Goal: Task Accomplishment & Management: Complete application form

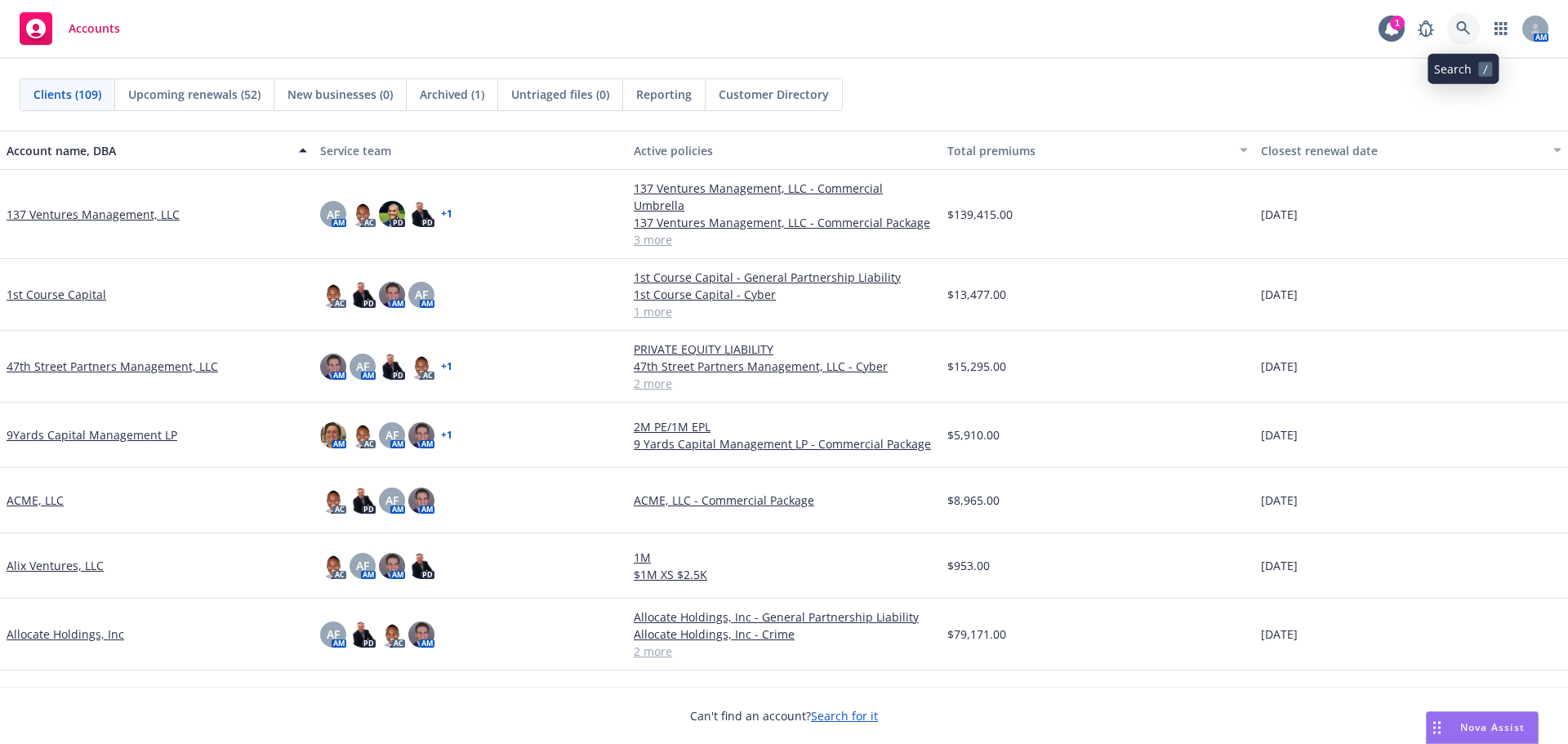
click at [1473, 23] on link at bounding box center [1463, 28] width 33 height 33
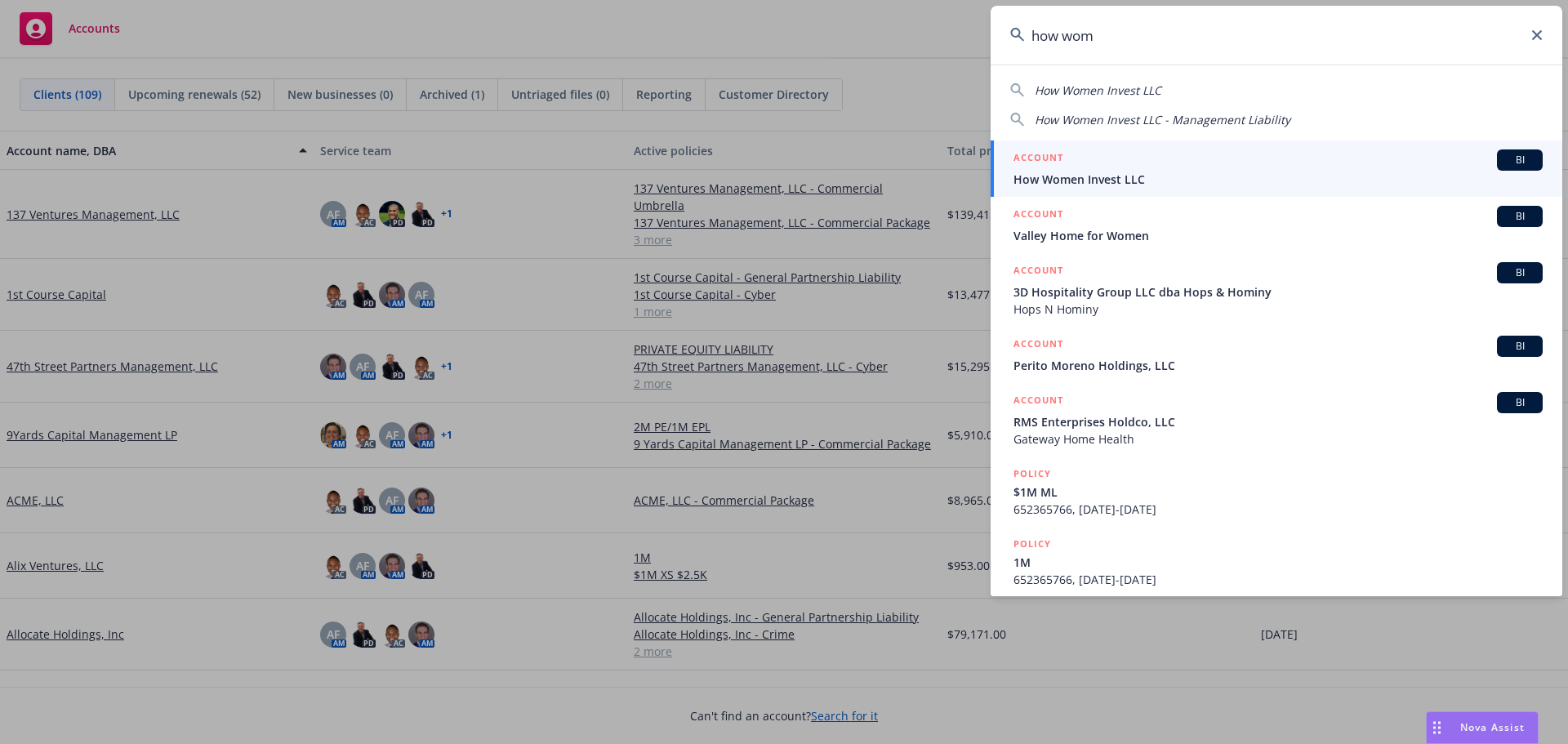
type input "how wom"
click at [1232, 162] on div "ACCOUNT BI" at bounding box center [1278, 159] width 529 height 21
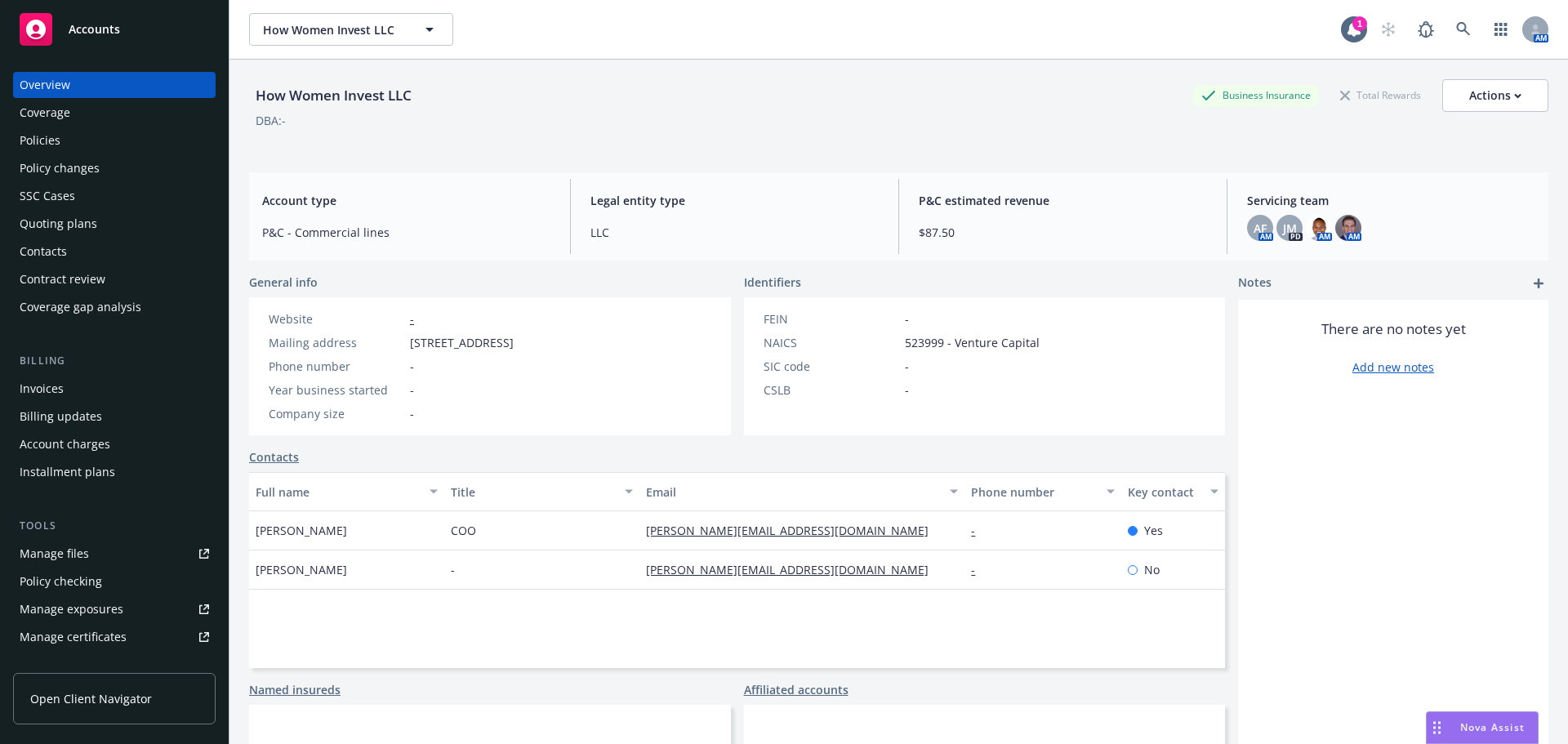
click at [112, 141] on div "Policies" at bounding box center [114, 140] width 189 height 26
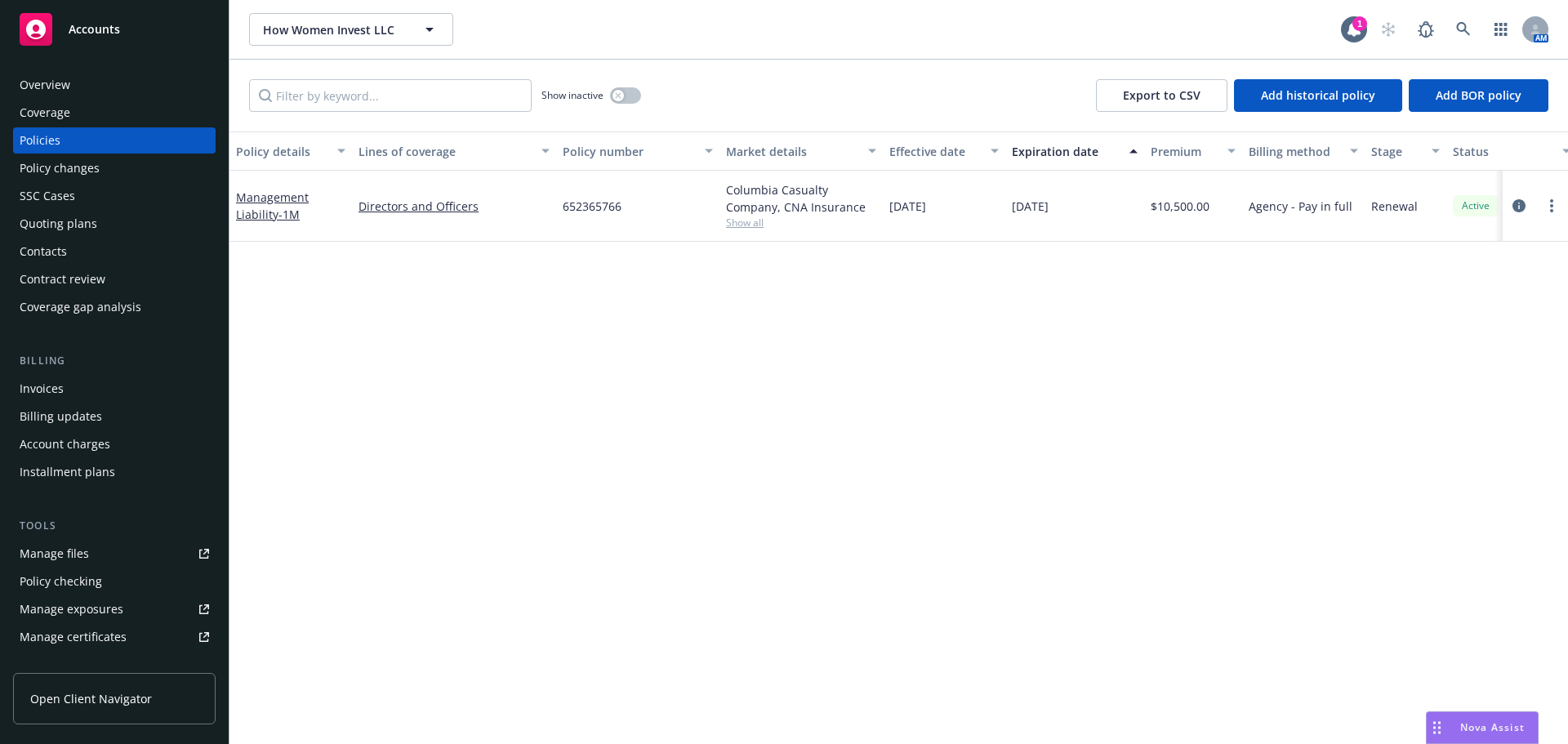
click at [85, 173] on div "Policy changes" at bounding box center [59, 168] width 80 height 26
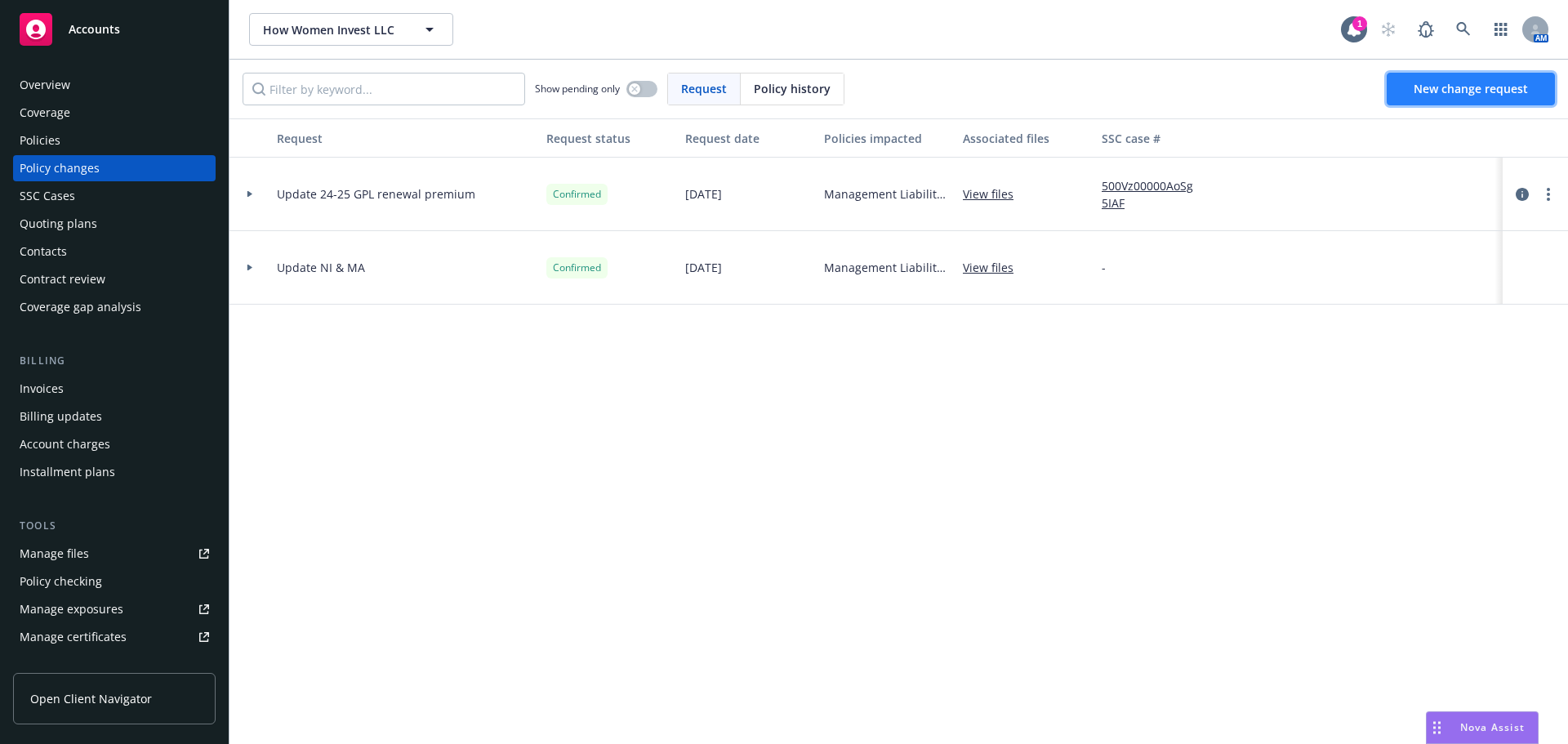
click at [1508, 85] on span "New change request" at bounding box center [1471, 89] width 114 height 16
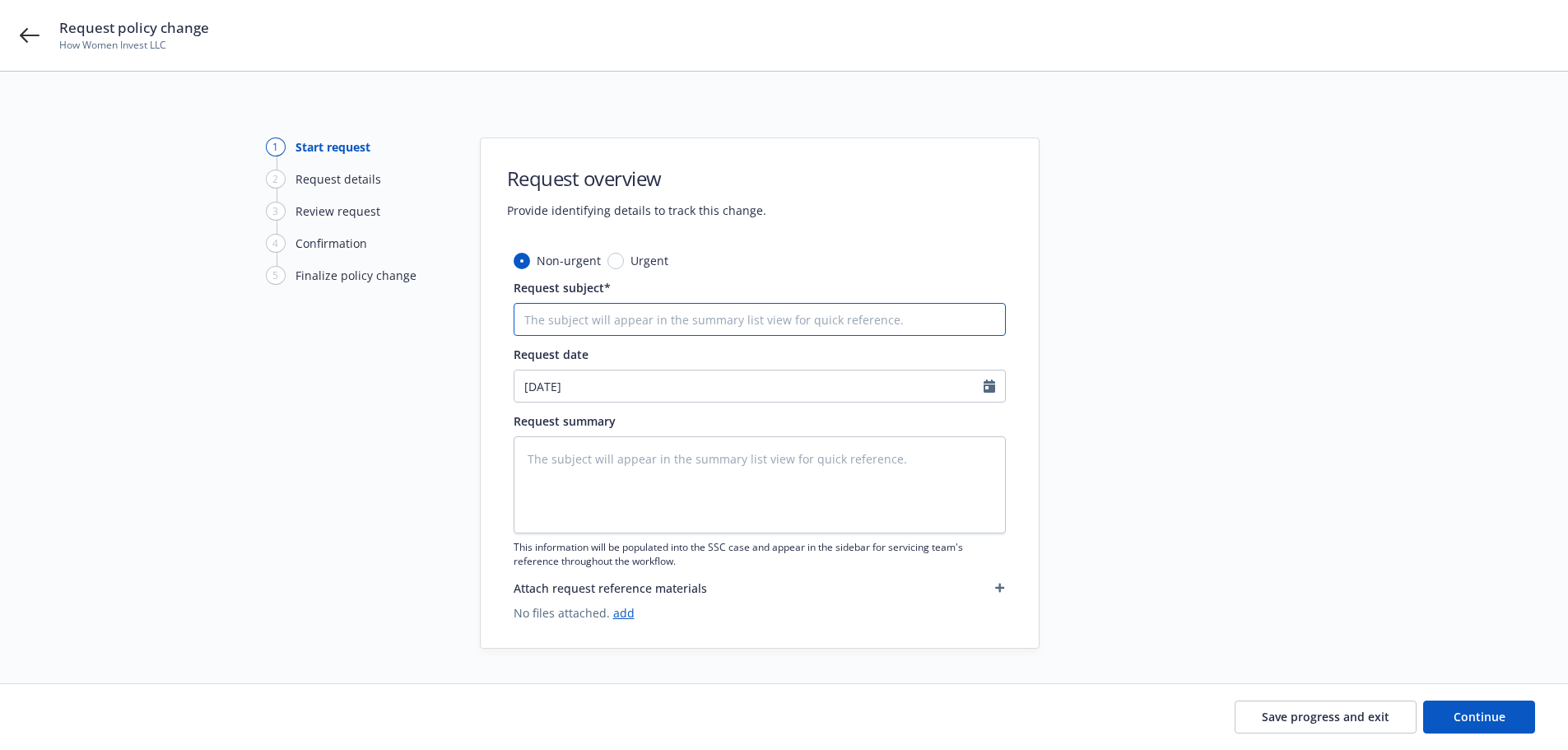
click at [571, 320] on input "Request subject*" at bounding box center [759, 319] width 492 height 33
type textarea "x"
type input "E"
type textarea "x"
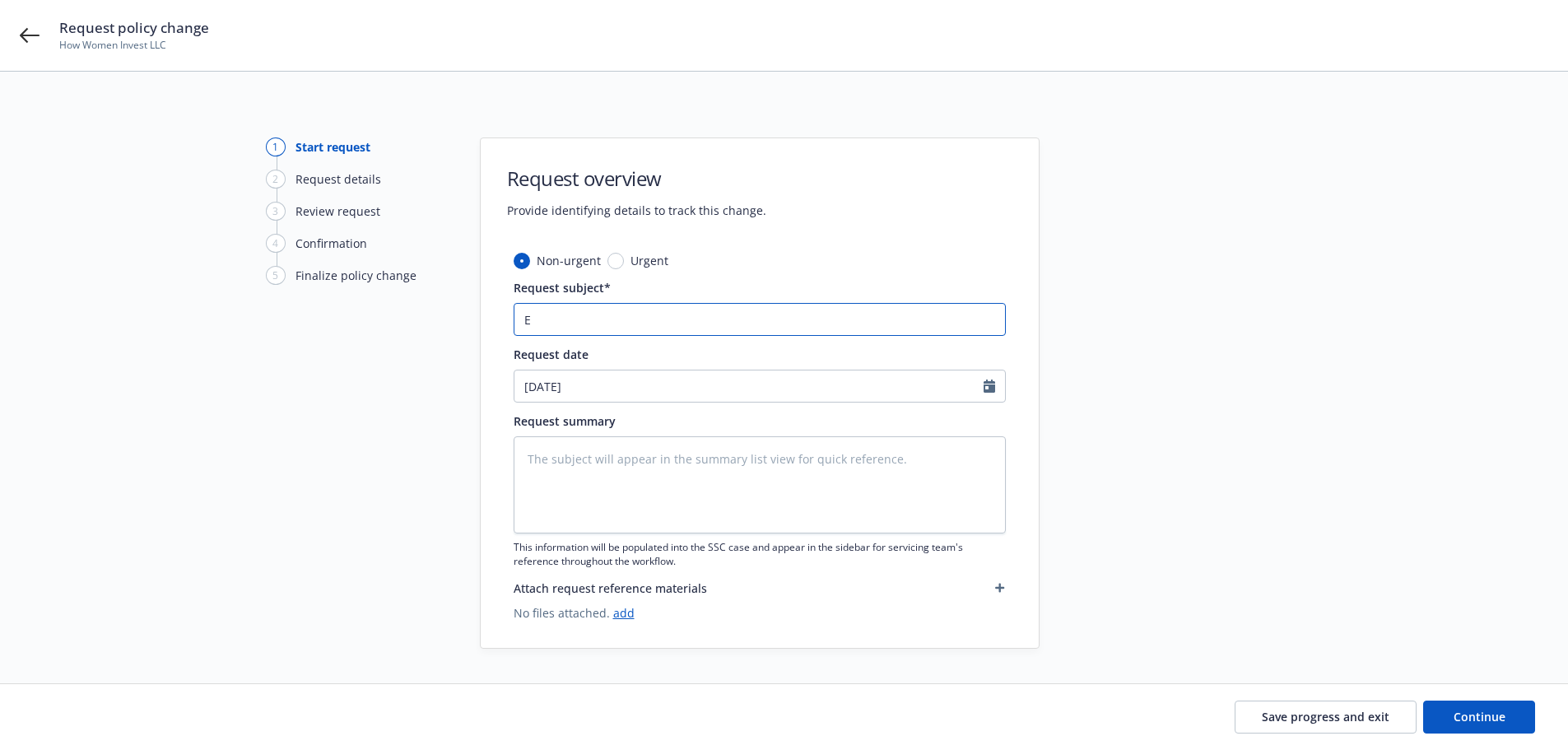
type input "Ex"
type textarea "x"
type input "Ext"
type textarea "x"
type input "Exte"
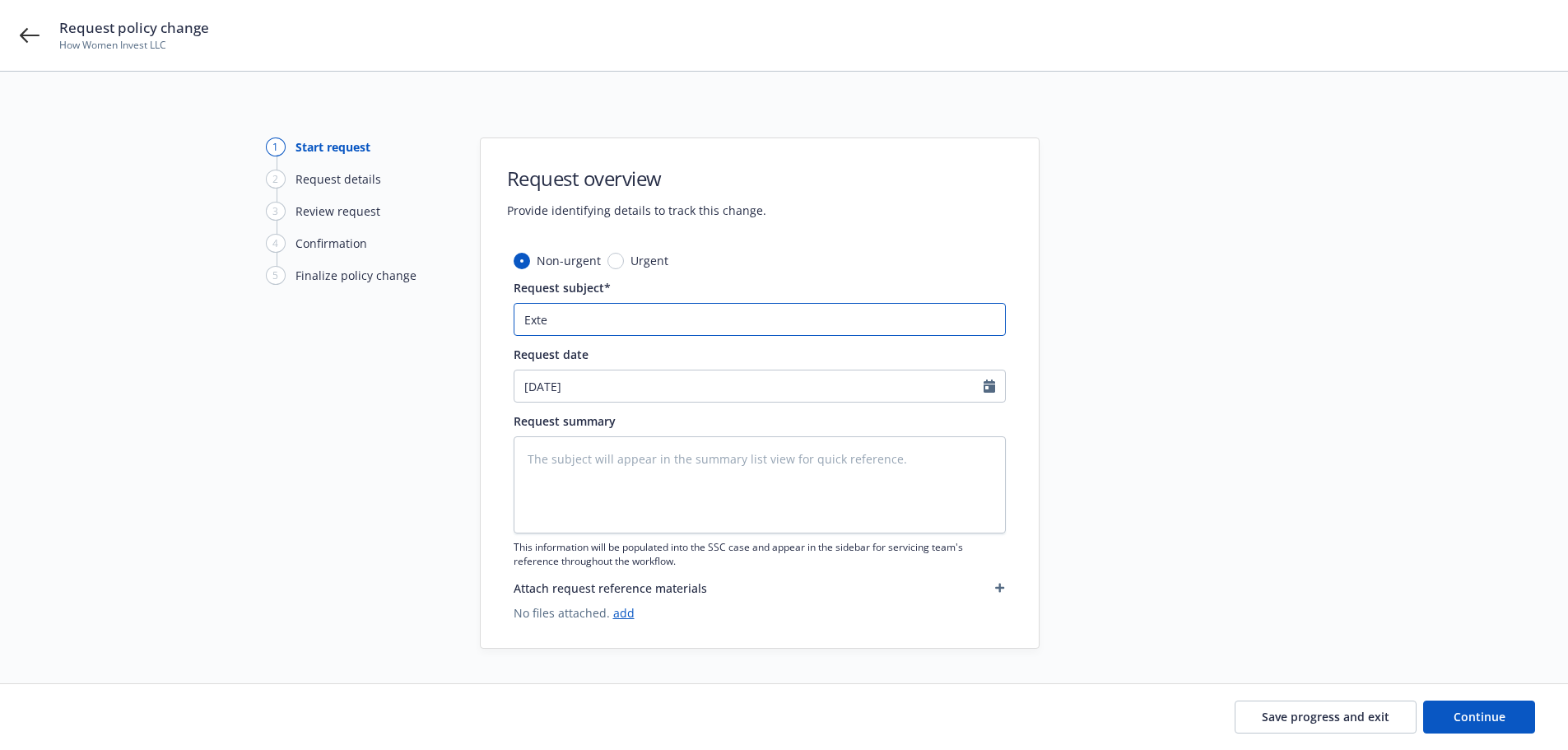
type textarea "x"
type input "Exten"
type textarea "x"
type input "Extend"
type textarea "x"
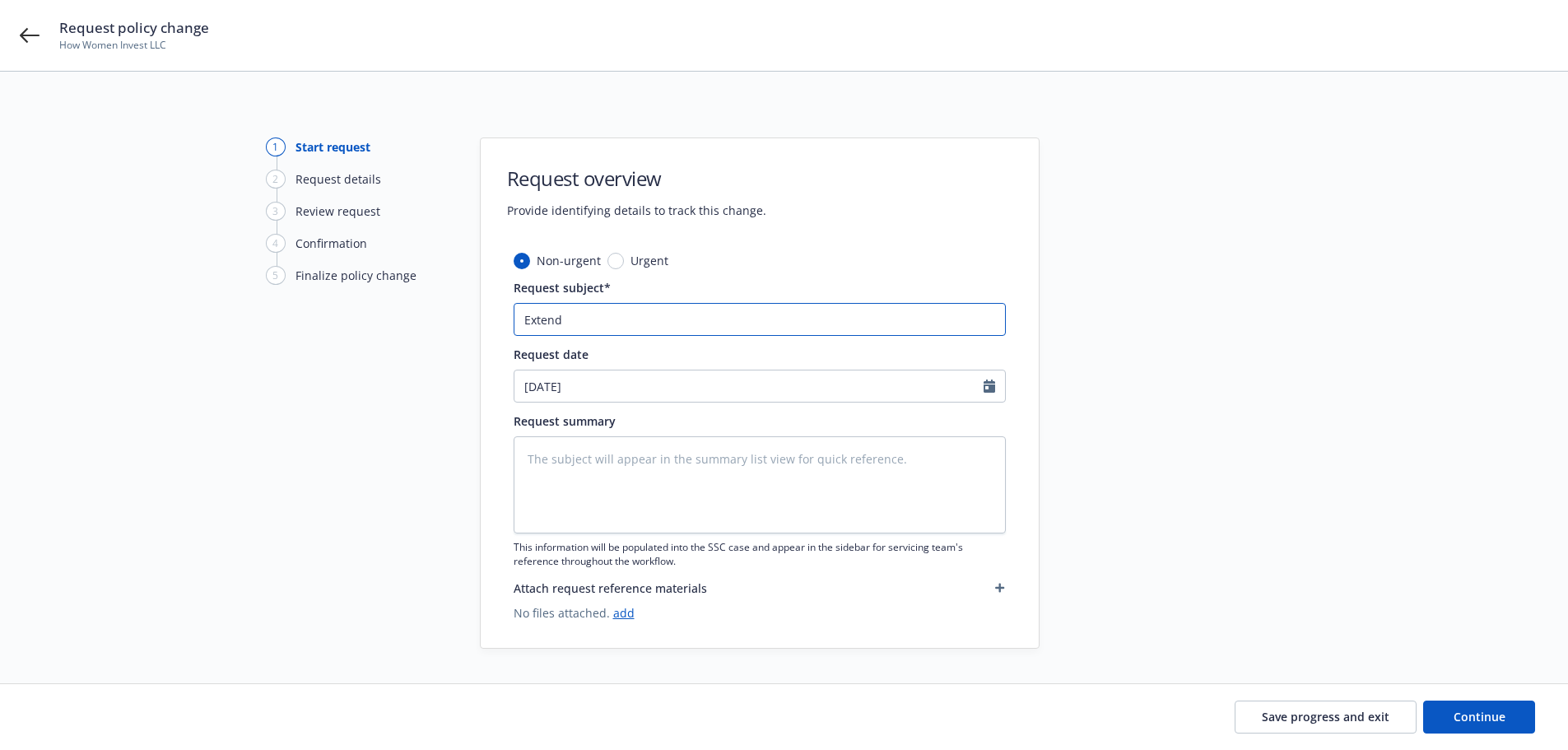
type input "Extend"
type textarea "x"
type input "Extend t"
type textarea "x"
type input "Extend tw"
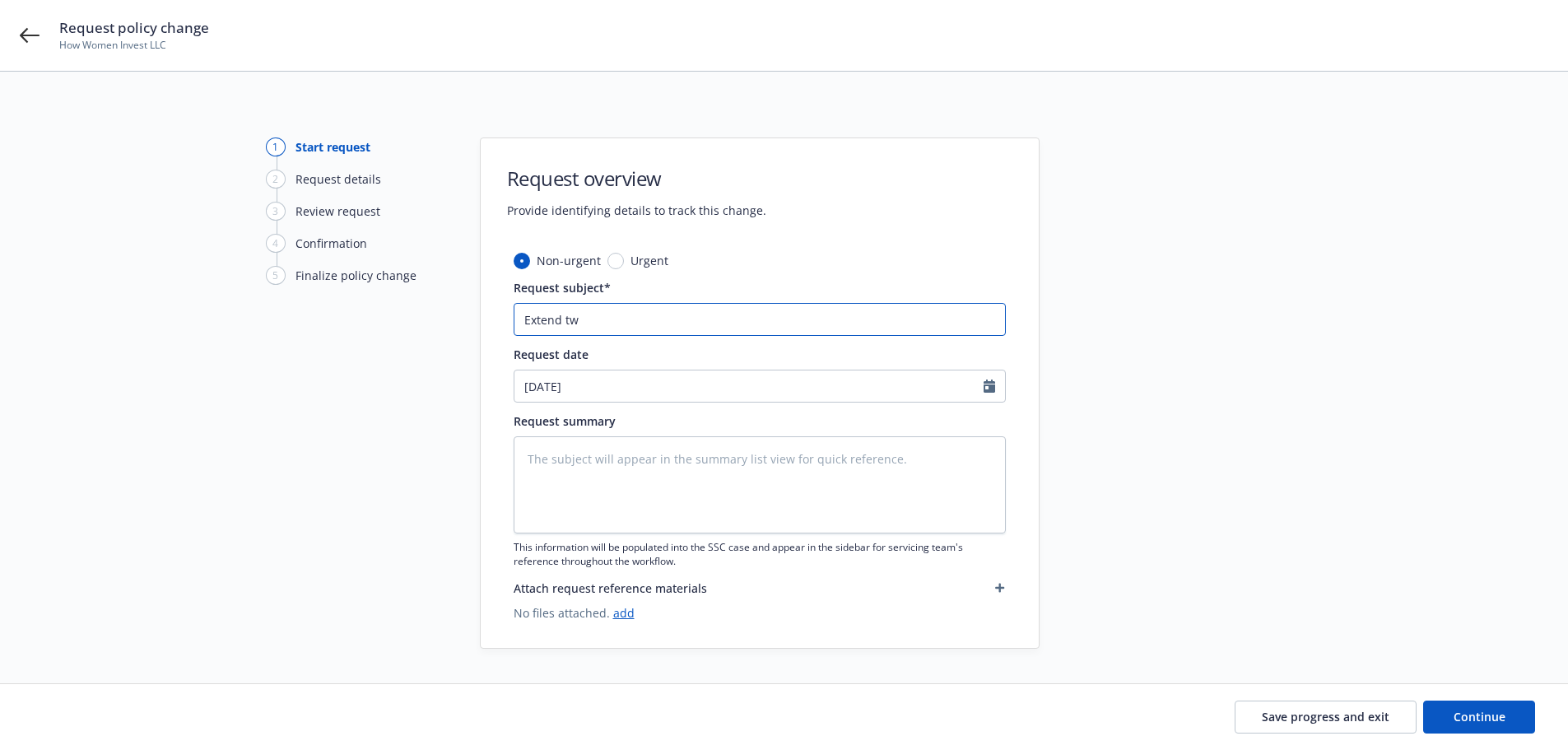
type textarea "x"
type input "Extend two"
type textarea "x"
type input "Extend two"
type textarea "x"
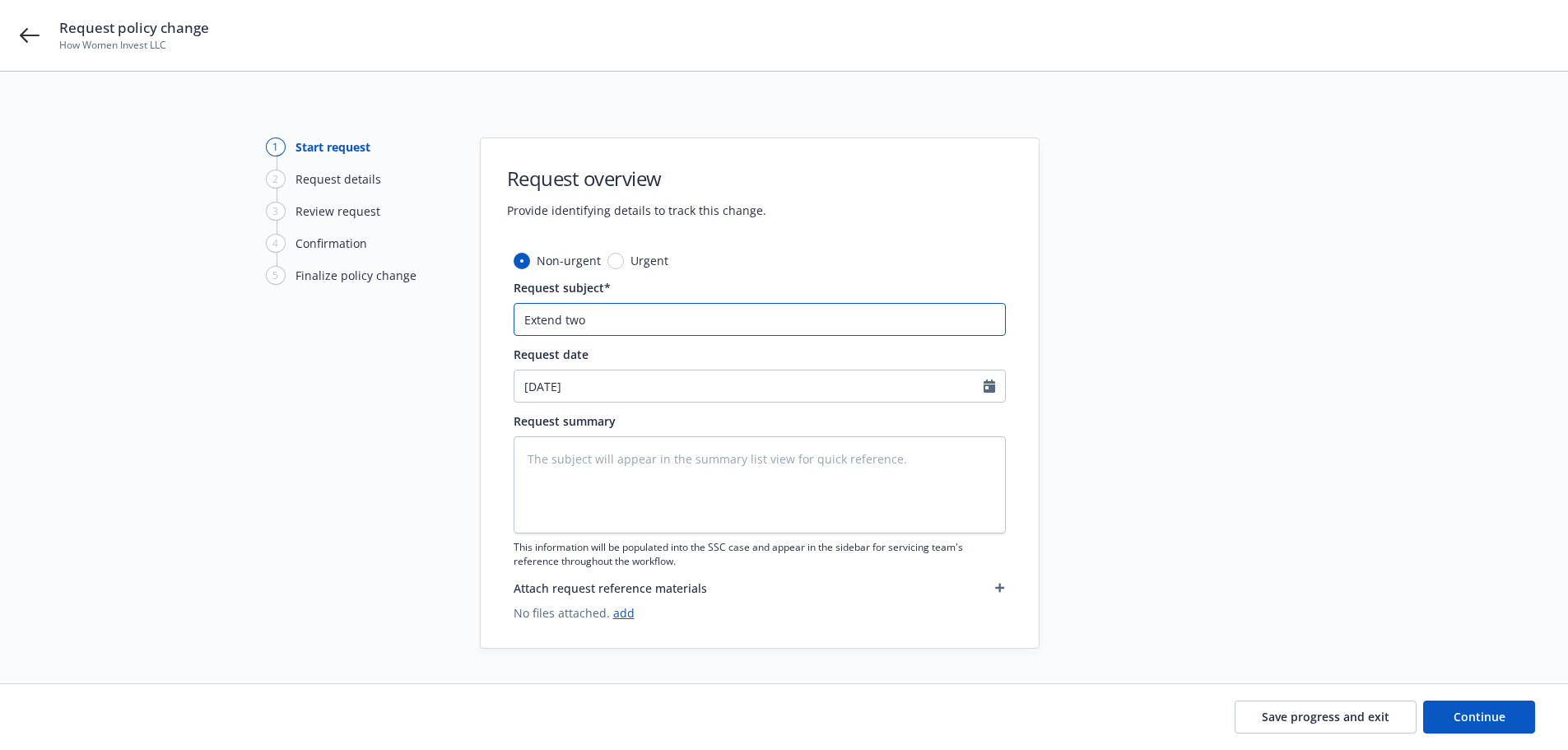
type input "Extend two w"
type textarea "x"
type input "Extend two we"
type textarea "x"
type input "Extend two wee"
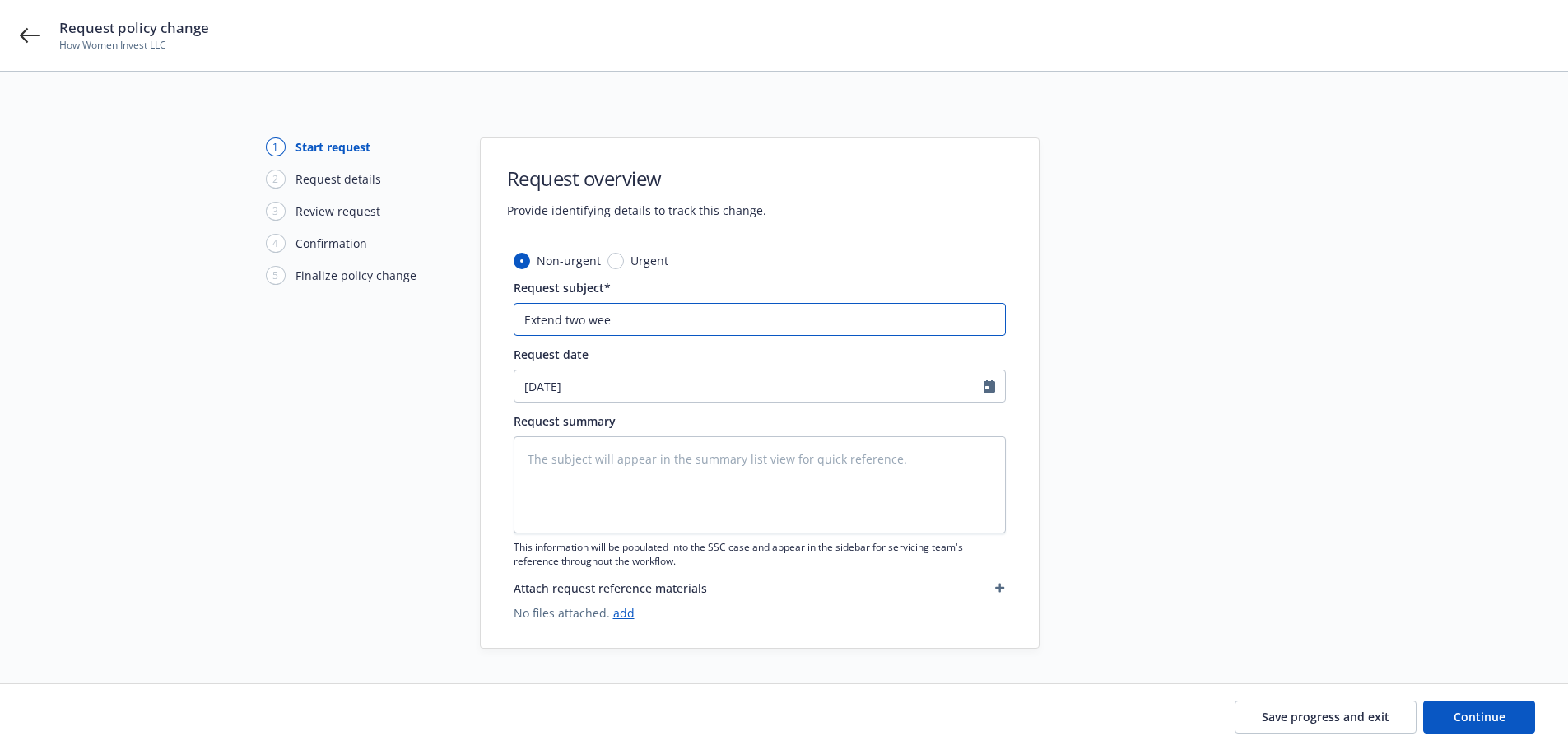
type textarea "x"
type input "Extend two week"
type textarea "x"
type input "Extend two weeks"
select select "8"
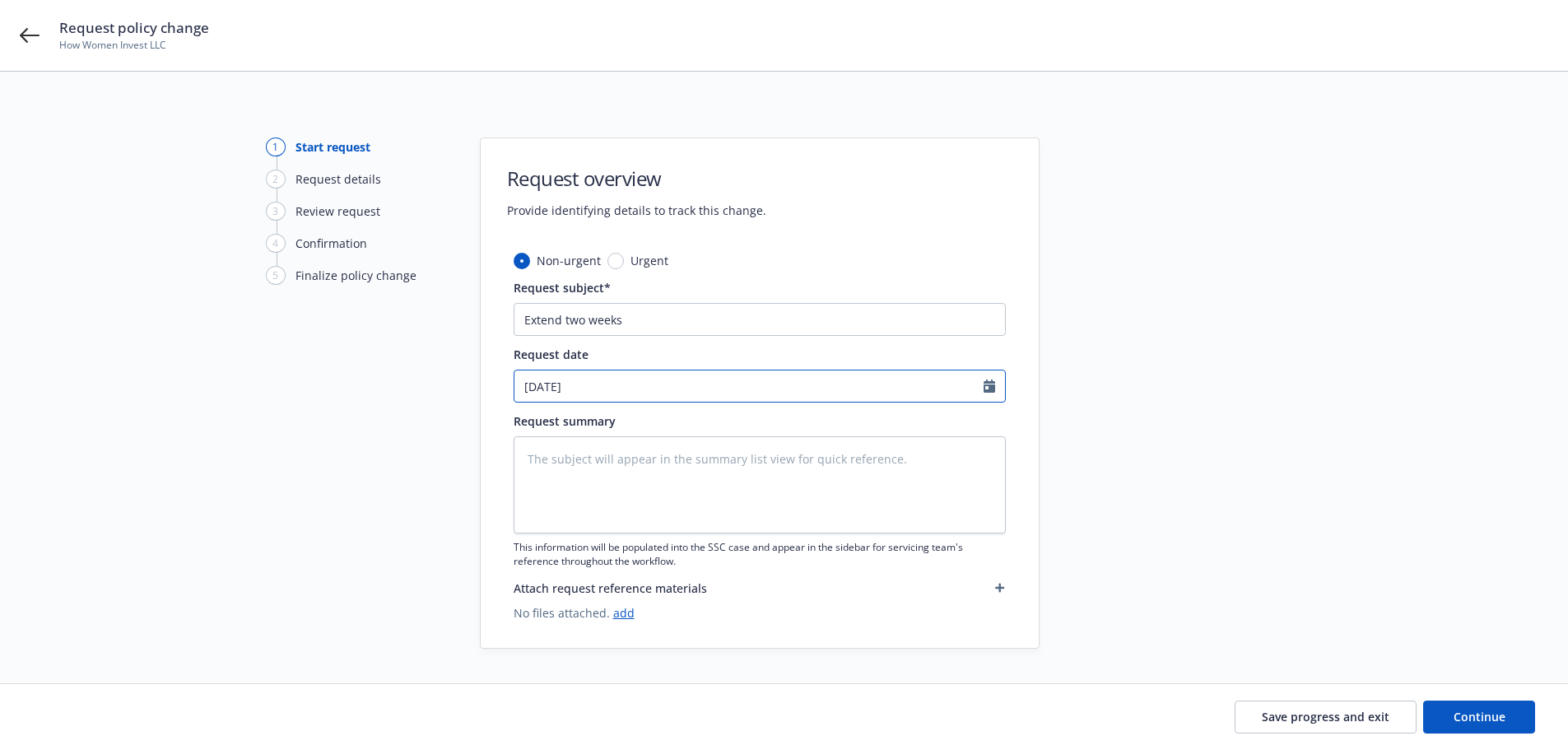
click at [577, 379] on input "08/29/2025" at bounding box center [749, 386] width 469 height 31
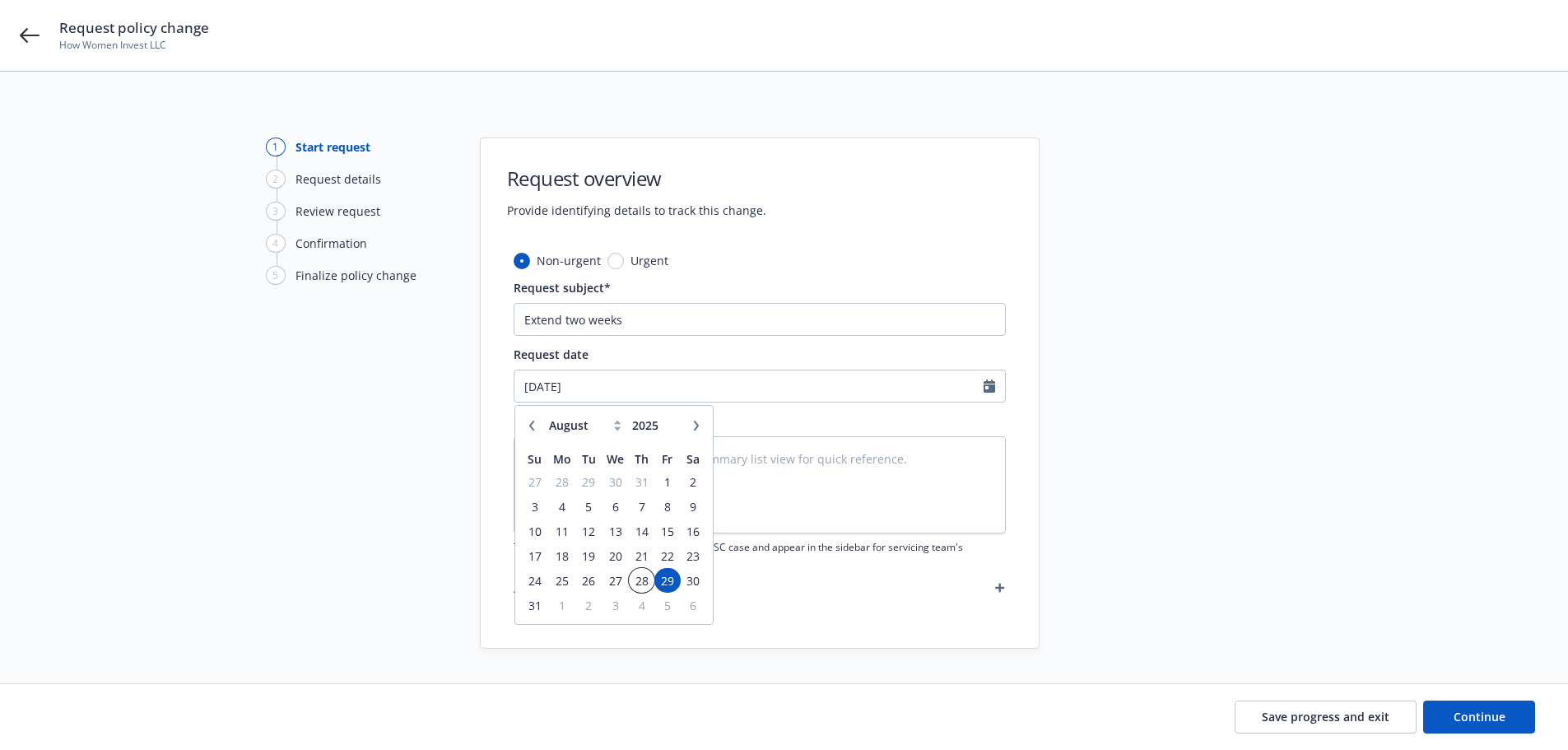
click at [646, 579] on span "28" at bounding box center [642, 581] width 22 height 20
type textarea "x"
type input "[DATE]"
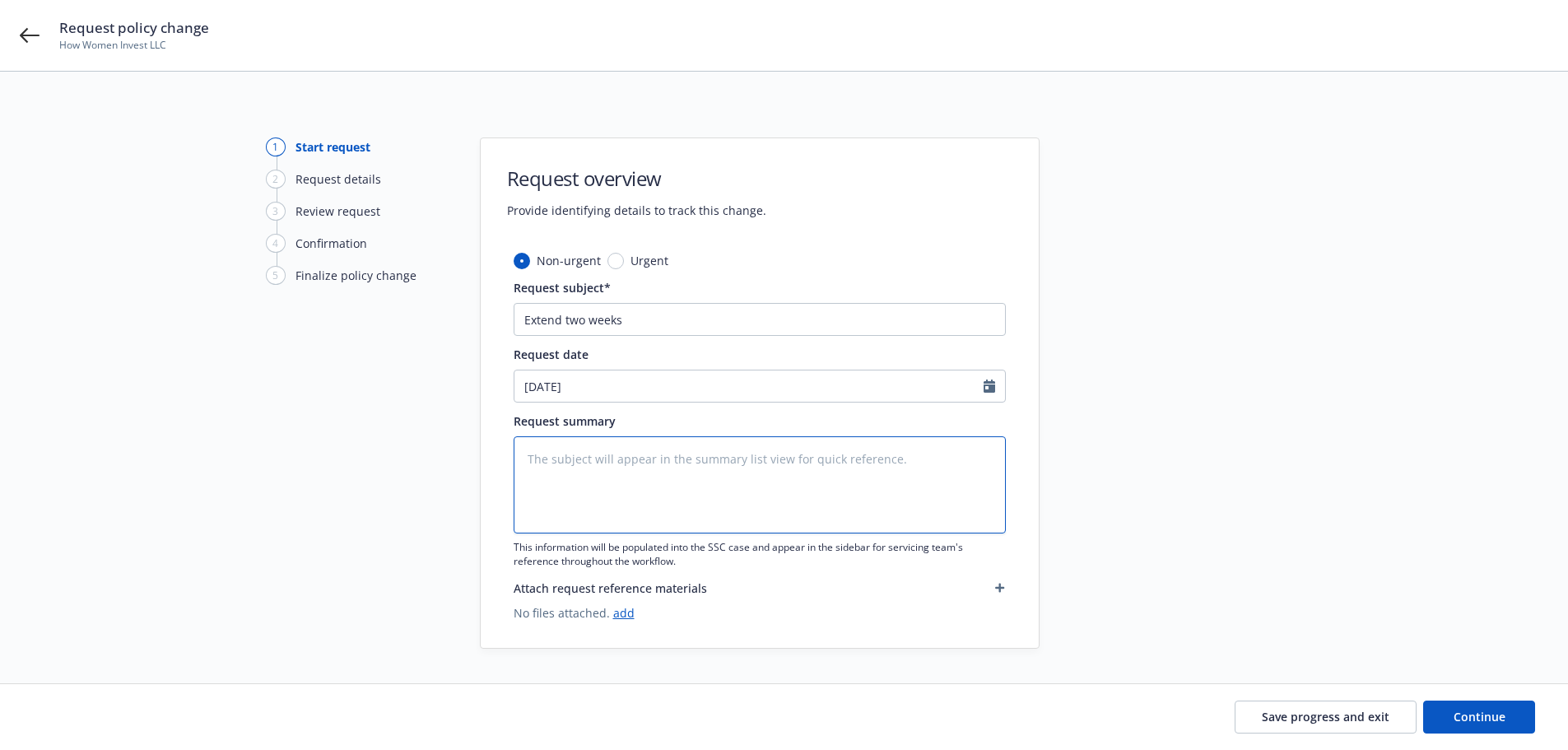
click at [597, 466] on textarea at bounding box center [759, 485] width 492 height 97
type textarea "x"
type textarea "E"
type textarea "x"
type textarea "Ex"
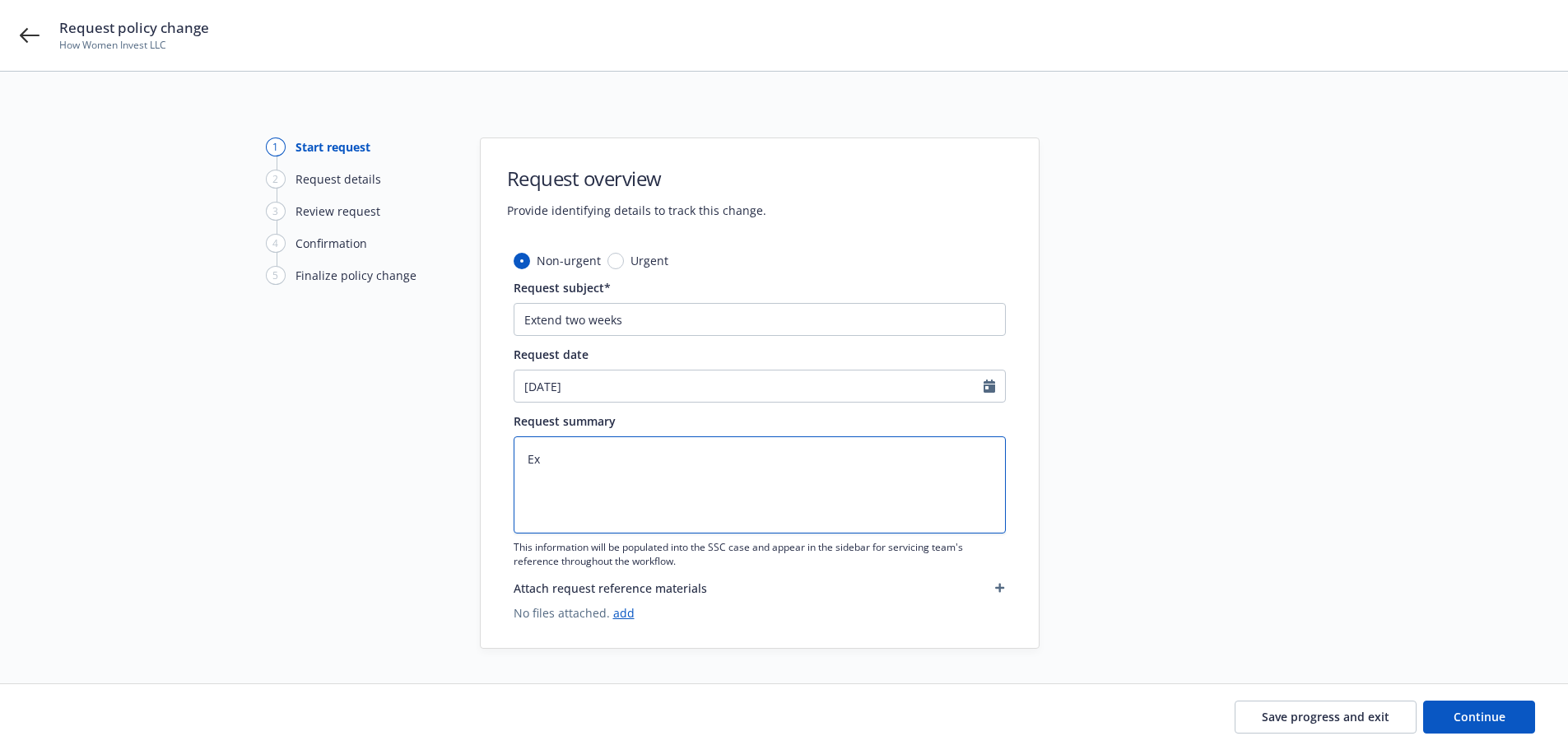
type textarea "x"
type textarea "Ext"
type textarea "x"
type textarea "Exten"
type textarea "x"
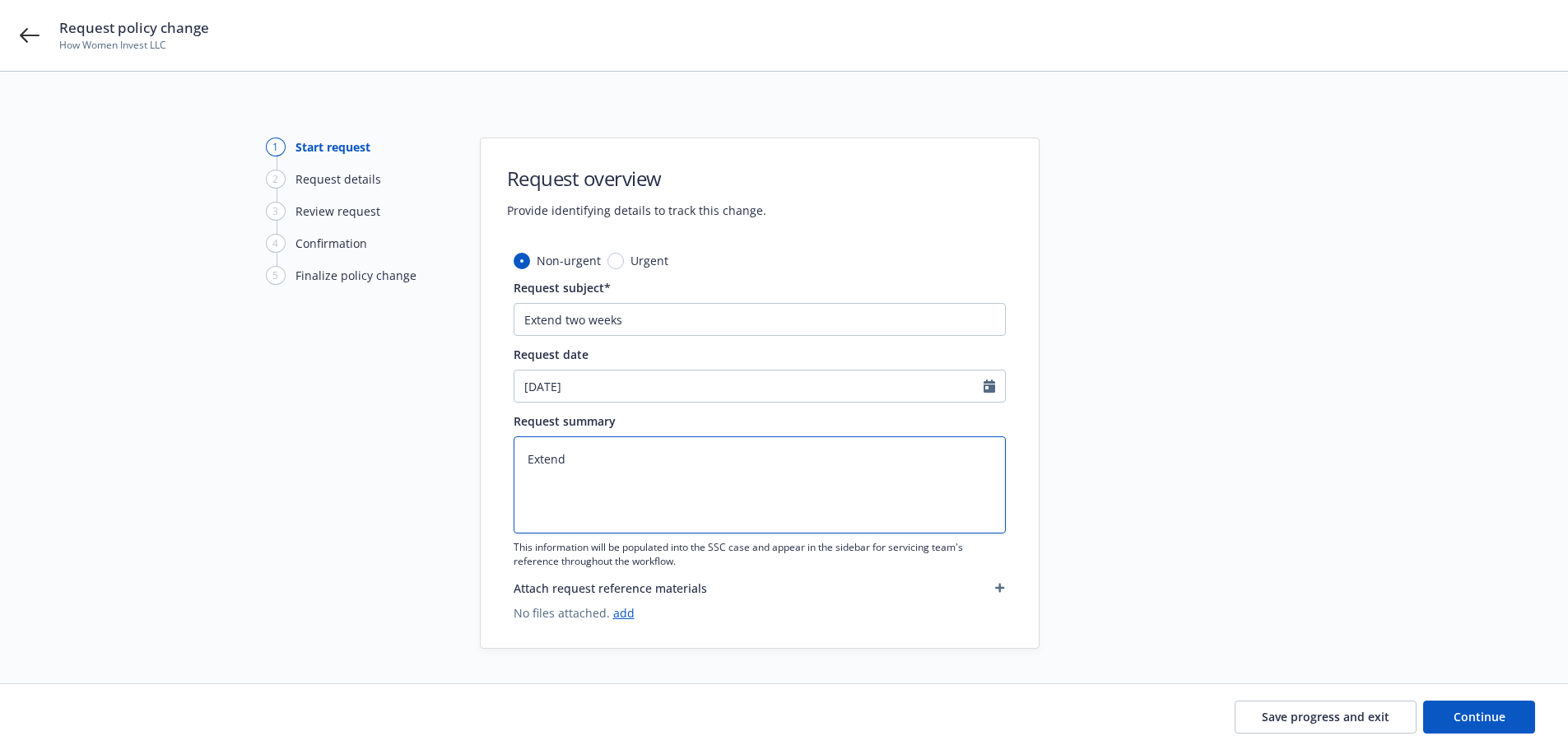
type textarea "Extend"
type textarea "x"
type textarea "Extend e"
type textarea "x"
type textarea "Extend exp"
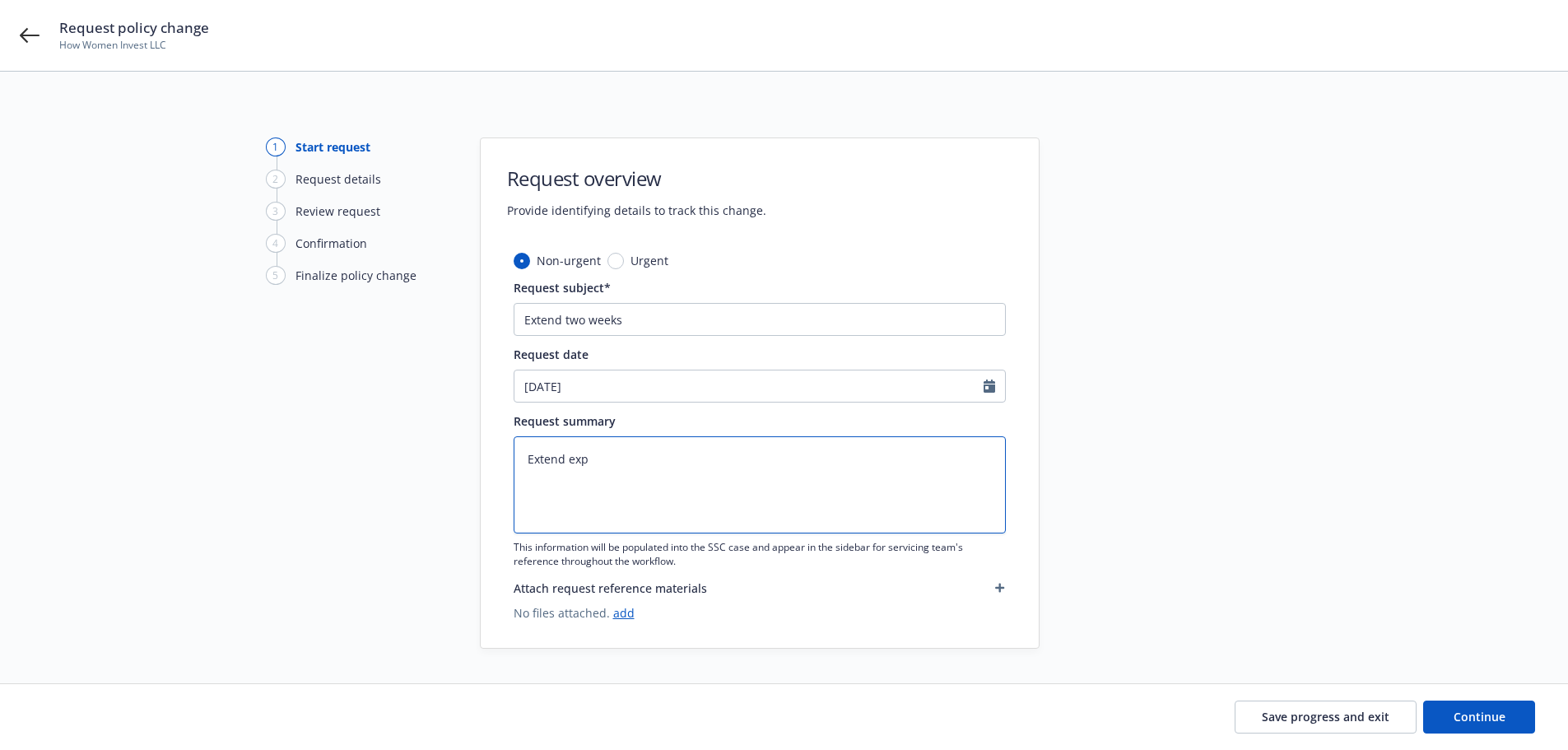
type textarea "x"
type textarea "Extend expi"
type textarea "x"
type textarea "Extend expir"
type textarea "x"
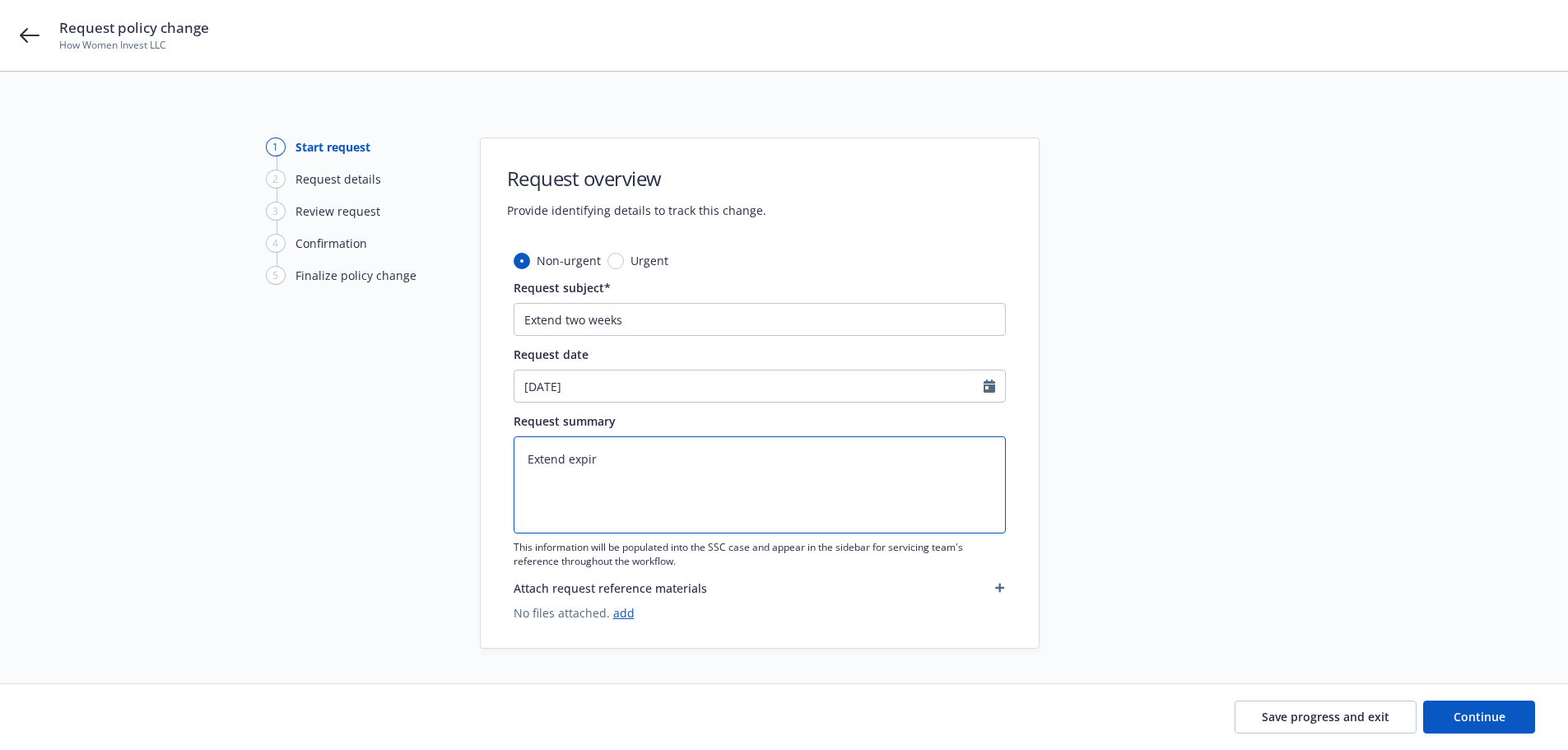
type textarea "Extend expirt"
type textarea "x"
type textarea "Extend expir"
type textarea "x"
type textarea "Extend expira"
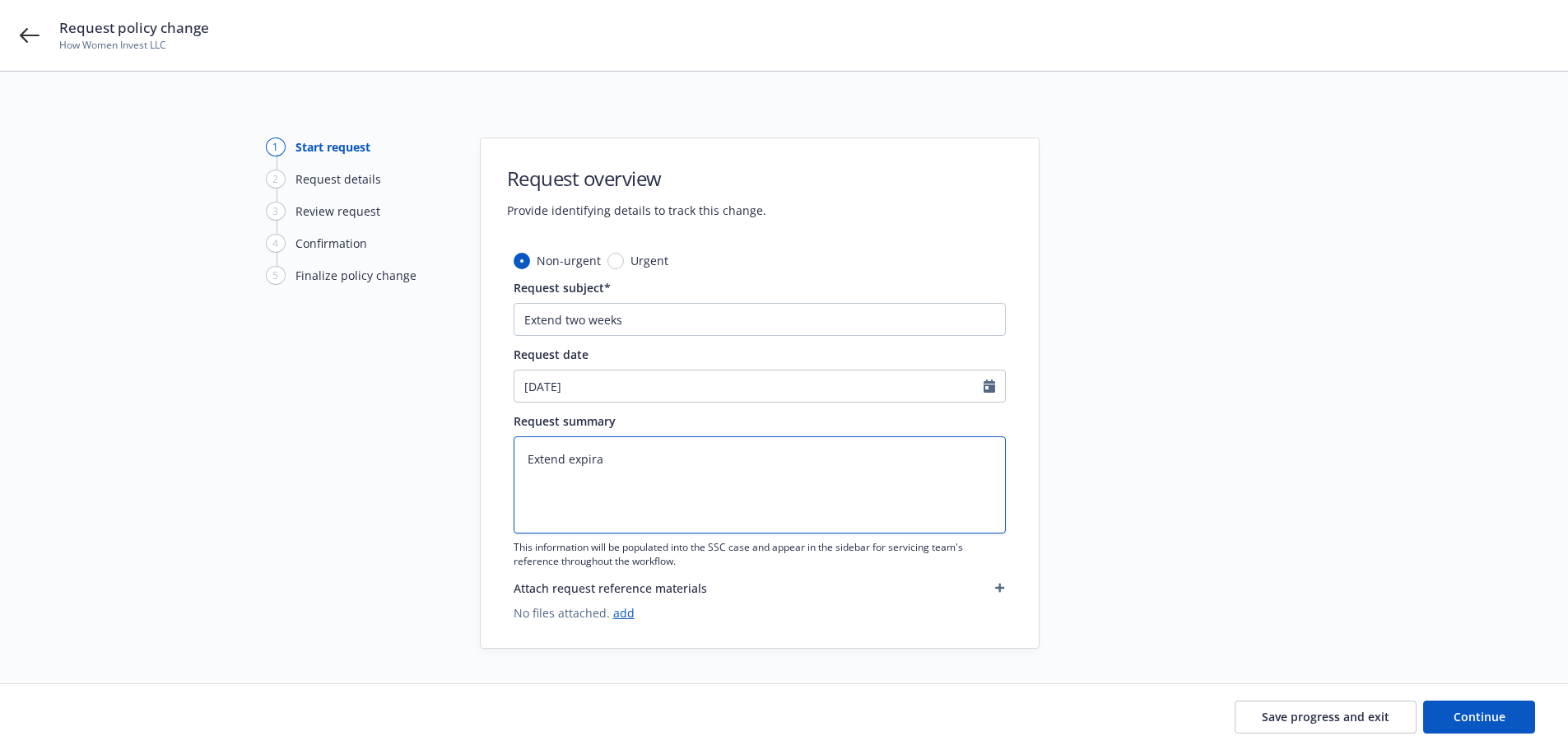
type textarea "x"
type textarea "Extend expirat"
type textarea "x"
type textarea "Extend expirate"
type textarea "x"
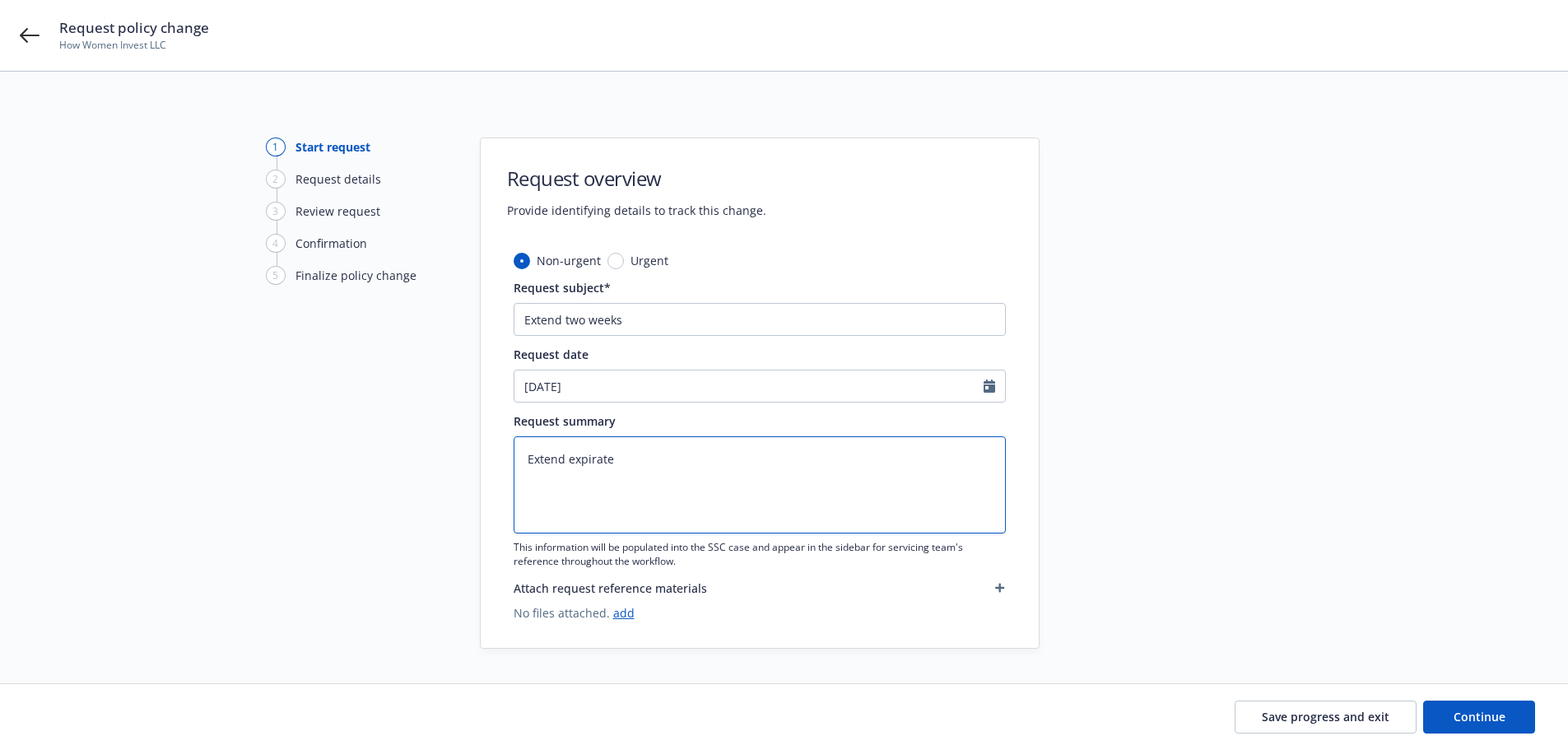
type textarea "Extend expirat"
type textarea "x"
type textarea "Extend expirati"
type textarea "x"
type textarea "Extend expiratio"
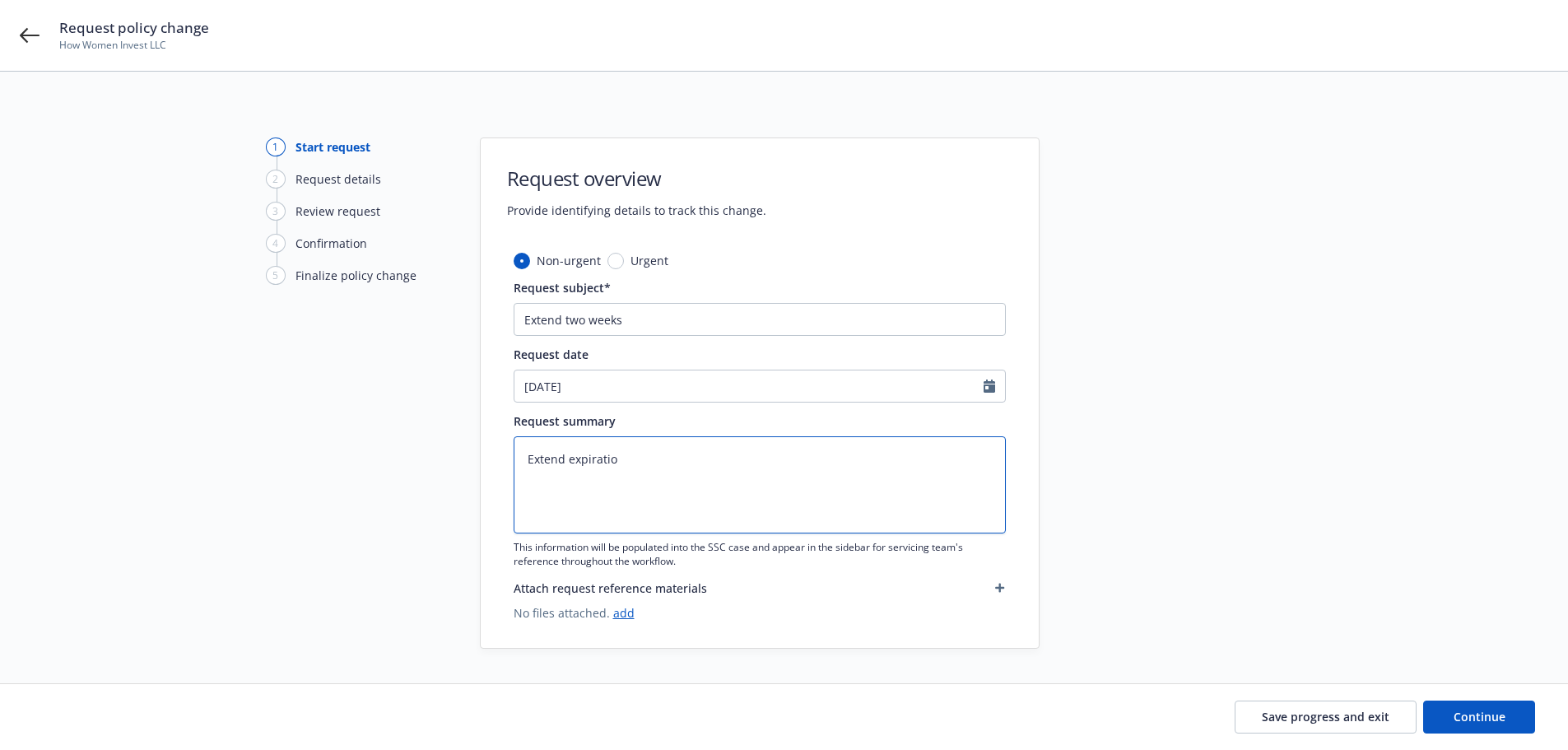
type textarea "x"
type textarea "Extend expiration"
type textarea "x"
type textarea "Extend expiration"
type textarea "x"
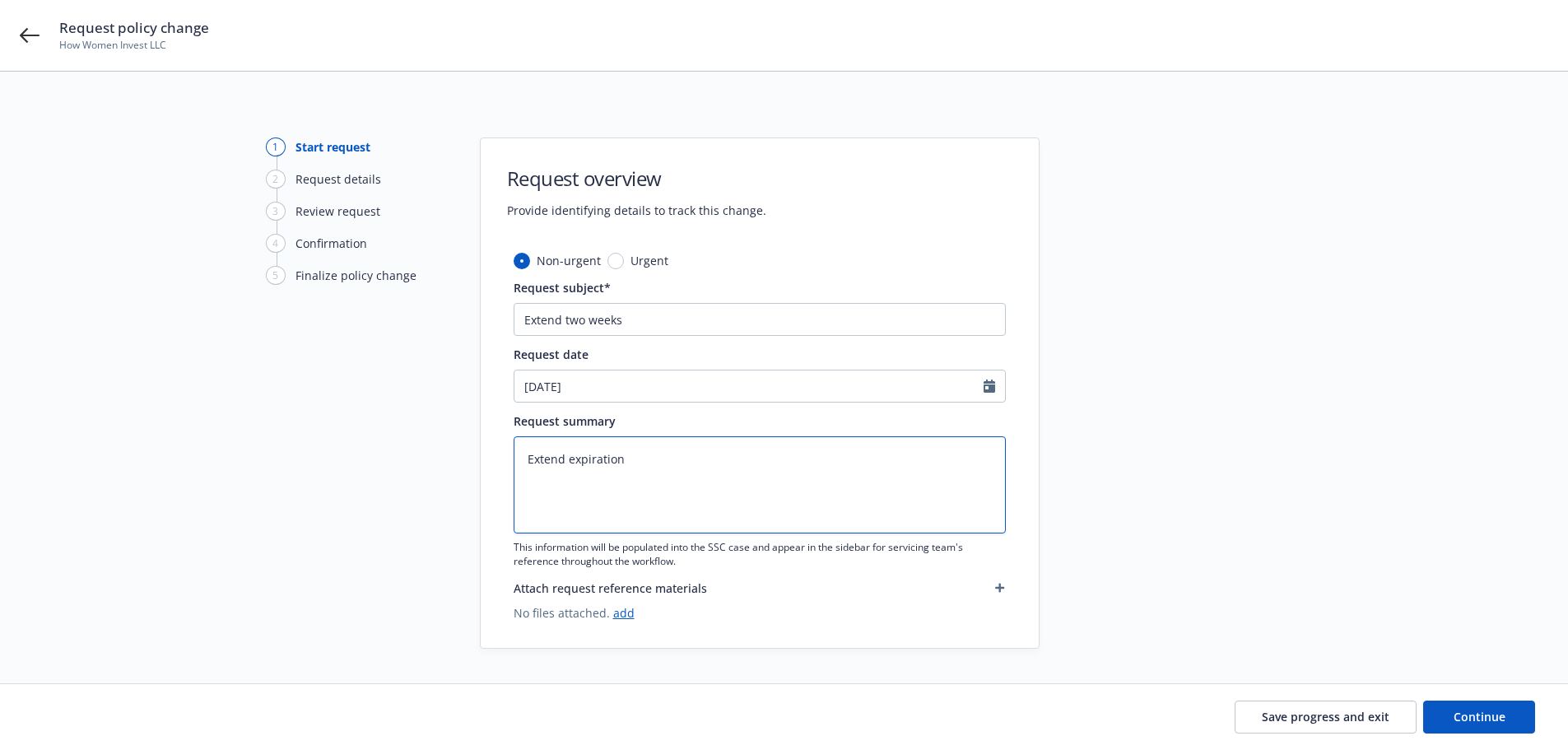
type textarea "Extend expiration d"
type textarea "x"
type textarea "Extend expiration da"
type textarea "x"
type textarea "Extend expiration dat"
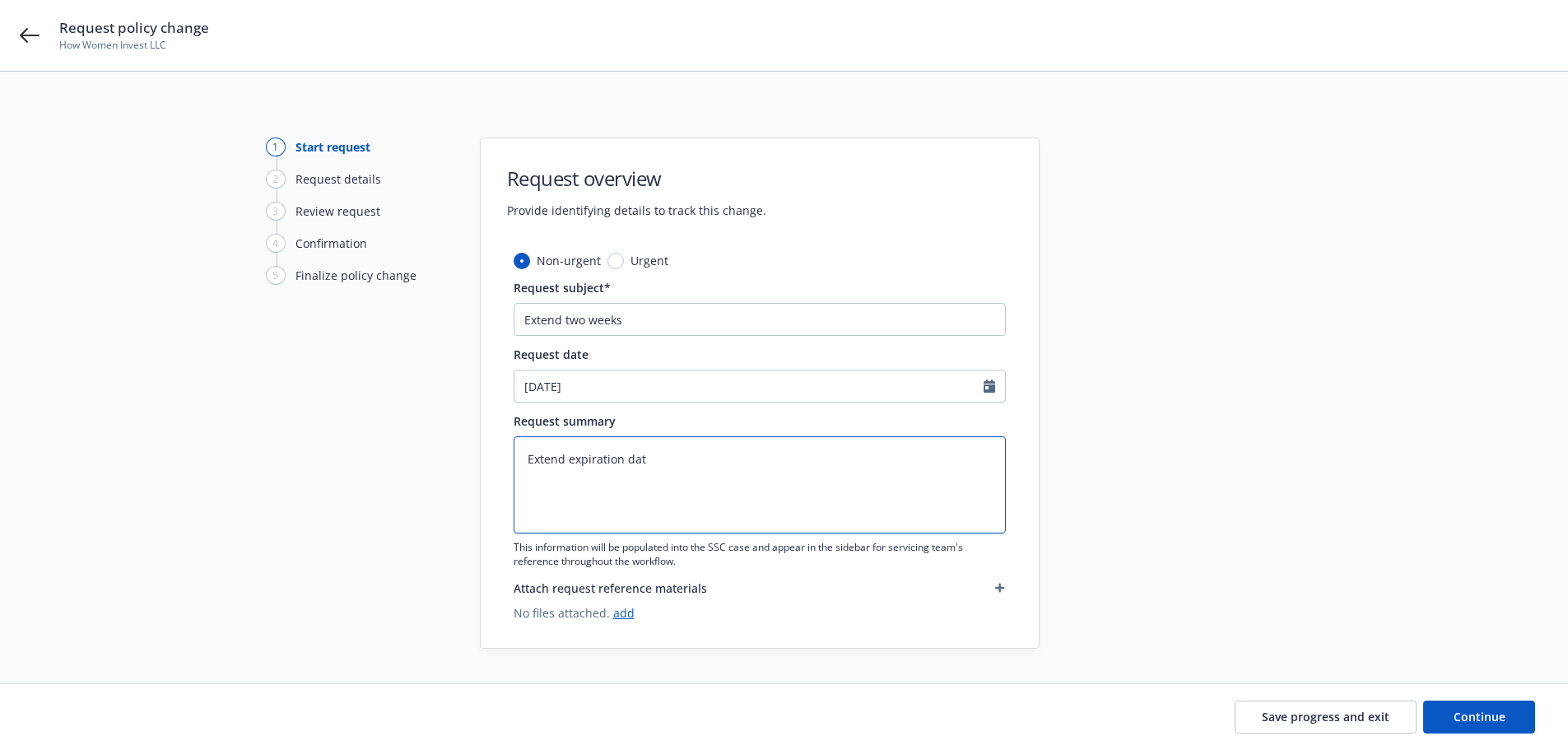
type textarea "x"
type textarea "Extend expiration date"
type textarea "x"
type textarea "Extend expiration date t"
type textarea "x"
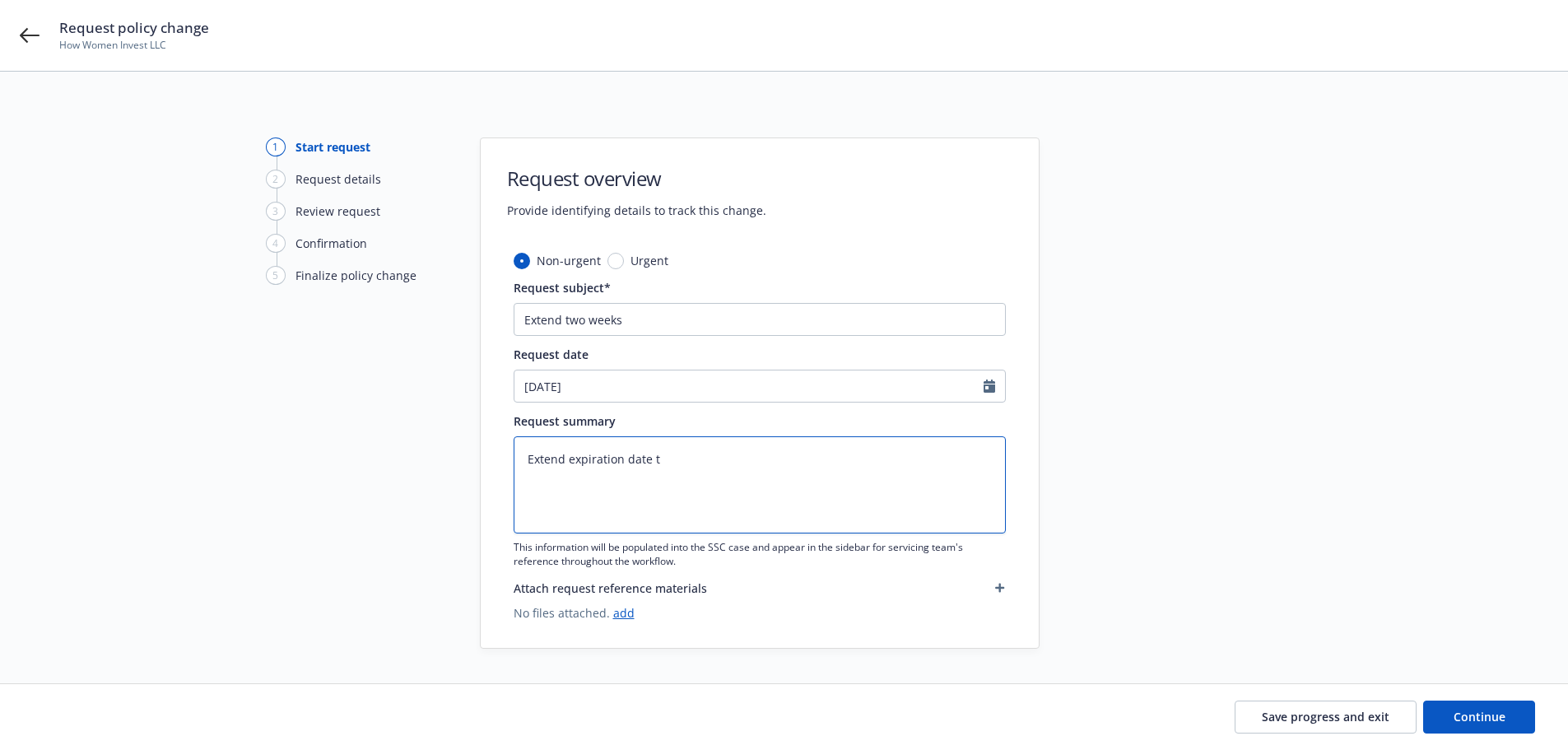
type textarea "Extend expiration date to"
type textarea "x"
type textarea "Extend expiration date to"
type textarea "x"
type textarea "Extend expiration date to 9"
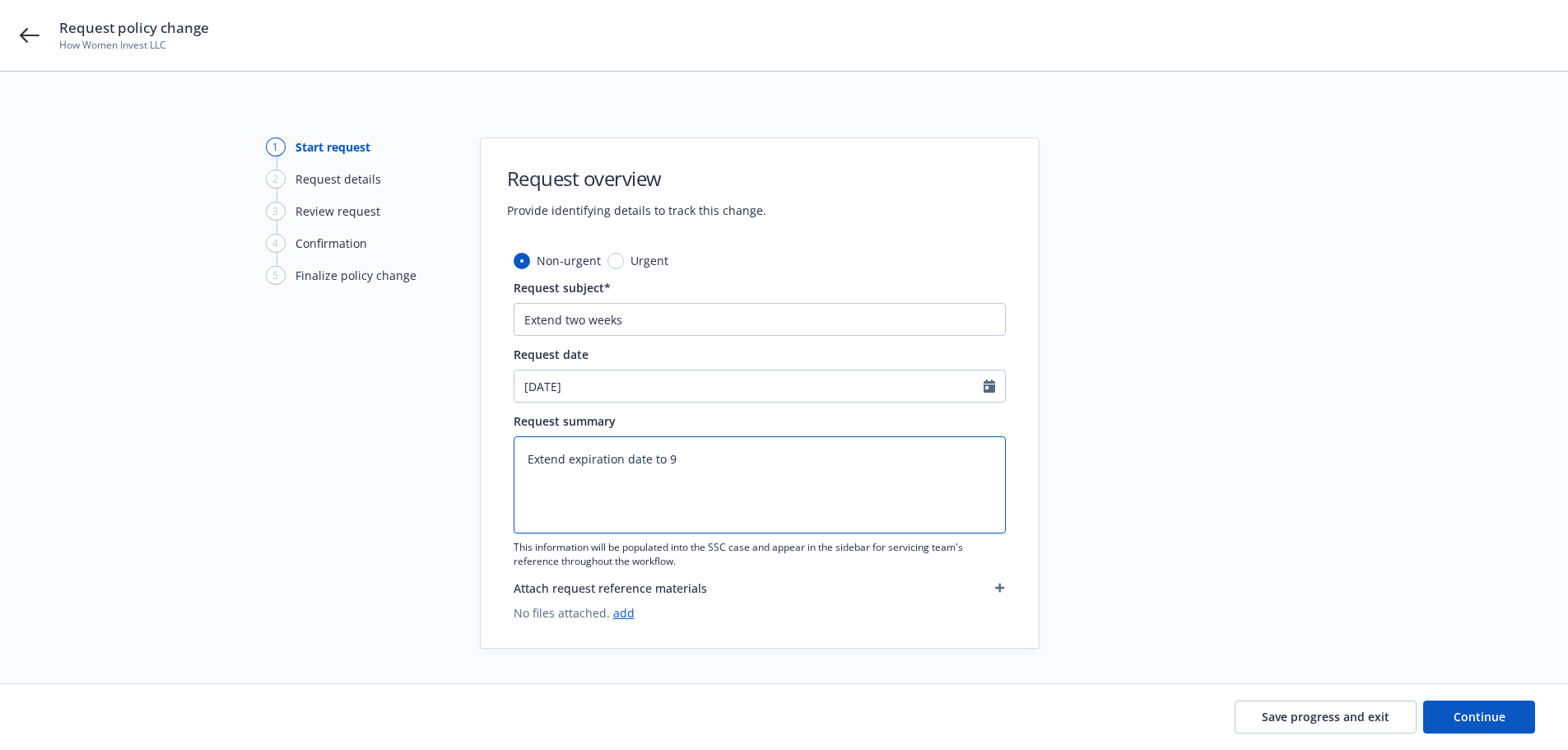
type textarea "x"
type textarea "Extend expiration date to 9/"
type textarea "x"
type textarea "Extend expiration date to 9/1"
type textarea "x"
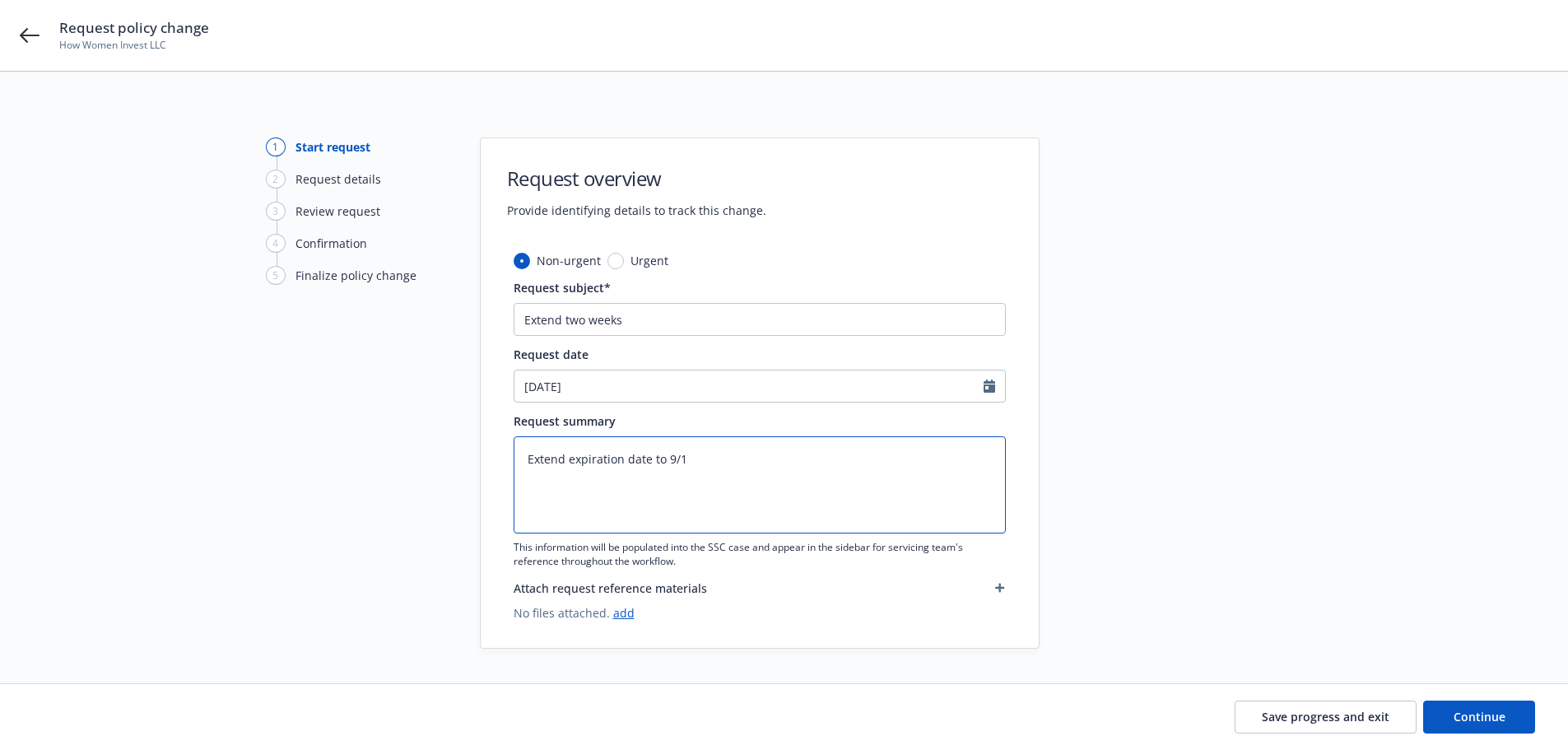
type textarea "Extend expiration date to 9/14"
type textarea "x"
type textarea "Extend expiration date to 9/14/"
type textarea "x"
type textarea "Extend expiration date to 9/14/2"
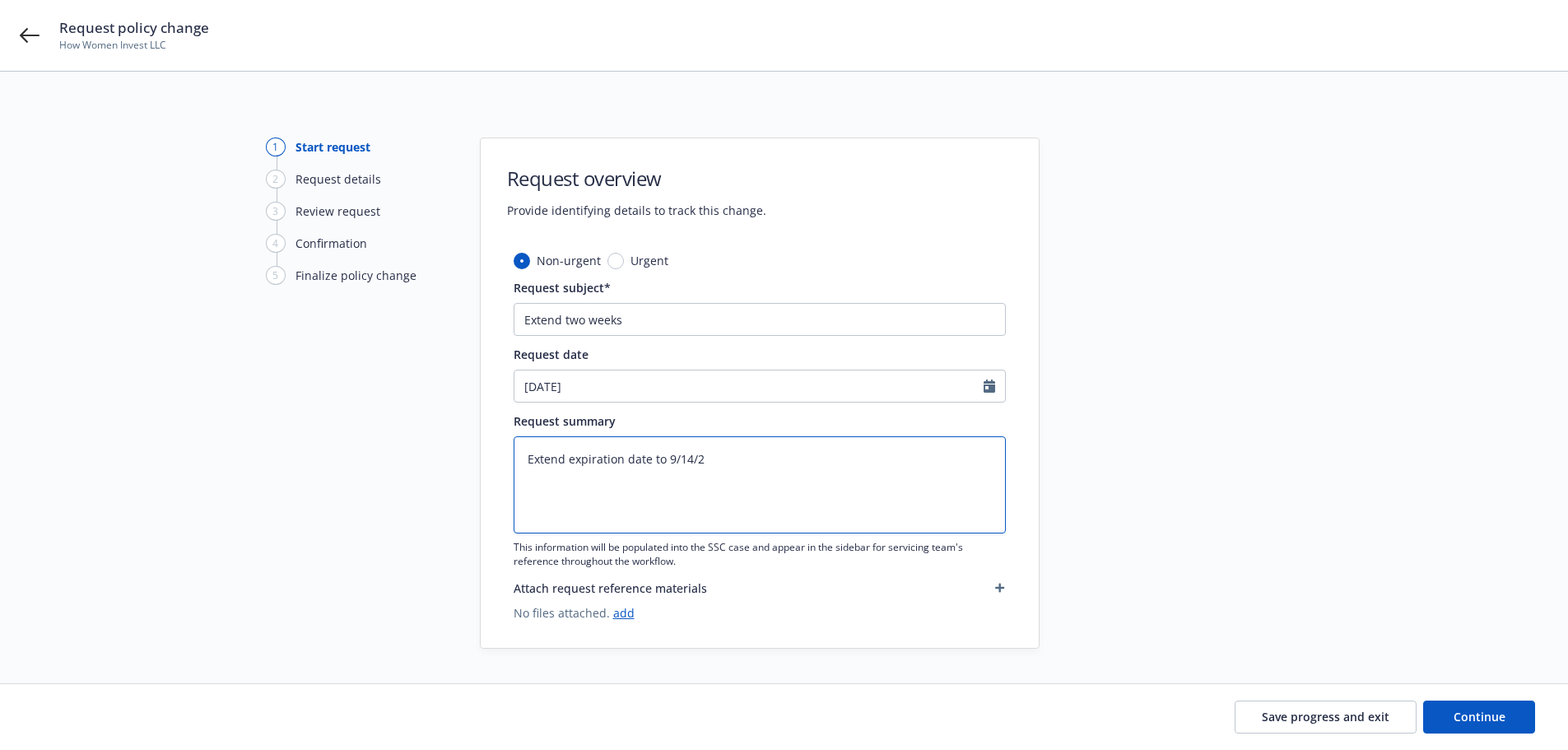
type textarea "x"
type textarea "Extend expiration date to 9/14/20"
type textarea "x"
type textarea "Extend expiration date to 9/14/202"
type textarea "x"
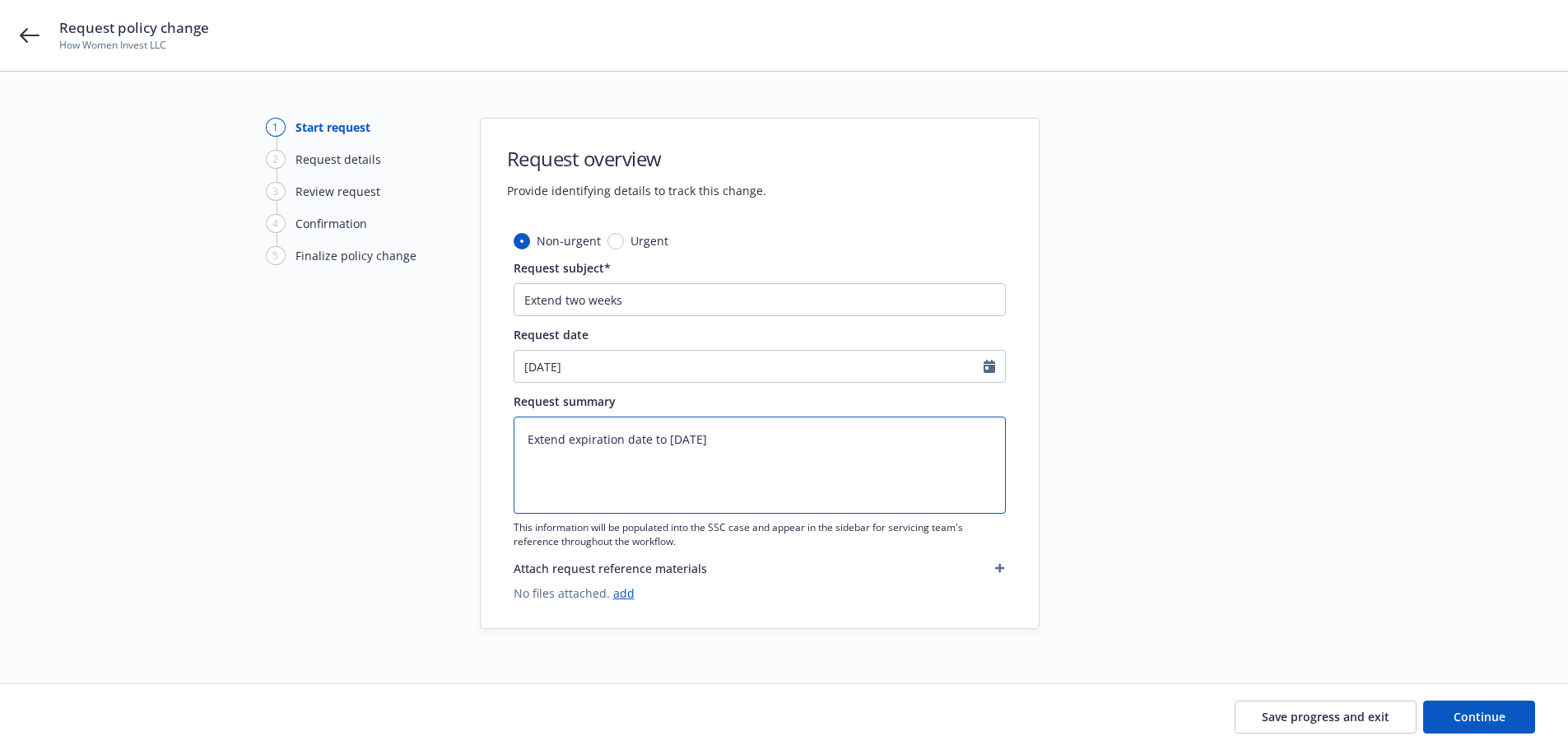
scroll to position [31, 0]
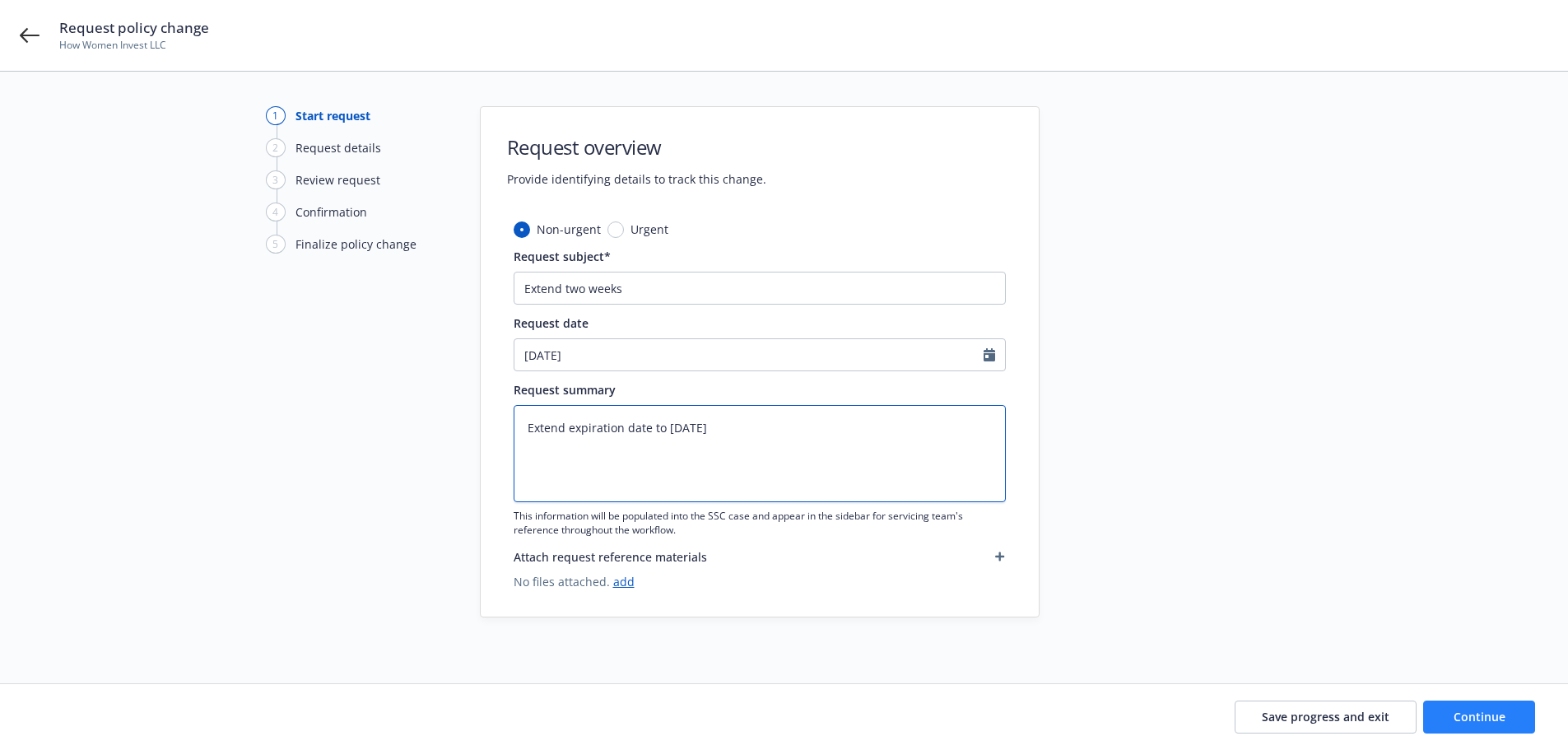
type textarea "Extend expiration date to 9/14/2025"
click at [1440, 708] on button "Continue" at bounding box center [1479, 717] width 112 height 33
type textarea "x"
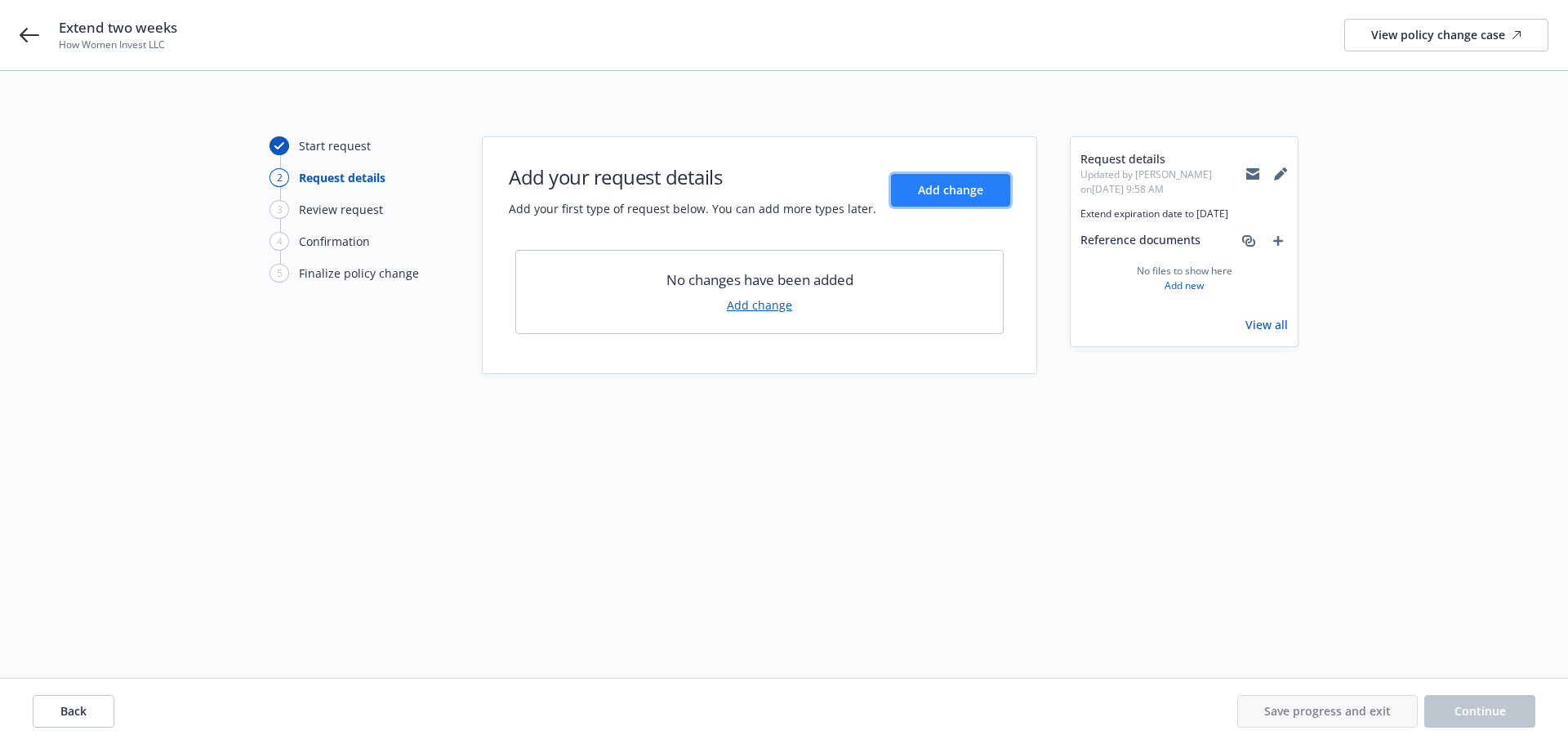
click at [931, 195] on span "Add change" at bounding box center [951, 189] width 65 height 16
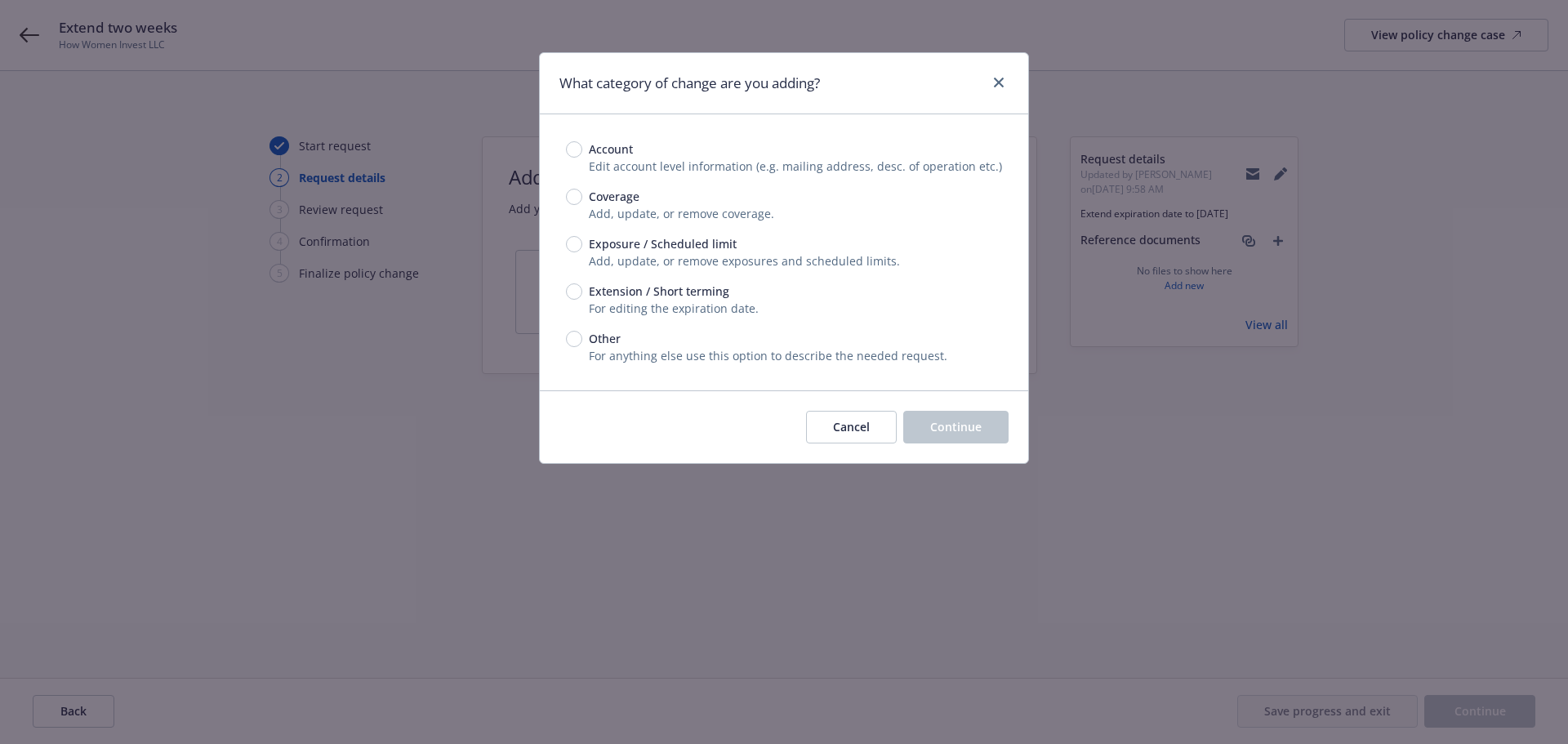
click at [655, 292] on span "Extension / Short terming" at bounding box center [659, 291] width 141 height 17
click at [582, 292] on input "Extension / Short terming" at bounding box center [574, 291] width 16 height 16
radio input "true"
click at [940, 429] on span "Continue" at bounding box center [955, 426] width 51 height 16
type textarea "x"
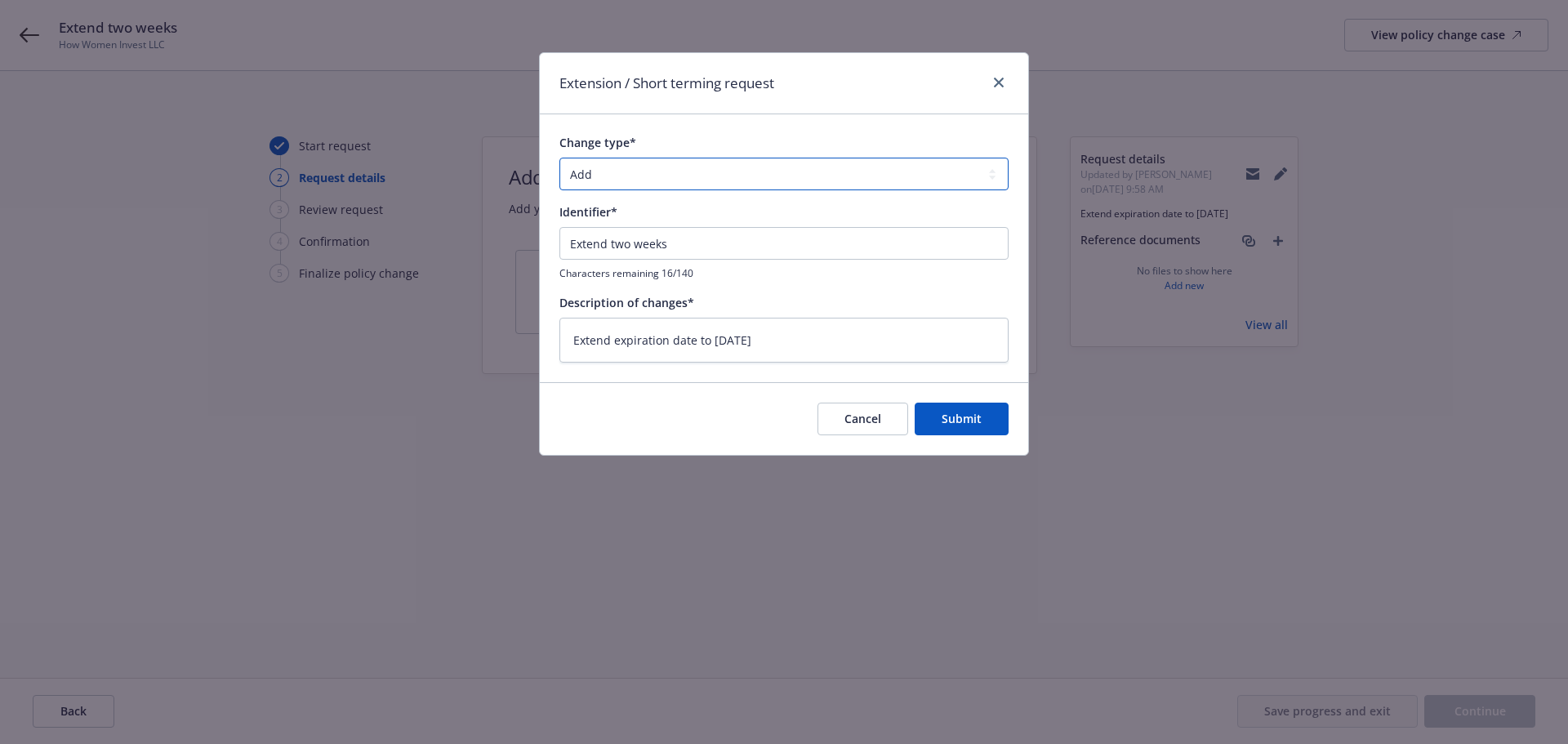
click at [931, 179] on select "Add Audit Change Remove" at bounding box center [784, 173] width 449 height 33
select select "CHANGE"
click at [560, 158] on select "Add Audit Change Remove" at bounding box center [784, 173] width 449 height 33
type textarea "x"
click at [800, 179] on select "Add Audit Change Remove" at bounding box center [784, 173] width 449 height 33
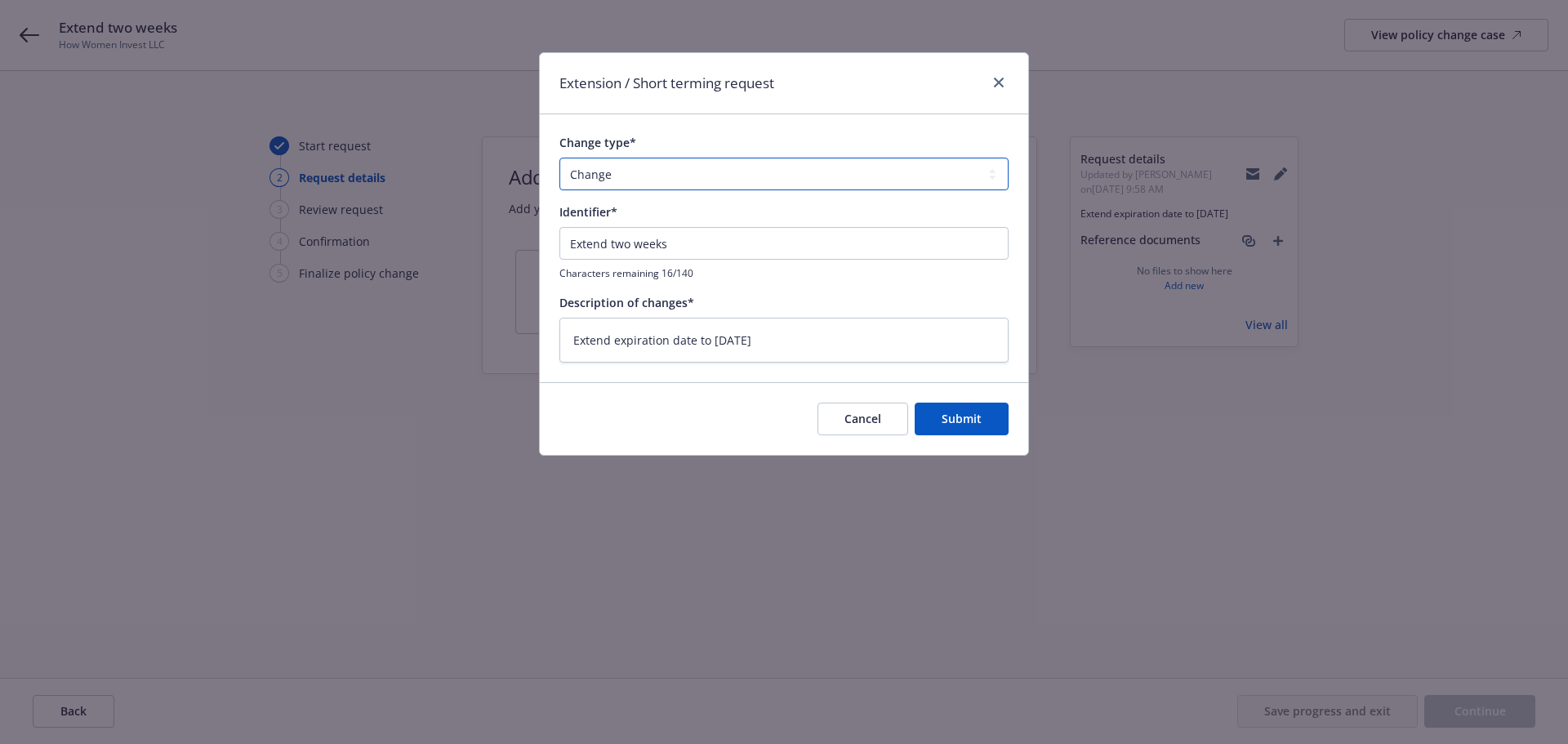
select select "ADD"
click at [560, 158] on select "Add Audit Change Remove" at bounding box center [784, 173] width 449 height 33
type textarea "x"
click at [906, 177] on select "Add Audit Change Remove" at bounding box center [784, 173] width 449 height 33
select select "CHANGE"
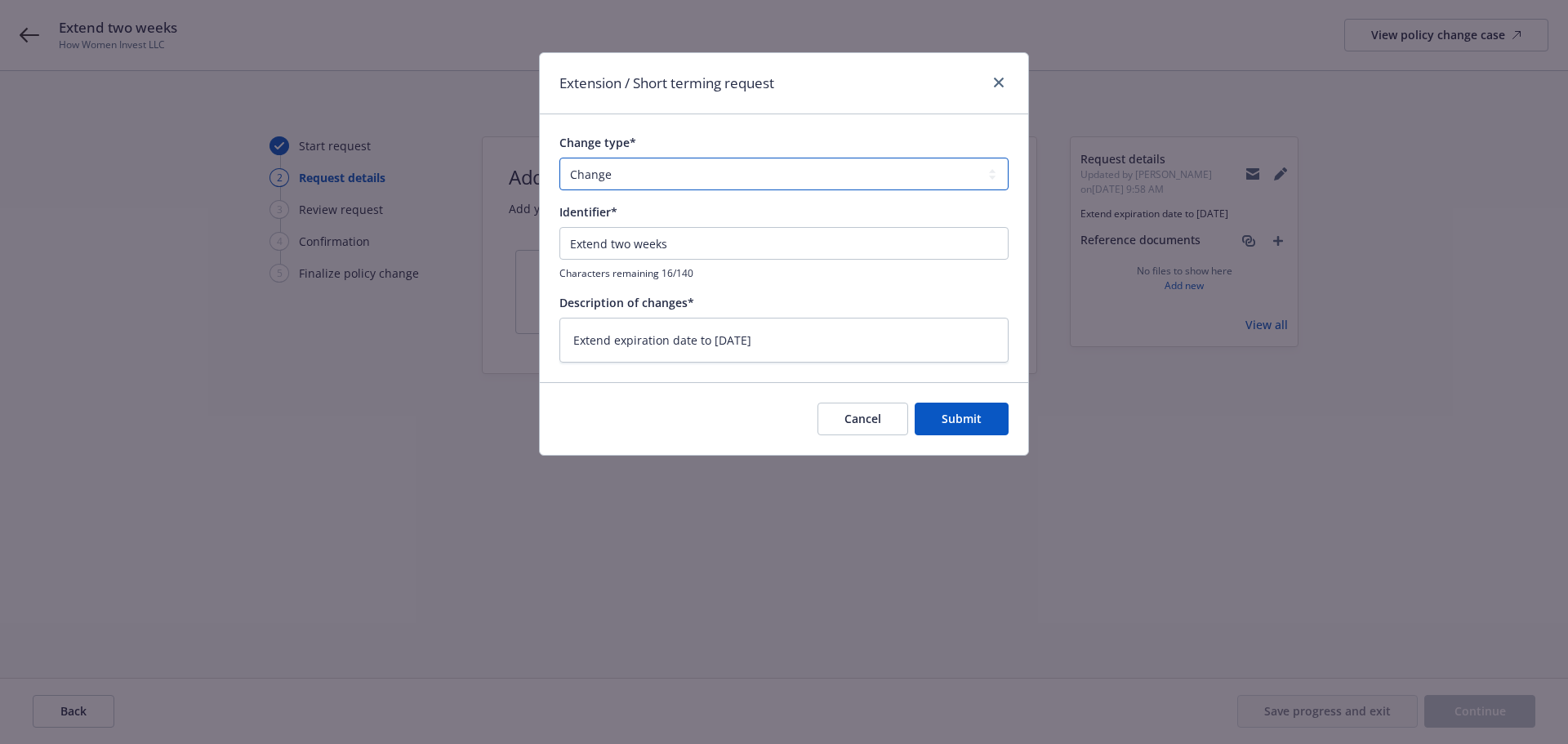
click at [560, 158] on select "Add Audit Change Remove" at bounding box center [784, 173] width 449 height 33
click at [960, 411] on span "Submit" at bounding box center [962, 418] width 40 height 16
type textarea "x"
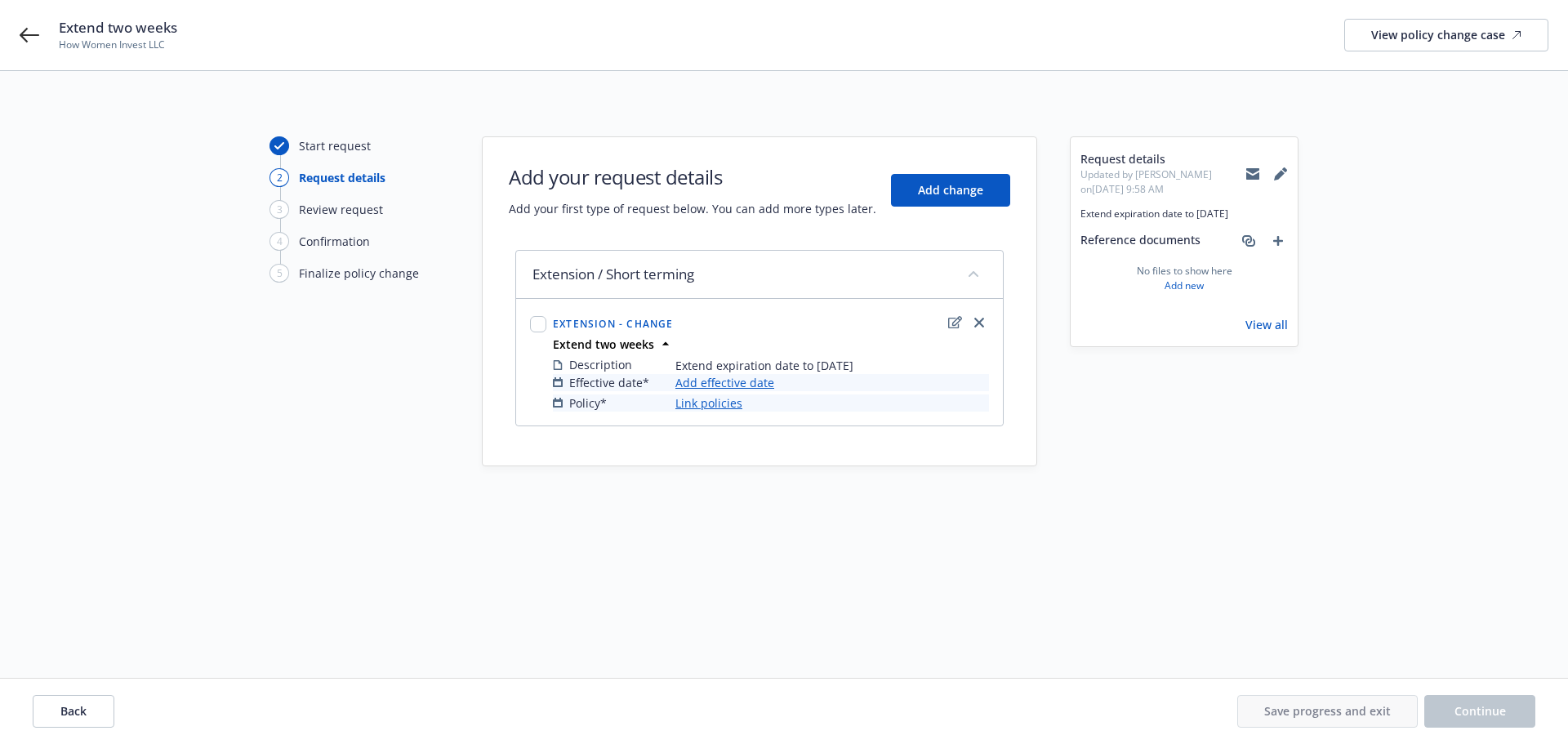
click at [713, 379] on link "Add effective date" at bounding box center [725, 382] width 99 height 17
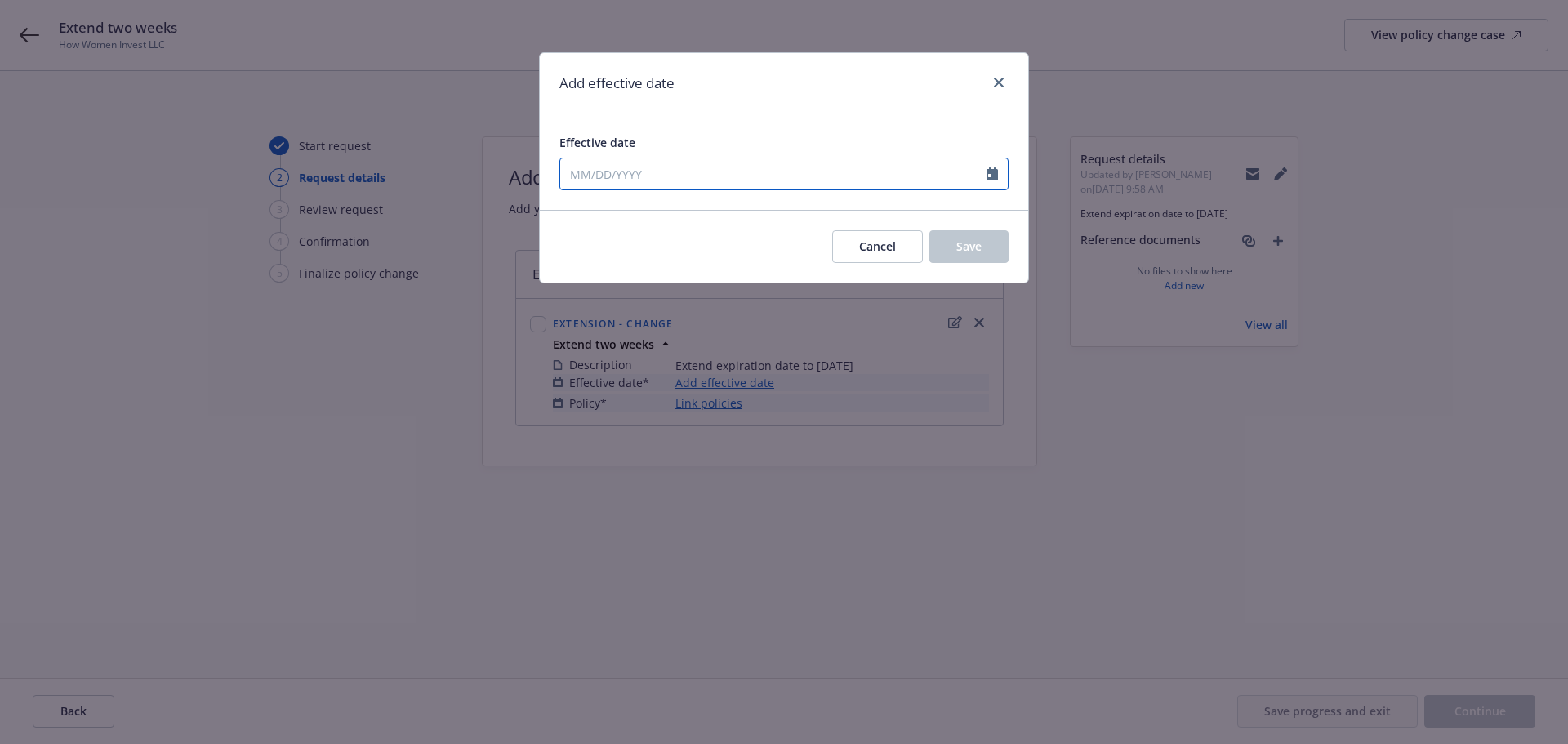
click at [650, 167] on input "Effective date" at bounding box center [773, 173] width 426 height 31
select select "8"
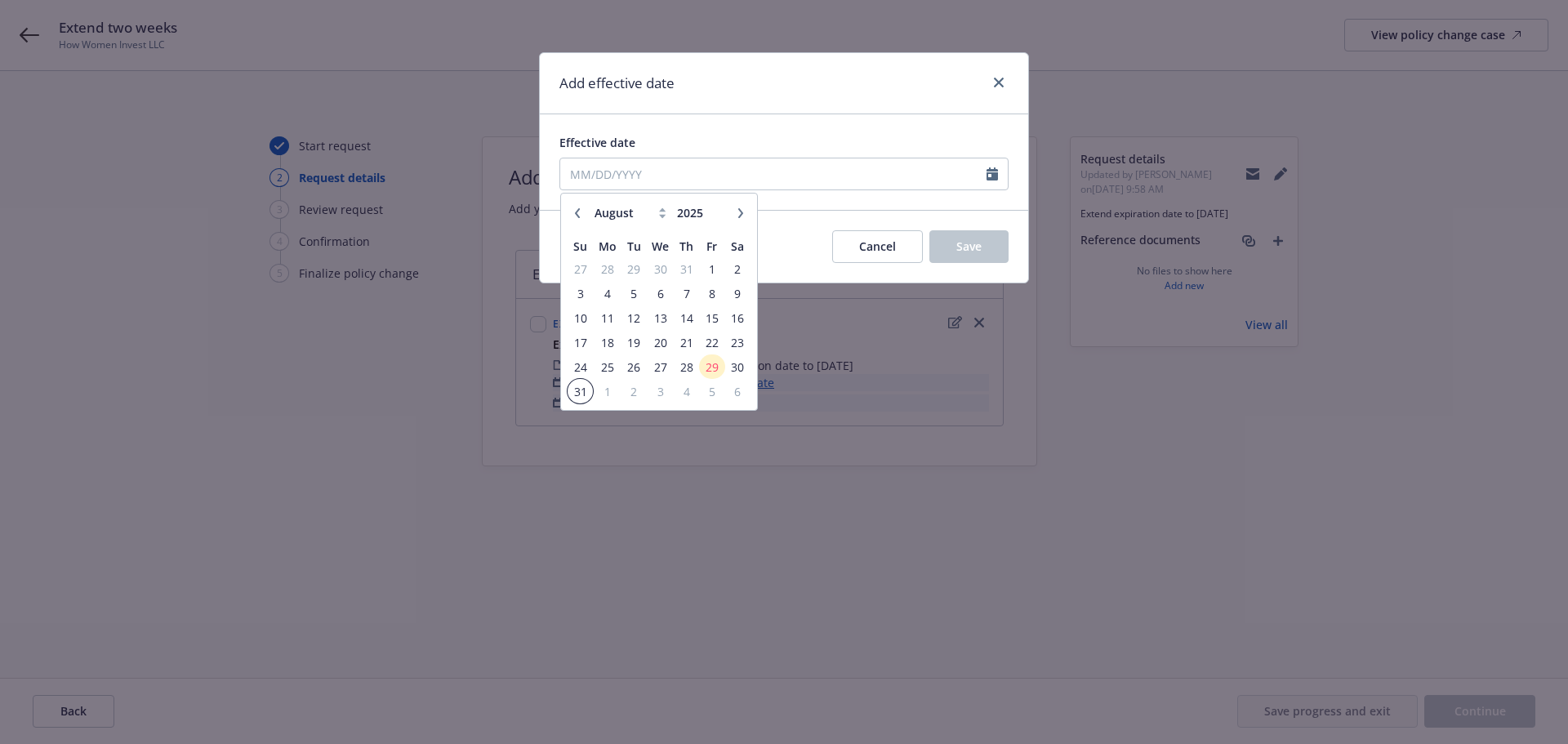
click at [576, 392] on span "31" at bounding box center [580, 391] width 22 height 20
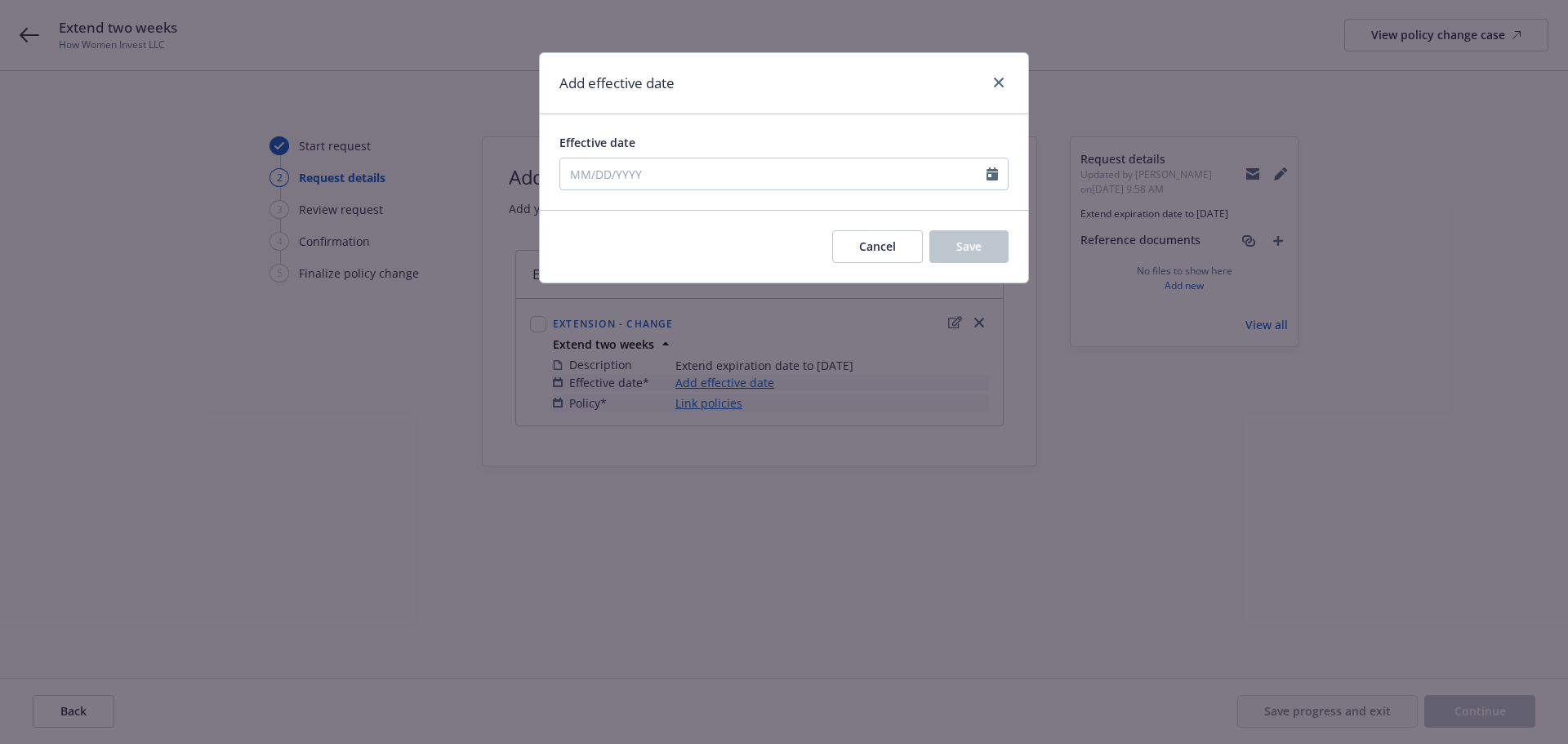
type input "08/31/2025"
click at [978, 238] on button "Save" at bounding box center [968, 246] width 80 height 33
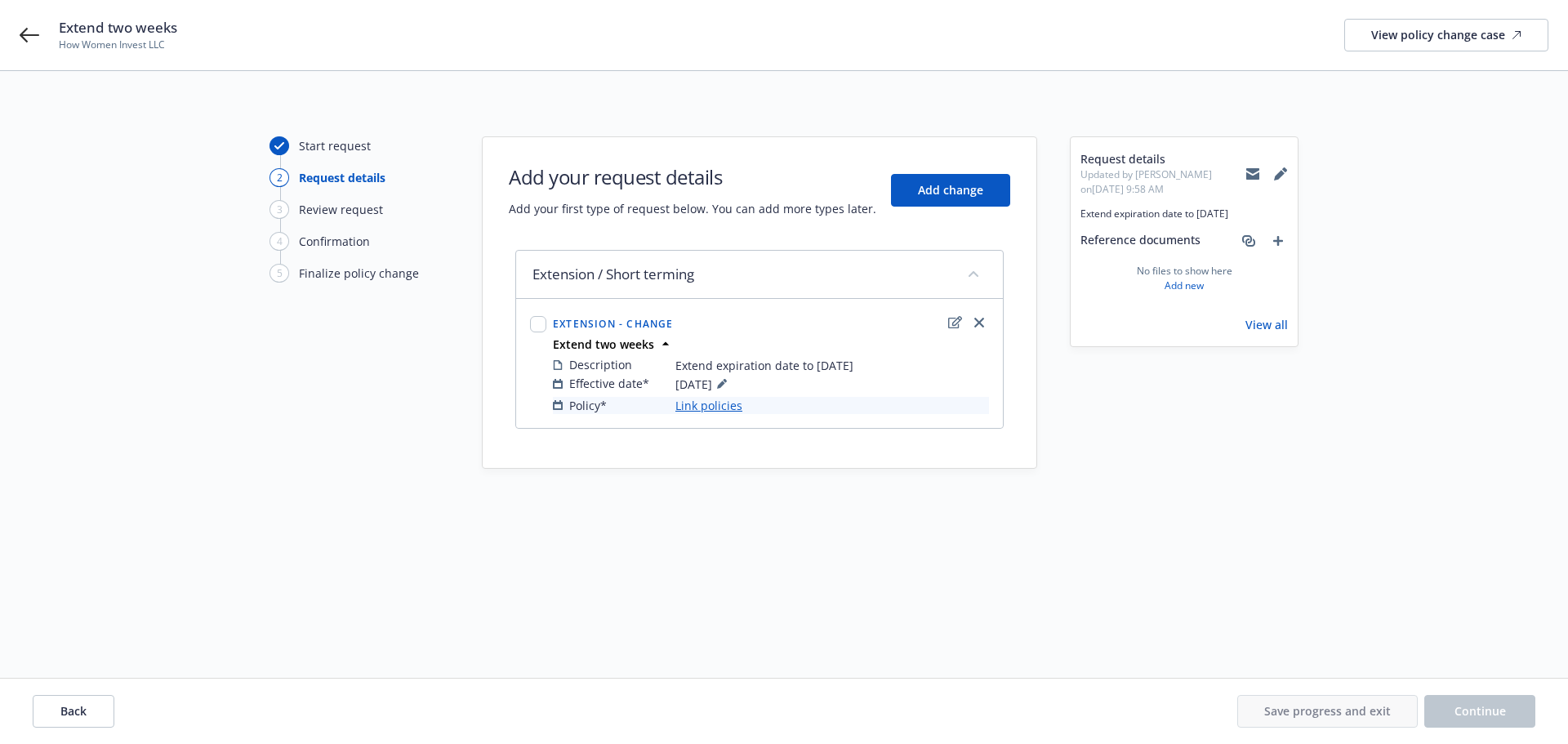
click at [698, 407] on link "Link policies" at bounding box center [709, 406] width 67 height 17
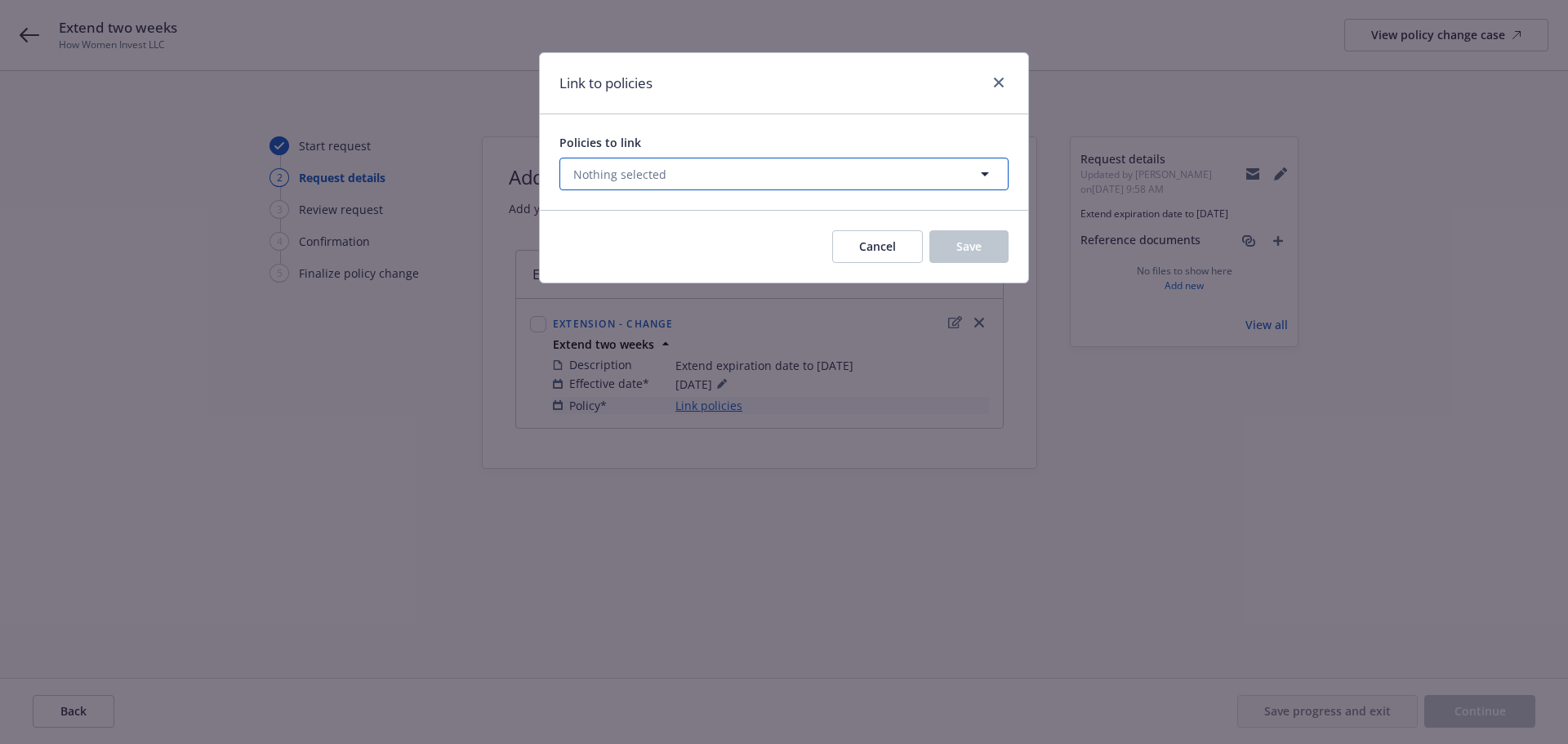
click at [630, 177] on span "Nothing selected" at bounding box center [619, 174] width 93 height 17
select select "ACTIVE"
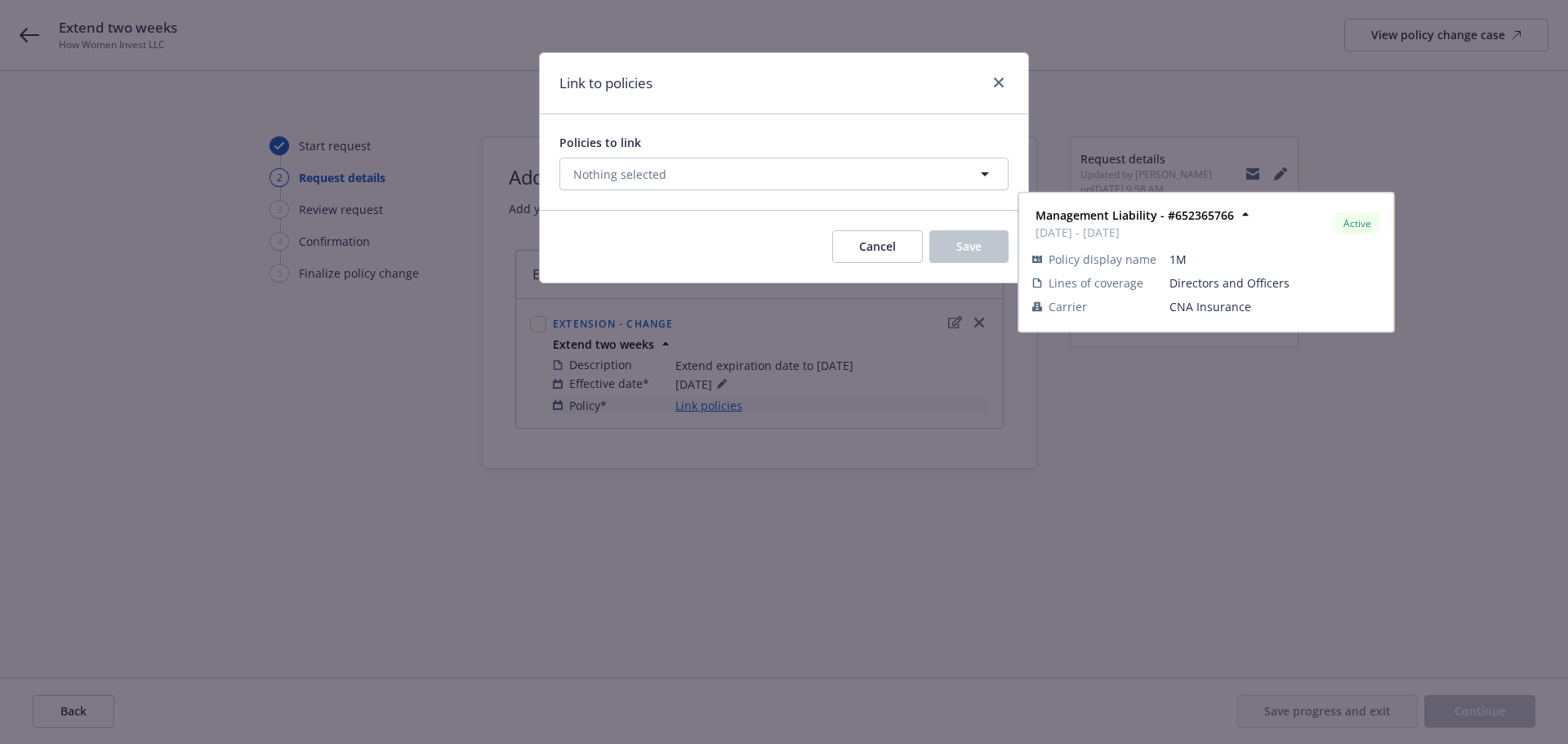
click at [654, 271] on span "08/31/2024 - 08/31/2025" at bounding box center [699, 270] width 199 height 17
checkbox input "true"
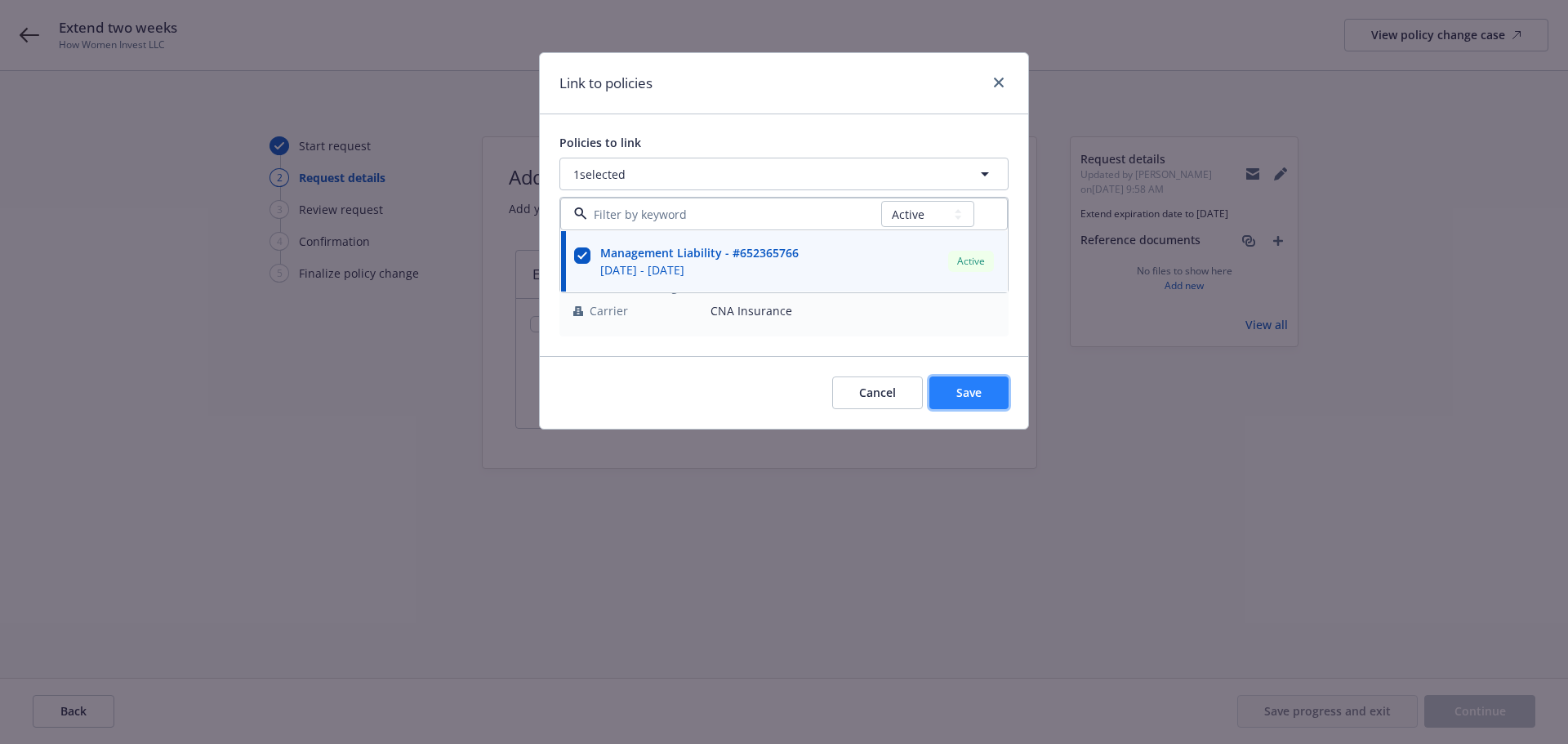
click at [953, 391] on button "Save" at bounding box center [968, 392] width 80 height 33
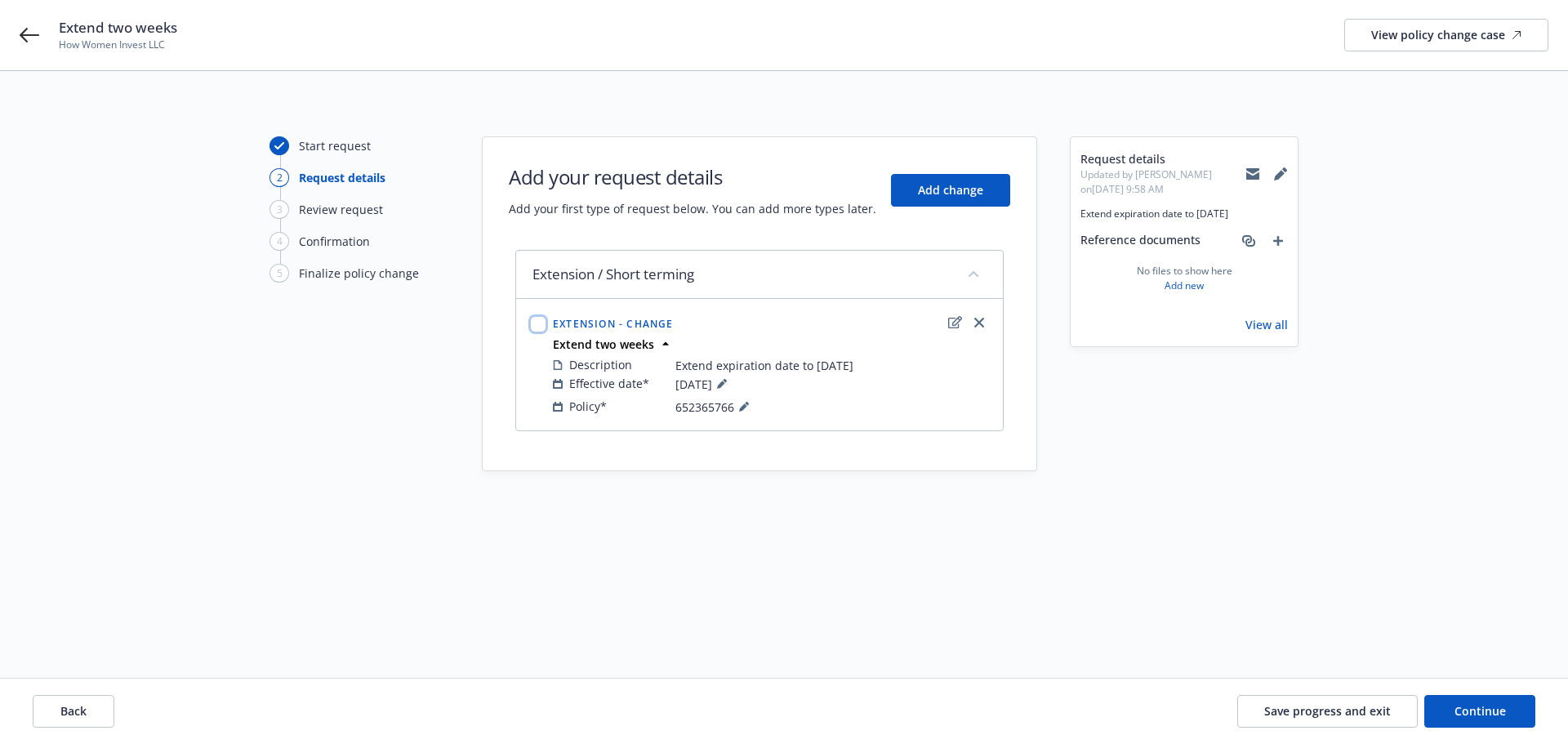
click at [533, 327] on input "checkbox" at bounding box center [538, 323] width 16 height 16
checkbox input "true"
click at [955, 189] on span "Add change" at bounding box center [951, 189] width 65 height 16
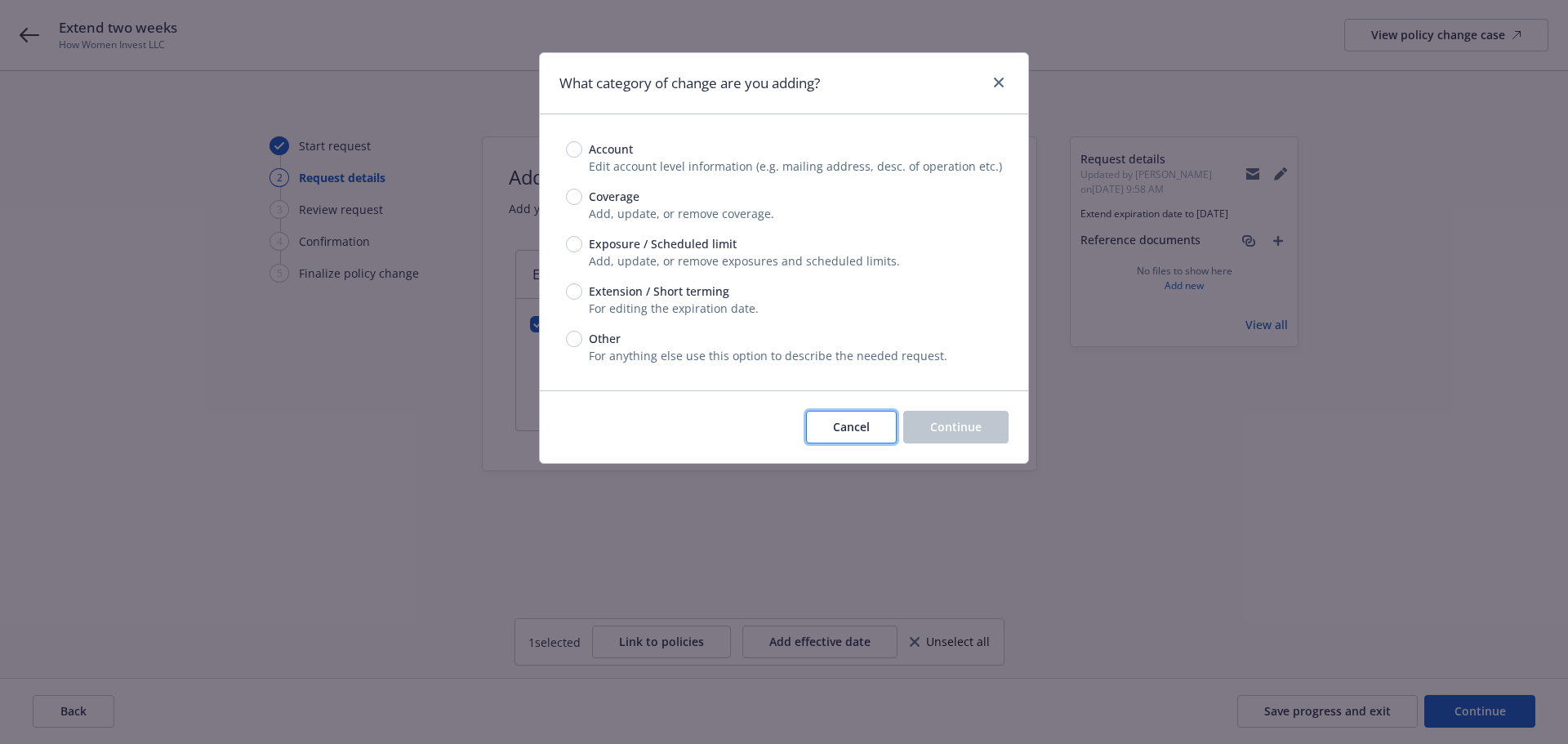
click at [862, 437] on button "Cancel" at bounding box center [851, 426] width 90 height 33
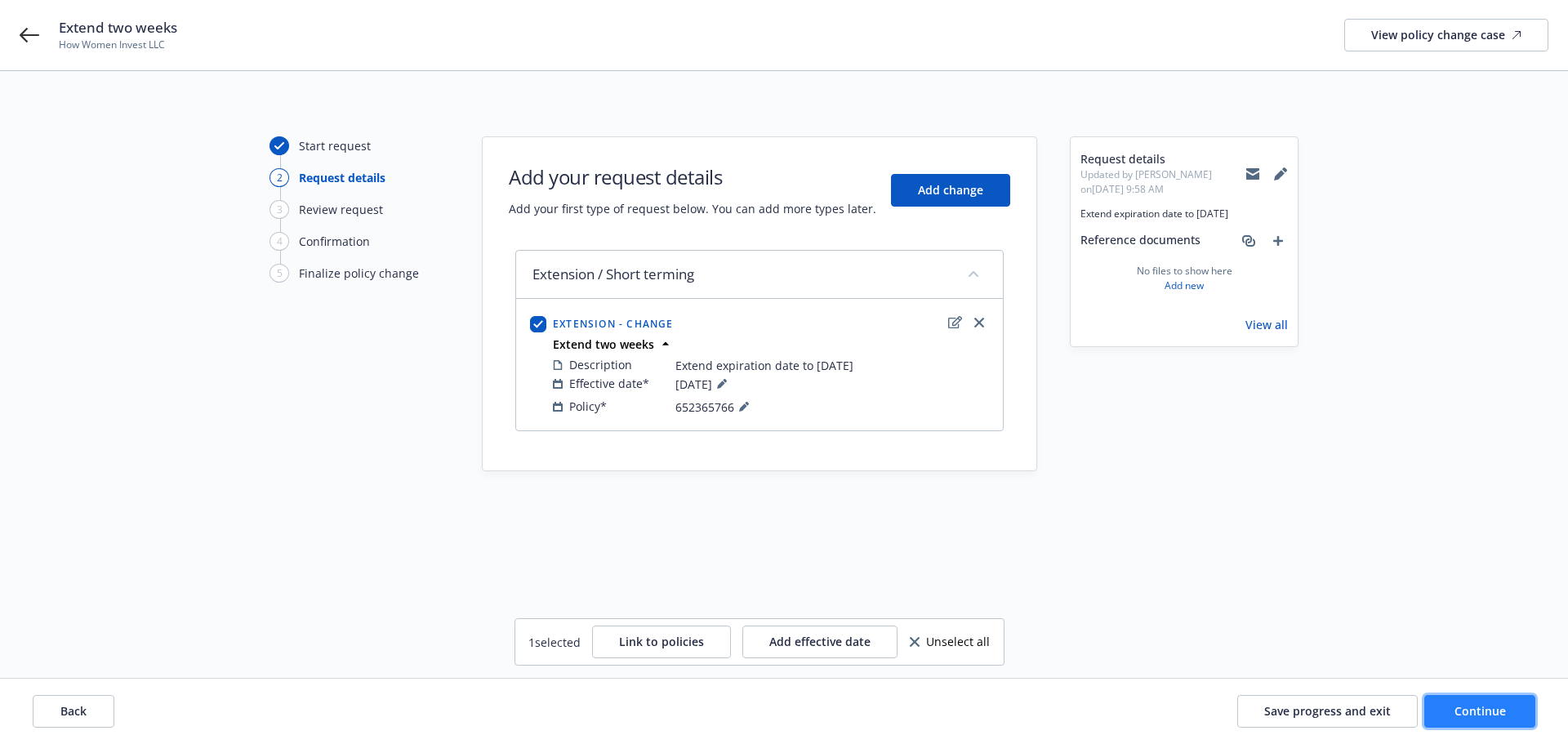
click at [1446, 711] on button "Continue" at bounding box center [1479, 711] width 111 height 33
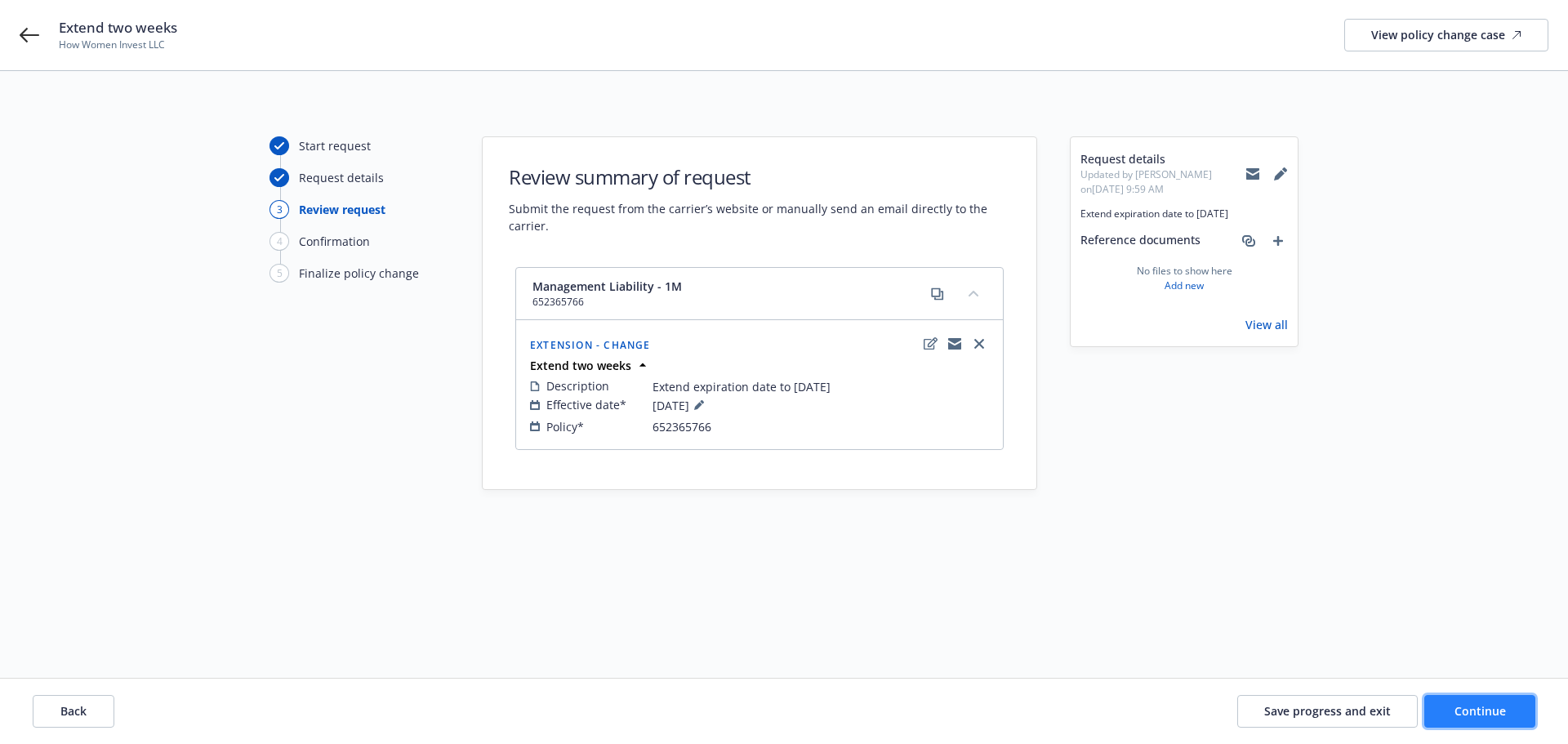
click at [1452, 703] on button "Continue" at bounding box center [1479, 711] width 111 height 33
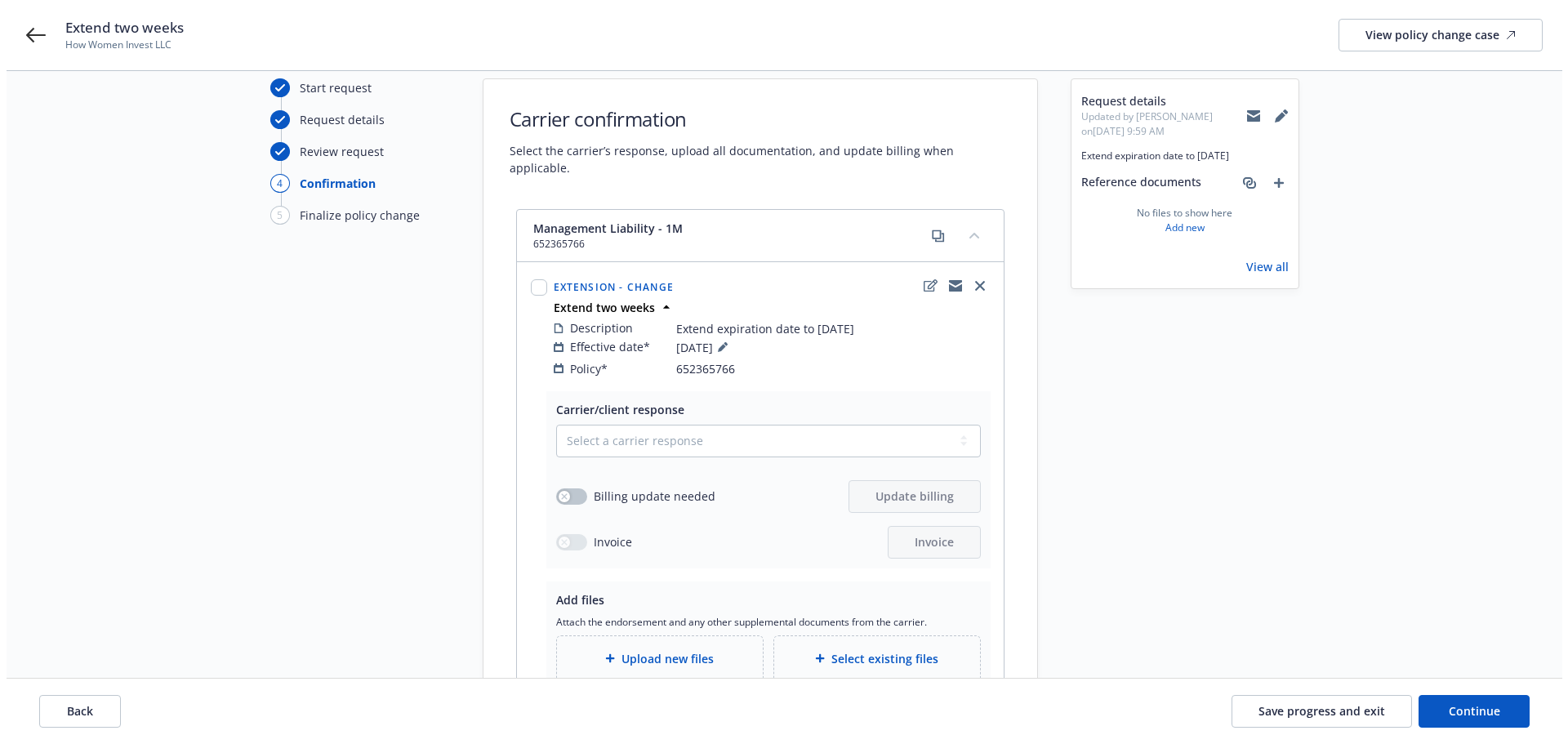
scroll to position [163, 0]
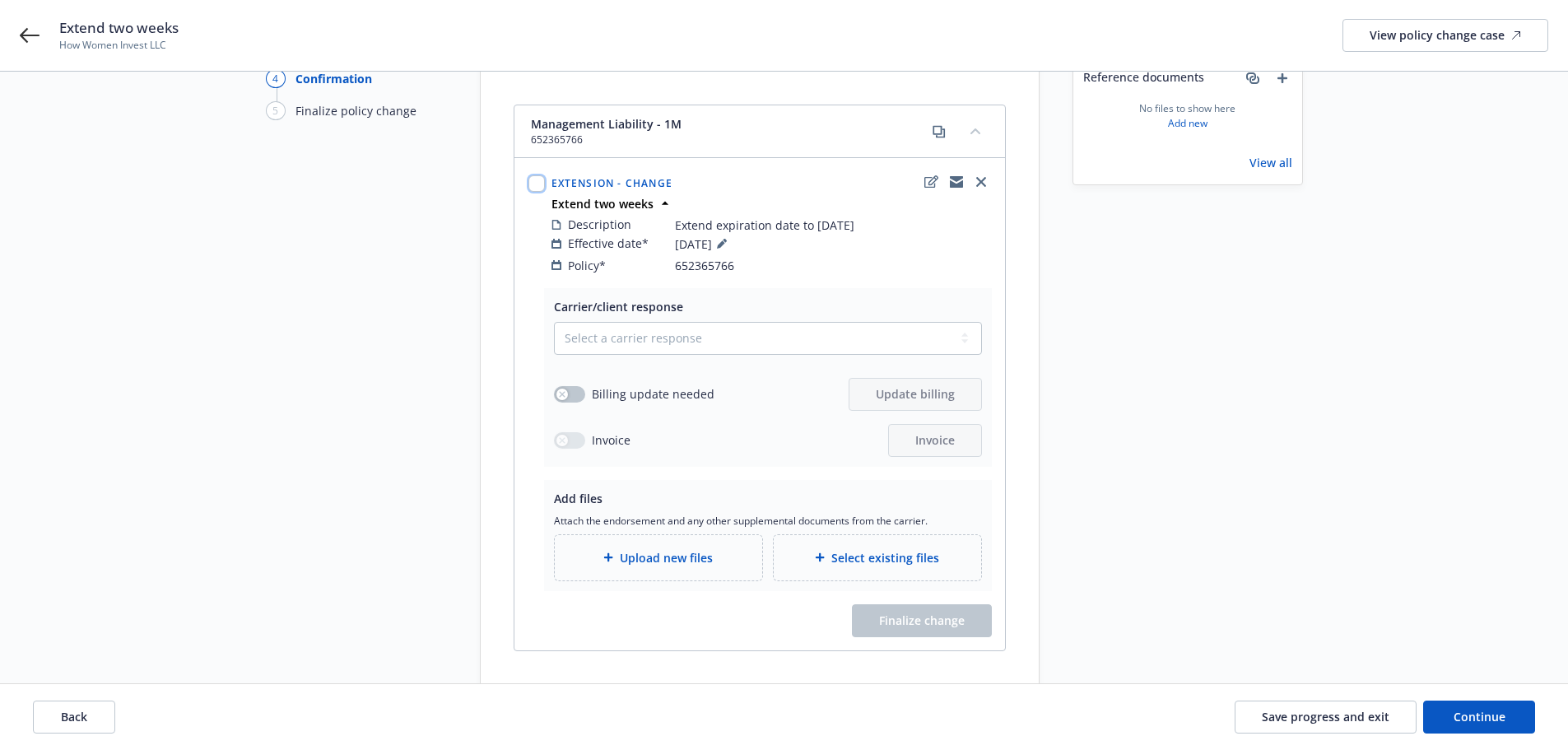
click at [537, 176] on input "checkbox" at bounding box center [536, 183] width 16 height 16
checkbox input "true"
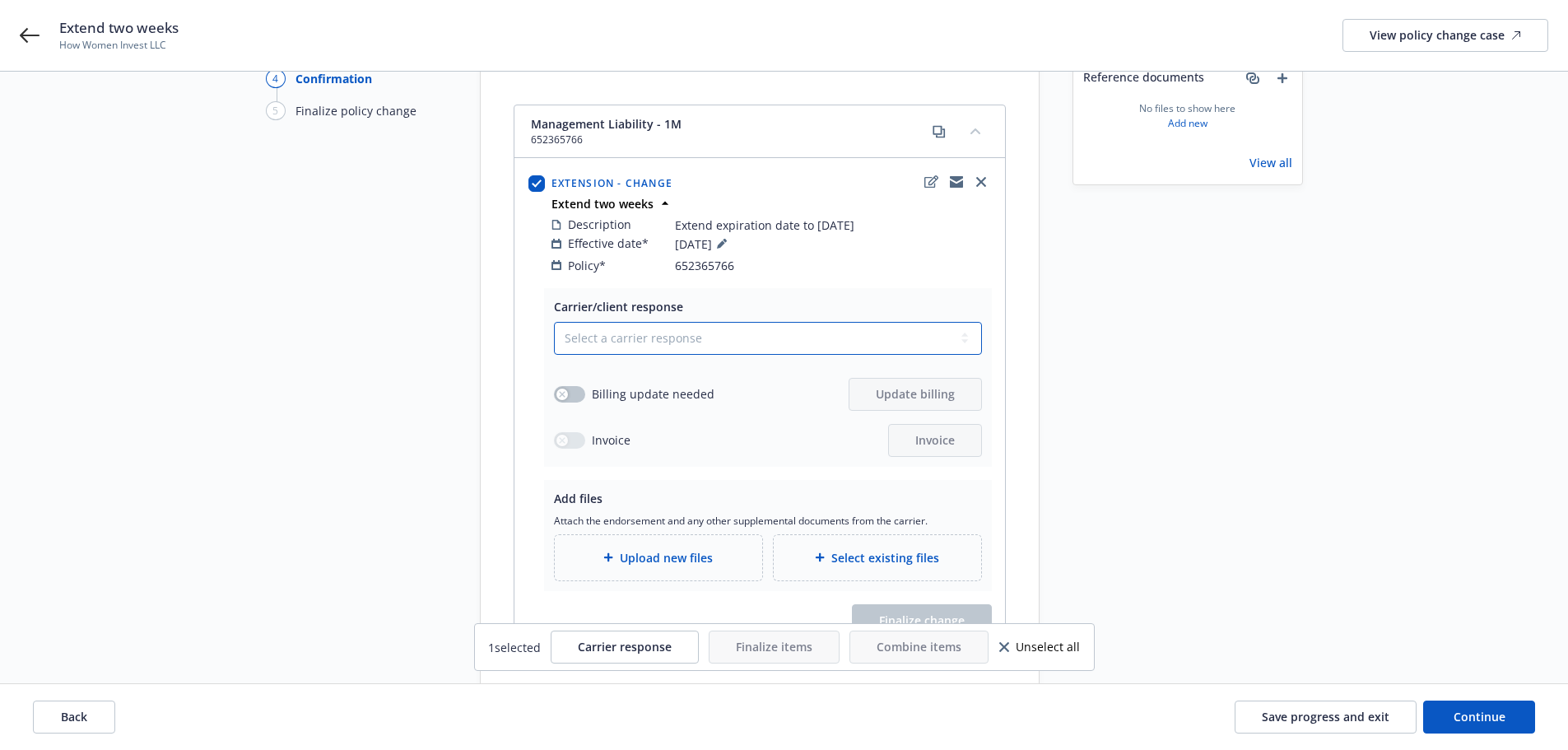
click at [689, 323] on select "Select a carrier response Accepted Accepted with revision No endorsement needed…" at bounding box center [768, 338] width 428 height 33
select select "ACCEPTED"
click at [554, 322] on select "Select a carrier response Accepted Accepted with revision No endorsement needed…" at bounding box center [768, 338] width 428 height 33
click at [566, 389] on div "button" at bounding box center [562, 394] width 12 height 12
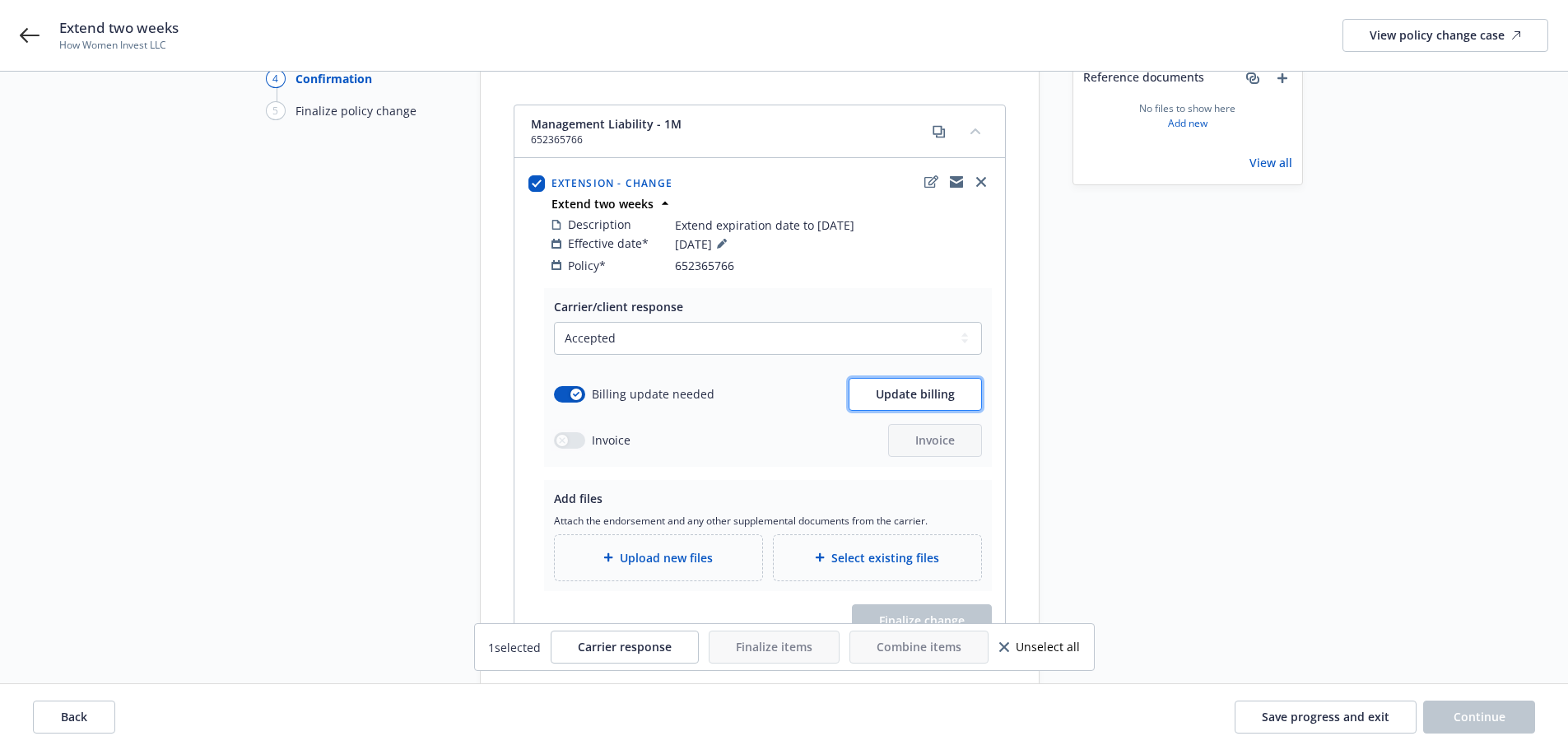
click at [914, 386] on span "Update billing" at bounding box center [915, 394] width 79 height 16
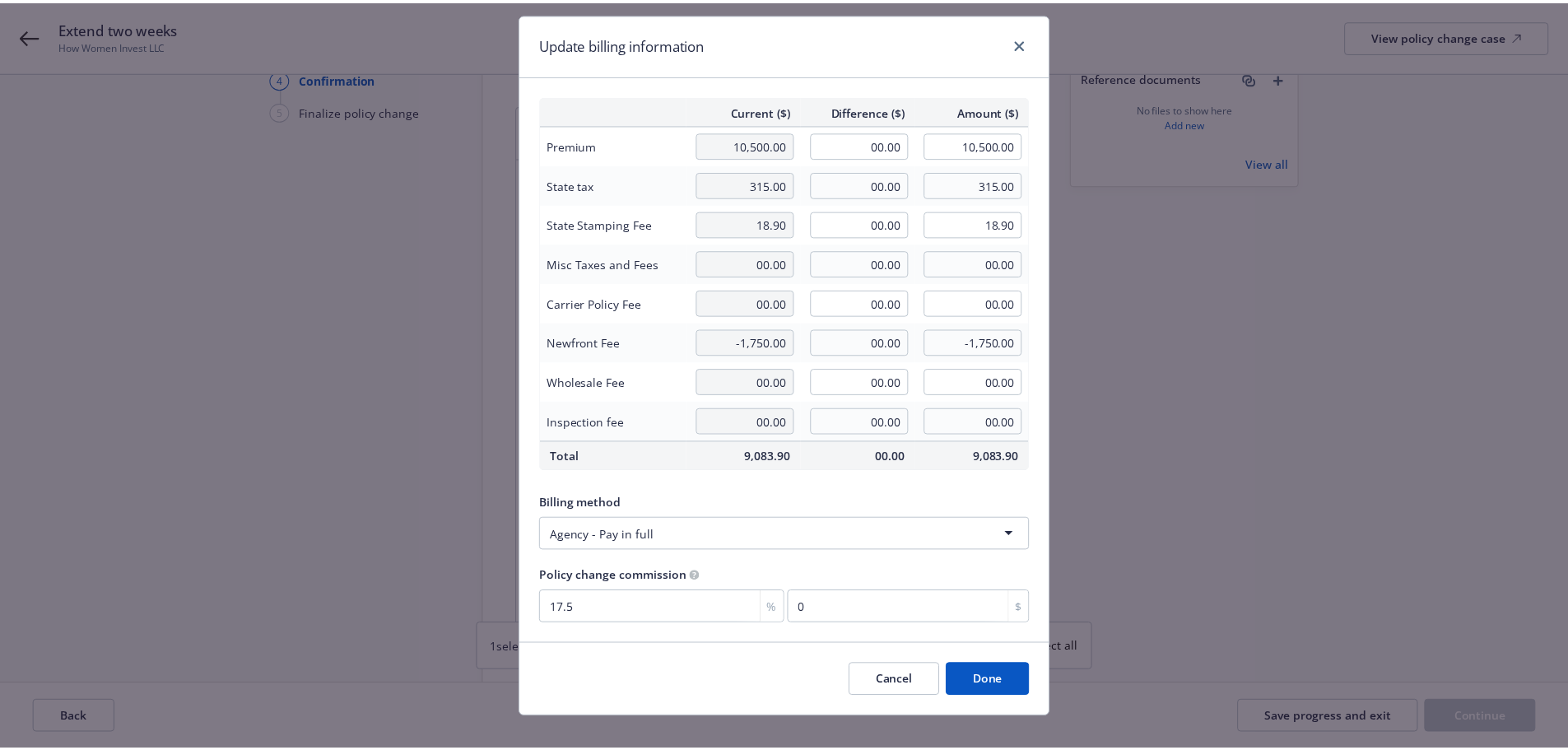
scroll to position [60, 0]
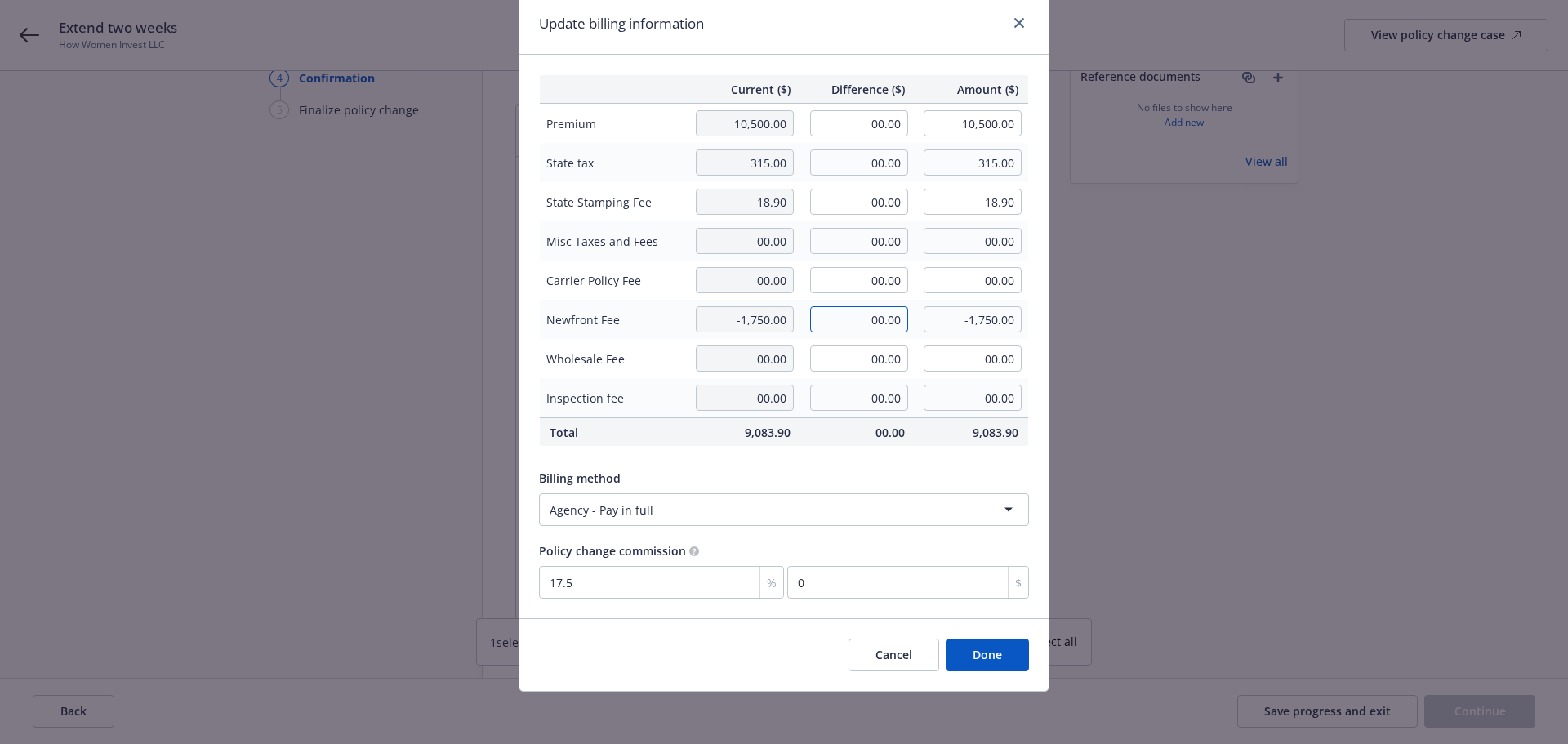
click at [829, 319] on input "00.00" at bounding box center [859, 319] width 98 height 26
type input "-69.83"
type input "-1,819.83"
click at [836, 128] on input "00.00" at bounding box center [859, 123] width 98 height 26
type input "399.00"
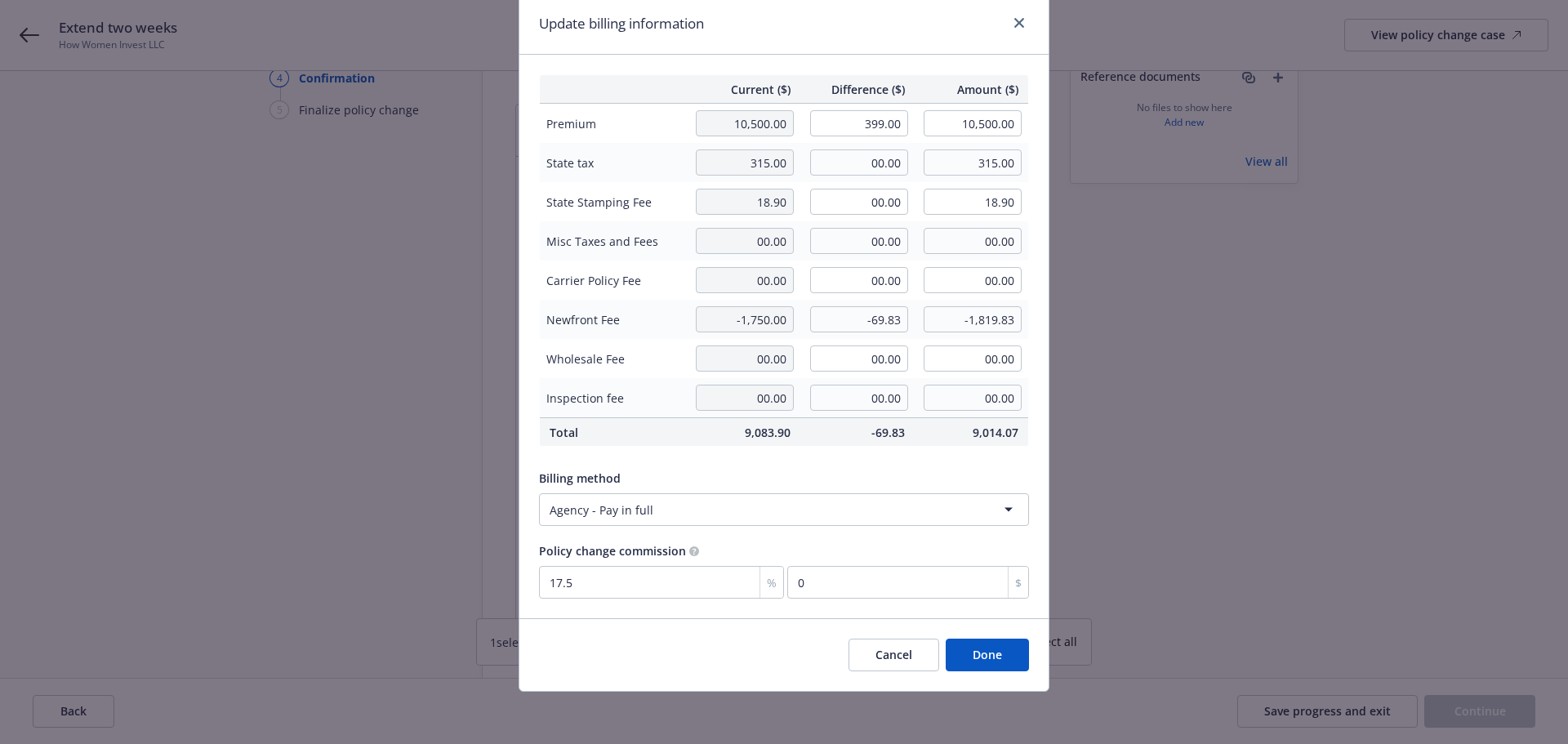
type input "10,899.00"
type input "69.83"
click at [871, 59] on div "Current ($) Difference ($) Amount ($) Premium 10,500.00 399.00 10,899.00 State …" at bounding box center [784, 336] width 529 height 564
click at [821, 590] on input "69.83" at bounding box center [908, 582] width 242 height 33
type input "0"
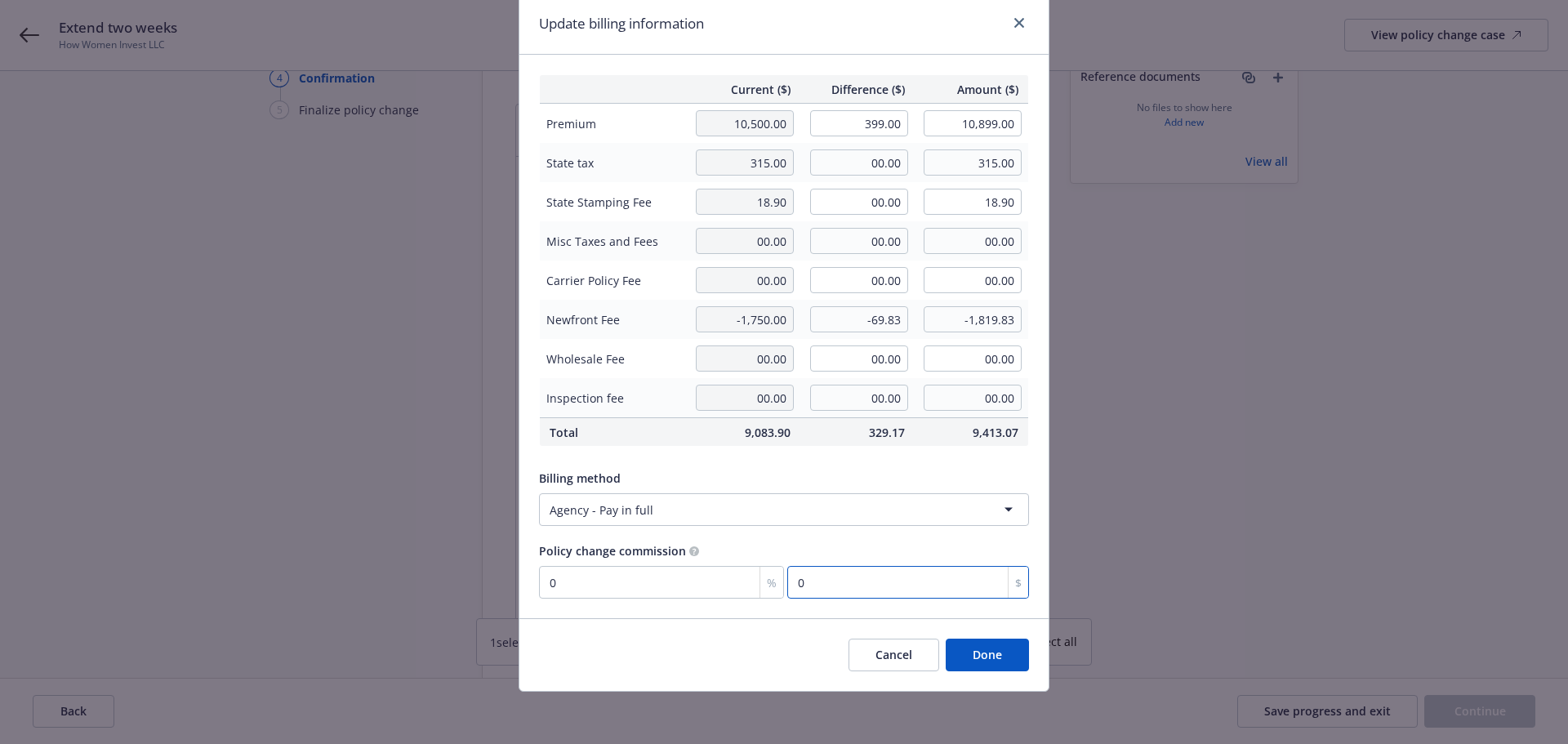
type input "0"
click at [818, 550] on div "Policy change commission" at bounding box center [783, 550] width 490 height 17
click at [966, 654] on button "Done" at bounding box center [987, 654] width 83 height 33
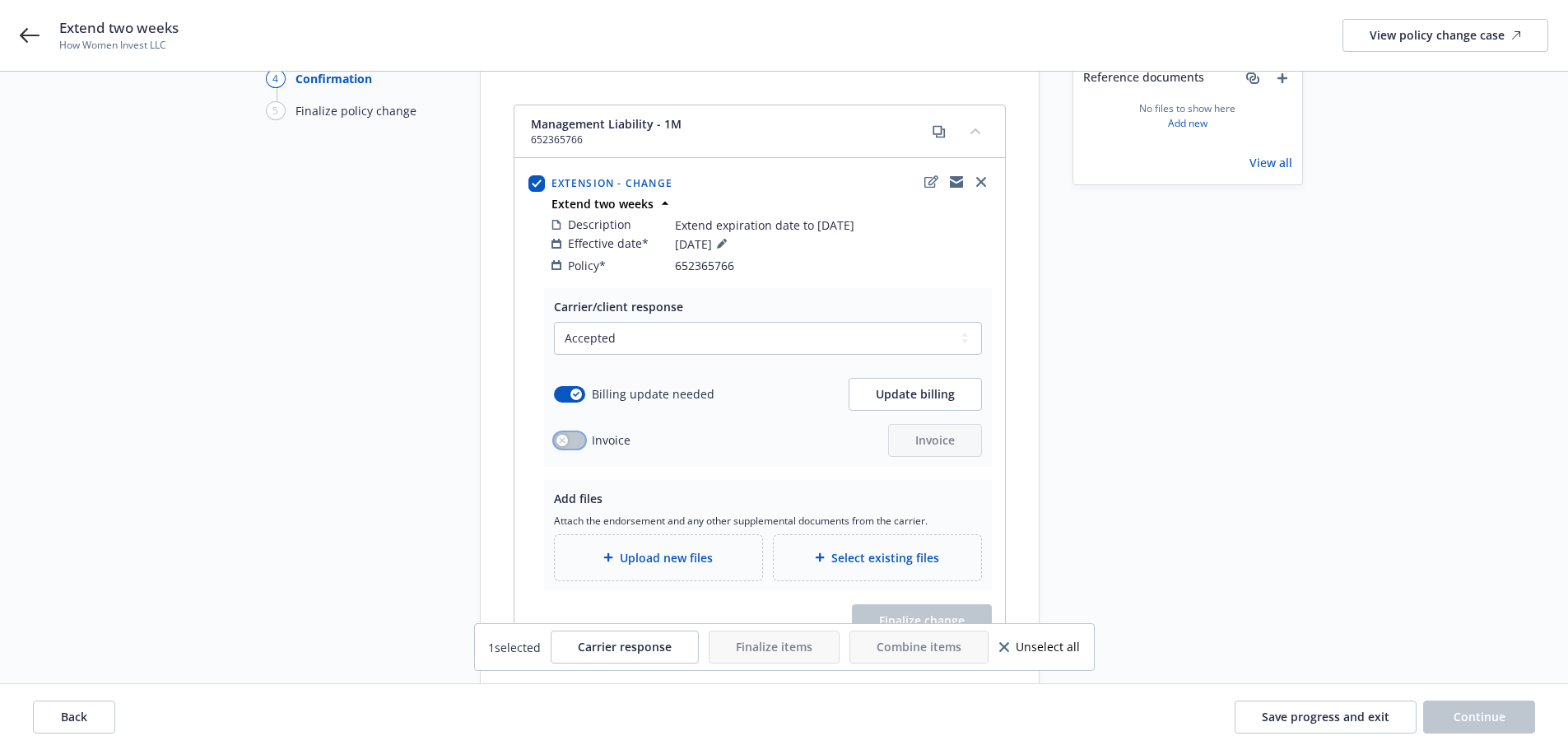
click at [570, 432] on button "button" at bounding box center [569, 440] width 31 height 16
click at [931, 432] on span "Invoice" at bounding box center [935, 440] width 40 height 16
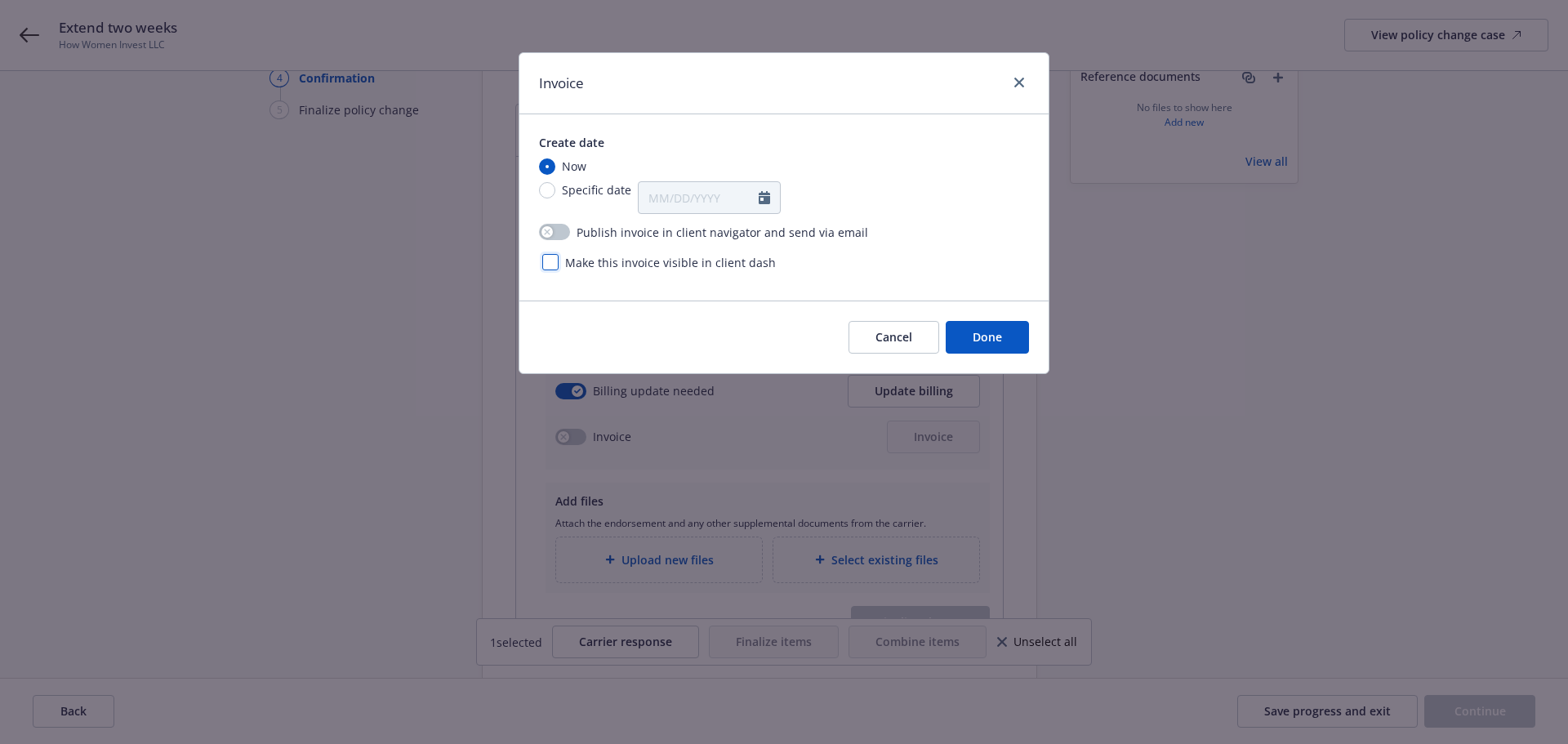
click at [549, 265] on div at bounding box center [549, 261] width 16 height 16
click at [1001, 341] on span "Done" at bounding box center [987, 337] width 29 height 16
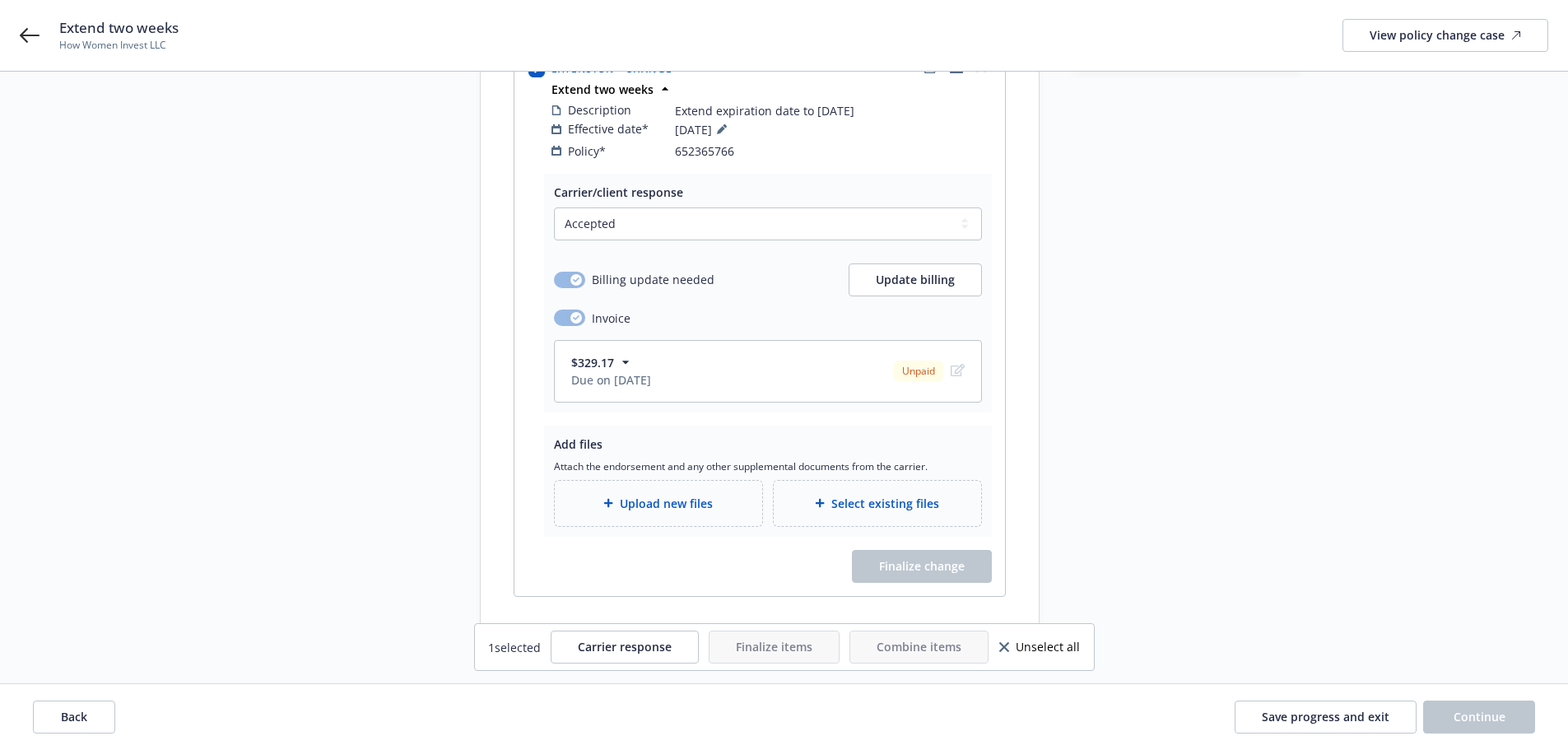
scroll to position [281, 0]
click at [688, 492] on span "Upload new files" at bounding box center [666, 501] width 93 height 17
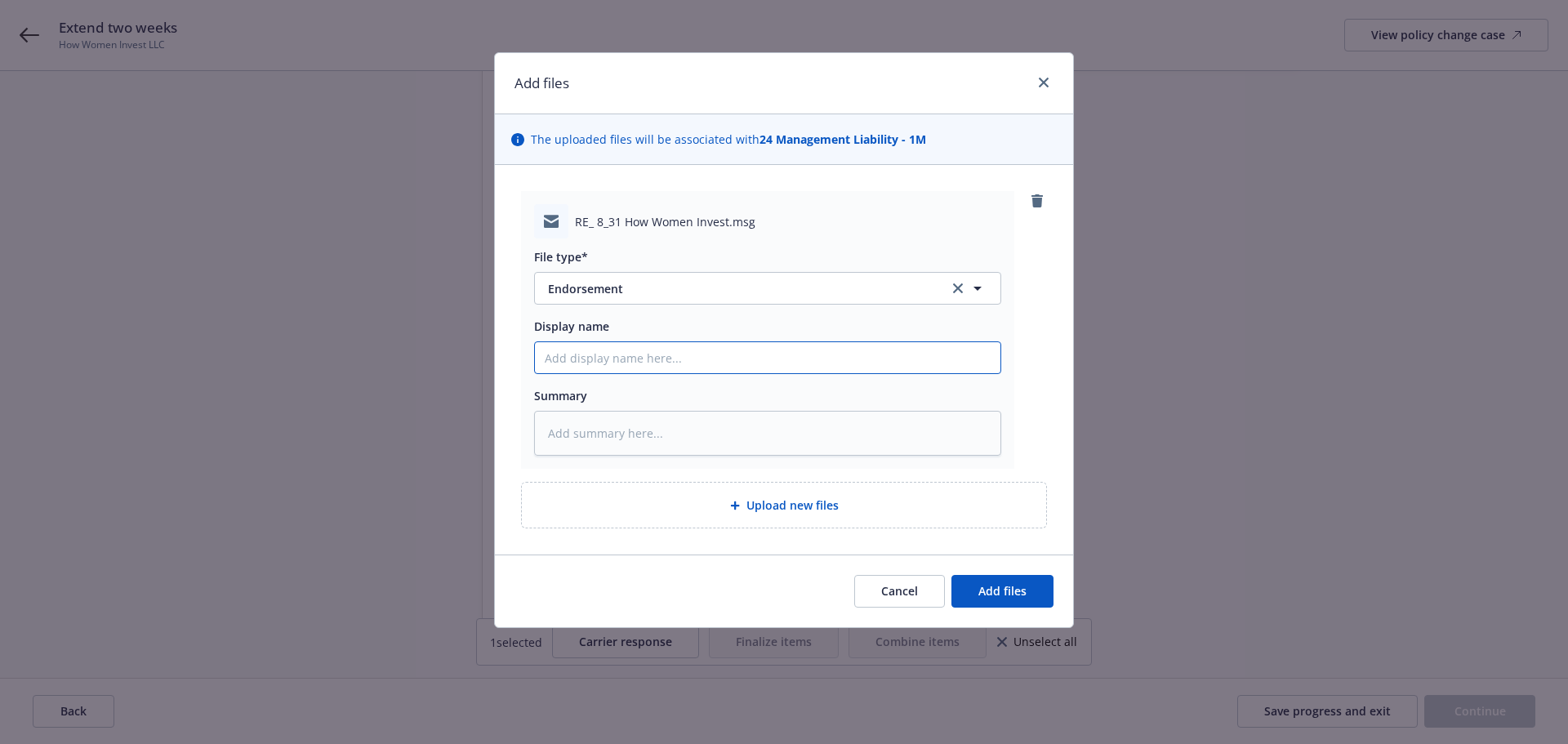
click at [634, 356] on input "Display name" at bounding box center [768, 357] width 466 height 31
type textarea "x"
type input "E"
type textarea "x"
type input "EM"
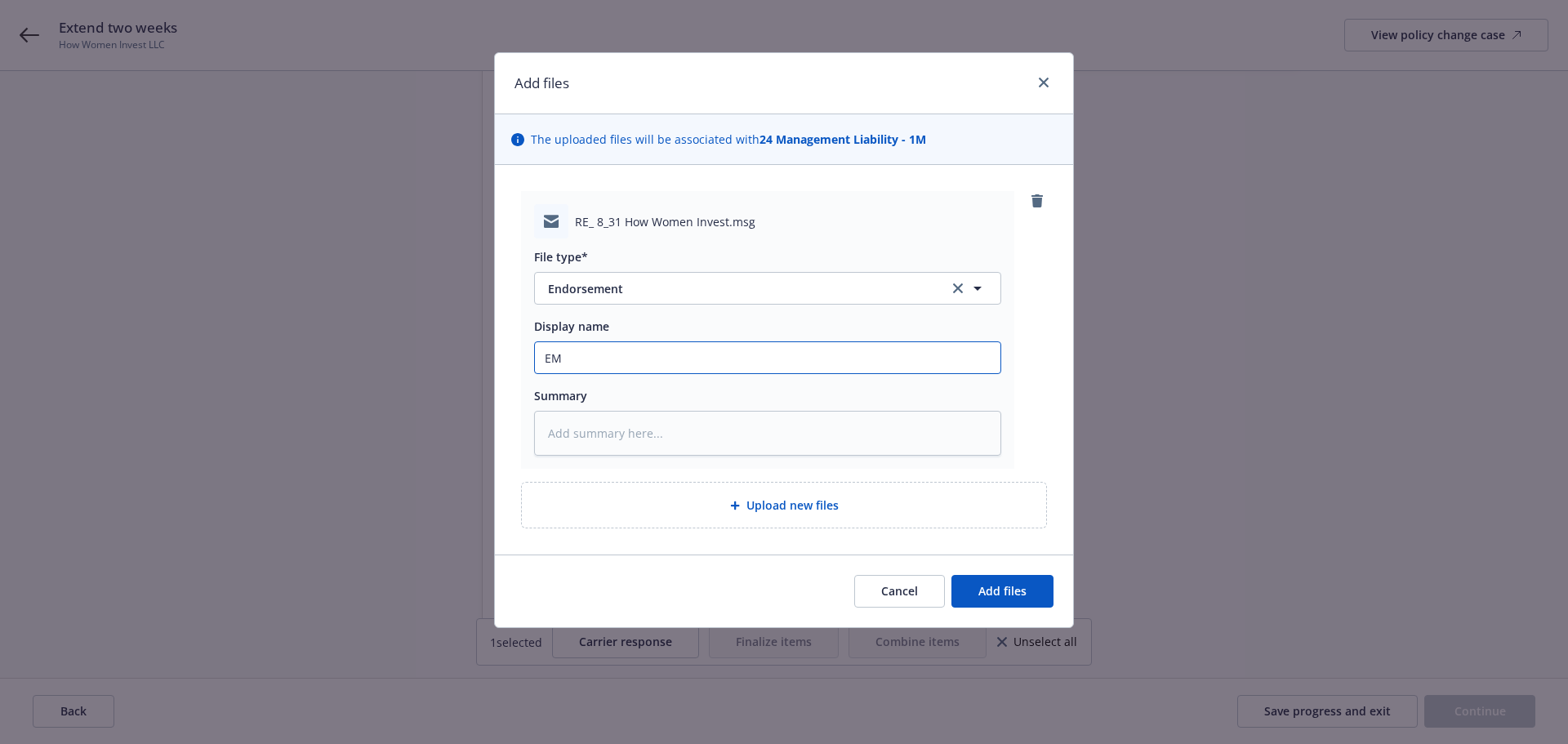
type textarea "x"
type input "EM"
type textarea "x"
type input "EM f"
type textarea "x"
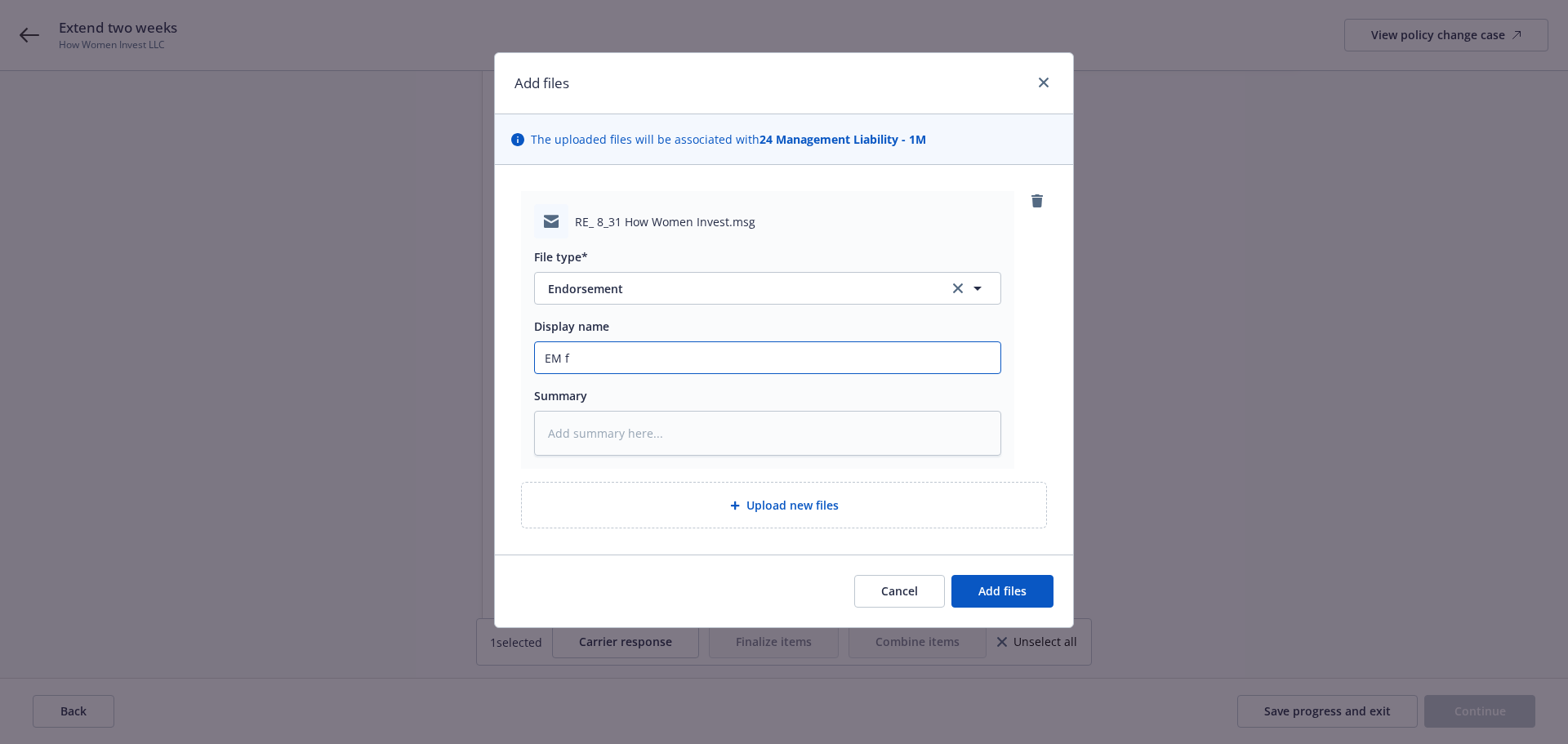
type input "EM fr"
type textarea "x"
type input "EM fro"
type textarea "x"
type input "EM from"
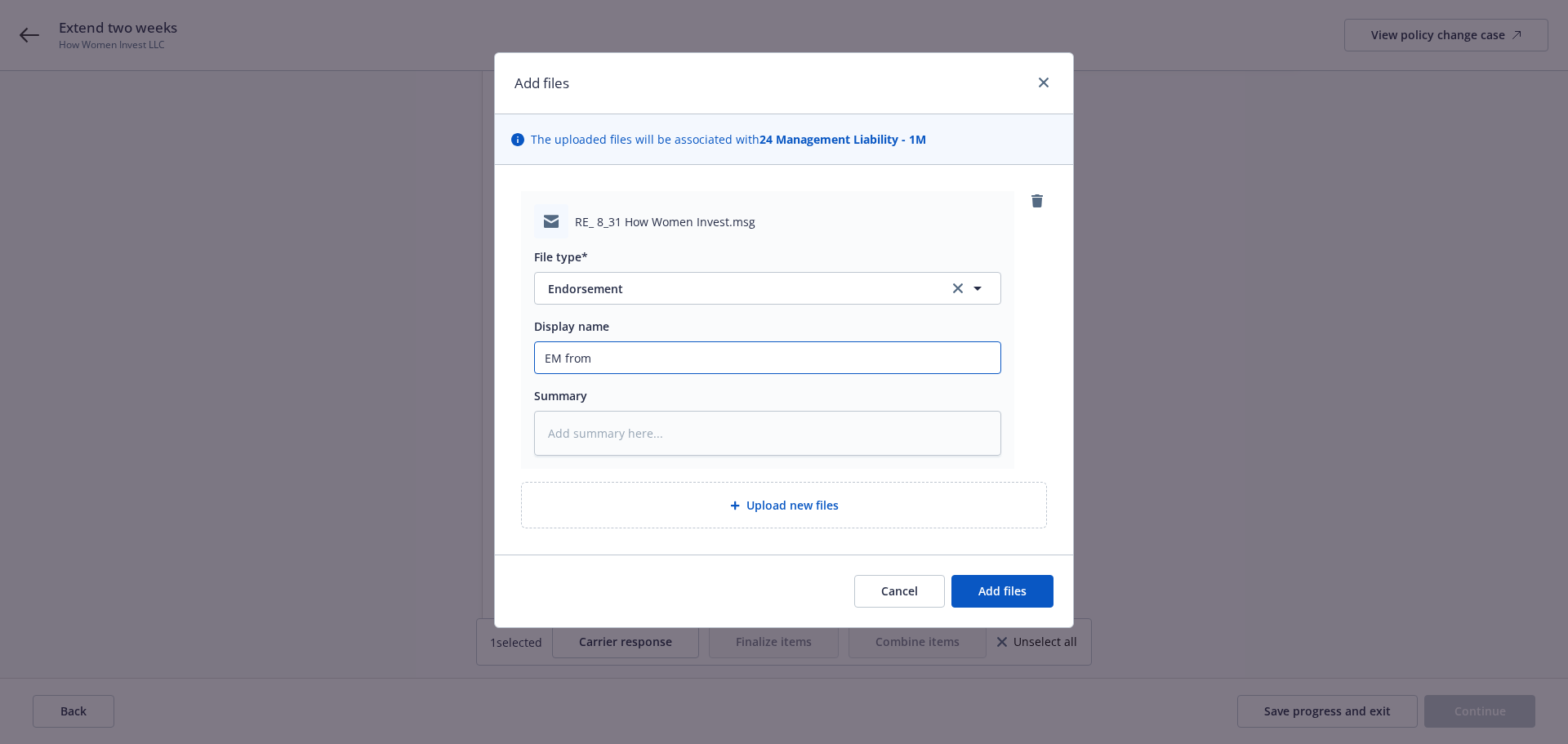
type textarea "x"
type input "EM from"
type textarea "x"
type input "EM from CN"
type textarea "x"
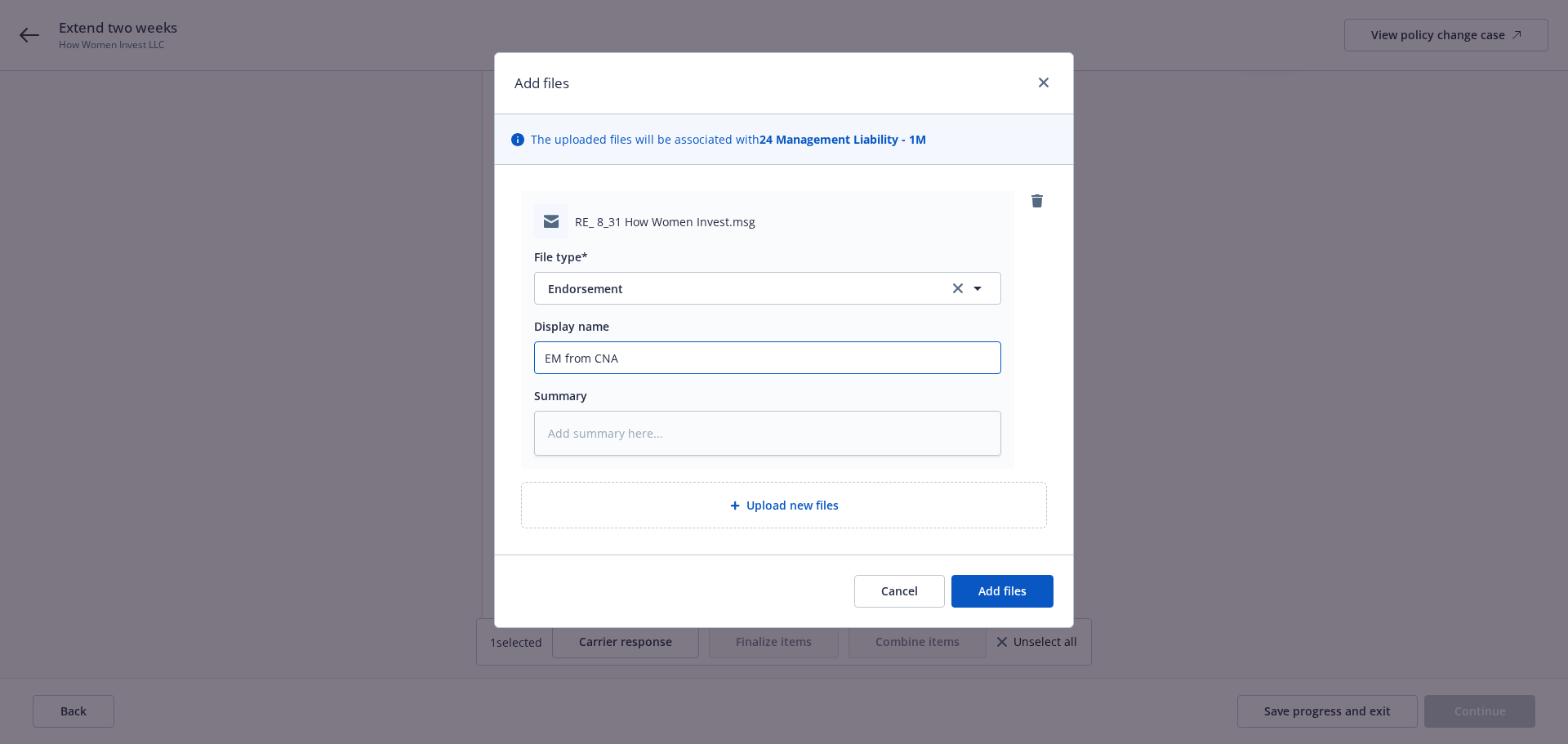
paste input "AN"
type input "EM from CAN"
type textarea "x"
type input "EM from CA"
type textarea "x"
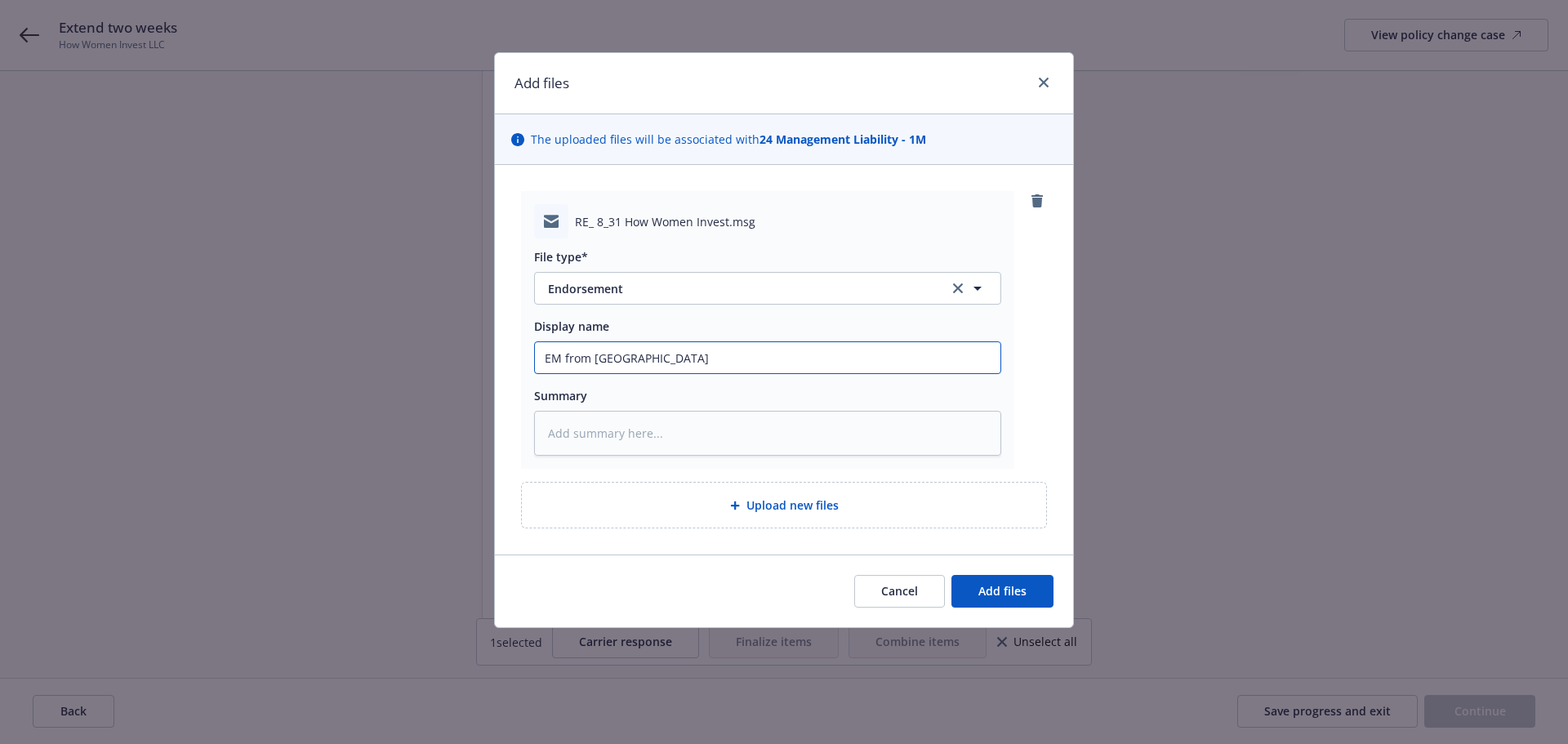
type input "EM from C"
type textarea "x"
type input "EM from CN"
type textarea "x"
type input "EM from CNA"
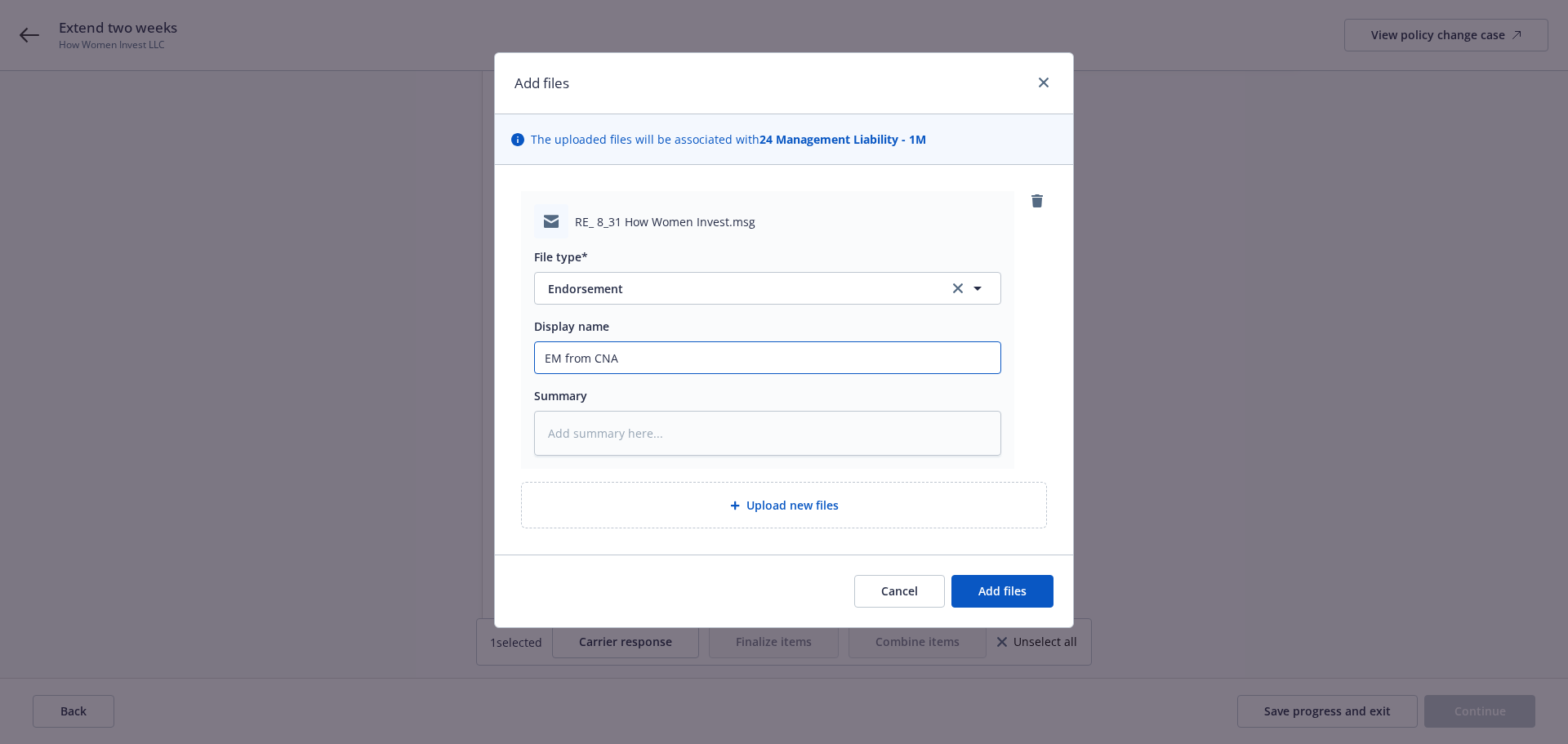
type textarea "x"
type input "EM from CNA w"
type textarea "x"
type input "EM from CNA w/"
type textarea "x"
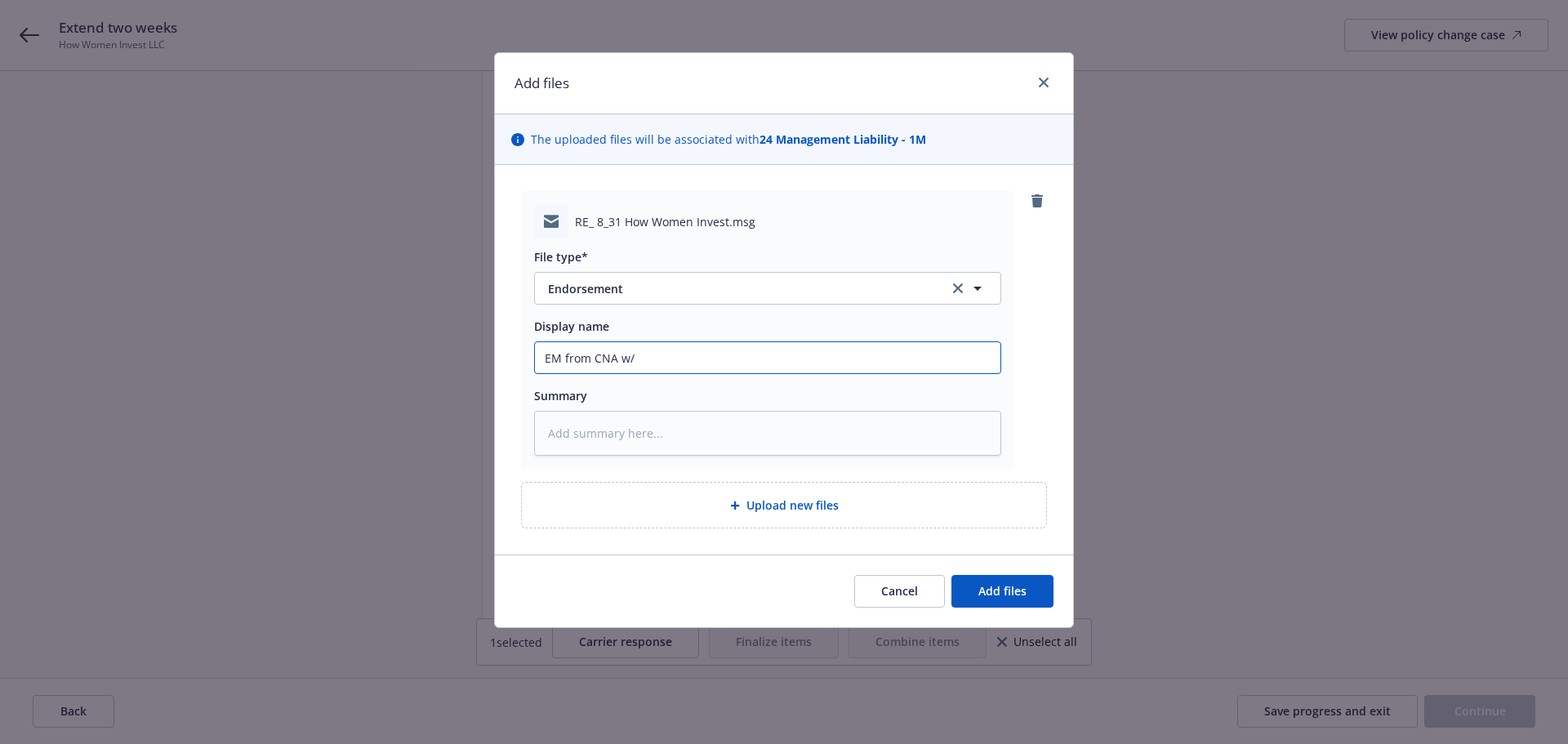
type input "EM from CNA w/"
type textarea "x"
type input "EM from CNA w/ ML"
type textarea "x"
type input "EM from CNA w/ ML"
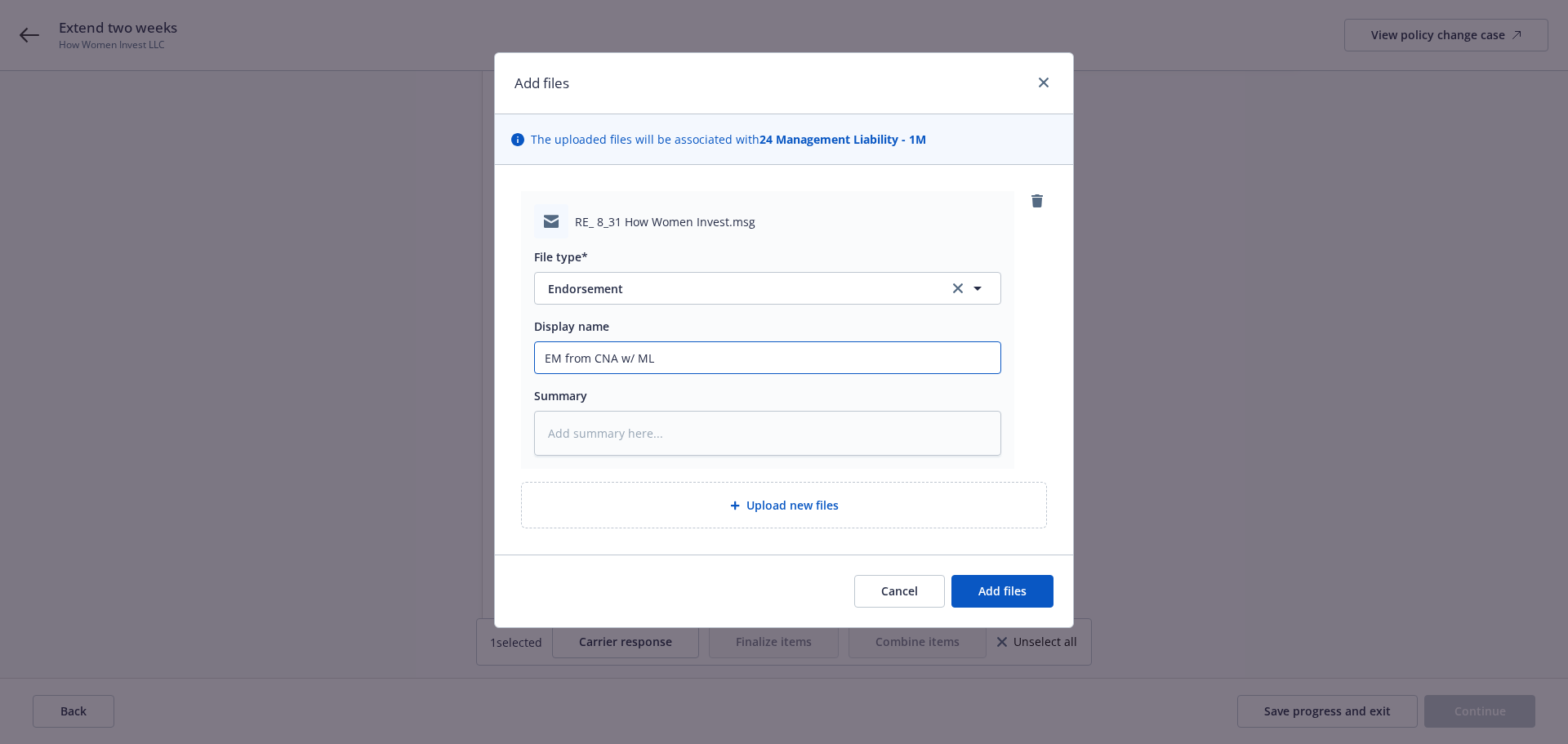
type textarea "x"
type input "EM from CNA w/ ML 2"
type textarea "x"
type input "EM from CNA w/ ML 24-"
type textarea "x"
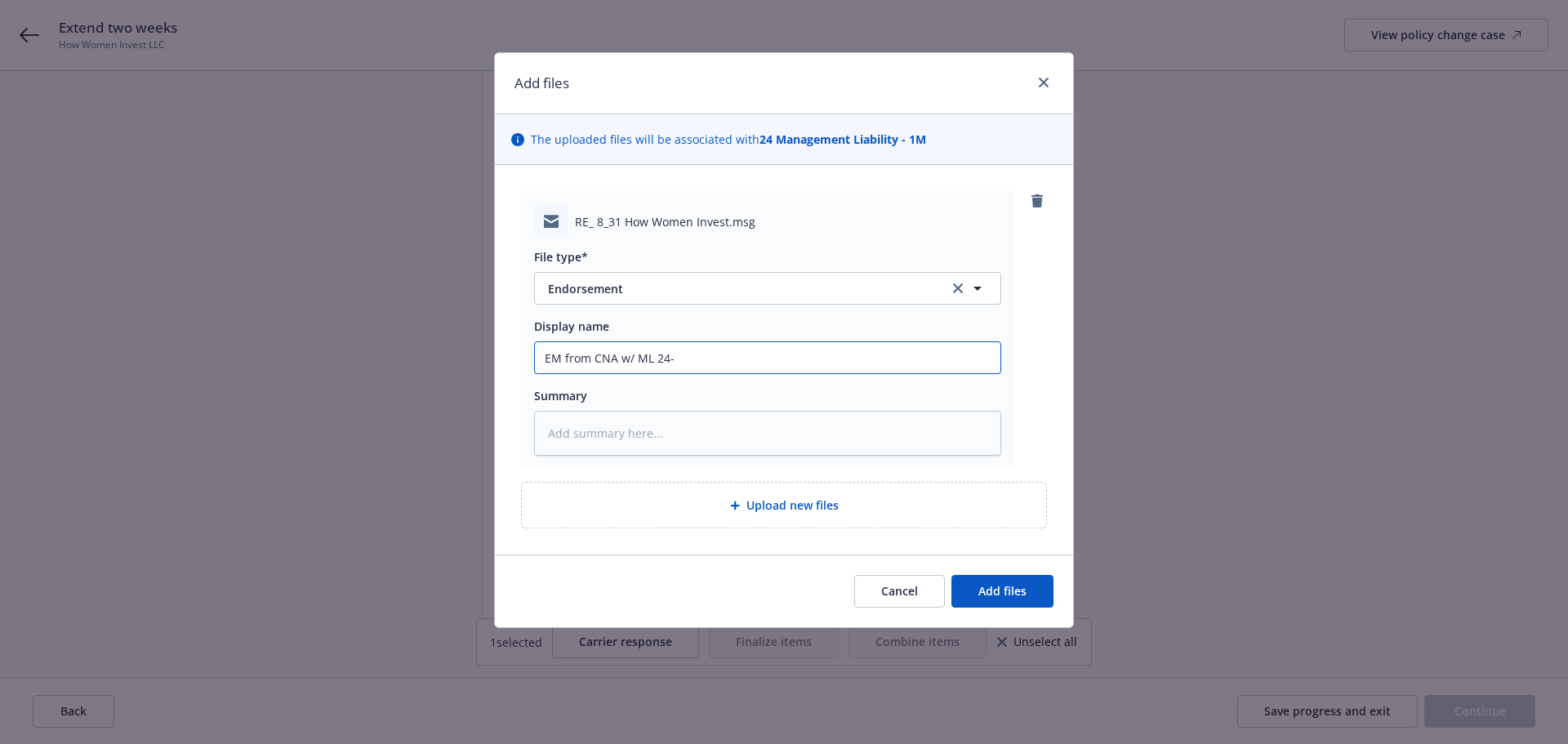
type input "EM from CNA w/ ML 24-2"
type textarea "x"
type input "EM from CNA w/ ML 24-25"
type textarea "x"
type input "EM from CNA w/ ML 24-25 E"
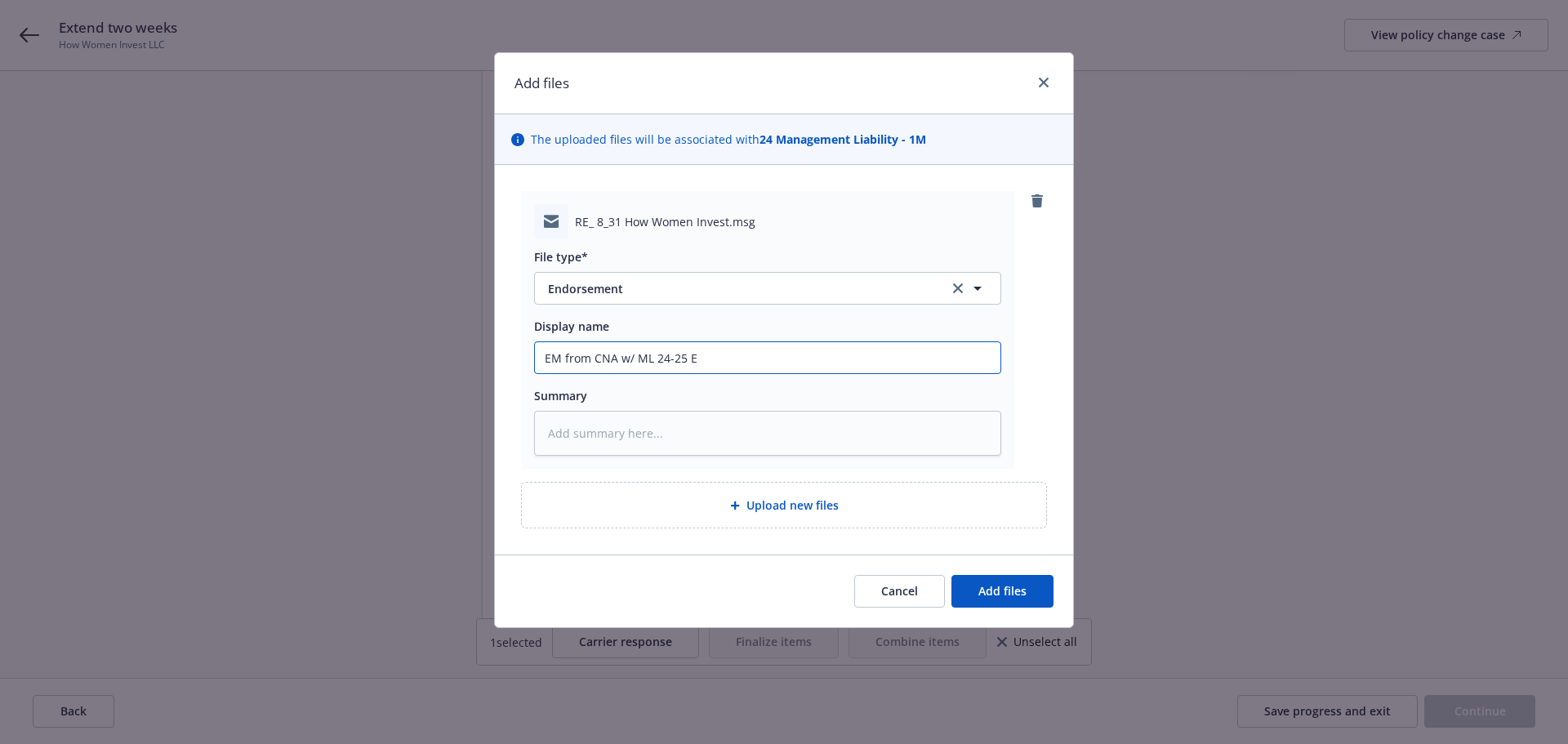
type textarea "x"
type input "EM from CNA w/ ML 24-25 Ex"
type textarea "x"
type input "EM from CNA w/ ML 24-25 Ext"
type textarea "x"
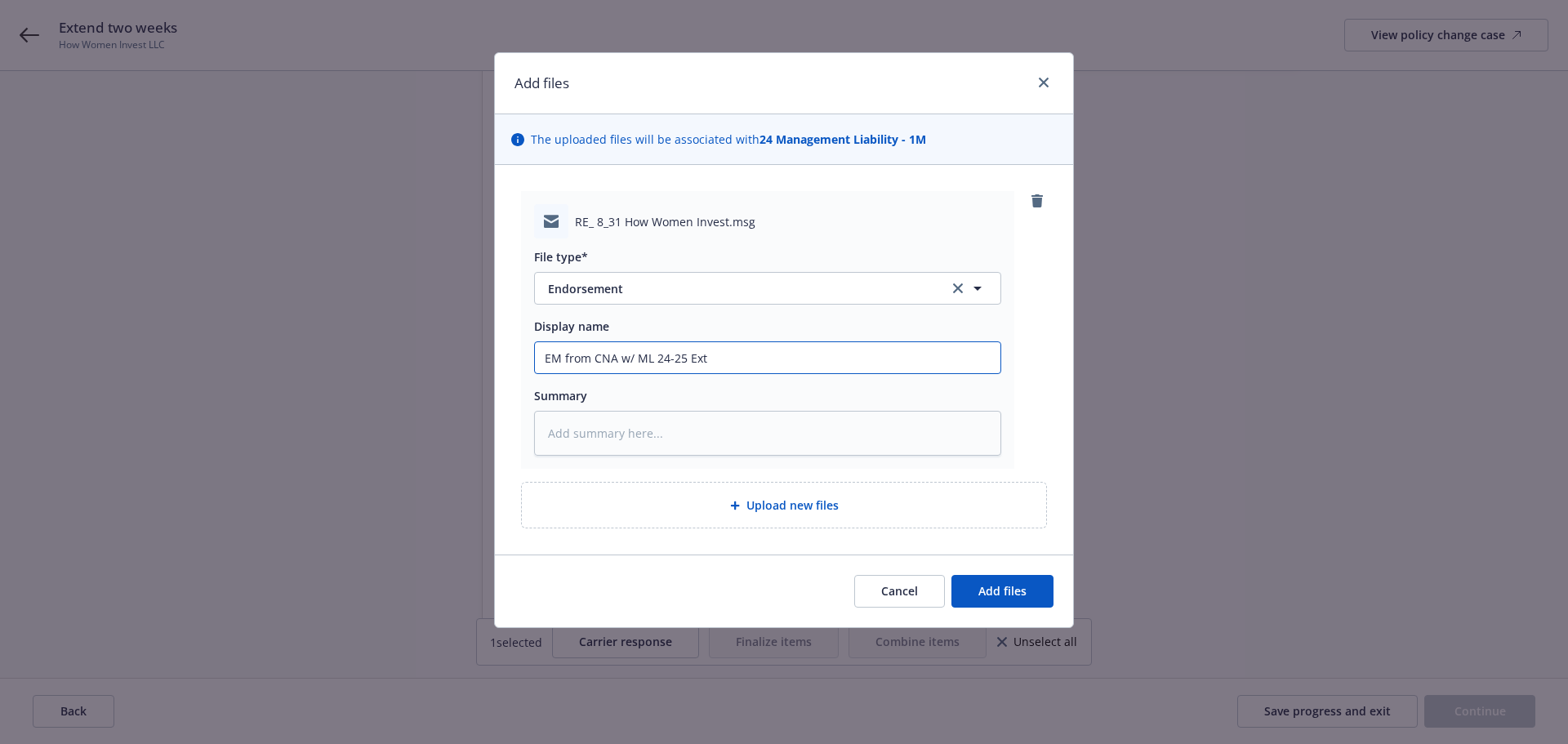
type input "EM from CNA w/ ML 24-25 Ext"
type textarea "x"
type input "EM from CNA w/ ML 24-25 Ext E"
type textarea "x"
type input "EM from CNA w/ ML 24-25 Ext En"
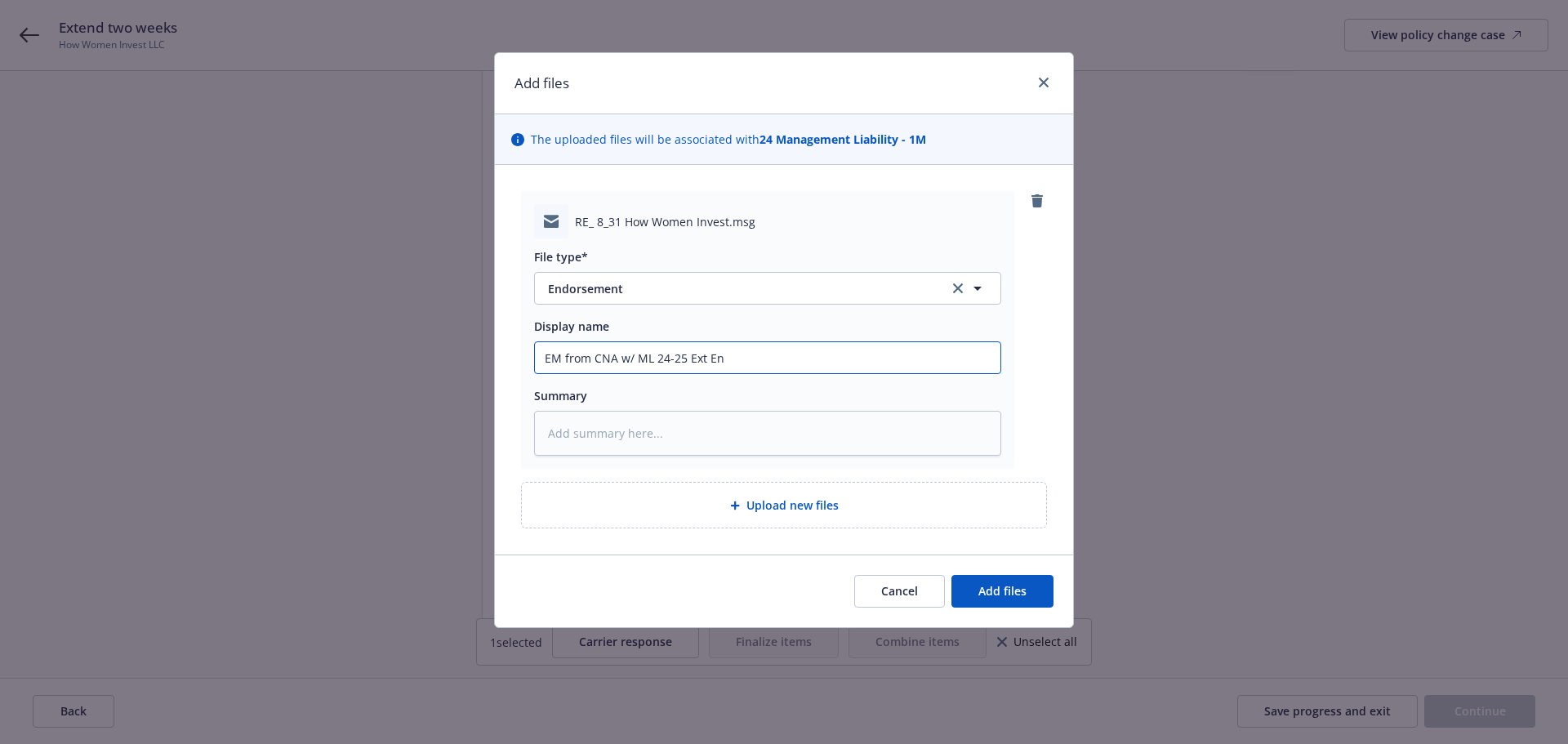
type textarea "x"
type input "EM from CNA w/ ML 24-25 Ext End"
type textarea "x"
type input "EM from CNA w/ ML 24-25 Ext Endt"
type textarea "x"
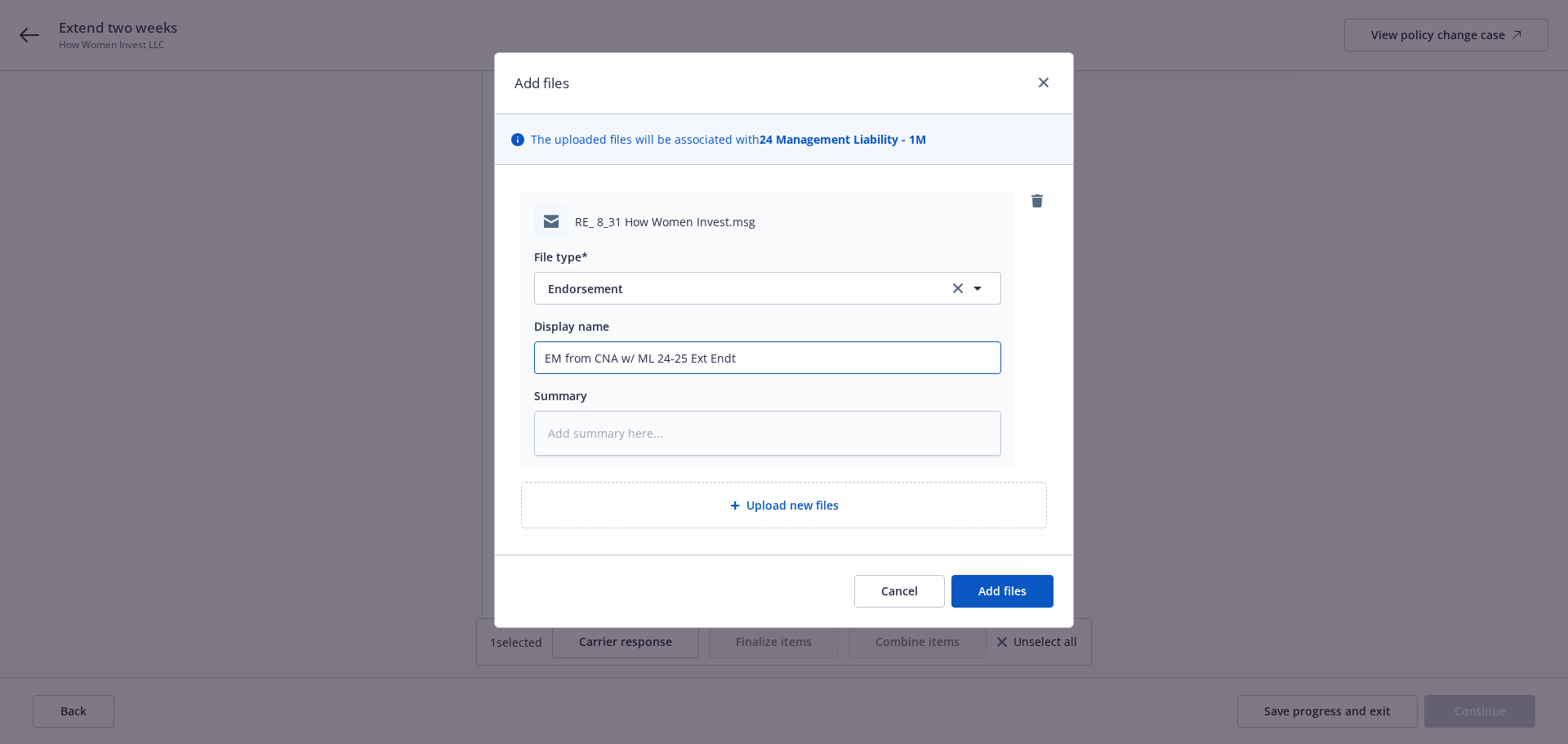
type input "EM from CNA w/ ML 24-25 Ext Endt"
type textarea "x"
type input "EM from CNA w/ ML 24-25 Ext Endt t"
type textarea "x"
type input "EM from CNA w/ ML 24-25 Ext Endt to"
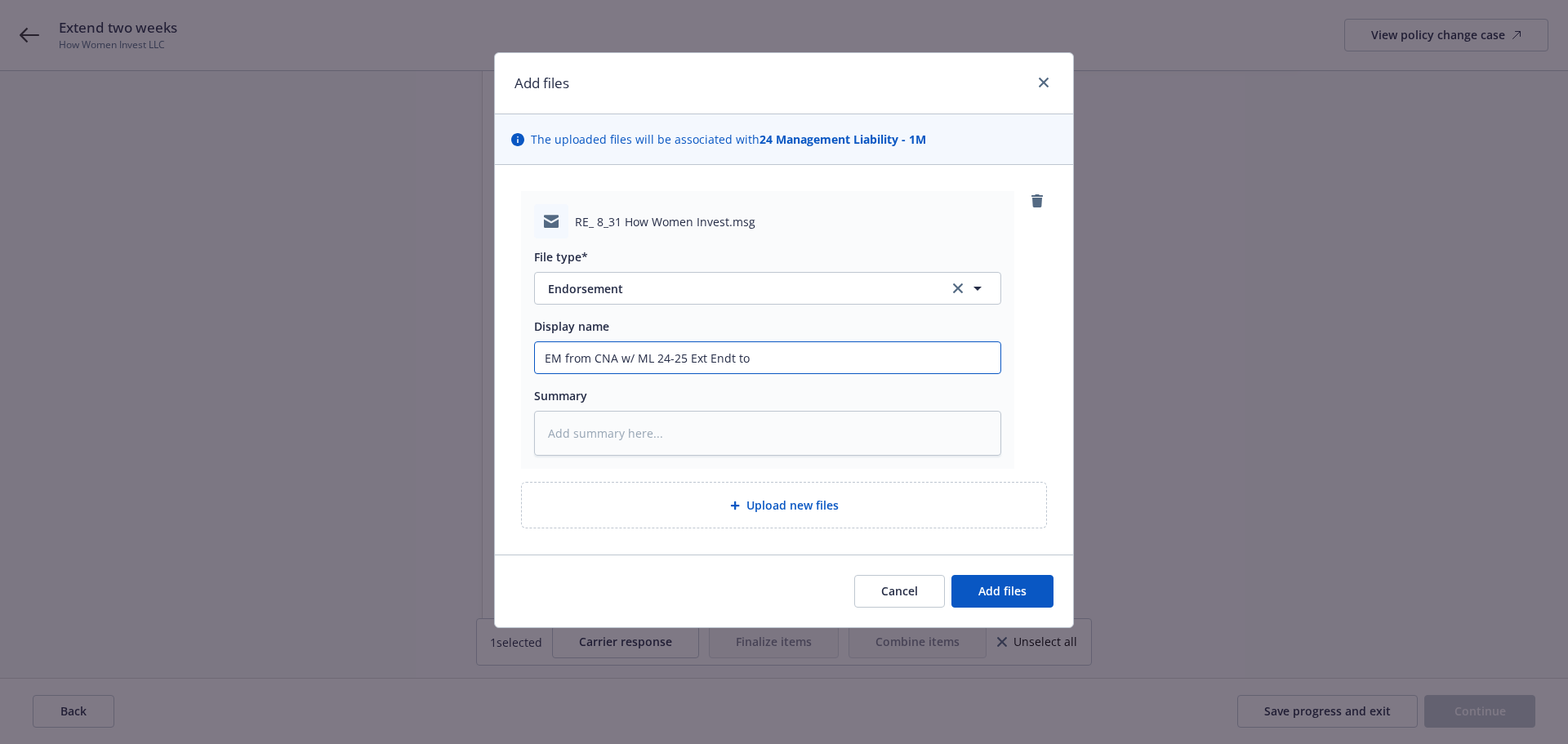
type textarea "x"
type input "EM from CNA w/ ML 24-25 Ext Endt to"
type textarea "x"
click at [1008, 586] on span "Add files" at bounding box center [1003, 591] width 49 height 16
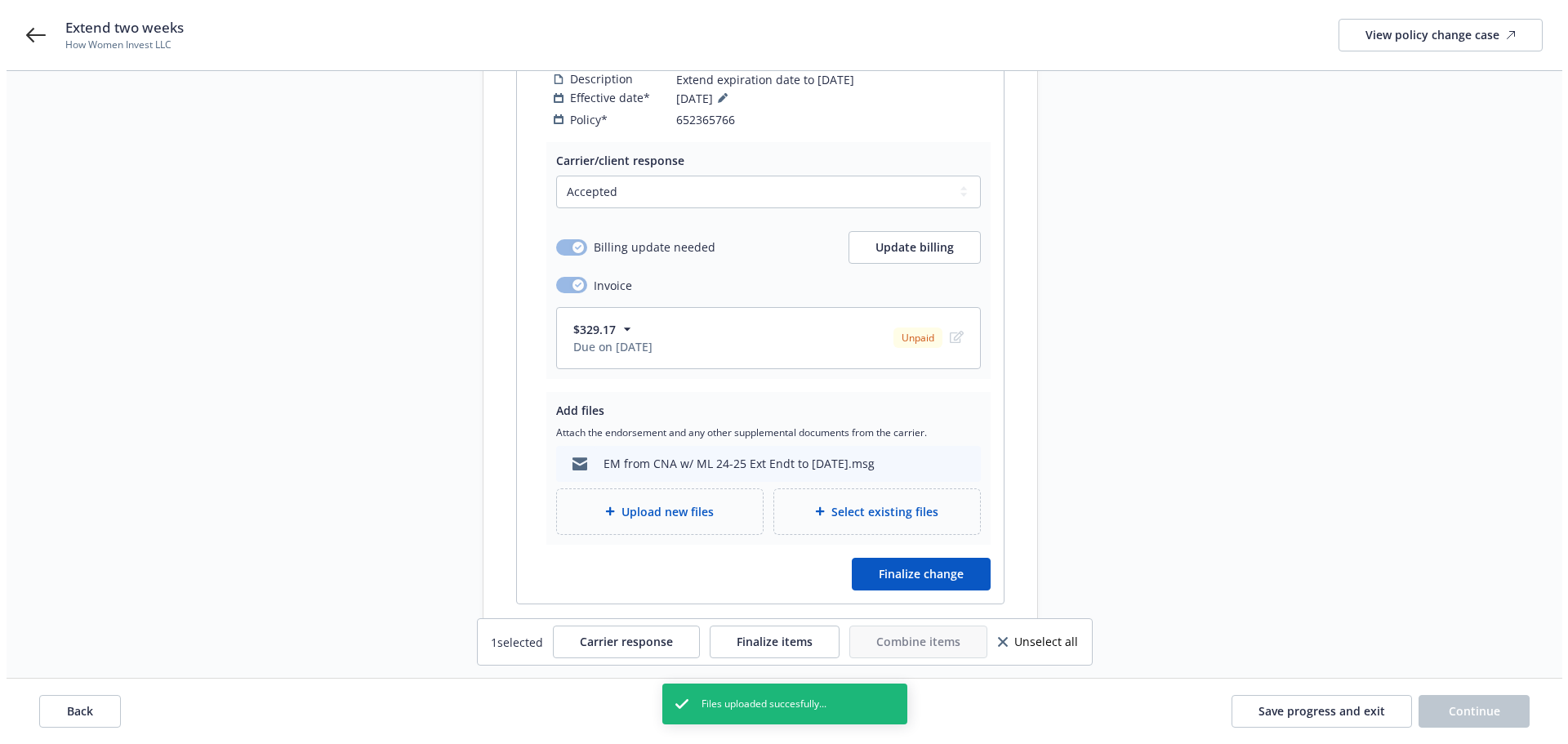
scroll to position [322, 0]
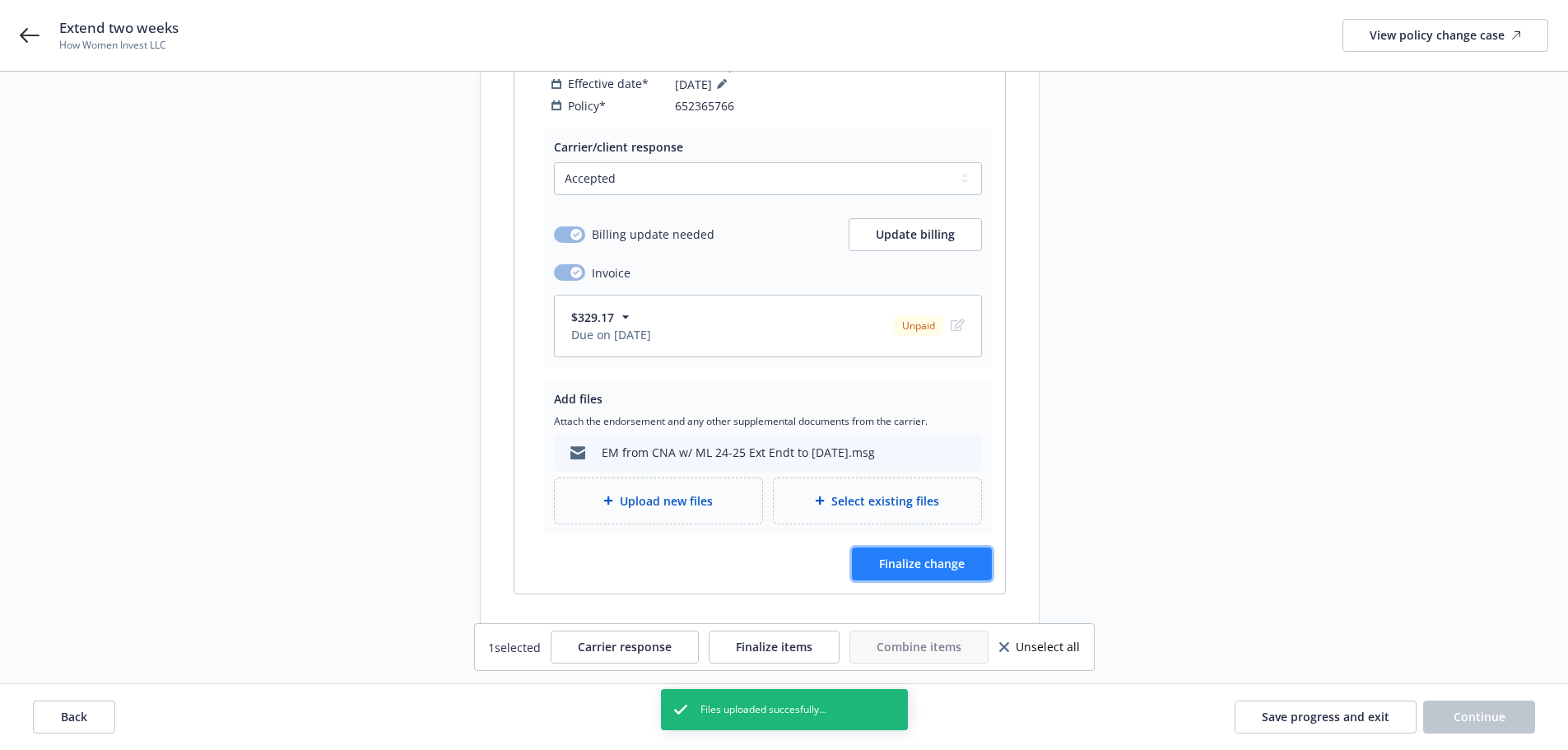
click at [928, 556] on span "Finalize change" at bounding box center [921, 563] width 85 height 16
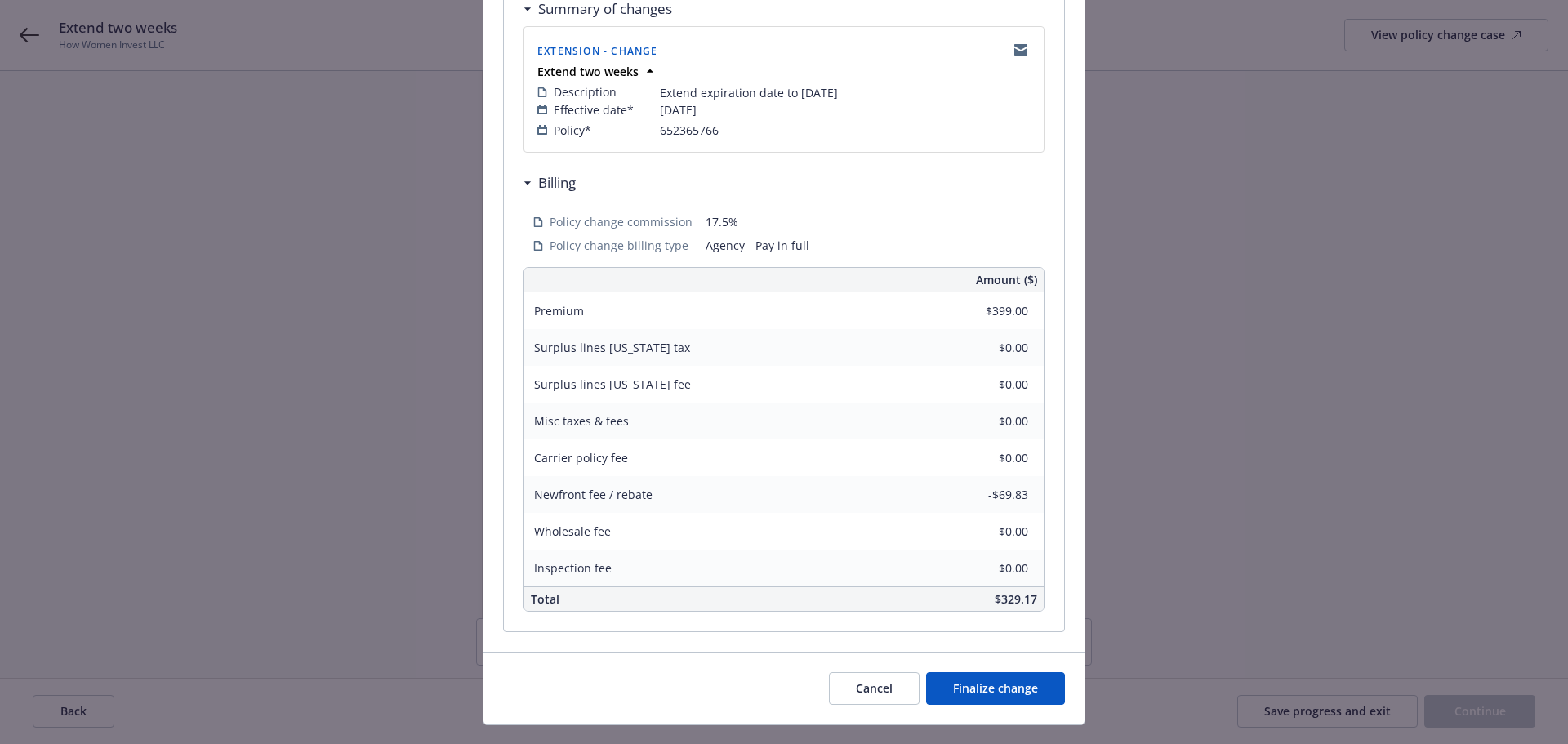
scroll to position [360, 0]
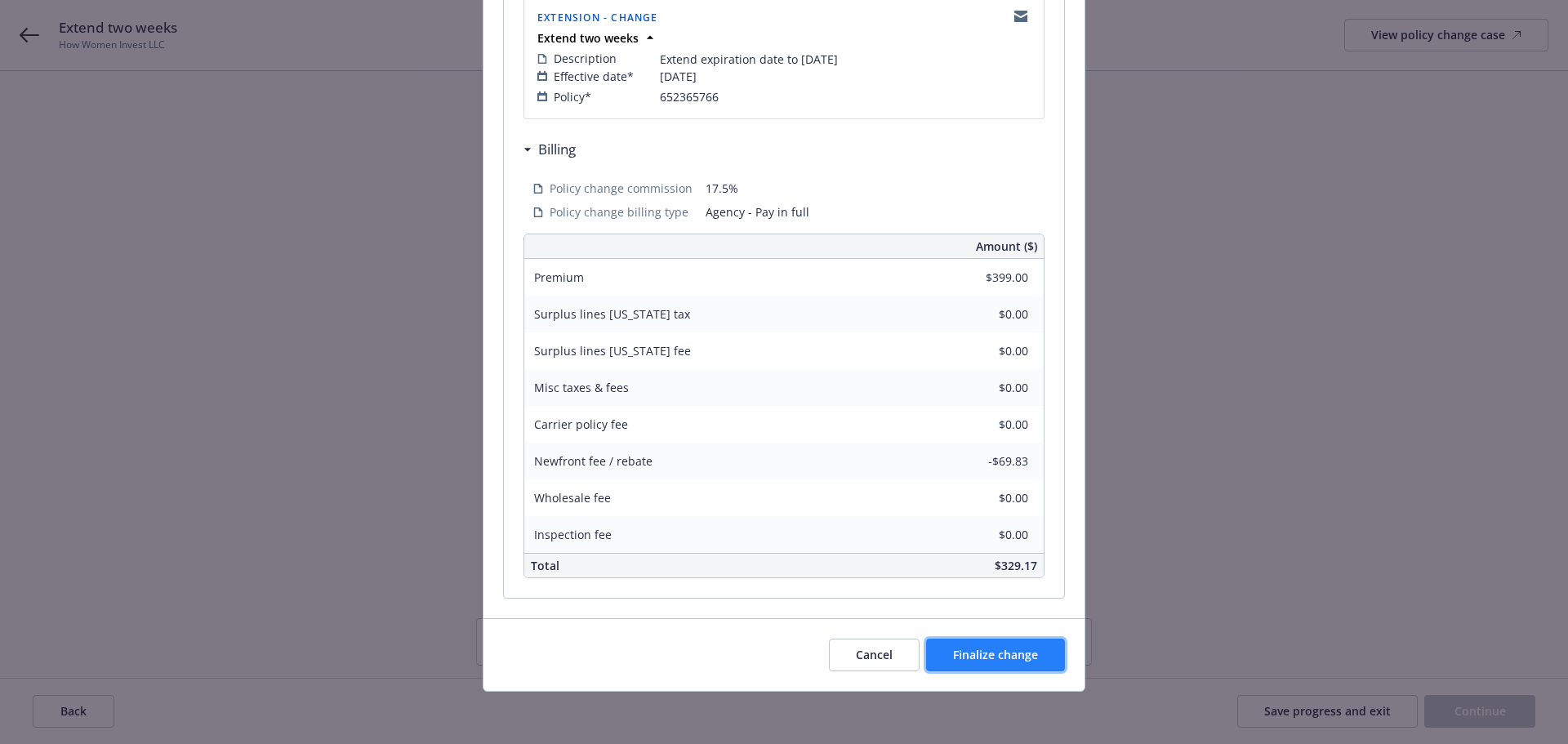
click at [946, 654] on button "Finalize change" at bounding box center [996, 654] width 139 height 33
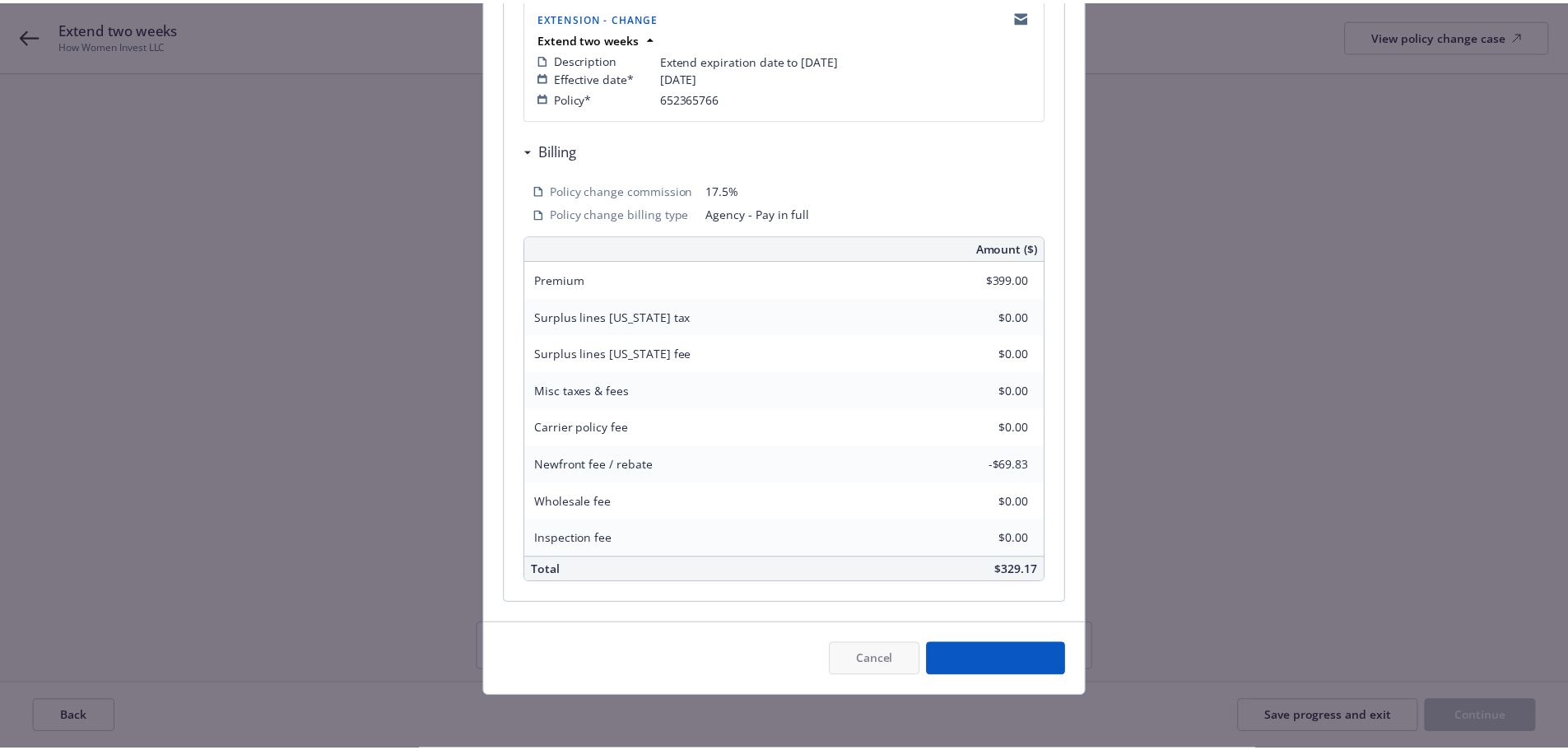
scroll to position [323, 0]
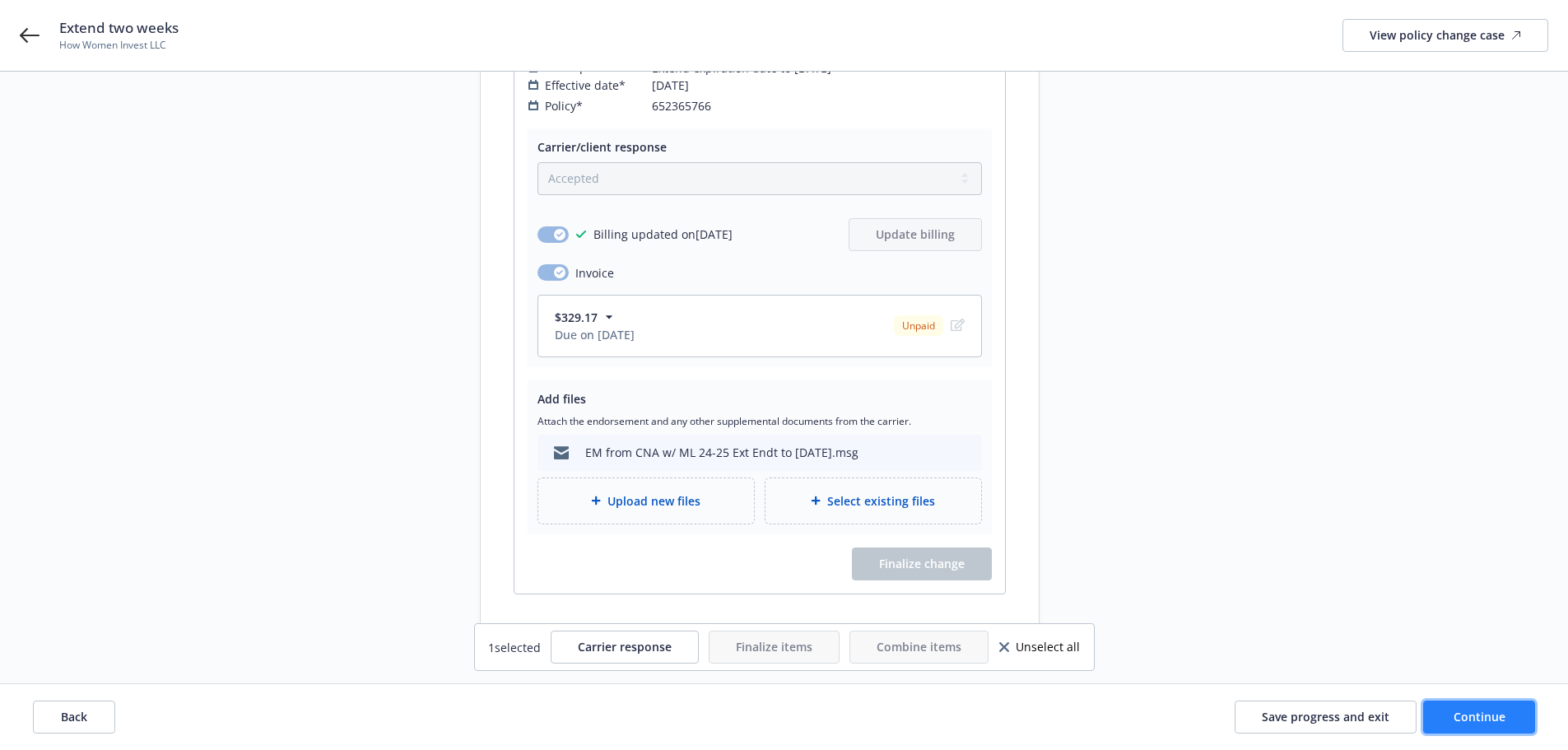
click at [1442, 713] on button "Continue" at bounding box center [1479, 717] width 112 height 33
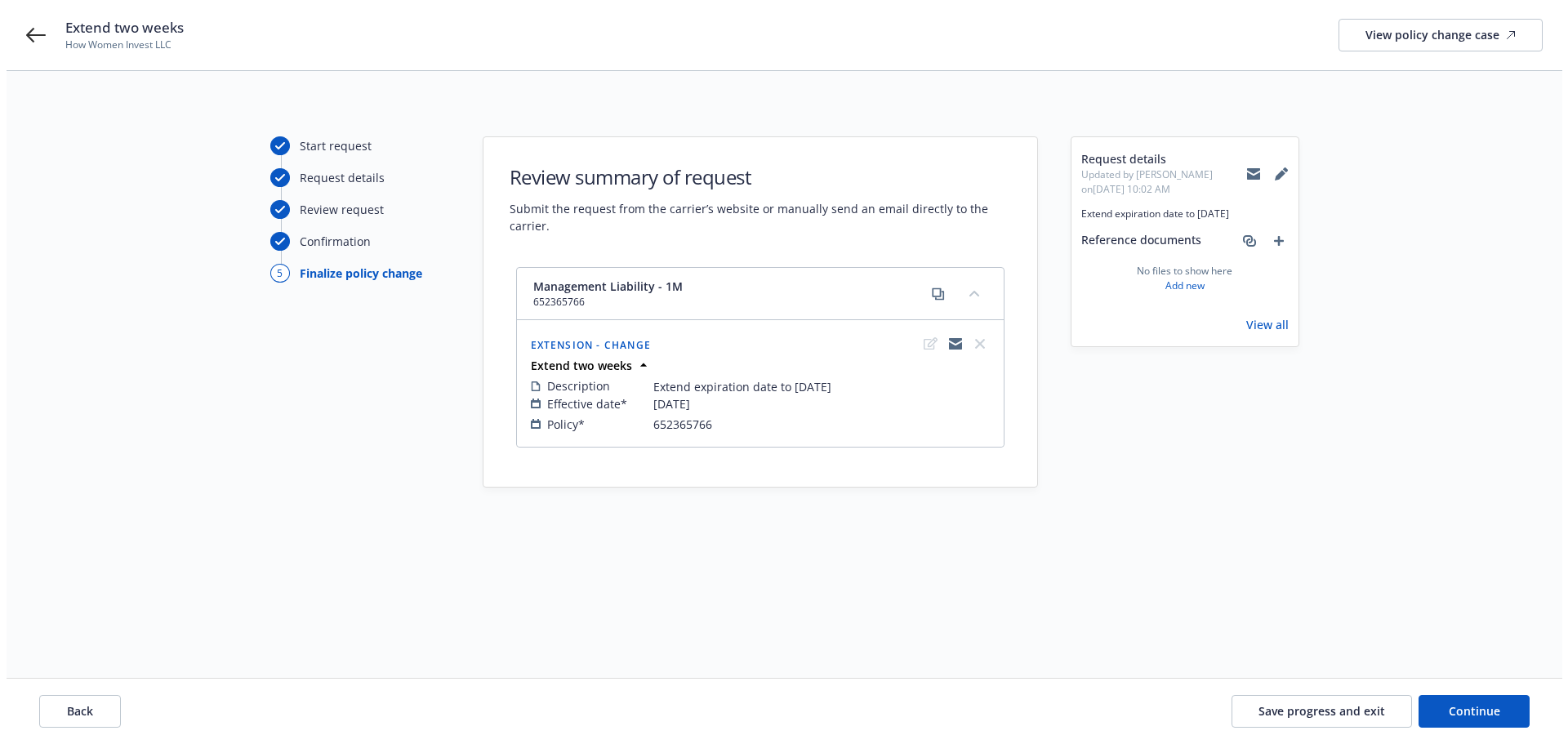
scroll to position [0, 0]
click at [1438, 705] on button "Continue" at bounding box center [1479, 711] width 111 height 33
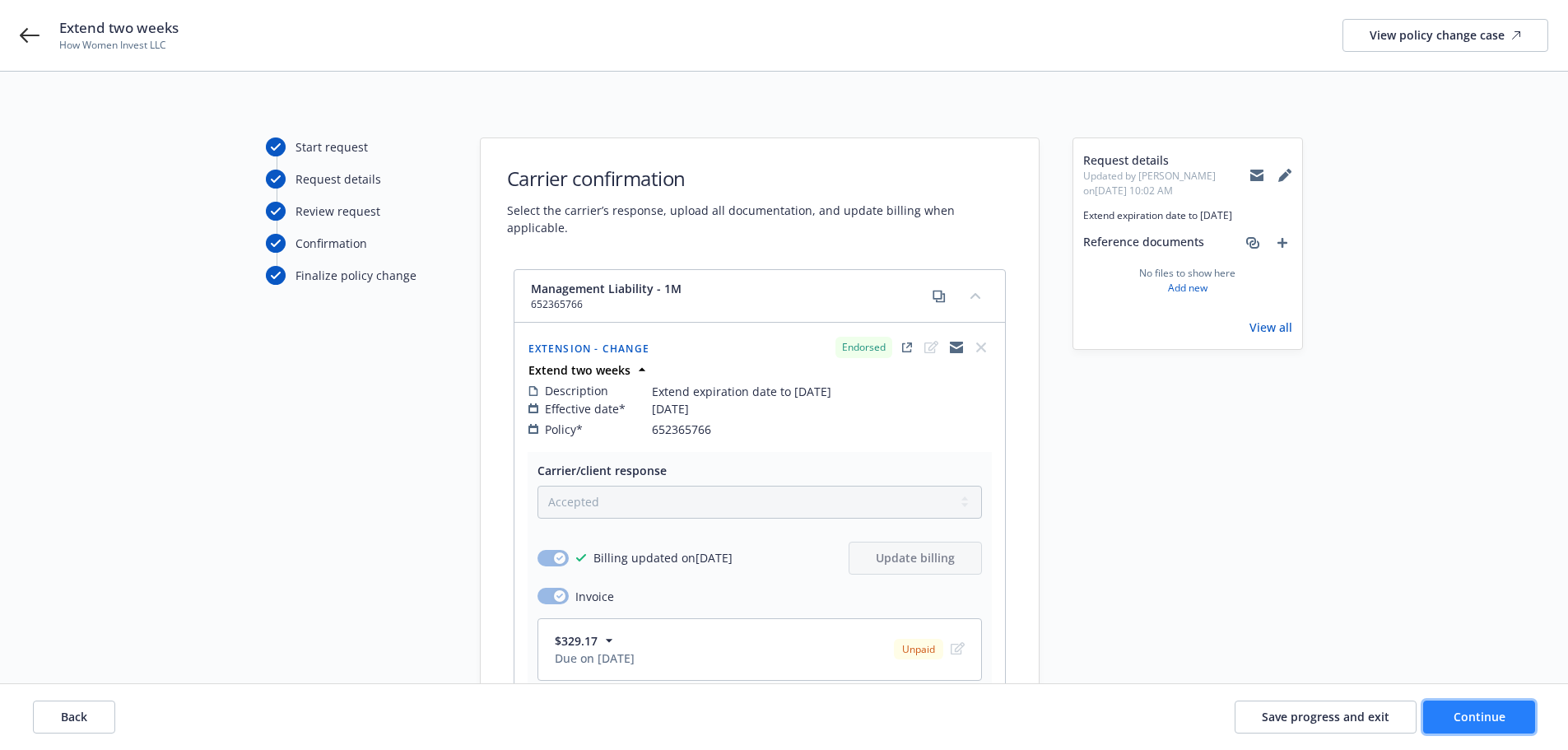
click at [1459, 719] on span "Continue" at bounding box center [1479, 716] width 52 height 16
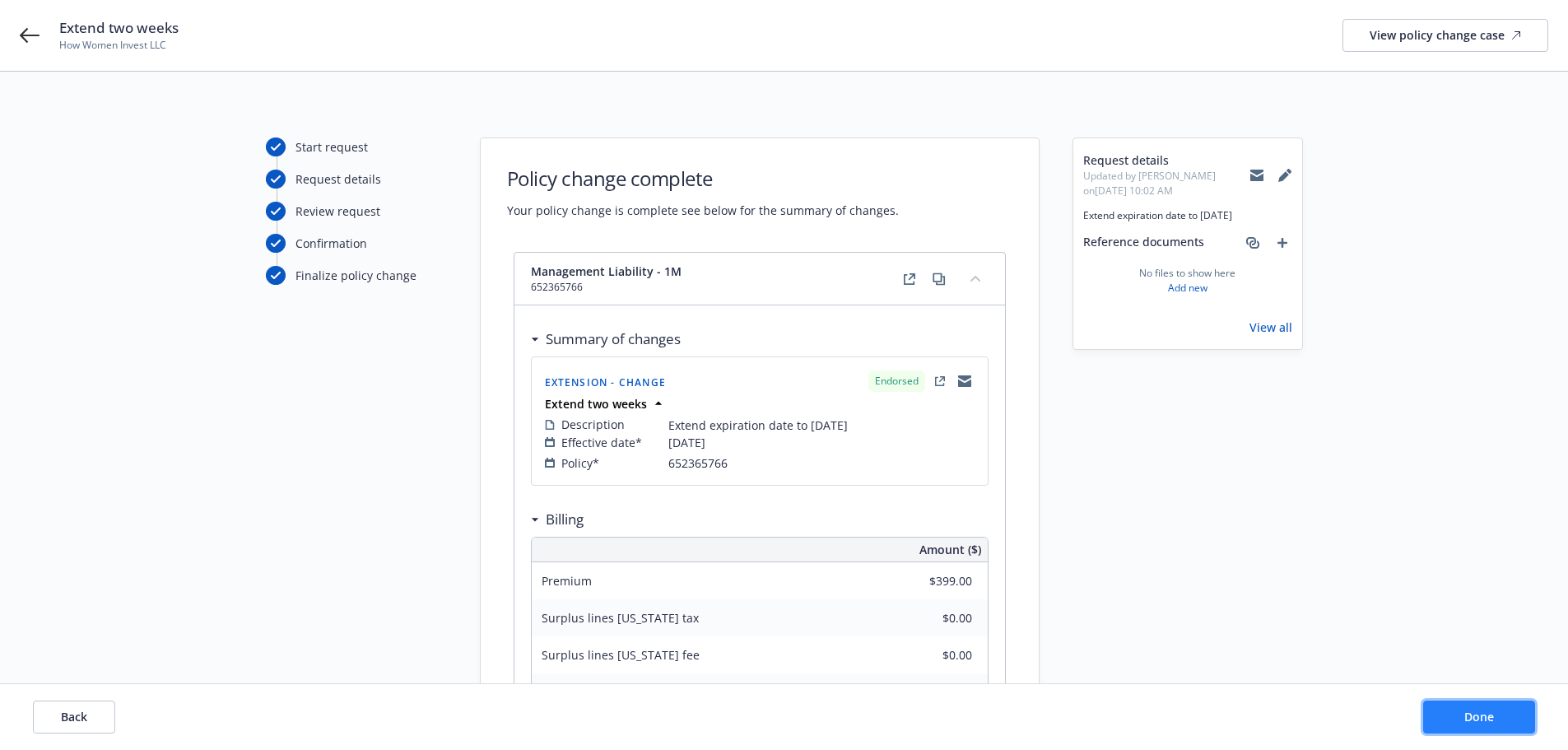
click at [1459, 719] on button "Done" at bounding box center [1479, 717] width 112 height 33
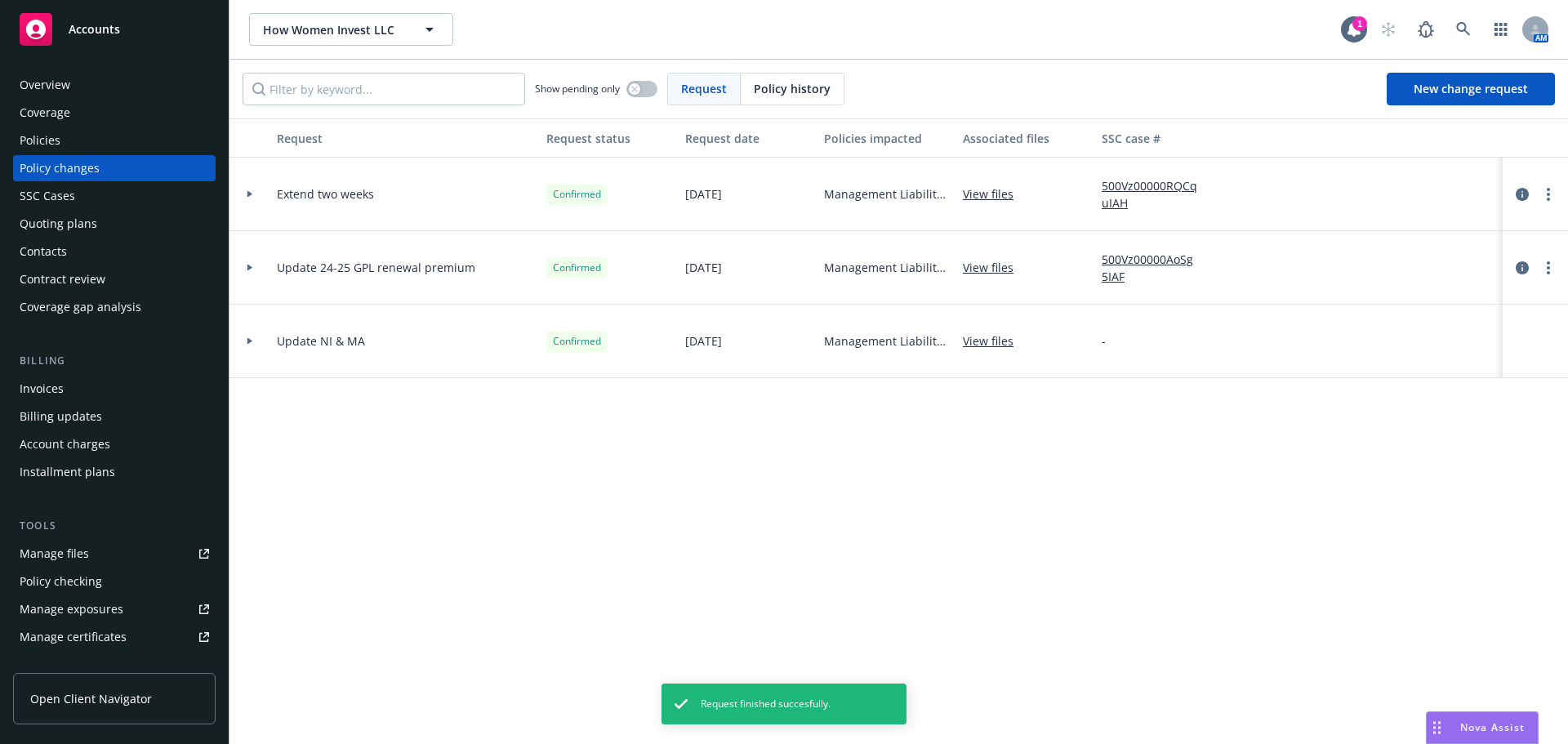
click at [47, 139] on div "Policies" at bounding box center [39, 140] width 41 height 26
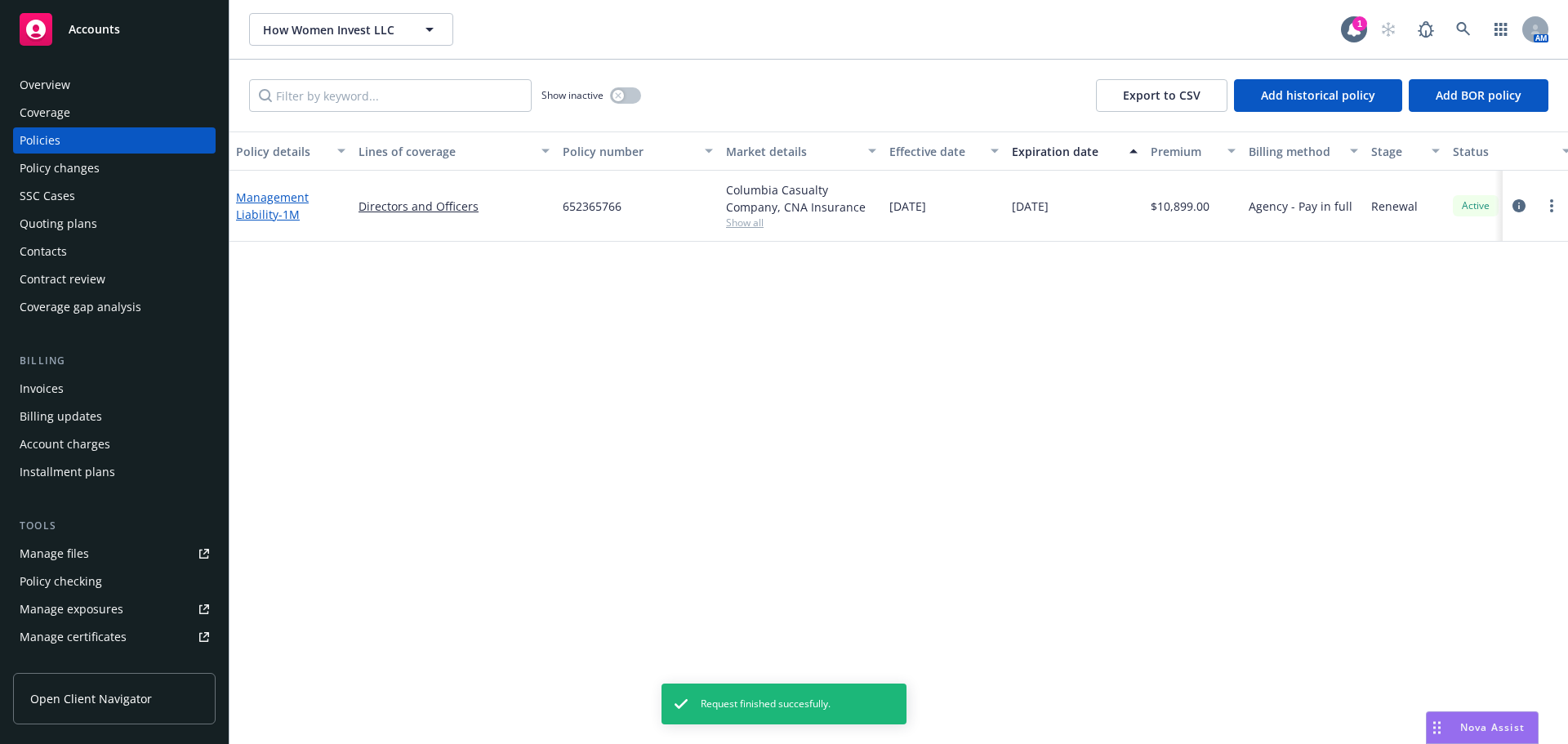
click at [260, 204] on link "Management Liability - 1M" at bounding box center [272, 205] width 73 height 33
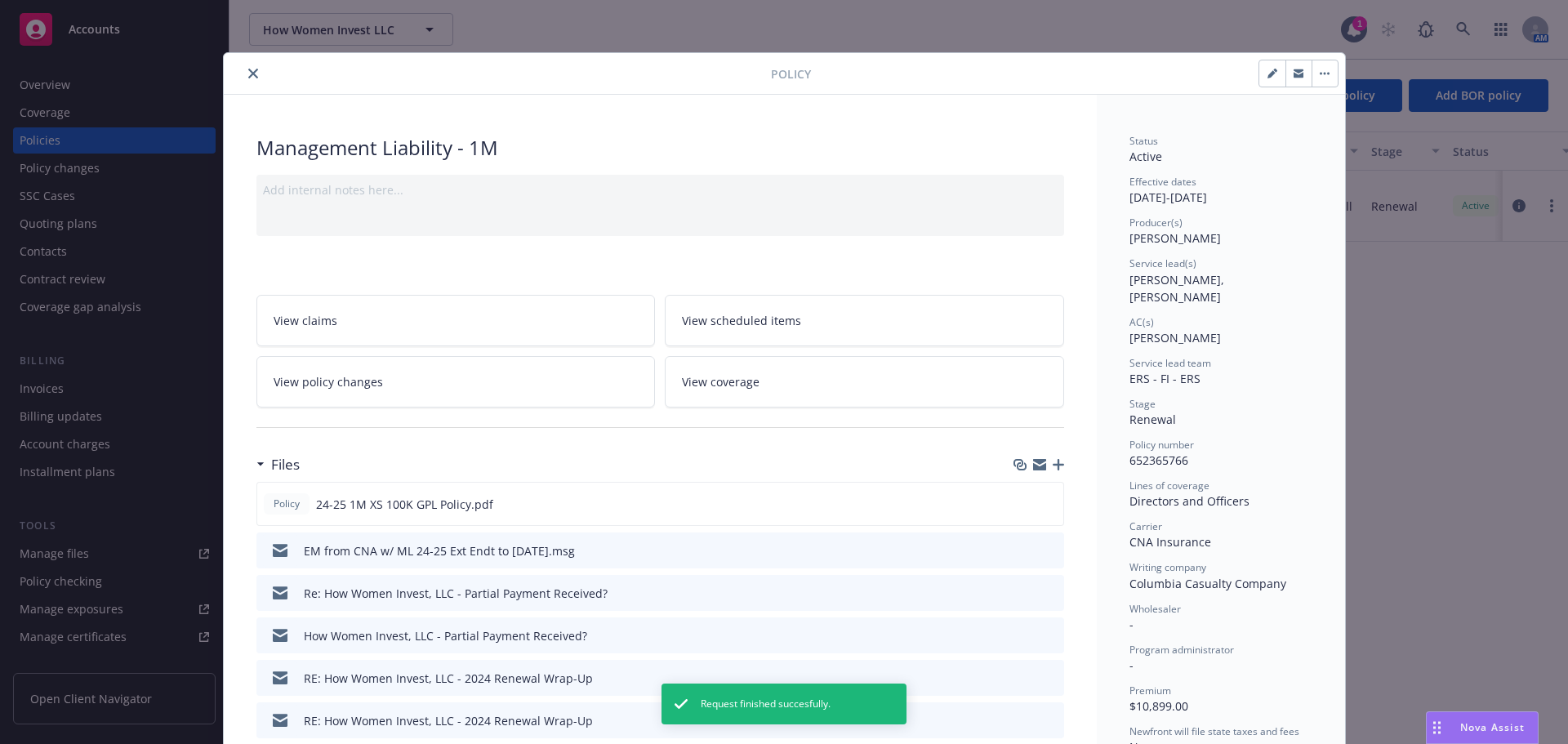
scroll to position [49, 0]
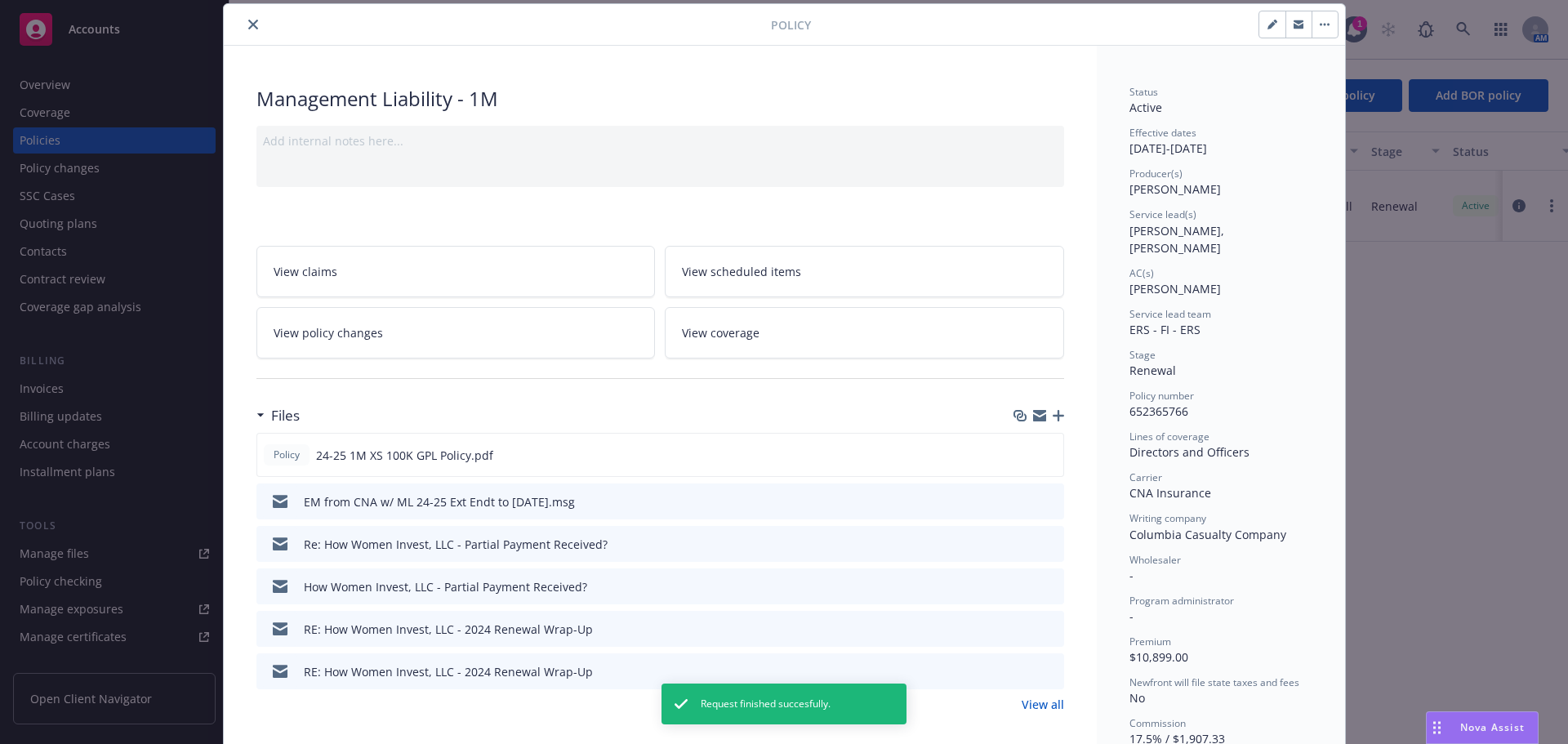
click at [1269, 27] on icon "button" at bounding box center [1272, 24] width 10 height 10
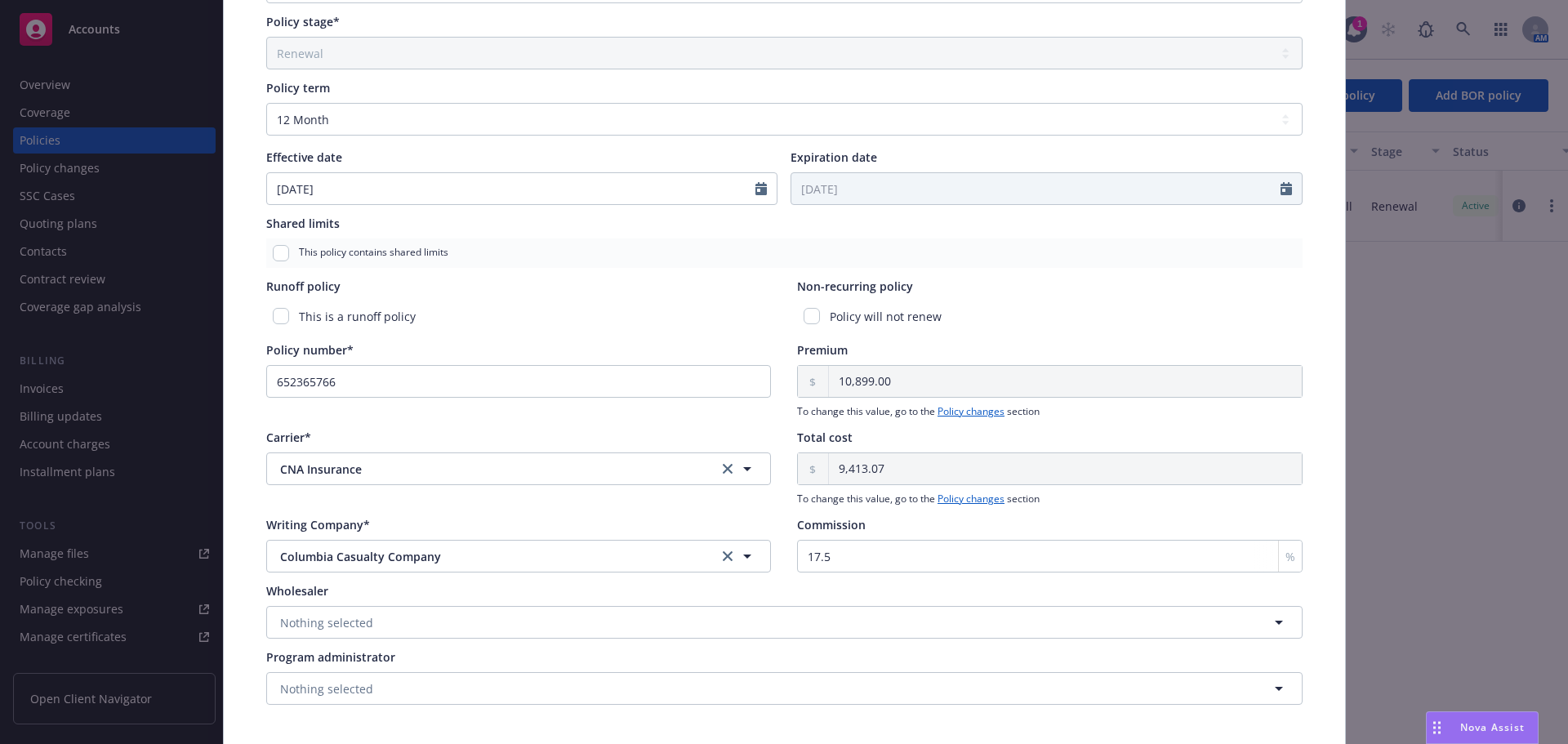
scroll to position [581, 0]
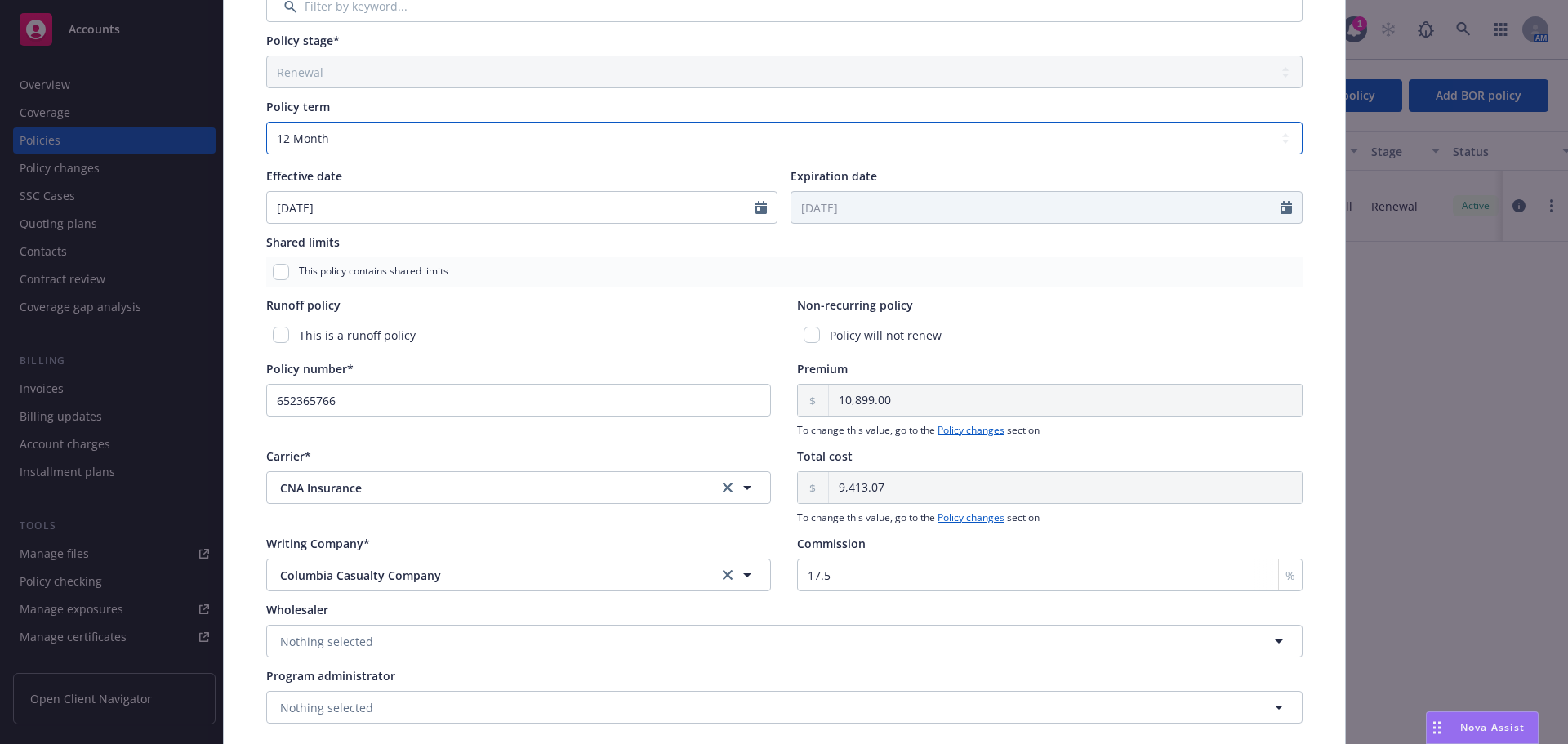
click at [373, 147] on select "Select policy term 12 Month 6 Month 4 Month 3 Month 2 Month 1 Month 36 Month (3…" at bounding box center [784, 137] width 1036 height 33
click at [266, 121] on select "Select policy term 12 Month 6 Month 4 Month 3 Month 2 Month 1 Month 36 Month (3…" at bounding box center [784, 137] width 1036 height 33
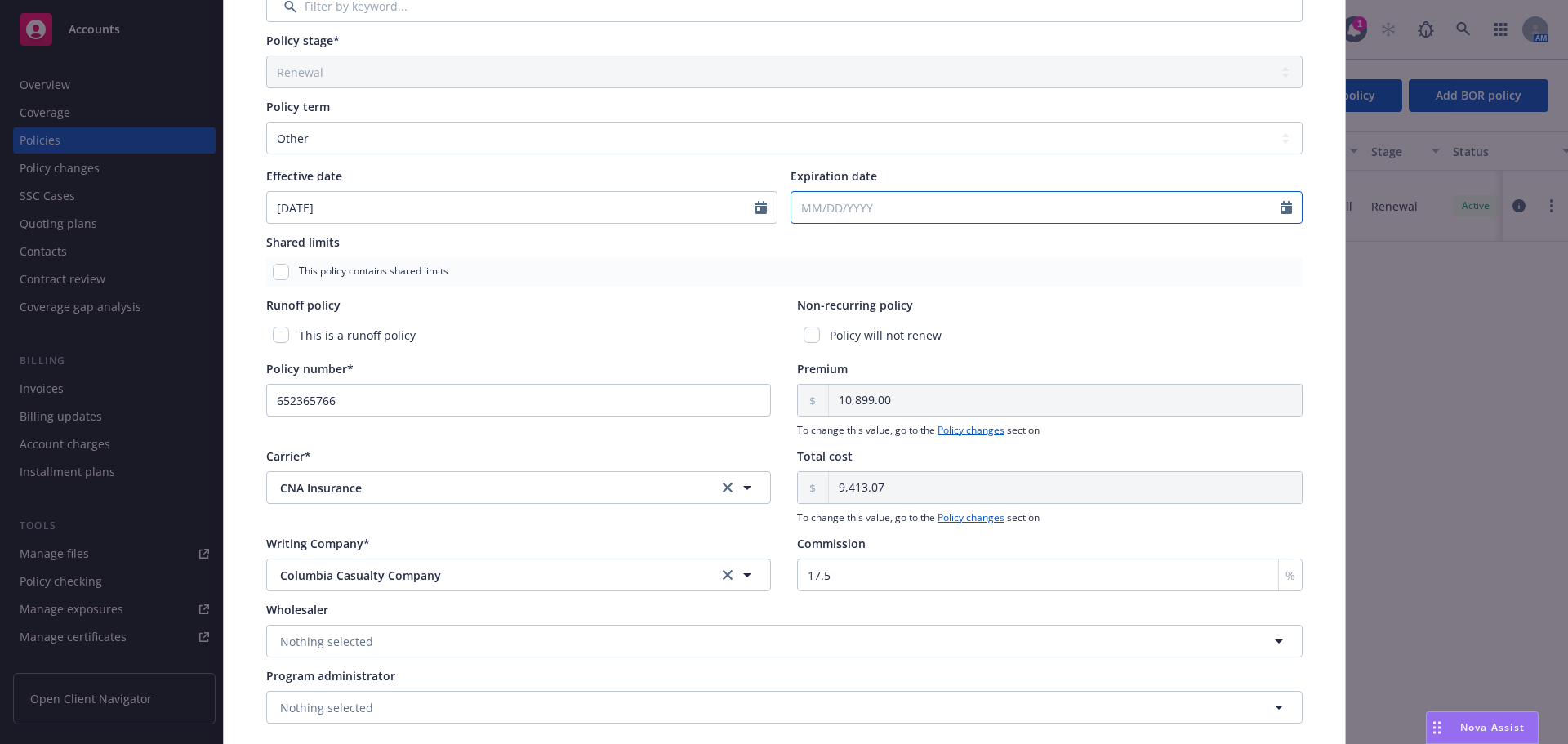
click at [870, 204] on input "Expiration date" at bounding box center [1036, 207] width 489 height 31
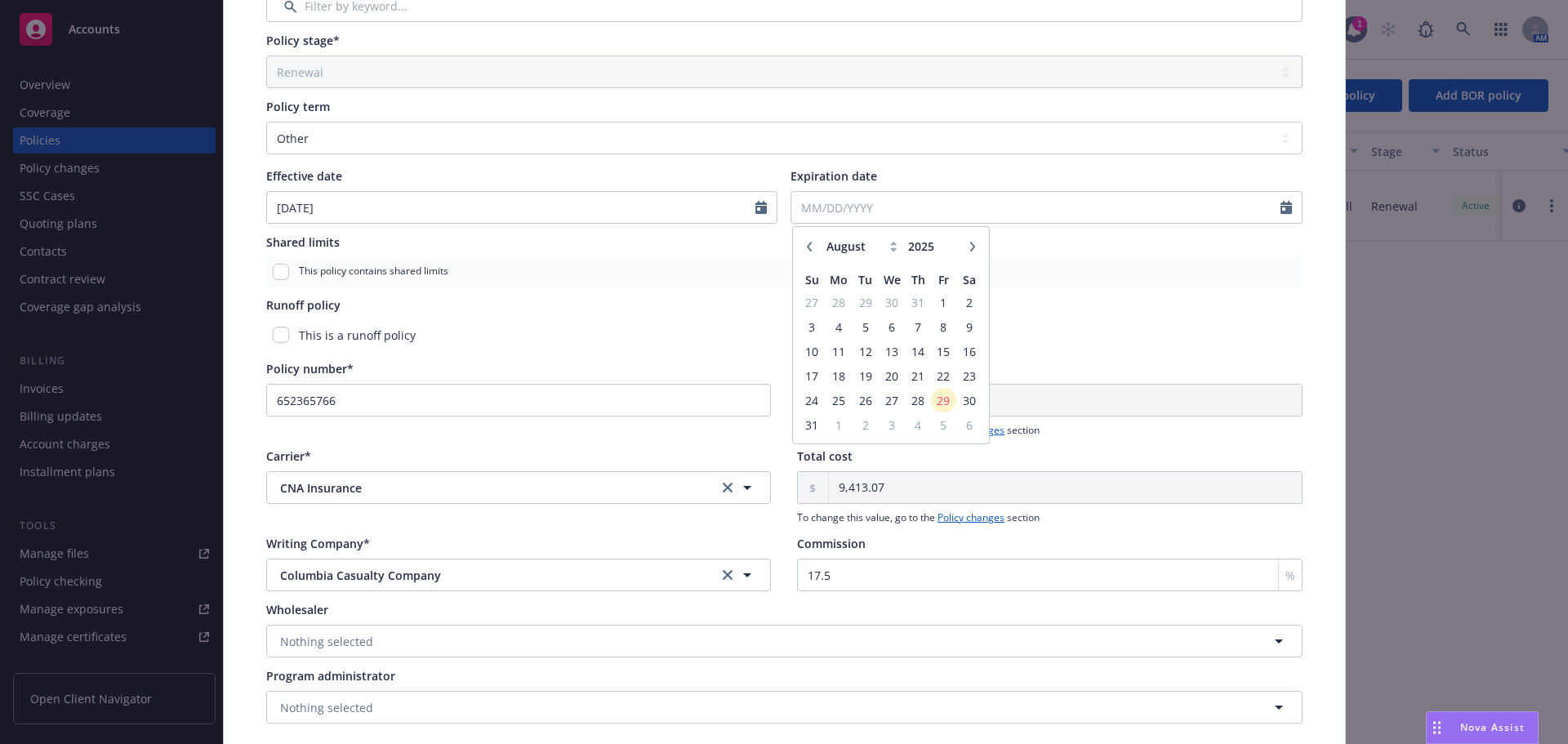
click at [967, 244] on icon "button" at bounding box center [972, 247] width 10 height 10
click at [802, 354] on span "14" at bounding box center [812, 352] width 22 height 20
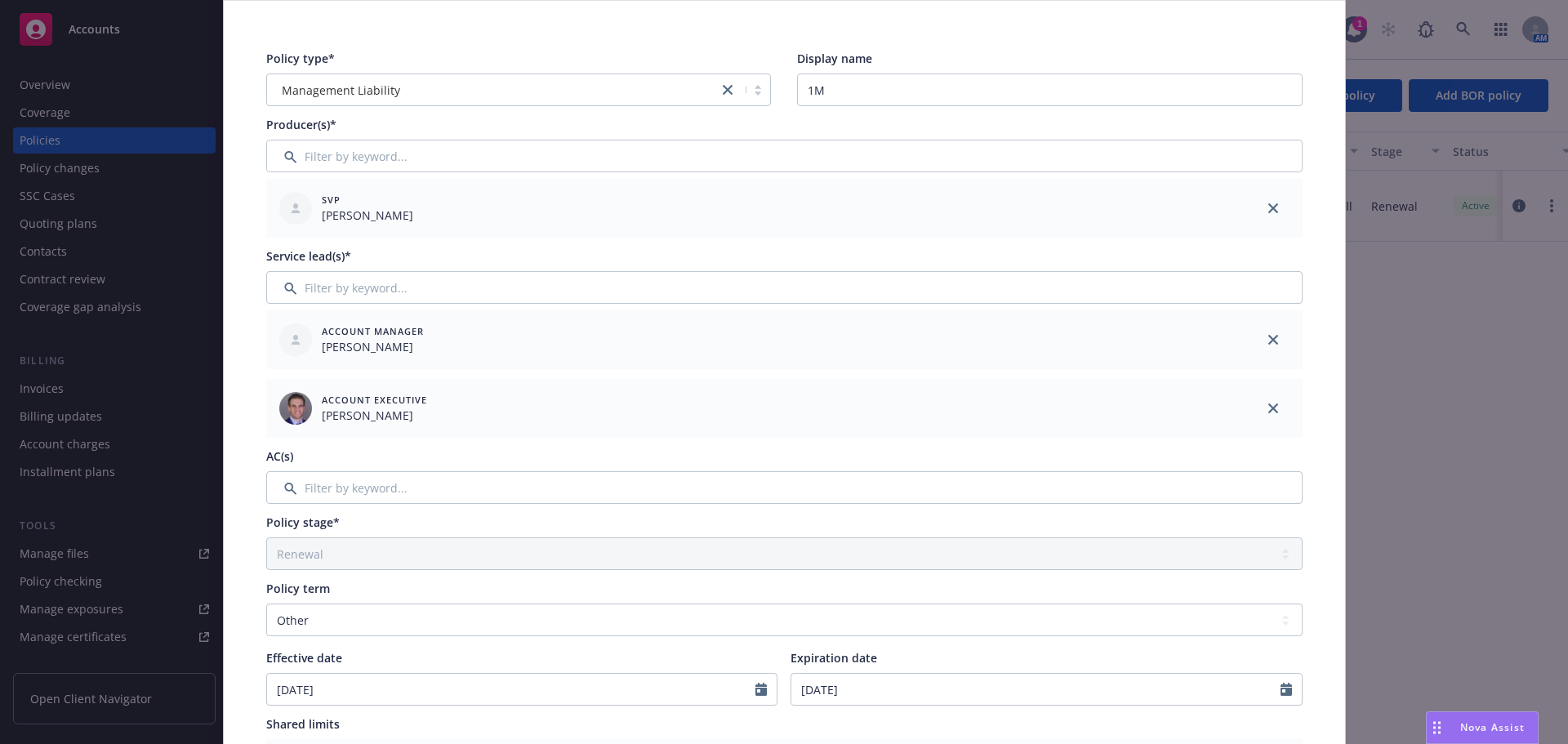
scroll to position [0, 0]
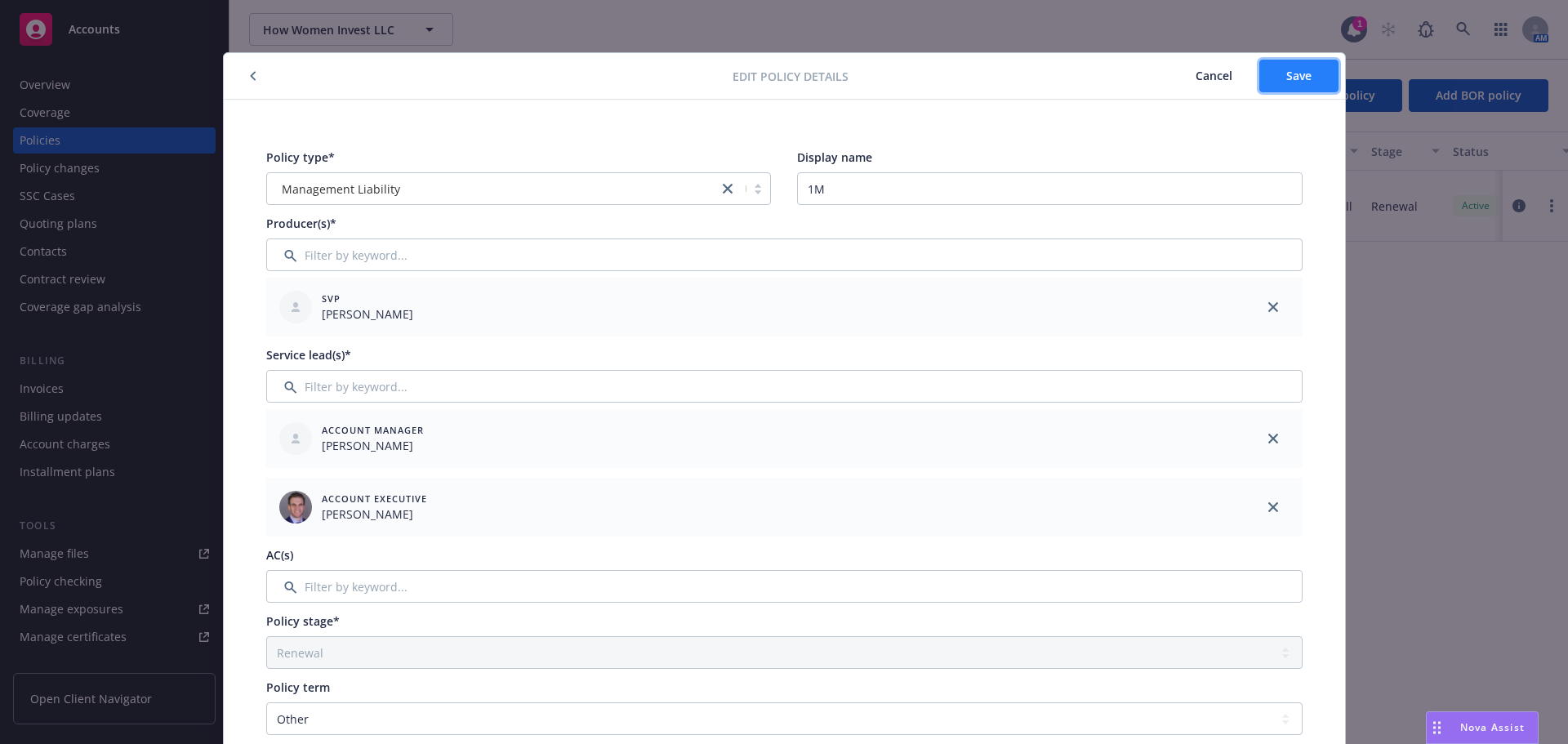
click at [1305, 83] on button "Save" at bounding box center [1298, 75] width 80 height 33
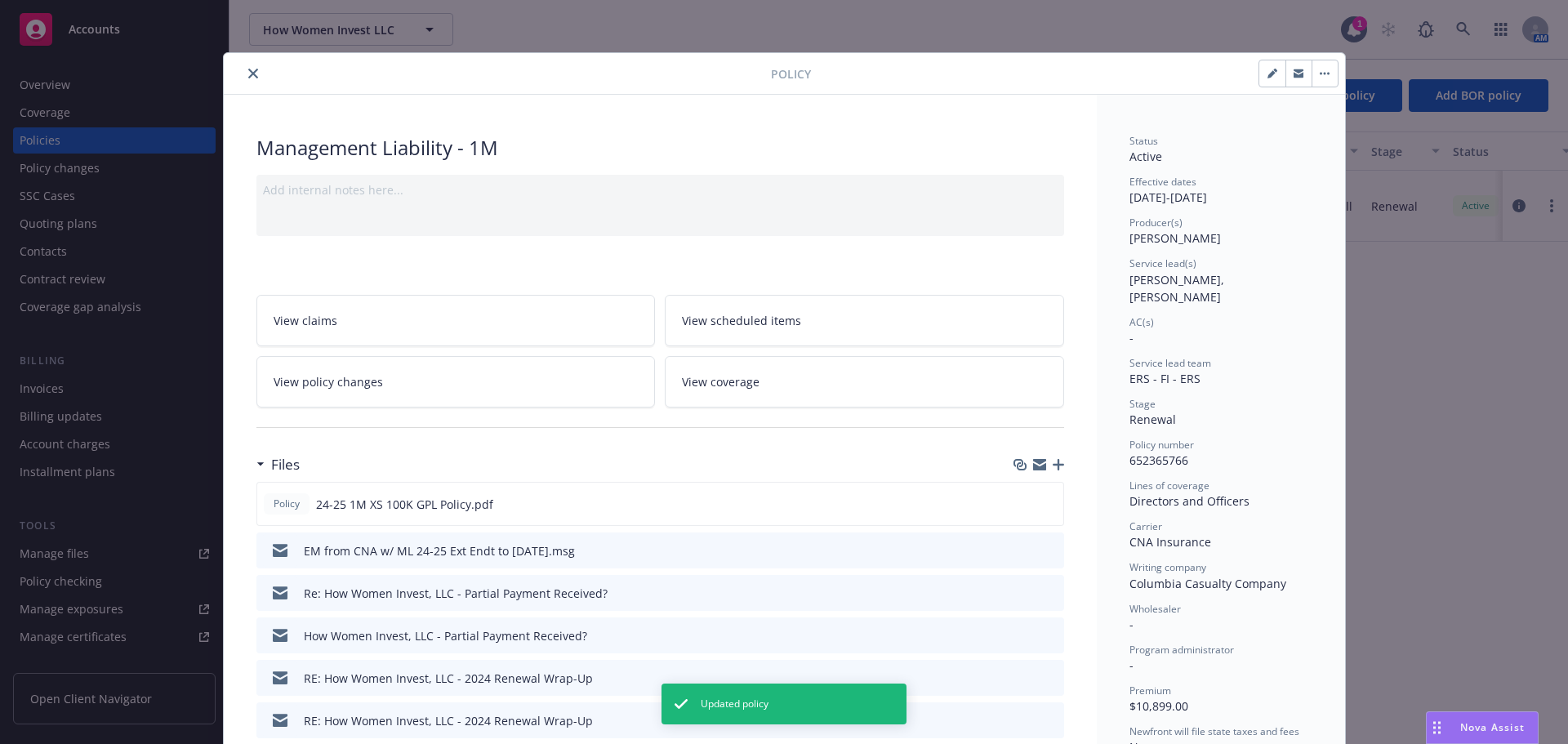
click at [248, 71] on icon "close" at bounding box center [253, 74] width 10 height 10
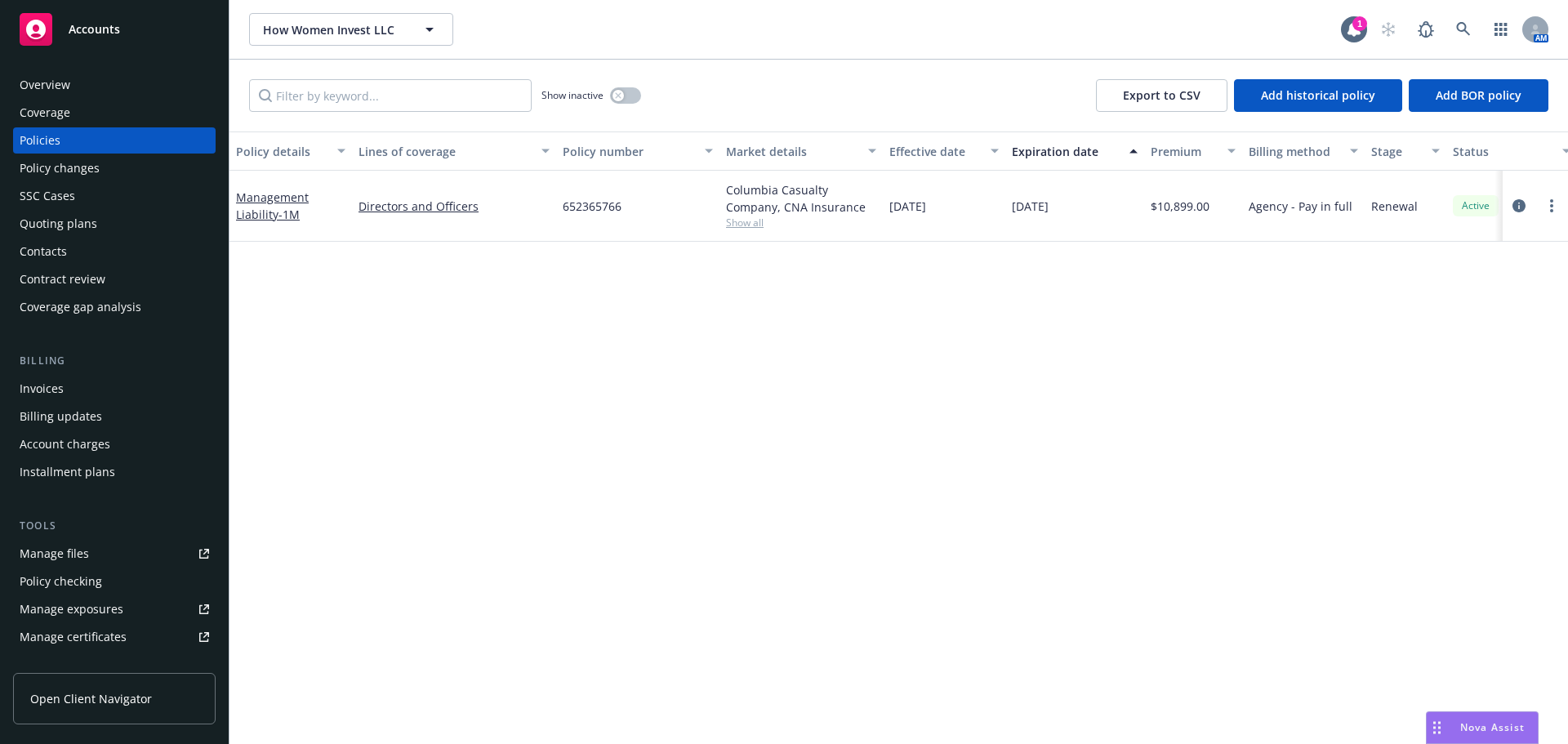
click at [162, 31] on div "Accounts" at bounding box center [114, 29] width 189 height 33
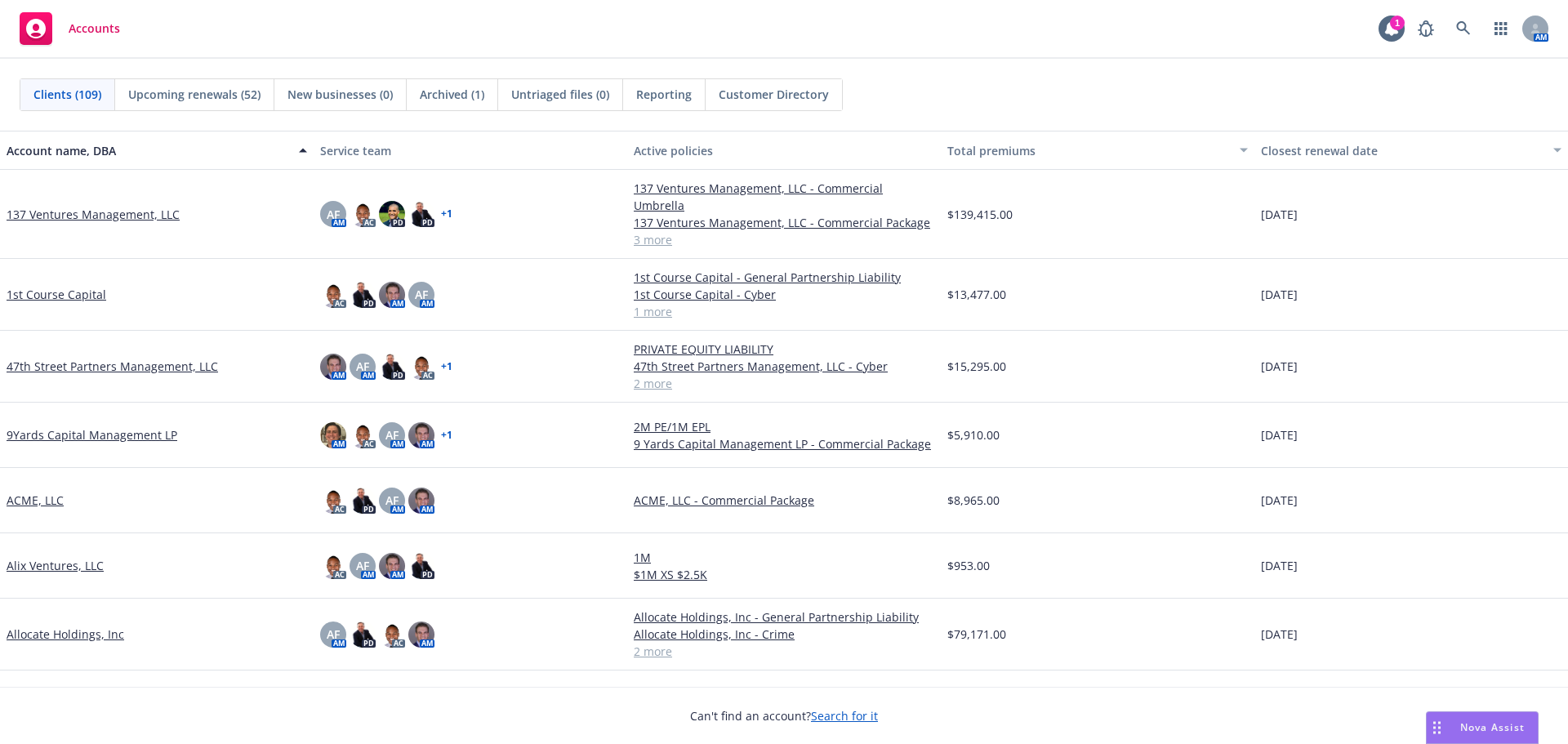
click at [655, 96] on span "Reporting" at bounding box center [663, 94] width 55 height 17
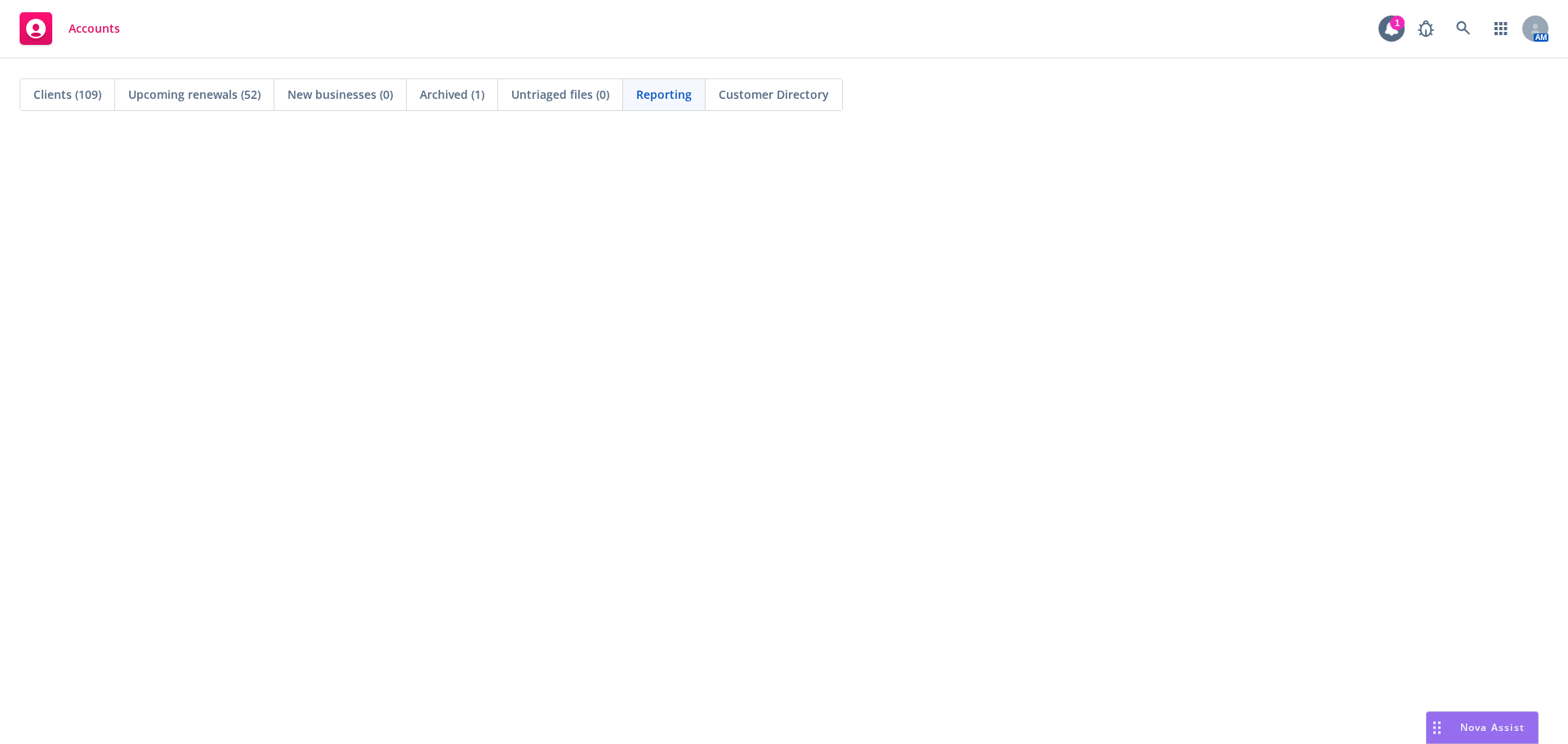
click at [85, 39] on div "Accounts" at bounding box center [70, 28] width 101 height 33
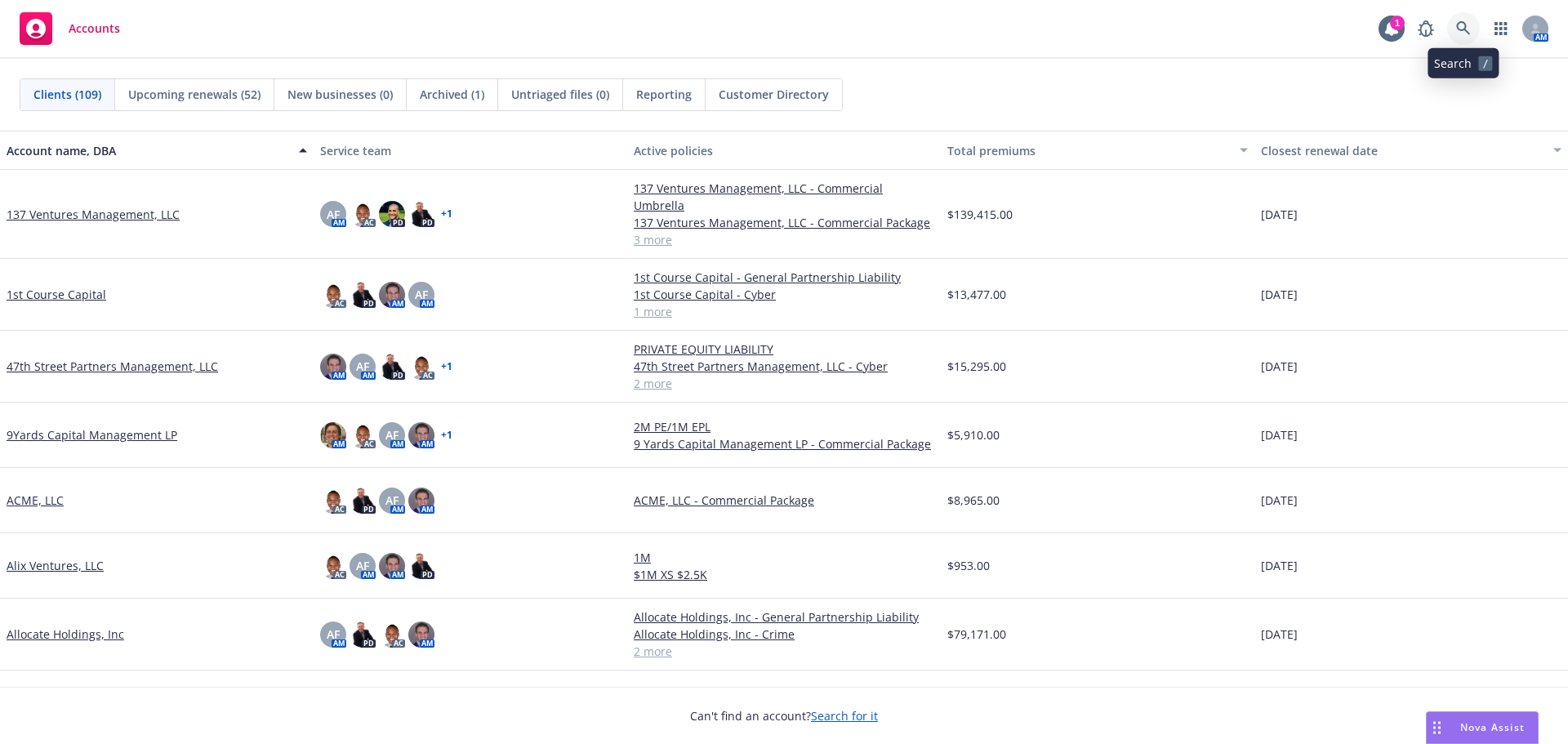
click at [1457, 32] on icon at bounding box center [1463, 28] width 15 height 15
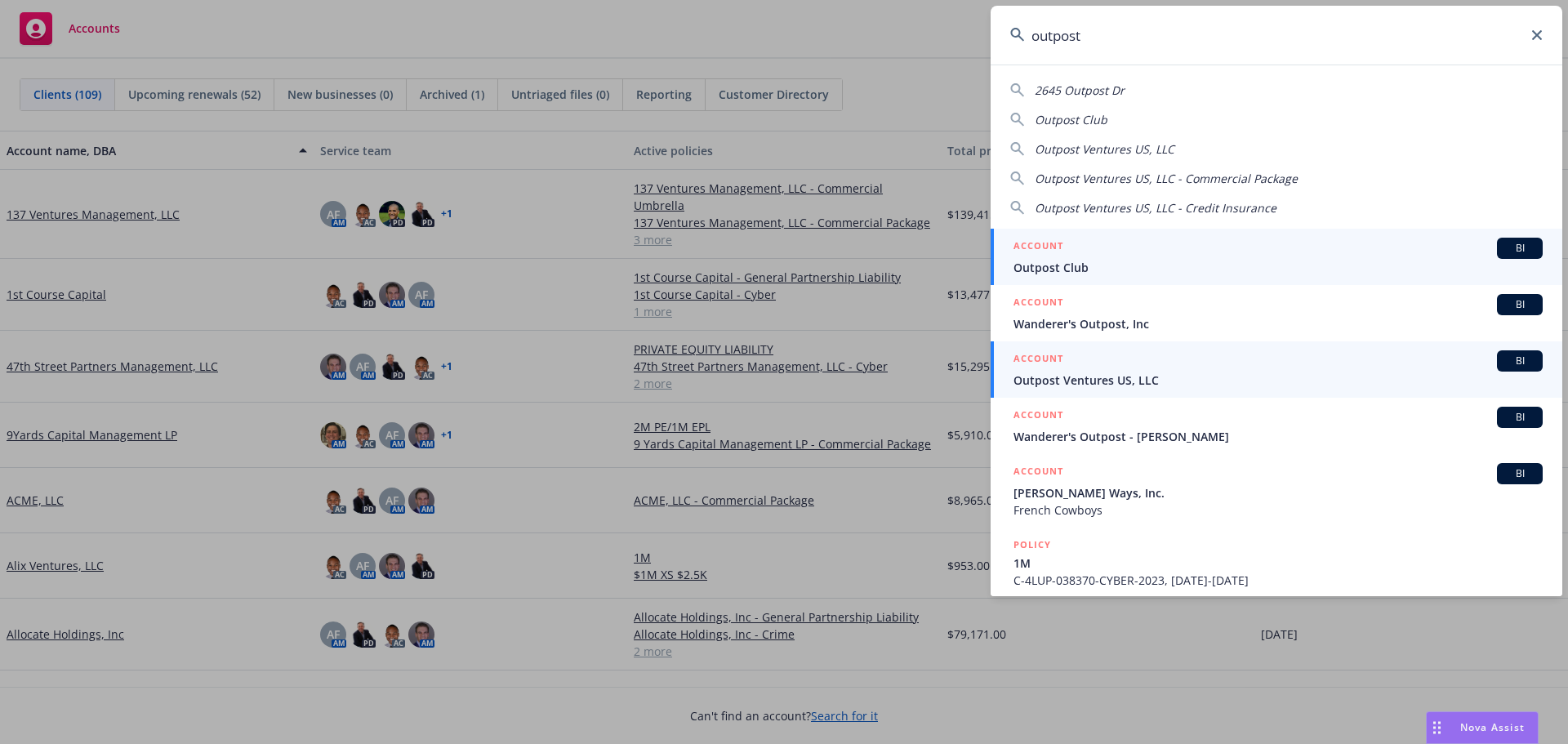
click at [1104, 374] on span "Outpost Ventures US, LLC" at bounding box center [1278, 380] width 529 height 17
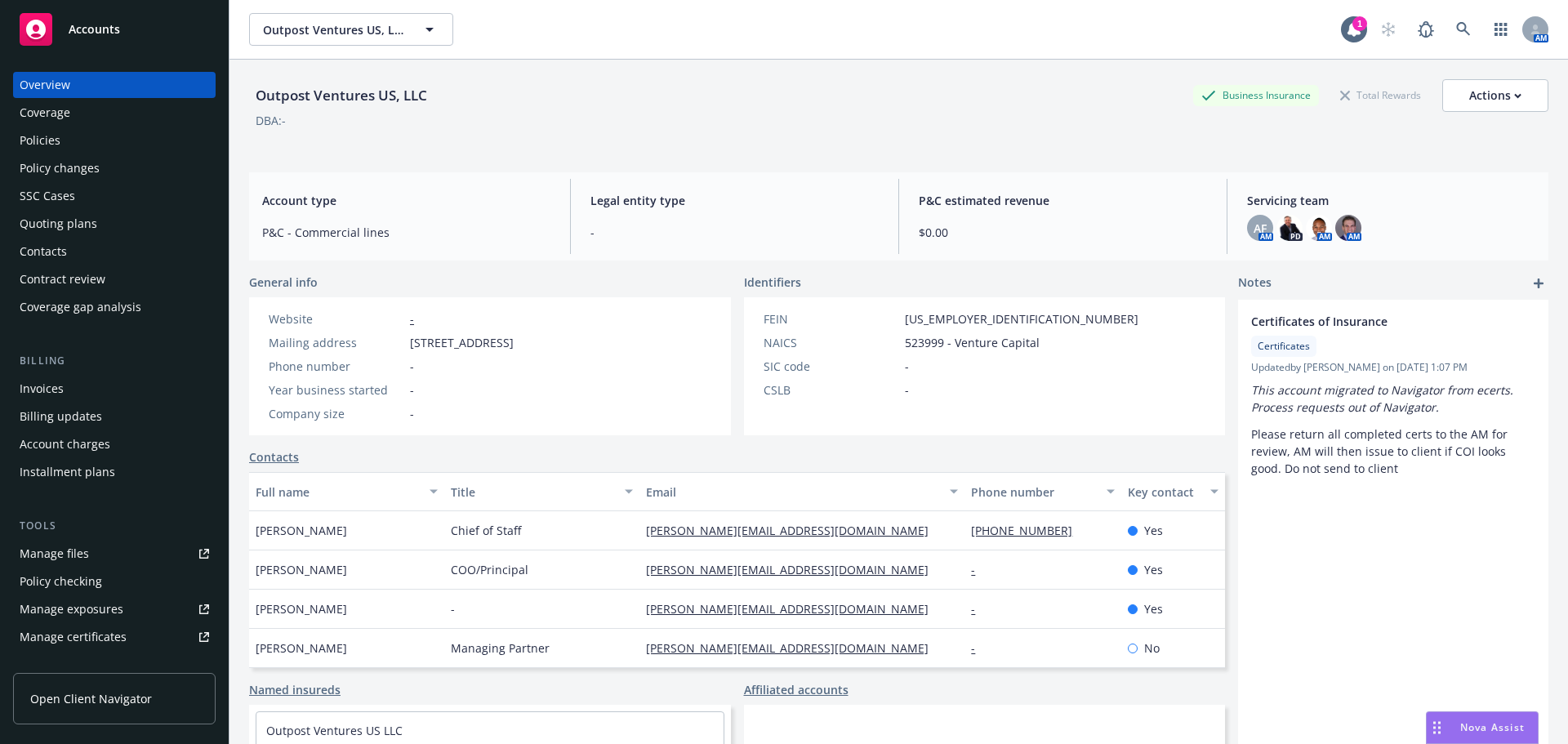
click at [93, 235] on div "Quoting plans" at bounding box center [58, 224] width 78 height 26
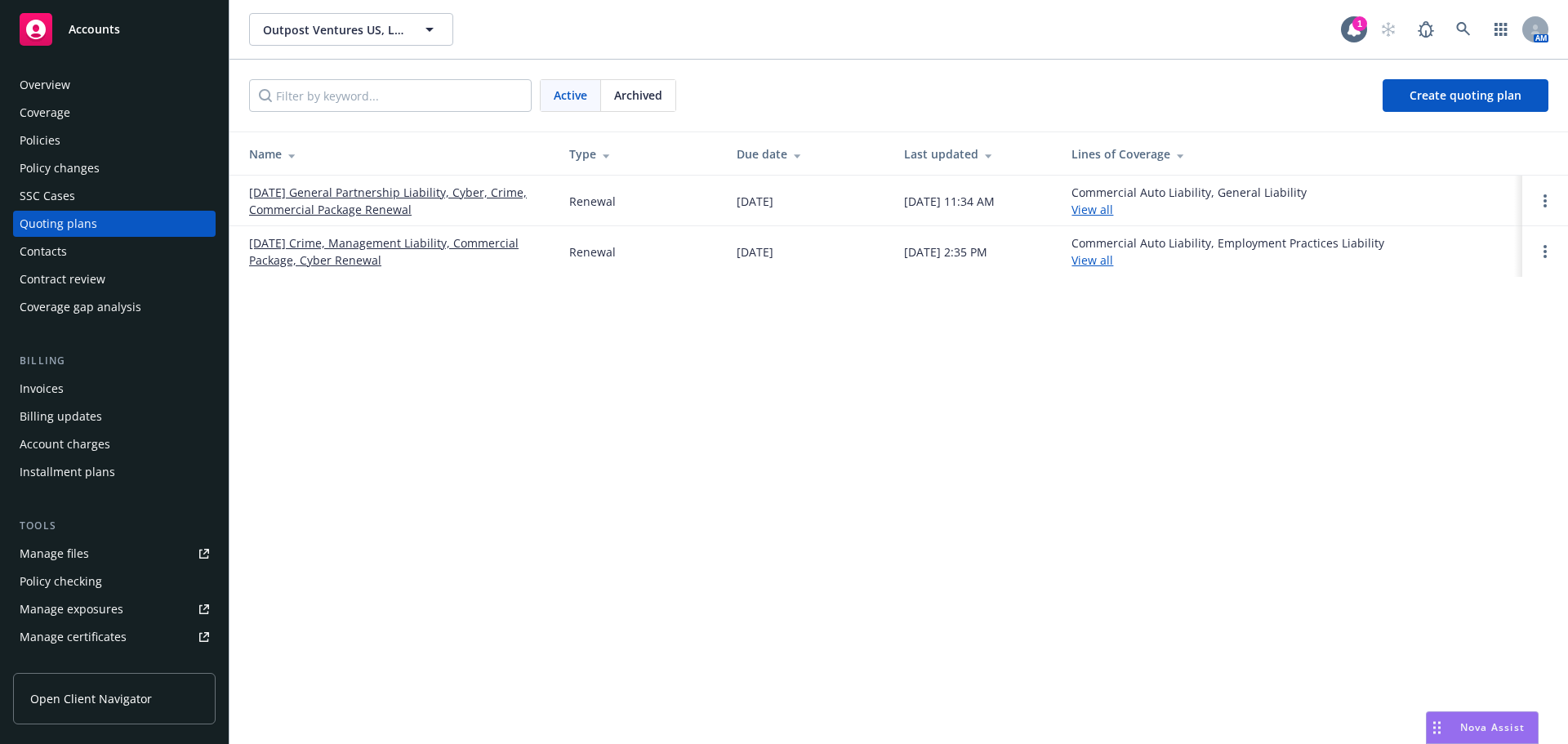
click at [53, 86] on div "Overview" at bounding box center [44, 85] width 50 height 26
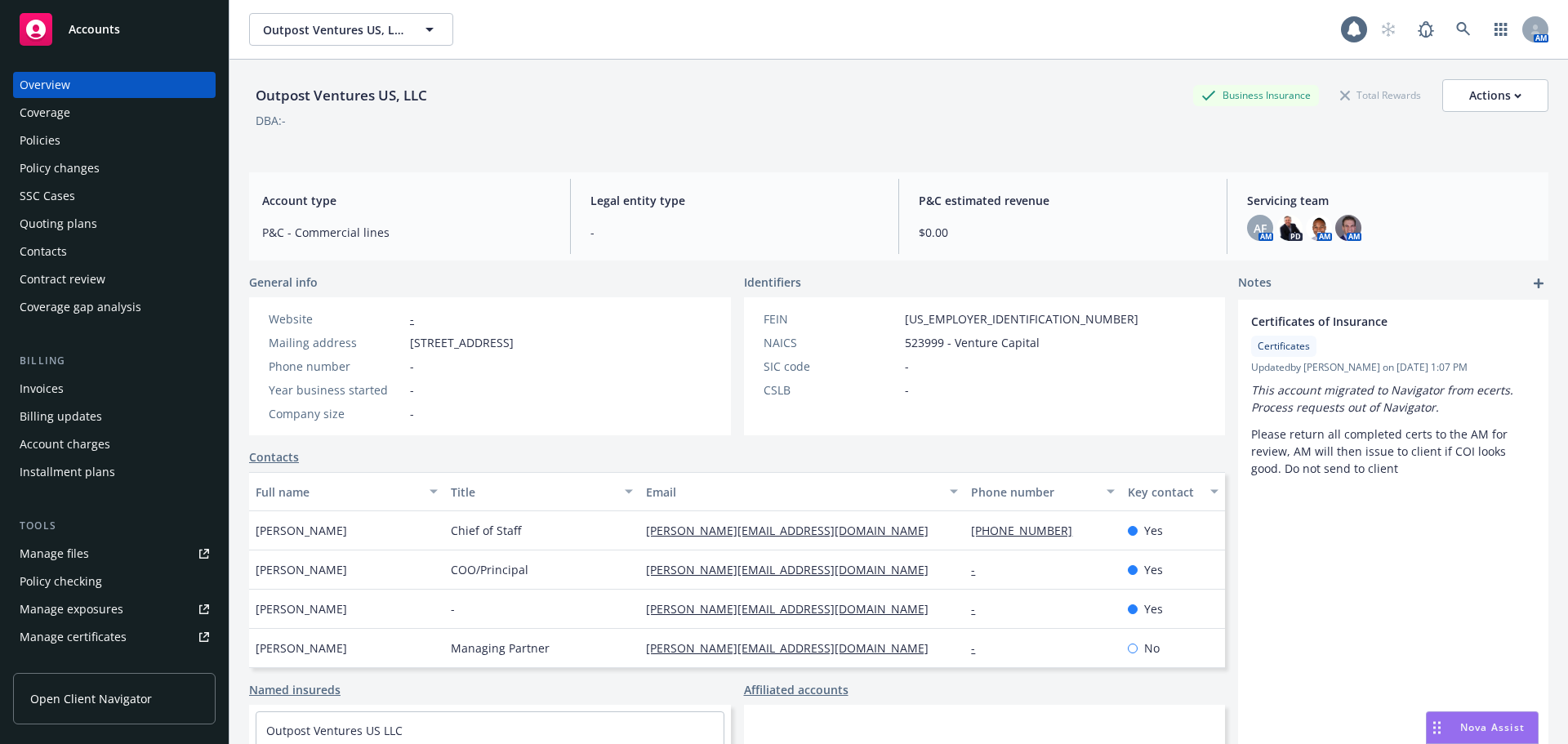
click at [60, 147] on div "Policies" at bounding box center [114, 140] width 189 height 26
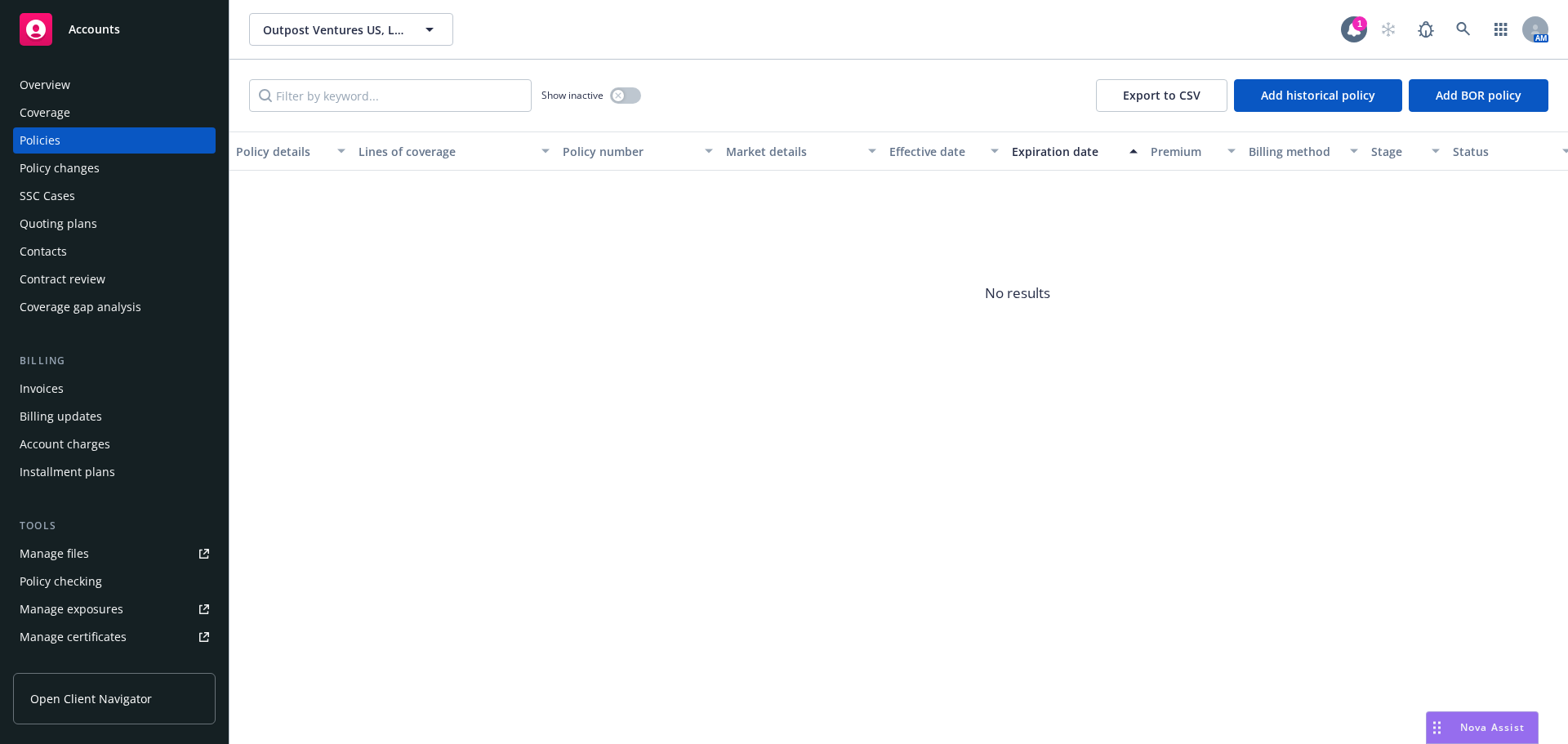
click at [633, 106] on div "Show inactive" at bounding box center [591, 96] width 100 height 33
click at [616, 91] on div "button" at bounding box center [618, 96] width 12 height 12
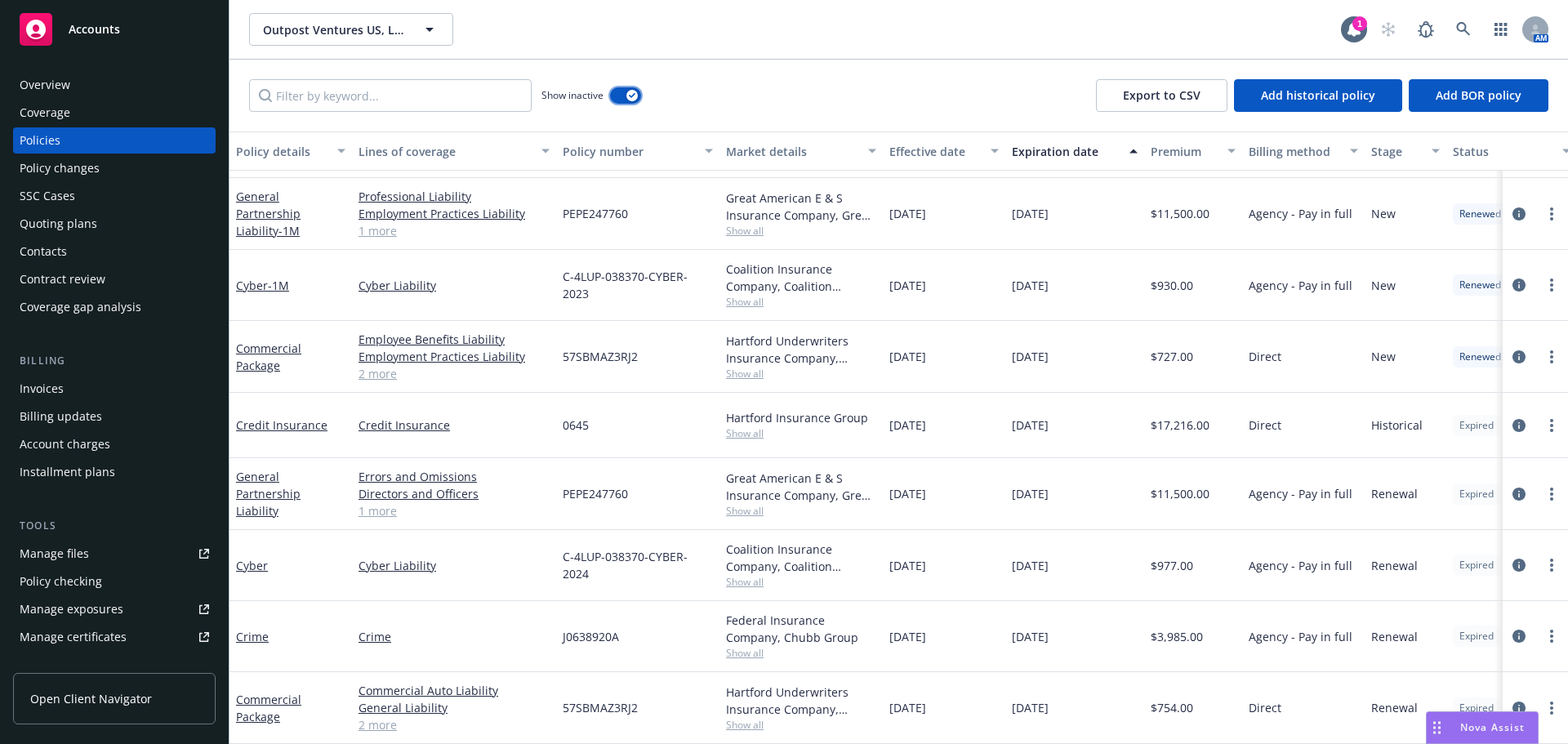
scroll to position [142, 0]
click at [970, 625] on div "[DATE]" at bounding box center [944, 637] width 122 height 71
click at [1540, 672] on div at bounding box center [1535, 708] width 65 height 72
click at [1550, 706] on circle "more" at bounding box center [1551, 708] width 3 height 3
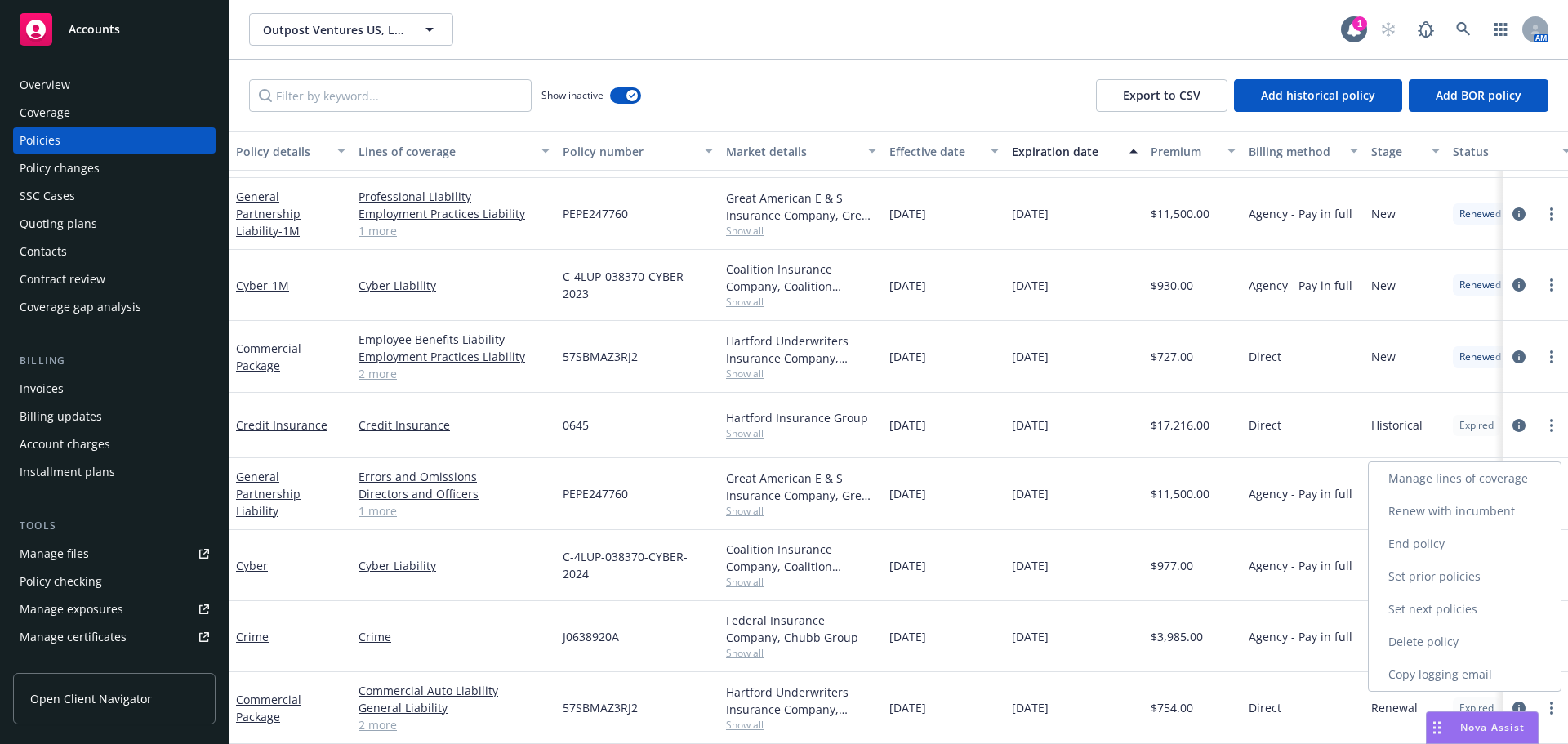
click at [1433, 510] on link "Renew with incumbent" at bounding box center [1464, 511] width 192 height 33
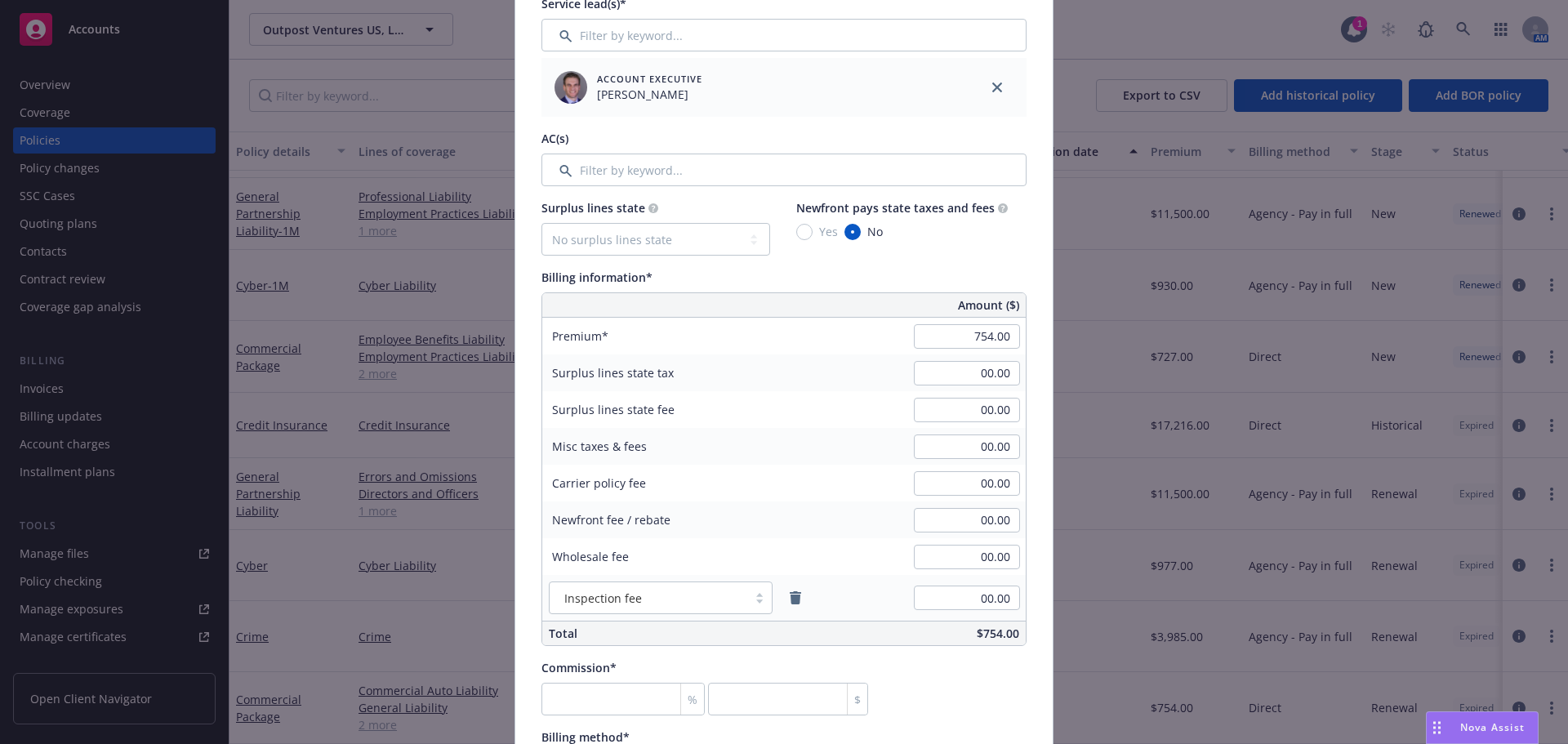
scroll to position [735, 0]
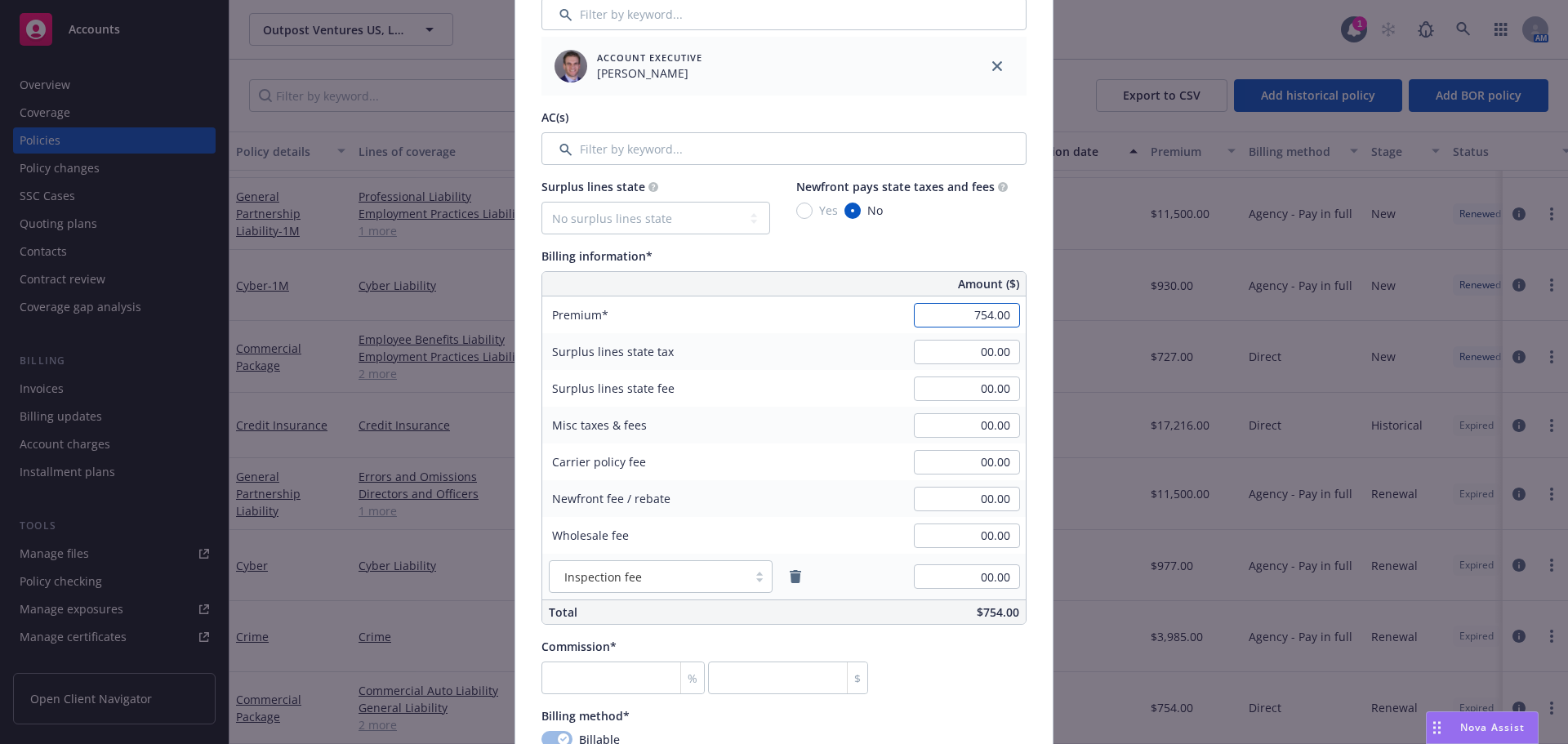
click at [986, 312] on input "754.00" at bounding box center [967, 315] width 106 height 24
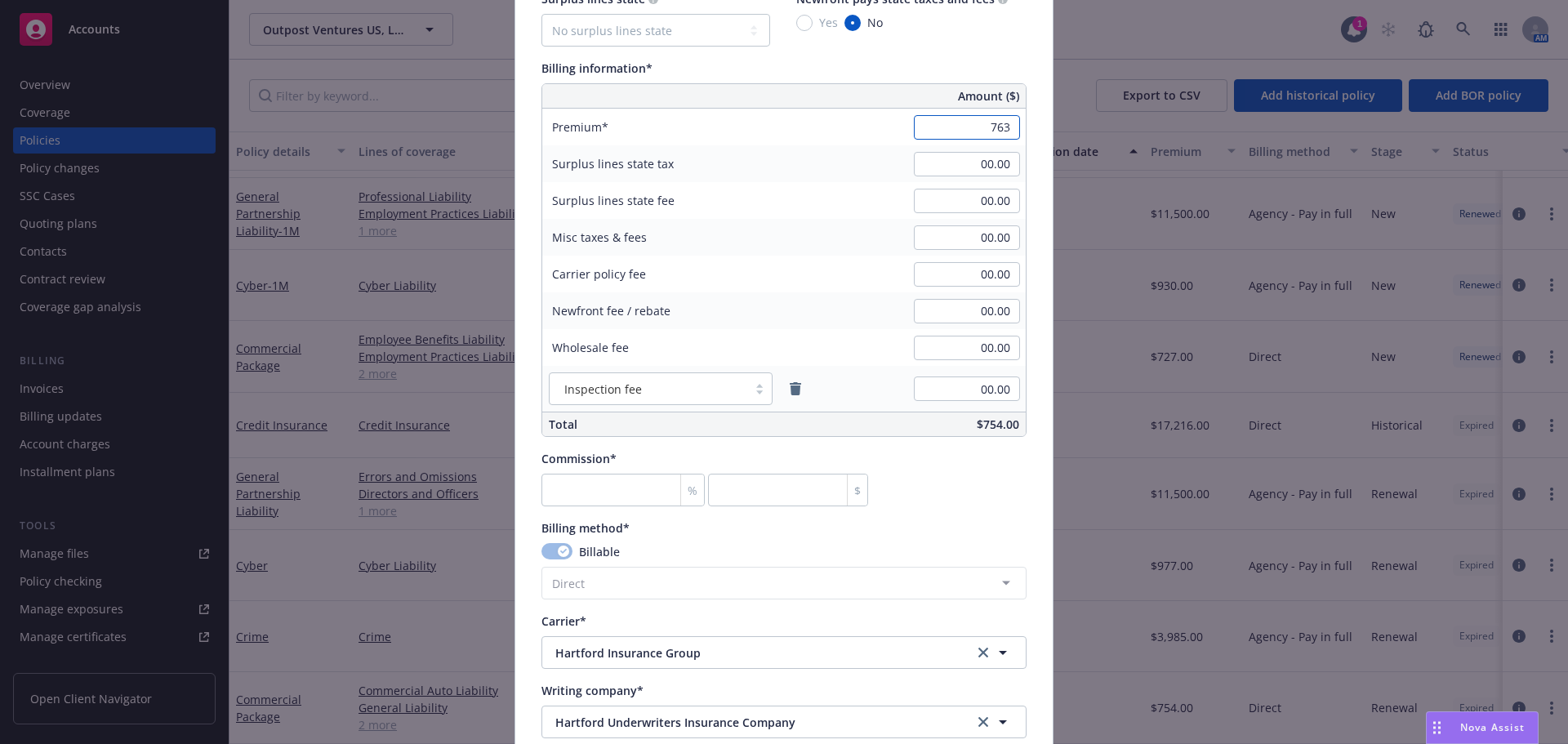
scroll to position [980, 0]
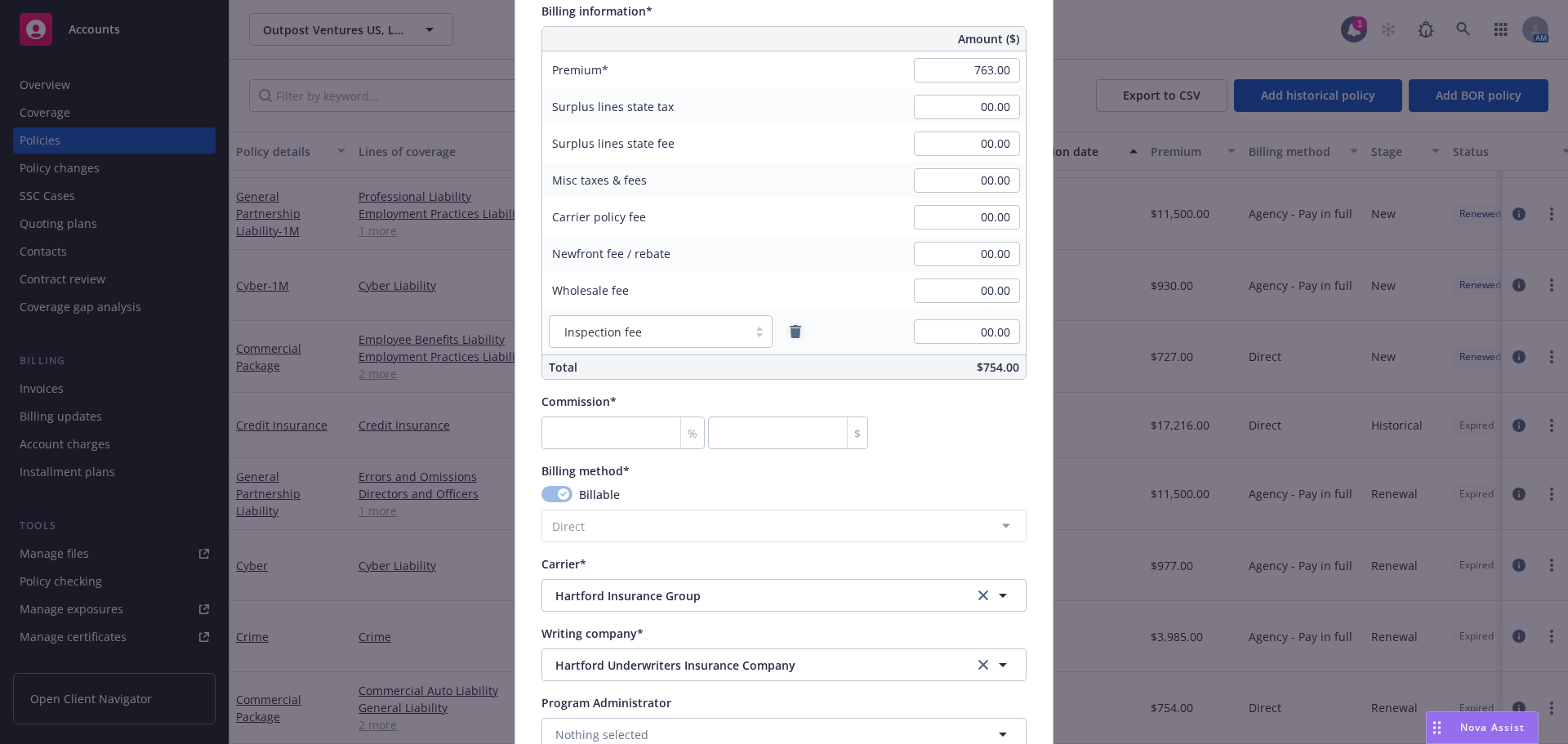
click at [790, 328] on icon "remove" at bounding box center [796, 332] width 13 height 13
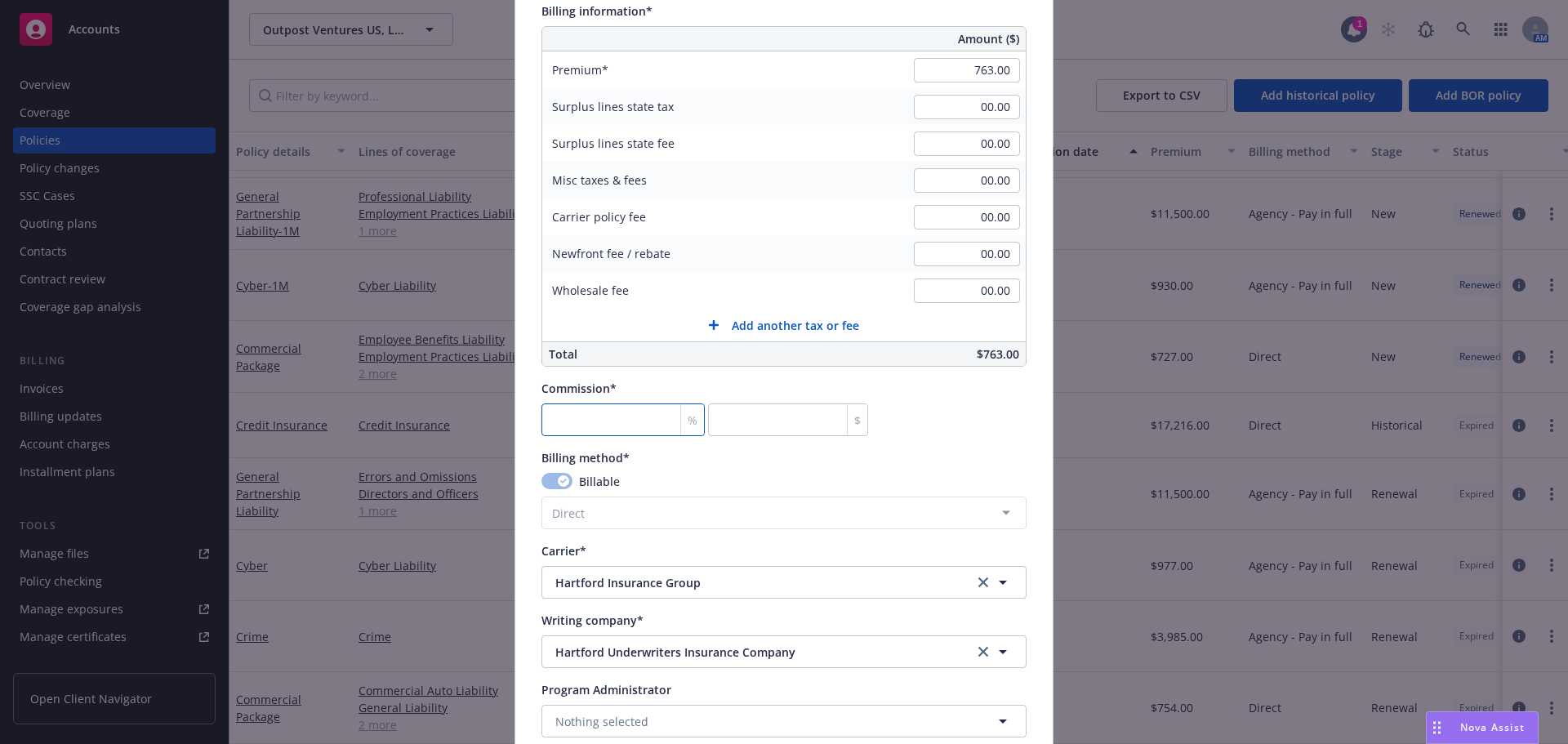
click at [571, 417] on input "number" at bounding box center [622, 420] width 163 height 33
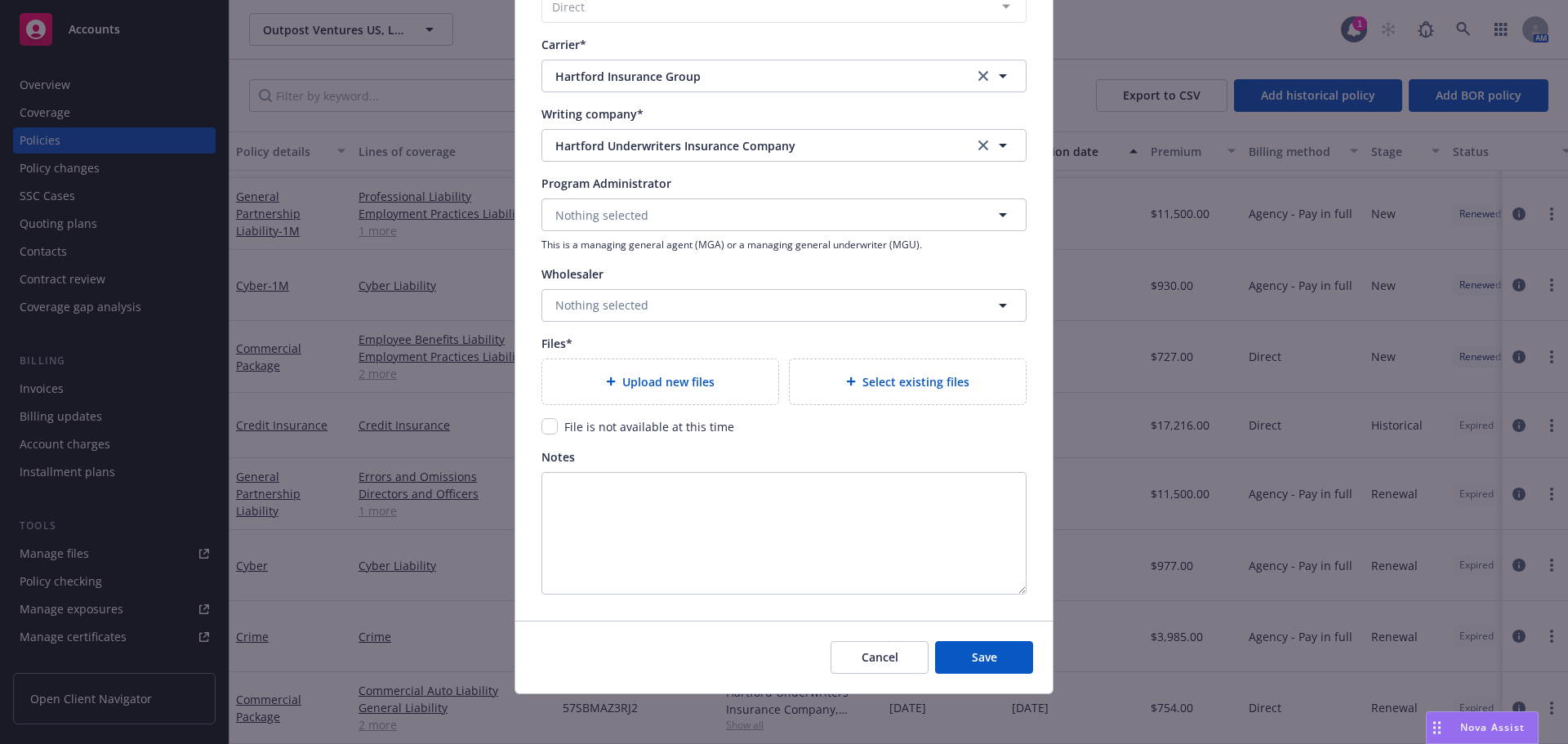
scroll to position [1489, 0]
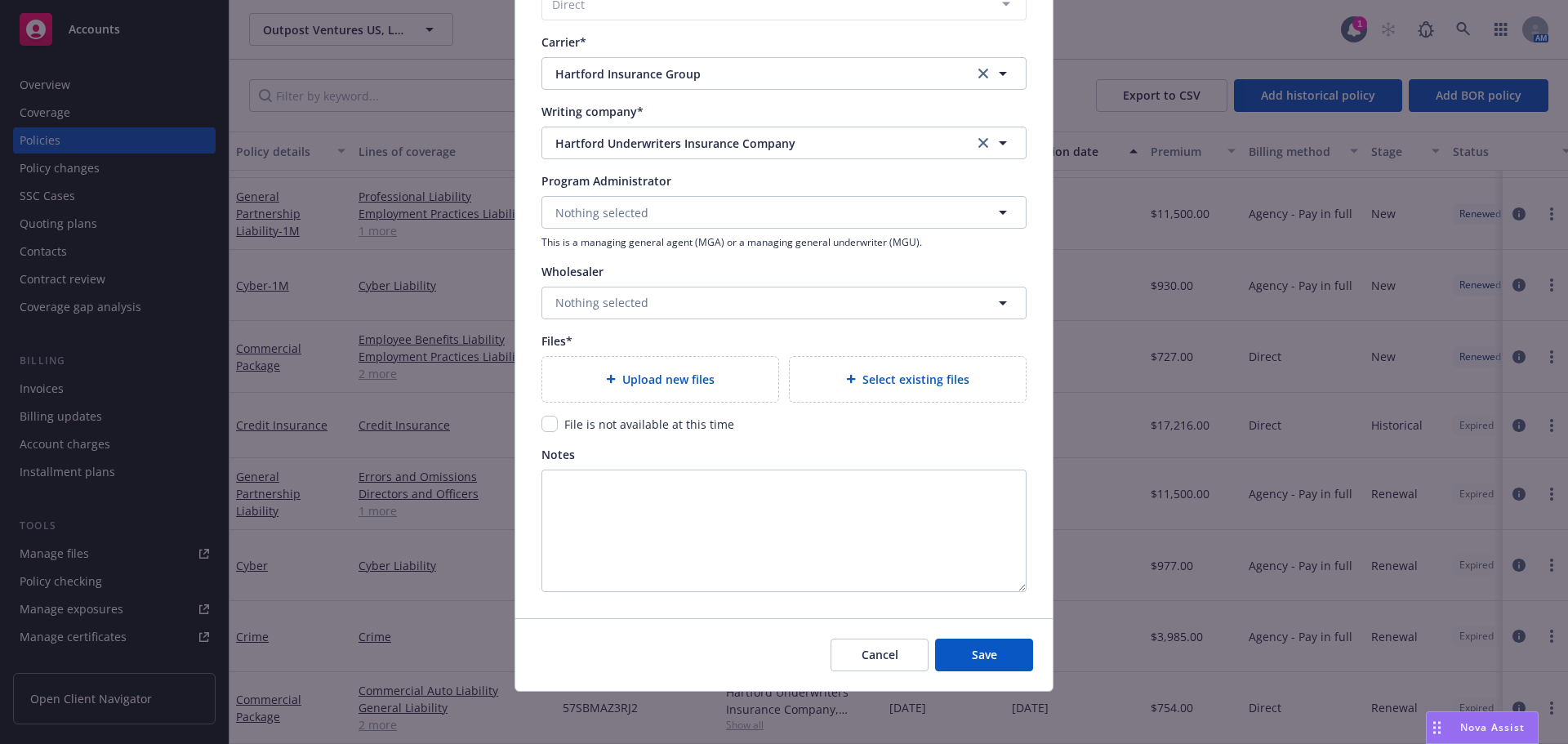
click at [877, 378] on span "Select existing files" at bounding box center [916, 380] width 107 height 17
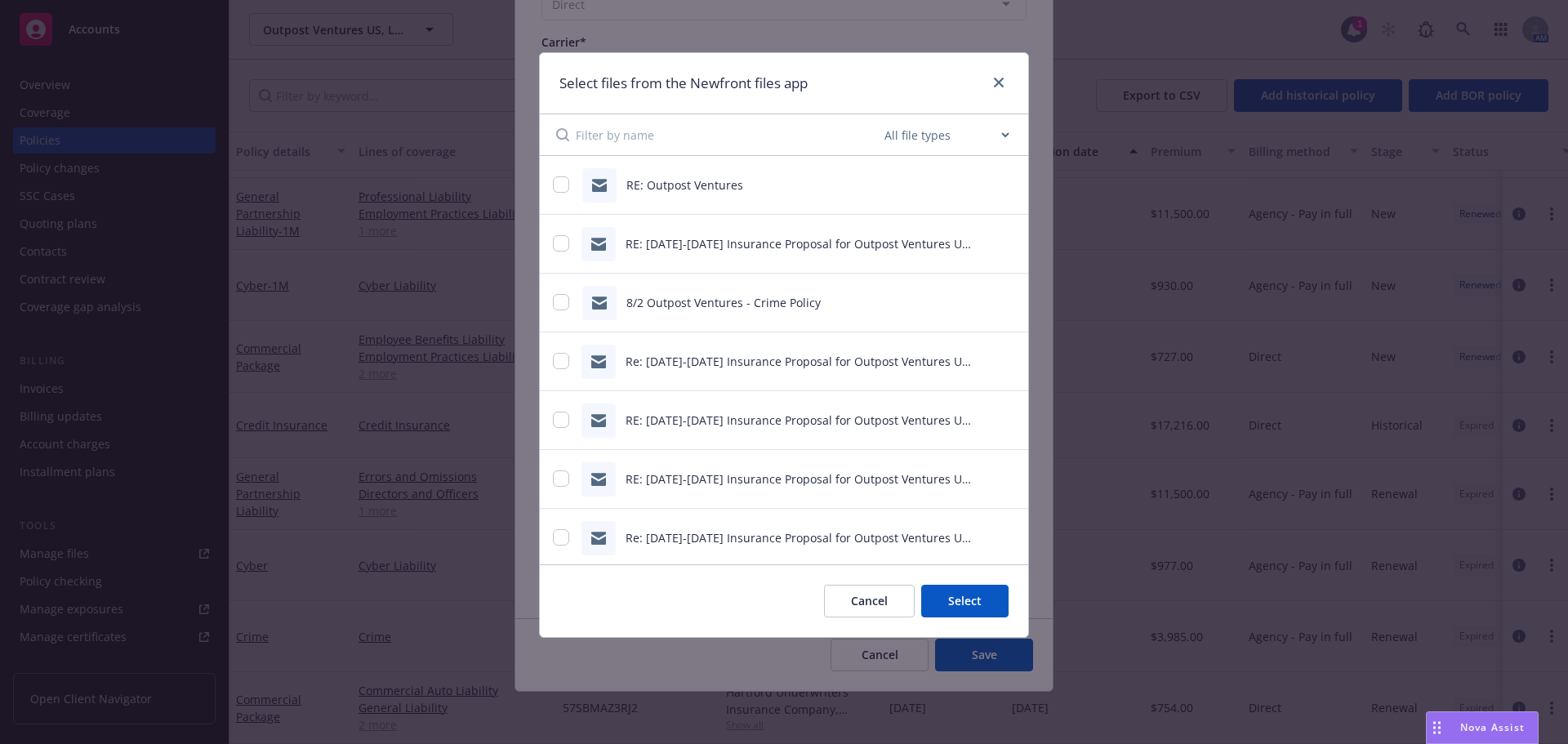
click at [926, 137] on select "All file types Agreements Allocations Annual Service Cycle - Financial snapshot…" at bounding box center [946, 134] width 131 height 33
click at [881, 118] on select "All file types Agreements Allocations Annual Service Cycle - Financial snapshot…" at bounding box center [946, 134] width 131 height 33
click at [561, 179] on input "checkbox" at bounding box center [560, 184] width 16 height 16
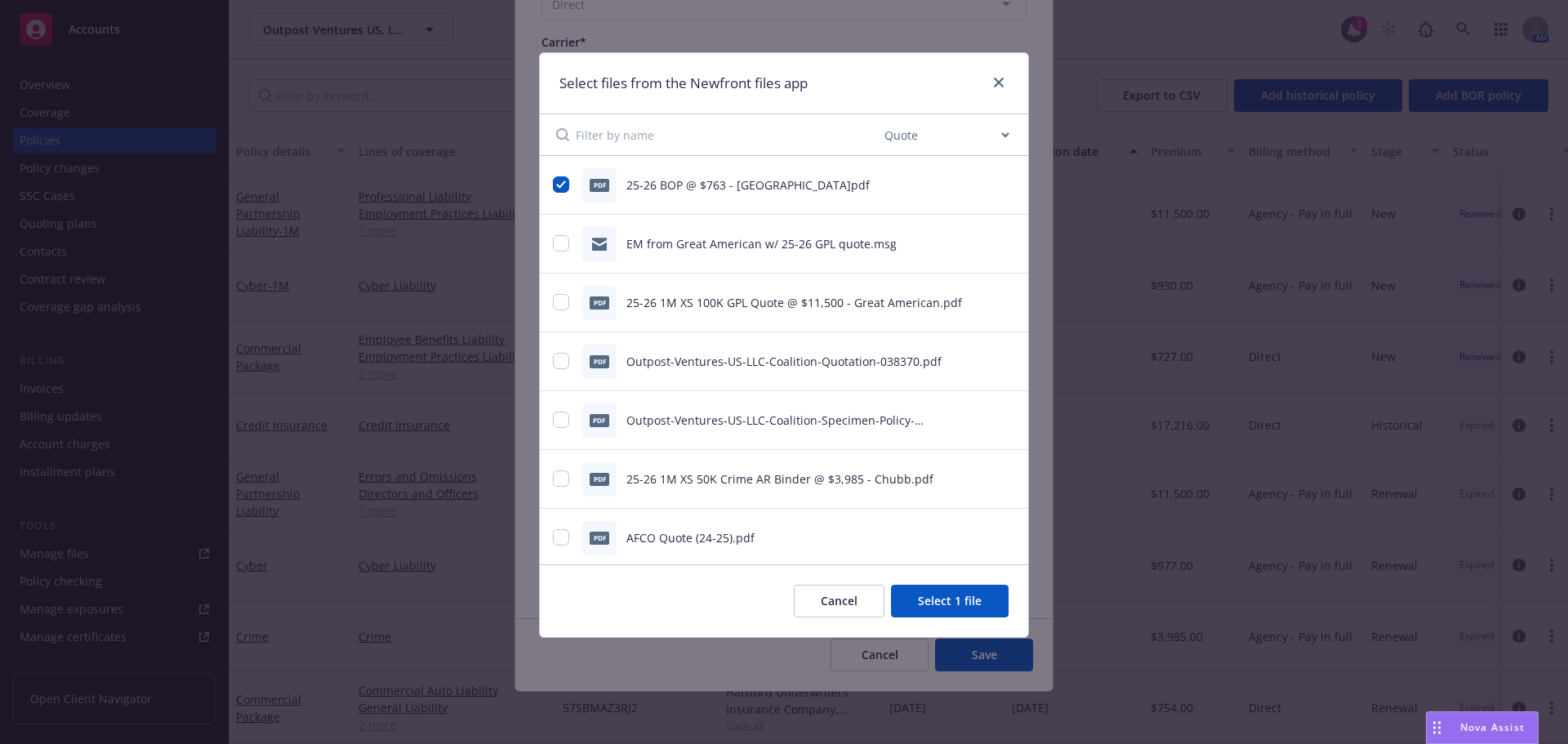
click at [959, 612] on button "Select 1 file" at bounding box center [950, 601] width 117 height 33
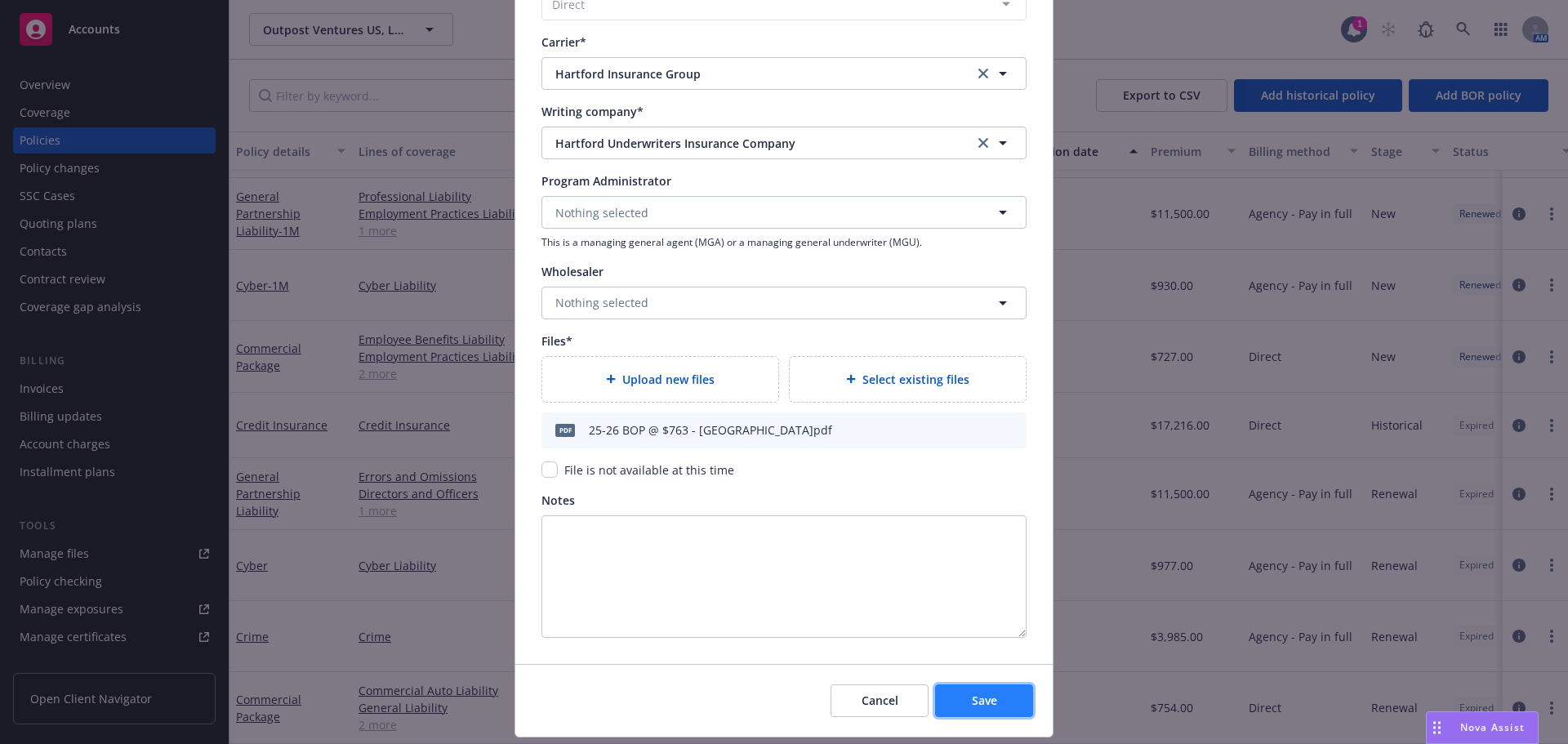
click at [987, 700] on span "Save" at bounding box center [984, 700] width 25 height 16
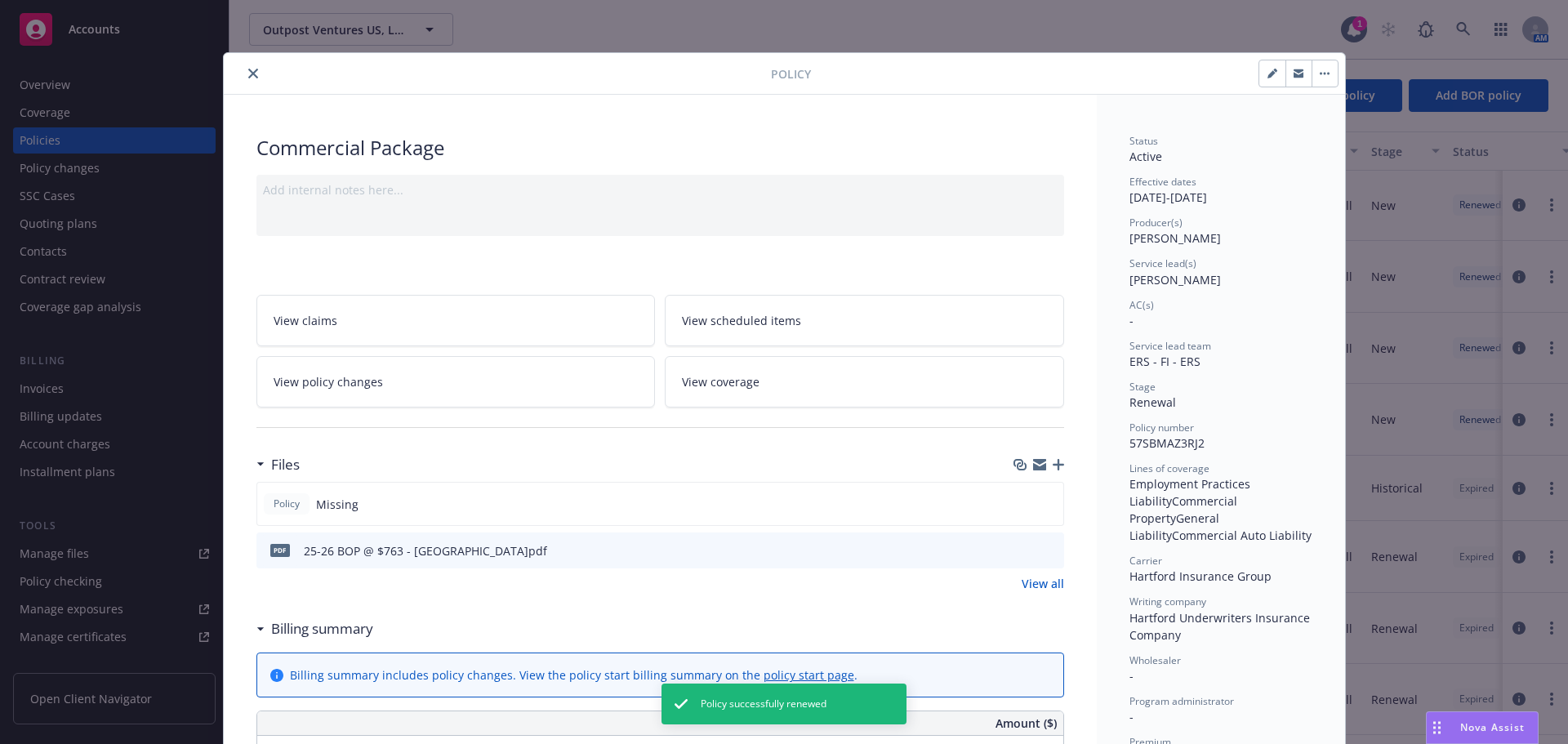
click at [248, 75] on icon "close" at bounding box center [253, 74] width 10 height 10
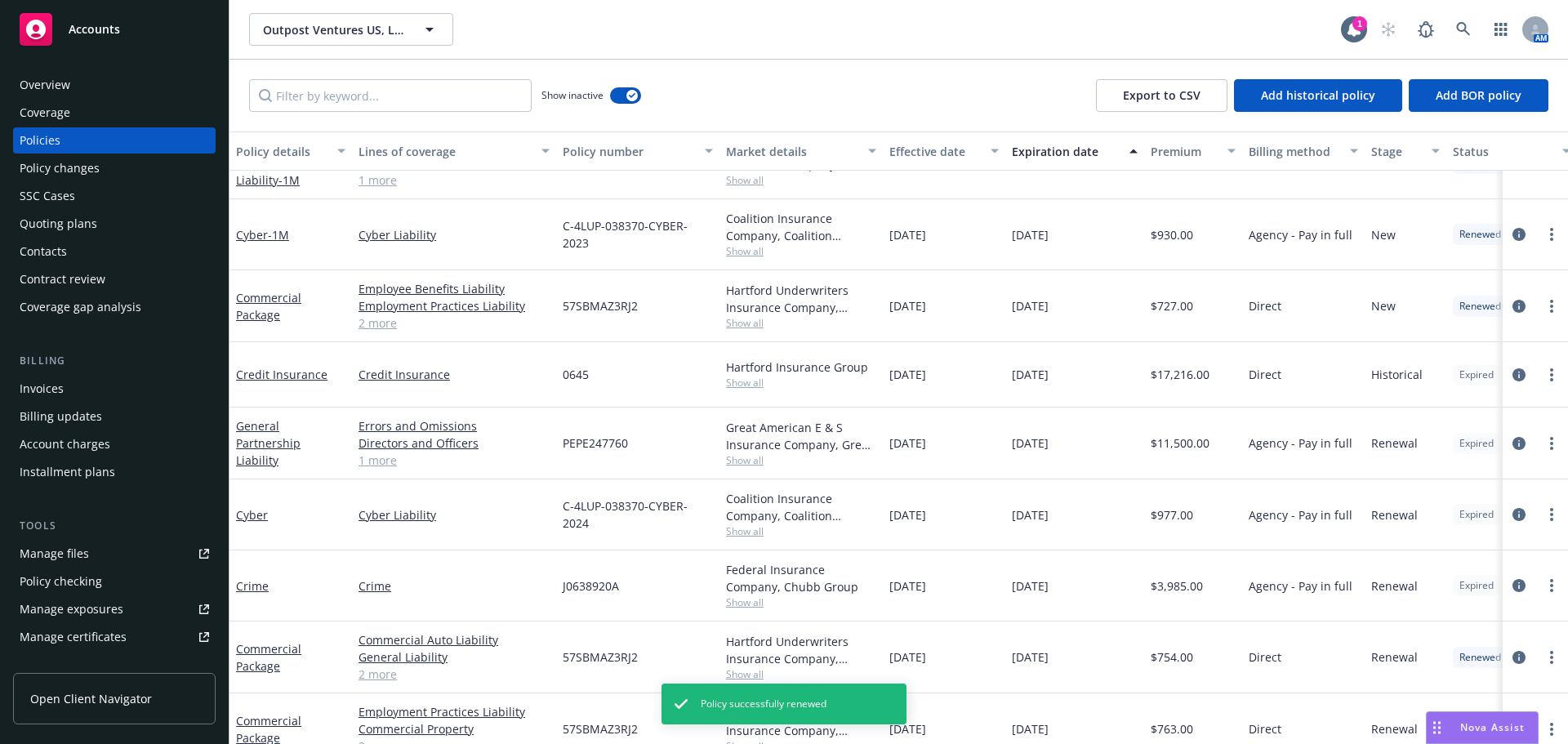
scroll to position [208, 0]
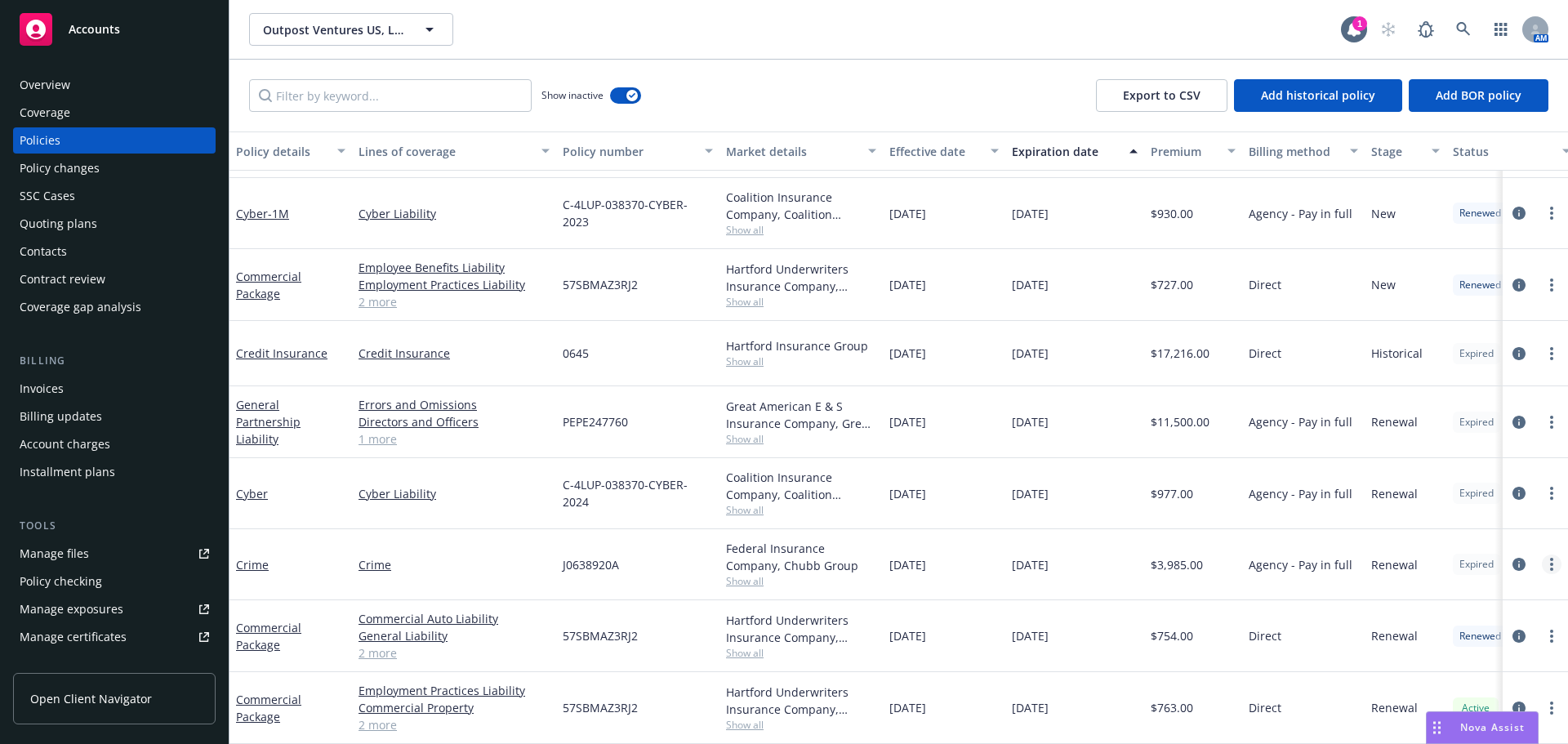
click at [1542, 555] on link "more" at bounding box center [1551, 564] width 19 height 19
click at [1398, 361] on link "Renew with incumbent" at bounding box center [1464, 367] width 192 height 33
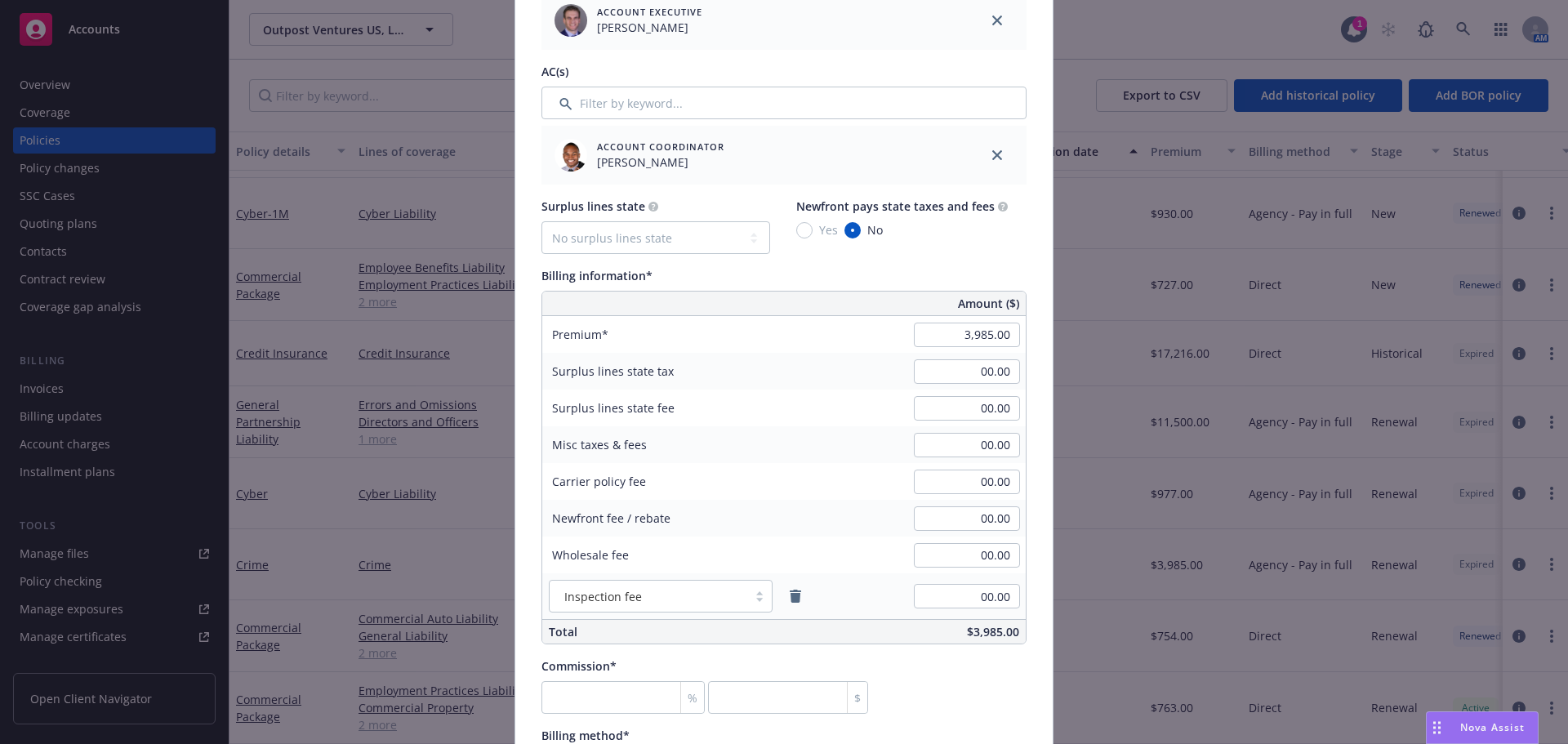
scroll to position [817, 0]
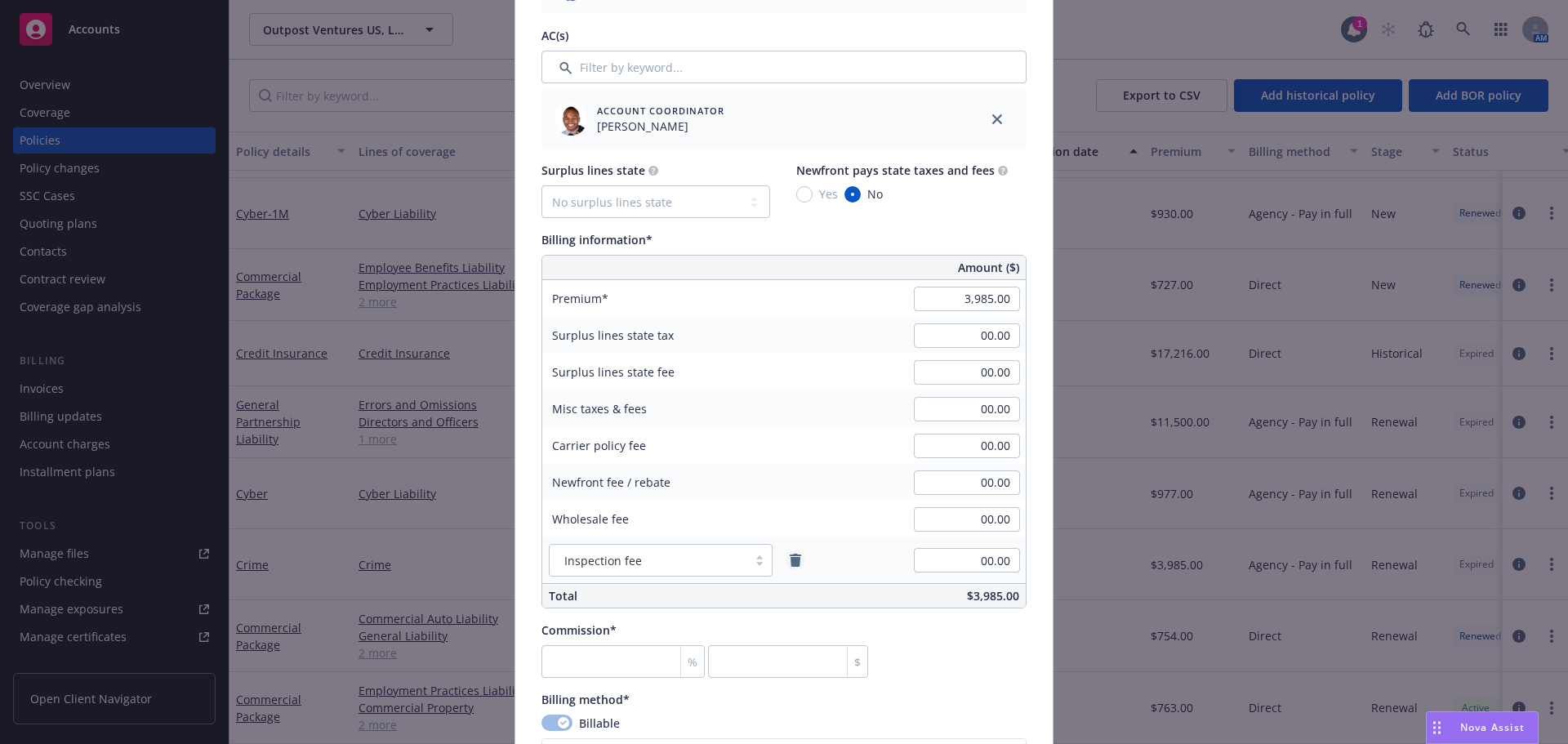
click at [791, 561] on icon "remove" at bounding box center [796, 561] width 12 height 13
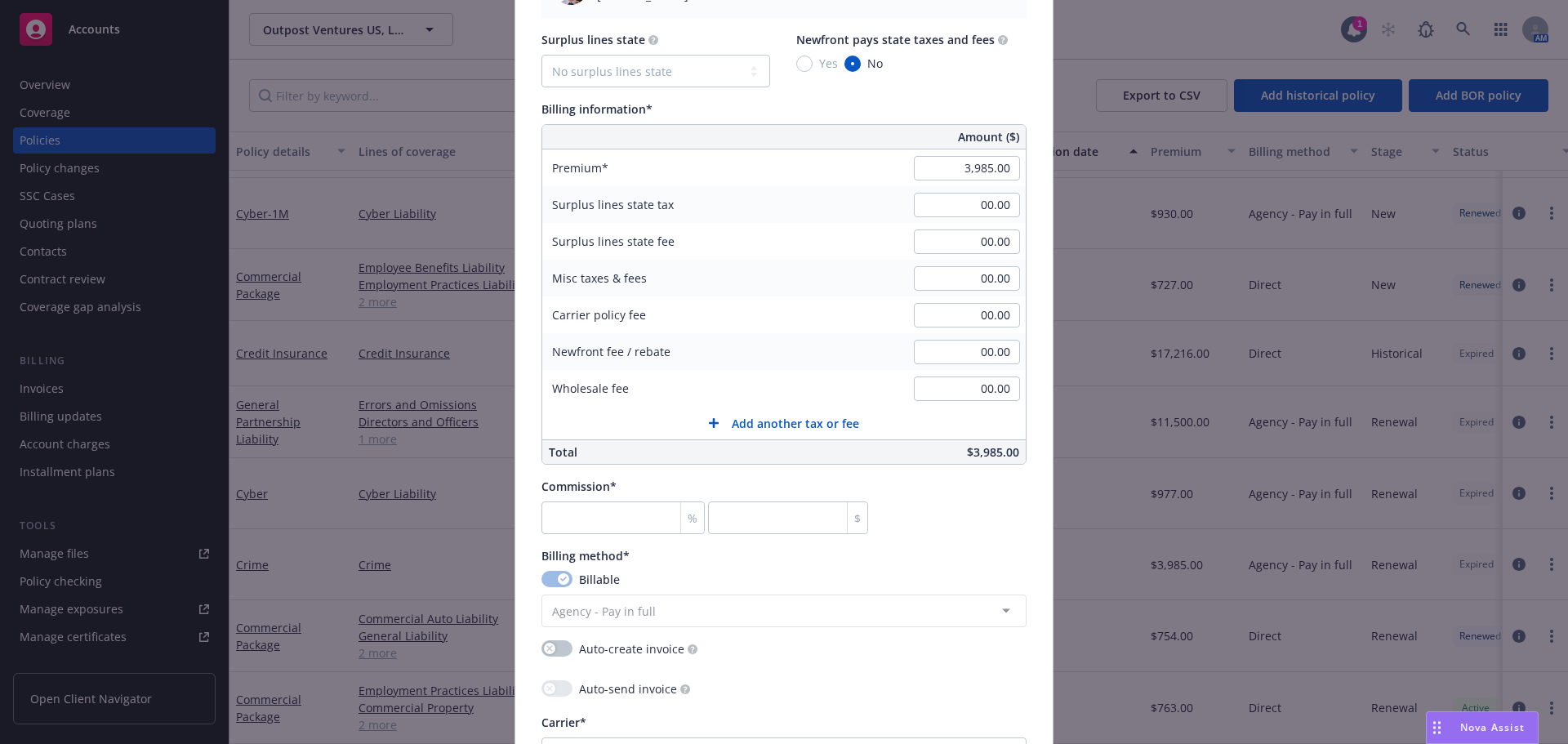
scroll to position [980, 0]
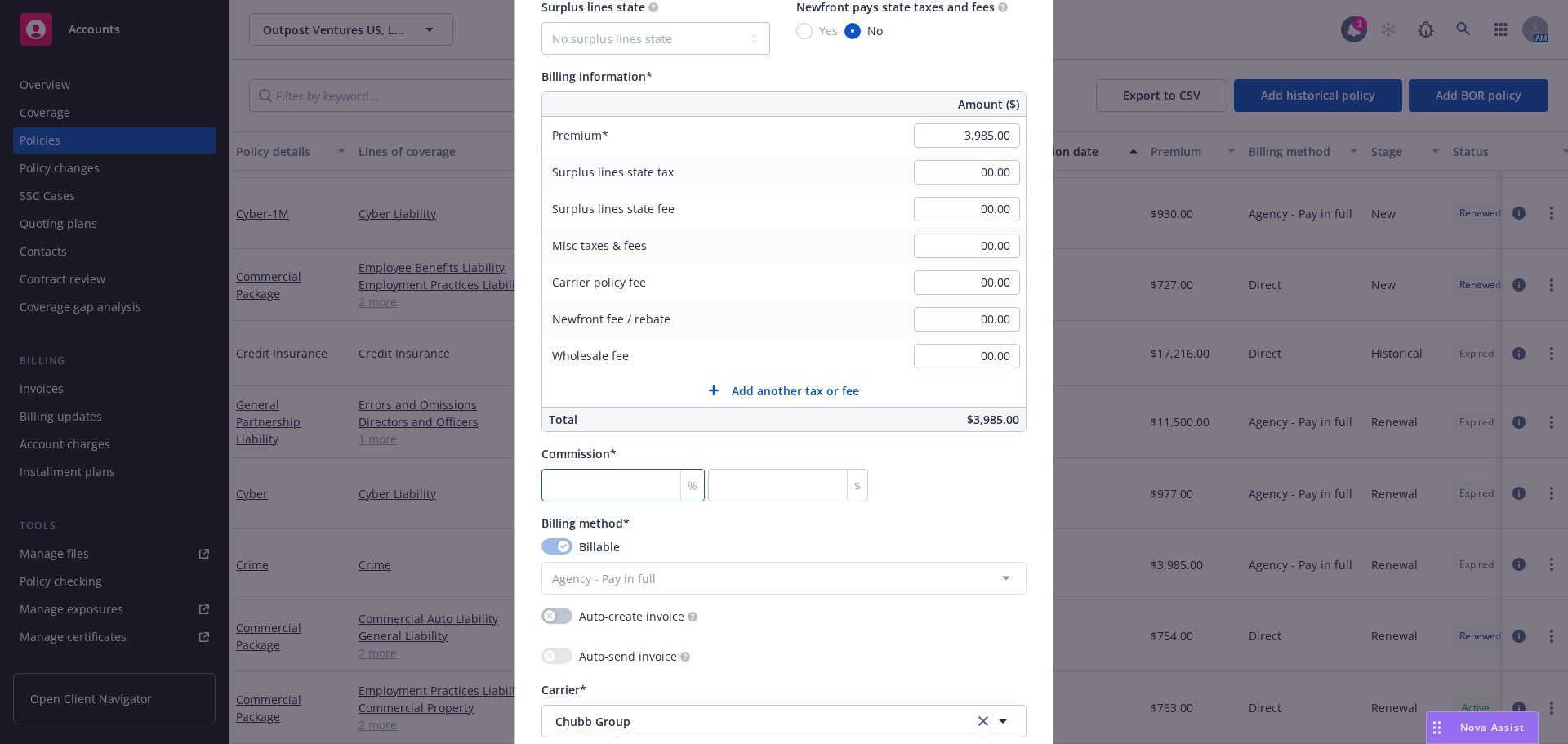
click at [583, 484] on input "number" at bounding box center [622, 485] width 163 height 33
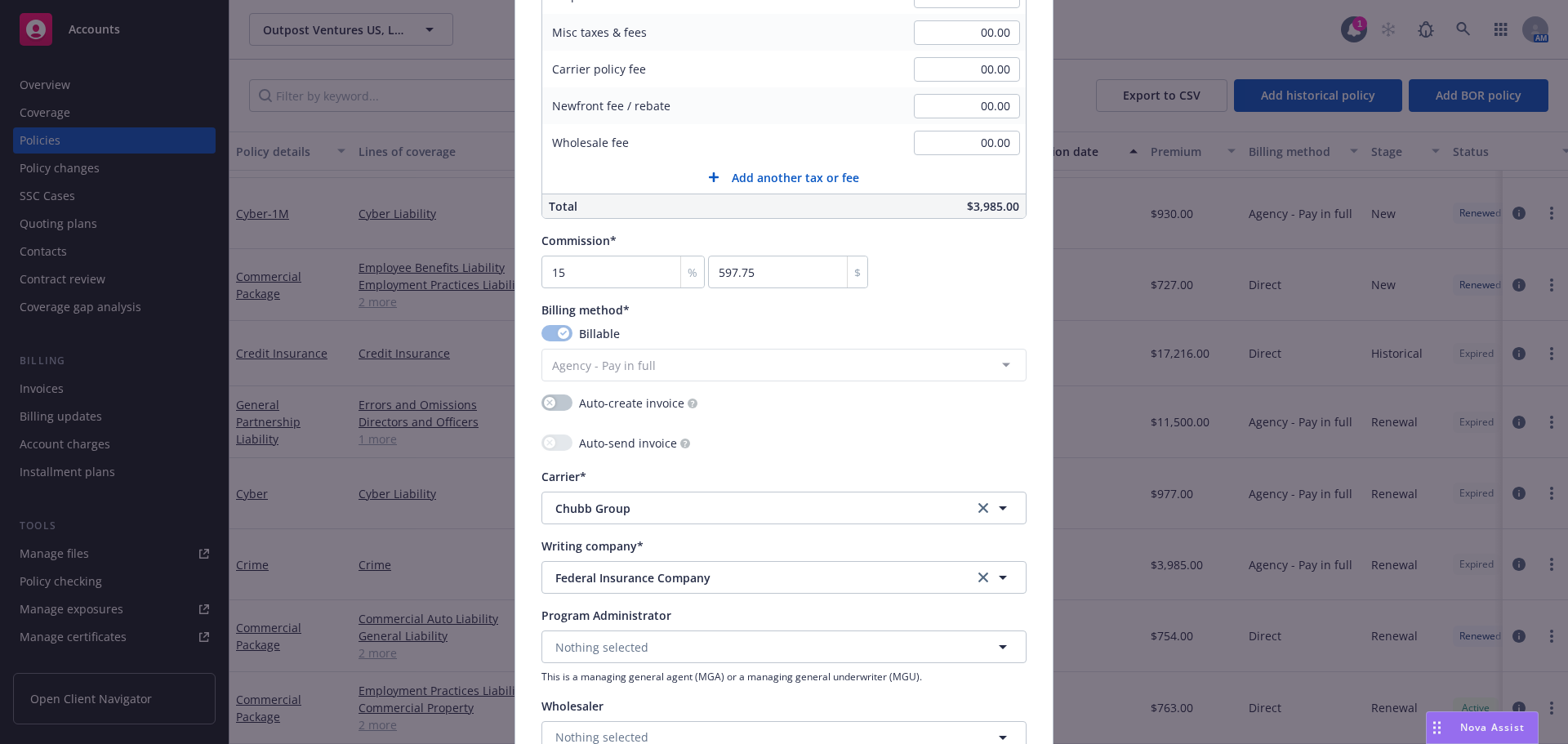
scroll to position [1225, 0]
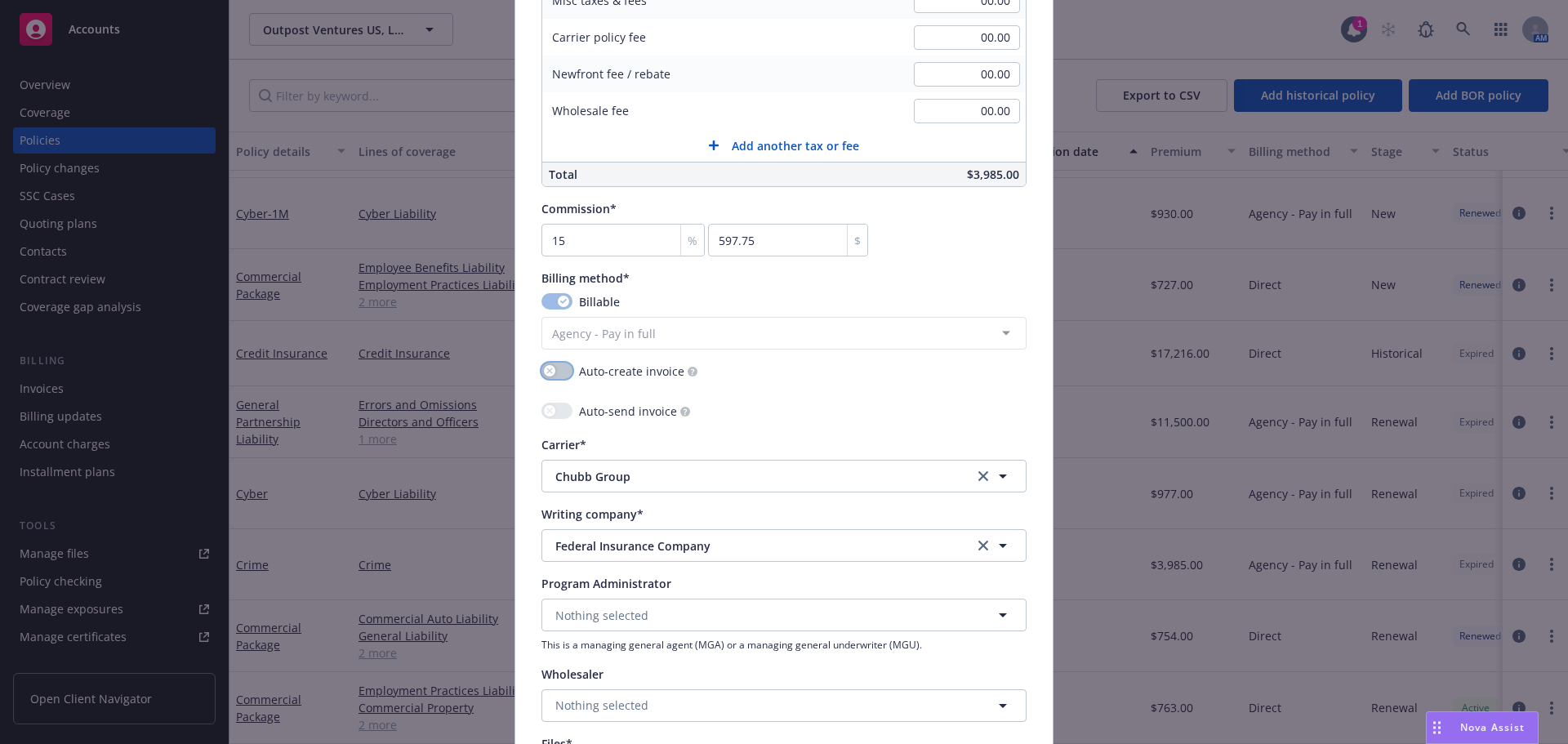
click at [547, 364] on button "button" at bounding box center [556, 370] width 31 height 16
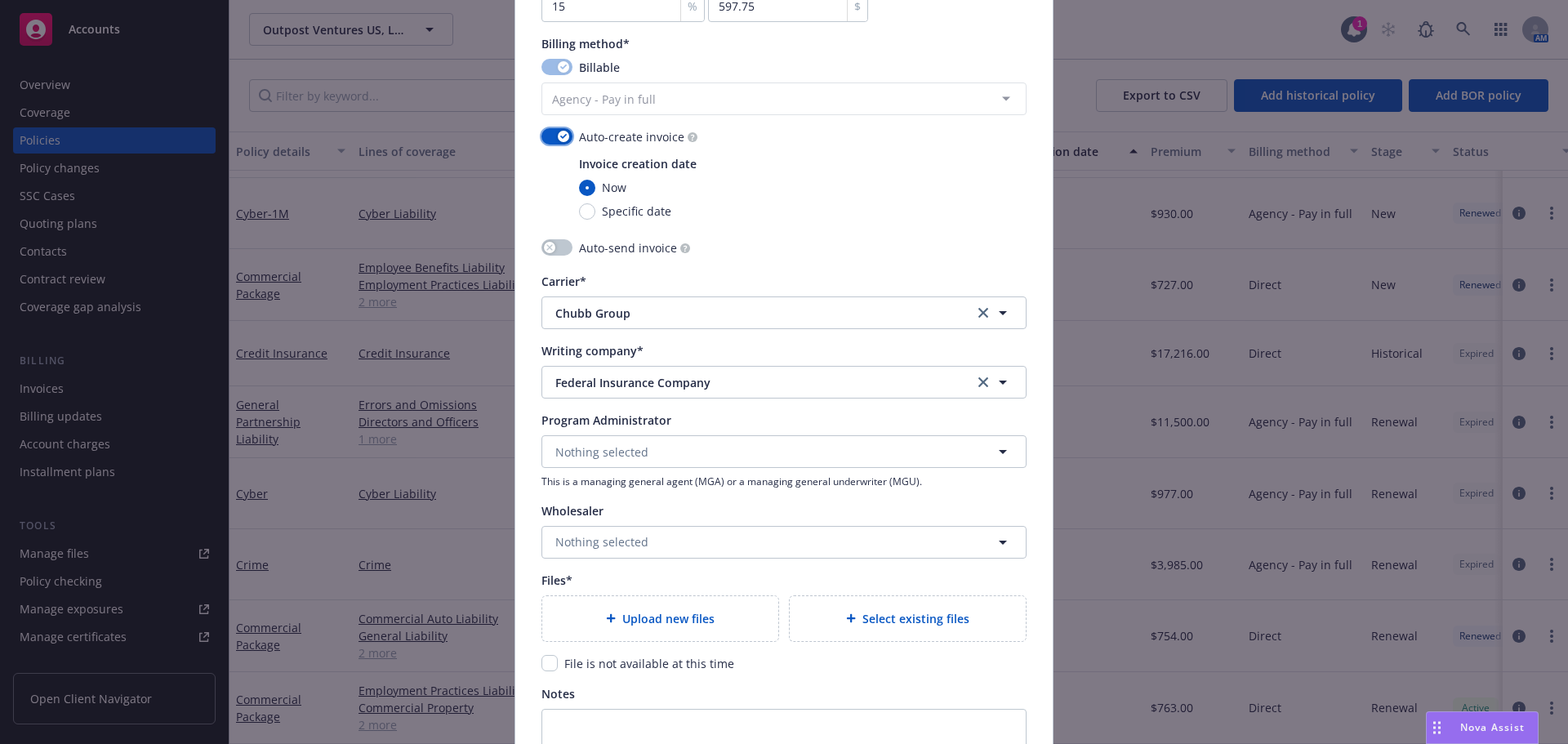
scroll to position [1470, 0]
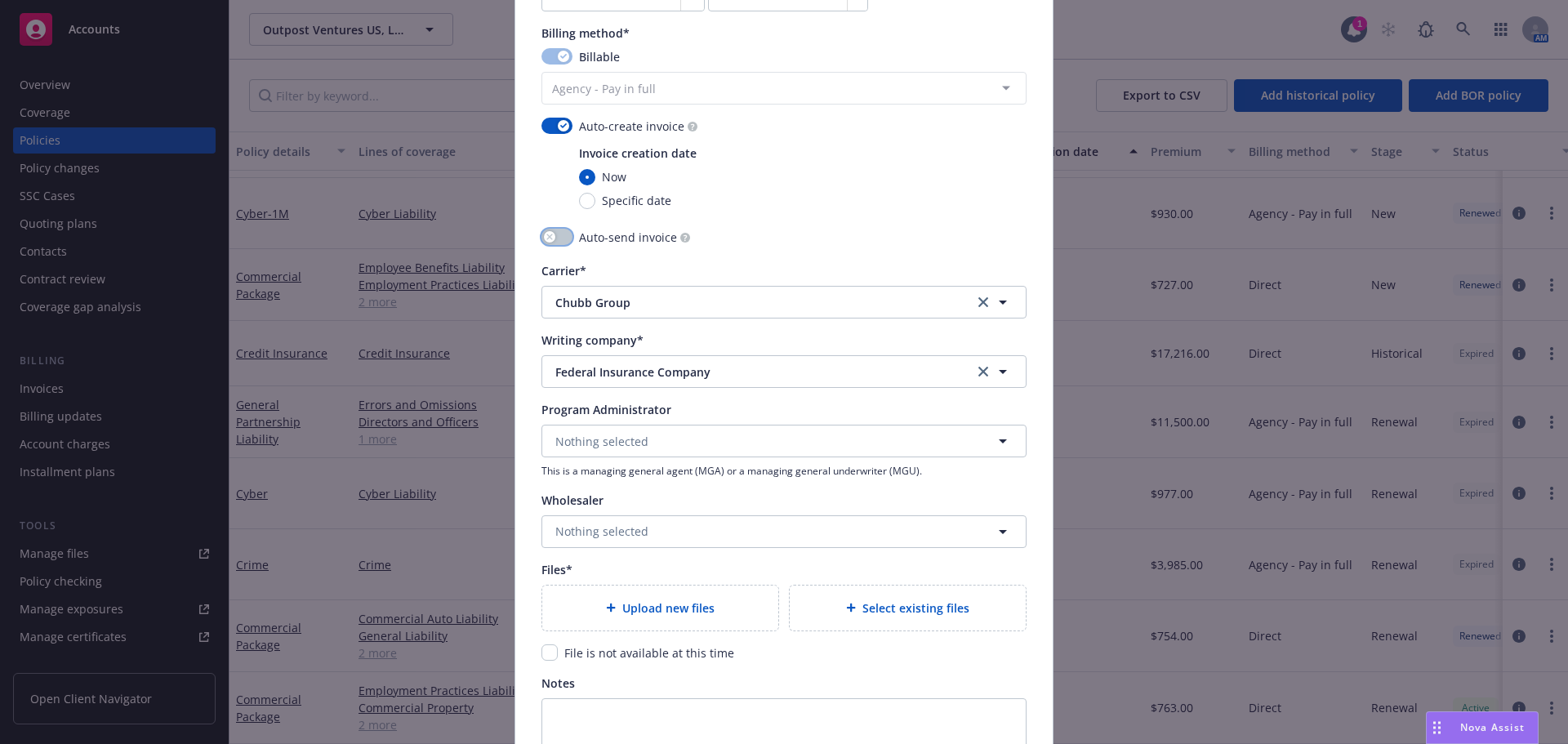
click at [554, 236] on button "button" at bounding box center [556, 236] width 31 height 16
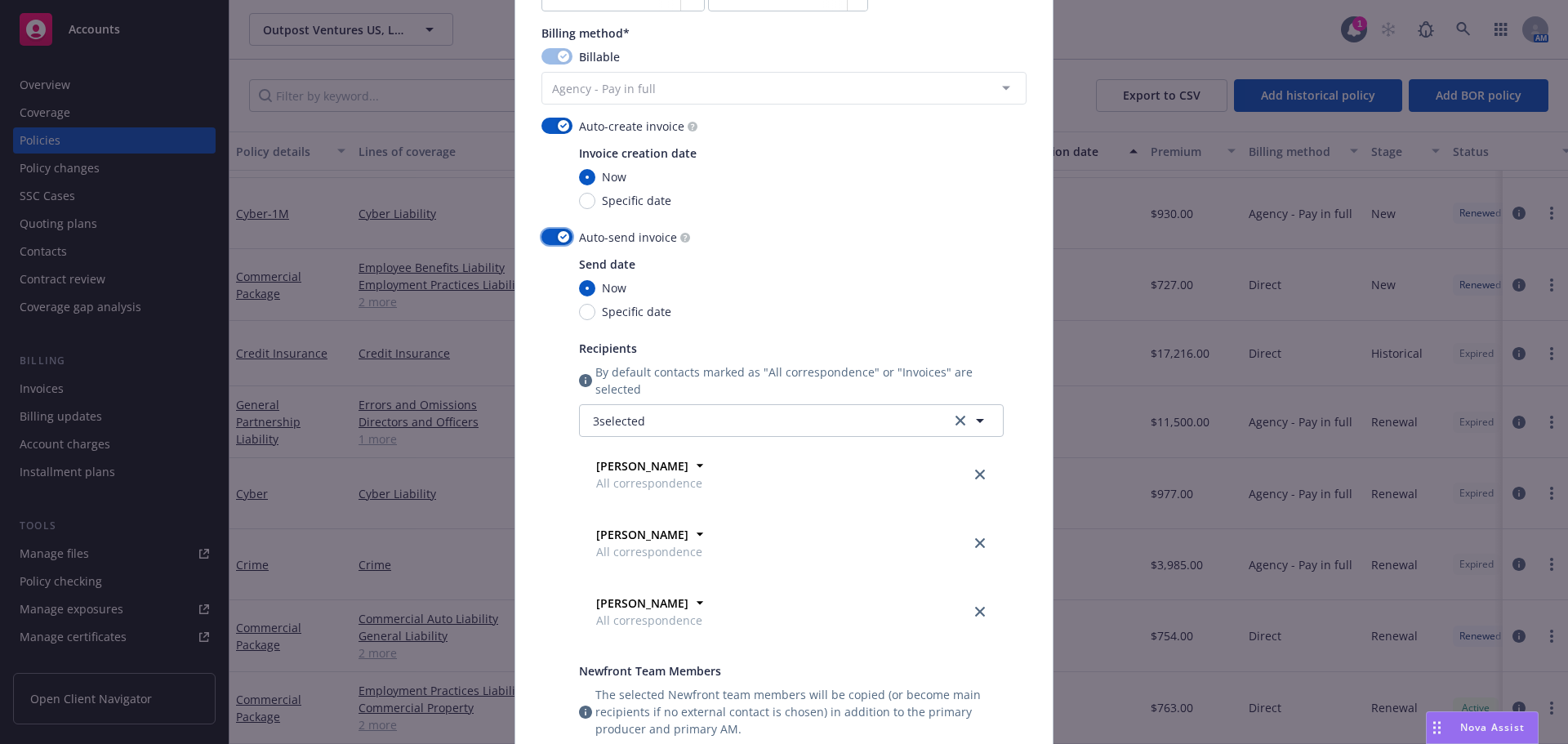
click at [560, 236] on icon "button" at bounding box center [564, 237] width 7 height 5
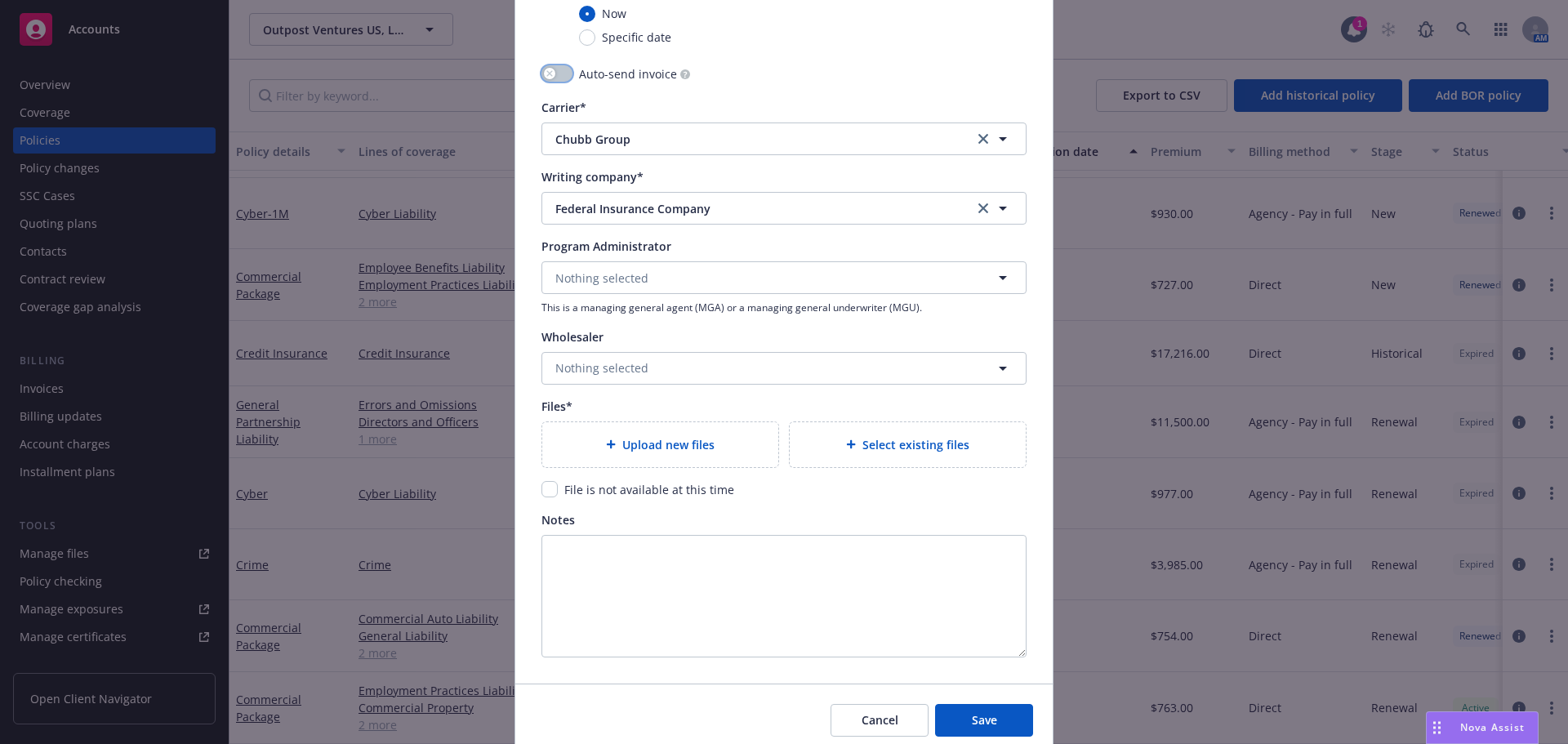
scroll to position [1699, 0]
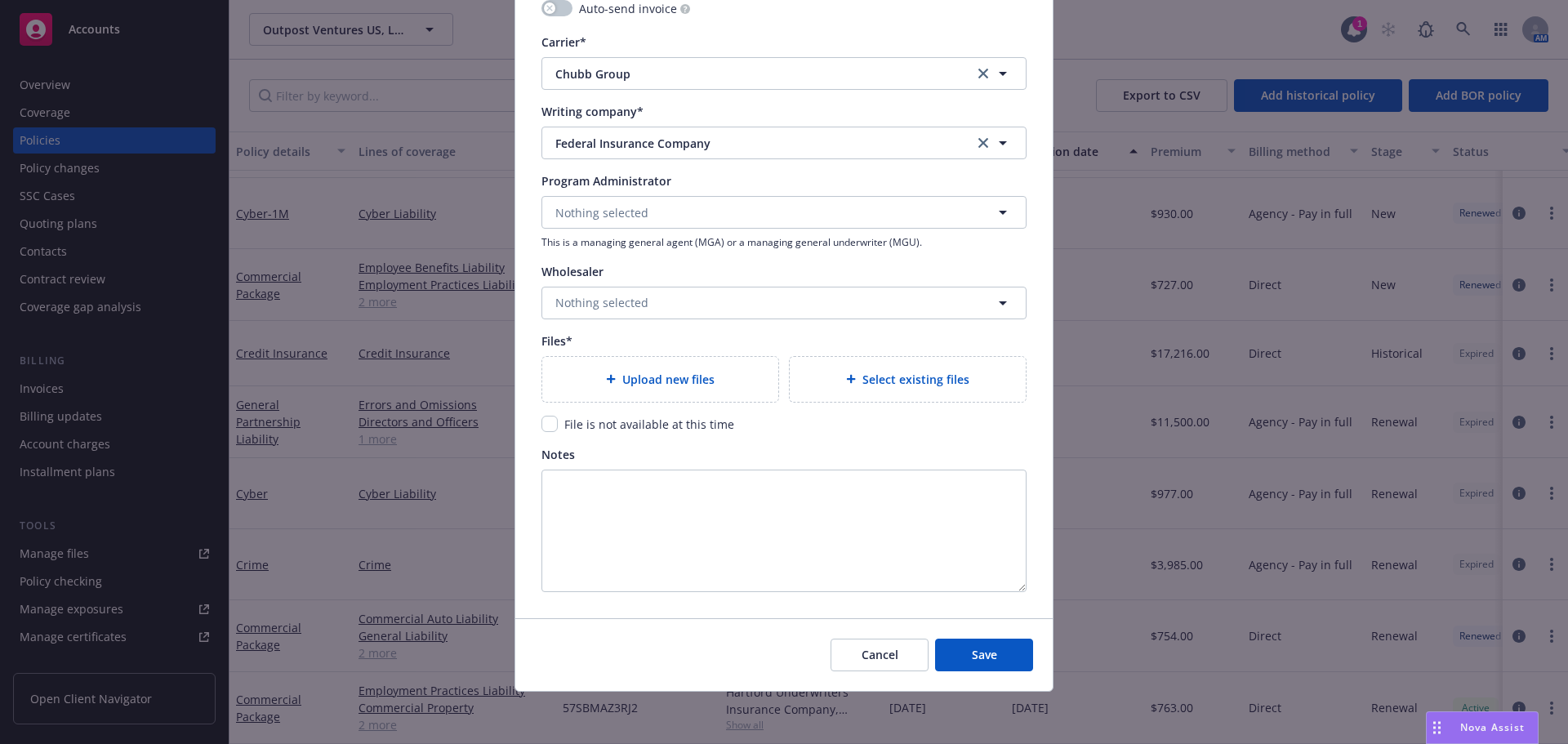
click at [875, 375] on span "Select existing files" at bounding box center [916, 380] width 107 height 17
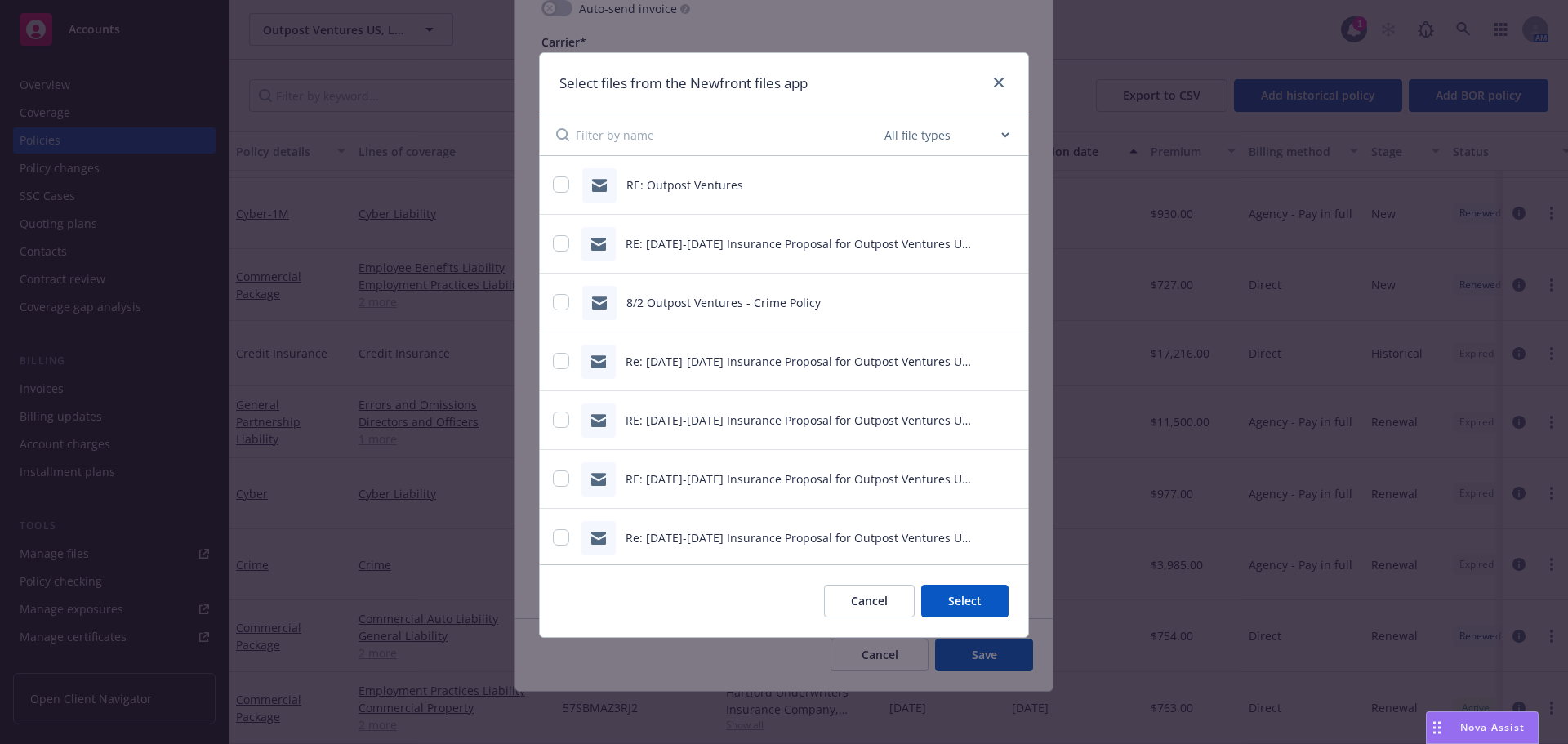
click at [932, 137] on select "All file types Agreements Allocations Annual Service Cycle - Financial snapshot…" at bounding box center [946, 134] width 131 height 33
click at [881, 118] on select "All file types Agreements Allocations Annual Service Cycle - Financial snapshot…" at bounding box center [946, 134] width 131 height 33
click at [562, 479] on input "checkbox" at bounding box center [560, 478] width 16 height 16
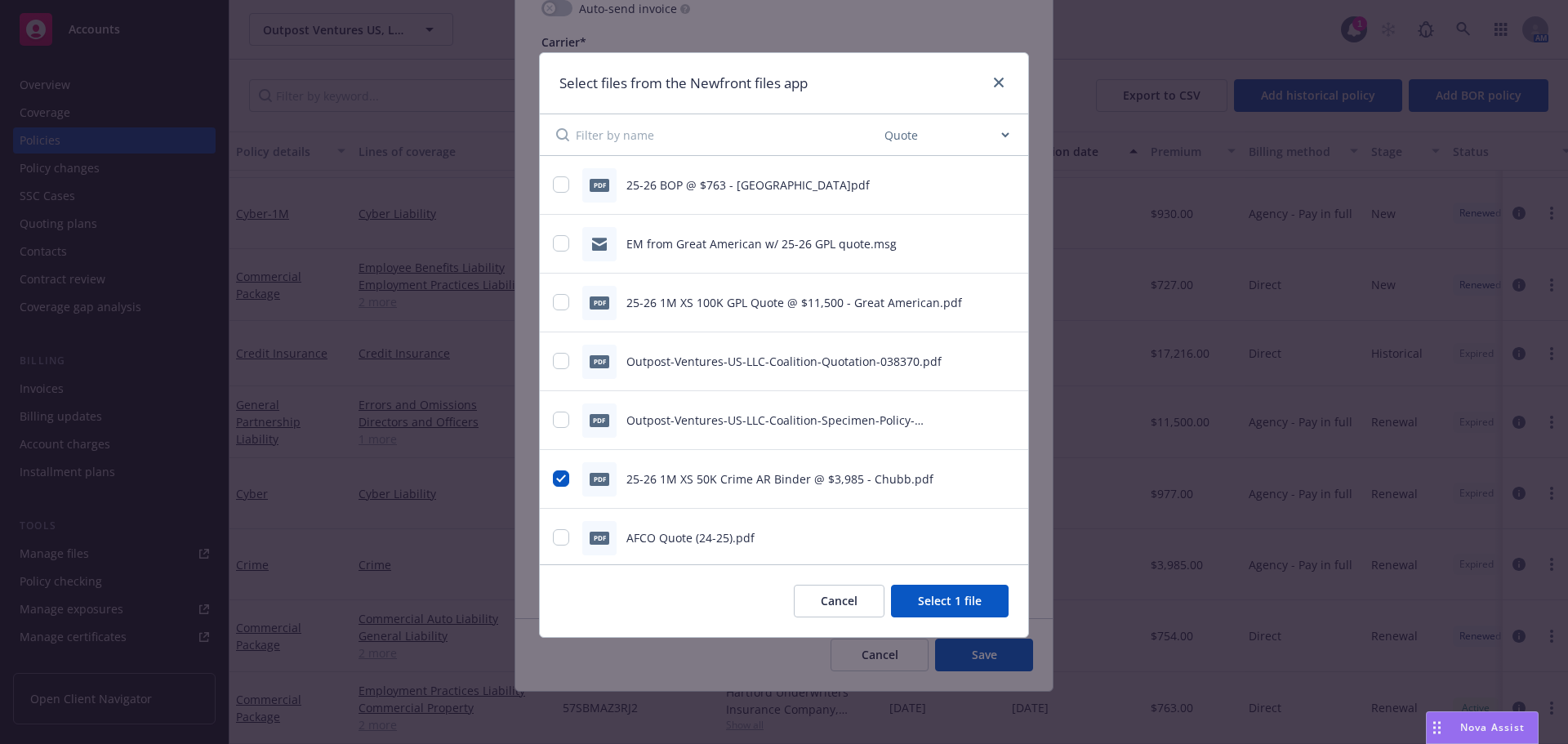
click at [978, 602] on button "Select 1 file" at bounding box center [950, 601] width 117 height 33
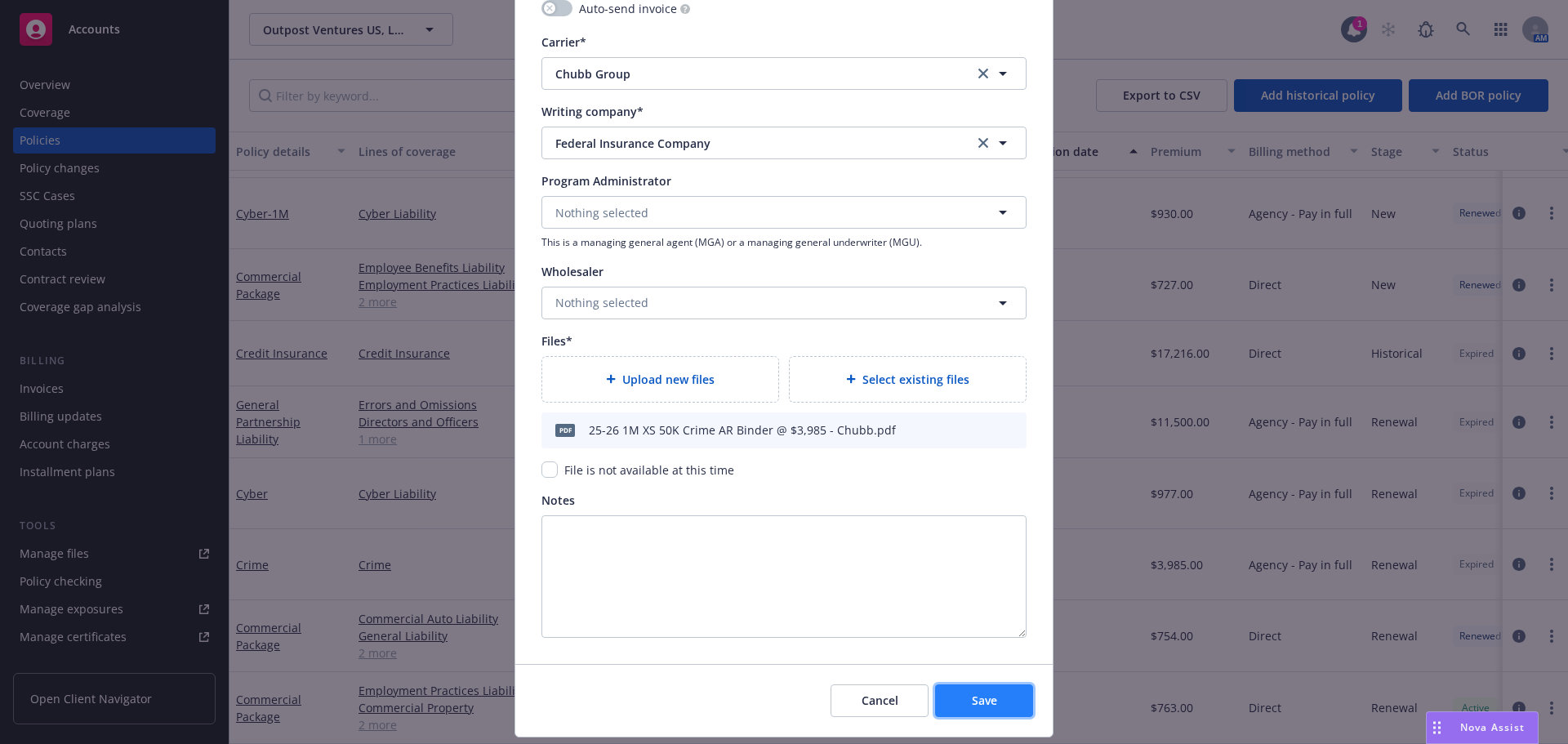
click at [1012, 706] on button "Save" at bounding box center [983, 700] width 98 height 33
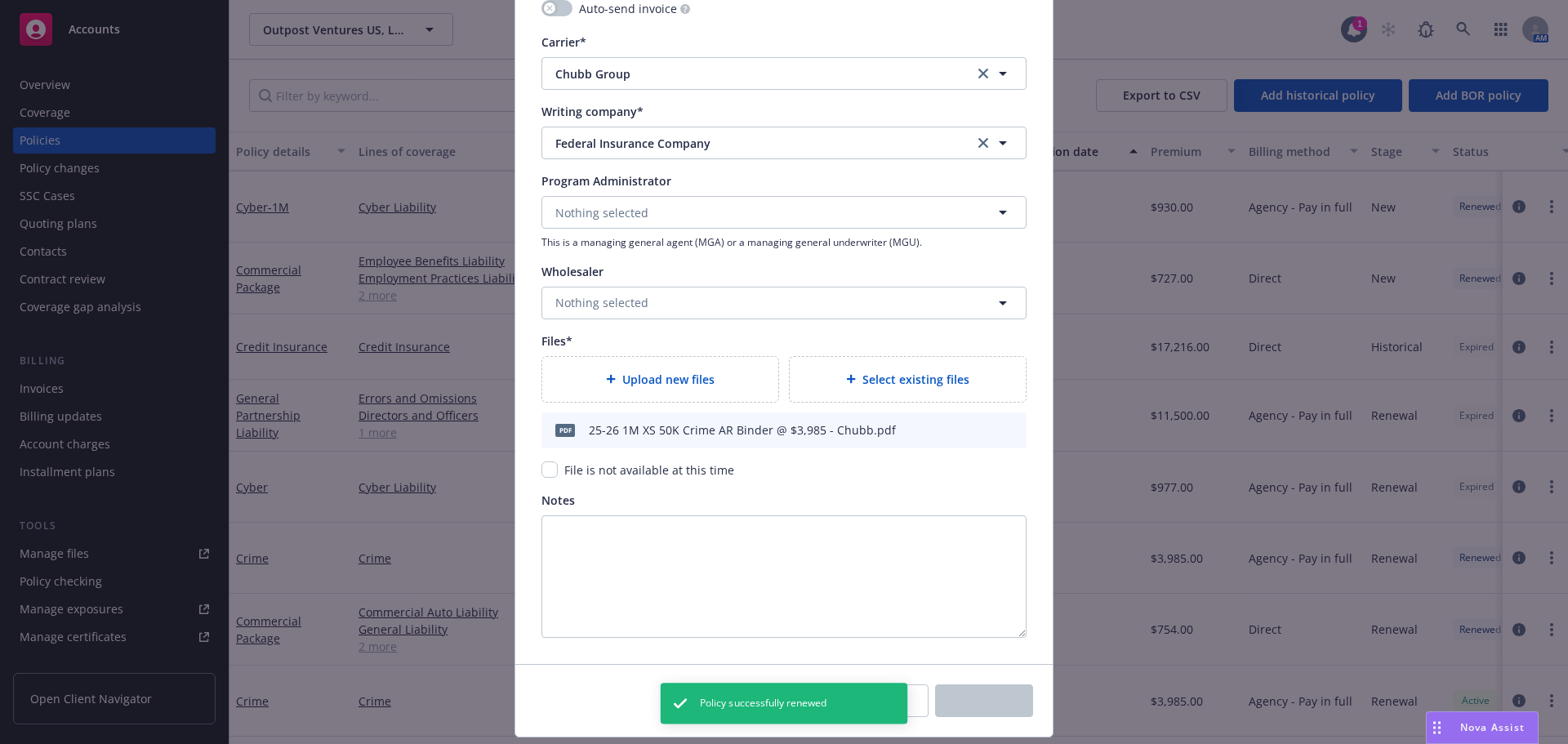
scroll to position [136, 0]
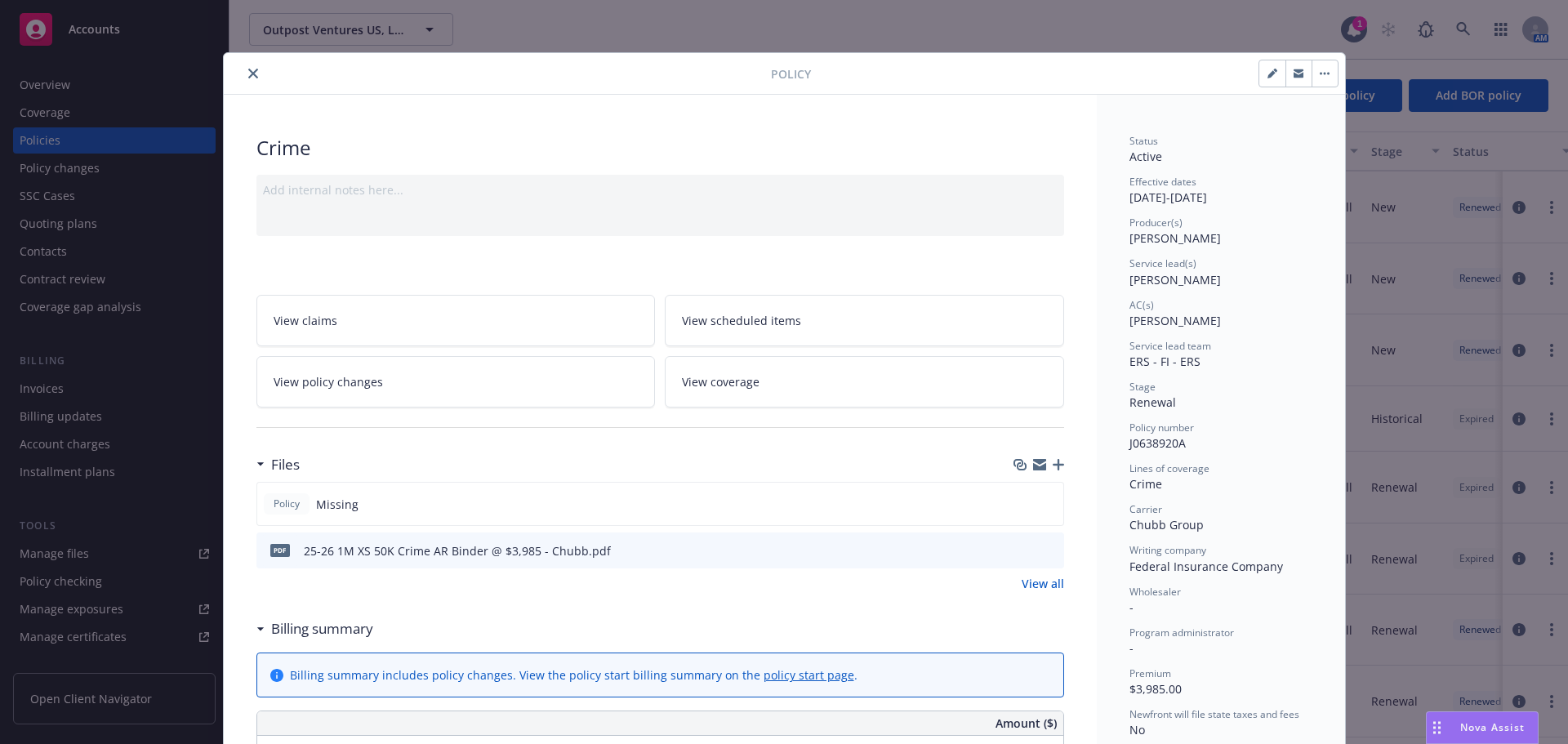
click at [248, 74] on icon "close" at bounding box center [253, 74] width 10 height 10
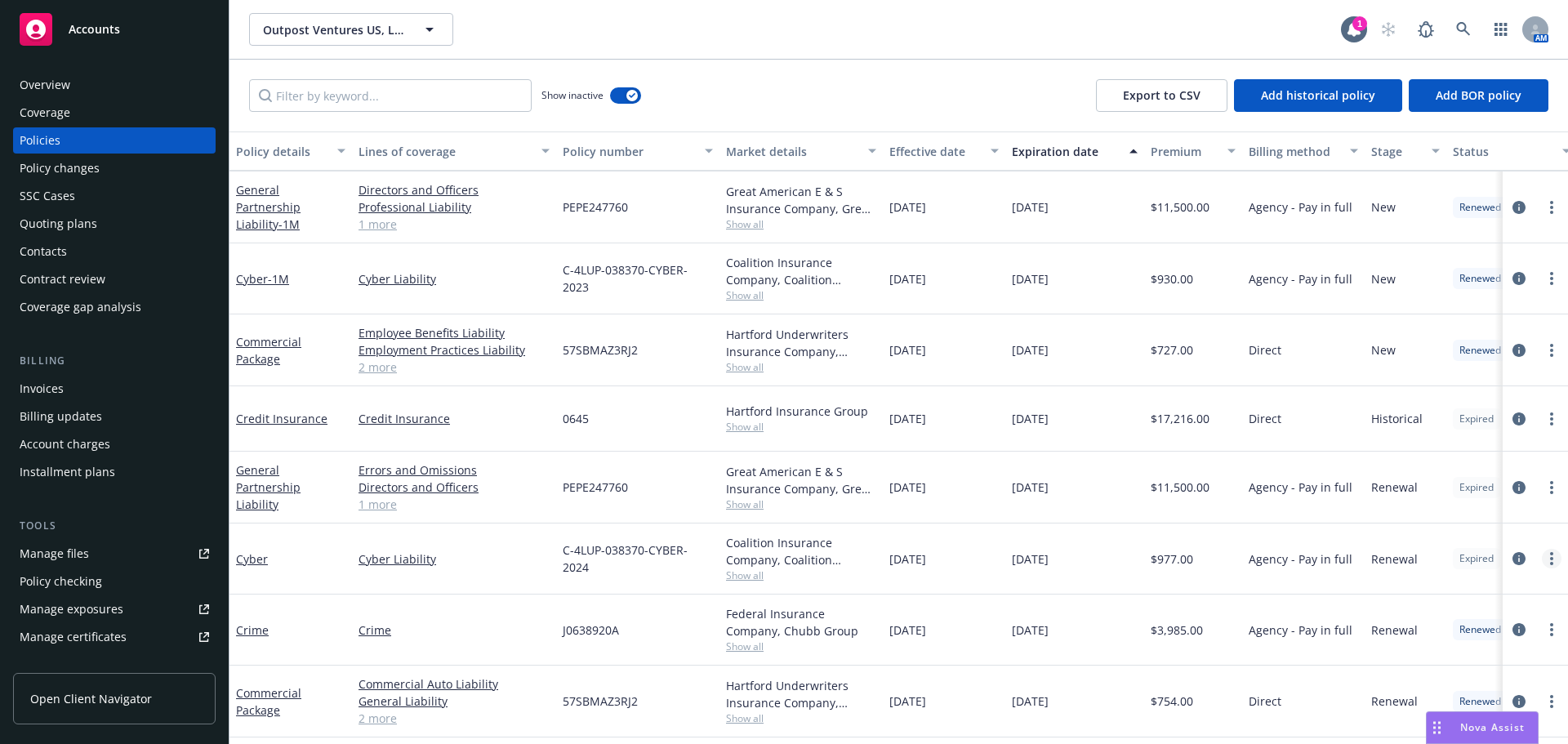
click at [1550, 559] on circle "more" at bounding box center [1551, 559] width 3 height 3
click at [1444, 374] on link "Renew with incumbent" at bounding box center [1464, 374] width 192 height 33
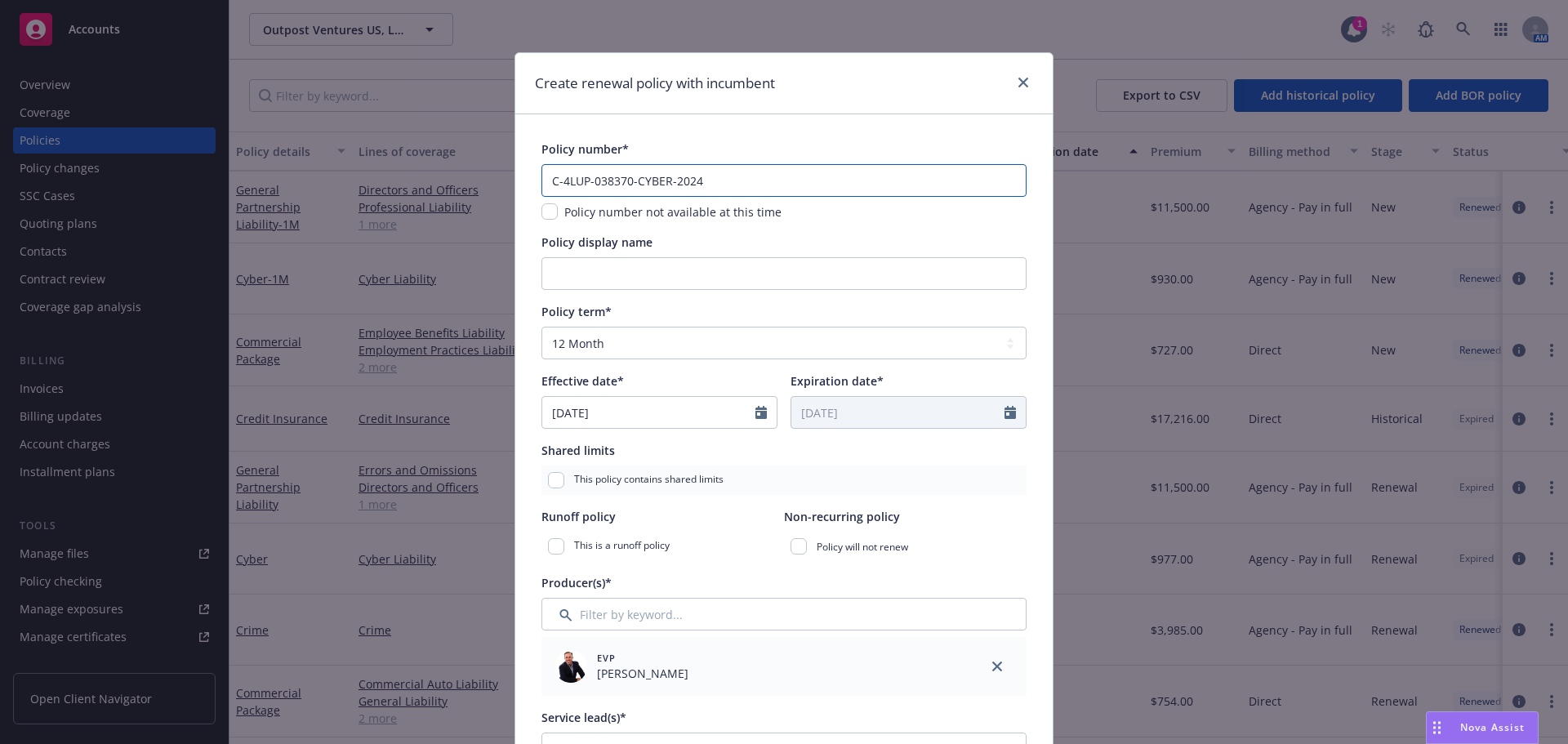
click at [720, 182] on input "C-4LUP-038370-CYBER-2024" at bounding box center [783, 180] width 485 height 33
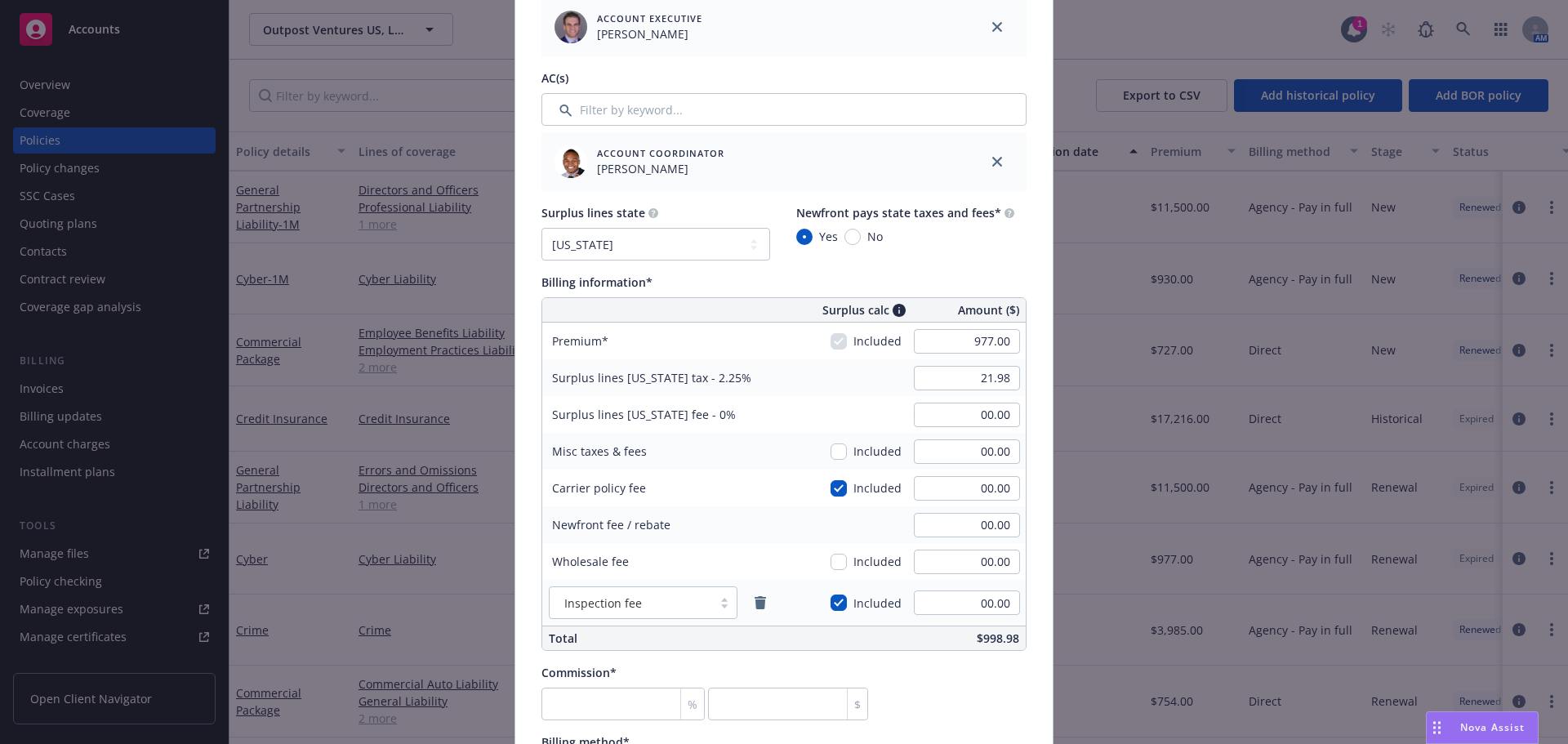
scroll to position [817, 0]
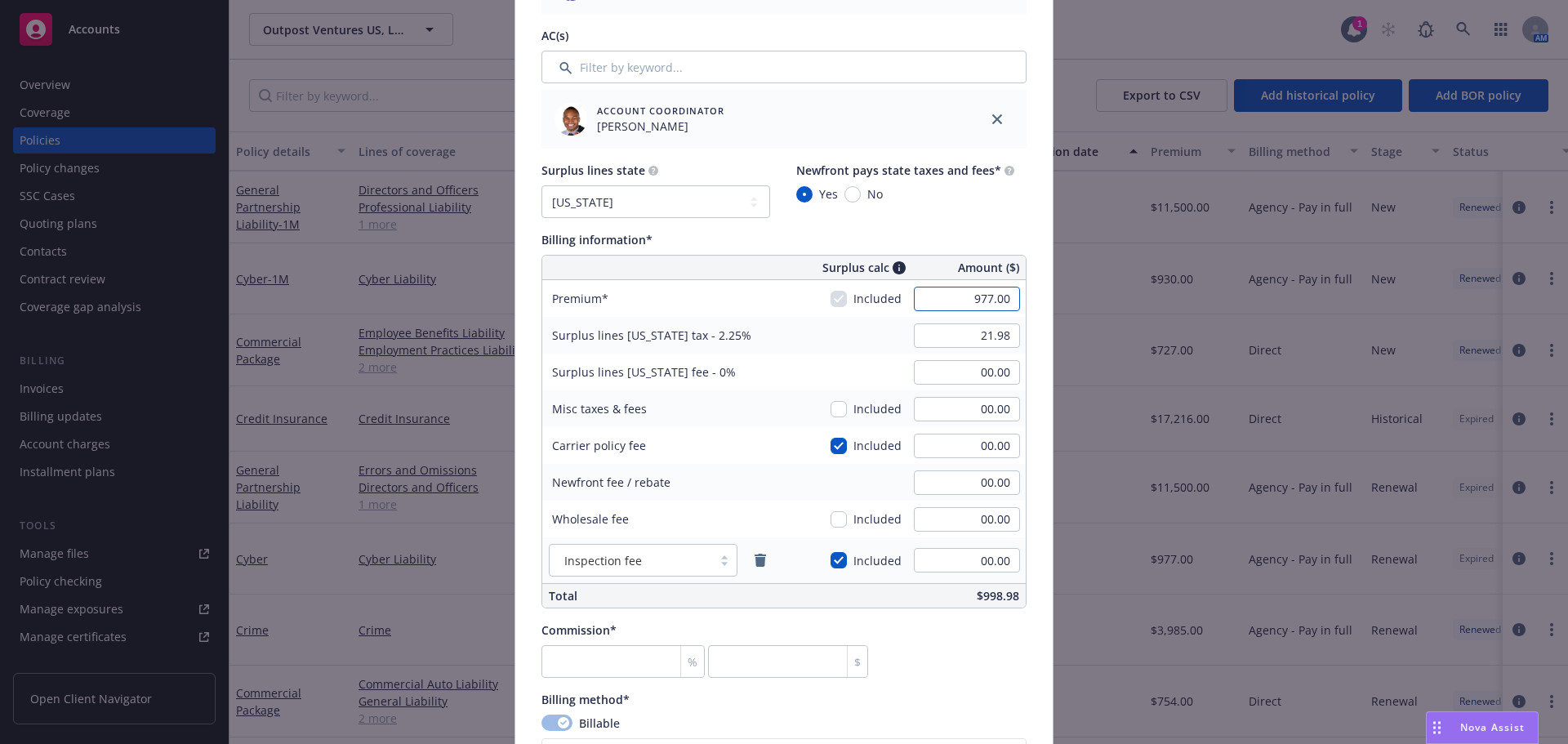
click at [963, 298] on input "977.00" at bounding box center [967, 298] width 106 height 24
click at [977, 206] on div "Surplus lines state No surplus lines state Alaska Alabama Arkansas Arizona Cali…" at bounding box center [783, 189] width 485 height 56
click at [833, 448] on input "checkbox" at bounding box center [838, 446] width 16 height 16
click at [755, 563] on icon "remove" at bounding box center [761, 561] width 12 height 13
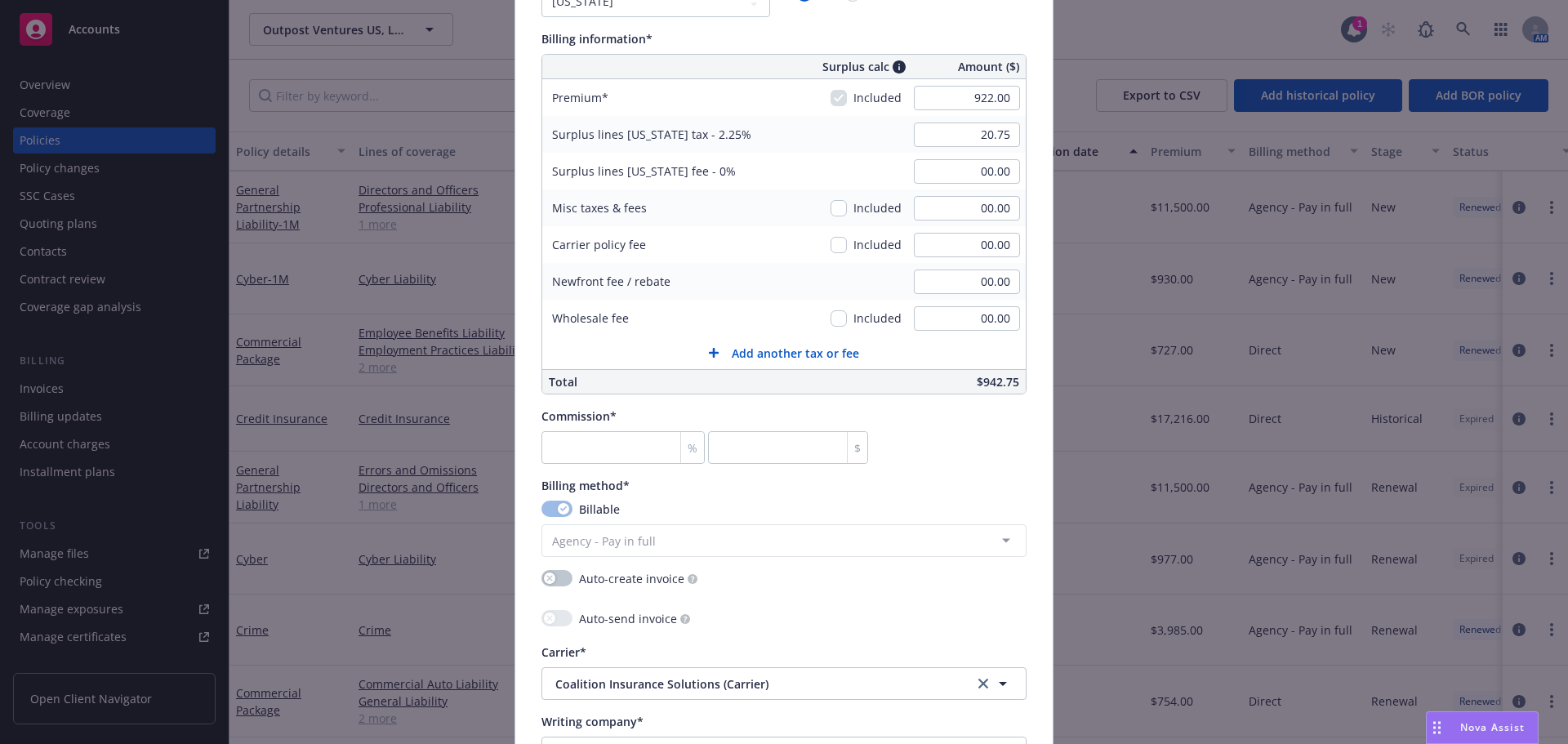
scroll to position [1062, 0]
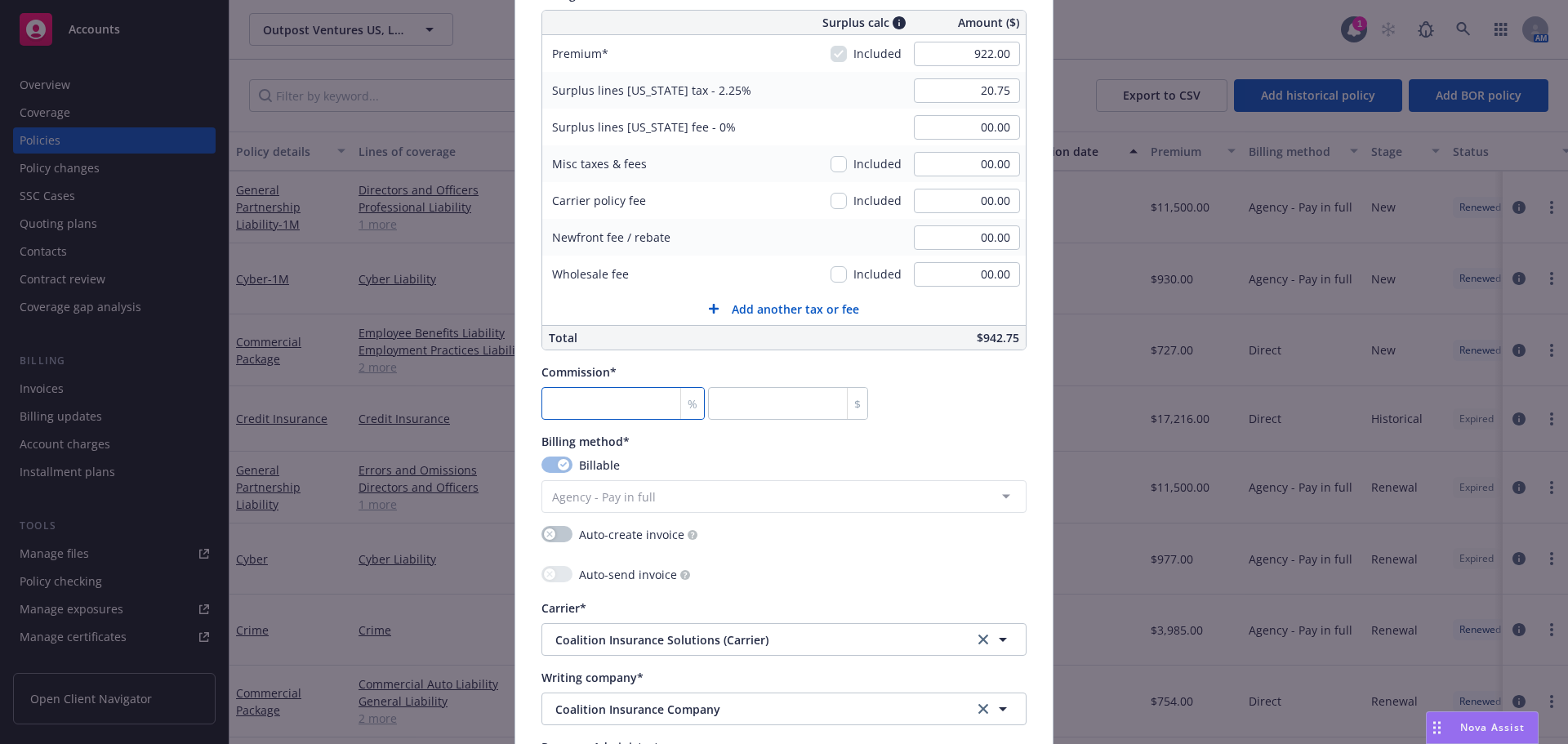
click at [575, 409] on input "number" at bounding box center [622, 403] width 163 height 33
click at [548, 537] on div "button" at bounding box center [549, 535] width 12 height 12
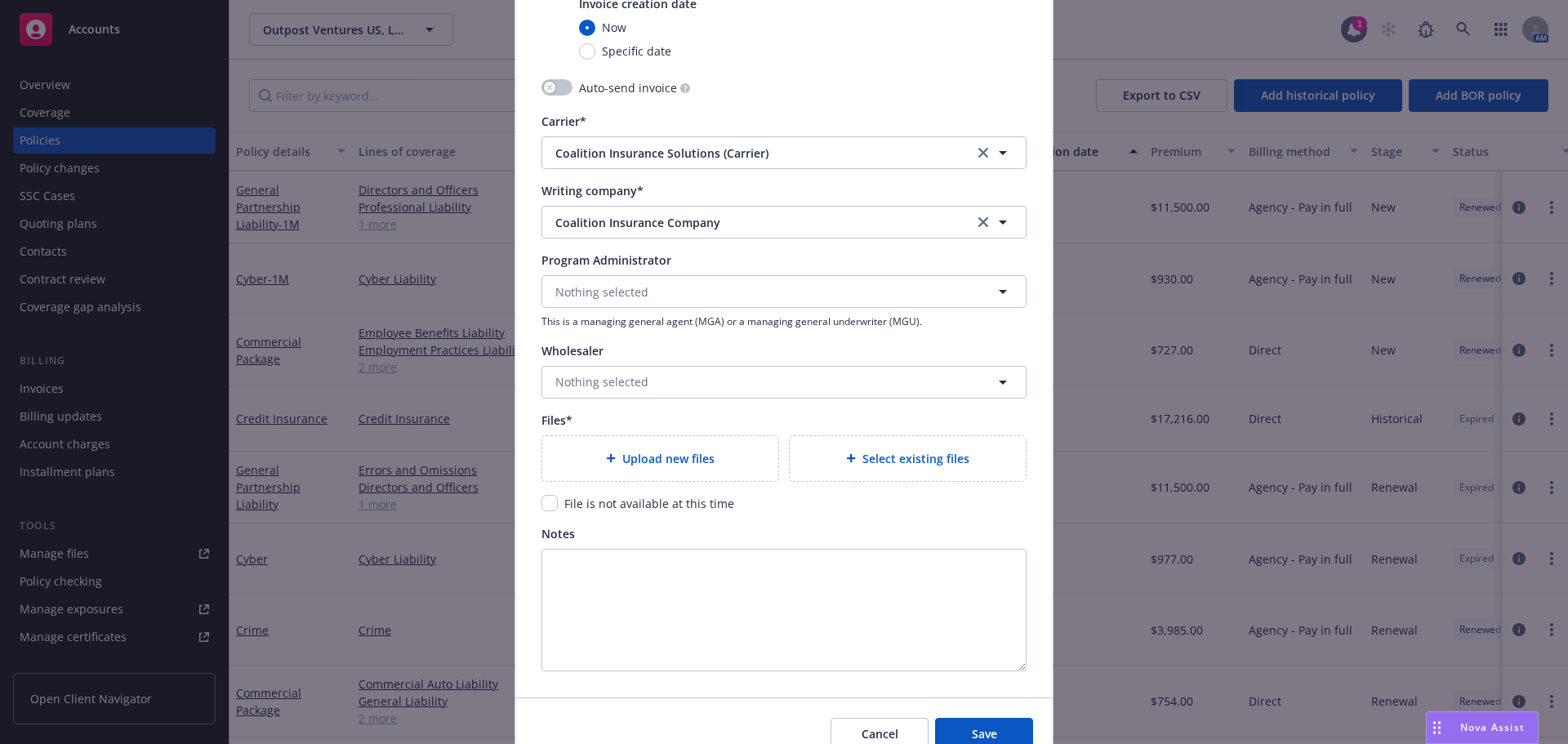
scroll to position [1634, 0]
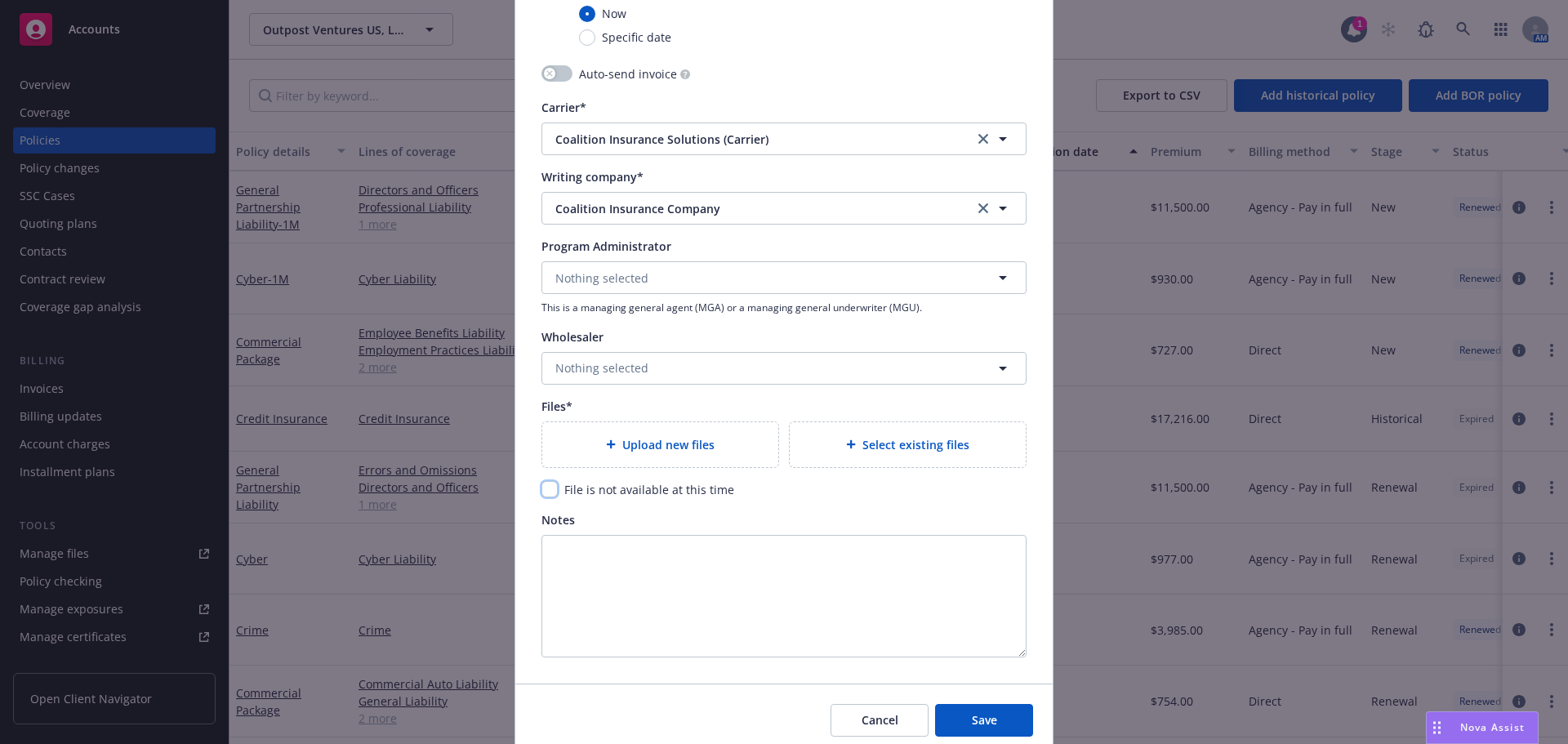
click at [541, 493] on input "checkbox" at bounding box center [549, 488] width 16 height 16
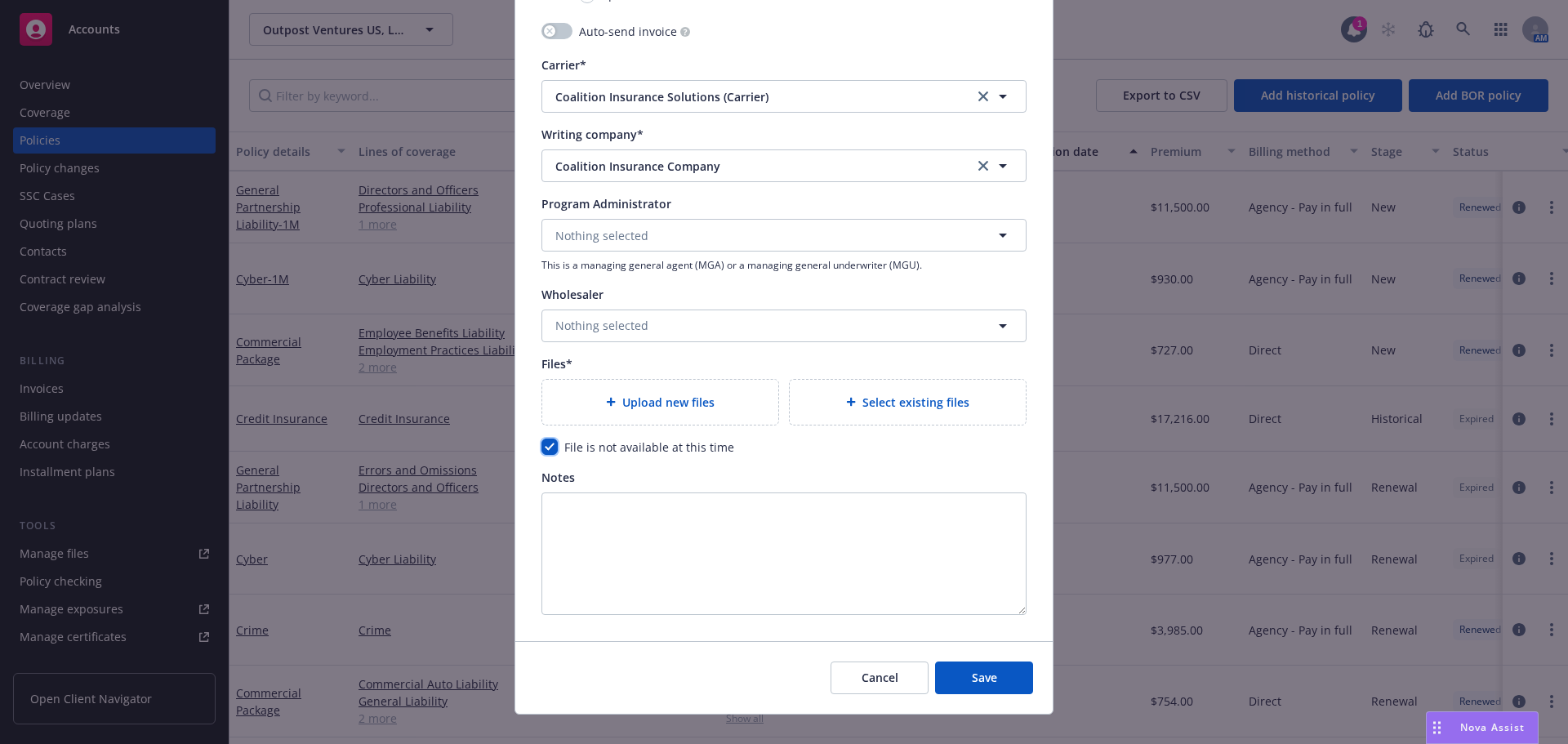
scroll to position [1699, 0]
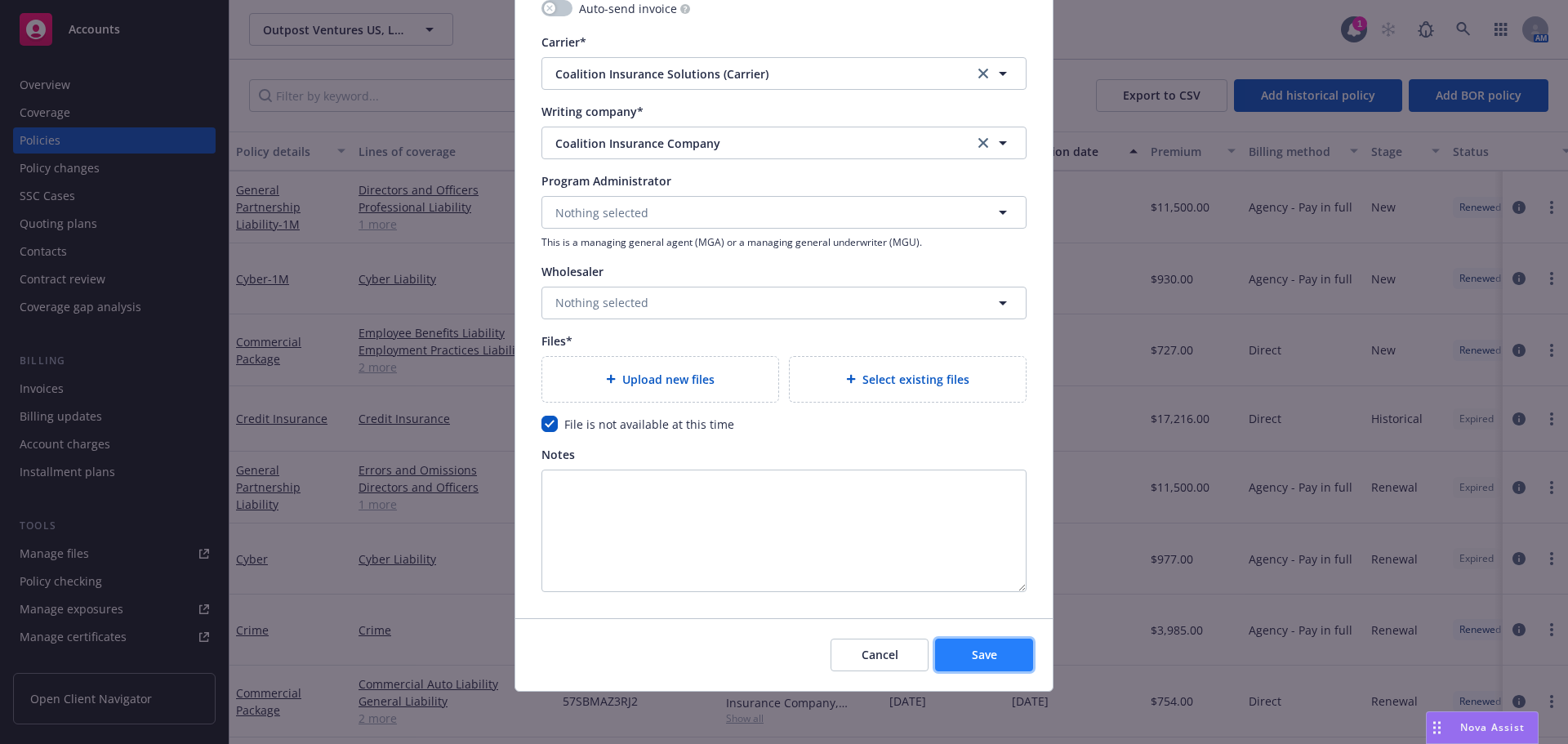
click at [1002, 653] on button "Save" at bounding box center [983, 654] width 98 height 33
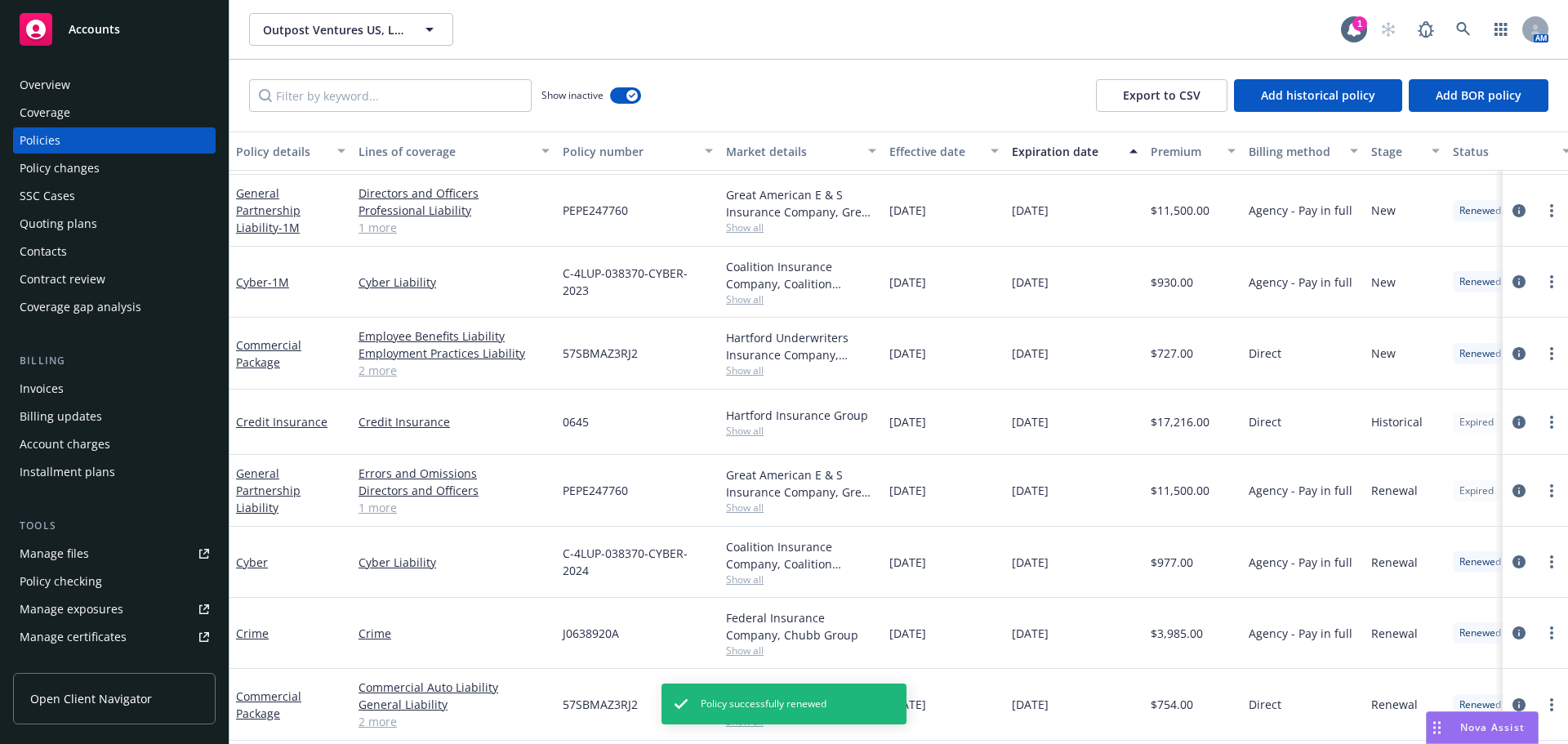
scroll to position [64, 0]
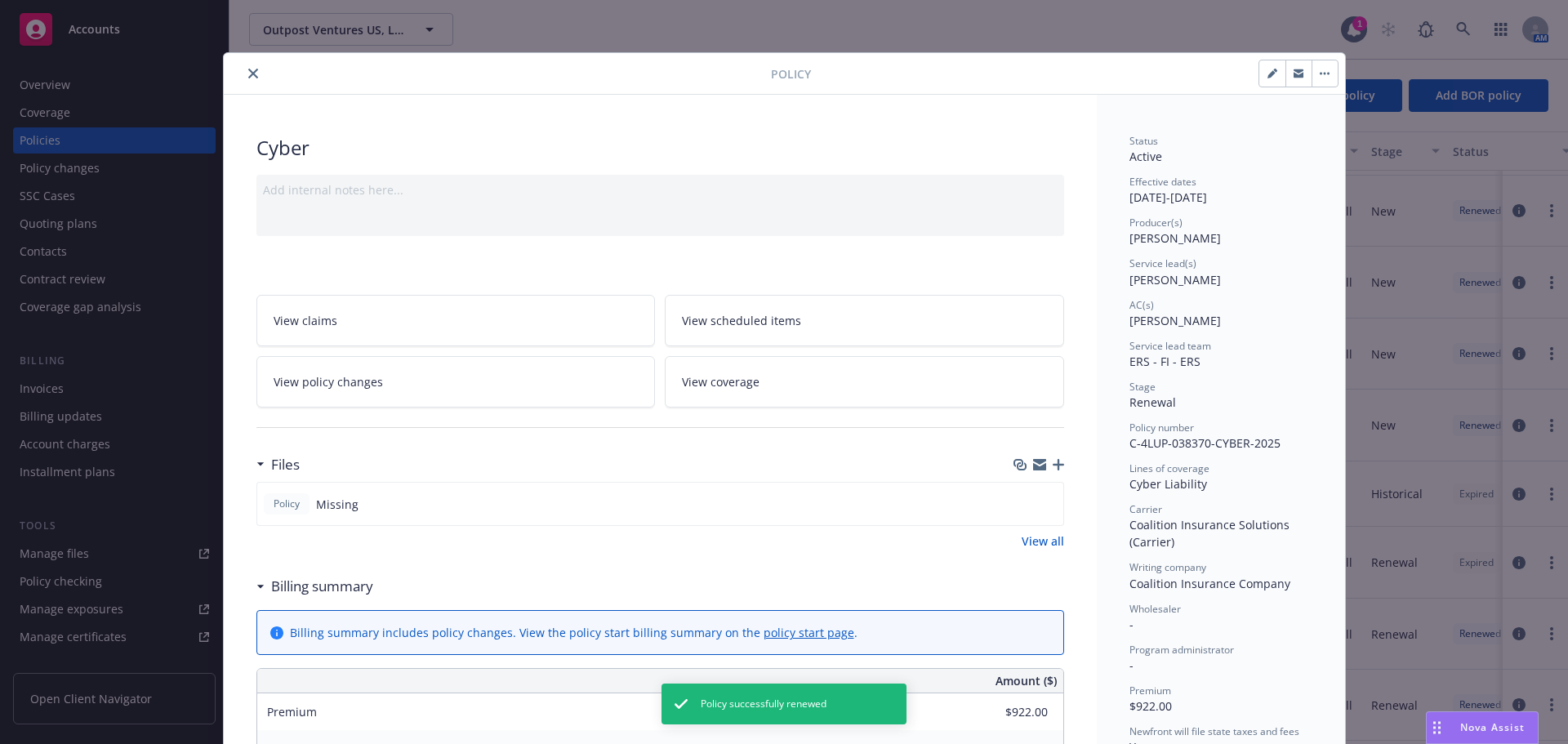
click at [244, 72] on button "close" at bounding box center [253, 73] width 19 height 19
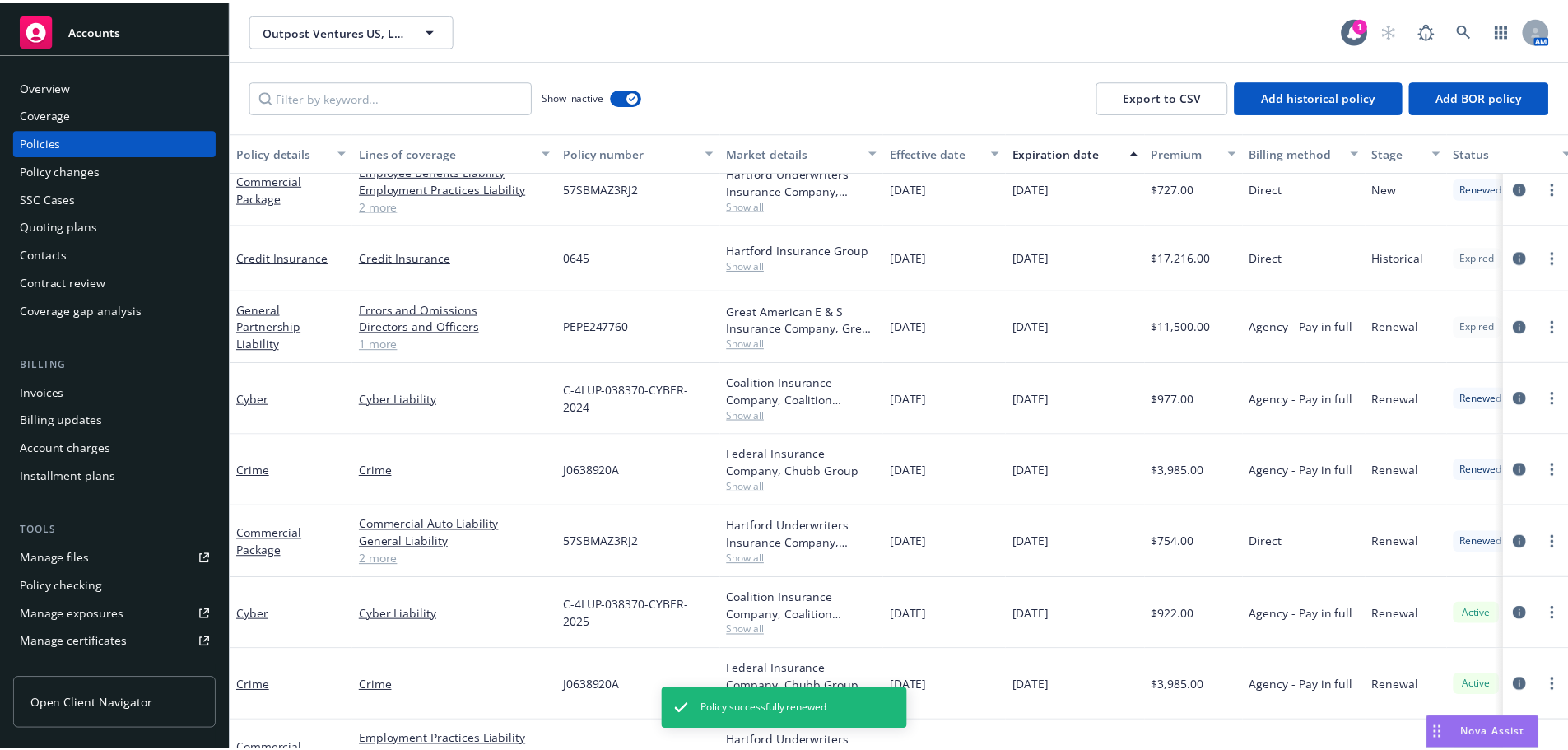
scroll to position [340, 0]
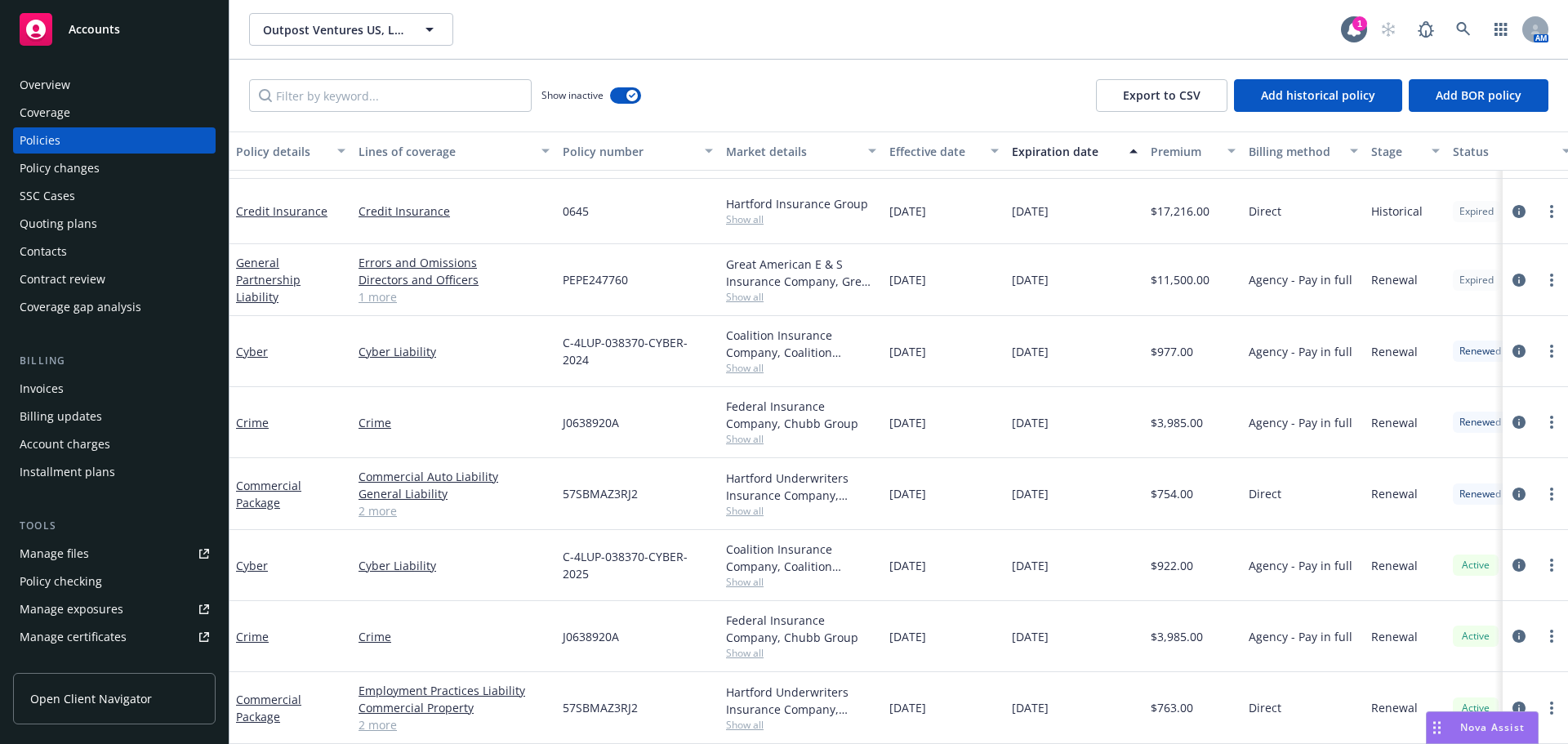
click at [36, 168] on div "Policy changes" at bounding box center [59, 168] width 80 height 26
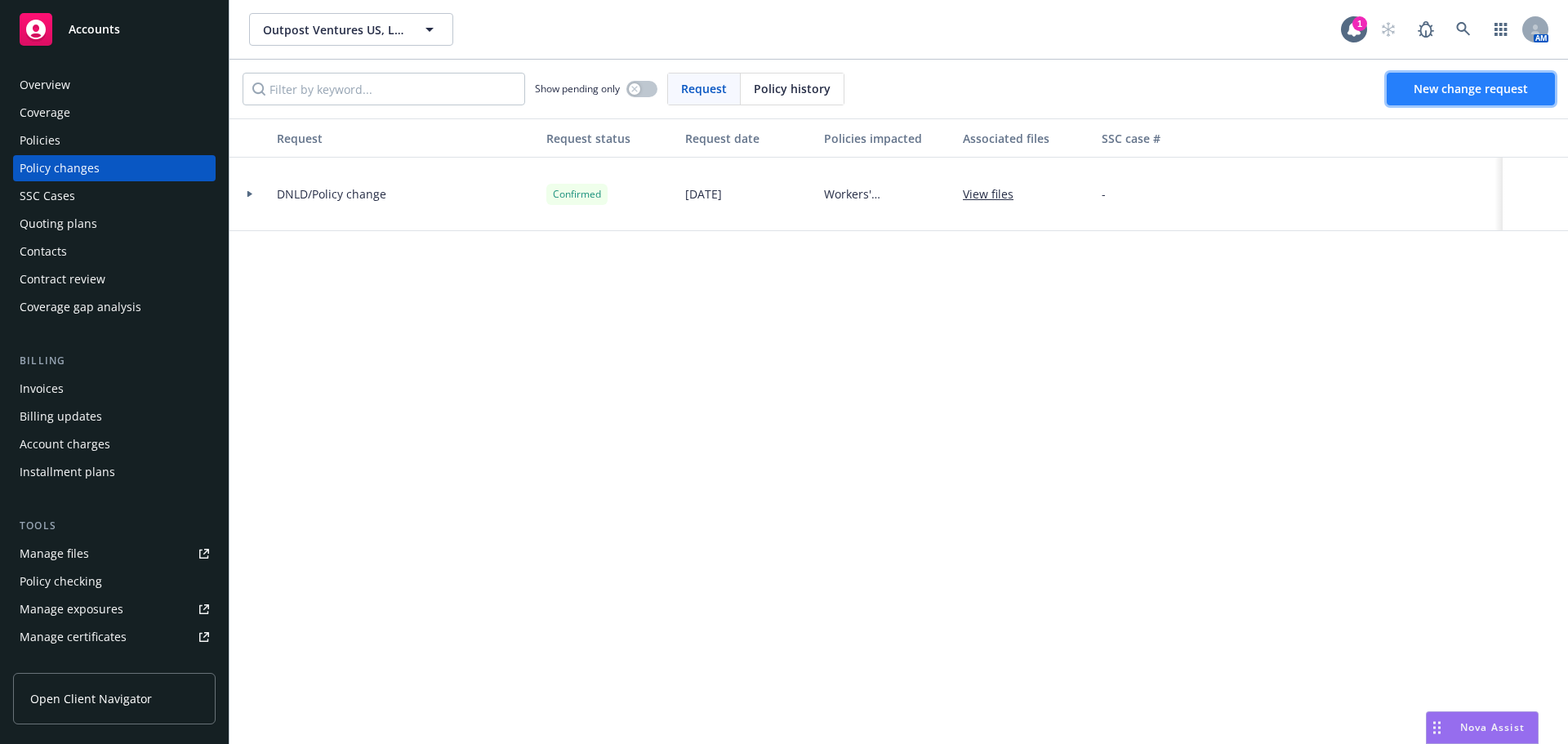
click at [1496, 84] on span "New change request" at bounding box center [1471, 89] width 114 height 16
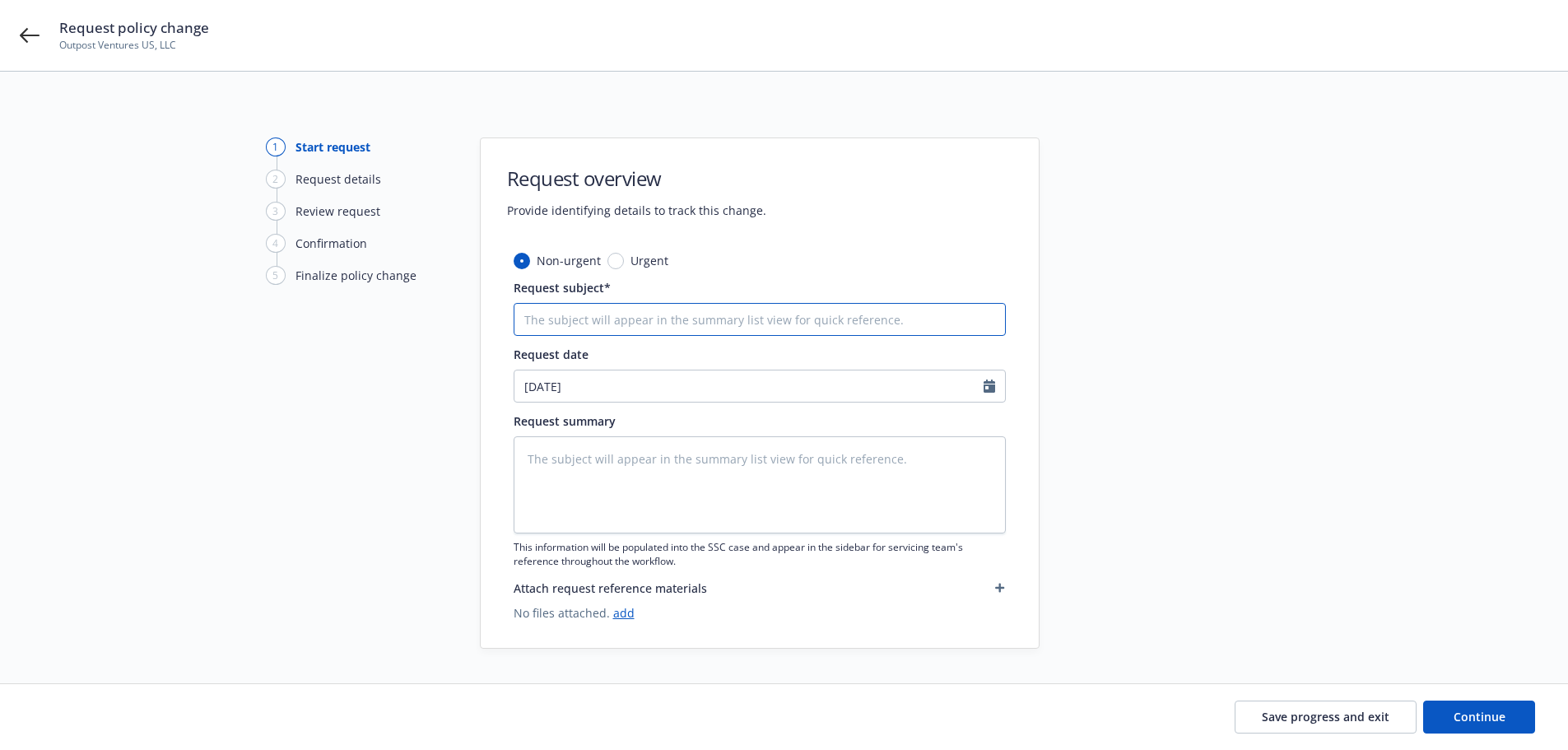
click at [570, 326] on input "Request subject*" at bounding box center [759, 319] width 492 height 33
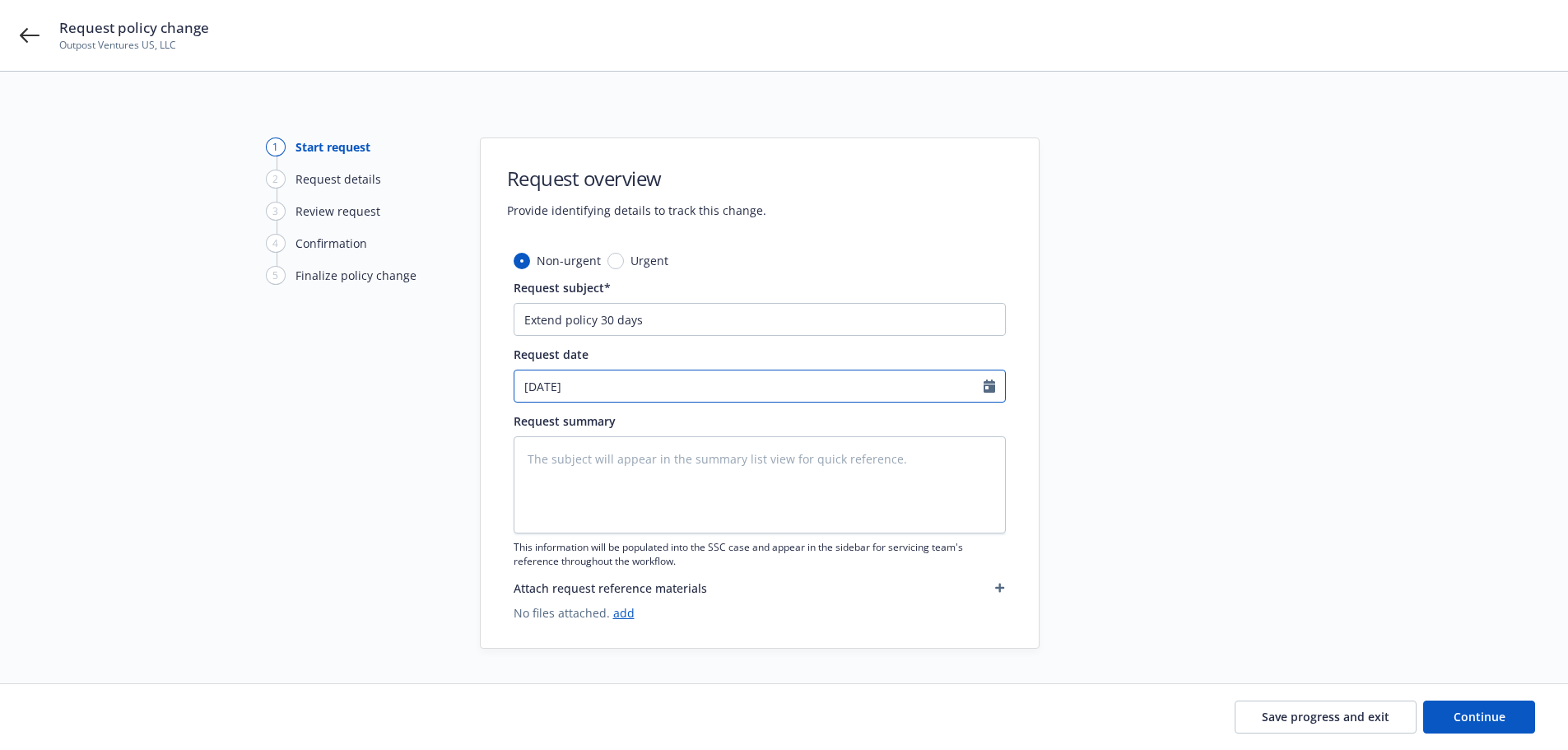
click at [617, 387] on input "08/29/2025" at bounding box center [749, 386] width 469 height 31
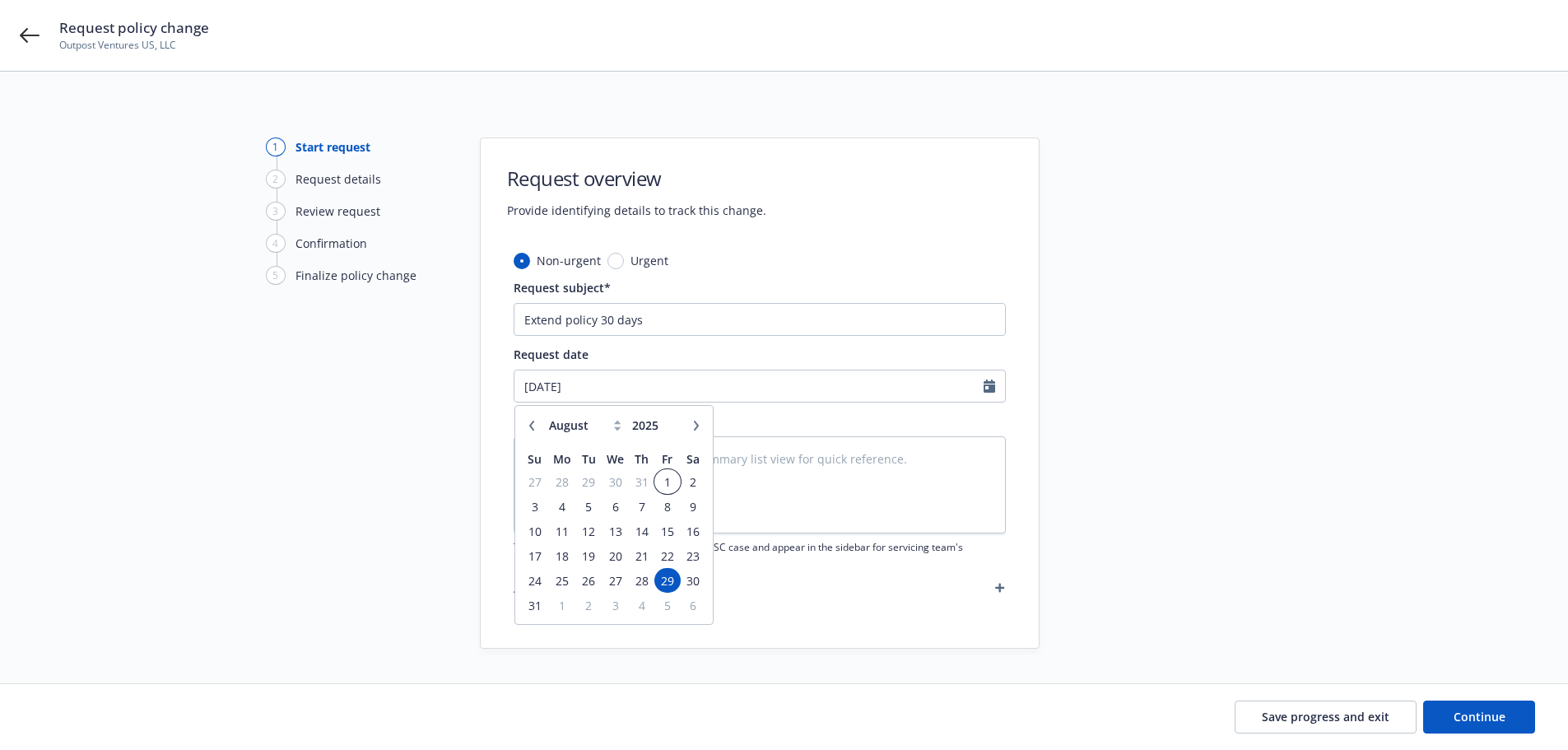
click at [670, 480] on span "1" at bounding box center [667, 482] width 22 height 20
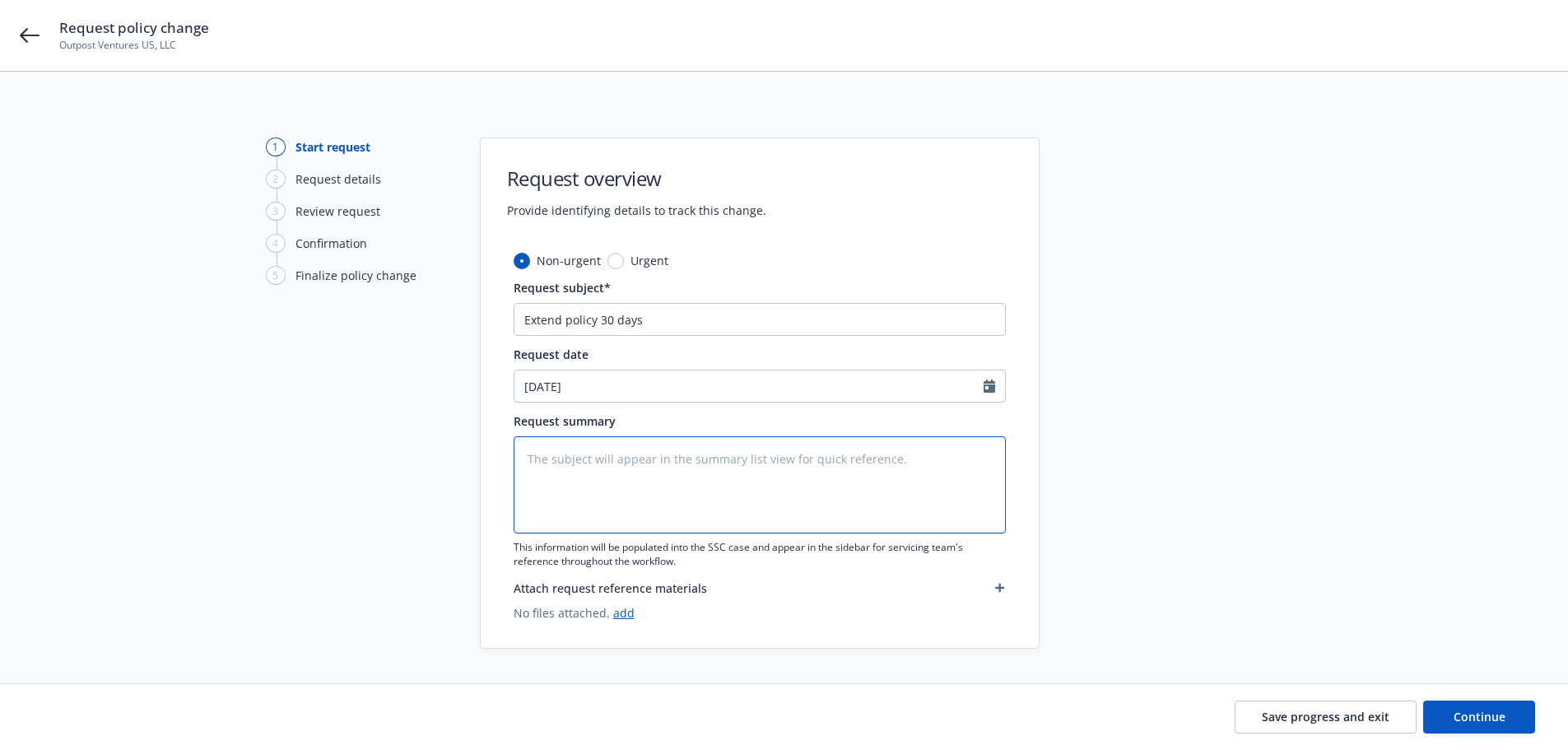
click at [670, 480] on textarea at bounding box center [759, 485] width 492 height 97
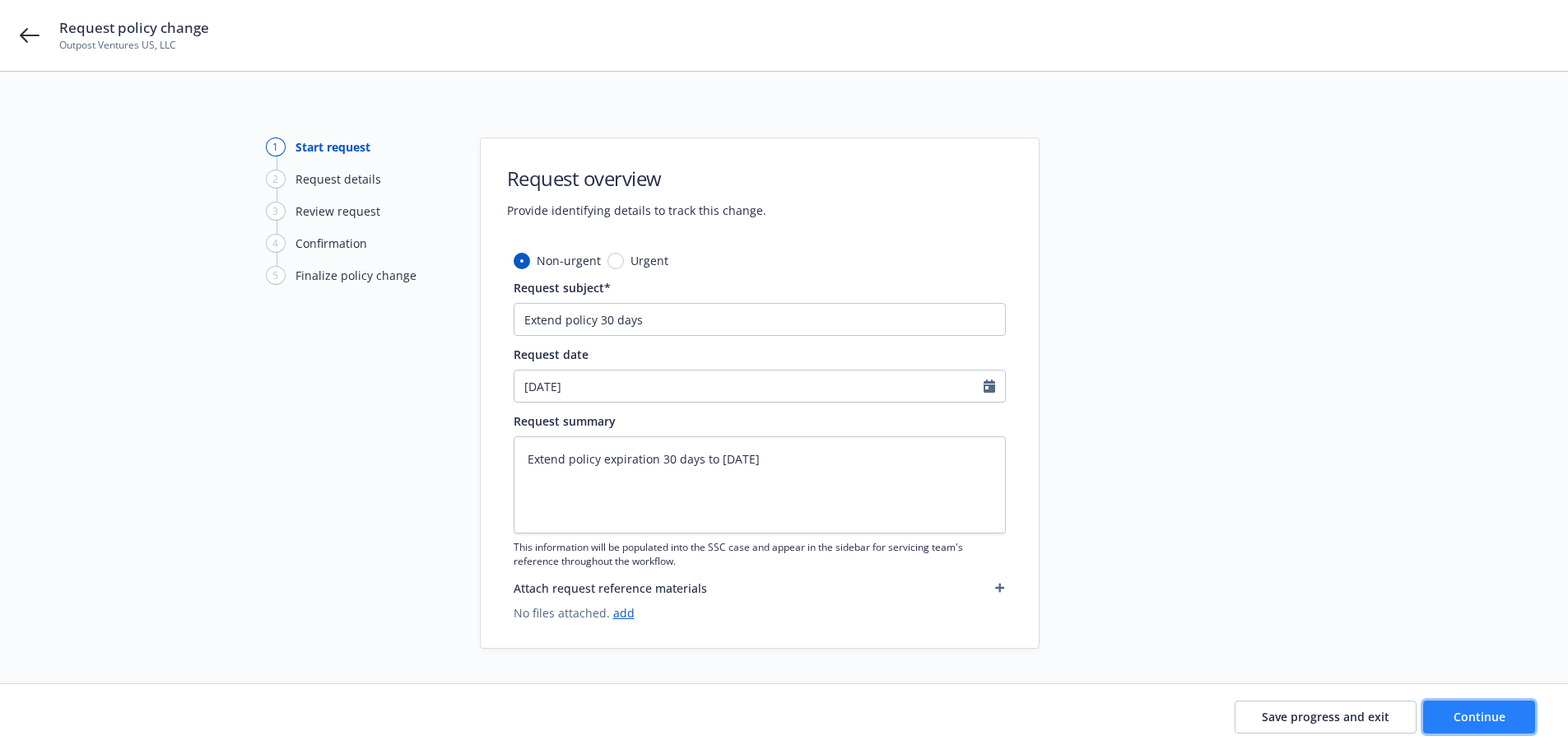
click at [1467, 707] on button "Continue" at bounding box center [1479, 717] width 112 height 33
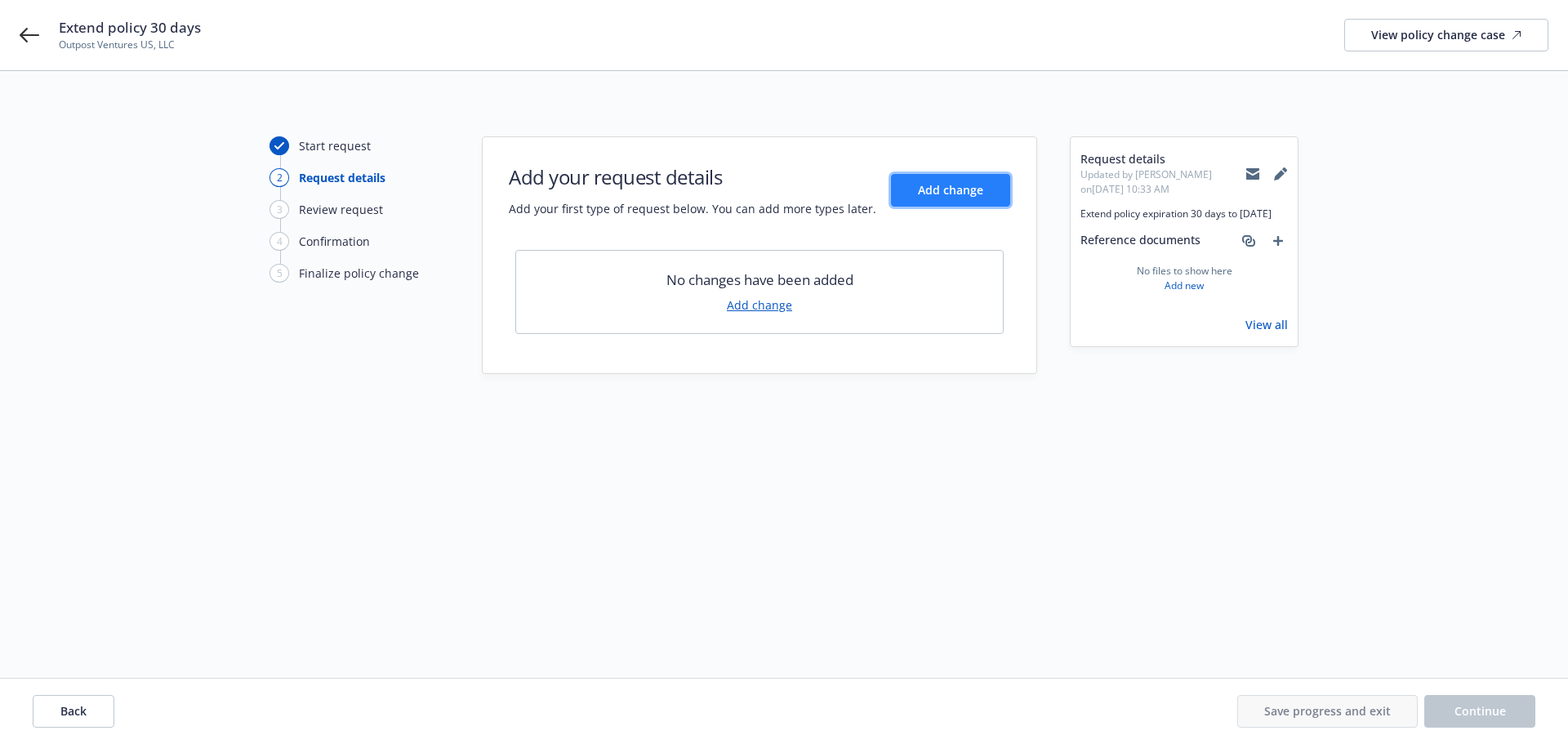
click at [931, 187] on span "Add change" at bounding box center [951, 189] width 65 height 16
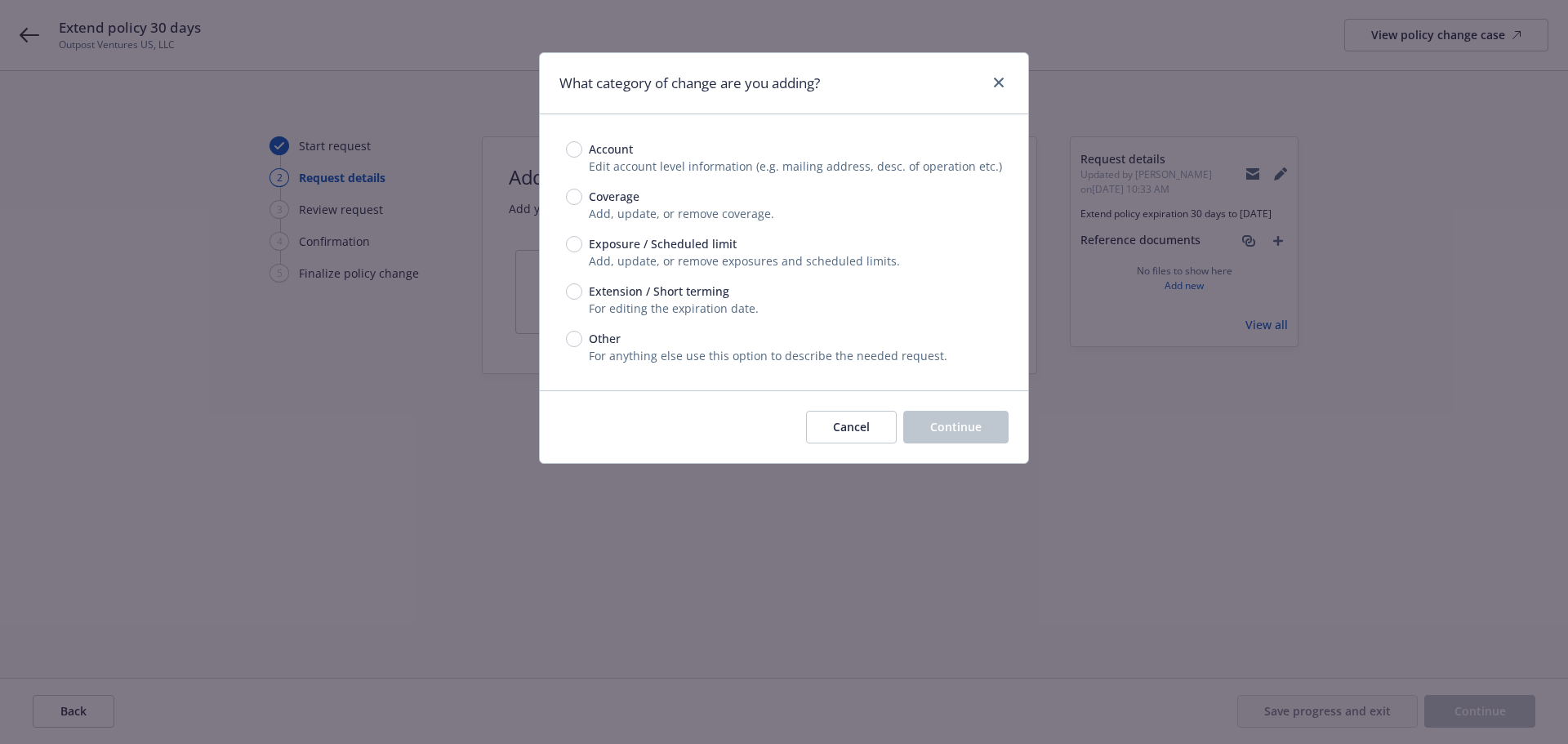
click at [611, 308] on span "For editing the expiration date." at bounding box center [673, 308] width 170 height 16
click at [581, 291] on input "Extension / Short terming" at bounding box center [574, 291] width 16 height 16
click at [991, 442] on button "Continue" at bounding box center [956, 426] width 106 height 33
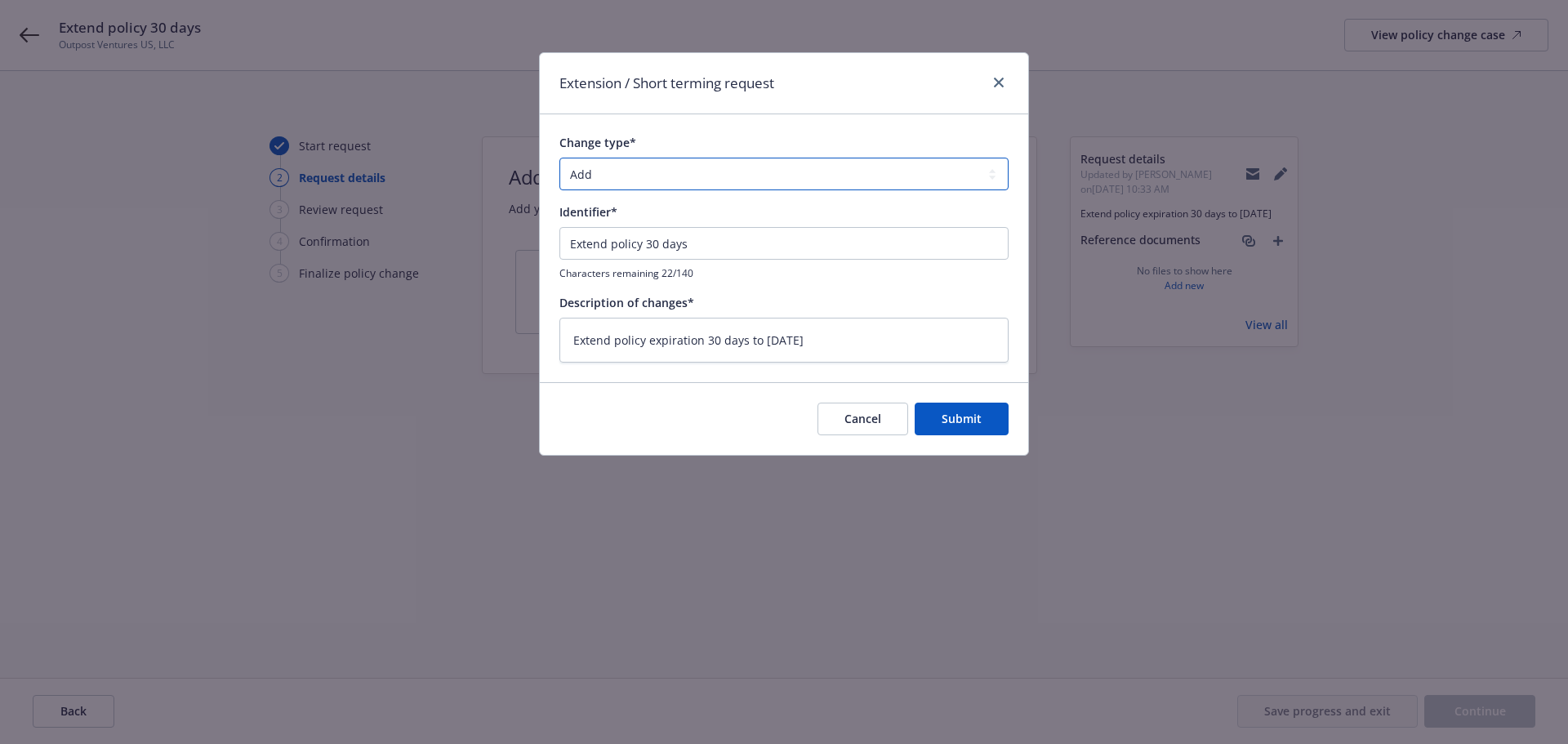
click at [624, 176] on select "Add Audit Change Remove" at bounding box center [784, 173] width 449 height 33
click at [560, 158] on select "Add Audit Change Remove" at bounding box center [784, 173] width 449 height 33
click at [946, 418] on span "Submit" at bounding box center [962, 418] width 40 height 16
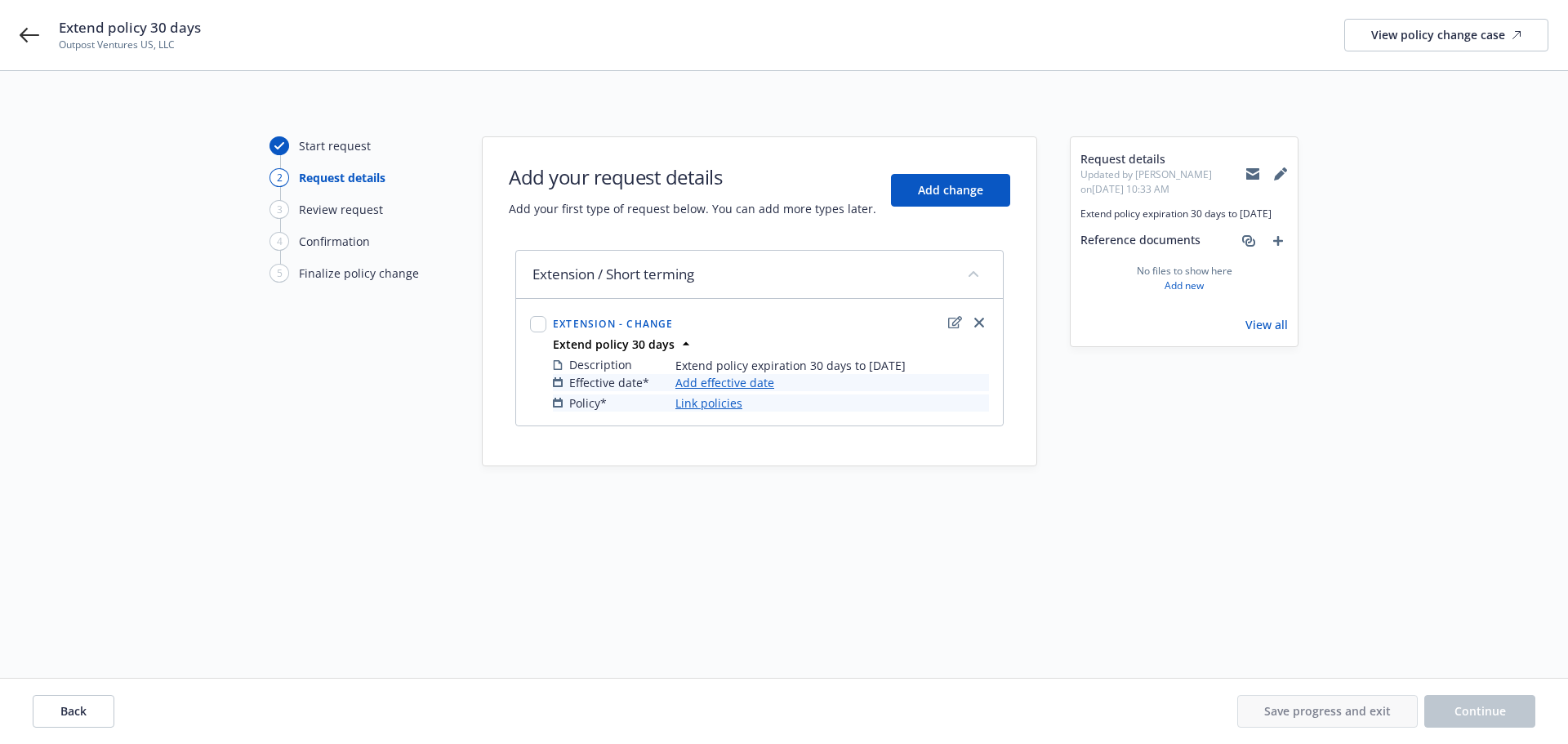
click at [745, 385] on link "Add effective date" at bounding box center [725, 382] width 99 height 17
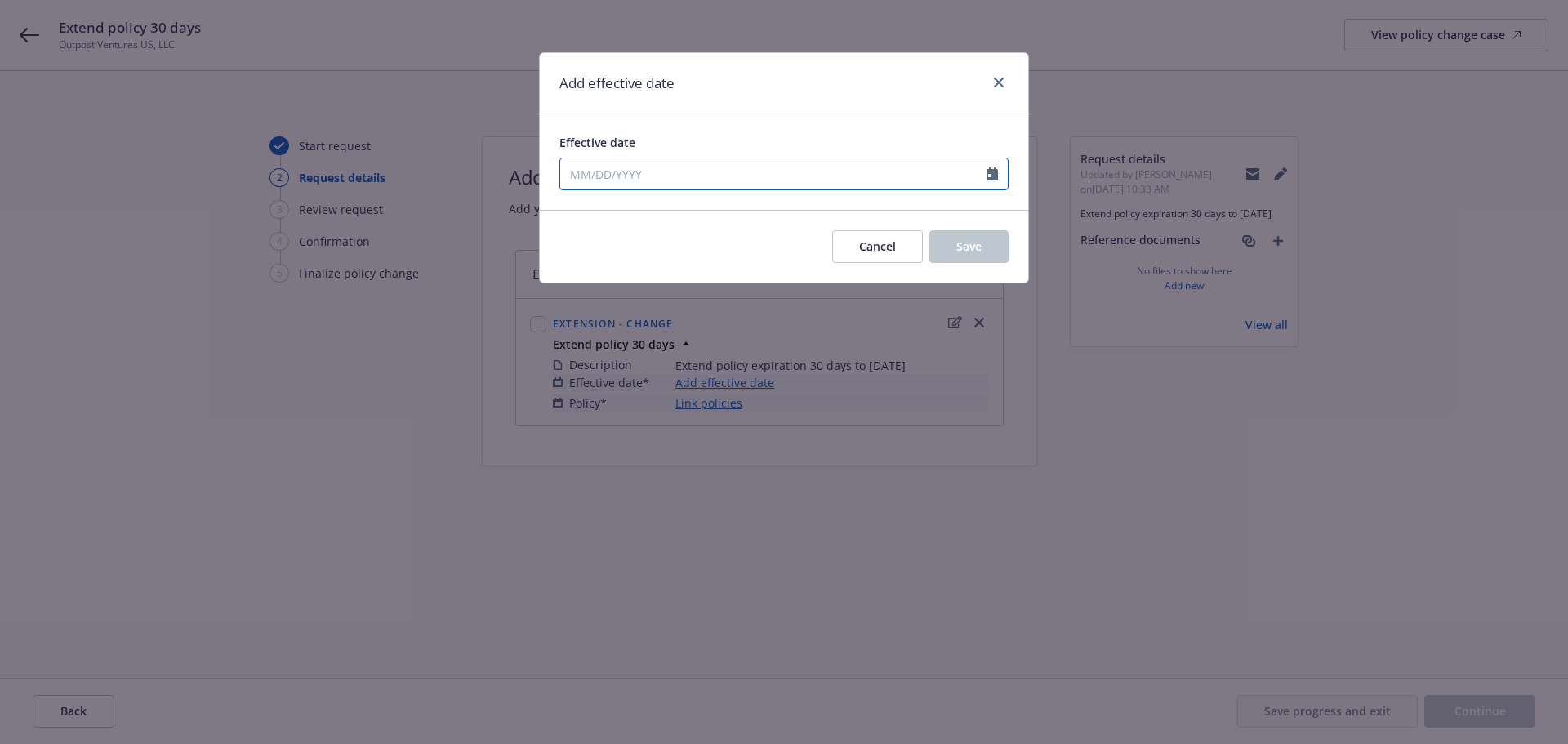
click at [637, 173] on input "Effective date" at bounding box center [773, 173] width 426 height 31
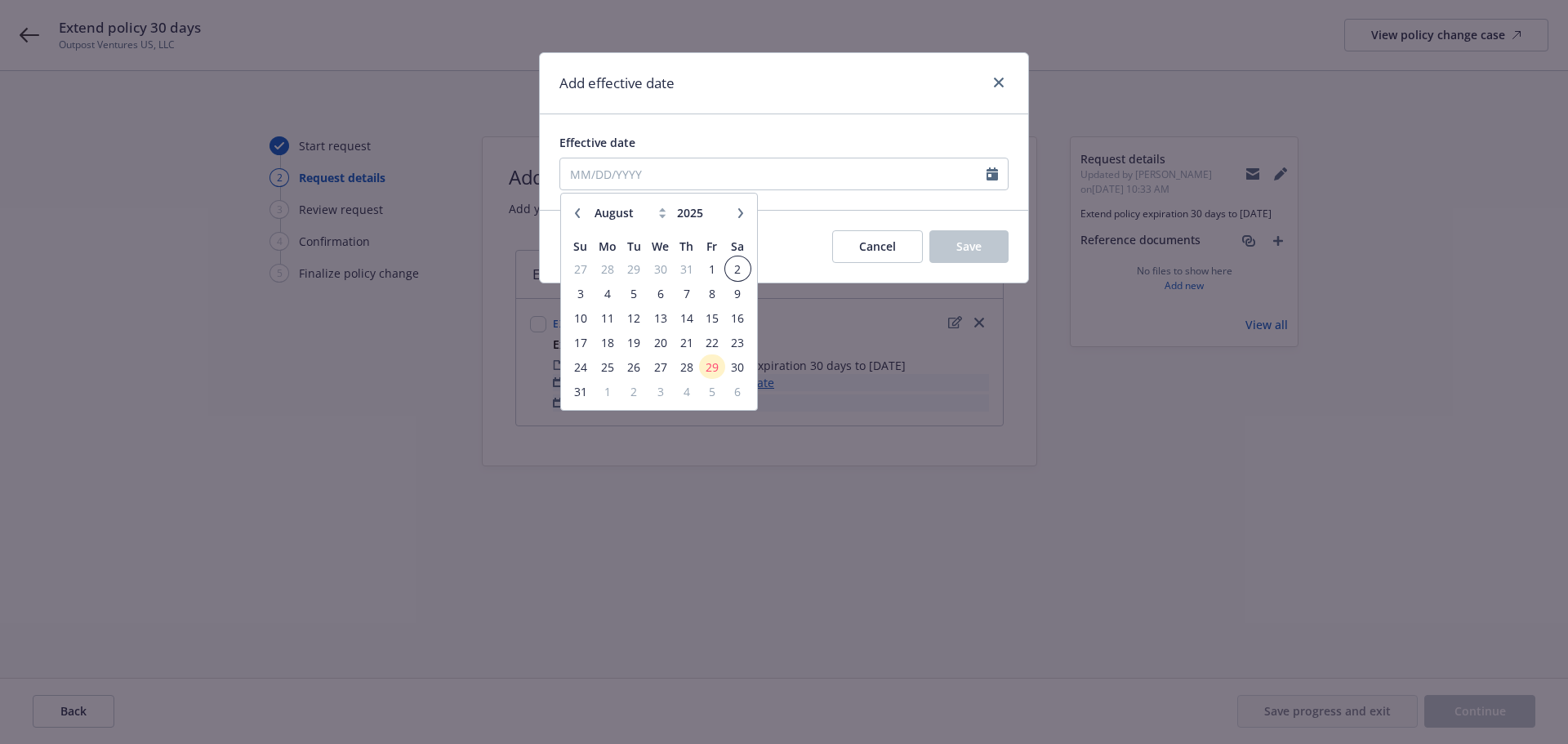
click at [740, 267] on span "2" at bounding box center [738, 269] width 22 height 20
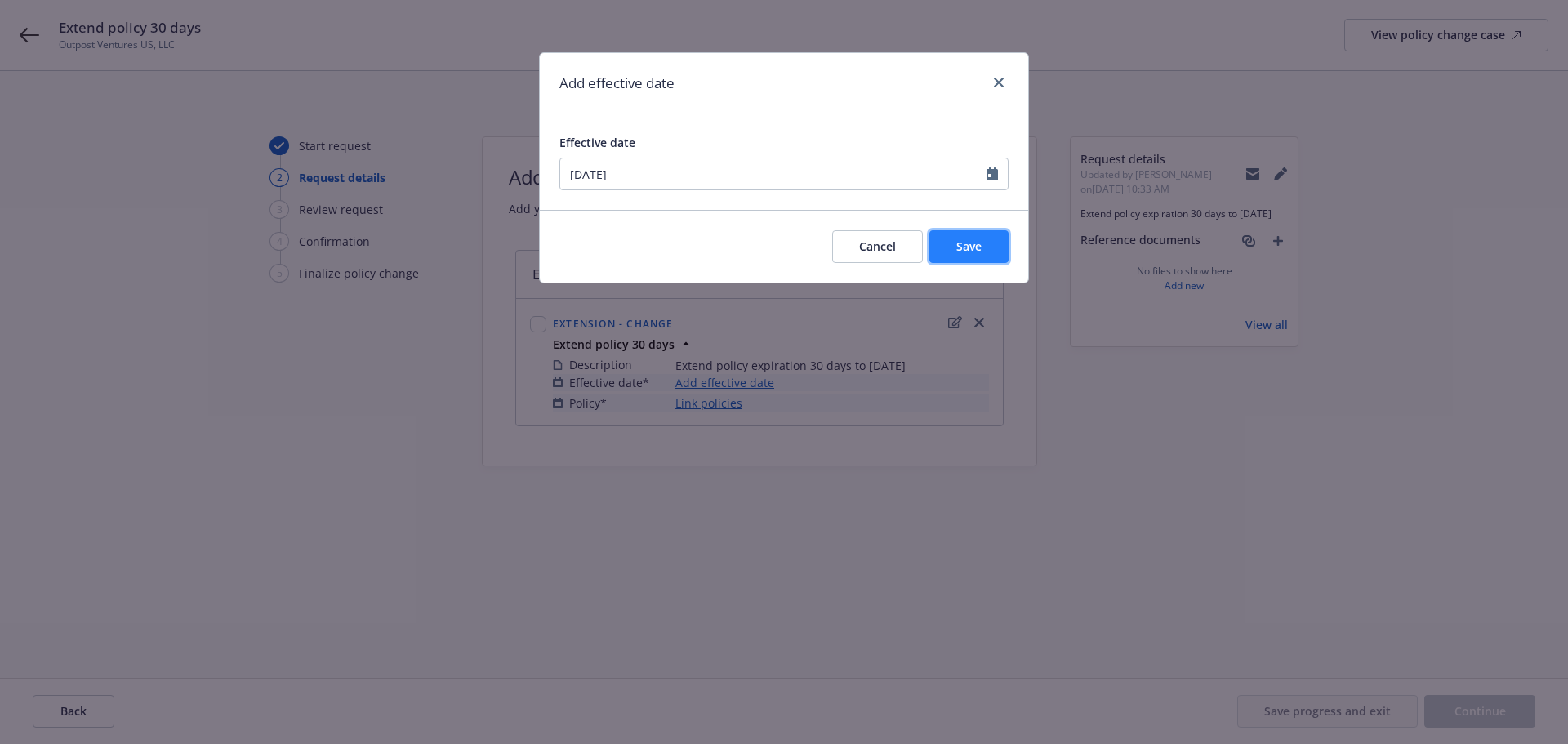
click at [977, 251] on span "Save" at bounding box center [969, 246] width 25 height 16
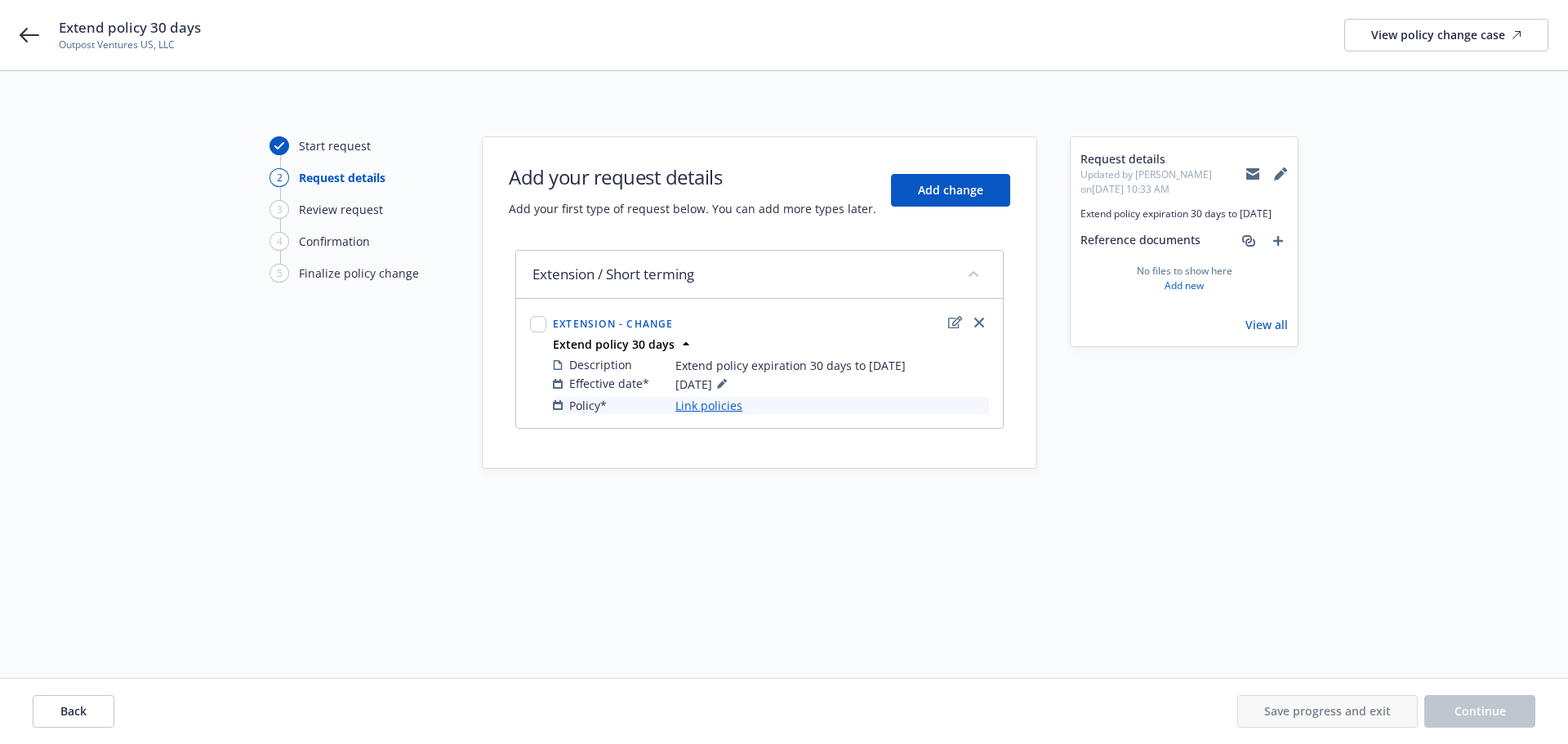
click at [708, 406] on link "Link policies" at bounding box center [709, 406] width 67 height 17
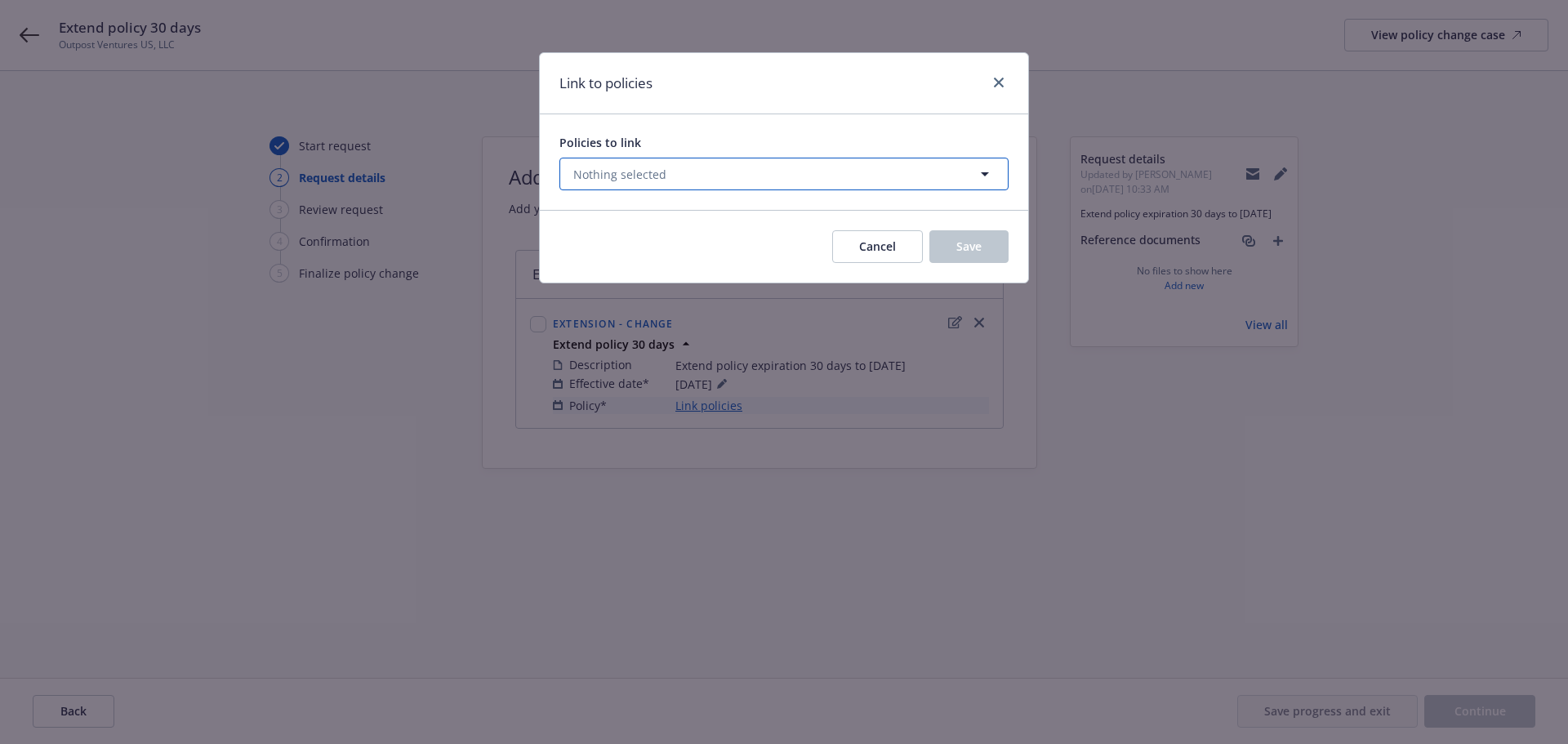
click at [655, 179] on span "Nothing selected" at bounding box center [619, 174] width 93 height 17
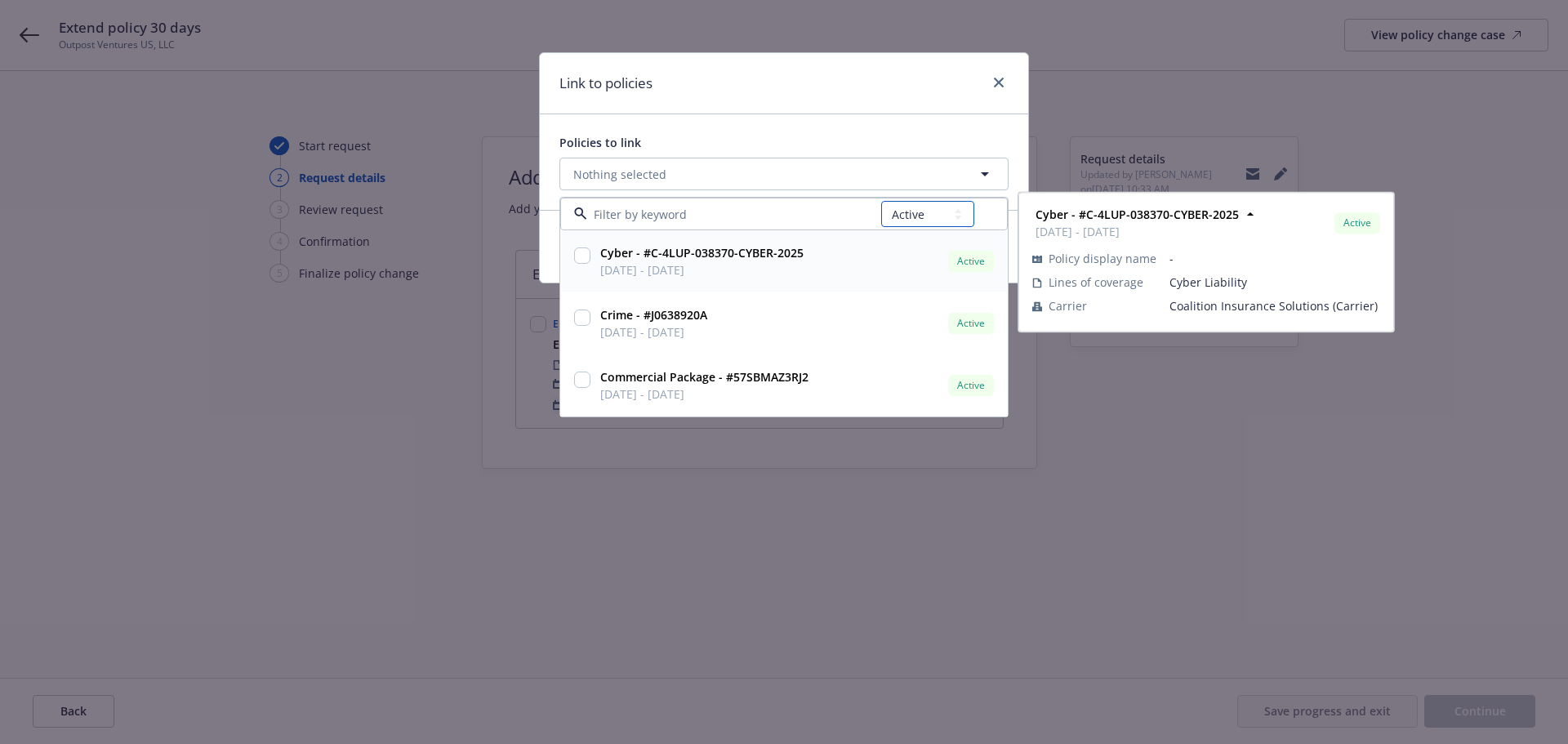
click at [928, 211] on select "All Active Upcoming Expired Cancelled" at bounding box center [927, 214] width 93 height 26
click at [882, 201] on select "All Active Upcoming Expired Cancelled" at bounding box center [927, 214] width 93 height 26
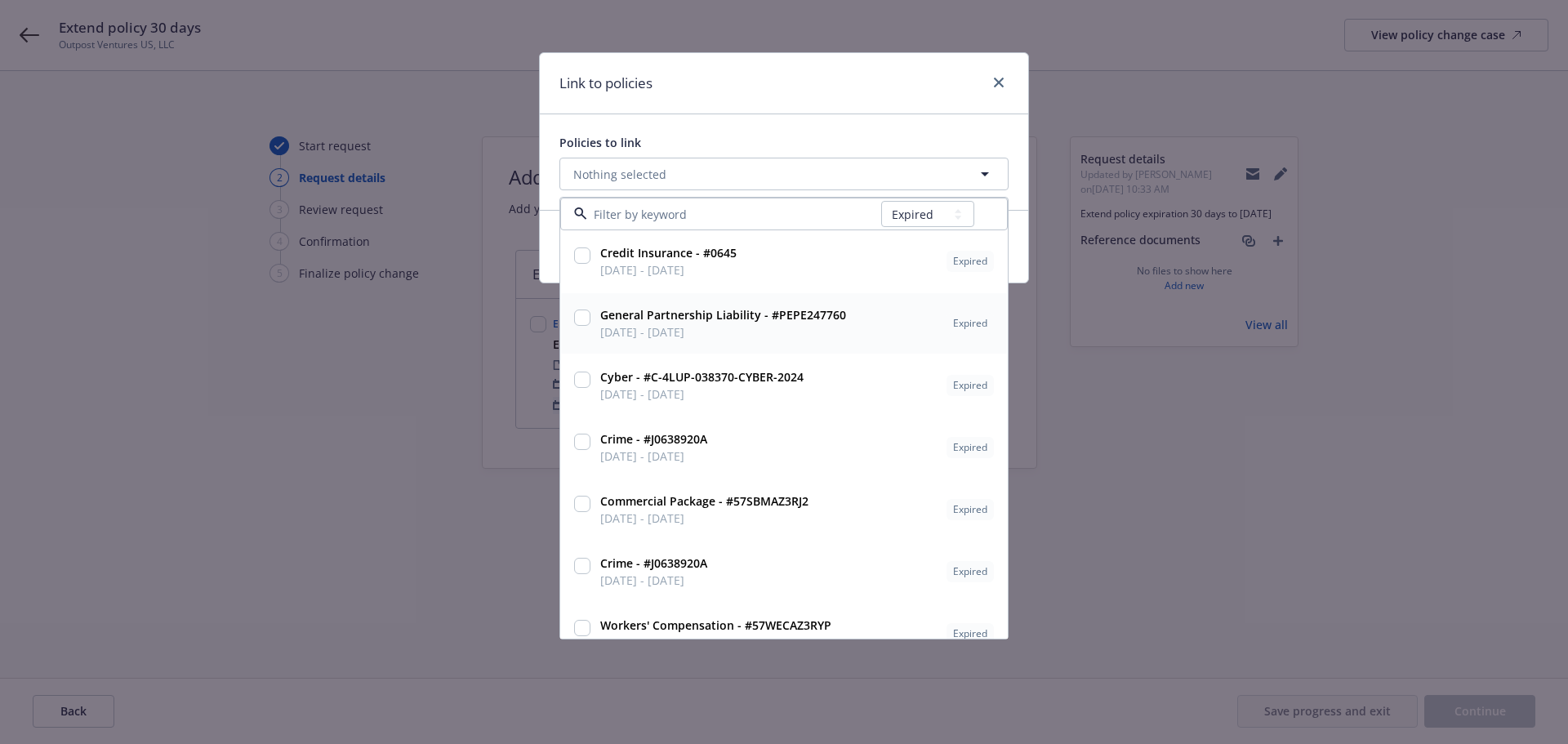
click at [581, 318] on input "checkbox" at bounding box center [581, 317] width 16 height 16
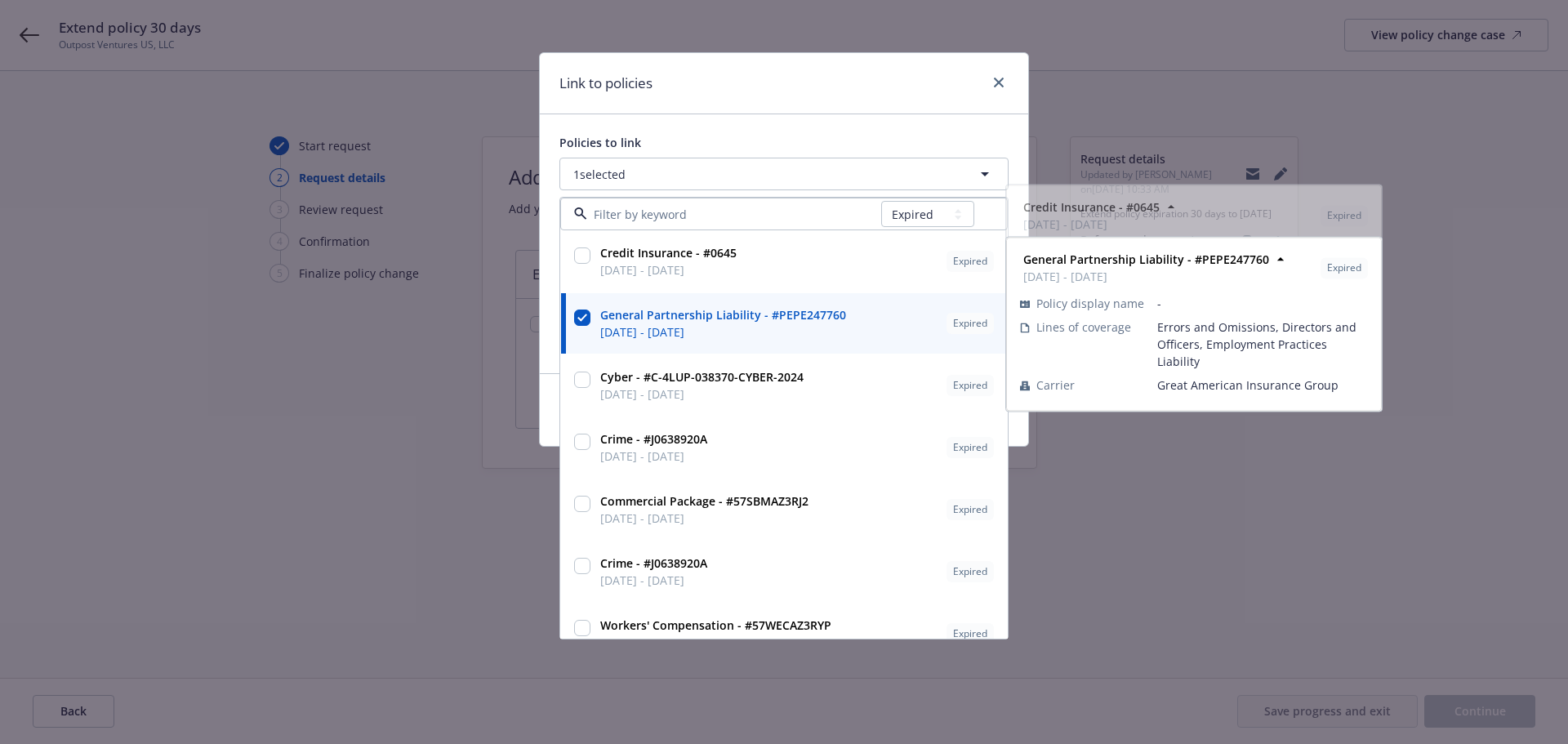
click at [788, 85] on div "Link to policies" at bounding box center [783, 83] width 488 height 61
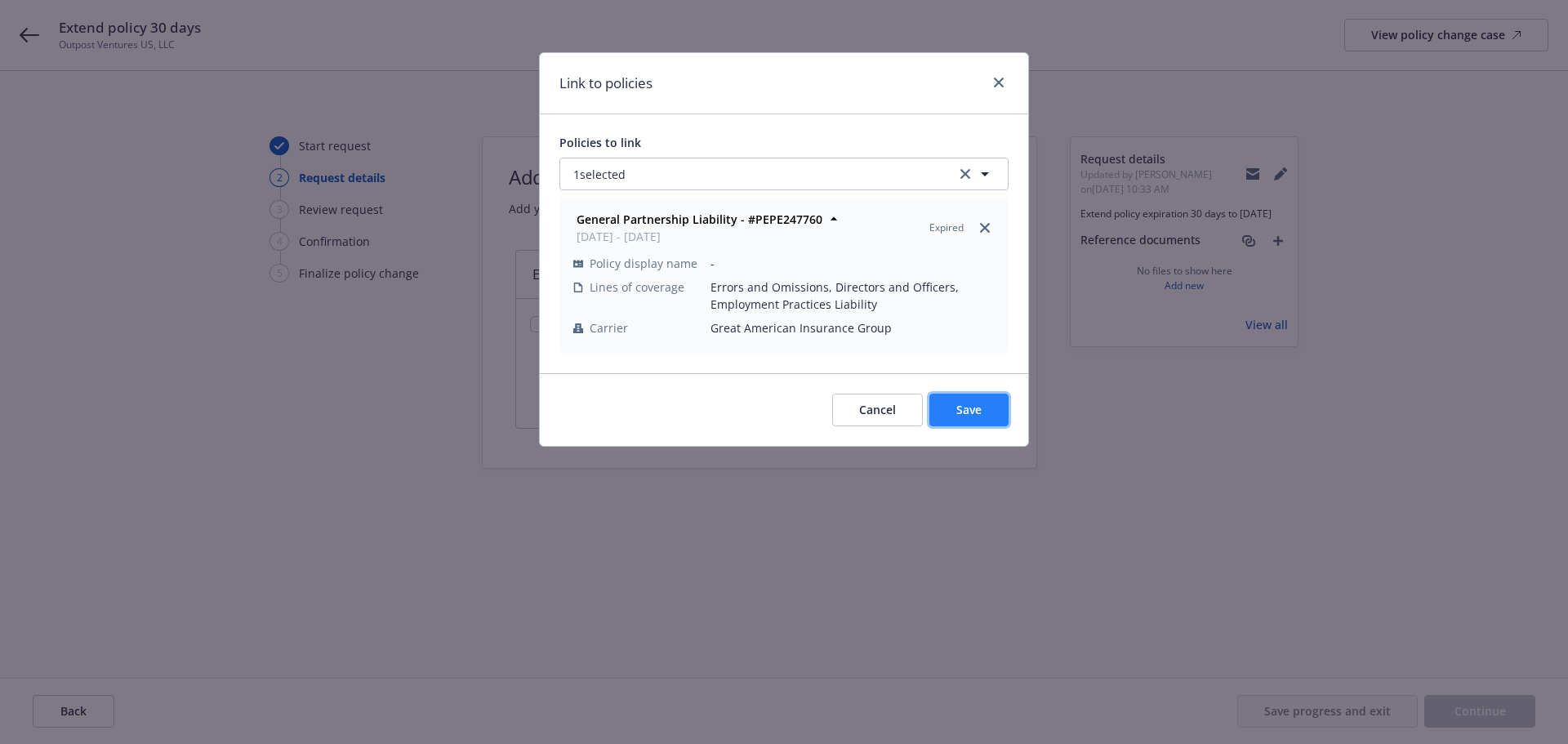
click at [977, 421] on button "Save" at bounding box center [968, 410] width 80 height 33
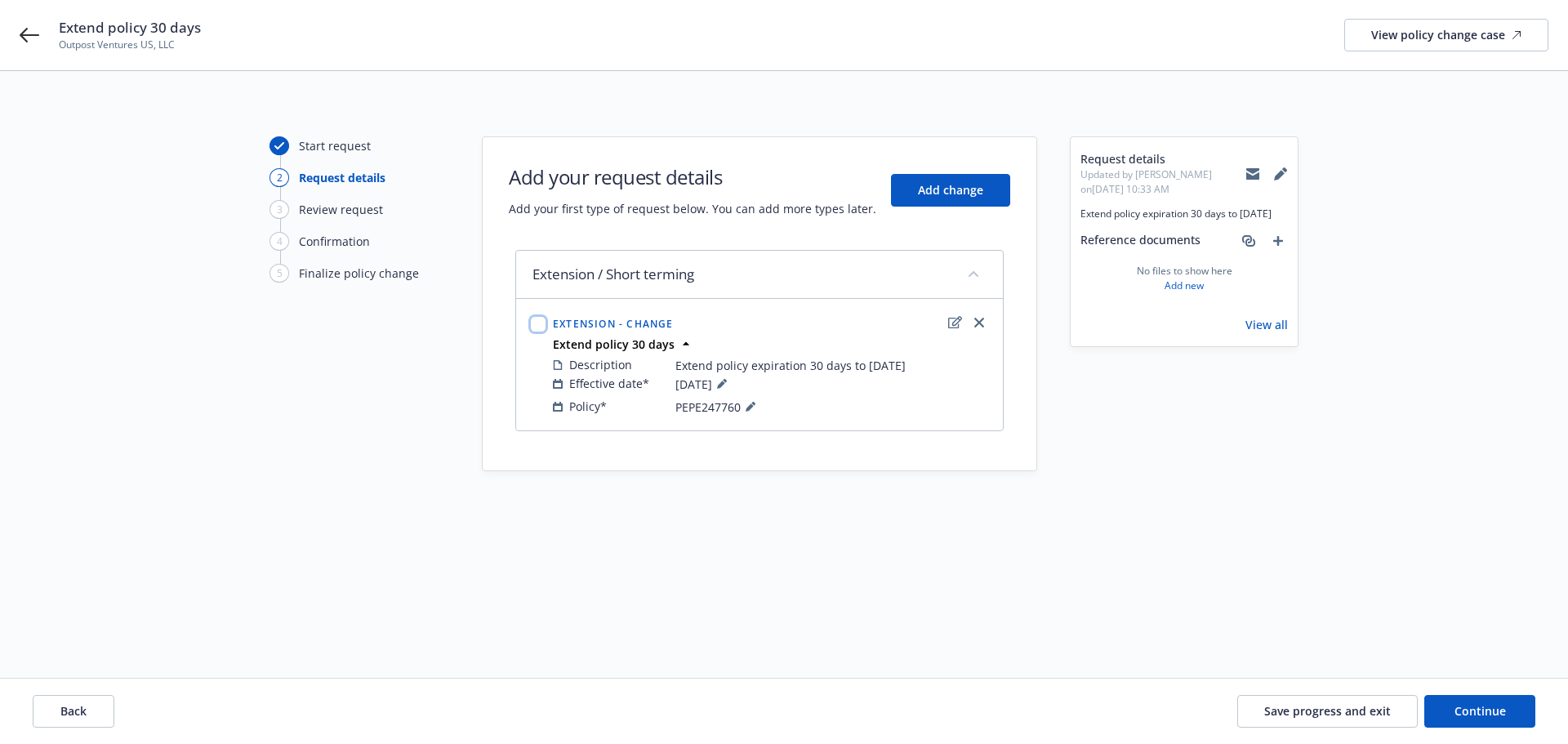
click at [534, 322] on input "checkbox" at bounding box center [538, 323] width 16 height 16
click at [1478, 700] on button "Continue" at bounding box center [1479, 711] width 111 height 33
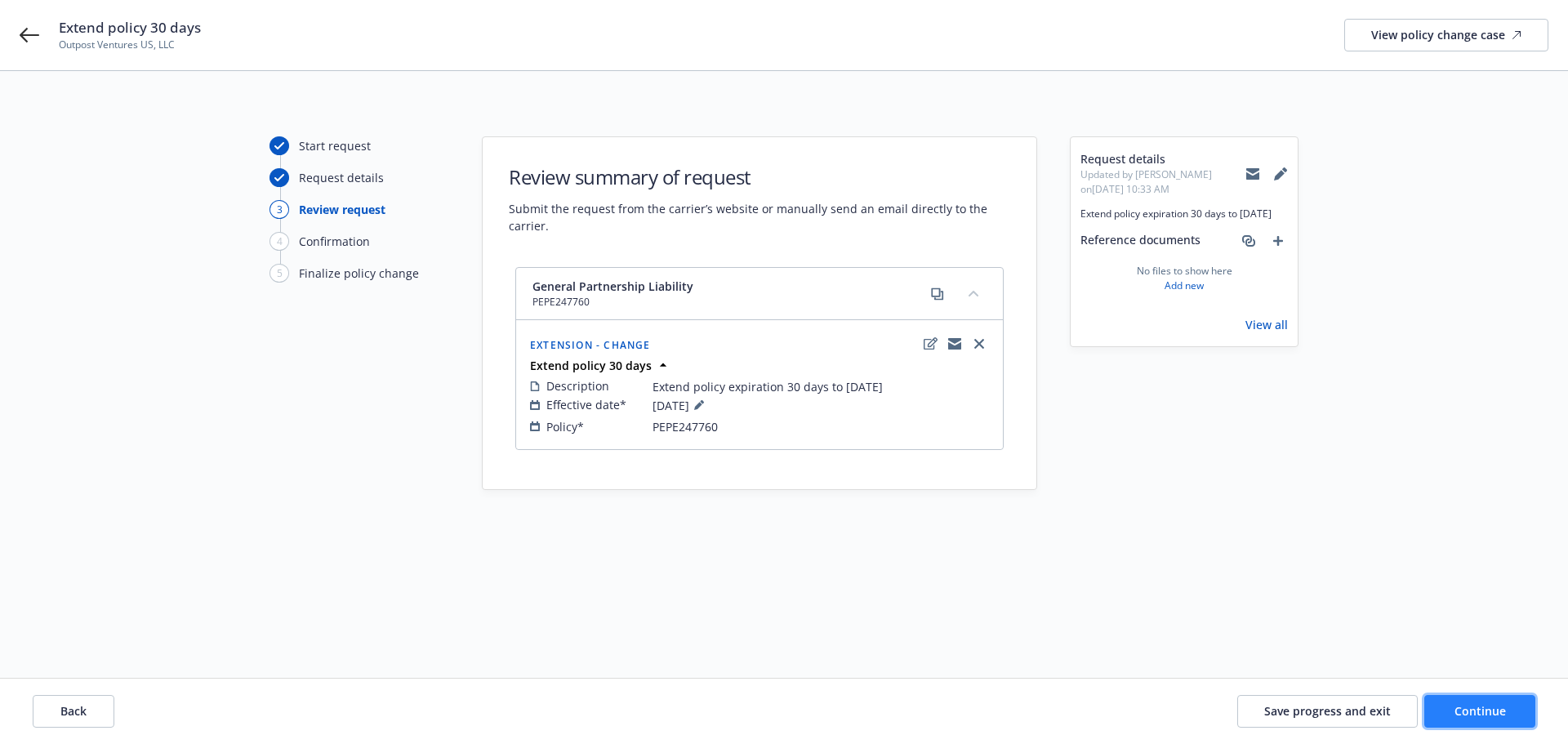
click at [1460, 710] on span "Continue" at bounding box center [1479, 710] width 51 height 16
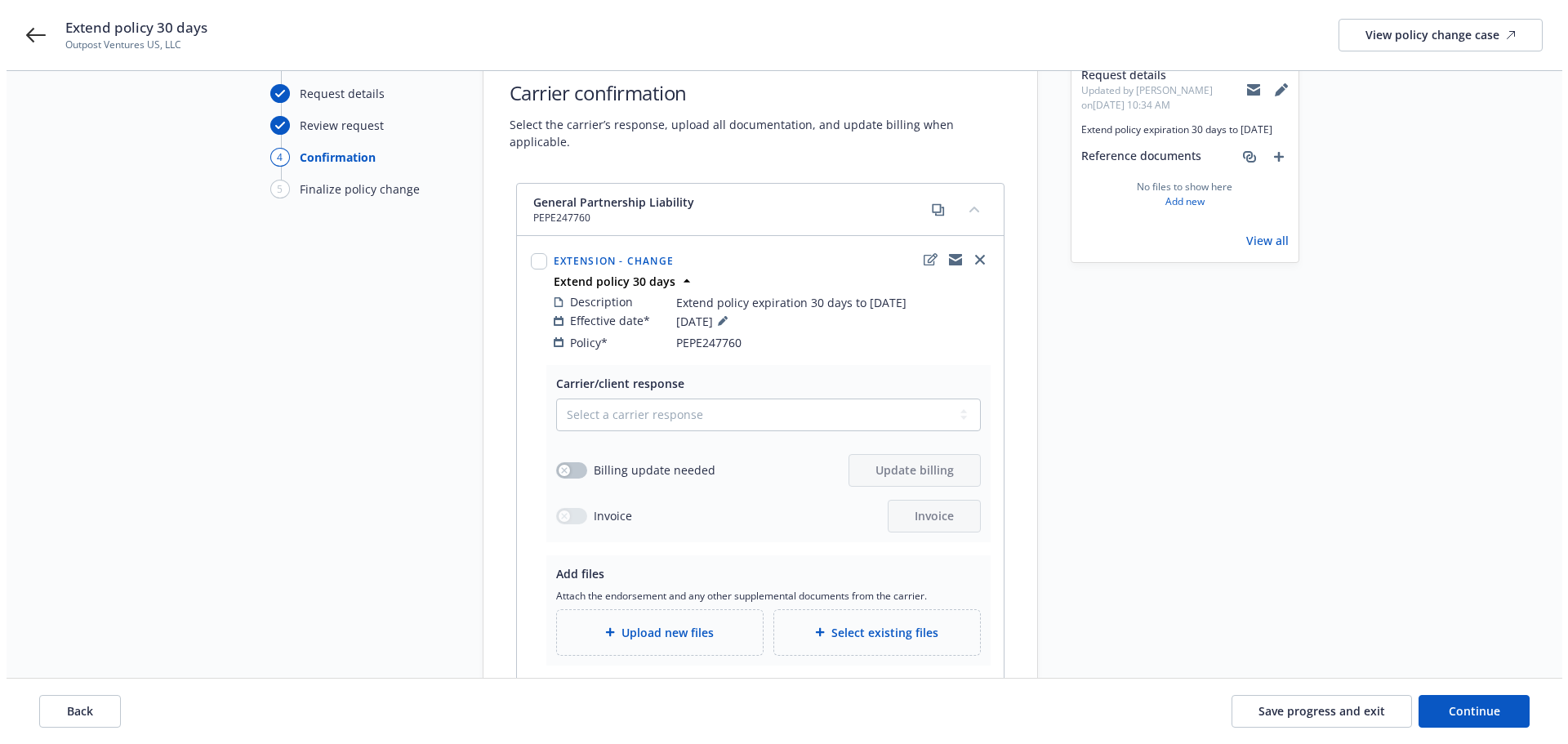
scroll to position [163, 0]
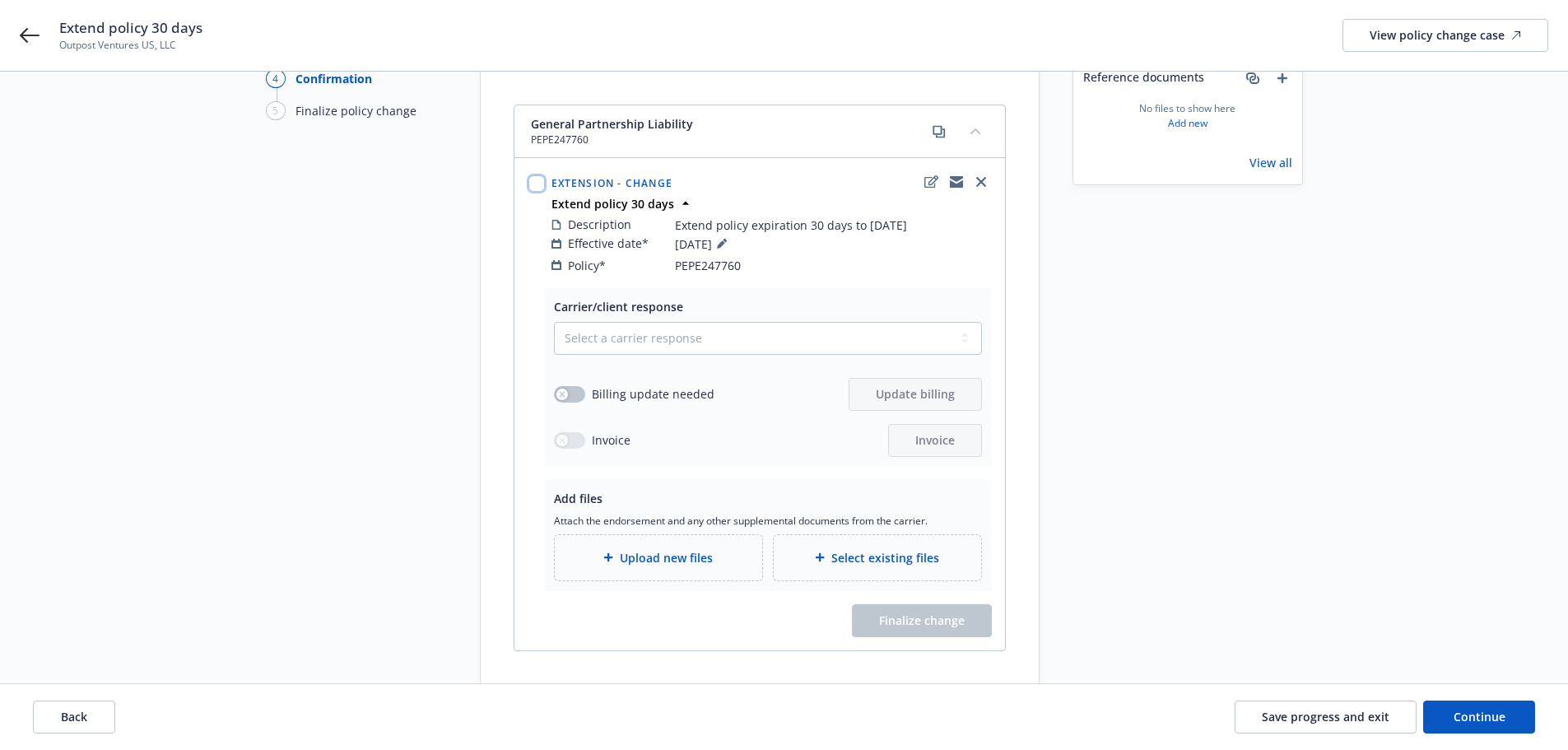
click at [534, 176] on input "checkbox" at bounding box center [536, 183] width 16 height 16
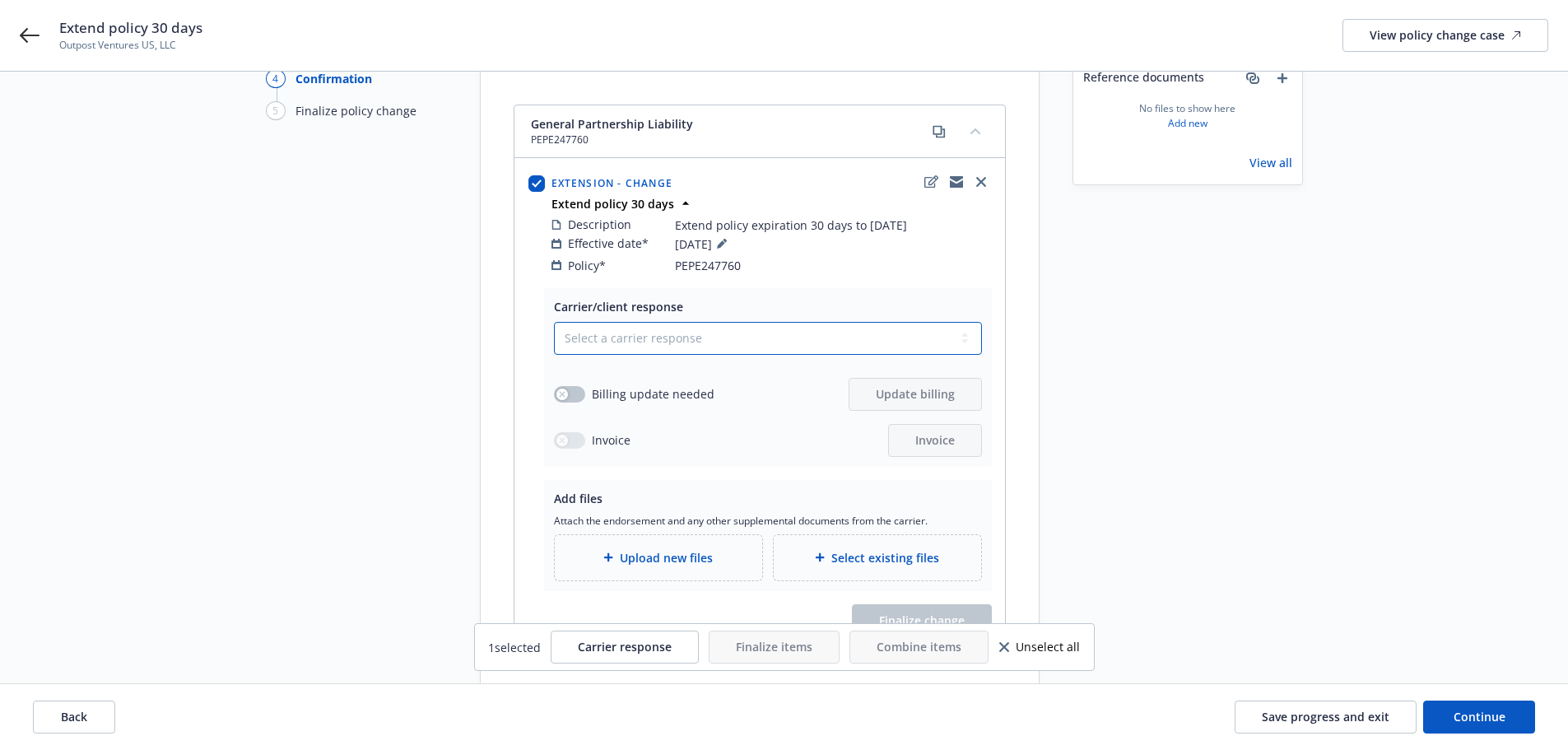
click at [659, 322] on select "Select a carrier response Accepted Accepted with revision No endorsement needed…" at bounding box center [768, 338] width 428 height 33
click at [554, 322] on select "Select a carrier response Accepted Accepted with revision No endorsement needed…" at bounding box center [768, 338] width 428 height 33
click at [567, 386] on button "button" at bounding box center [569, 394] width 31 height 16
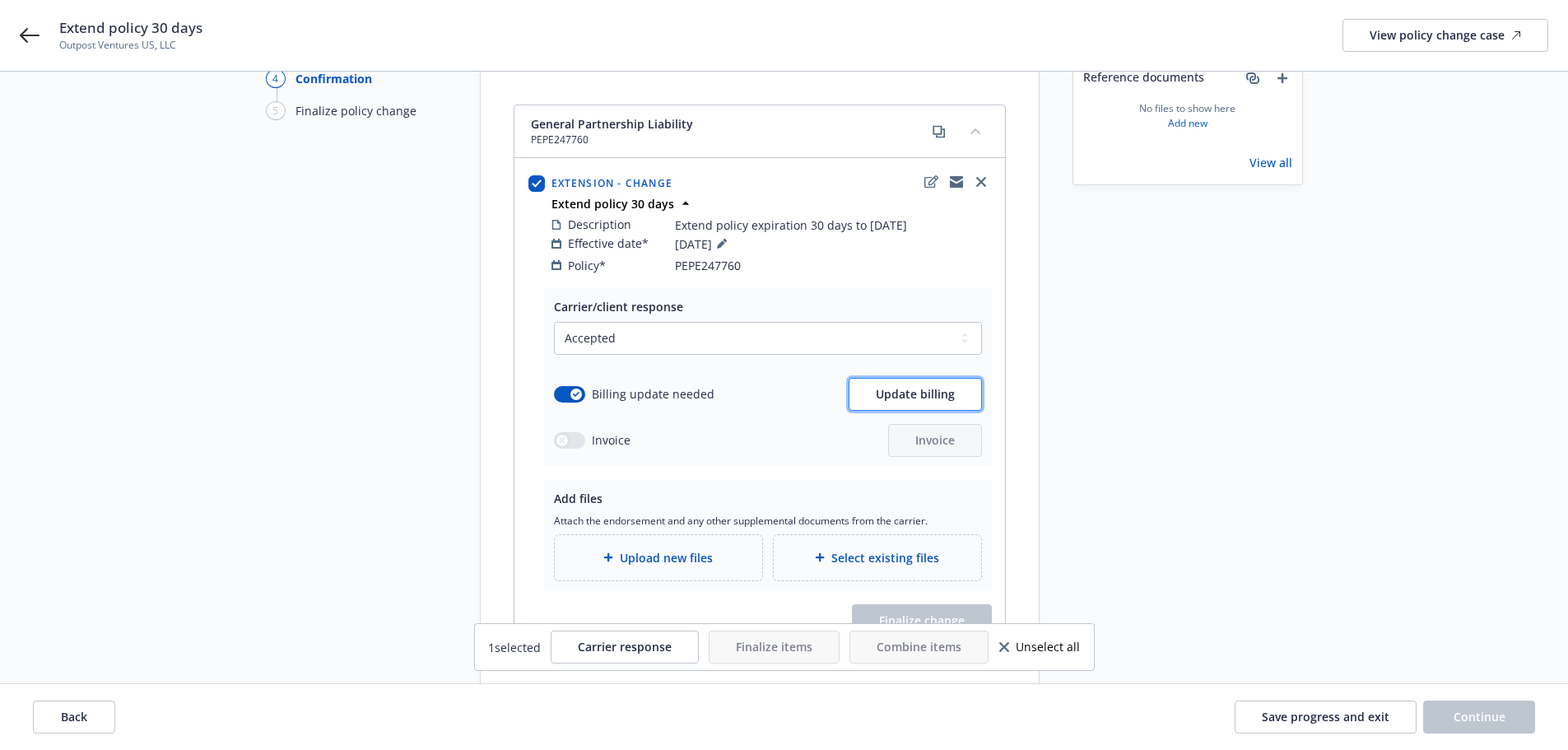
click at [920, 386] on span "Update billing" at bounding box center [915, 394] width 79 height 16
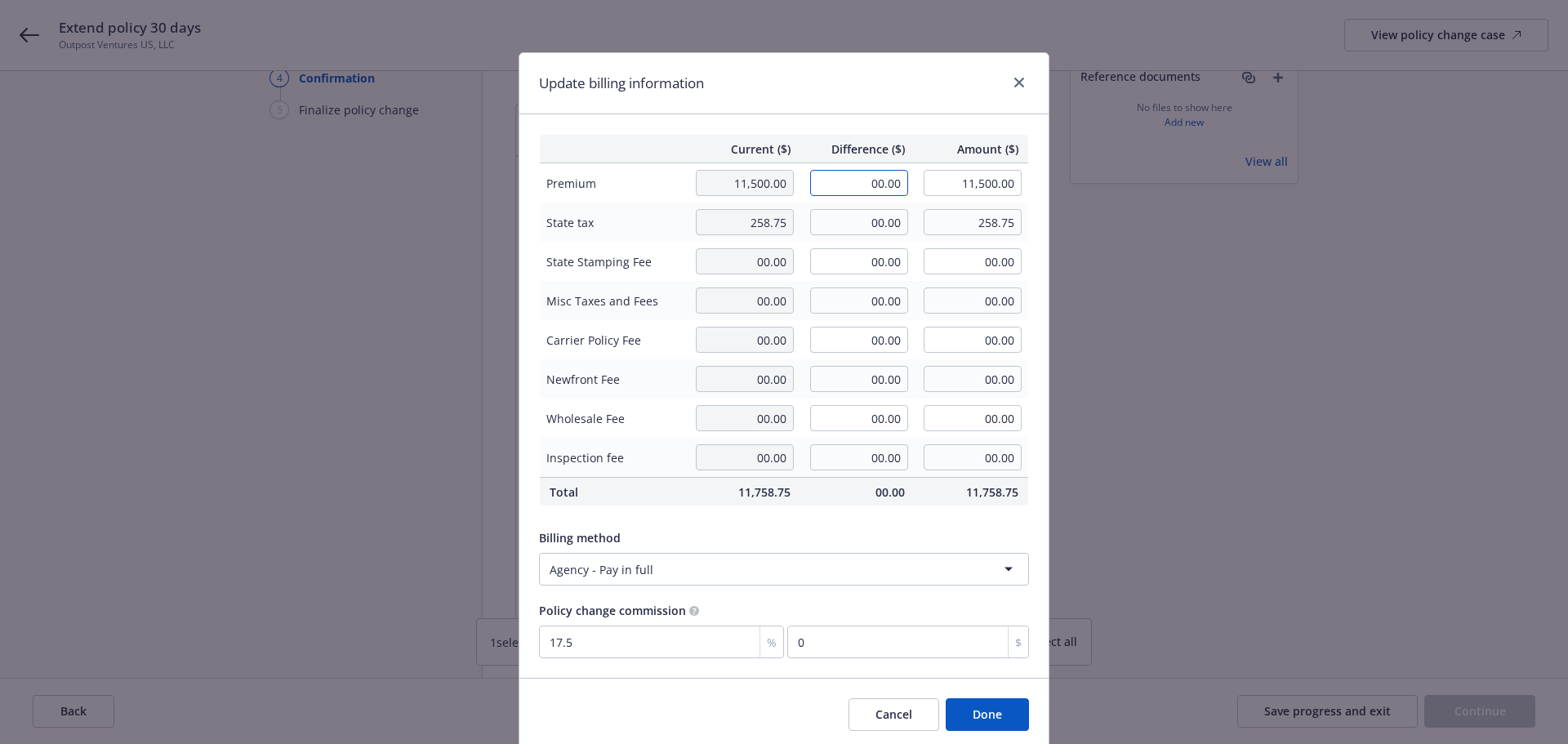
click at [844, 185] on input "00.00" at bounding box center [859, 183] width 98 height 26
click at [866, 89] on div "Update billing information" at bounding box center [784, 83] width 529 height 61
click at [844, 218] on input "00.00" at bounding box center [859, 222] width 98 height 26
click at [813, 536] on div "Billing method" at bounding box center [783, 538] width 490 height 17
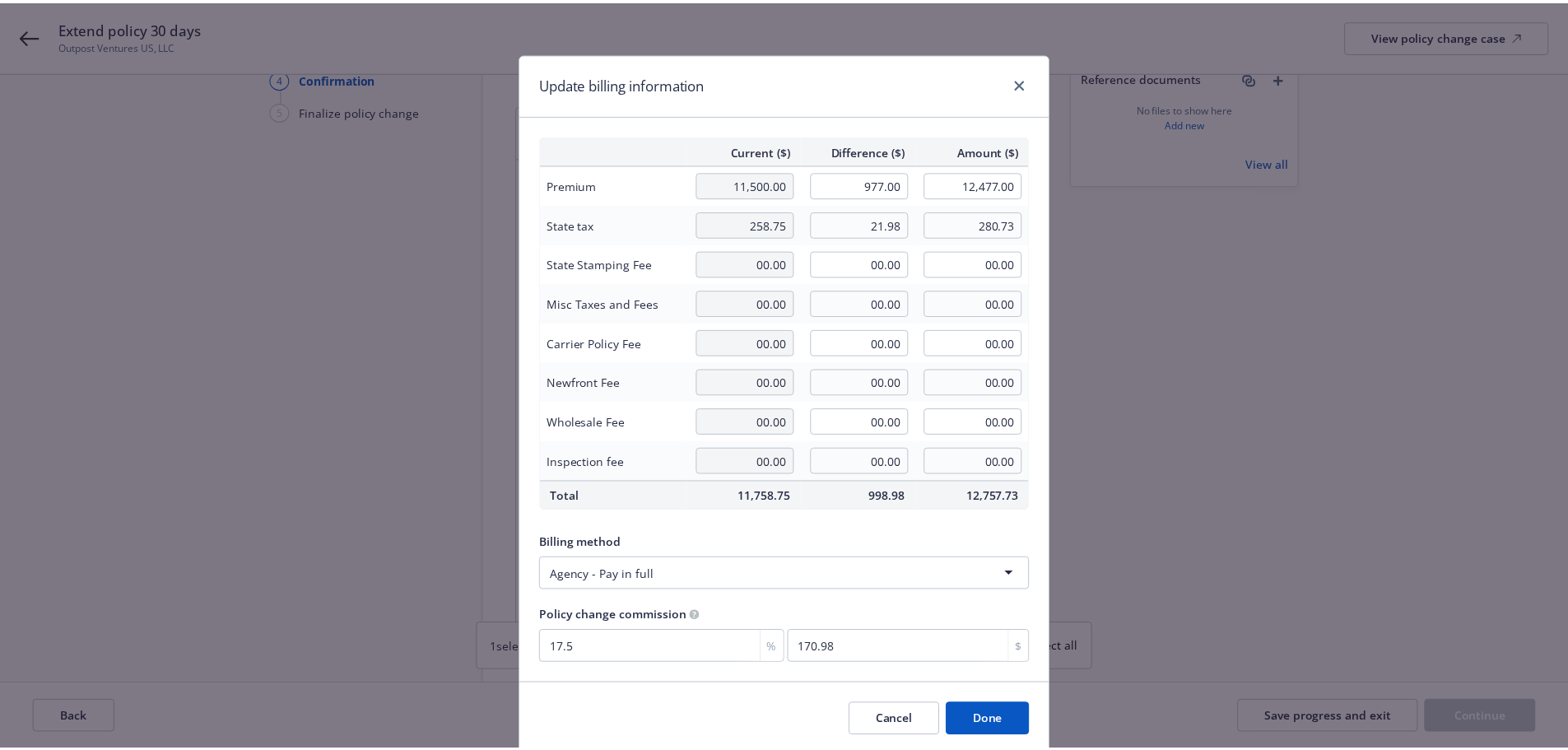
scroll to position [60, 0]
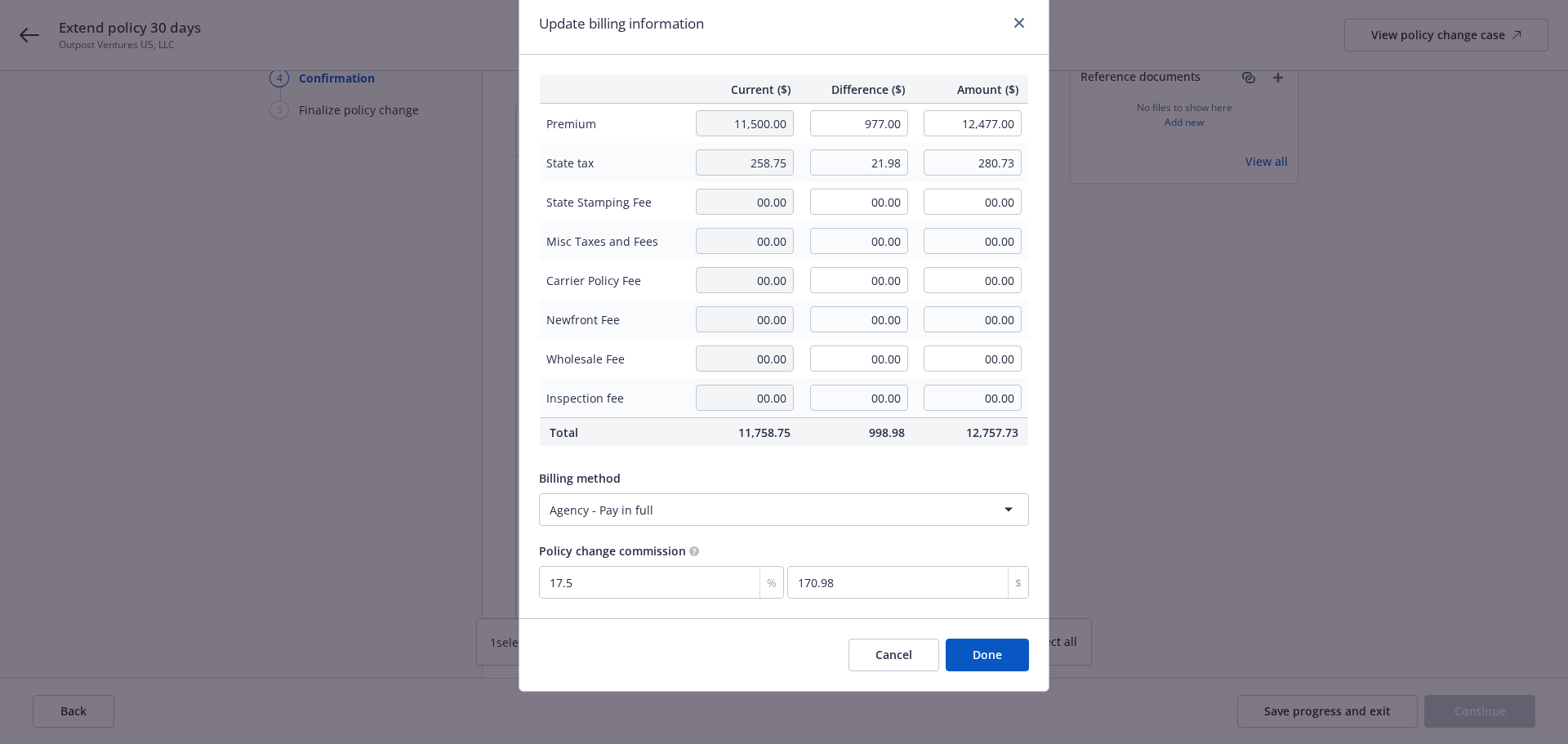
click at [1022, 664] on button "Done" at bounding box center [987, 654] width 83 height 33
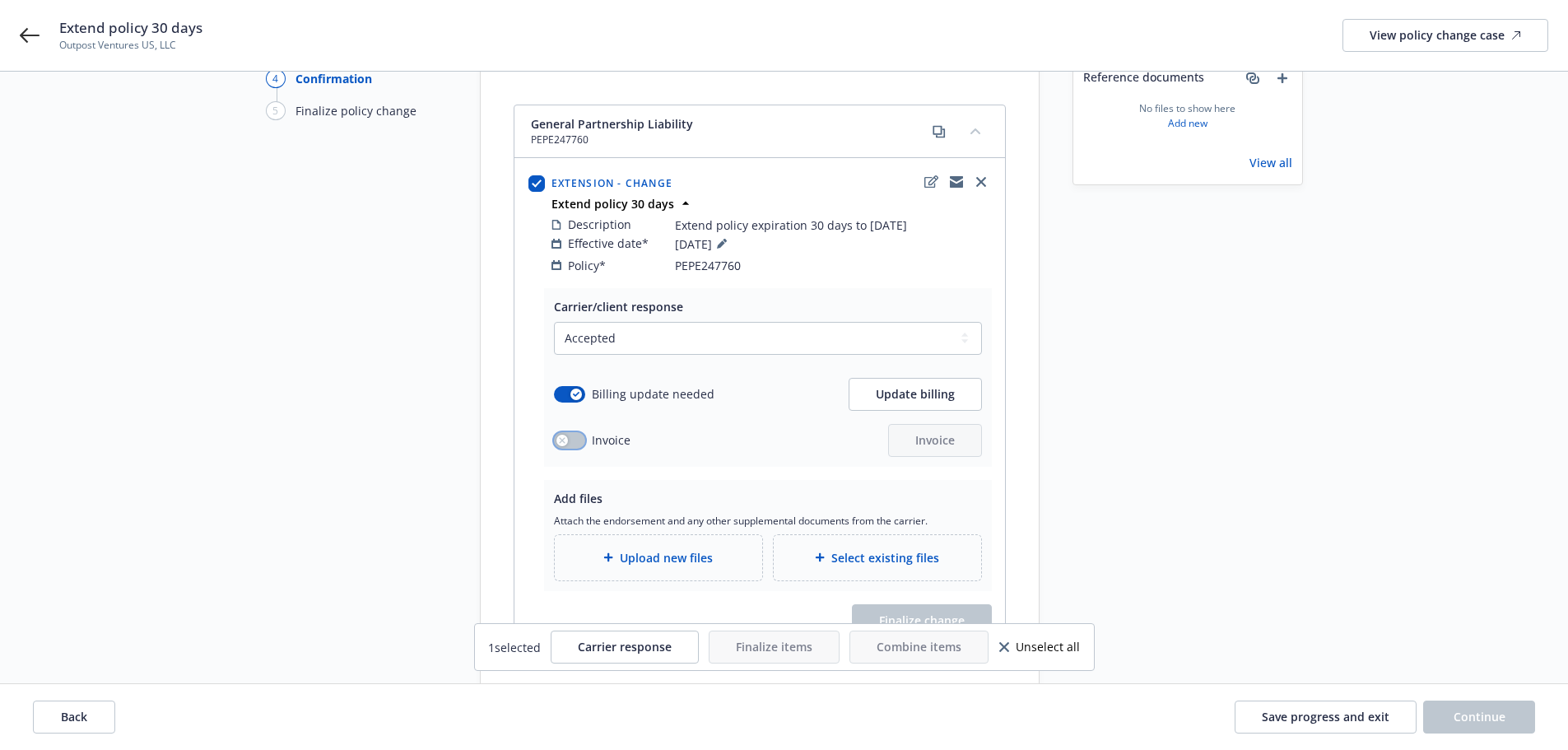
click at [575, 432] on button "button" at bounding box center [569, 440] width 31 height 16
click at [961, 424] on button "Invoice" at bounding box center [935, 440] width 94 height 33
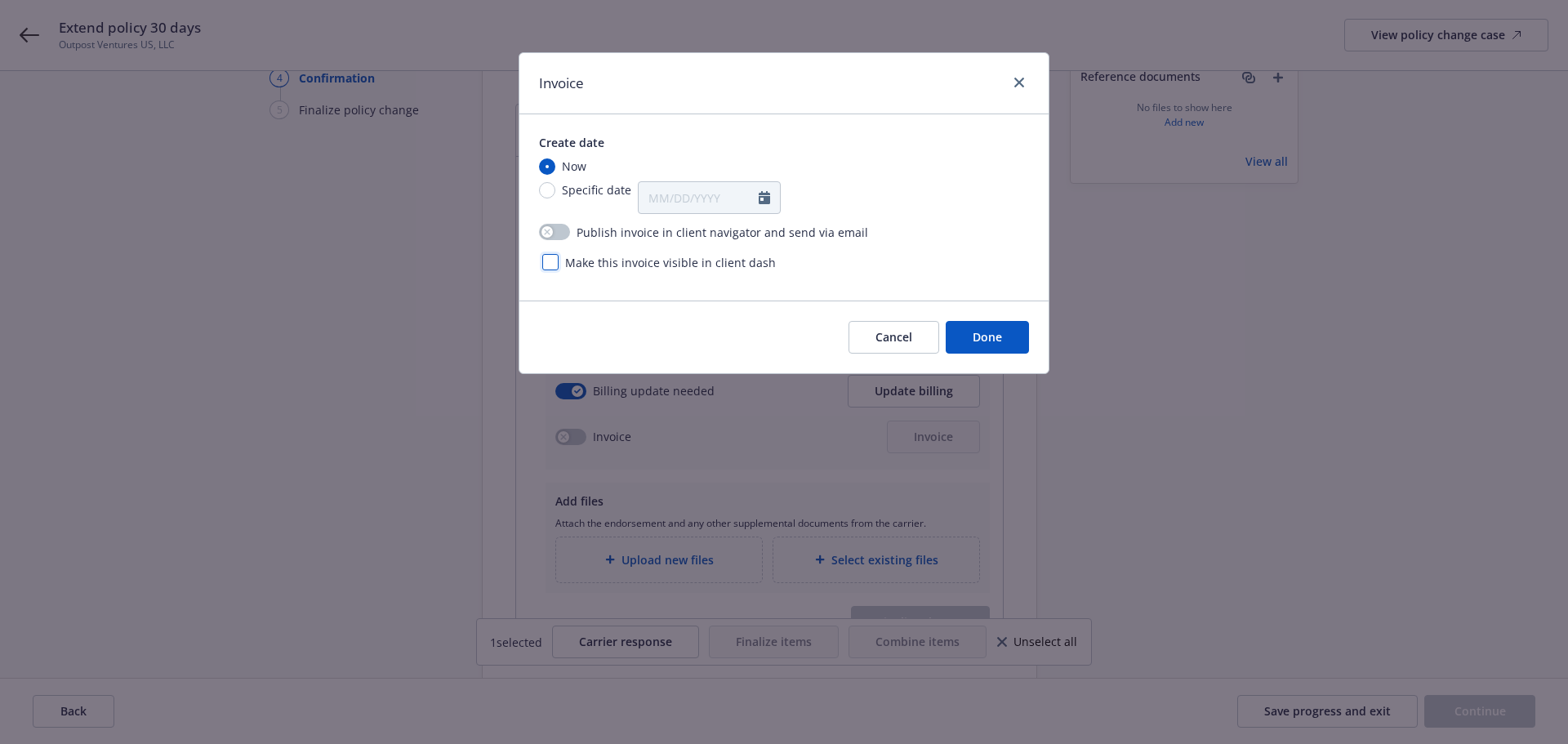
click at [543, 261] on div at bounding box center [549, 261] width 16 height 16
click at [1003, 336] on button "Done" at bounding box center [987, 337] width 83 height 33
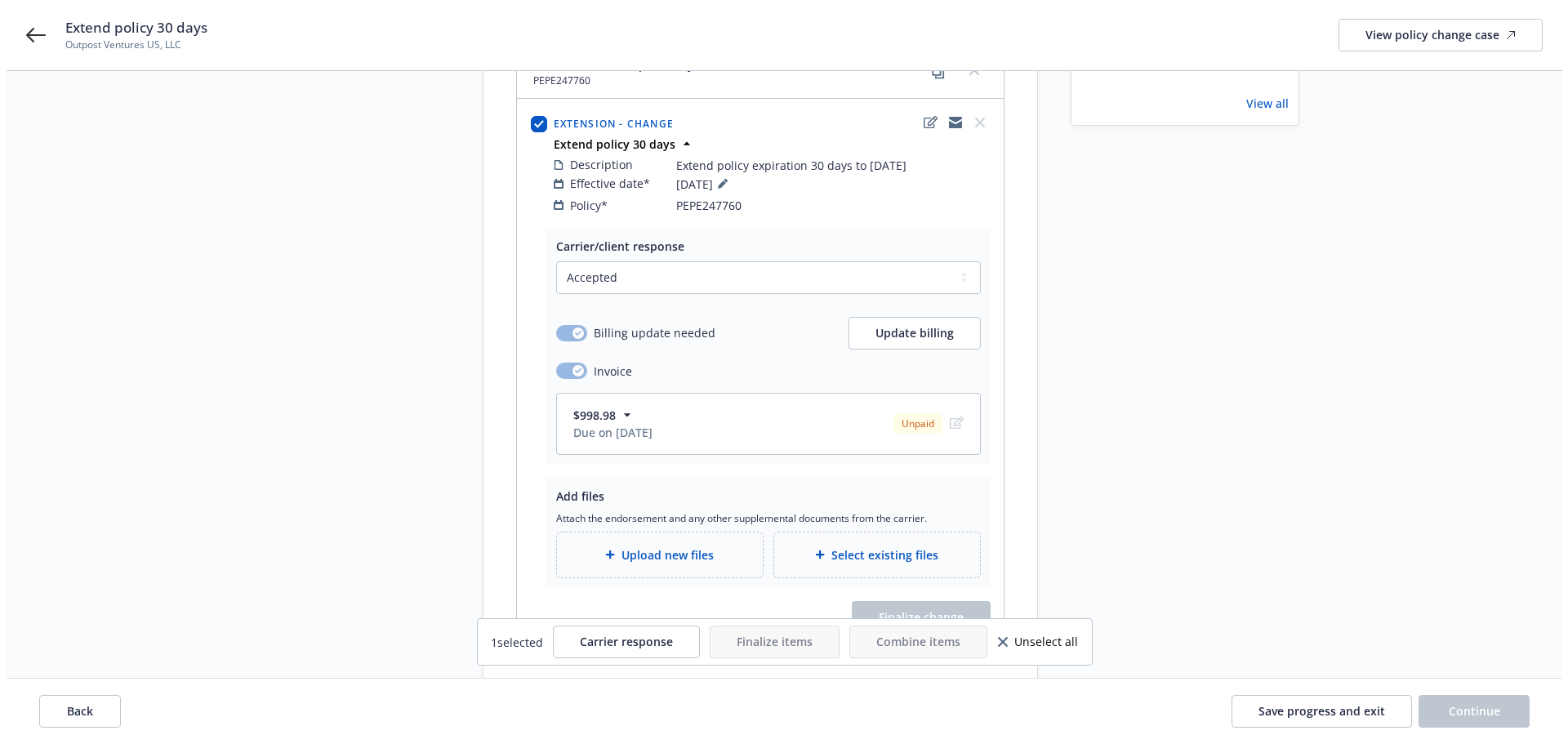
scroll to position [279, 0]
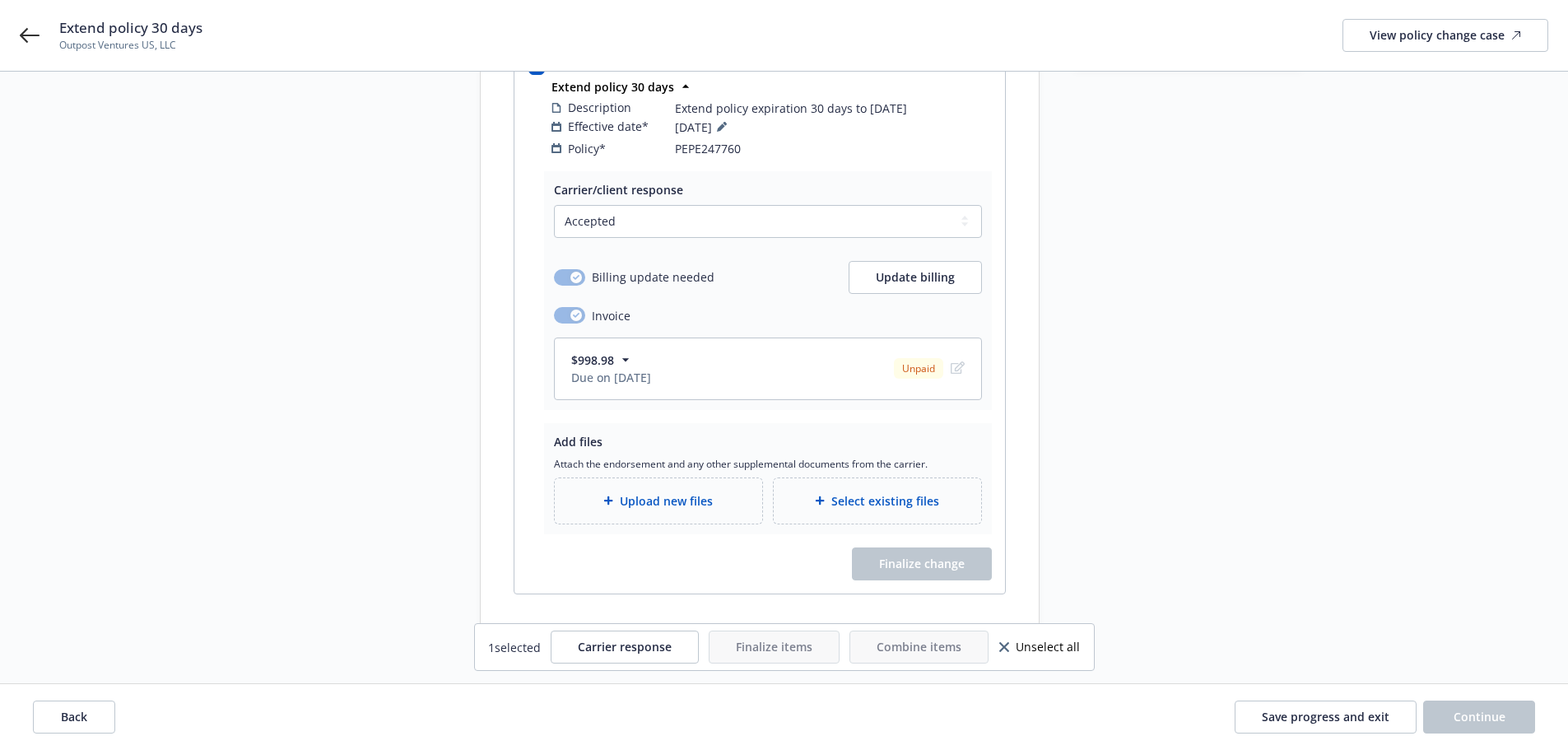
click at [671, 492] on span "Upload new files" at bounding box center [666, 501] width 93 height 17
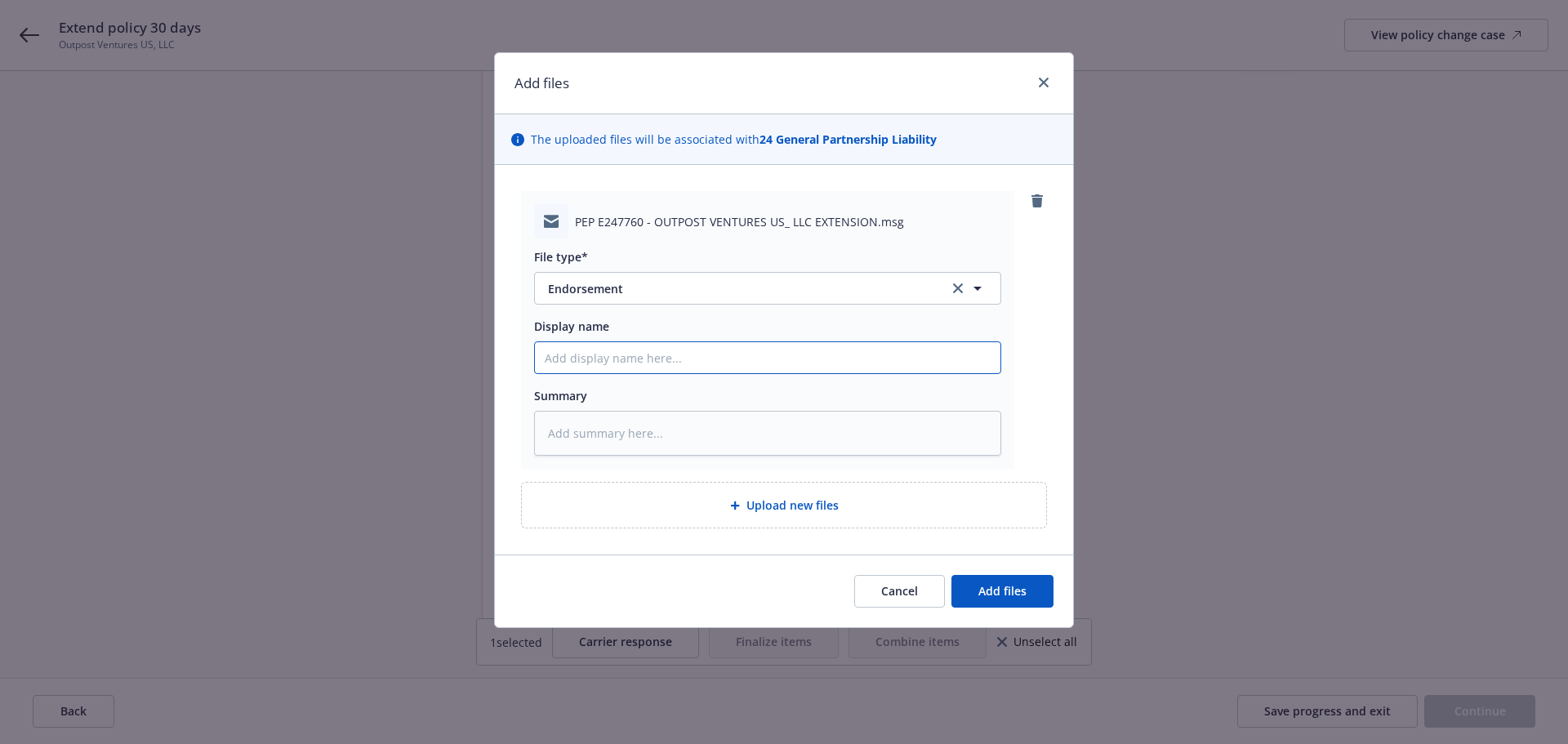
click at [599, 371] on input "Display name" at bounding box center [768, 357] width 466 height 31
click at [1019, 603] on button "Add files" at bounding box center [1003, 591] width 102 height 33
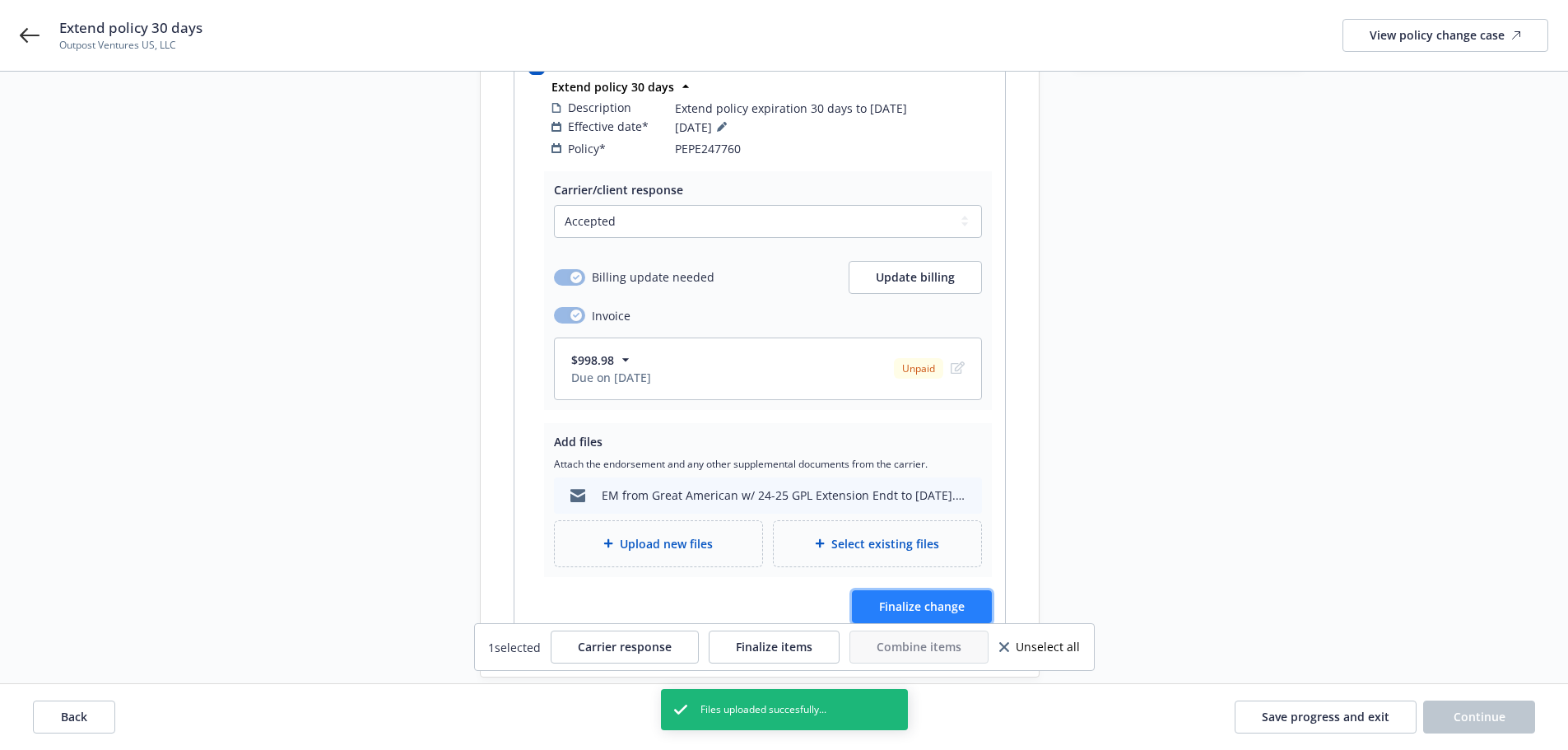
click at [973, 596] on button "Finalize change" at bounding box center [922, 606] width 140 height 33
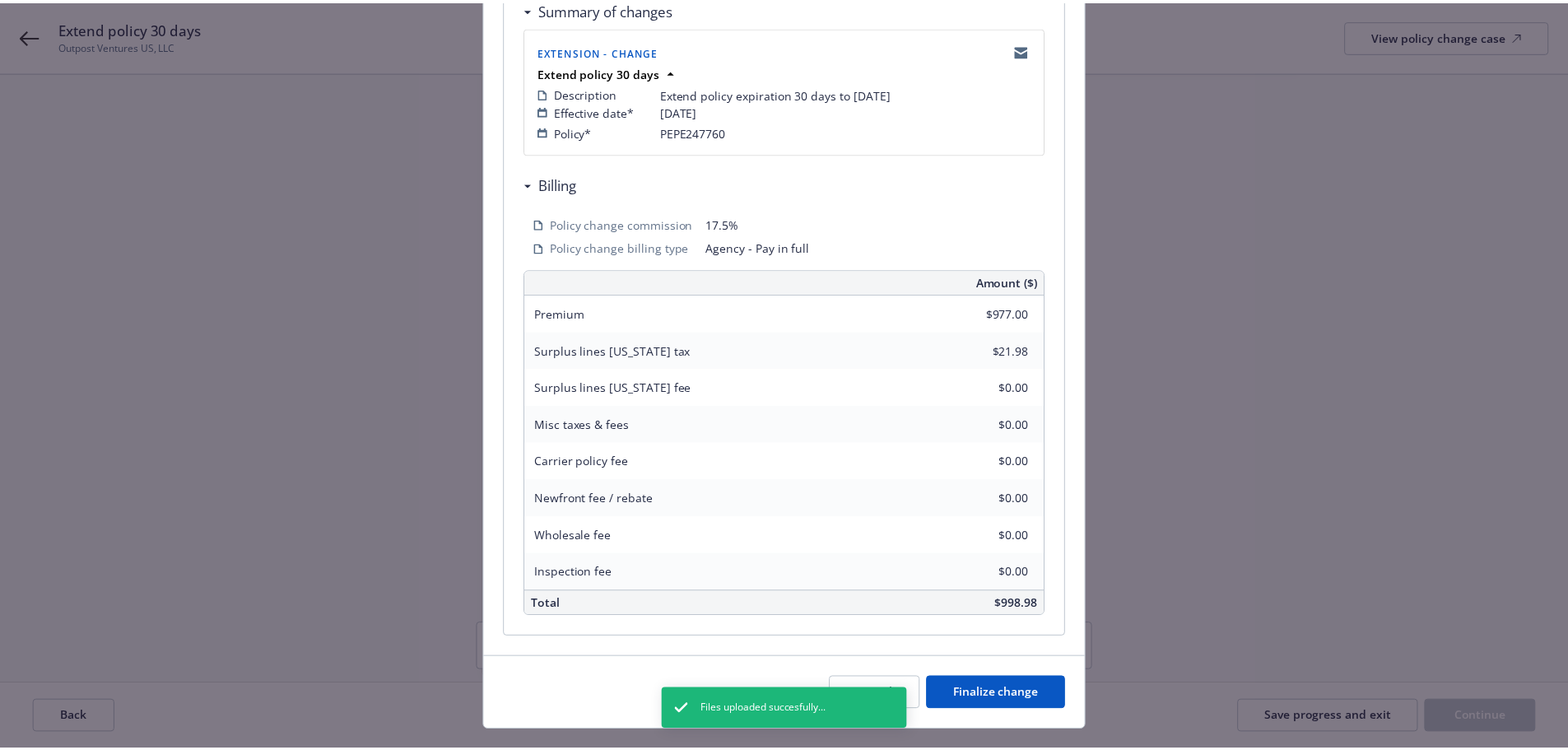
scroll to position [363, 0]
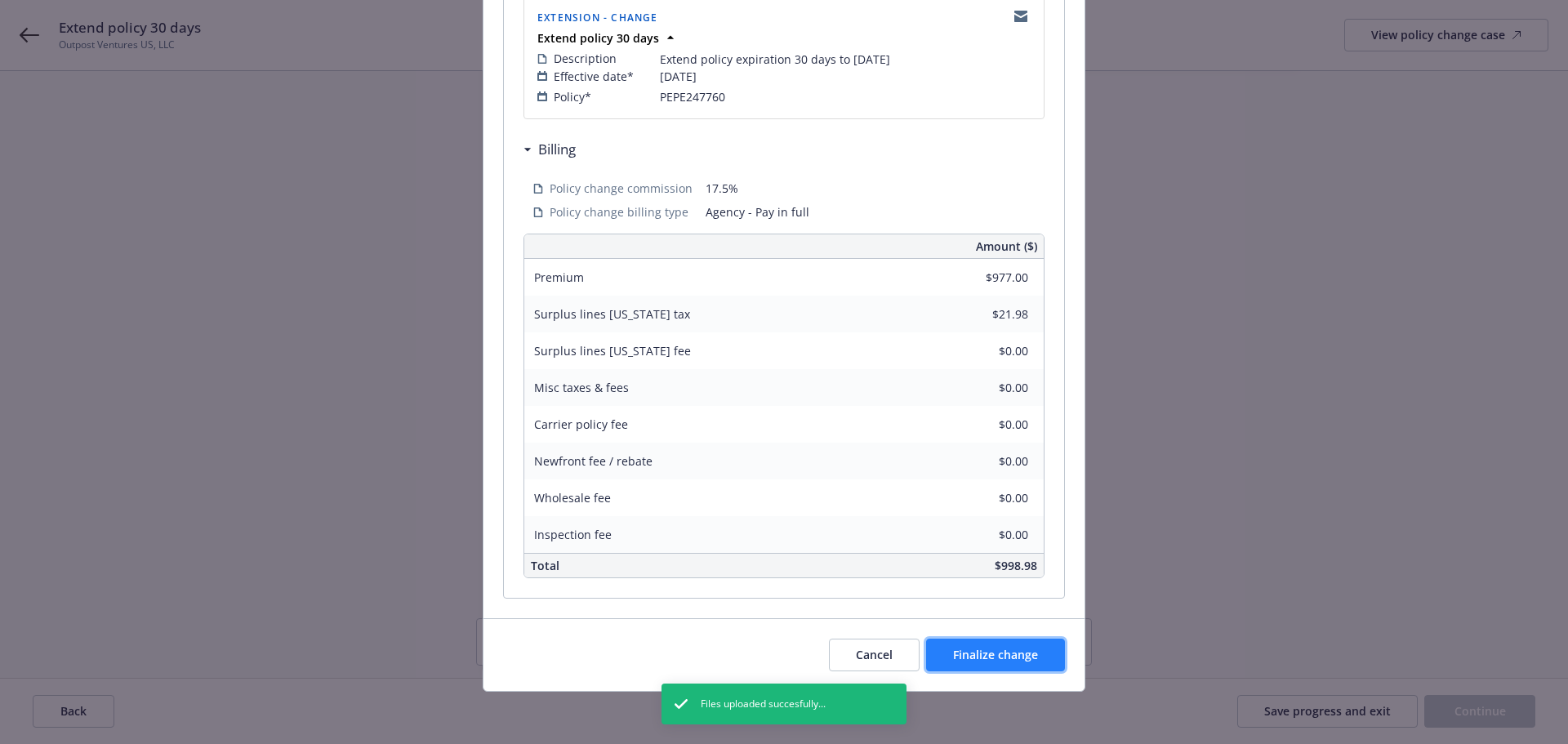
click at [1014, 661] on span "Finalize change" at bounding box center [995, 654] width 85 height 16
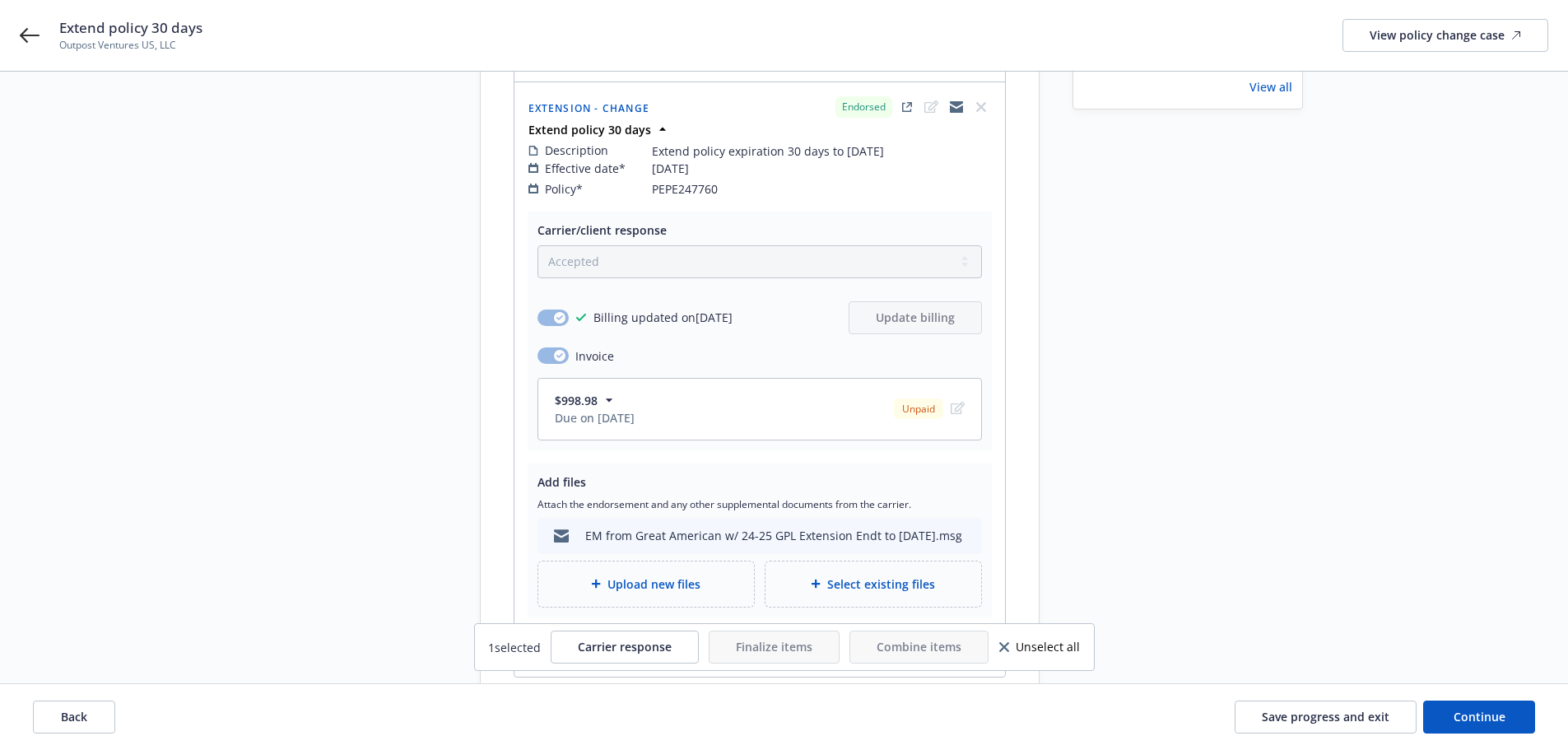
scroll to position [323, 0]
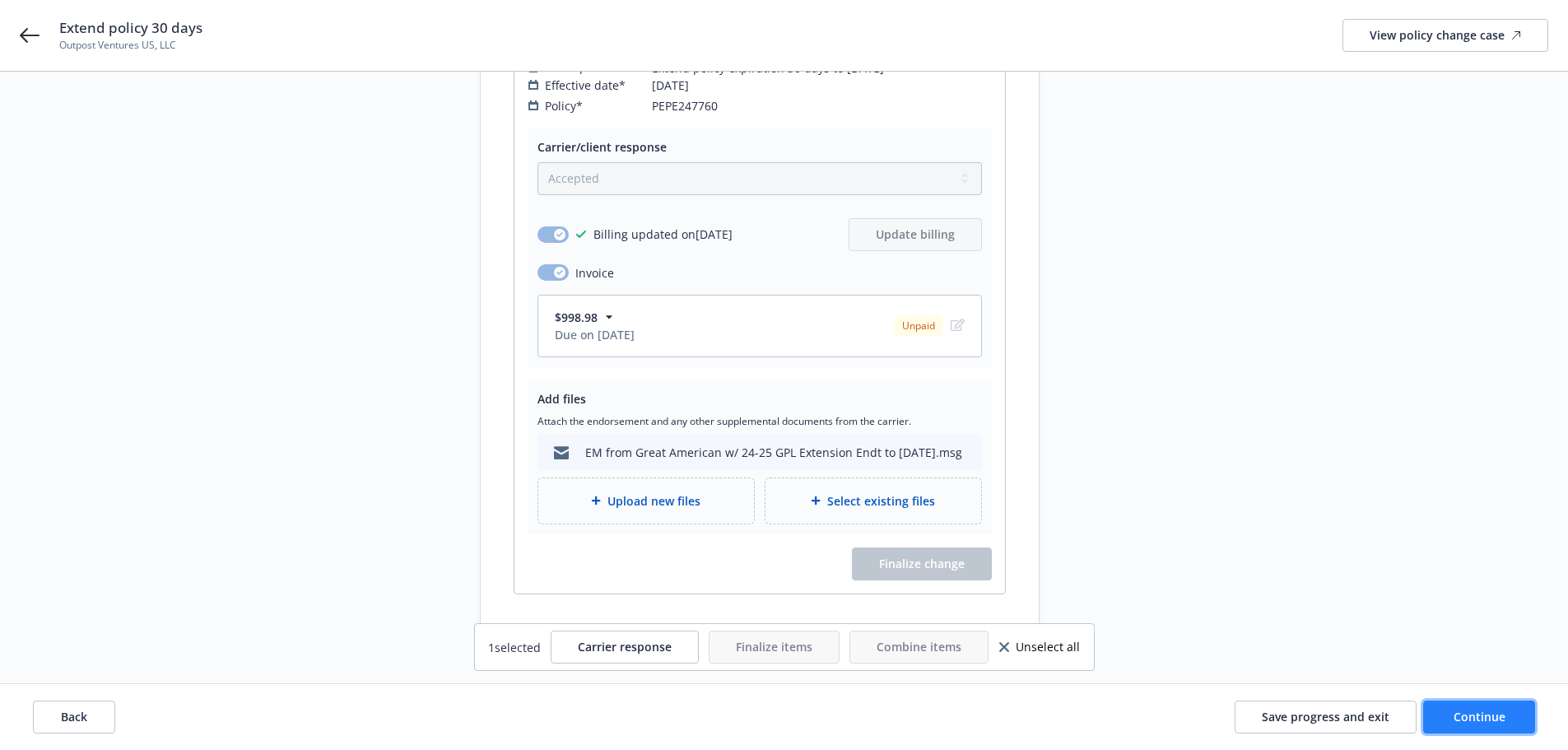
click at [1462, 715] on span "Continue" at bounding box center [1479, 716] width 52 height 16
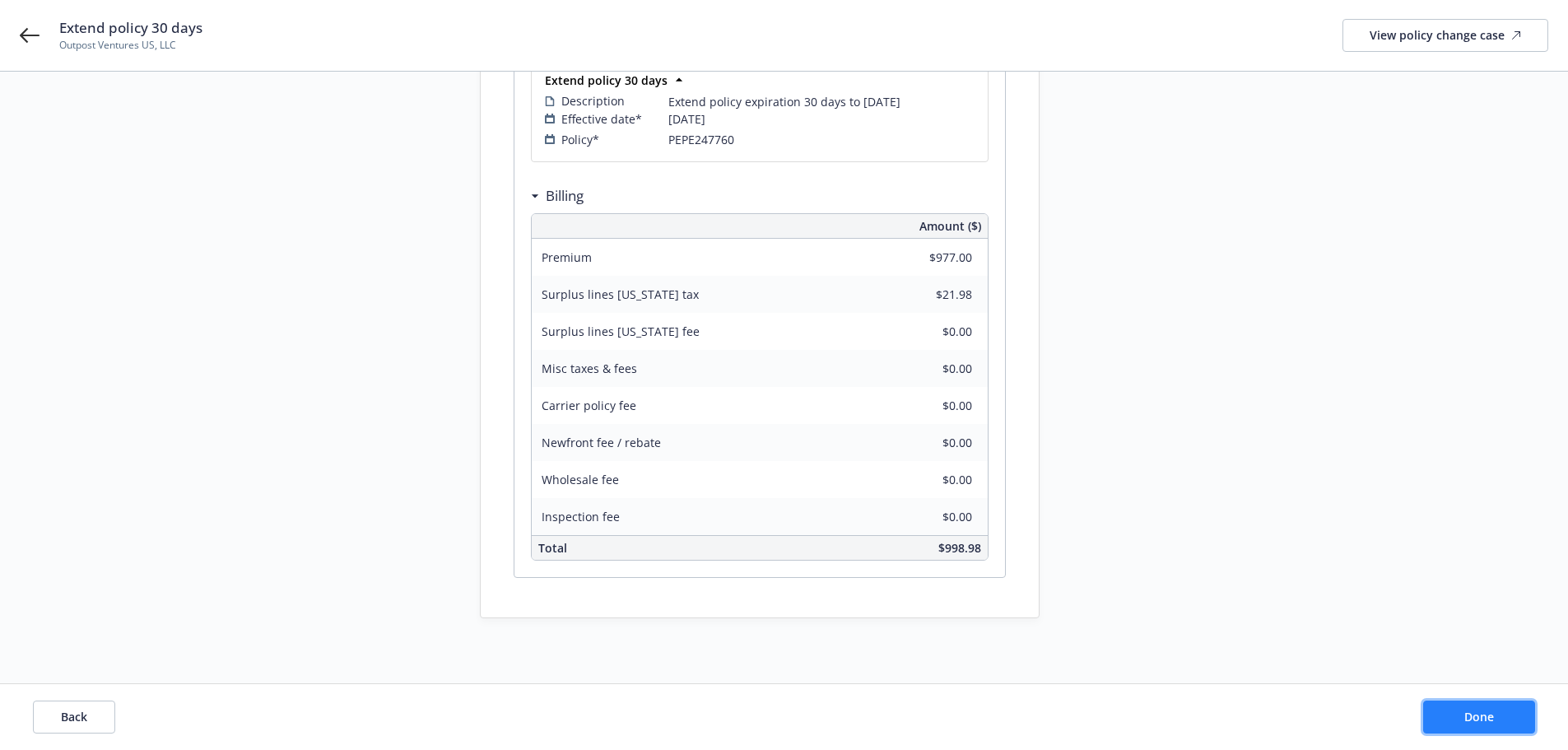
click at [1511, 721] on button "Done" at bounding box center [1479, 717] width 112 height 33
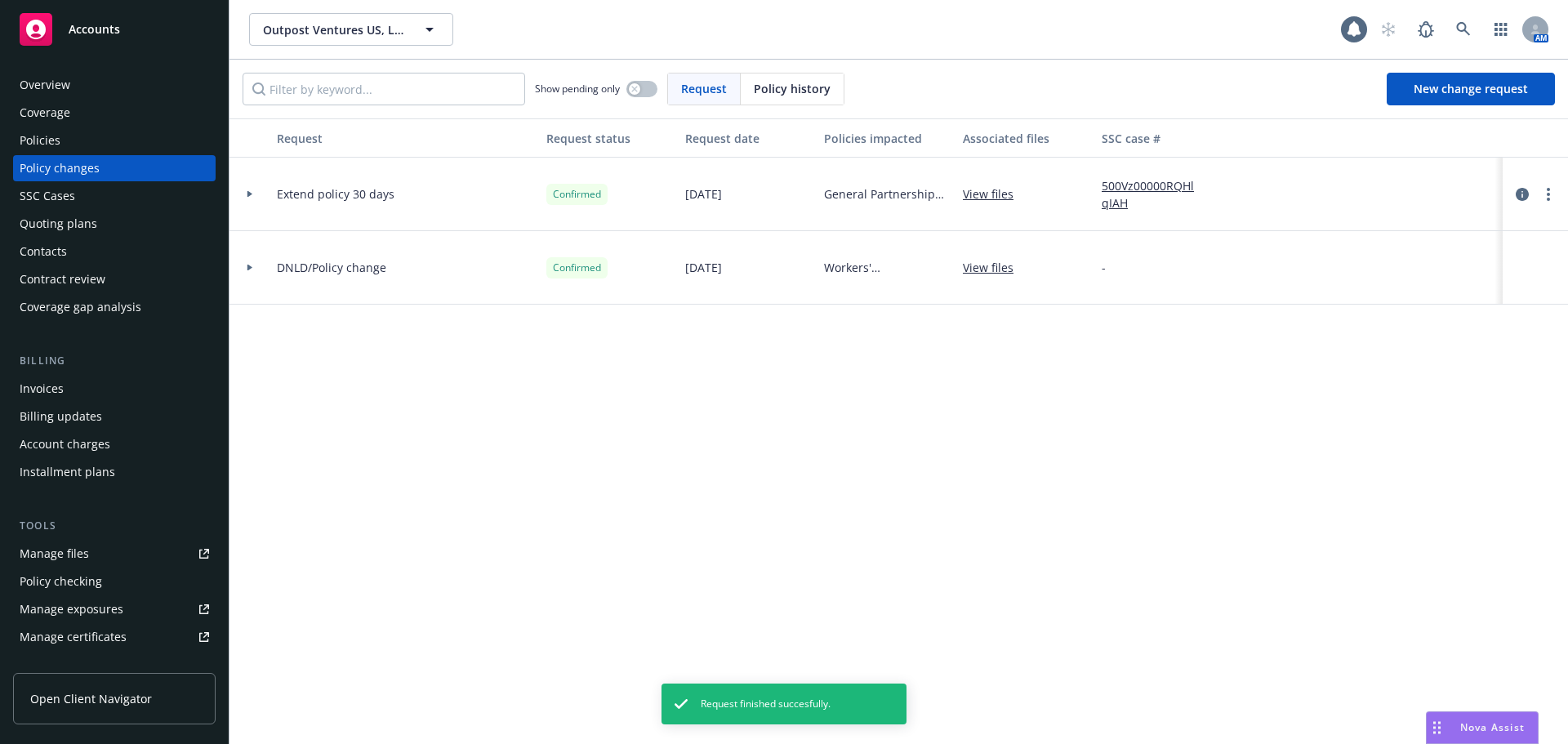
click at [81, 148] on div "Policies" at bounding box center [114, 140] width 189 height 26
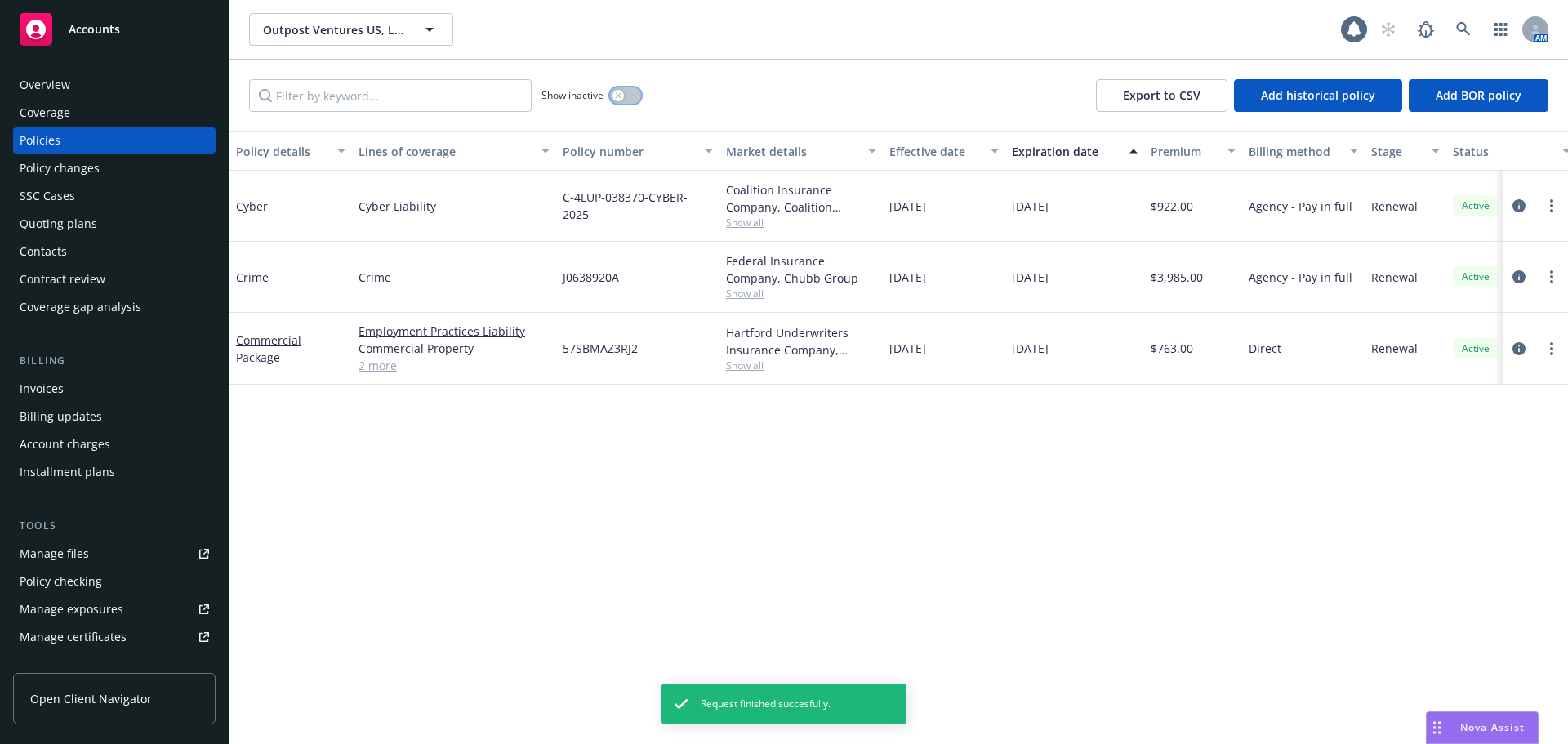
click at [621, 97] on icon "button" at bounding box center [617, 95] width 6 height 6
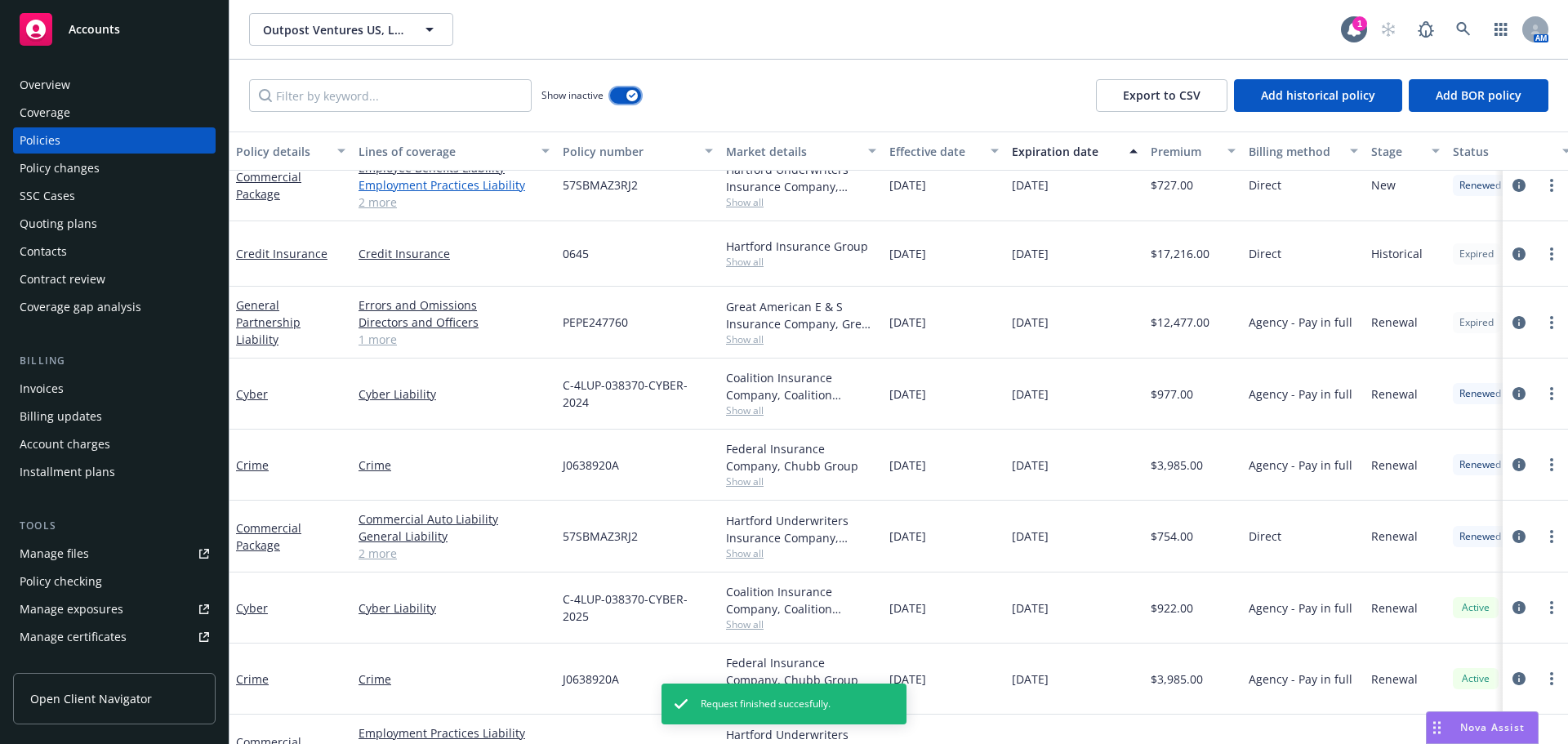
scroll to position [338, 0]
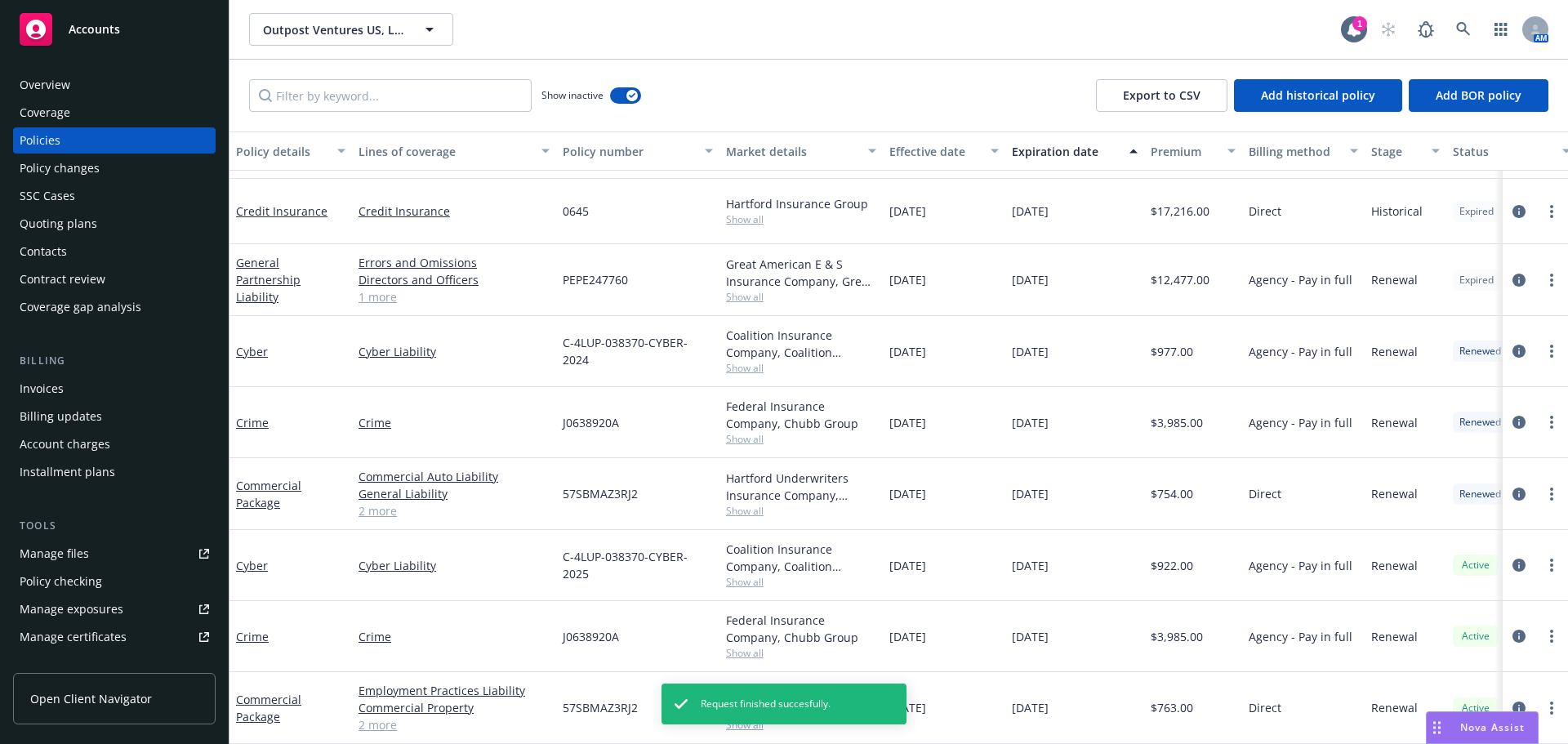
click at [271, 284] on div "General Partnership Liability" at bounding box center [291, 279] width 110 height 51
click at [260, 275] on link "General Partnership Liability" at bounding box center [268, 279] width 64 height 49
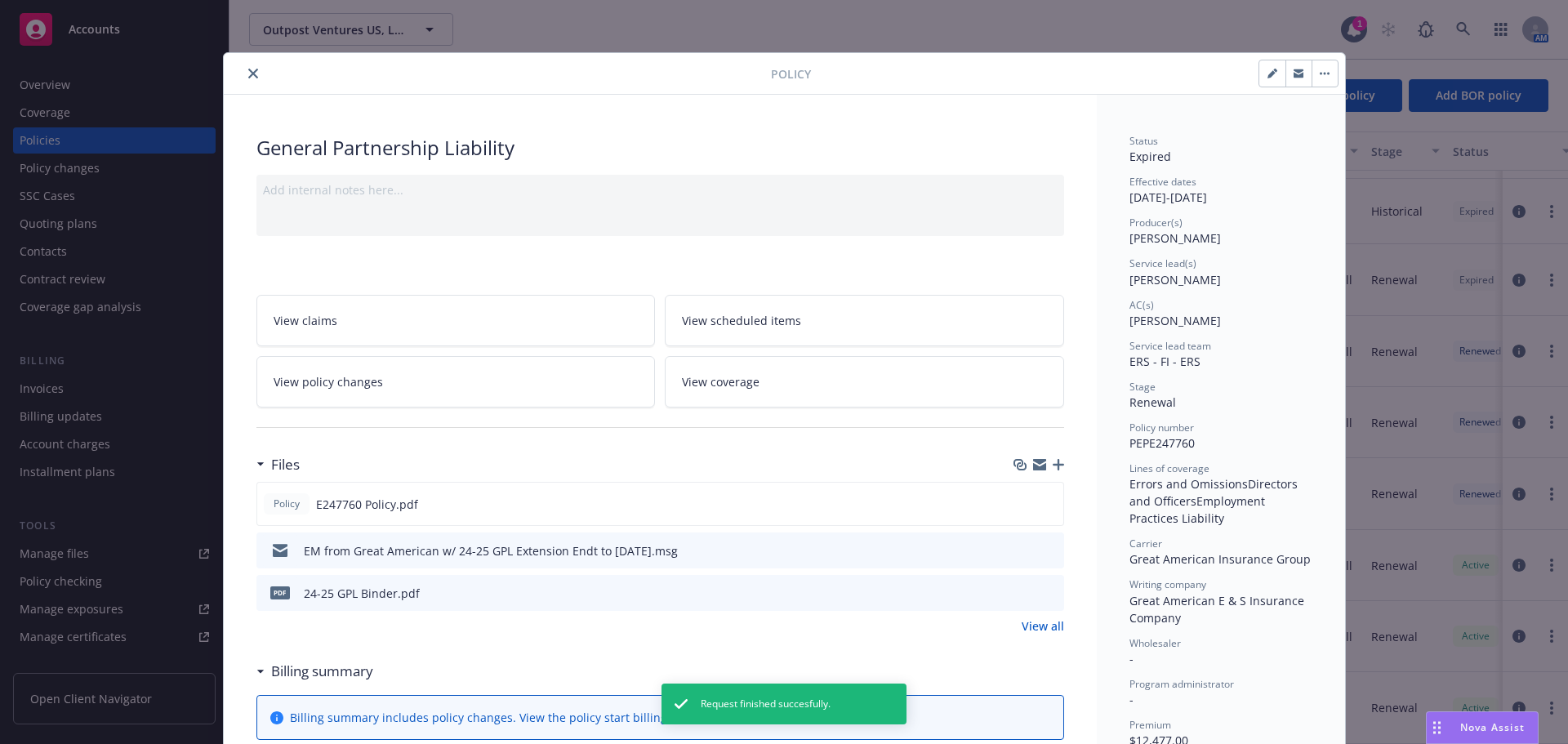
scroll to position [49, 0]
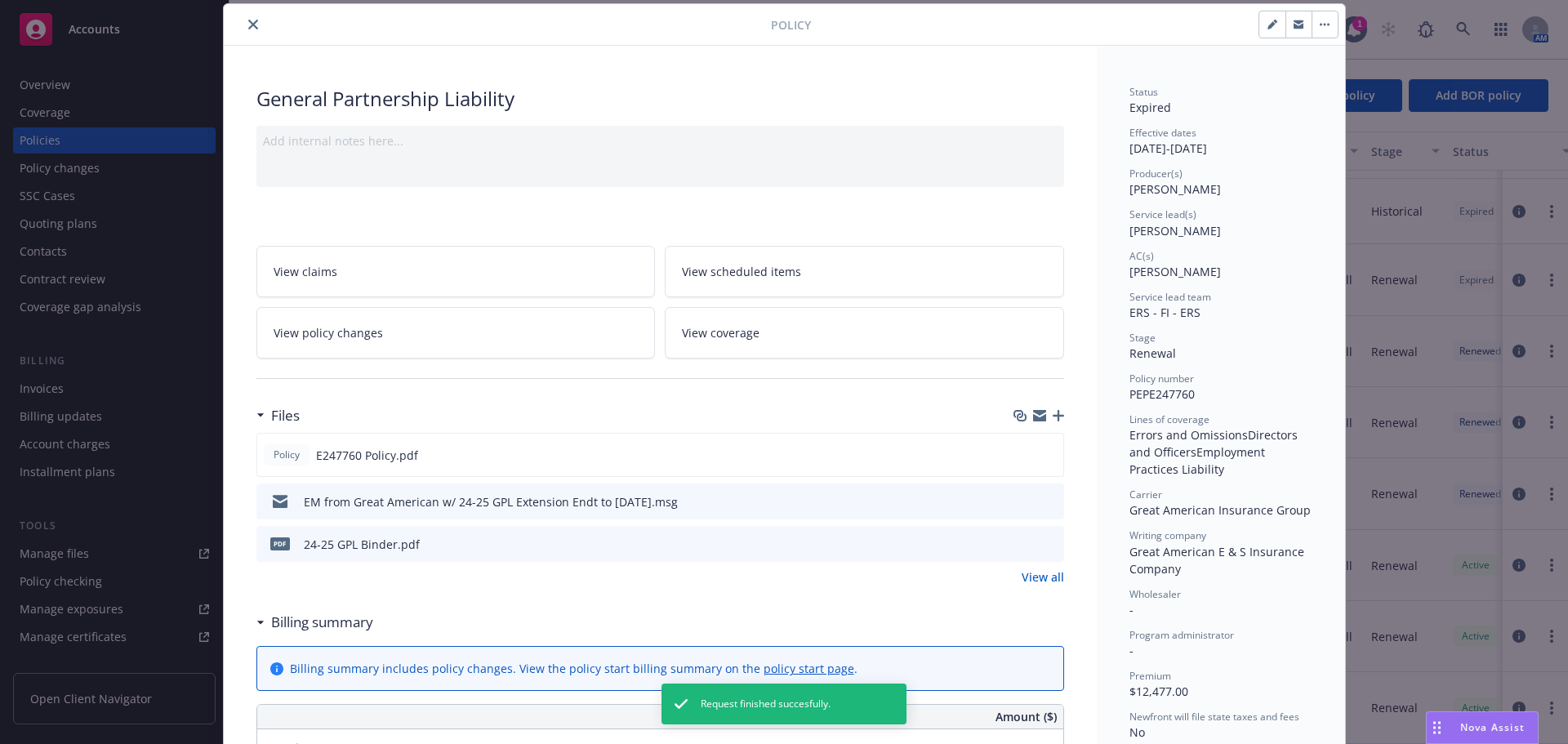
click at [1262, 29] on button "button" at bounding box center [1271, 24] width 26 height 26
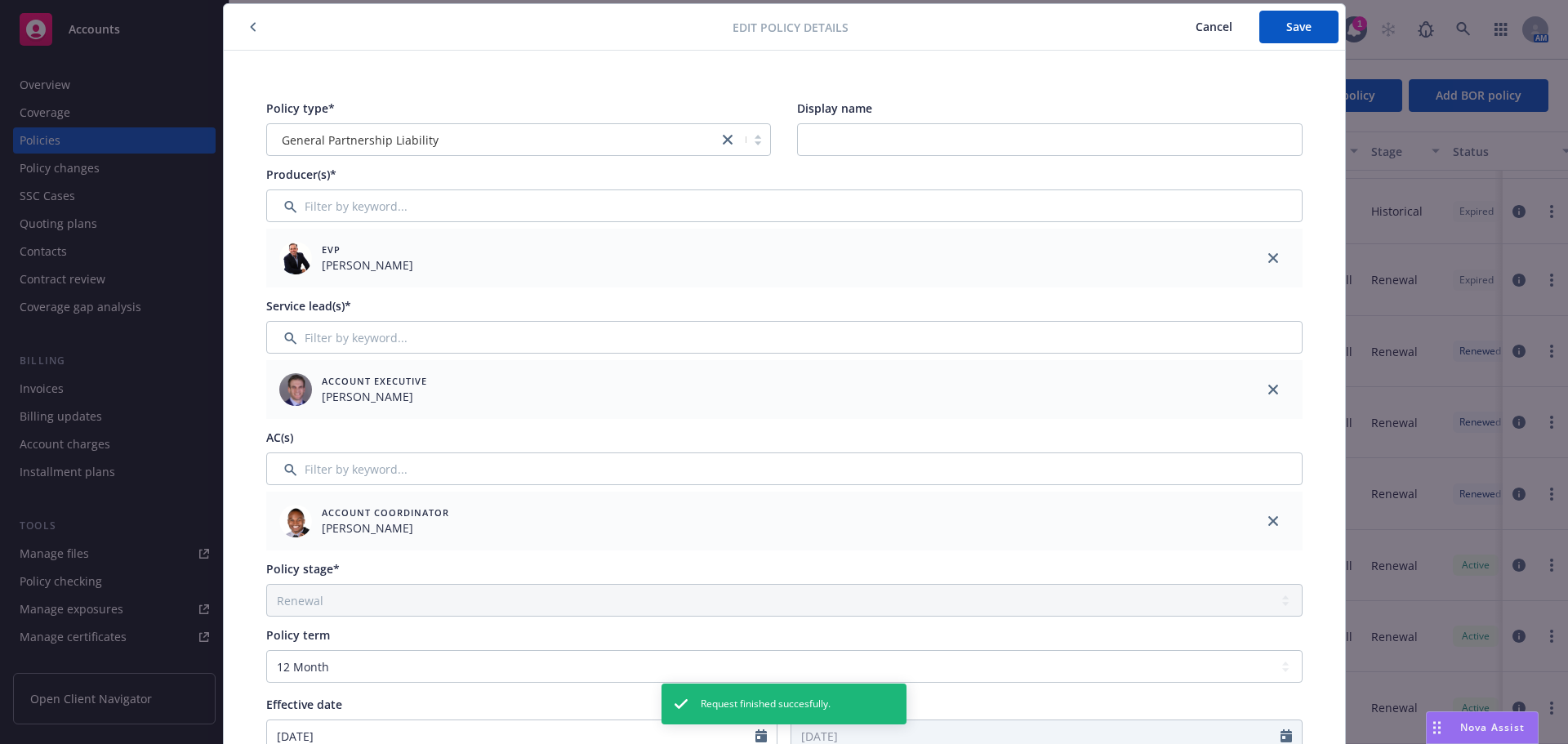
scroll to position [457, 0]
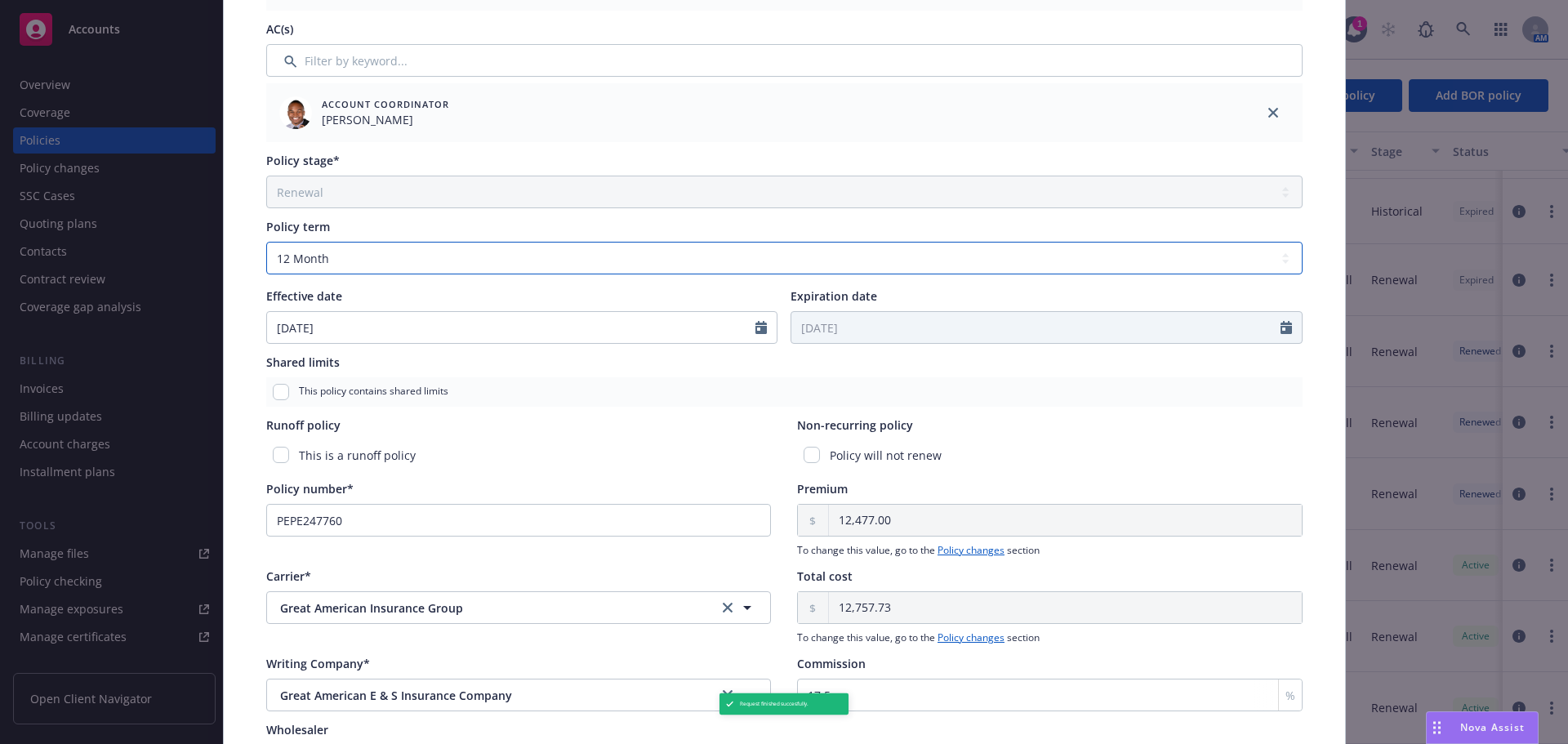
click at [372, 261] on select "Select policy term 12 Month 6 Month 4 Month 3 Month 2 Month 1 Month 36 Month (3…" at bounding box center [784, 258] width 1036 height 33
click at [266, 242] on select "Select policy term 12 Month 6 Month 4 Month 3 Month 2 Month 1 Month 36 Month (3…" at bounding box center [784, 258] width 1036 height 33
click at [844, 328] on input "Expiration date" at bounding box center [1036, 327] width 489 height 31
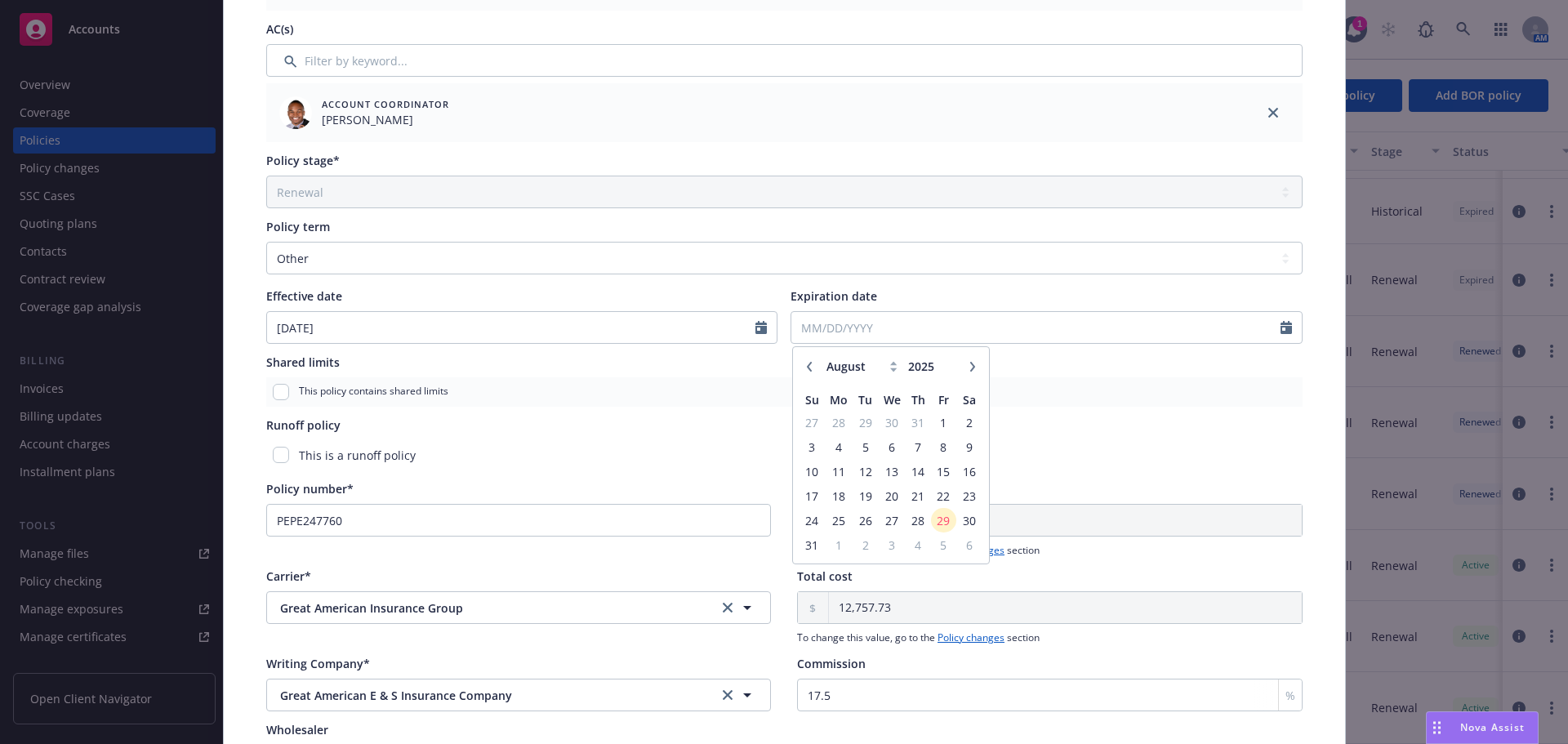
click at [962, 360] on button "button" at bounding box center [972, 366] width 19 height 19
click at [854, 423] on span "2" at bounding box center [865, 422] width 22 height 20
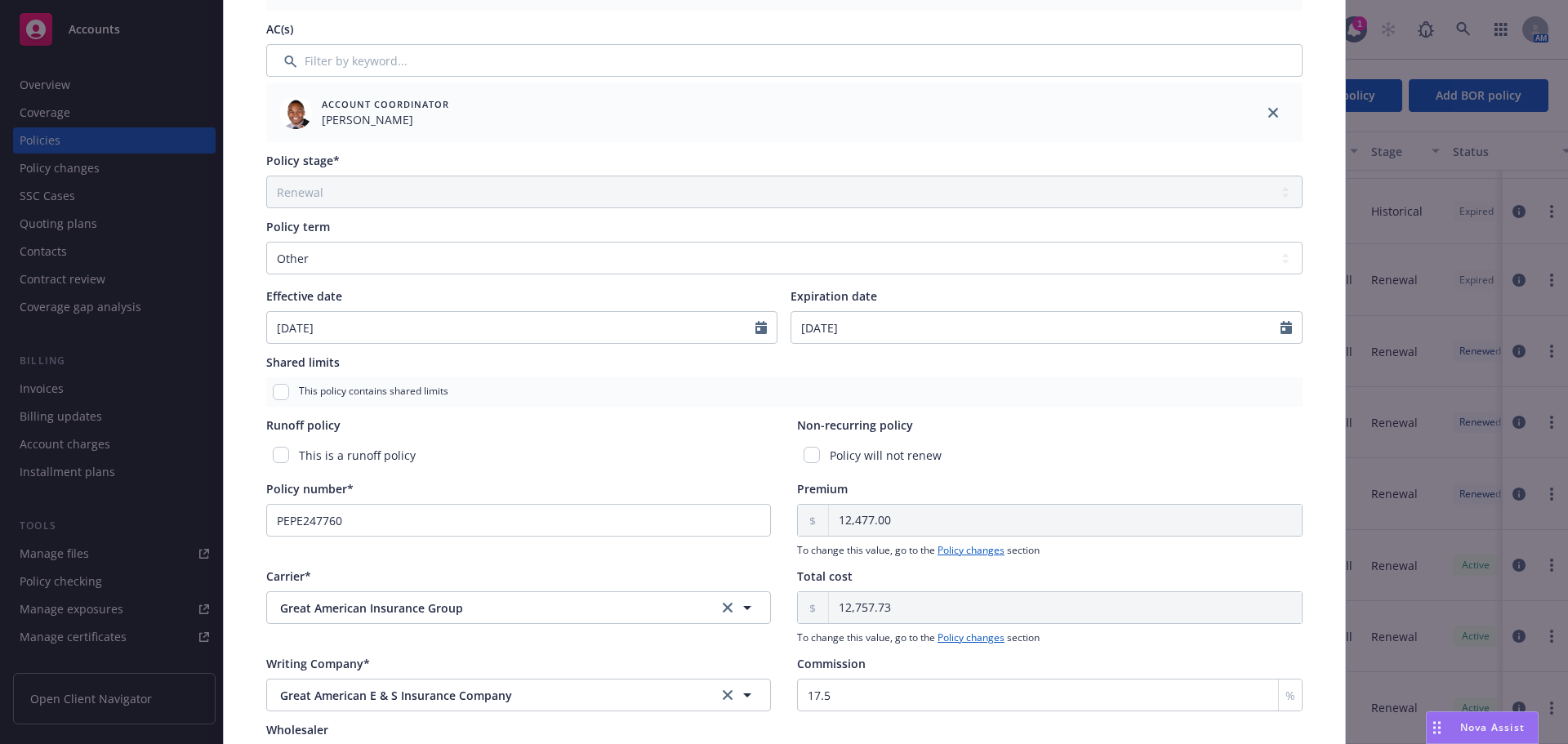
scroll to position [0, 0]
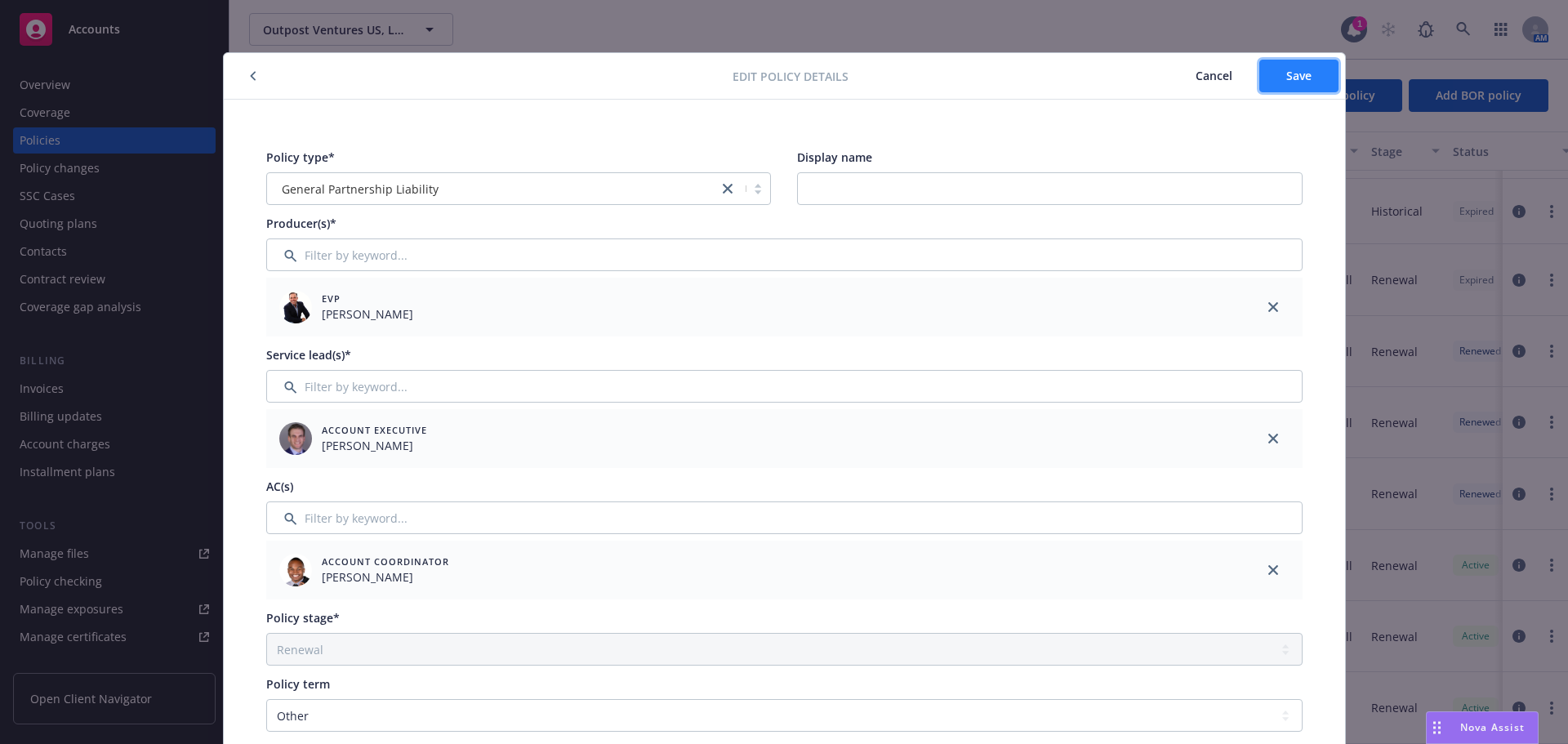
click at [1304, 83] on button "Save" at bounding box center [1298, 75] width 80 height 33
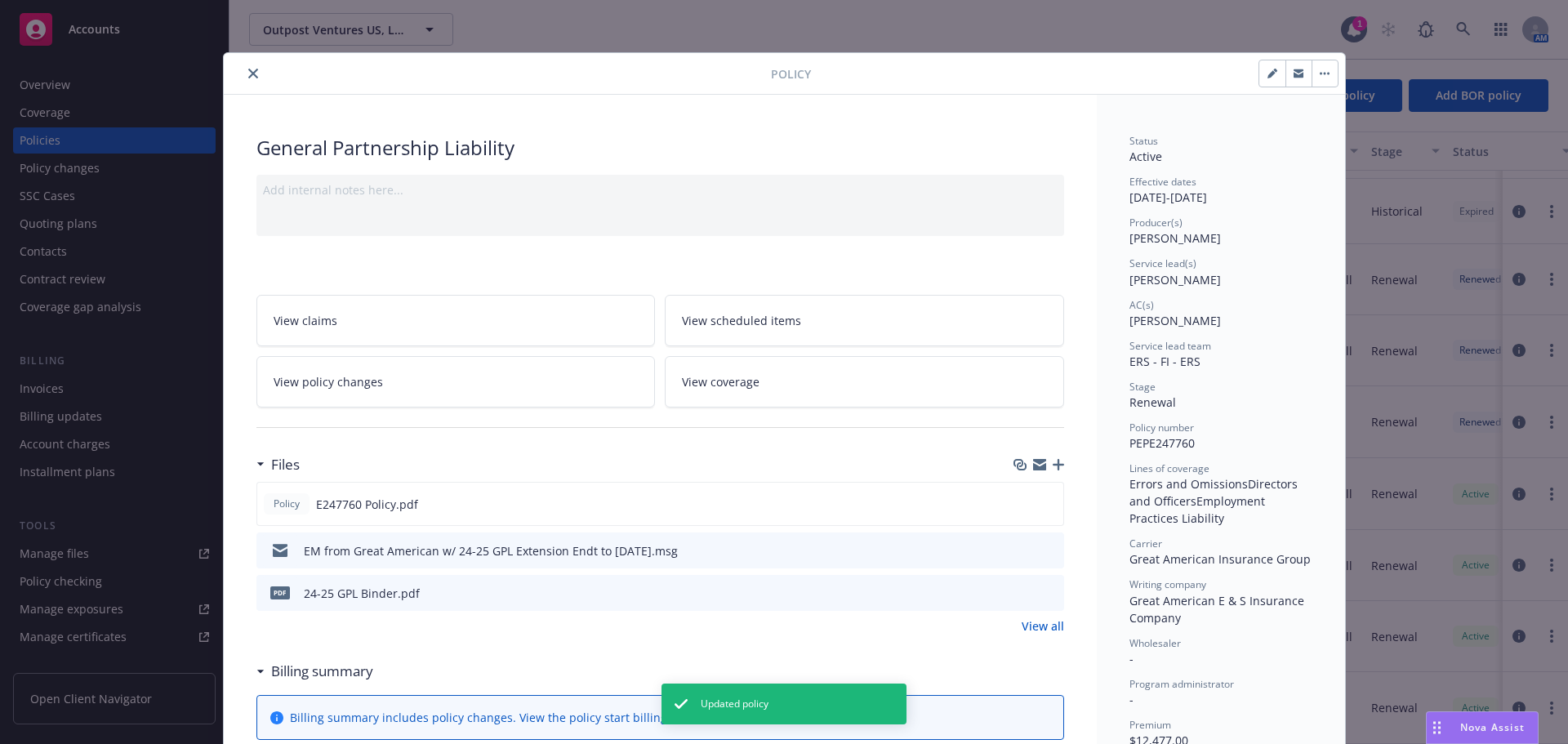
click at [246, 65] on button "close" at bounding box center [253, 73] width 19 height 19
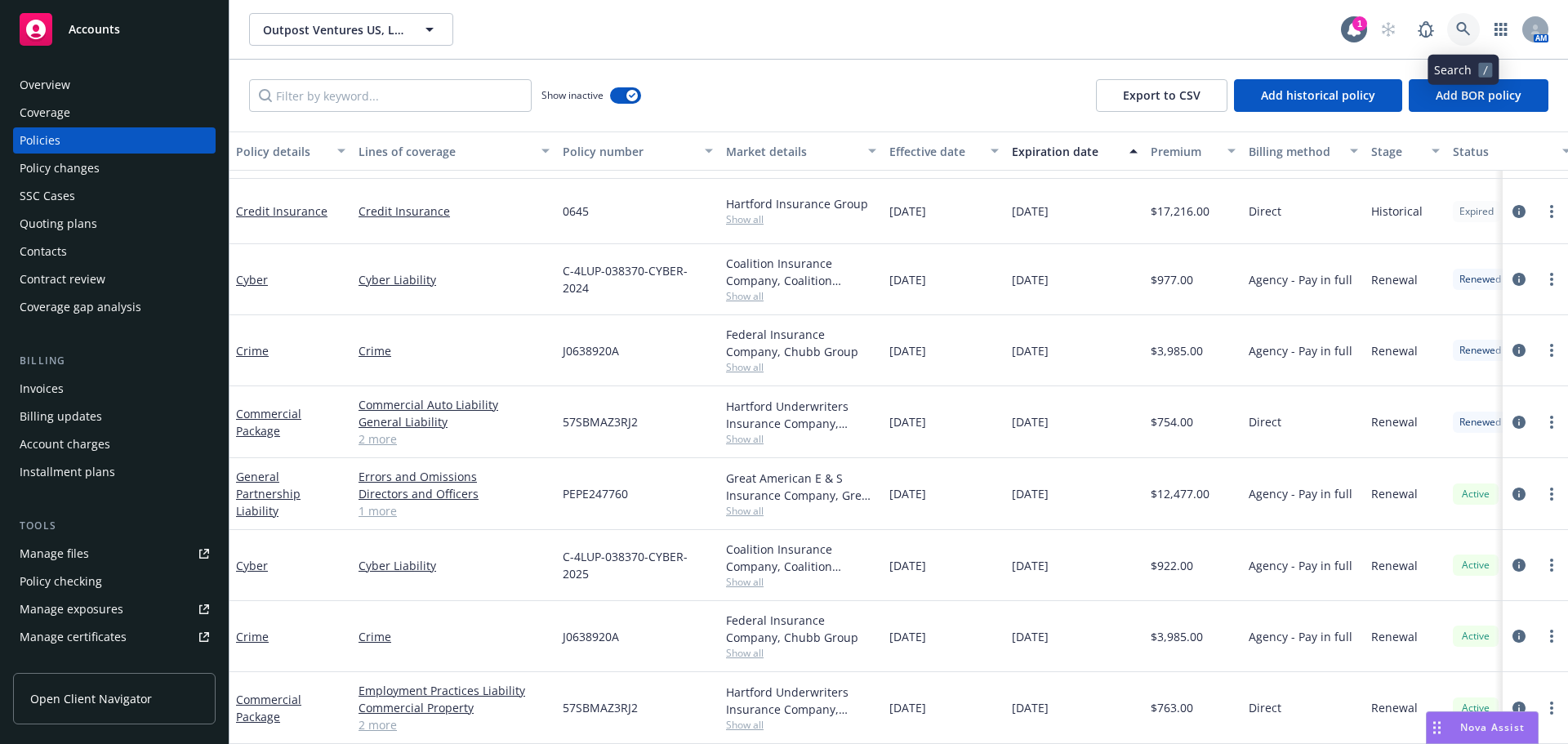
click at [1463, 26] on icon at bounding box center [1463, 29] width 15 height 15
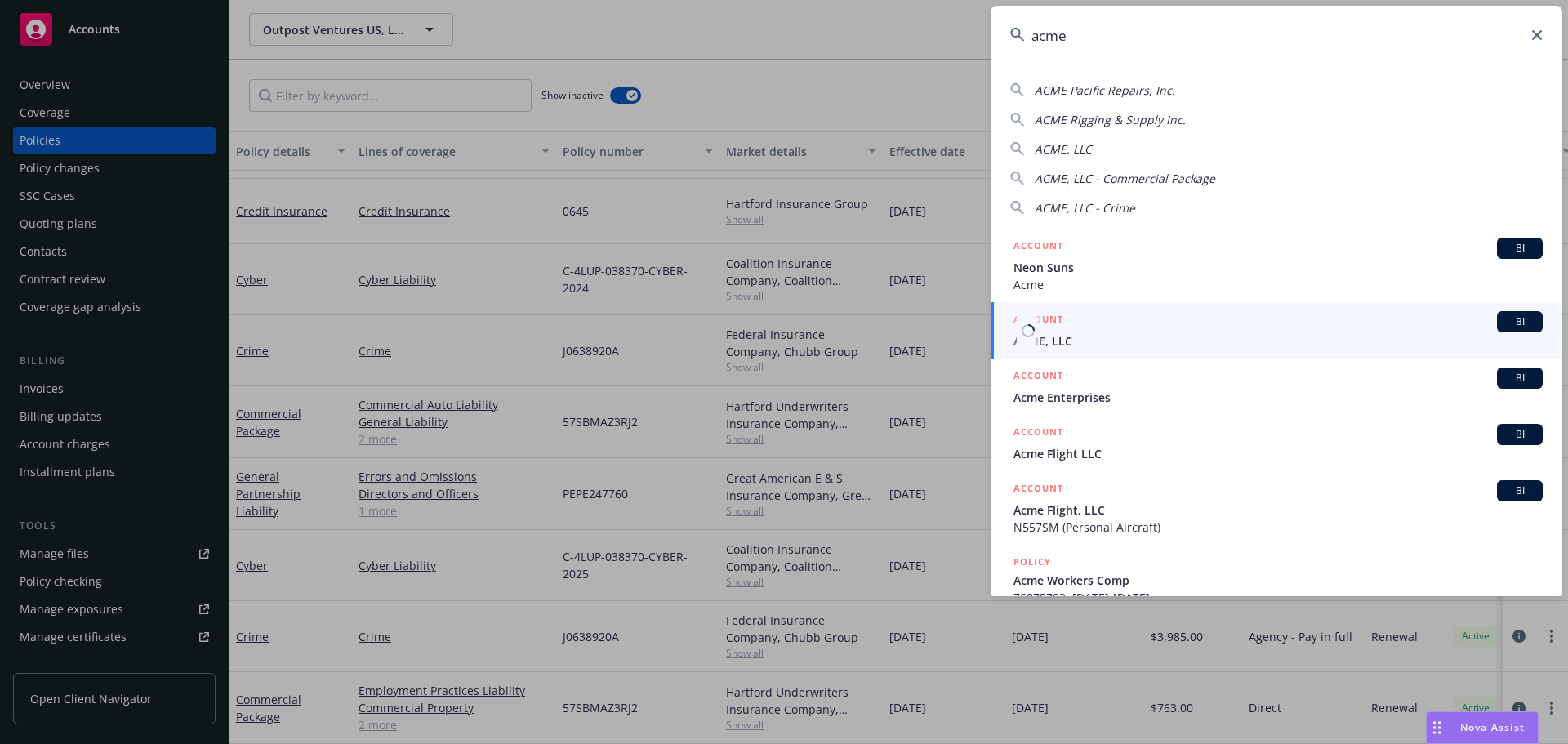
click at [1065, 318] on div "ACCOUNT BI" at bounding box center [1278, 321] width 529 height 21
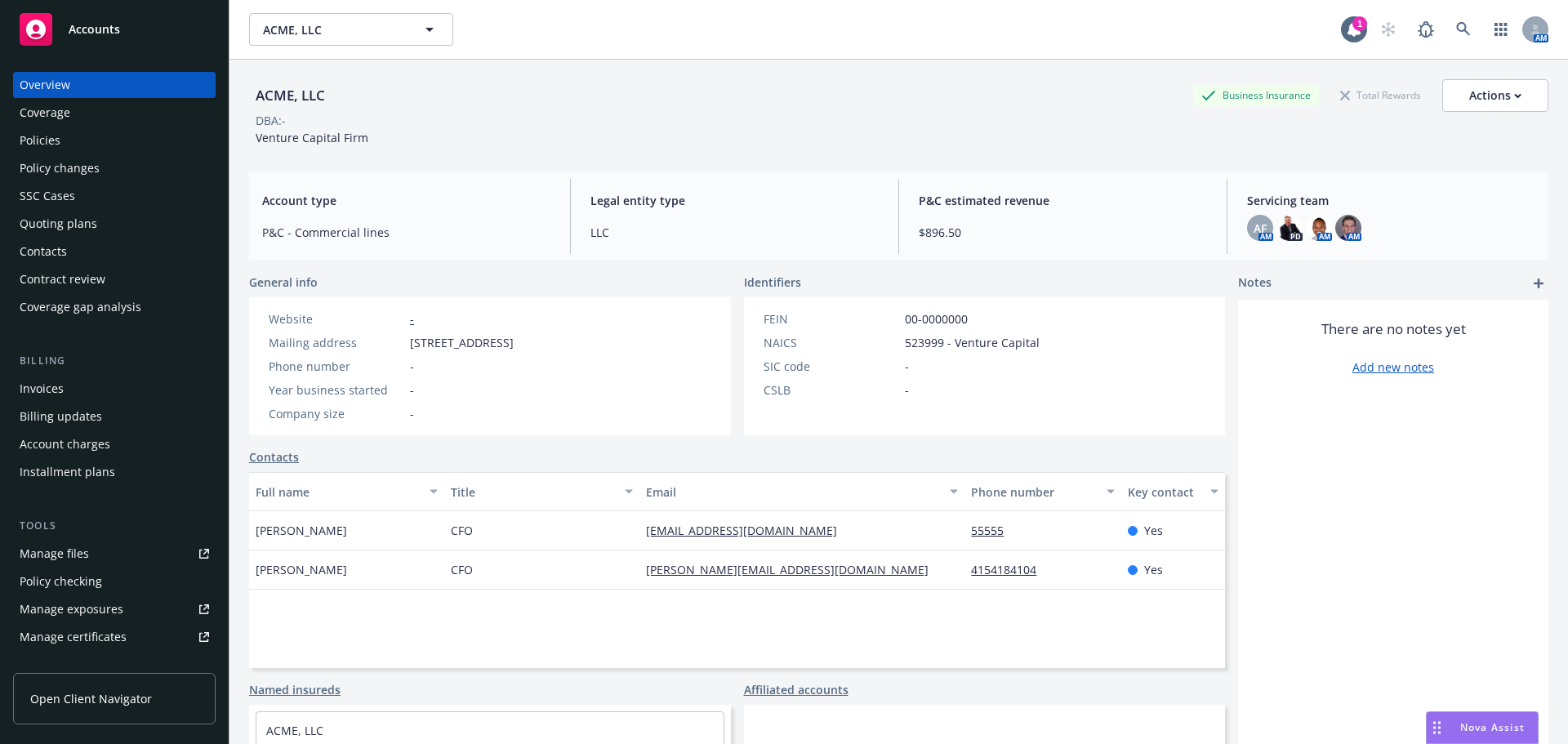
click at [41, 146] on div "Policies" at bounding box center [39, 140] width 41 height 26
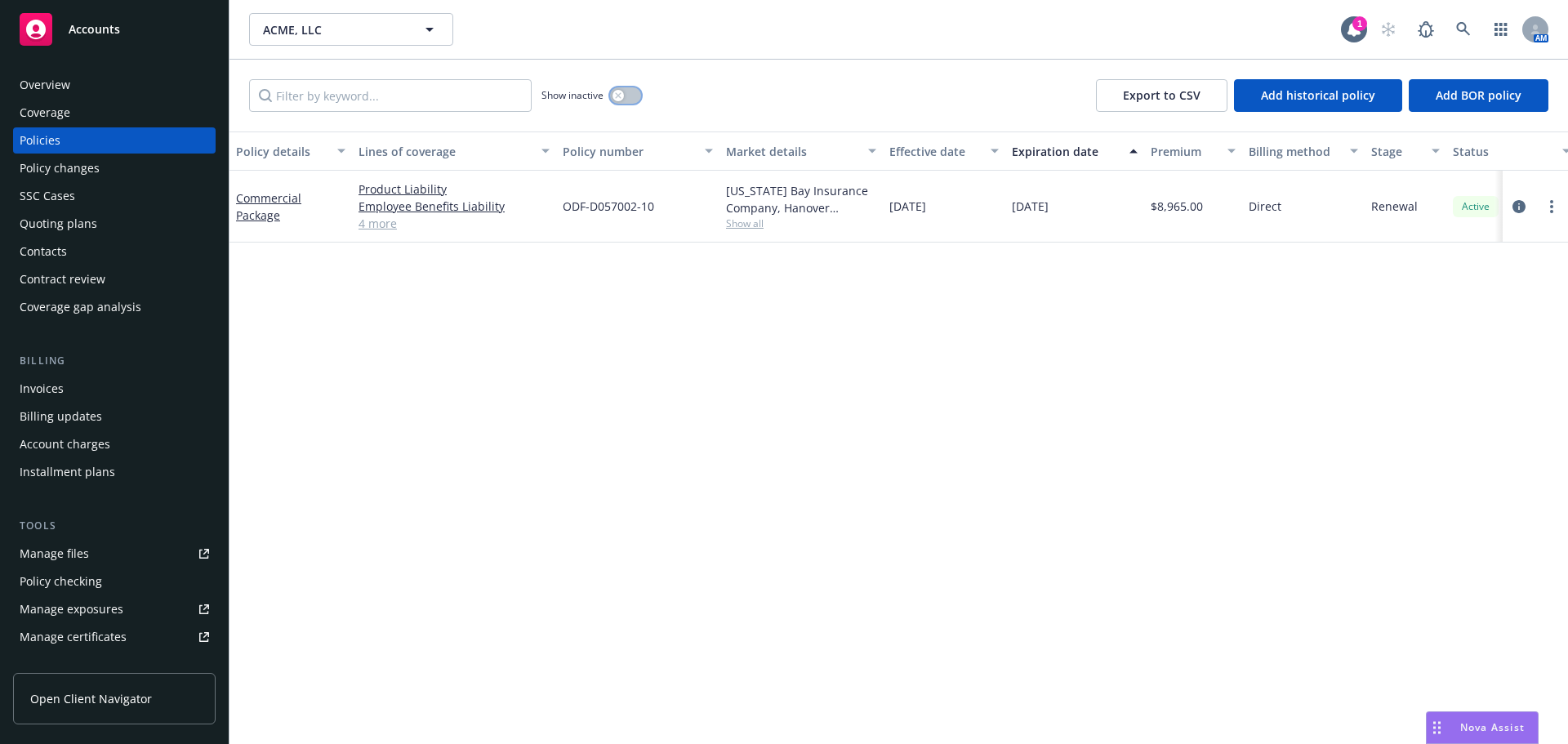
click at [617, 94] on icon "button" at bounding box center [617, 95] width 6 height 6
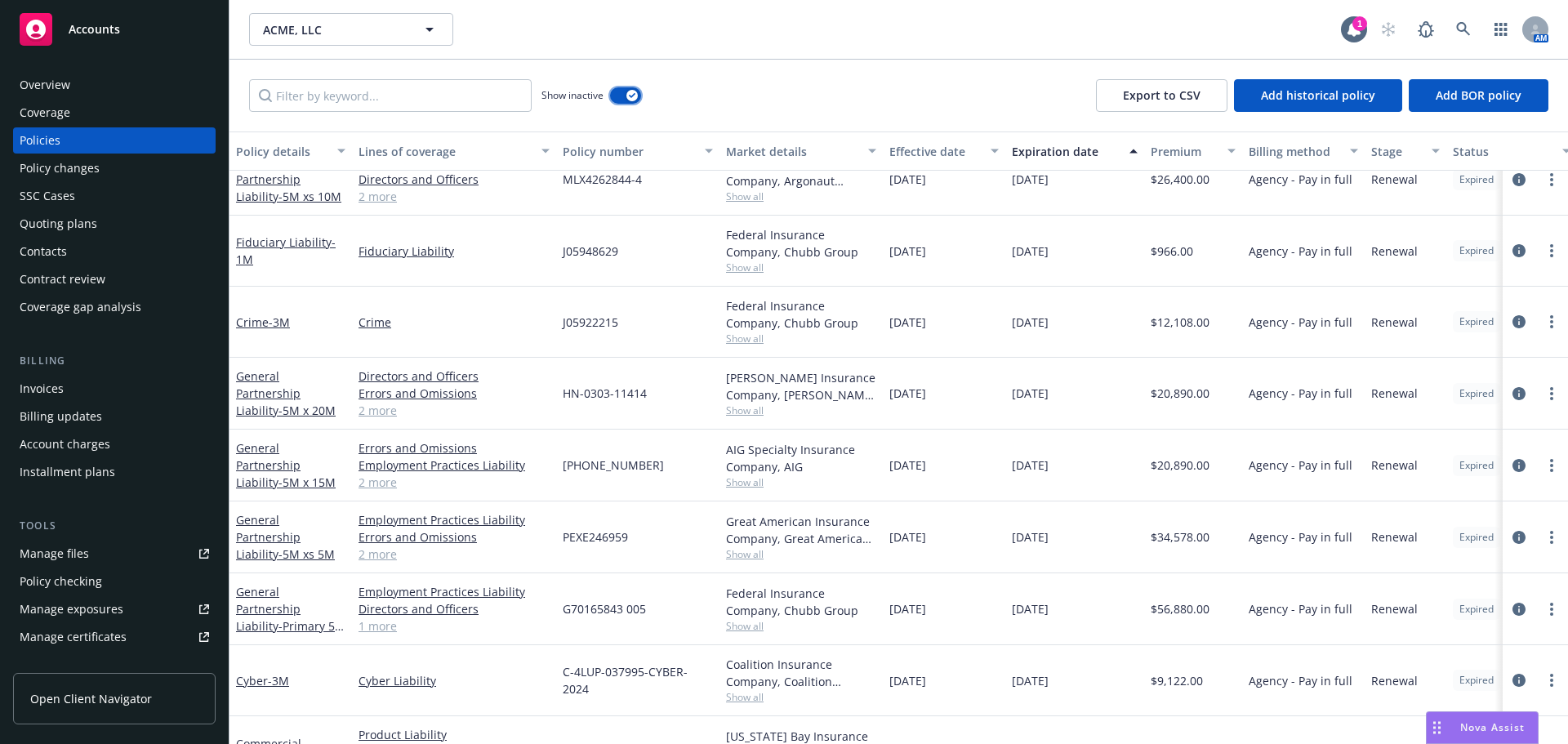
scroll to position [1586, 0]
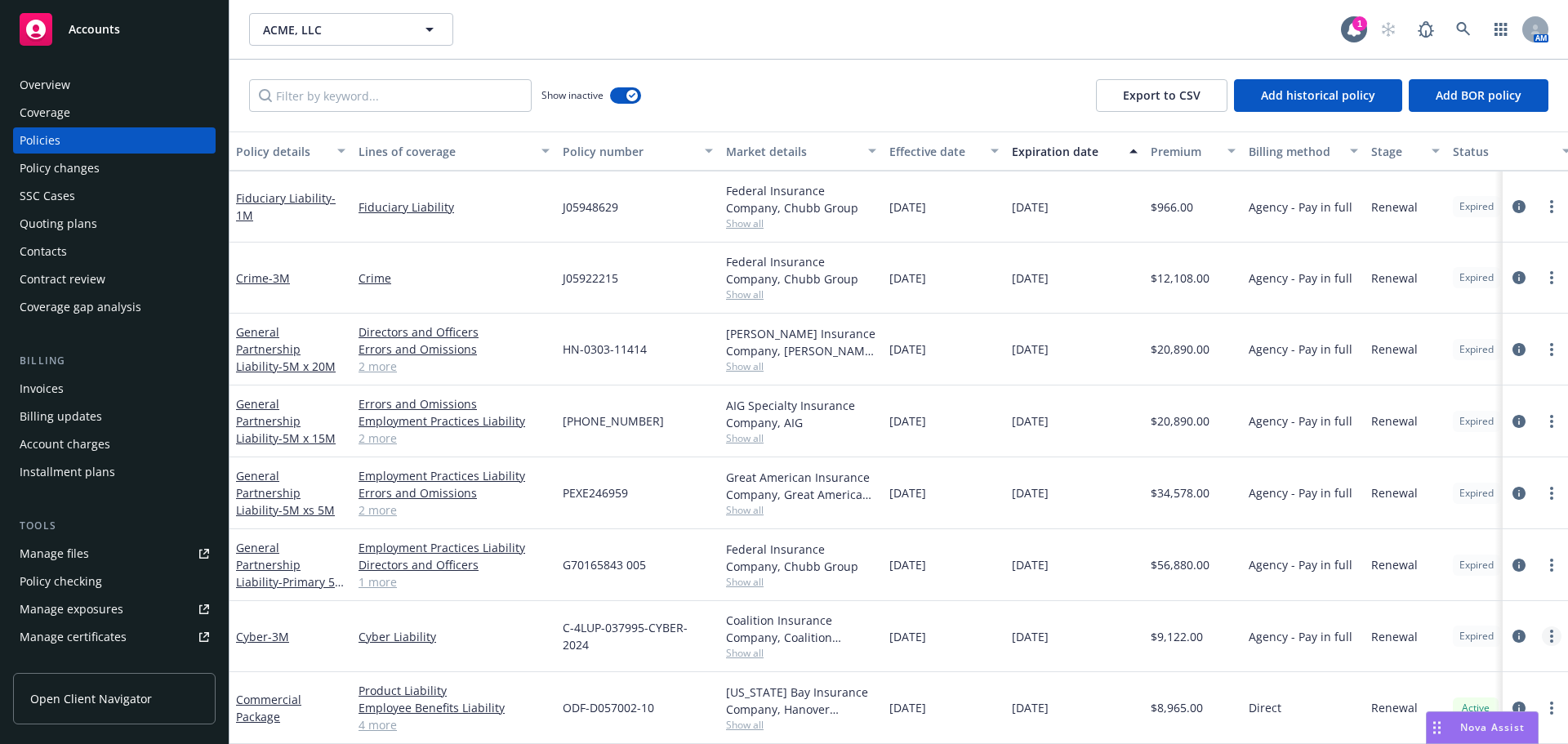
click at [1550, 634] on circle "more" at bounding box center [1551, 636] width 3 height 3
click at [1466, 442] on link "Renew with incumbent" at bounding box center [1464, 439] width 192 height 33
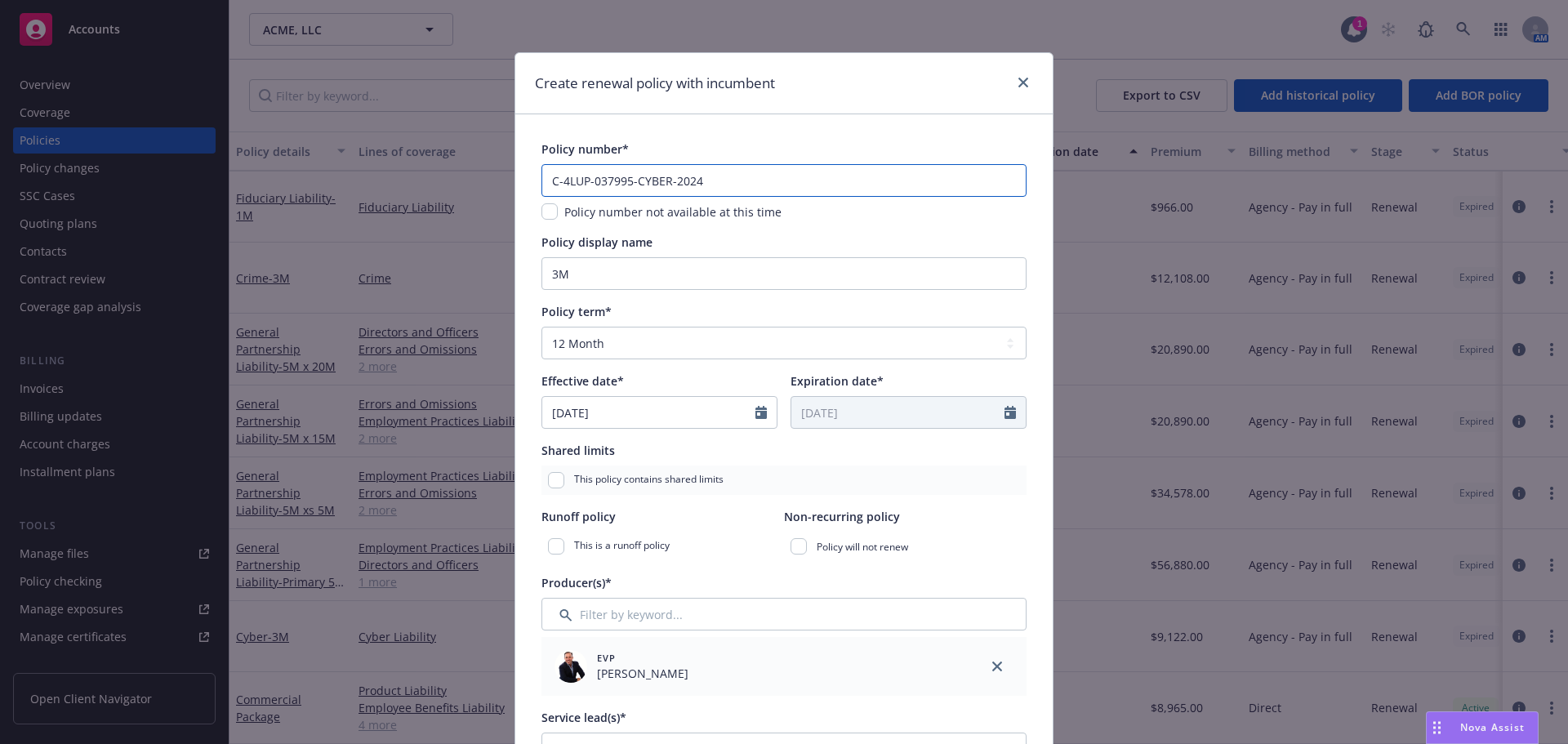
click at [713, 174] on input "C-4LUP-037995-CYBER-2024" at bounding box center [783, 180] width 485 height 33
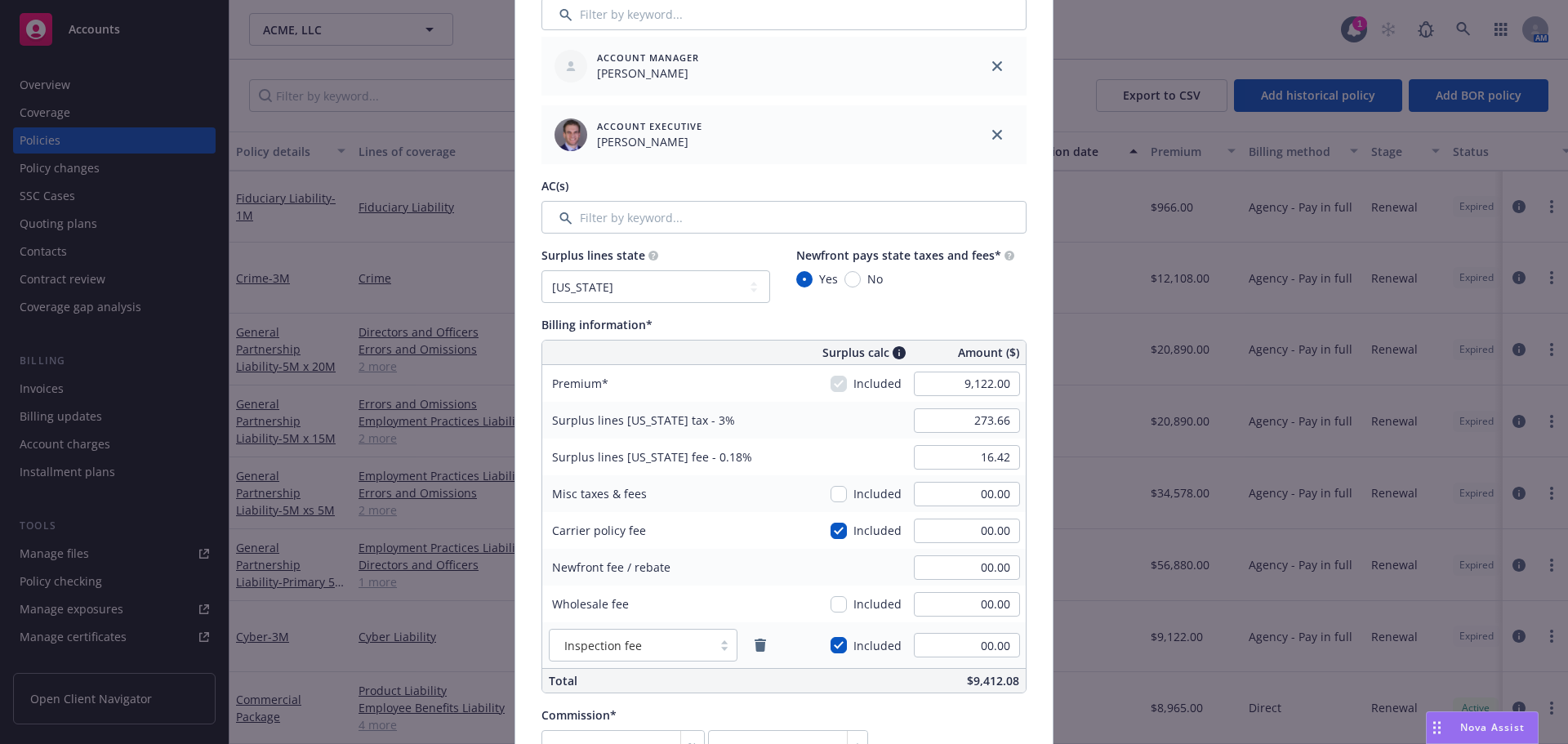
scroll to position [817, 0]
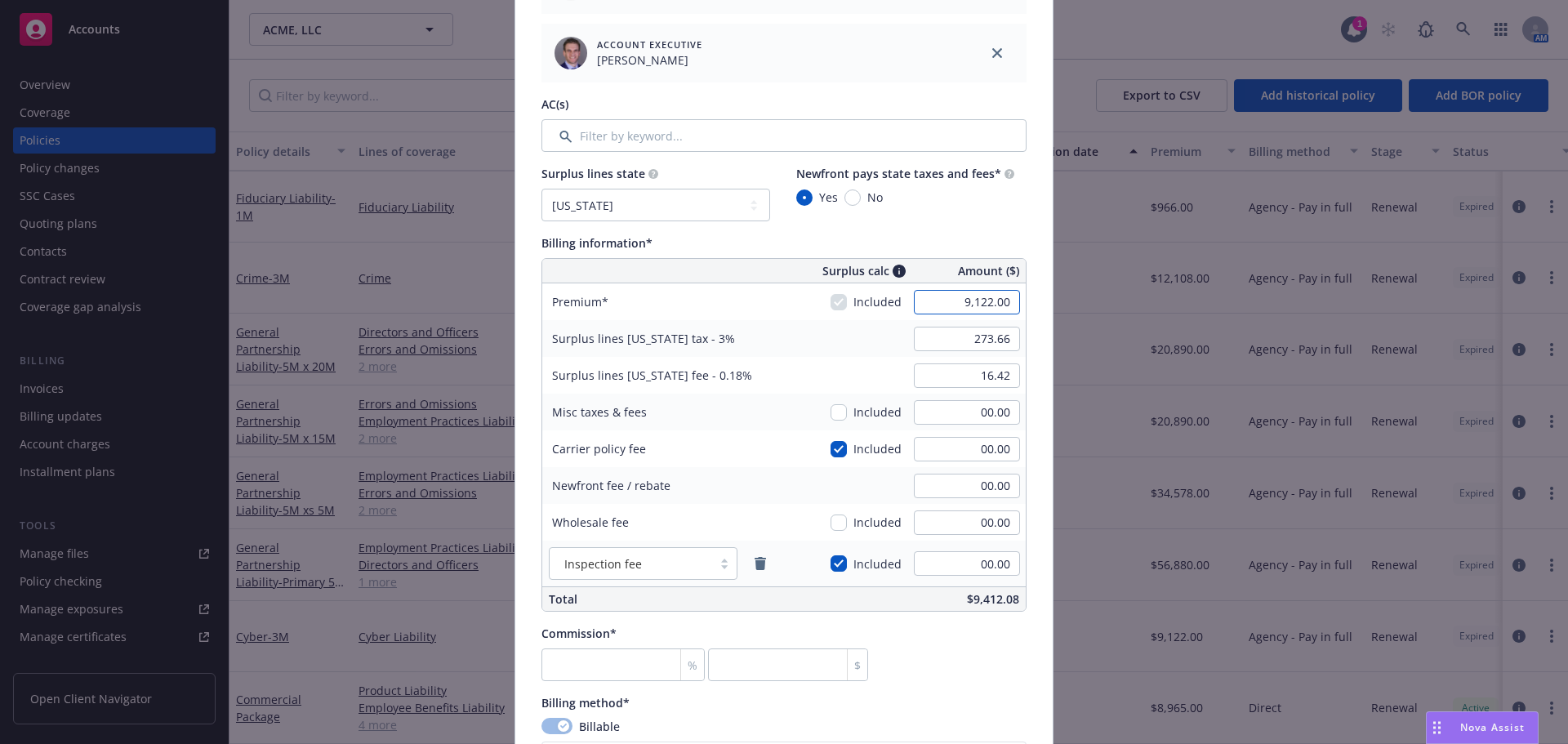
click at [956, 304] on input "9,122.00" at bounding box center [967, 302] width 106 height 24
click at [926, 205] on div "Yes No" at bounding box center [905, 197] width 218 height 17
click at [840, 452] on input "checkbox" at bounding box center [838, 448] width 16 height 16
click at [754, 557] on icon "remove" at bounding box center [761, 564] width 13 height 13
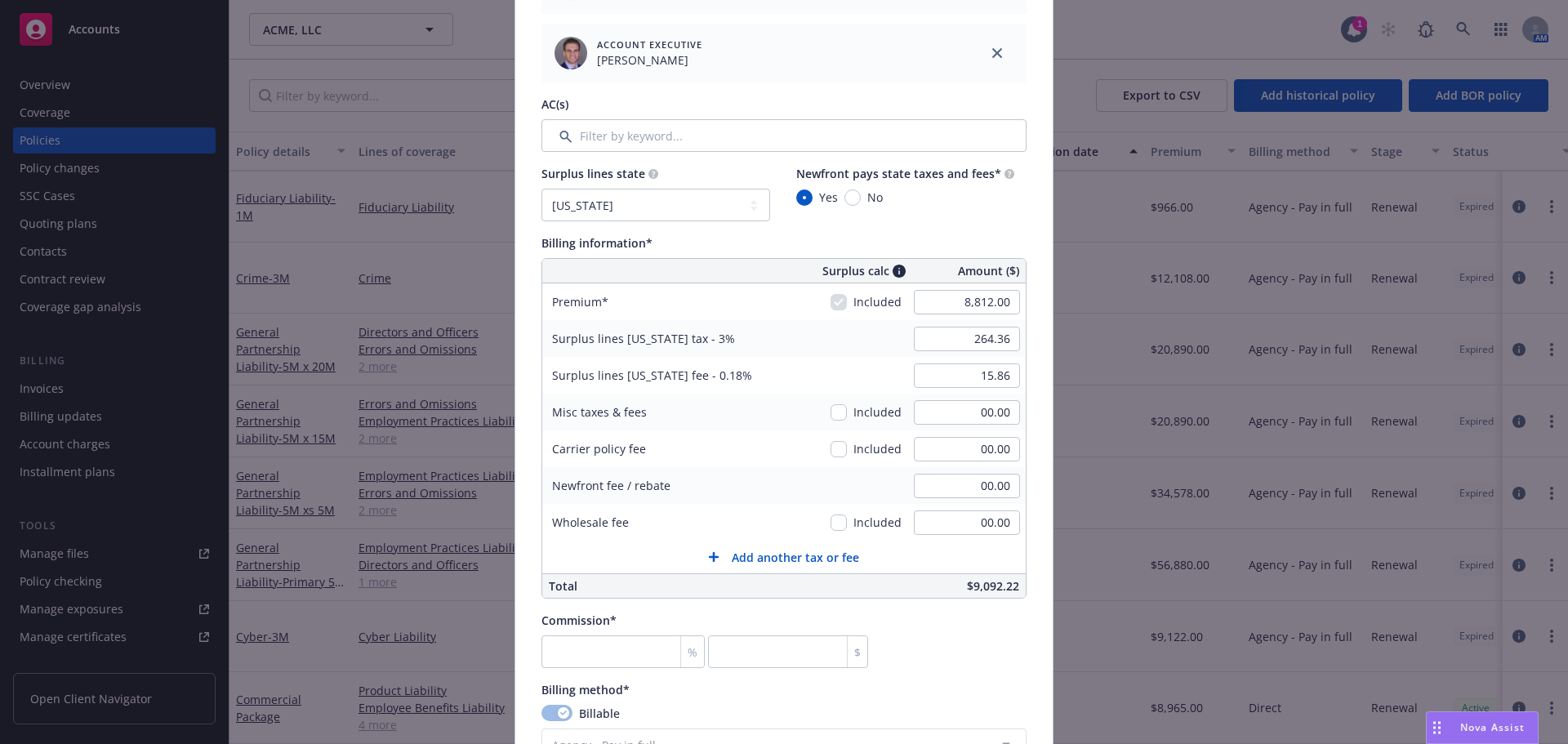
scroll to position [980, 0]
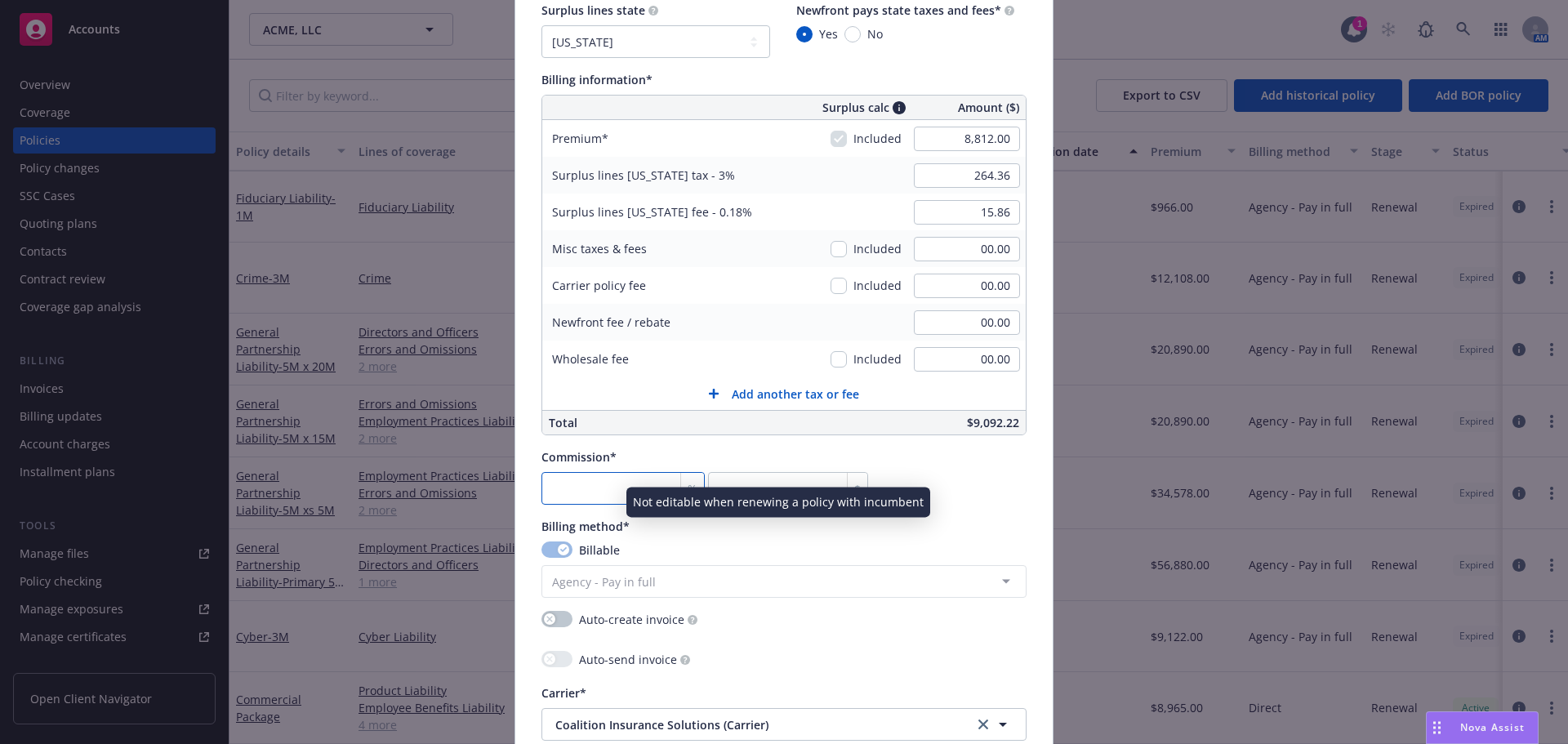
click at [585, 503] on input "number" at bounding box center [622, 488] width 163 height 33
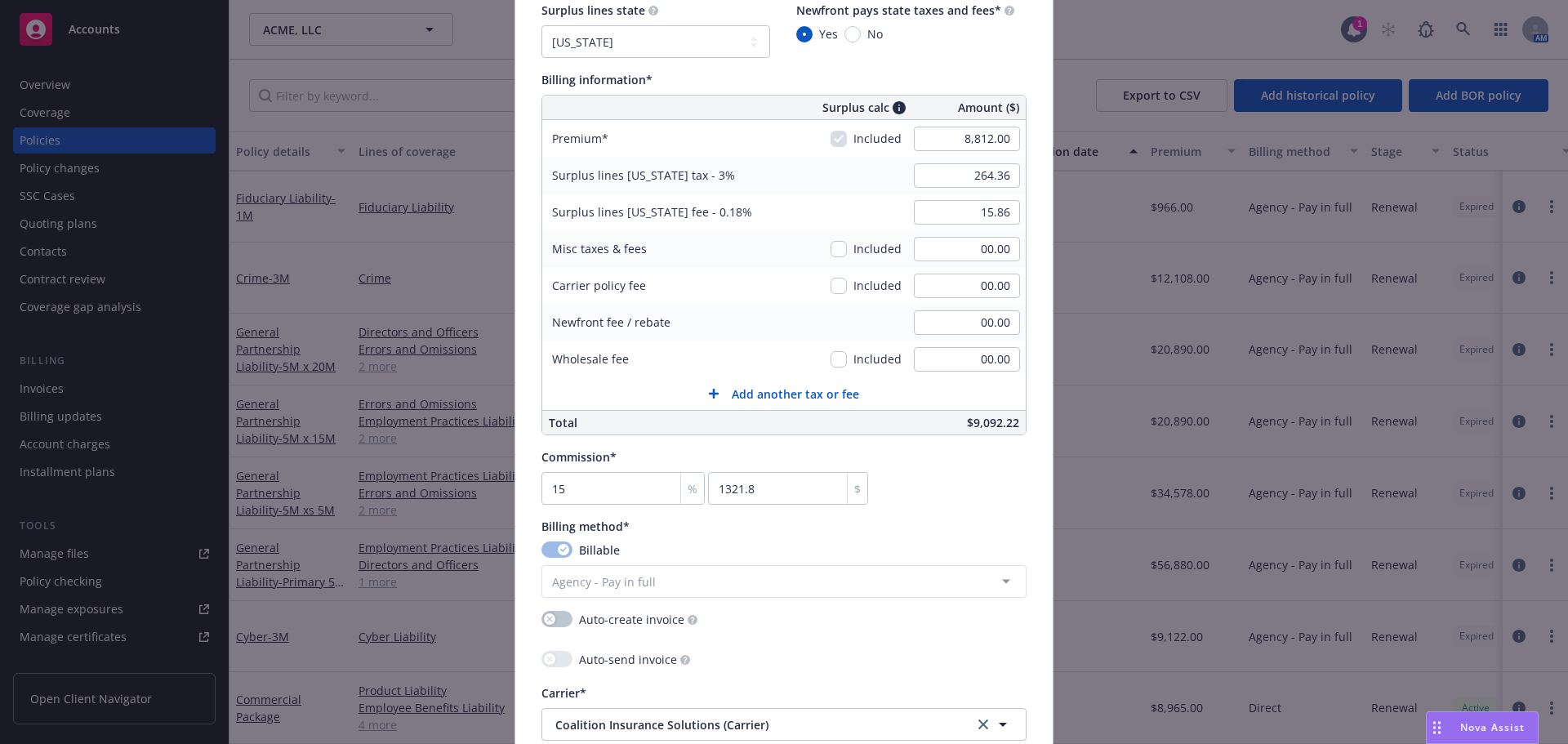
click at [910, 476] on div "Commission* 15 % 1321.8 $" at bounding box center [783, 476] width 485 height 56
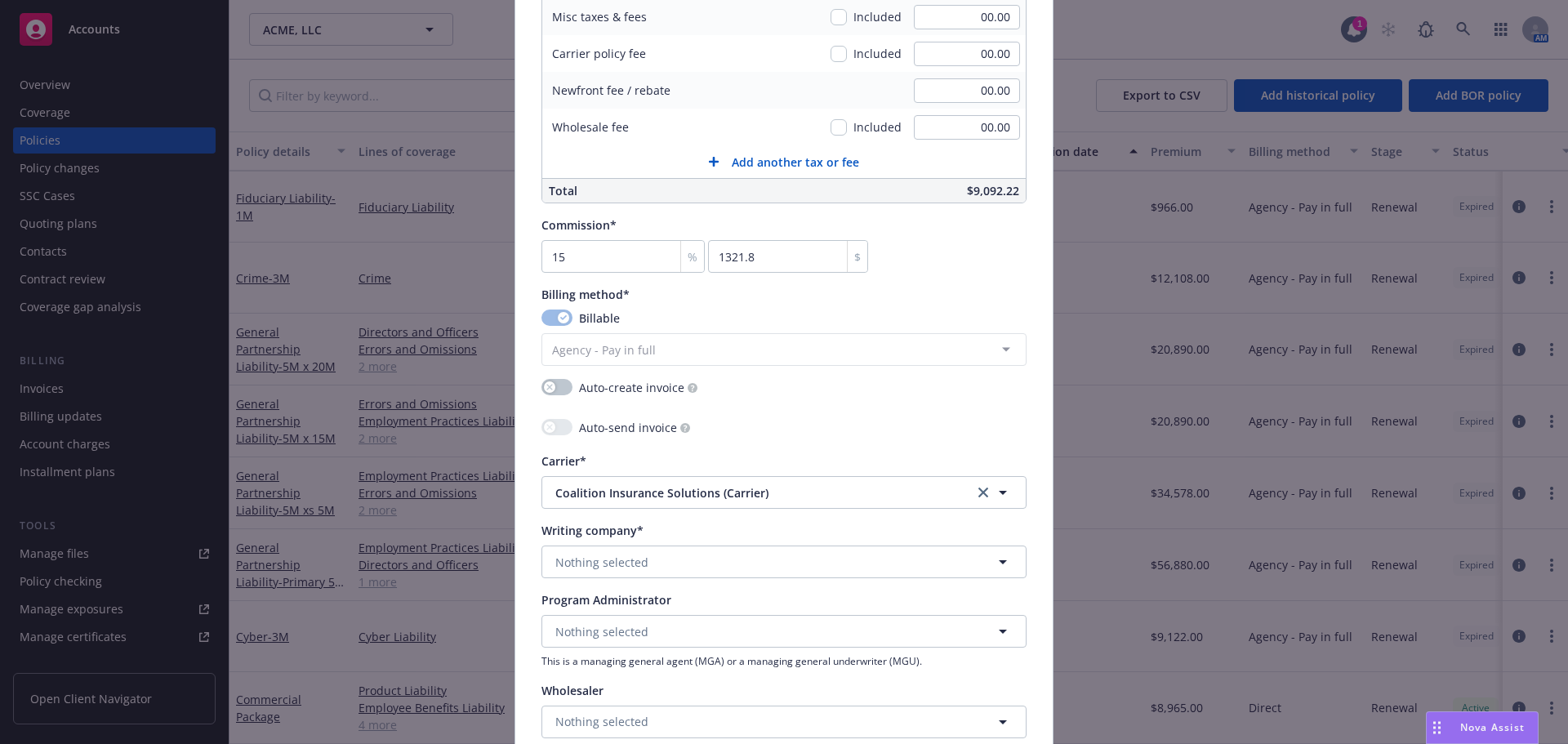
scroll to position [1225, 0]
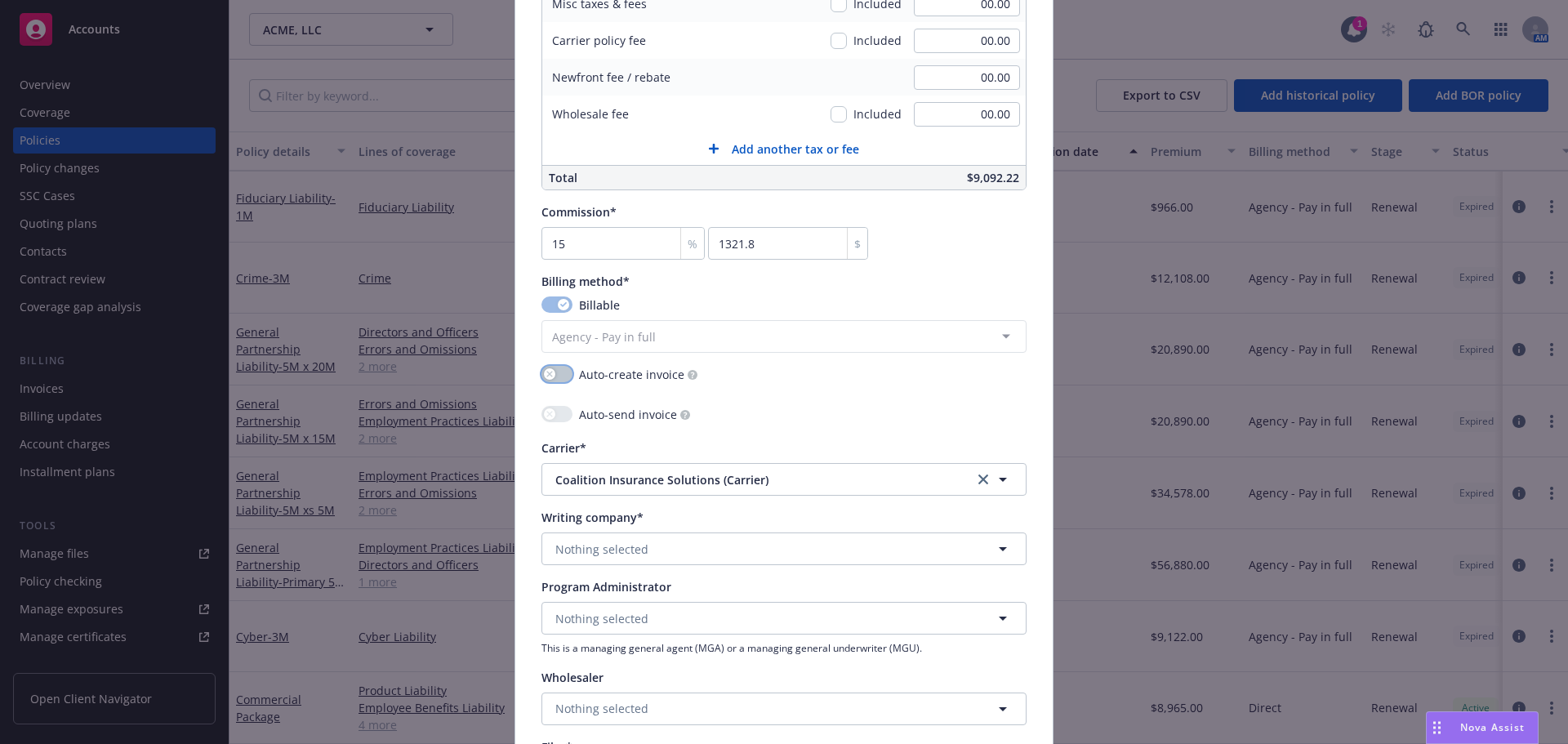
click at [551, 376] on button "button" at bounding box center [556, 374] width 31 height 16
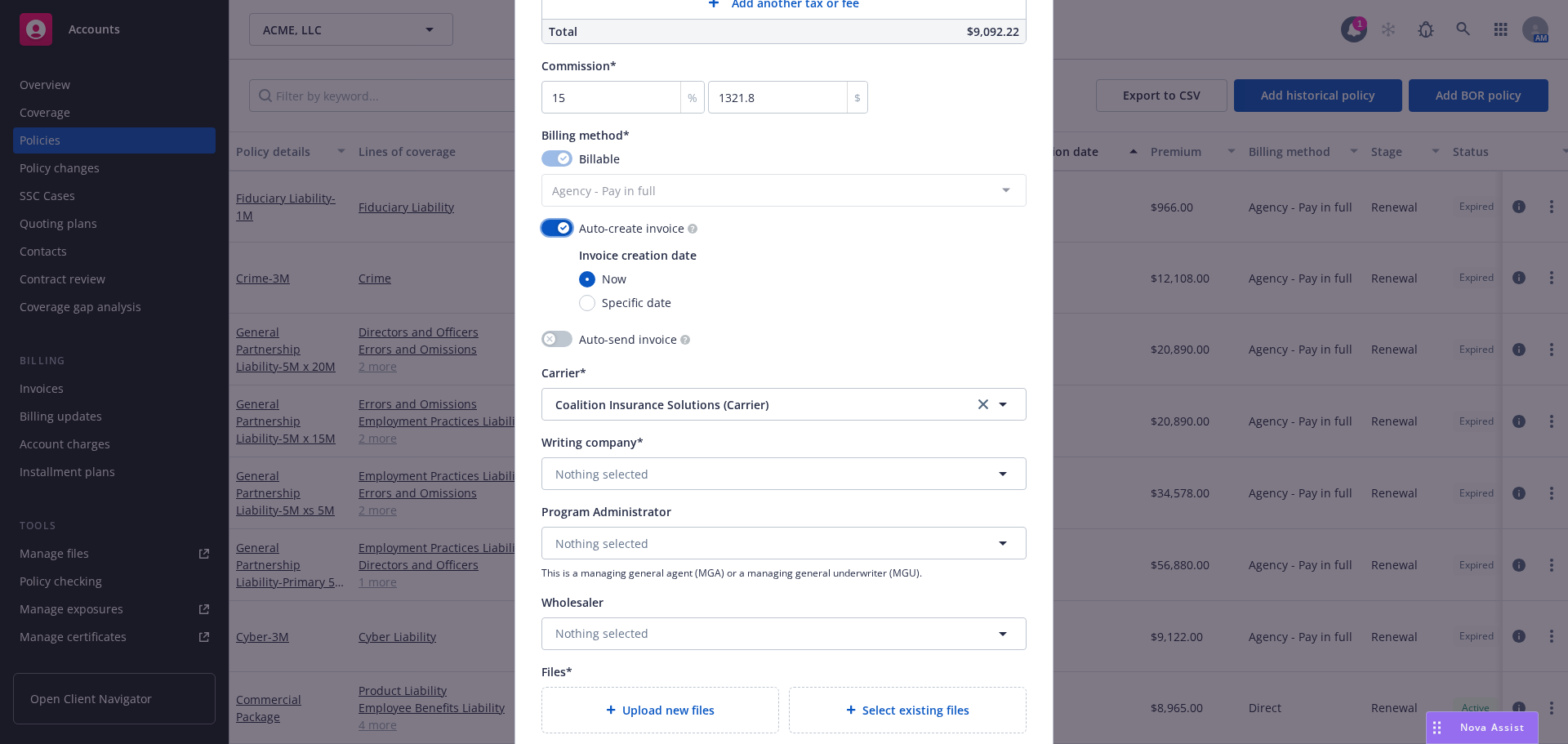
scroll to position [1470, 0]
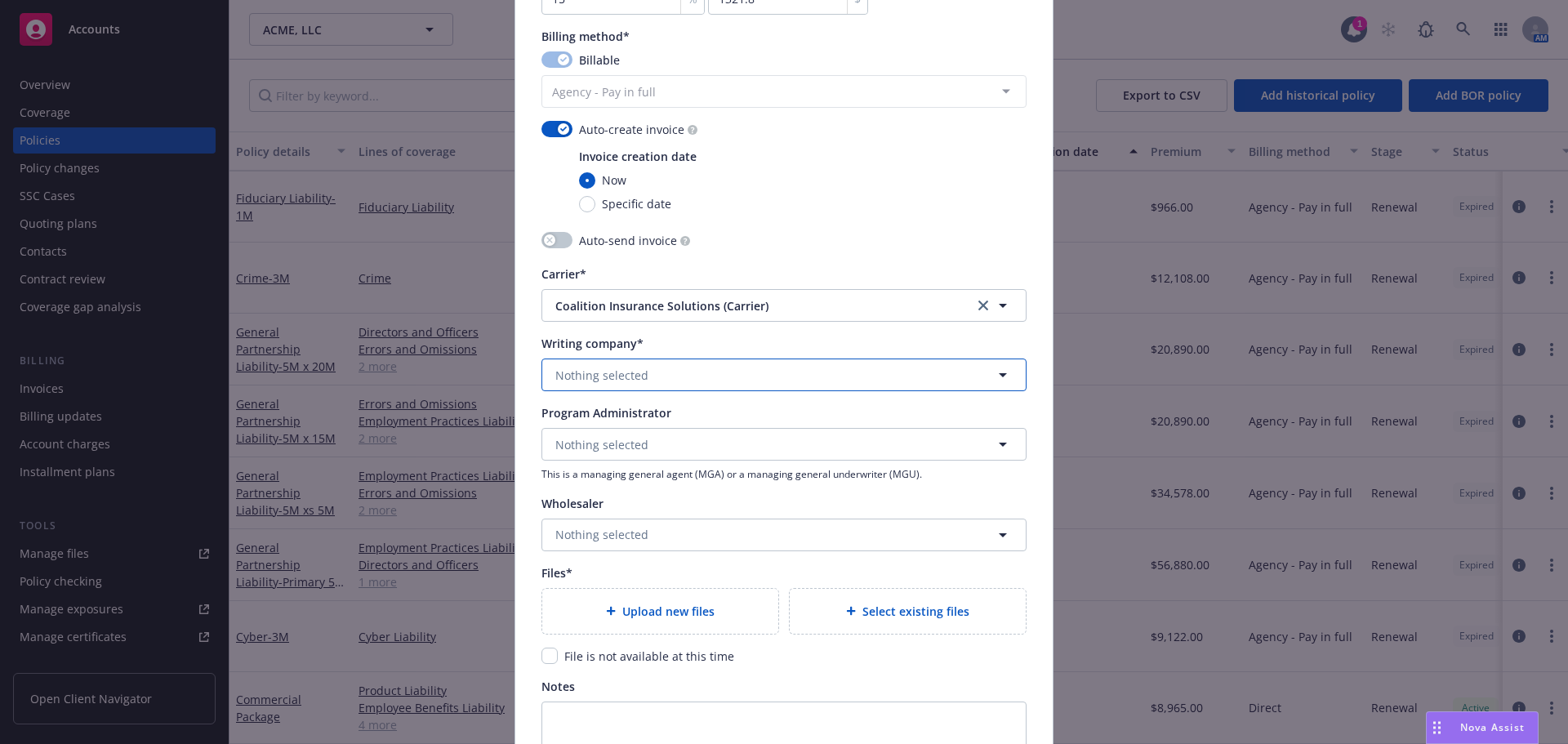
click at [555, 376] on span "Nothing selected" at bounding box center [601, 375] width 93 height 17
click at [568, 439] on span "Domestic - 29530" at bounding box center [642, 438] width 165 height 17
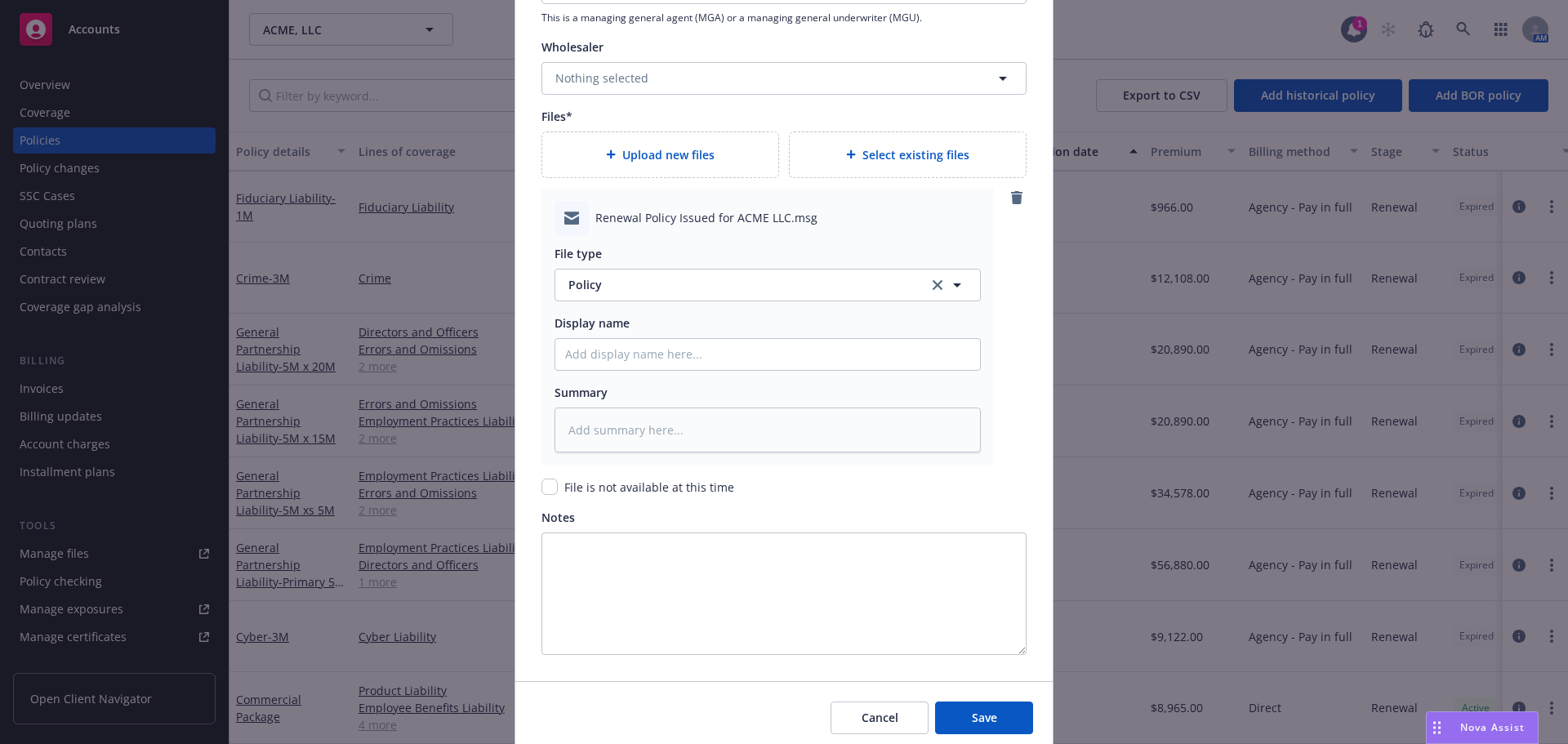
scroll to position [1947, 0]
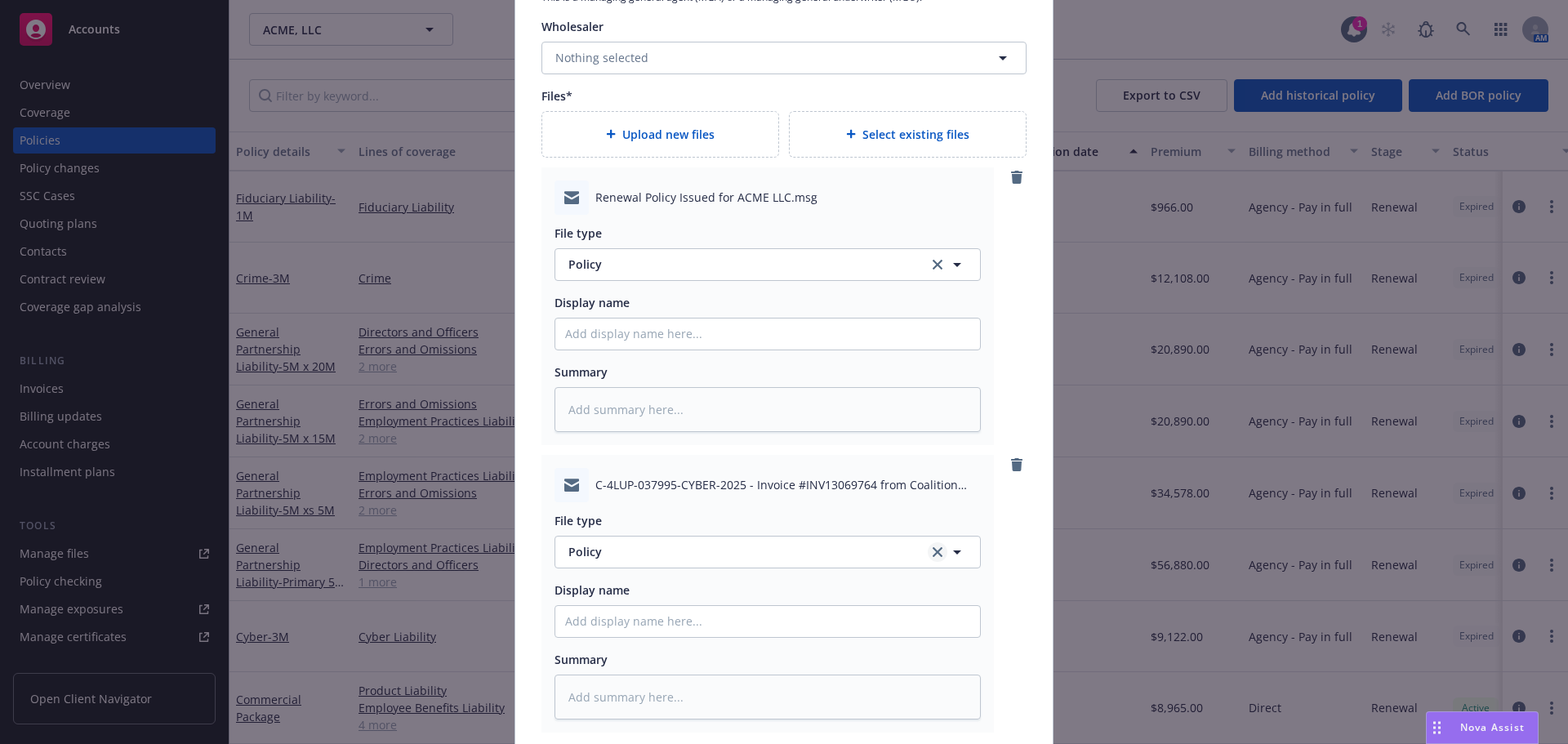
click at [932, 552] on icon "clear selection" at bounding box center [937, 552] width 10 height 10
click at [804, 549] on button "Select an option" at bounding box center [767, 552] width 426 height 33
click at [662, 504] on span "Invoice - Third Party" at bounding box center [627, 507] width 113 height 17
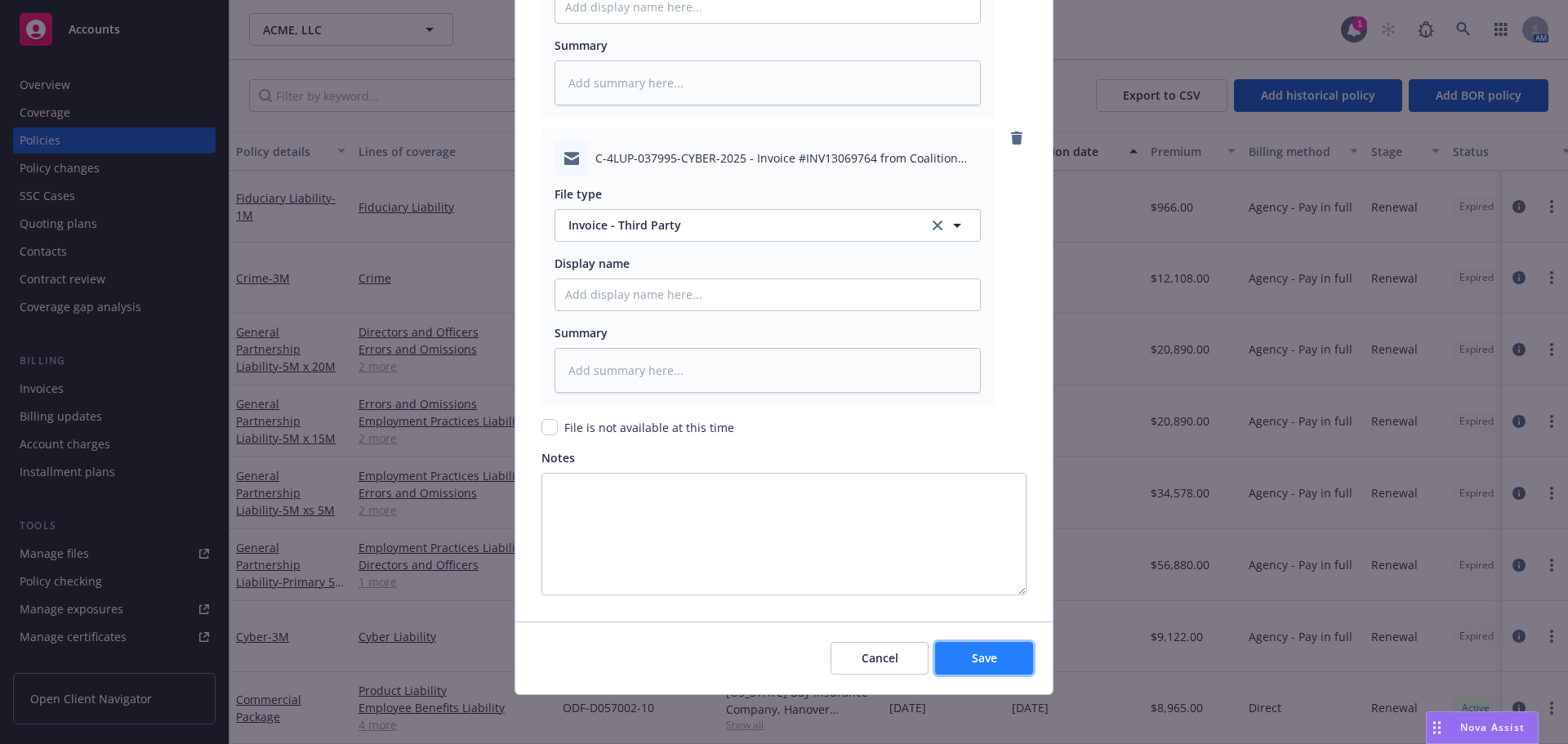
click at [990, 664] on span "Save" at bounding box center [984, 658] width 25 height 16
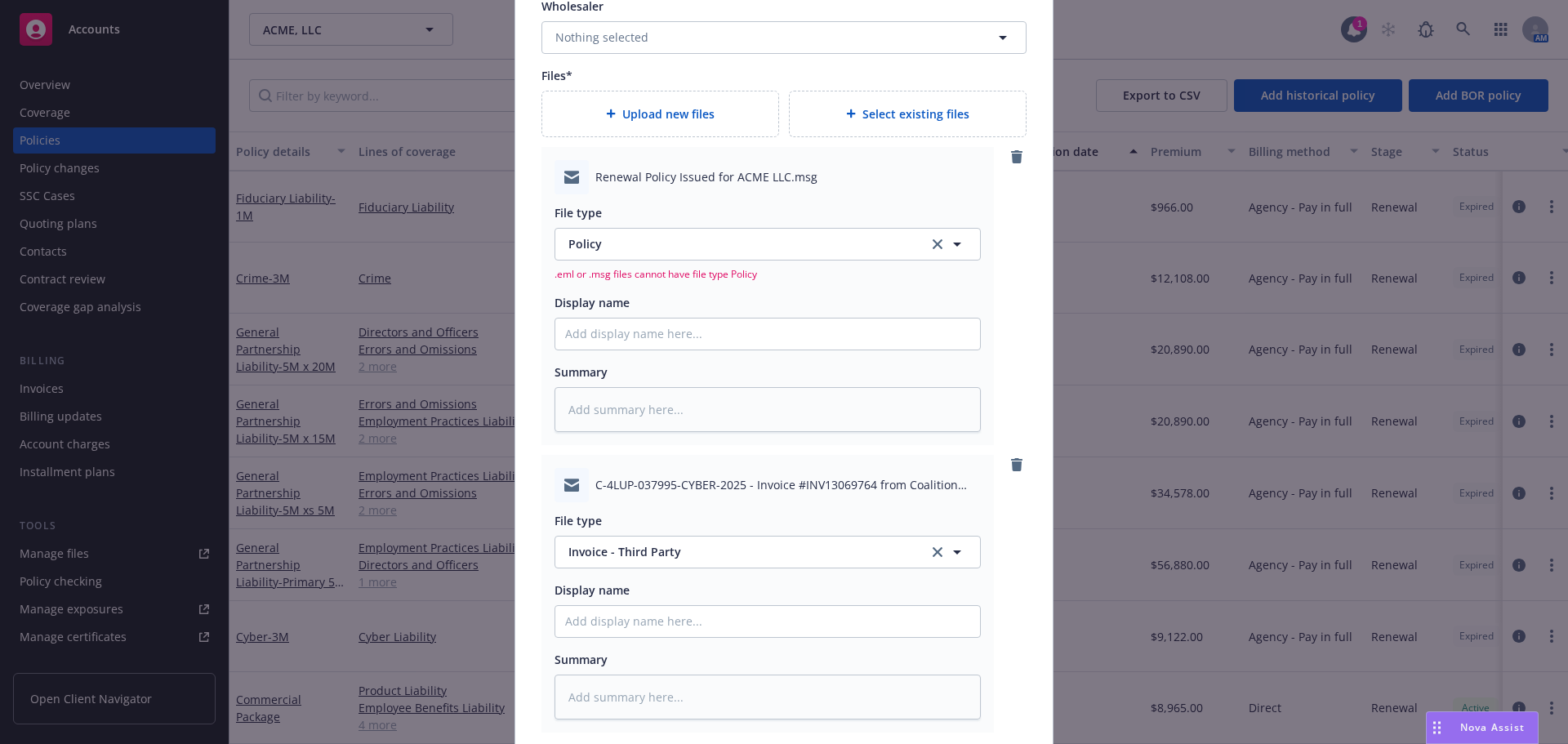
scroll to position [1886, 0]
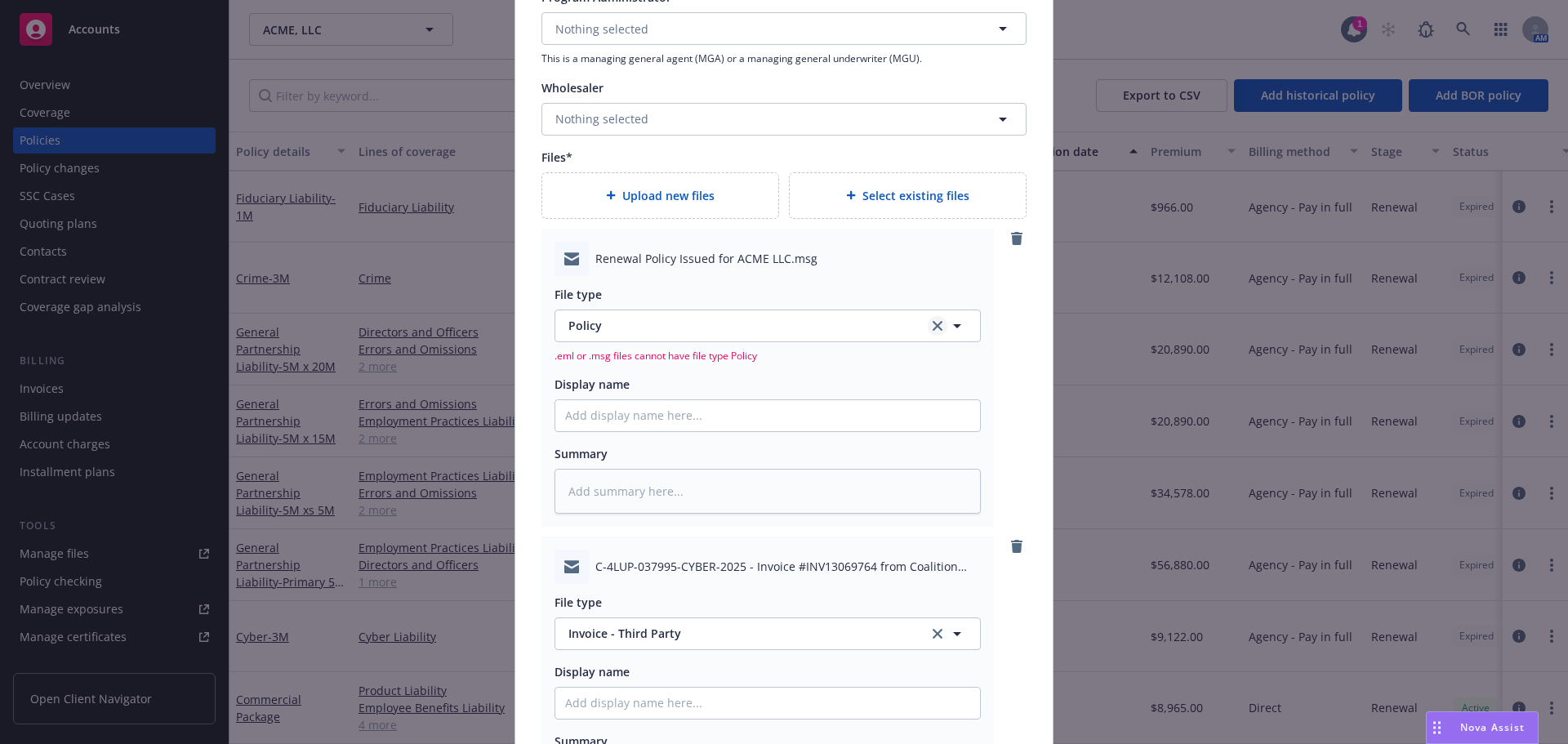
click at [927, 318] on link "clear selection" at bounding box center [936, 325] width 19 height 19
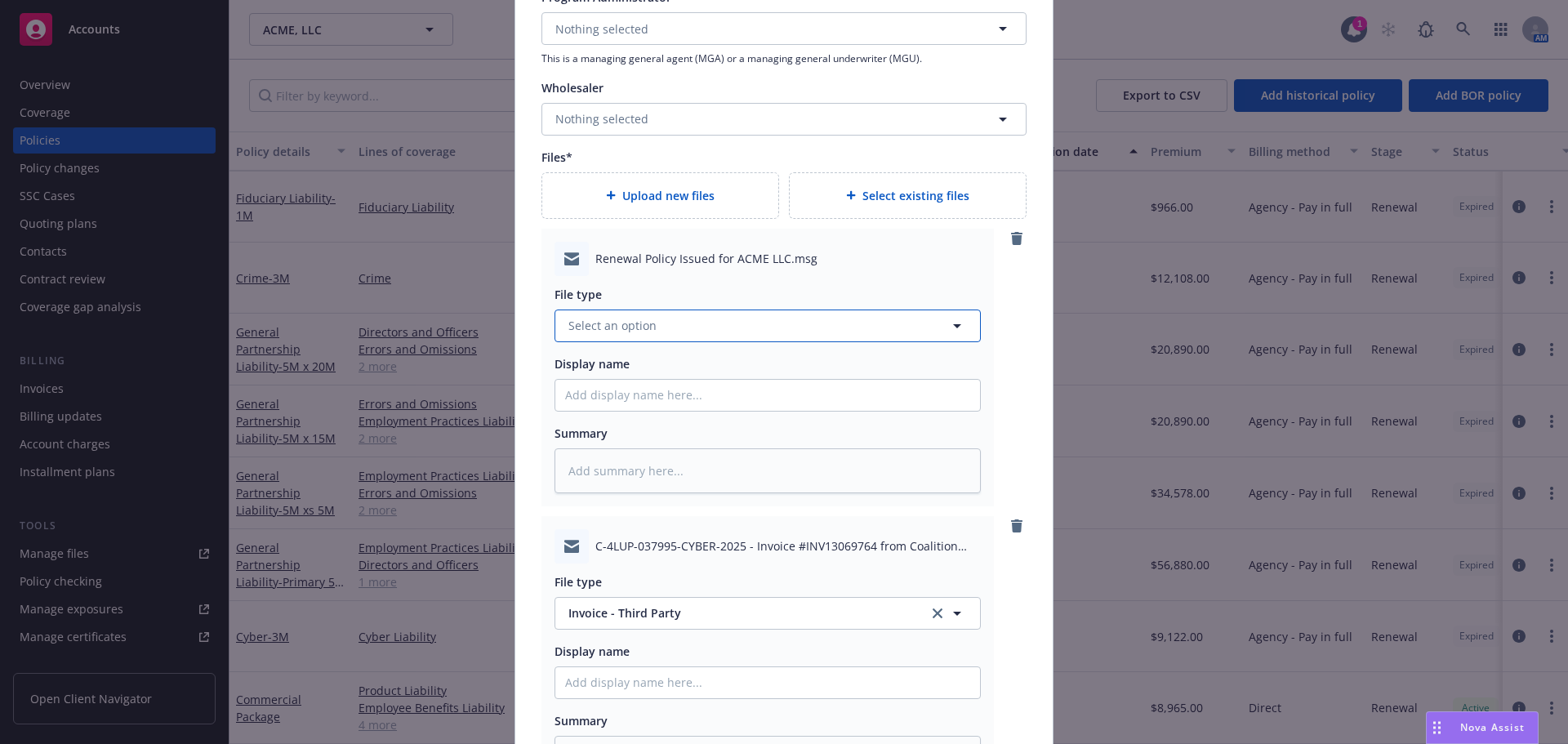
click at [885, 330] on button "Select an option" at bounding box center [767, 325] width 426 height 33
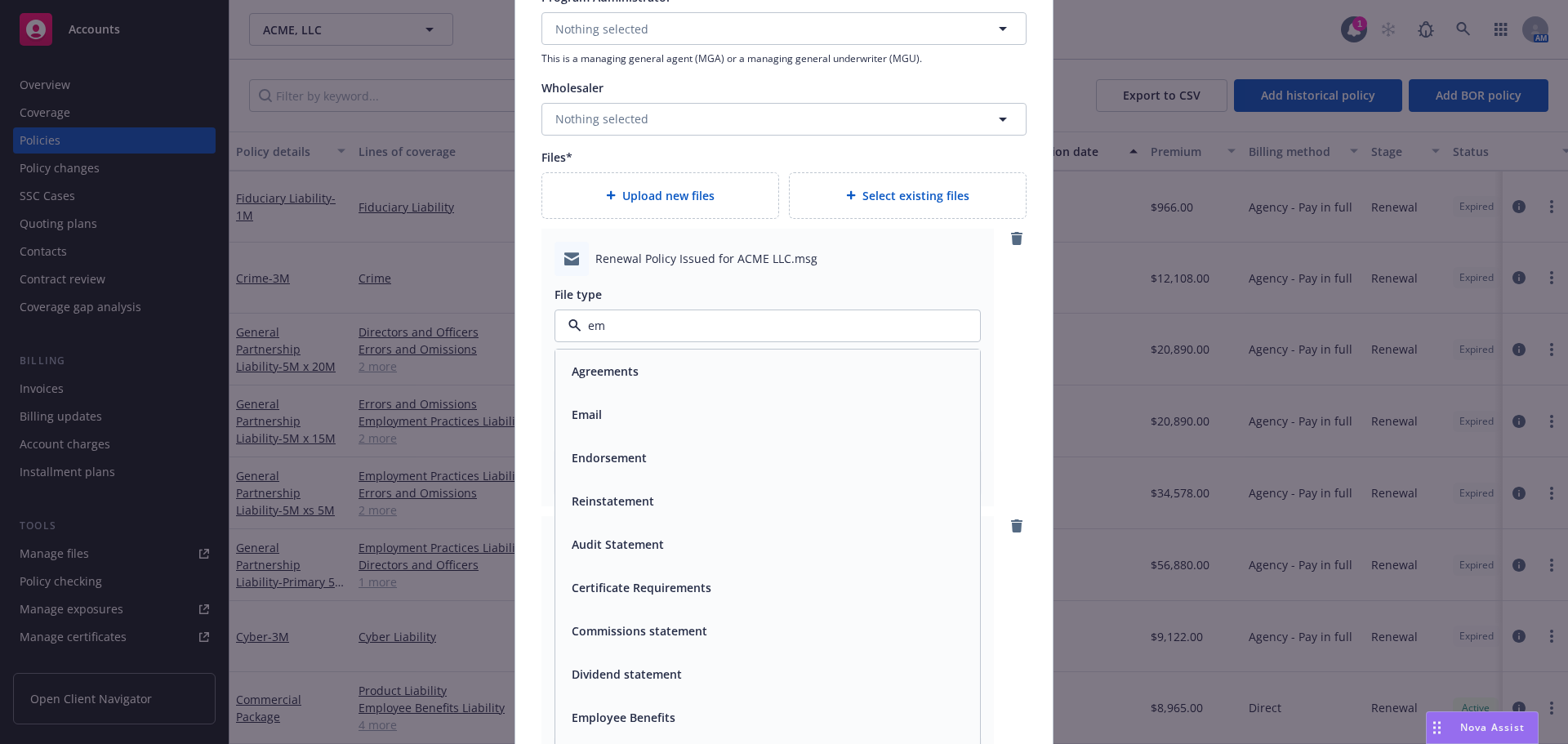
click at [611, 421] on div "Email" at bounding box center [768, 415] width 405 height 23
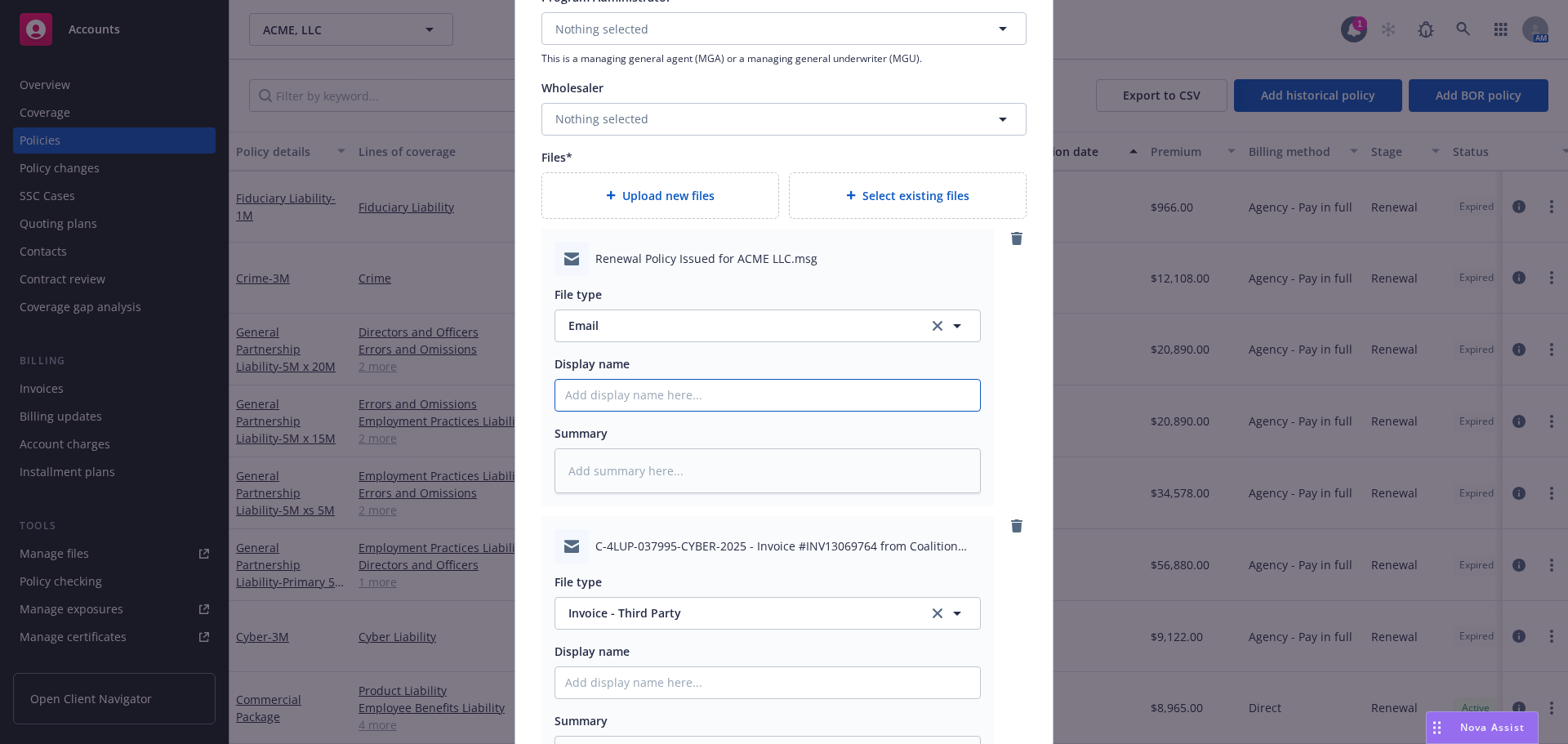
click at [607, 388] on input "Policy display name" at bounding box center [767, 395] width 425 height 31
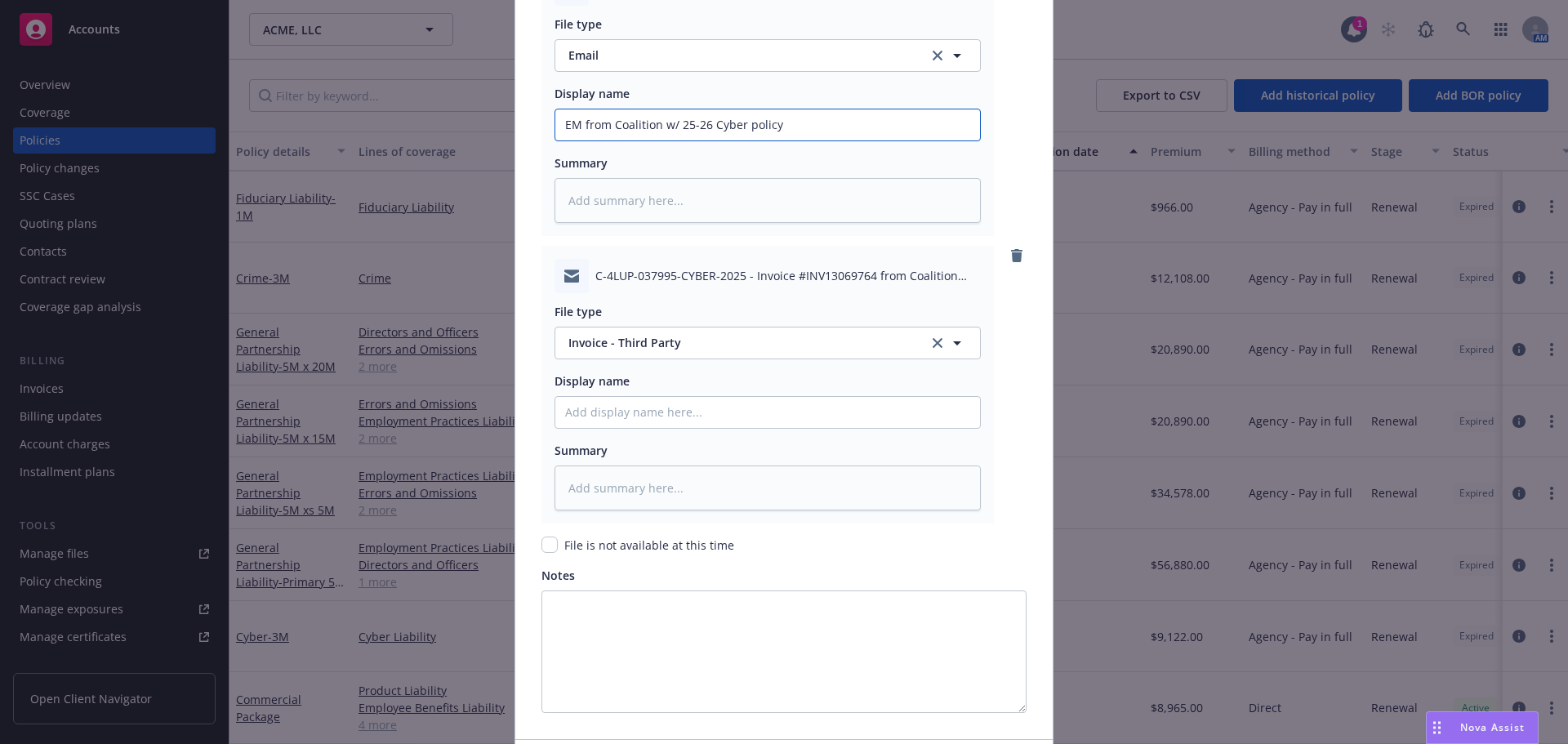
scroll to position [2277, 0]
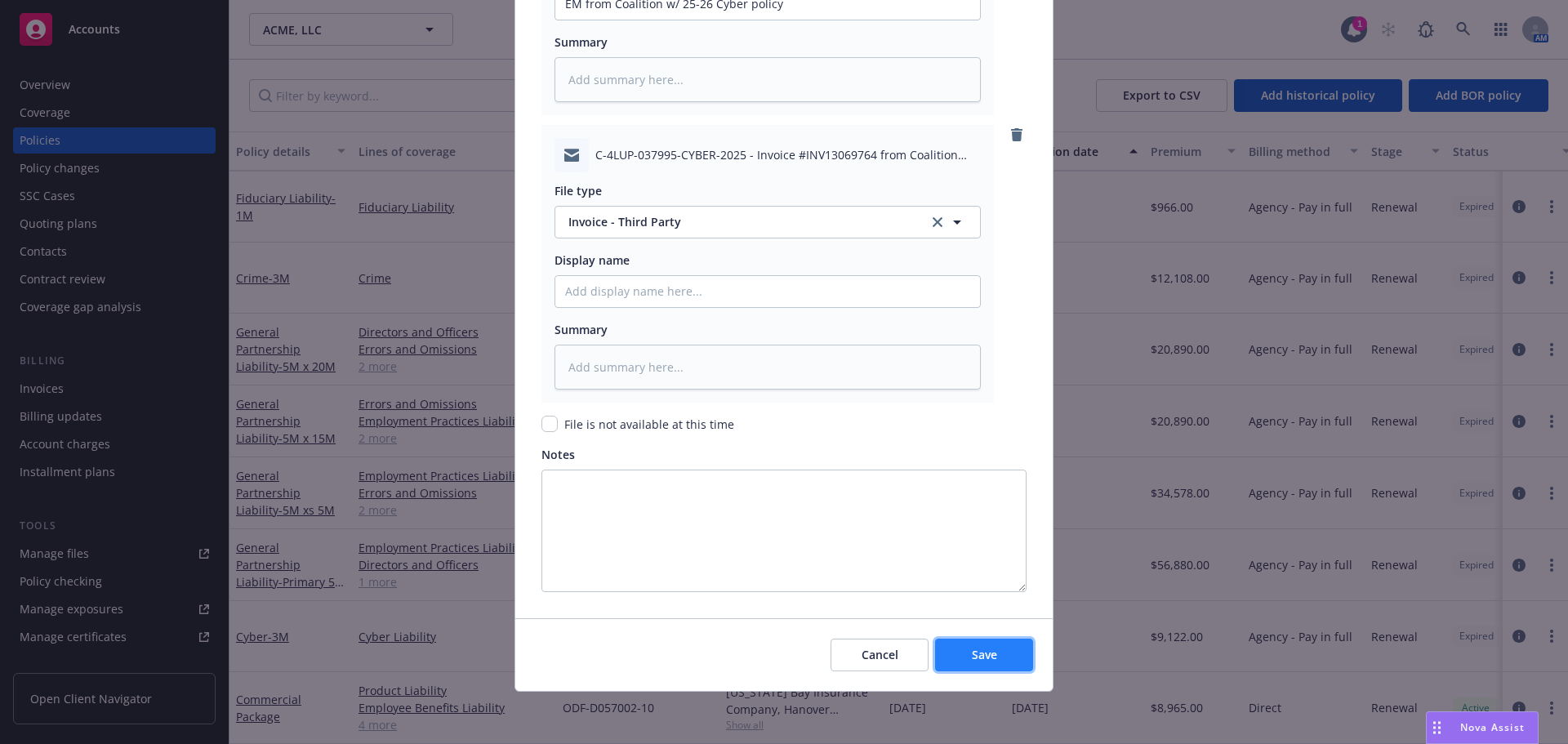
click at [959, 650] on button "Save" at bounding box center [983, 654] width 98 height 33
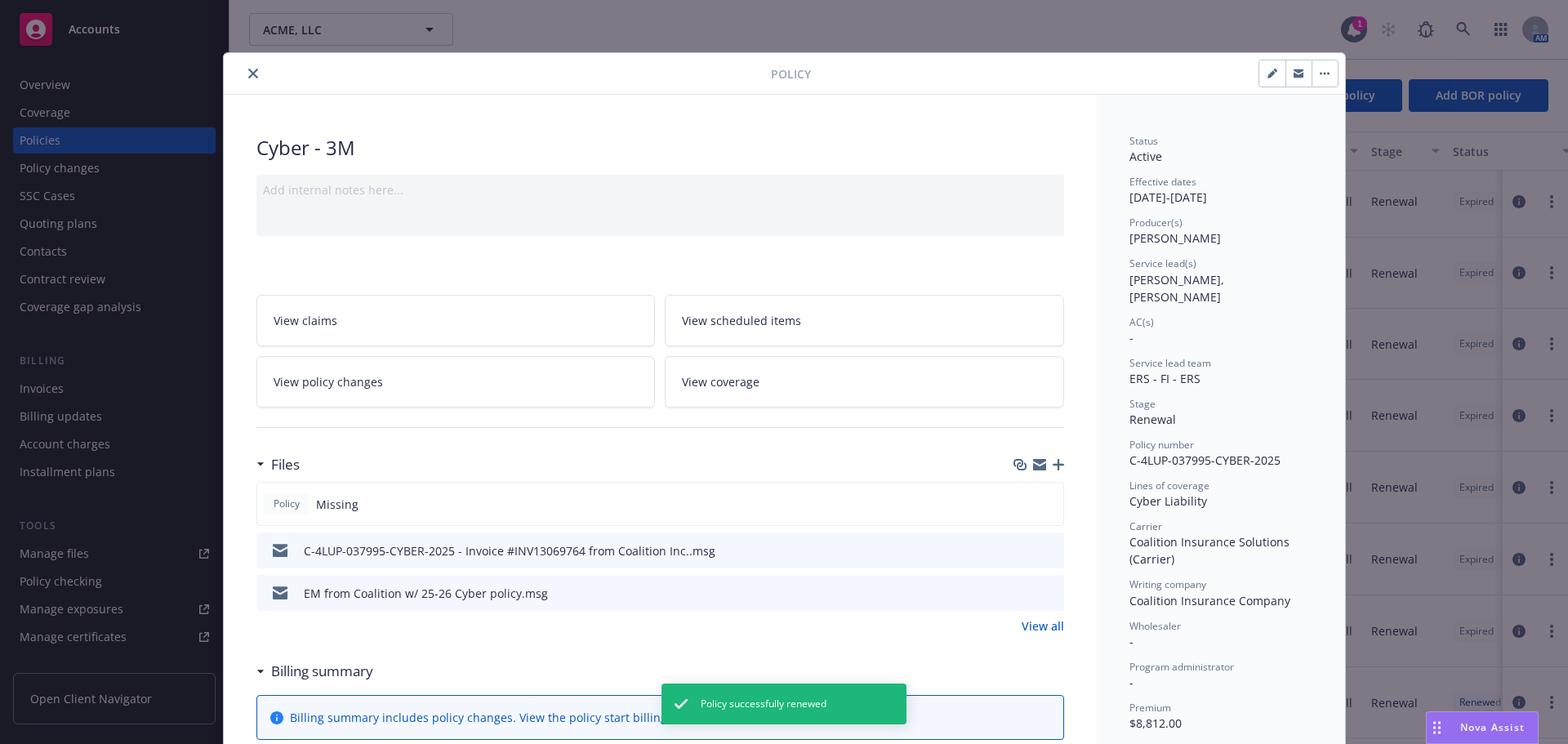
click at [246, 67] on button "close" at bounding box center [253, 73] width 19 height 19
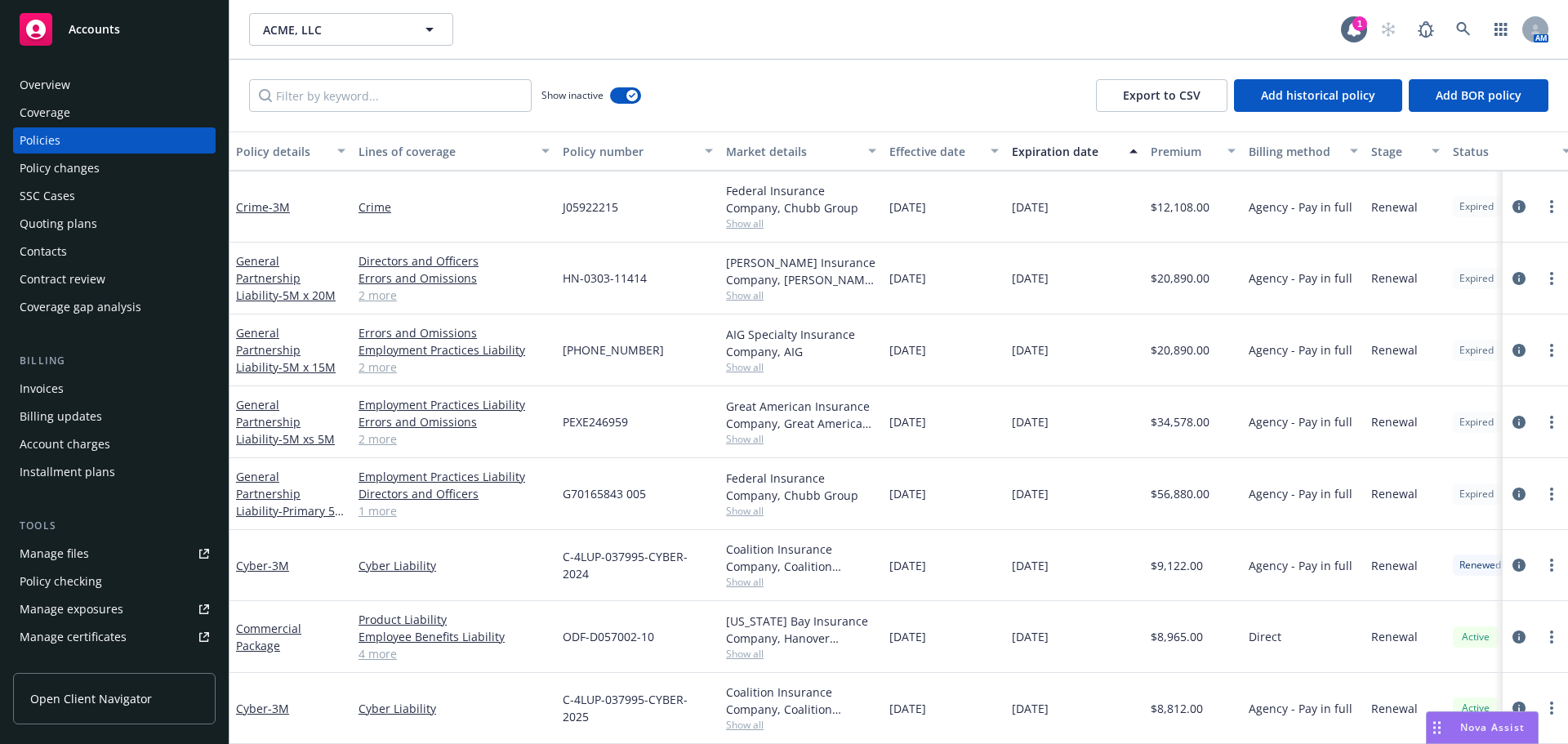
scroll to position [1569, 0]
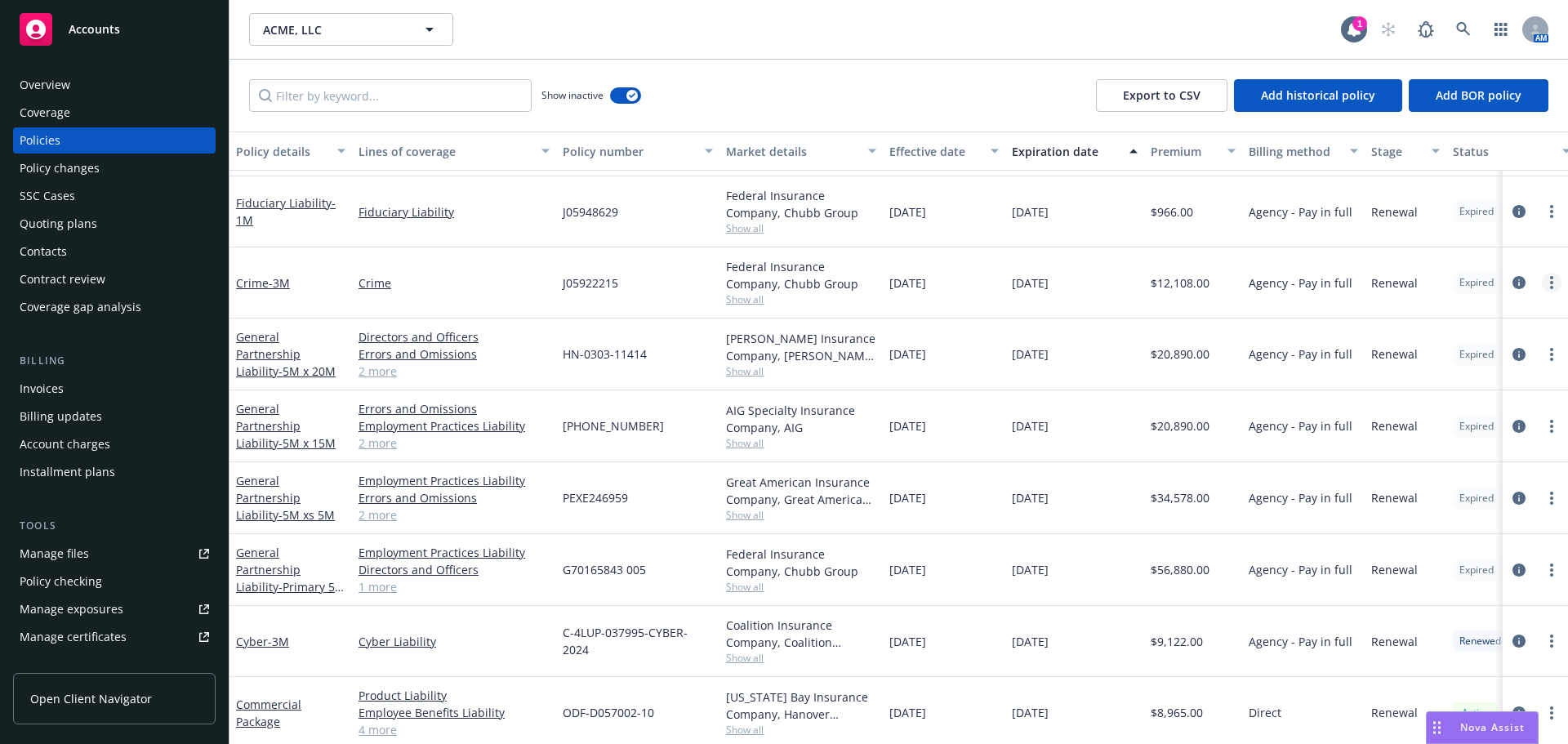
click at [1542, 282] on link "more" at bounding box center [1551, 282] width 19 height 19
click at [1424, 345] on link "Renew with incumbent" at bounding box center [1452, 349] width 192 height 33
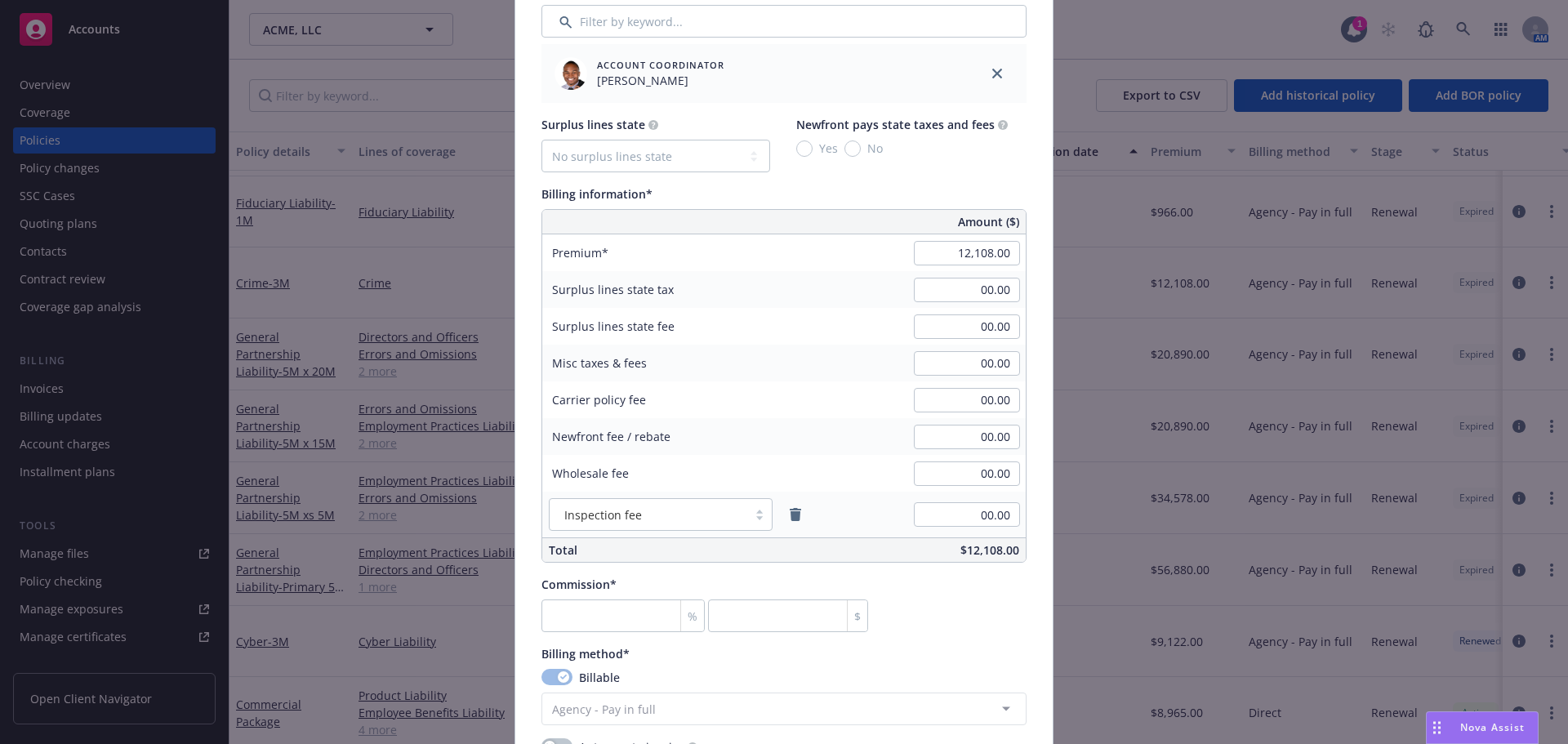
scroll to position [980, 0]
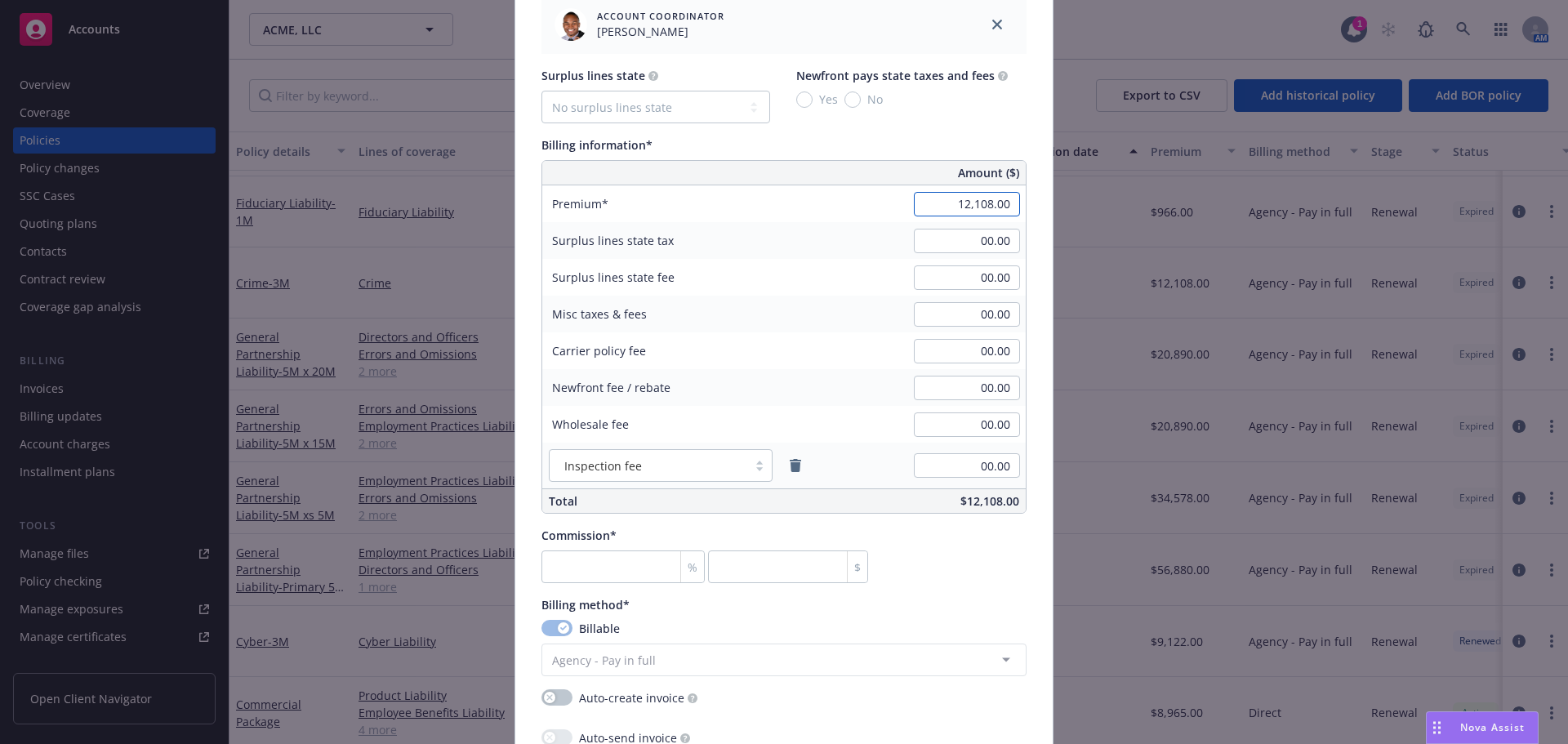
click at [945, 204] on input "12,108.00" at bounding box center [967, 204] width 106 height 24
click at [884, 132] on div "Surplus lines state No surplus lines state Alaska Alabama Arkansas Arizona Cali…" at bounding box center [783, 290] width 485 height 447
click at [554, 569] on input "number" at bounding box center [622, 566] width 163 height 33
click at [945, 572] on div "Commission* 15 % 2173.2 $" at bounding box center [783, 555] width 485 height 56
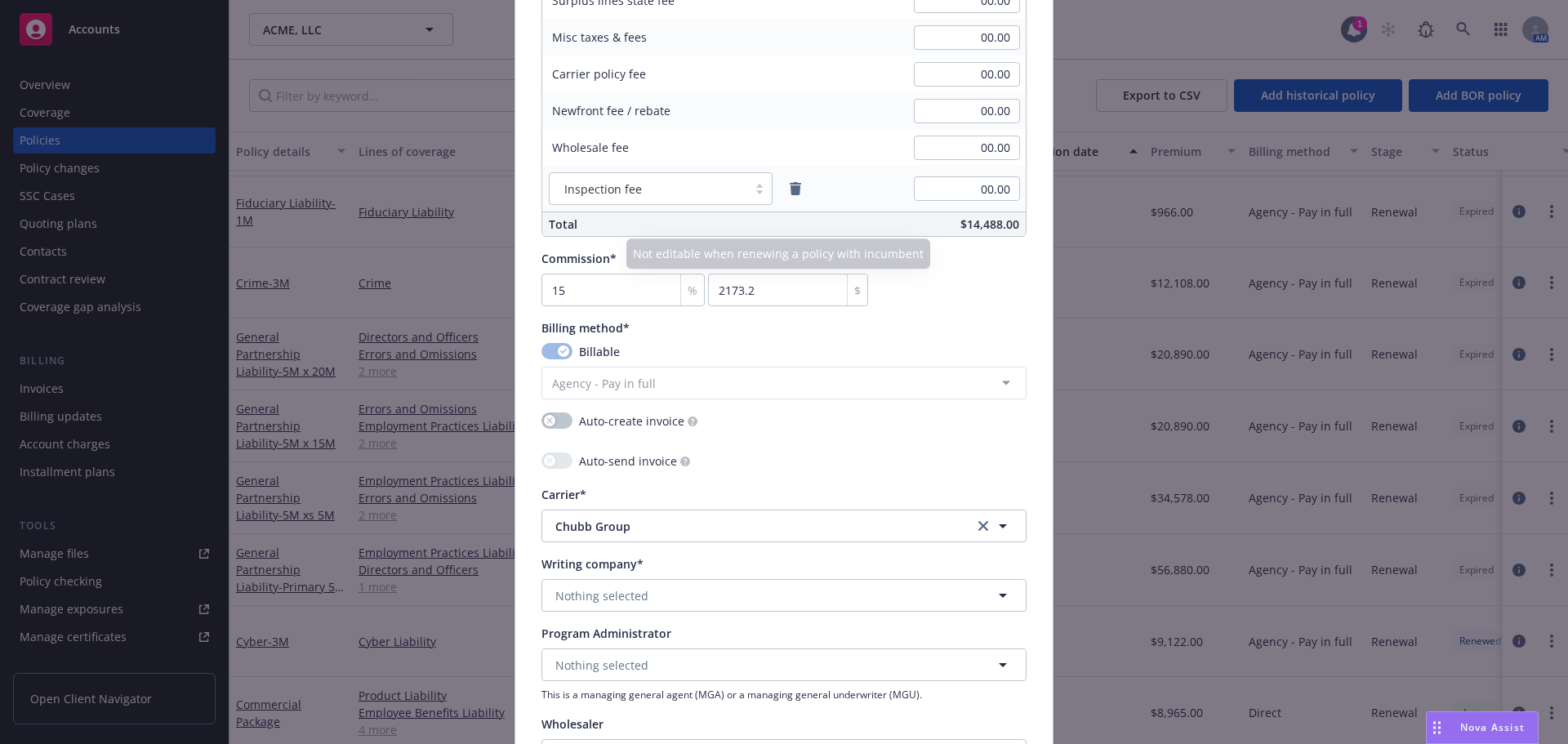
scroll to position [1307, 0]
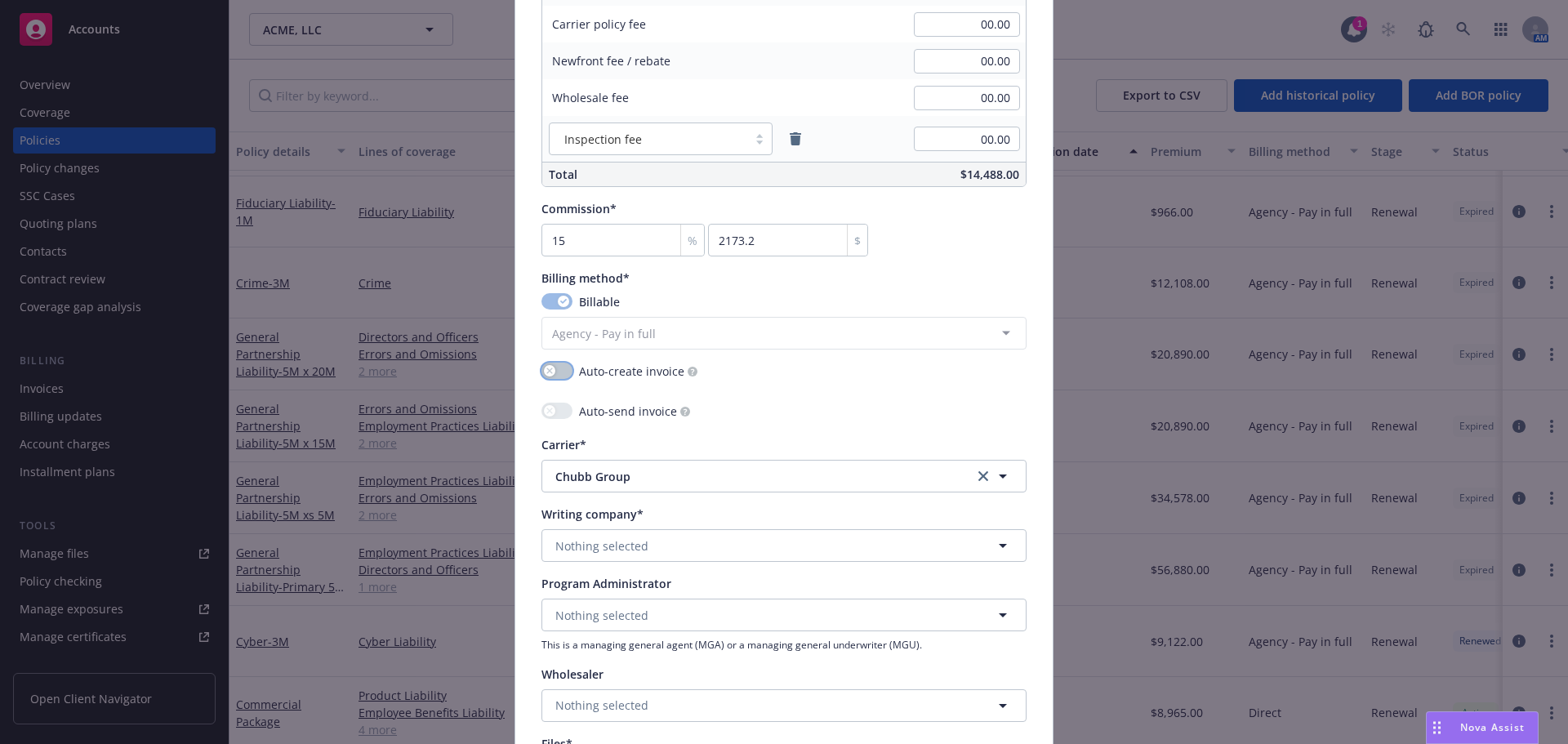
click at [553, 369] on button "button" at bounding box center [556, 370] width 31 height 16
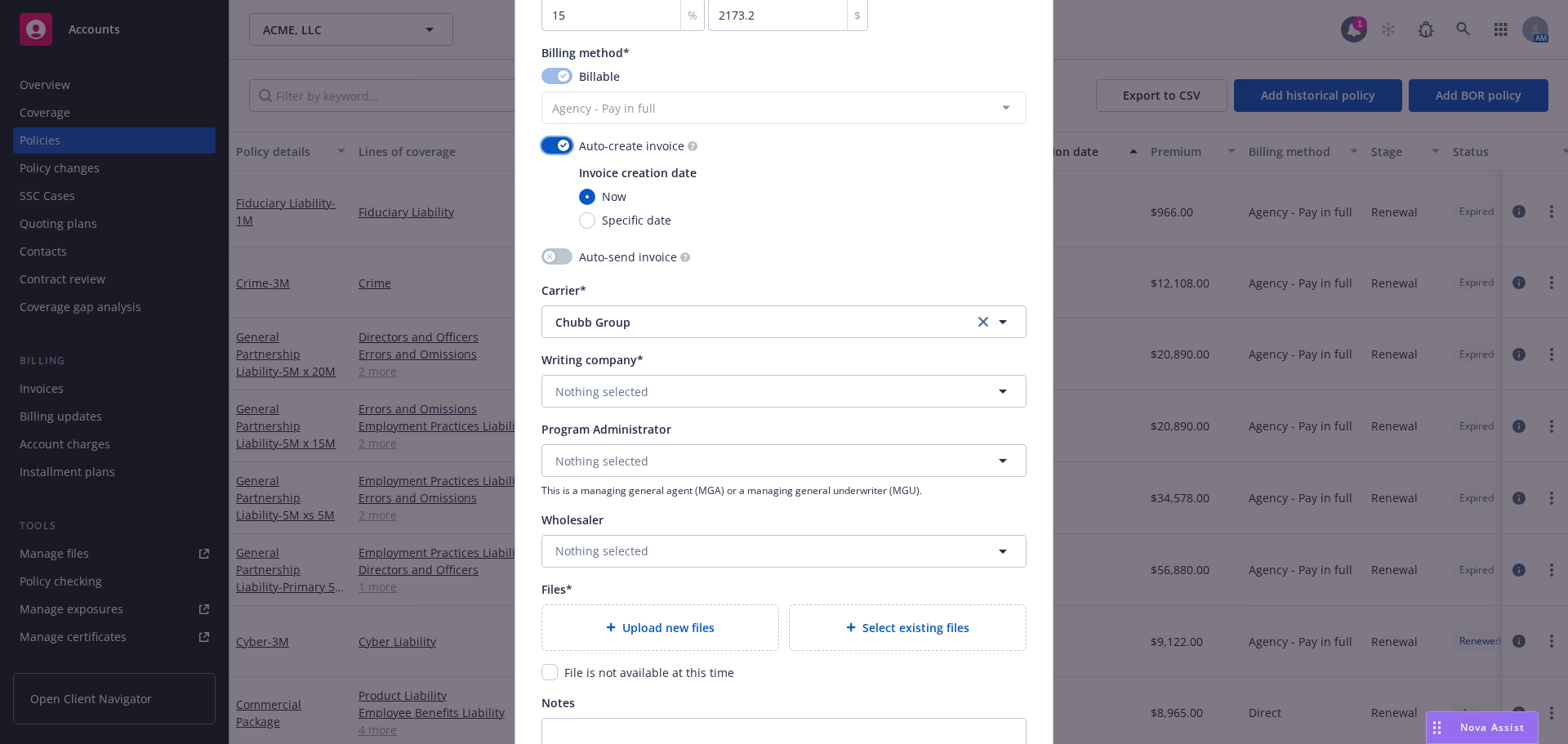
scroll to position [1552, 0]
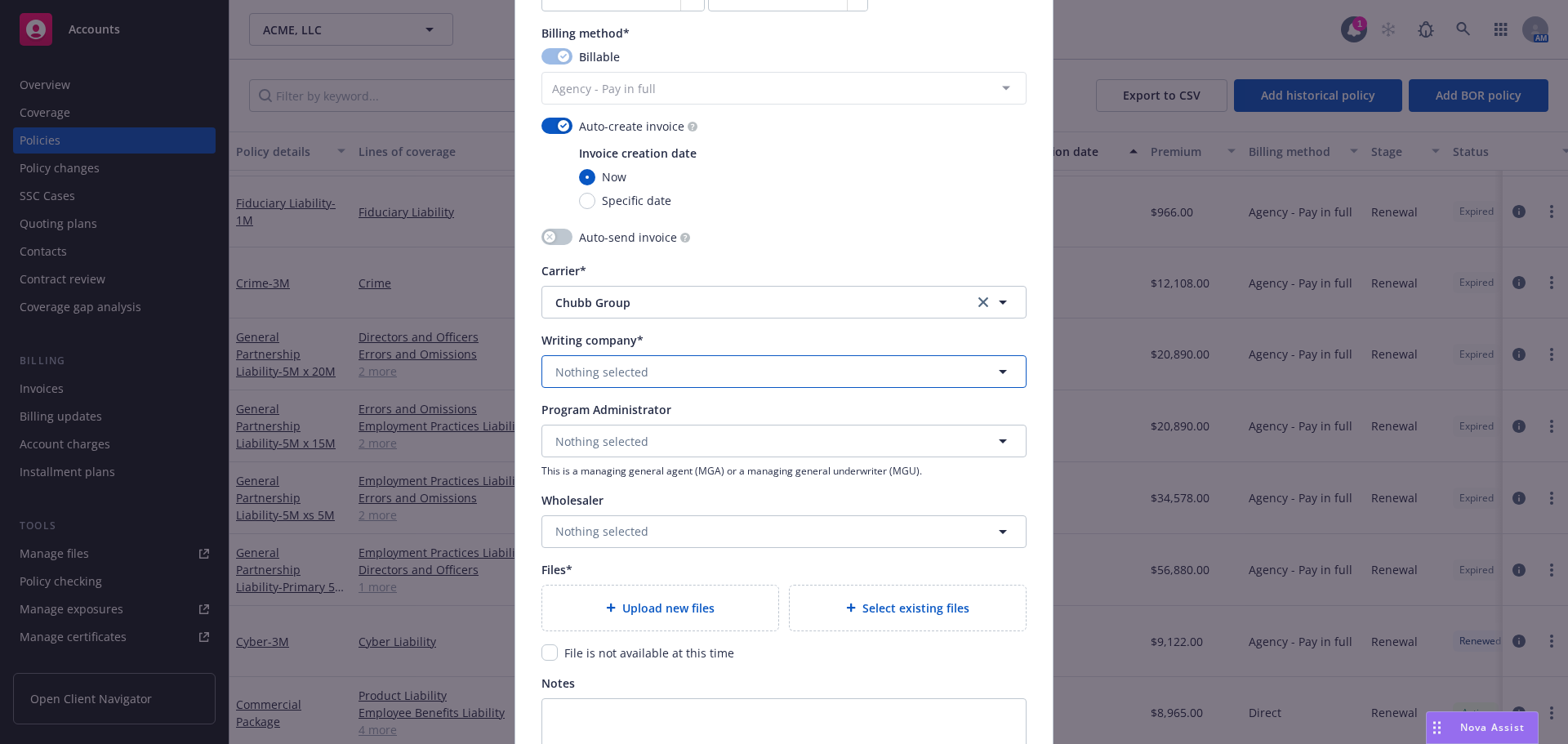
click at [605, 376] on span "Nothing selected" at bounding box center [601, 372] width 93 height 17
click at [597, 429] on span "Domestic - 20281" at bounding box center [637, 435] width 155 height 17
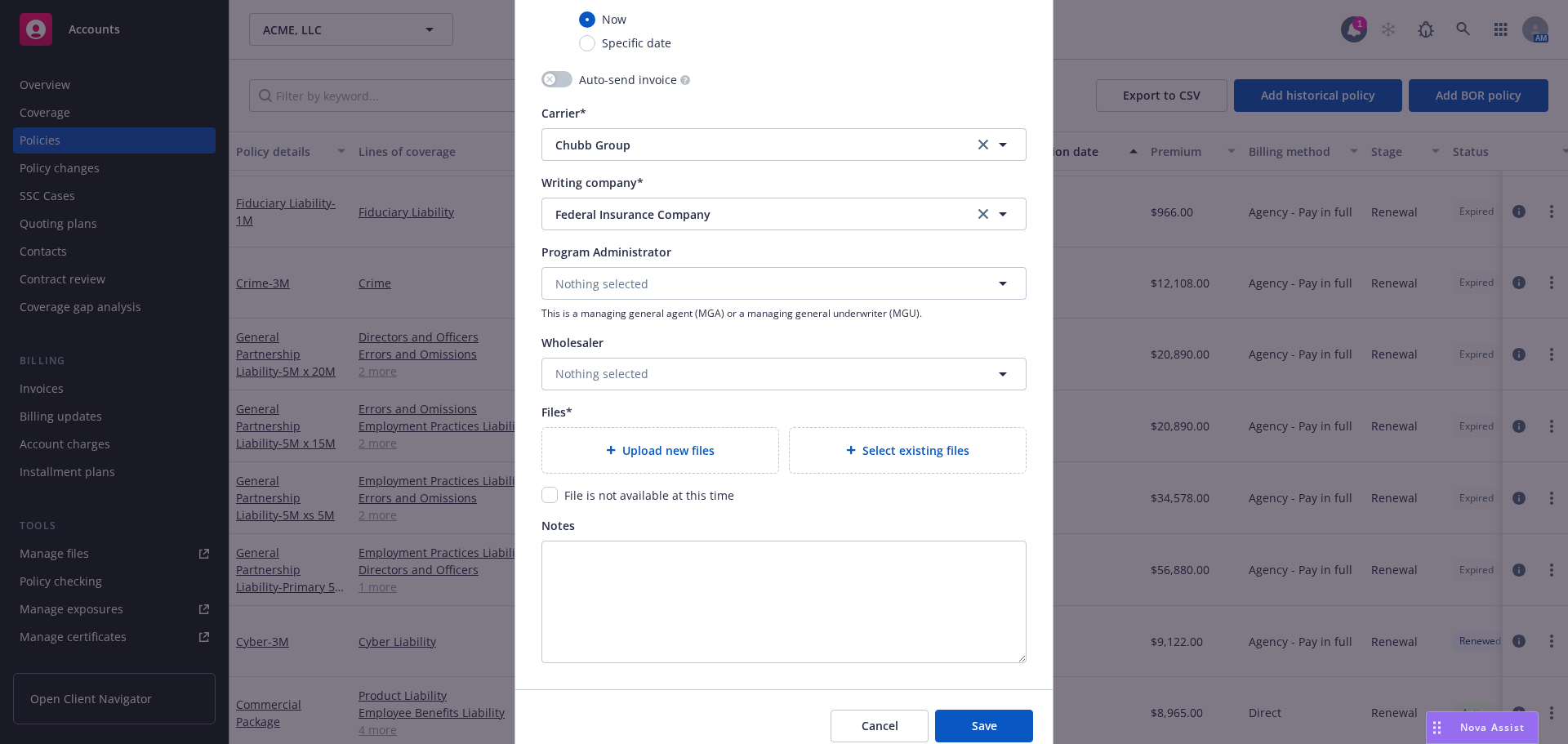
scroll to position [1715, 0]
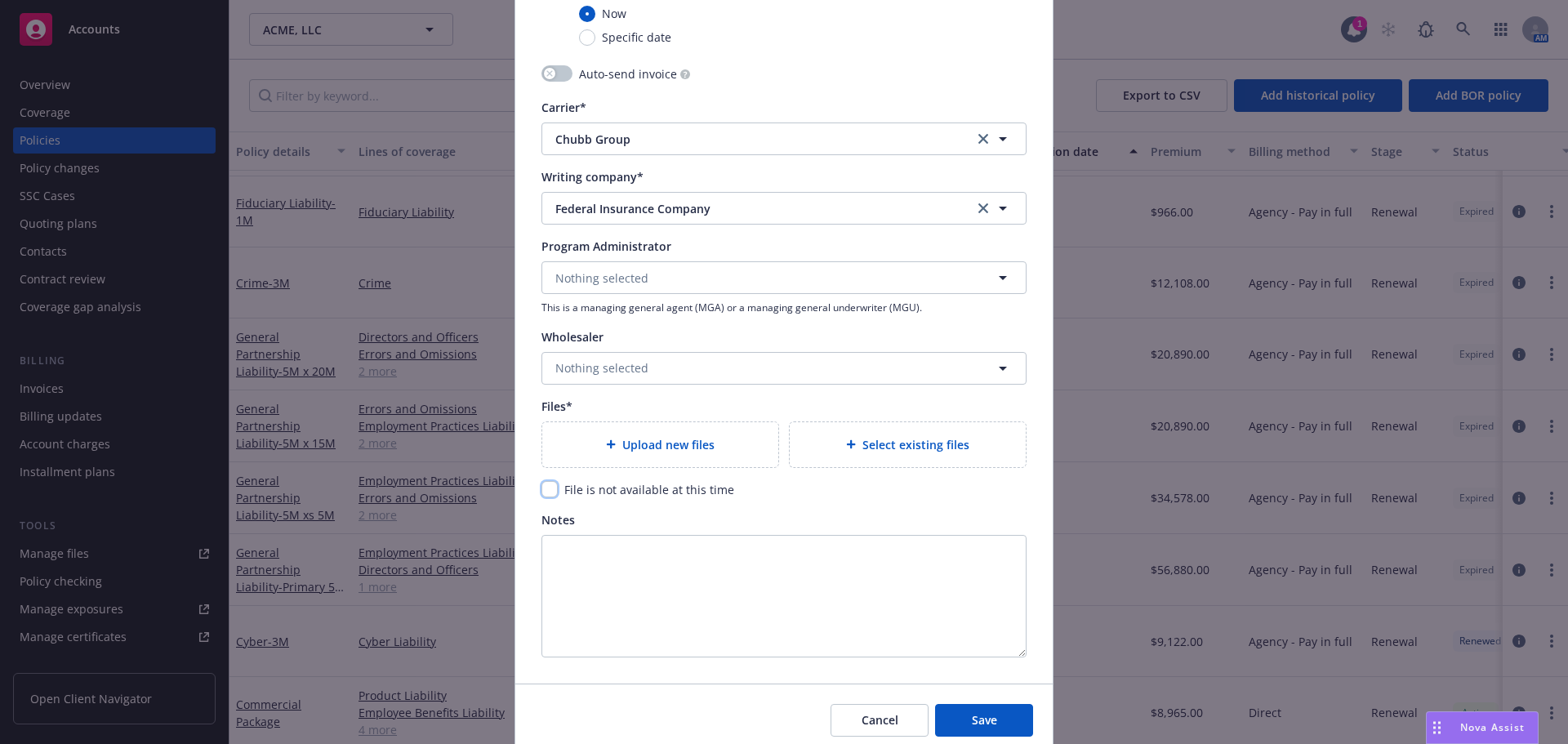
click at [549, 494] on input "checkbox" at bounding box center [549, 488] width 16 height 16
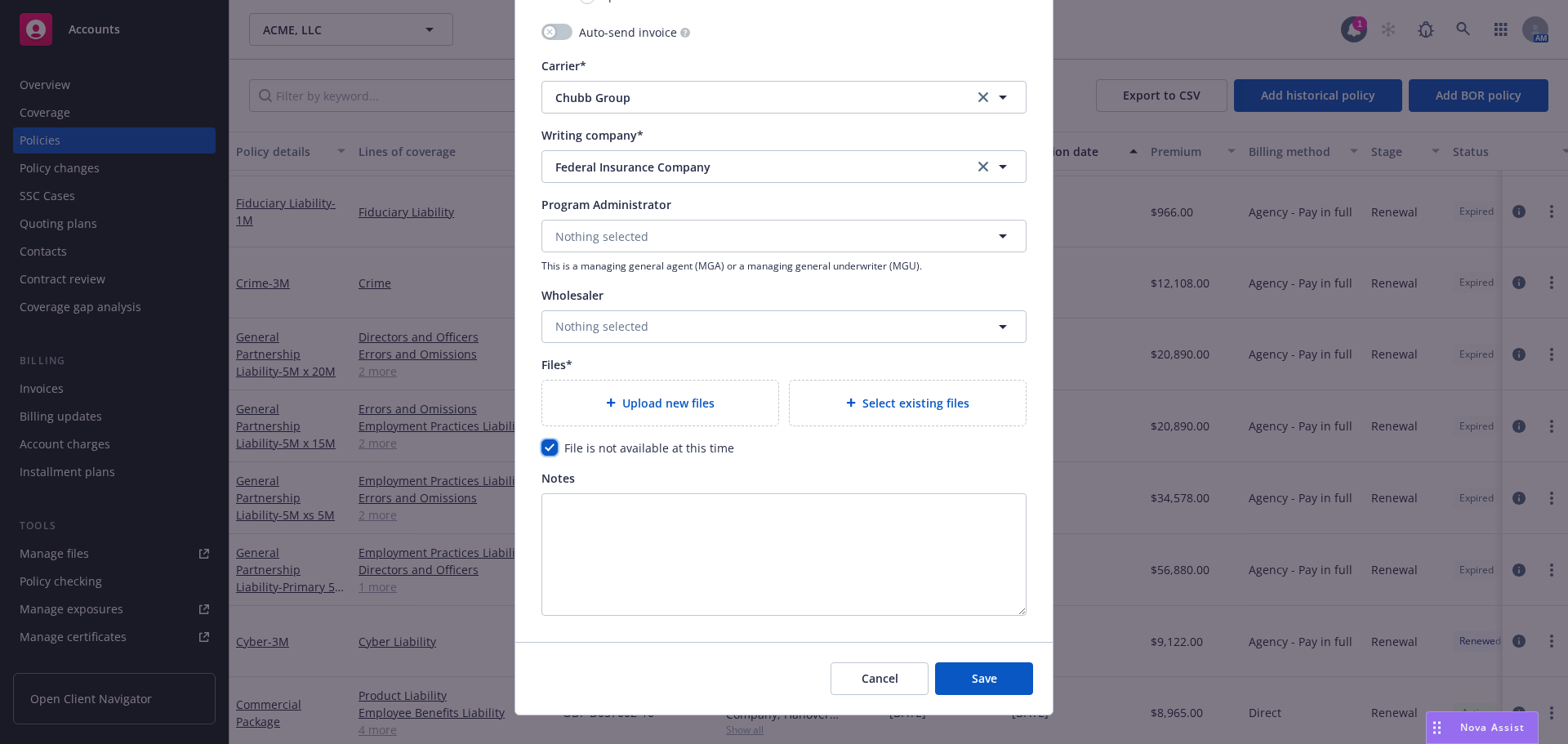
scroll to position [1780, 0]
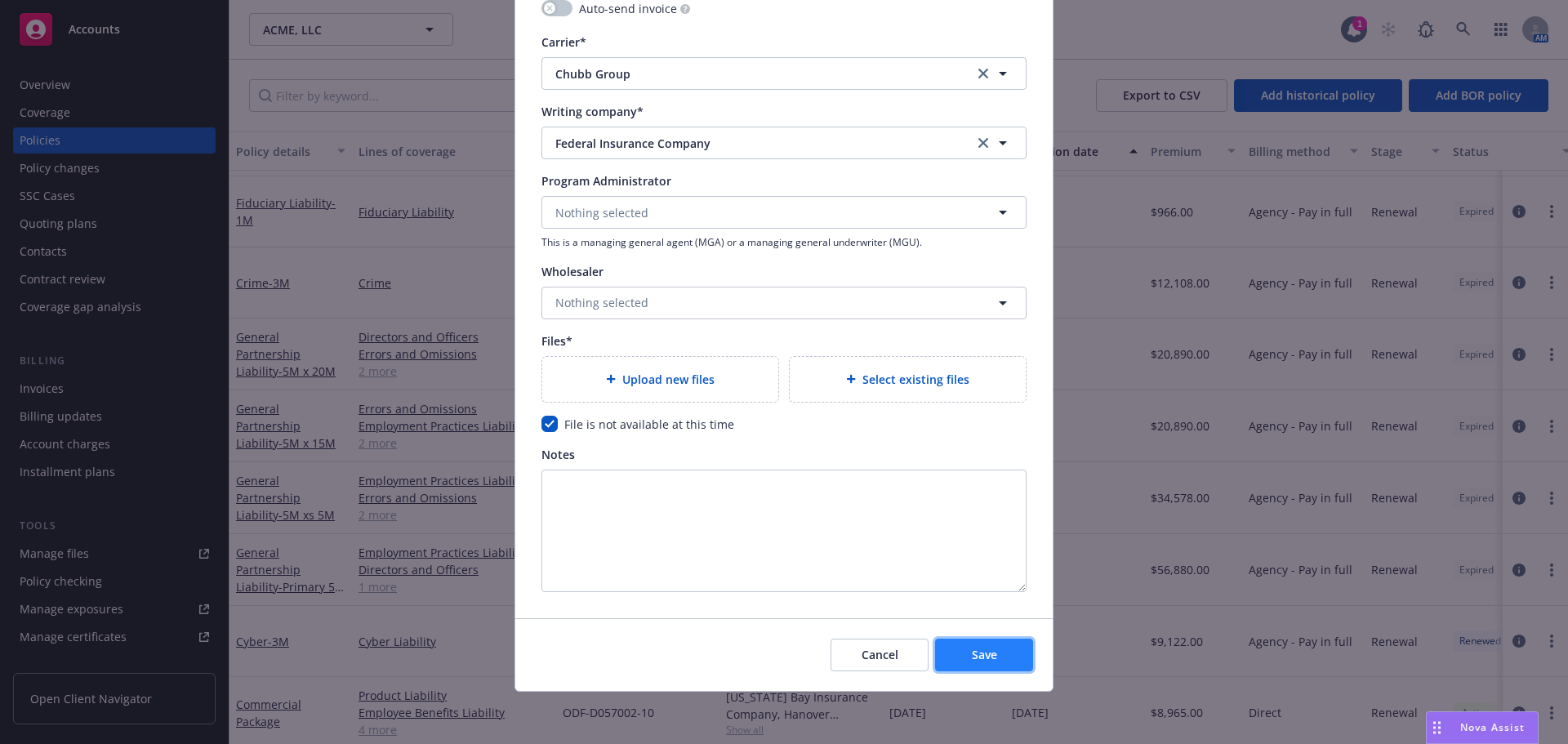
click at [986, 657] on span "Save" at bounding box center [984, 654] width 25 height 16
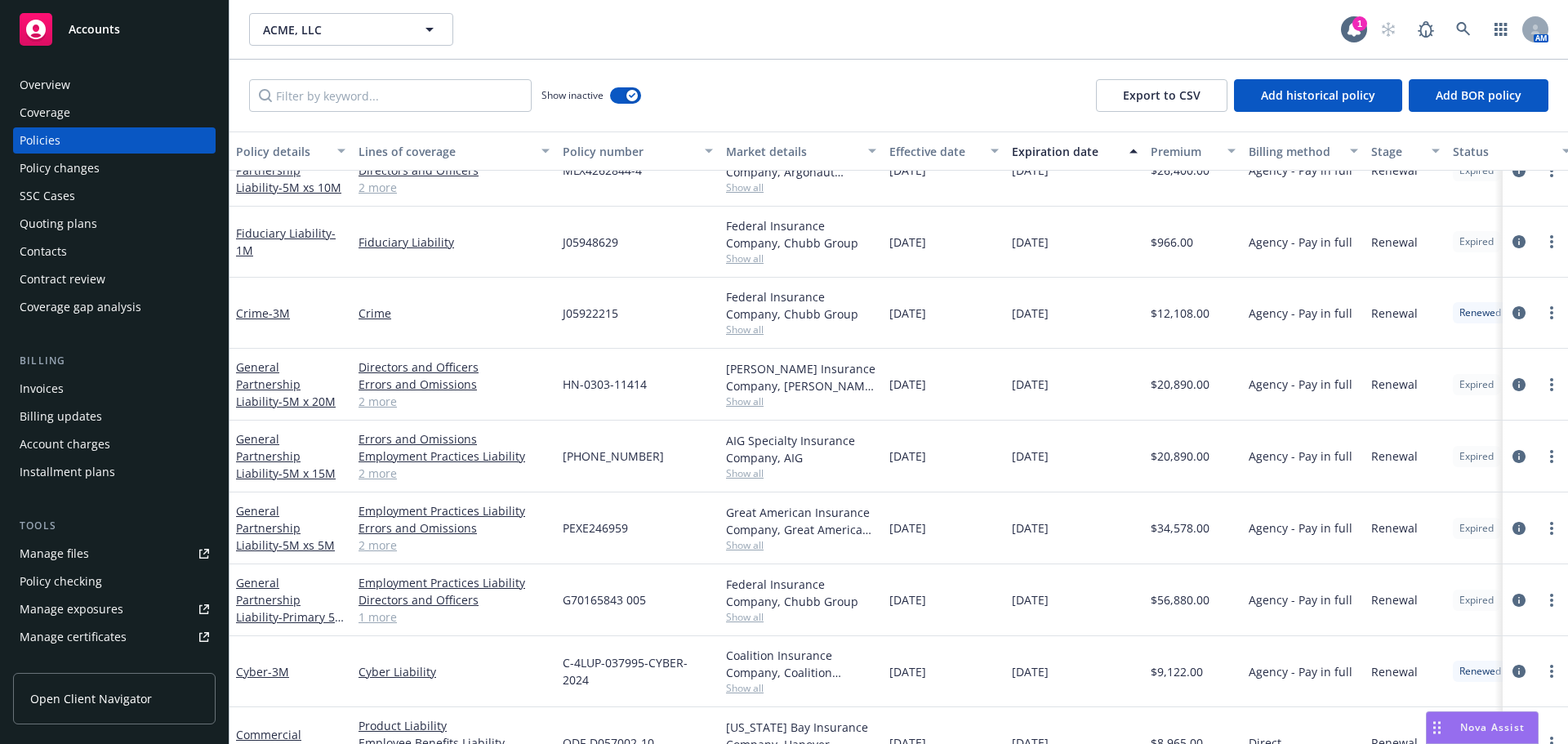
scroll to position [1497, 0]
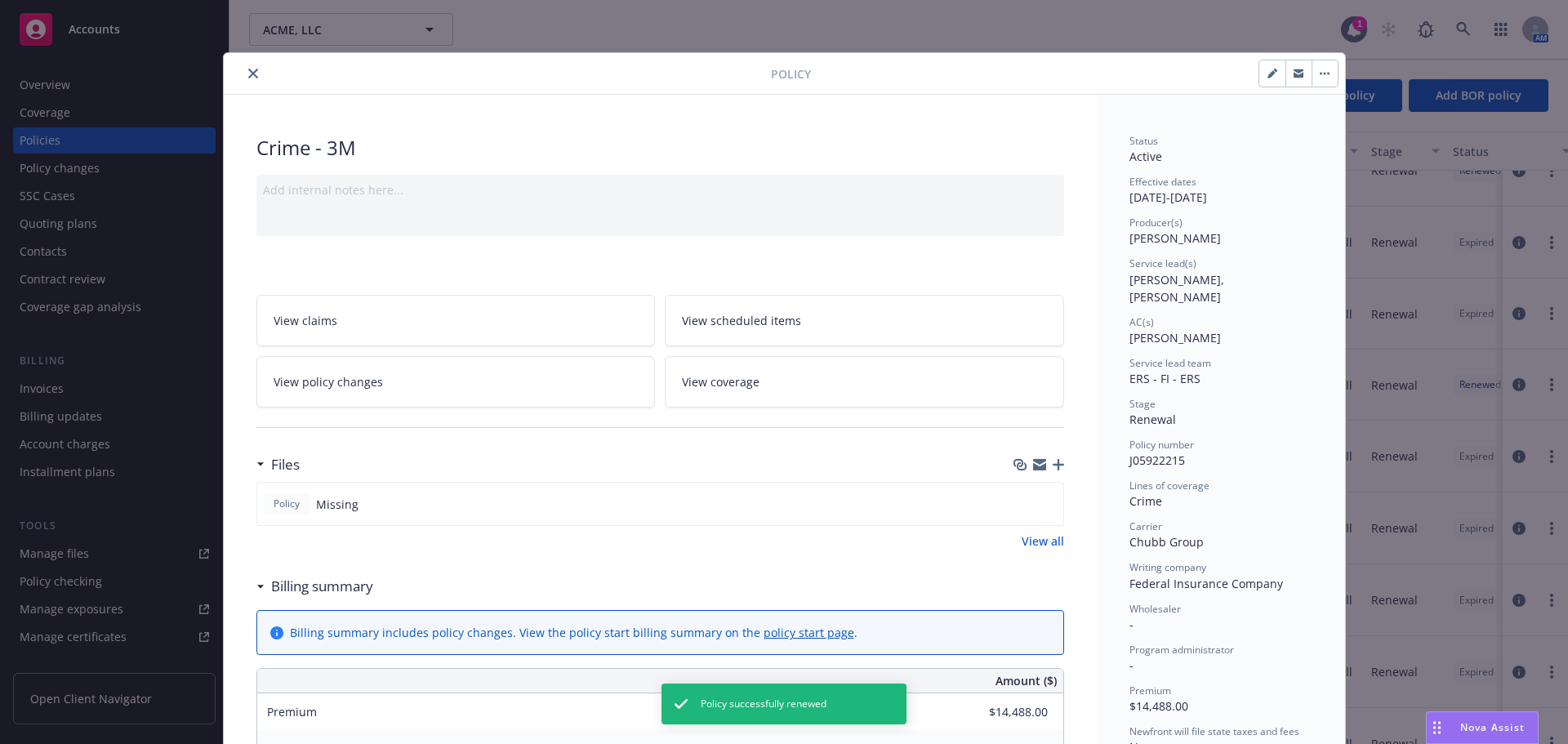
click at [248, 71] on icon "close" at bounding box center [253, 74] width 10 height 10
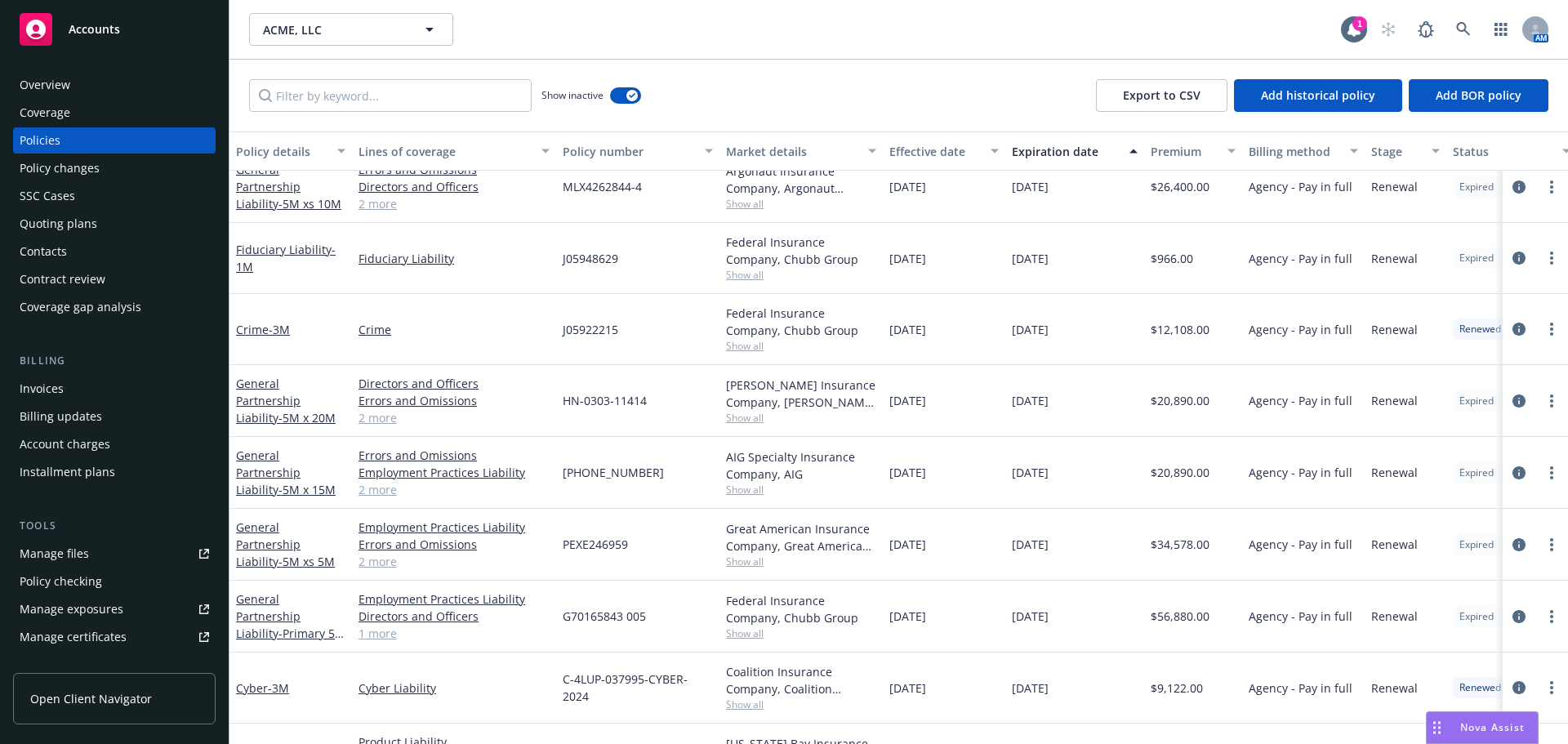
scroll to position [1471, 0]
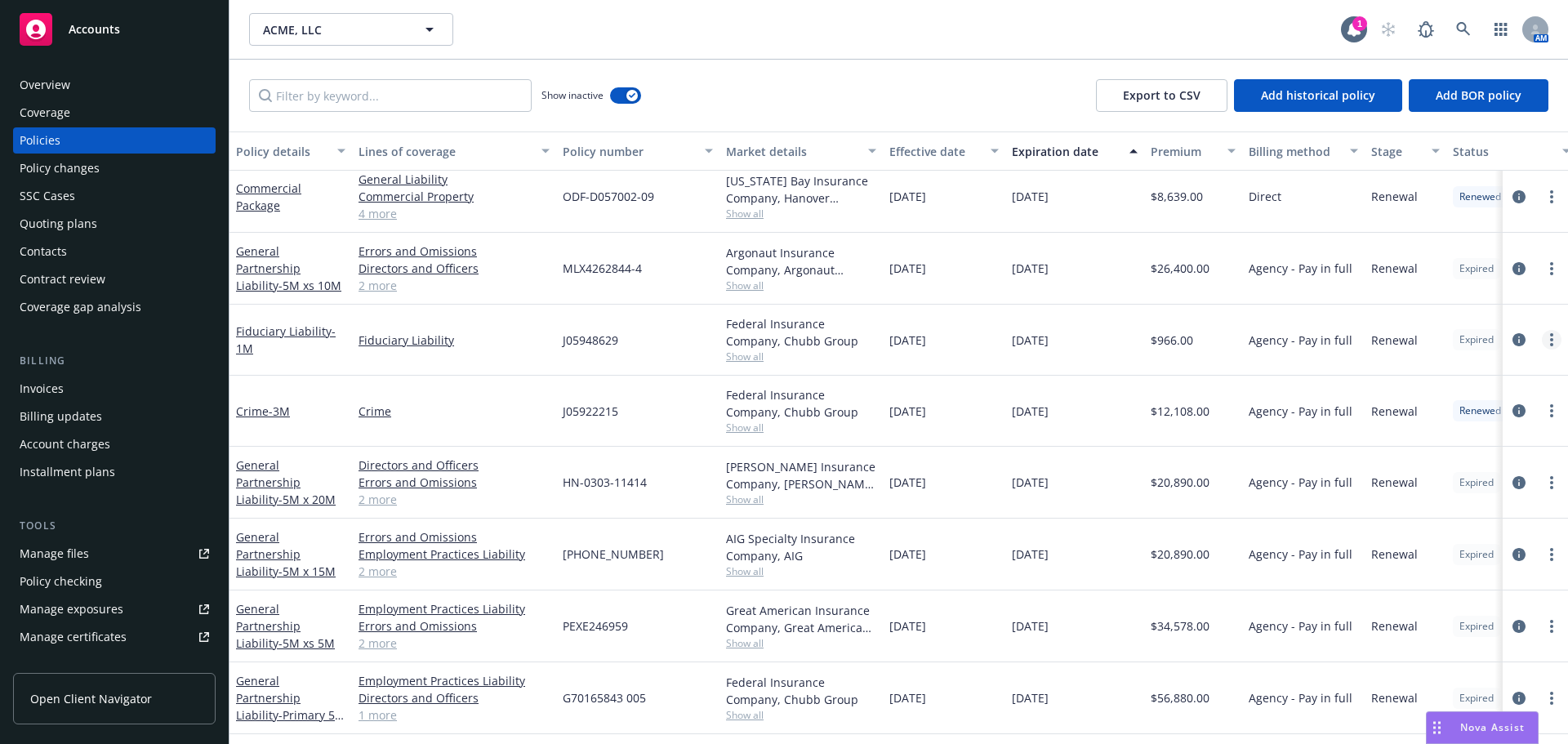
click at [1543, 338] on link "more" at bounding box center [1551, 339] width 19 height 19
click at [1413, 406] on link "Renew with incumbent" at bounding box center [1452, 406] width 192 height 33
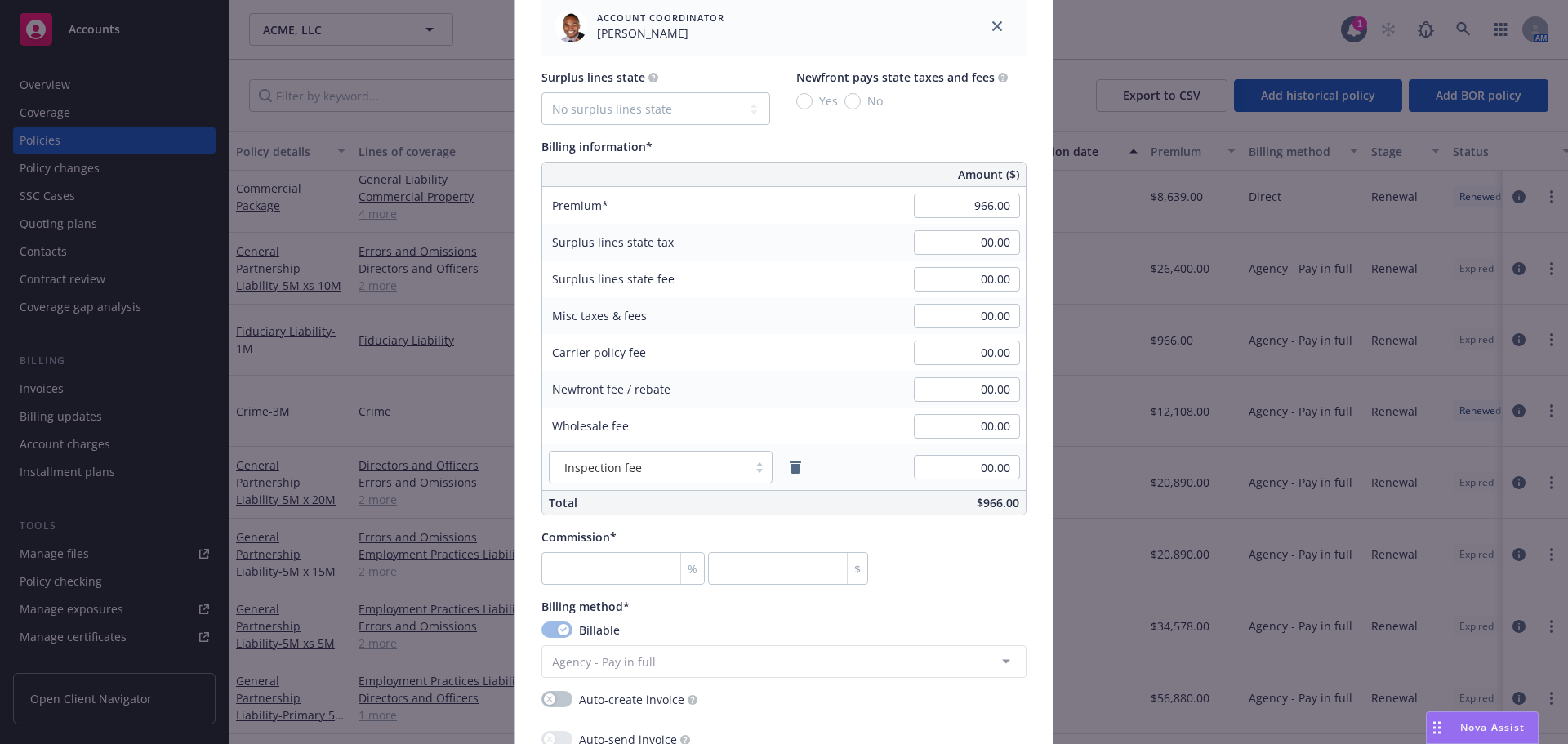
scroll to position [980, 0]
click at [938, 200] on input "966.00" at bounding box center [967, 204] width 106 height 24
click at [952, 135] on div "Surplus lines state No surplus lines state Alaska Alabama Arkansas Arizona Cali…" at bounding box center [783, 290] width 485 height 447
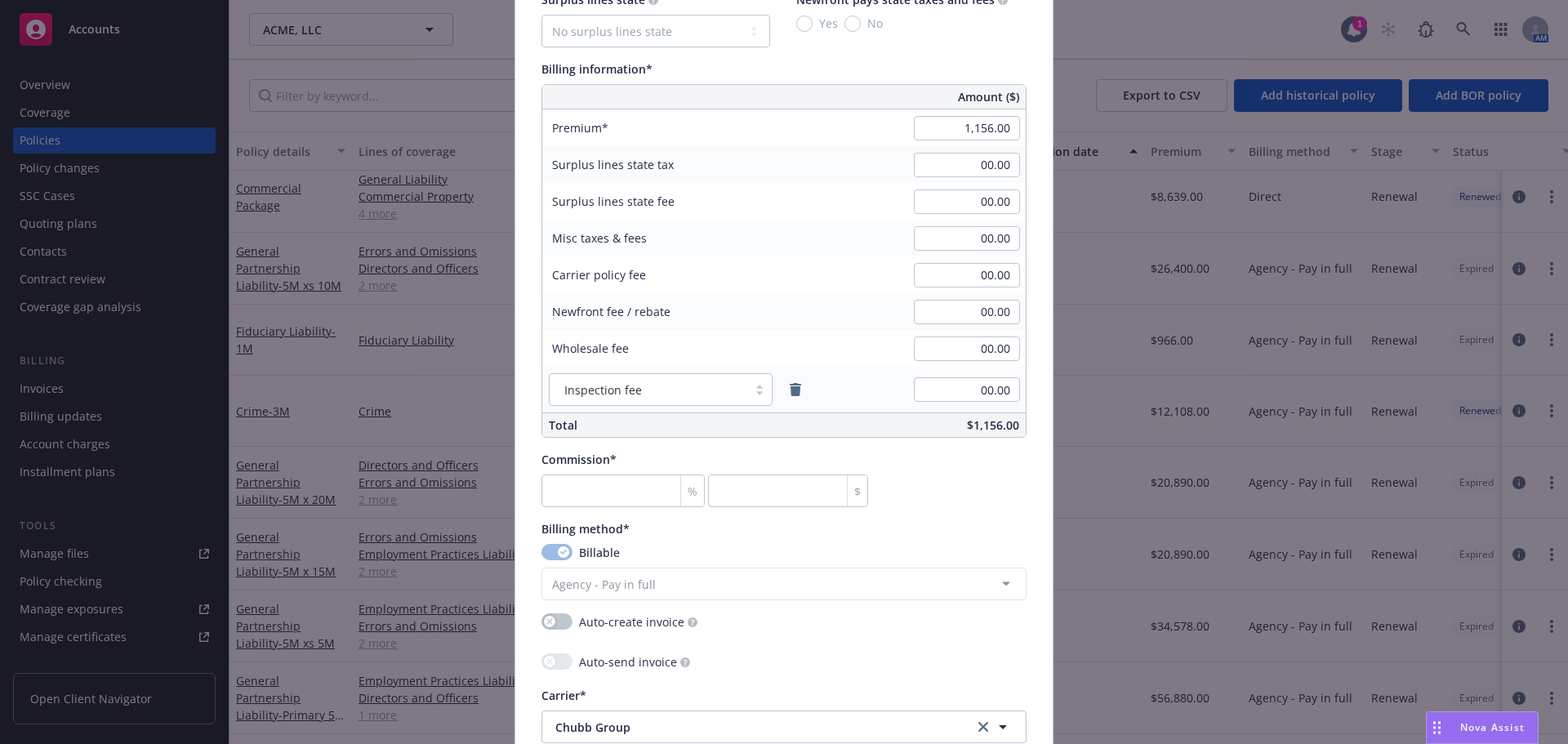
scroll to position [1144, 0]
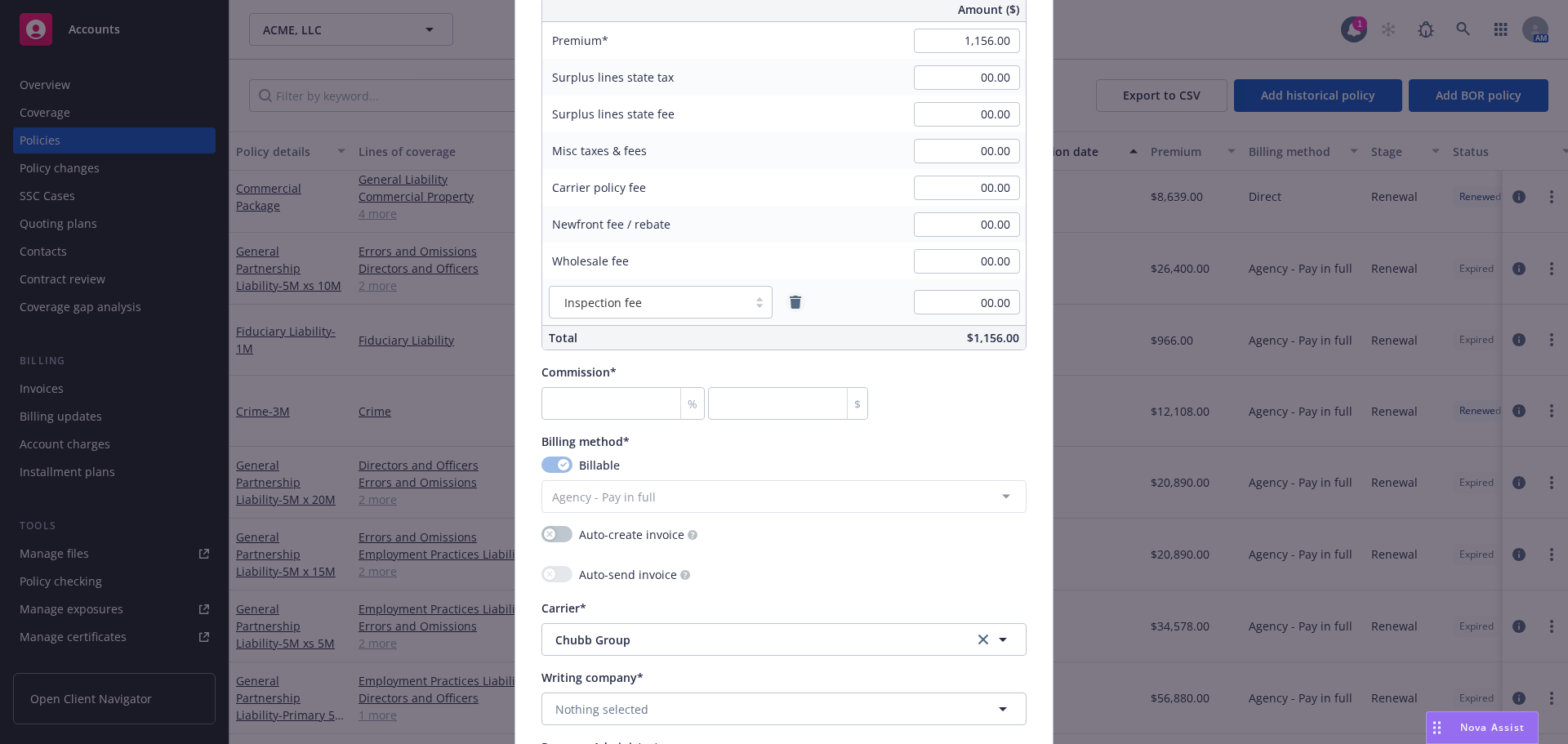
click at [792, 299] on icon "remove" at bounding box center [796, 302] width 13 height 13
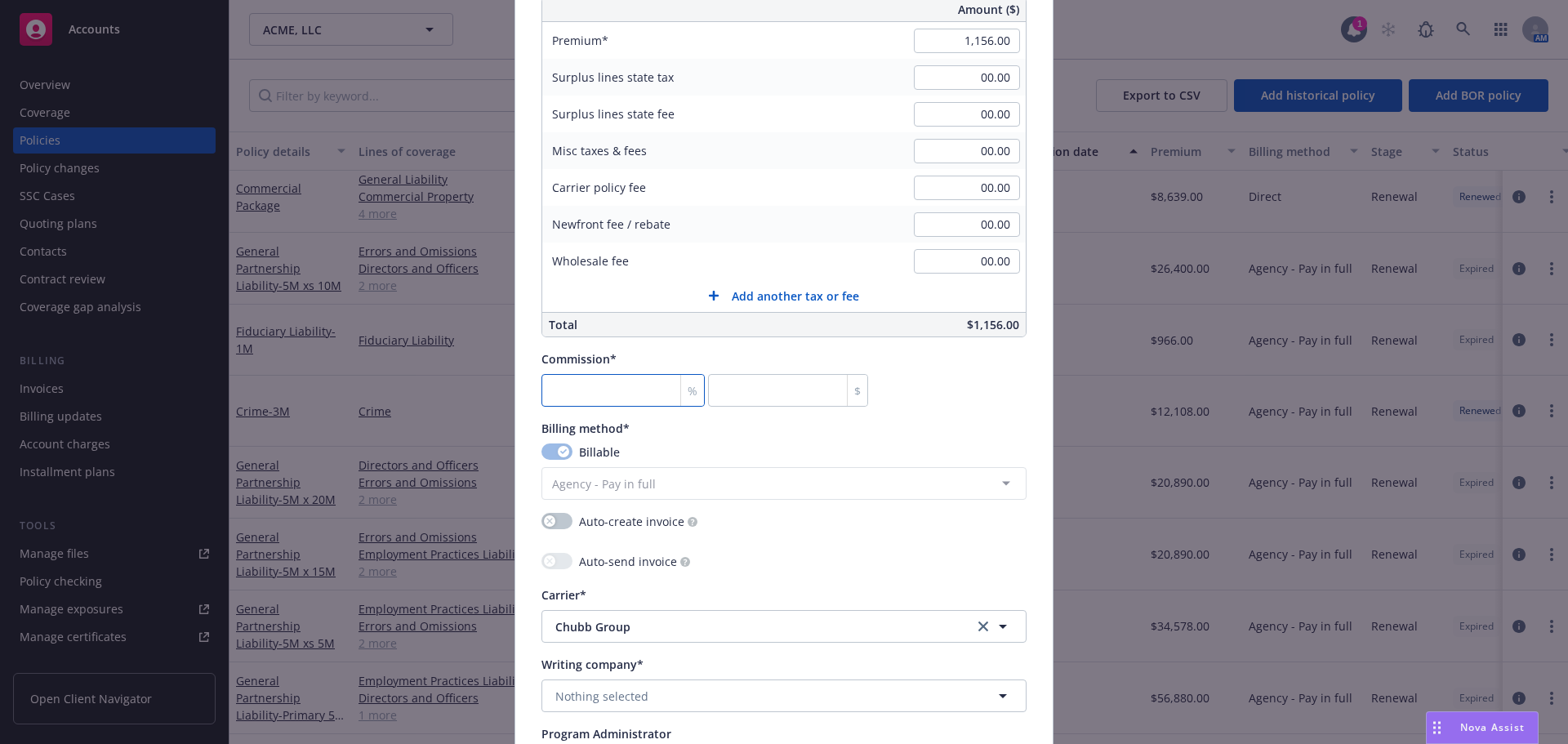
click at [604, 395] on input "number" at bounding box center [622, 390] width 163 height 33
click at [546, 519] on icon "button" at bounding box center [549, 521] width 7 height 7
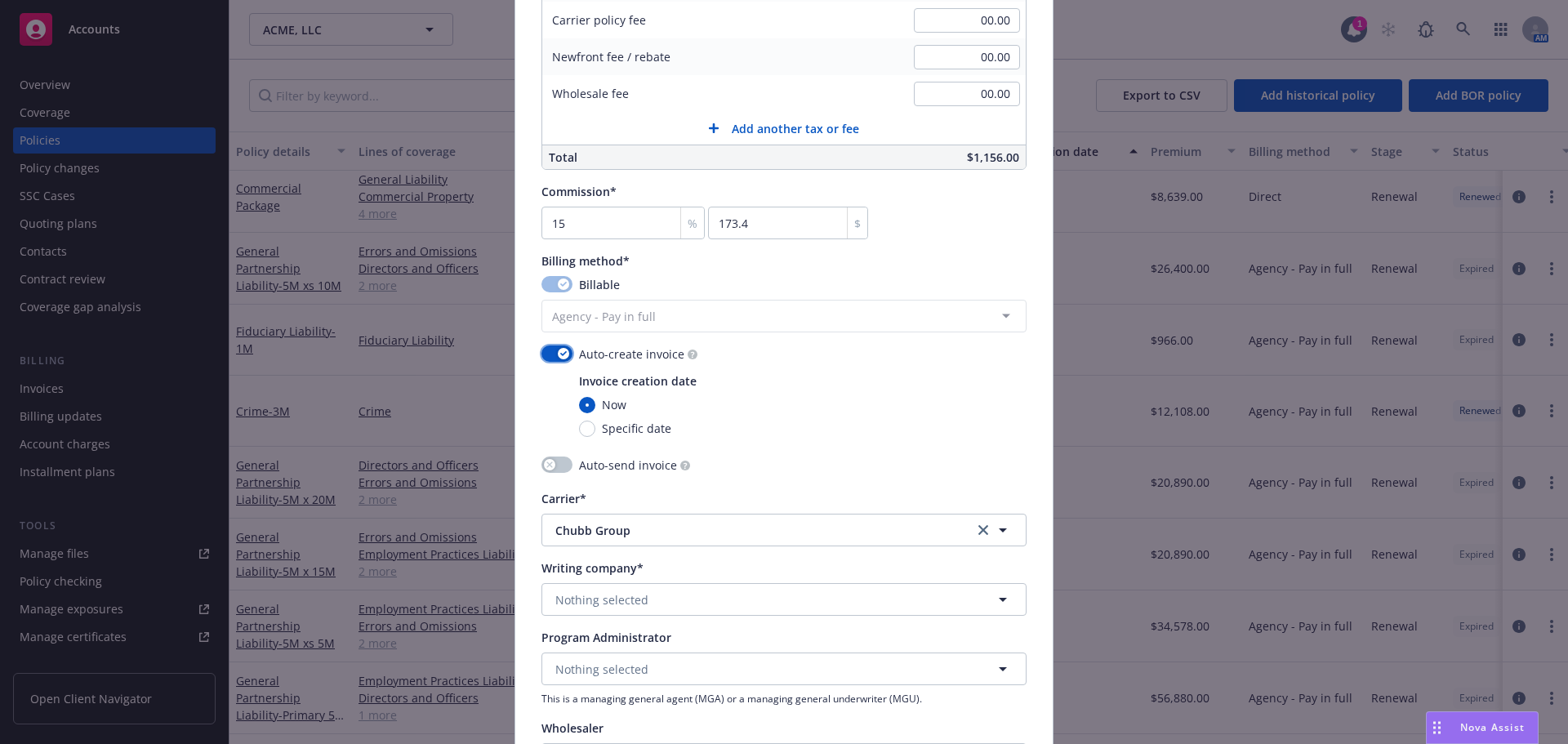
scroll to position [1470, 0]
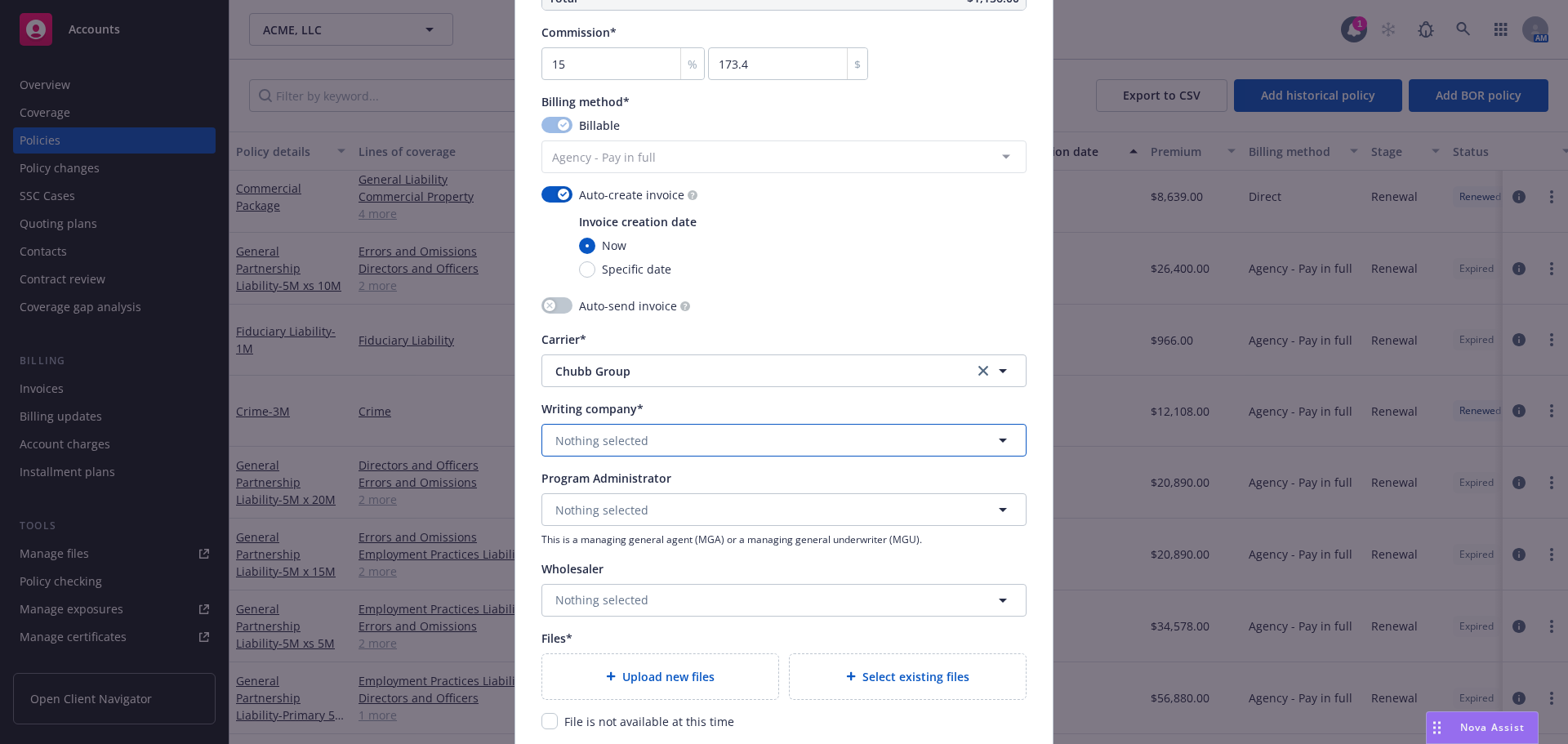
click at [622, 445] on span "Nothing selected" at bounding box center [601, 441] width 93 height 17
click at [624, 365] on div "Federal Insurance Company Domestic - 20281" at bounding box center [635, 385] width 165 height 41
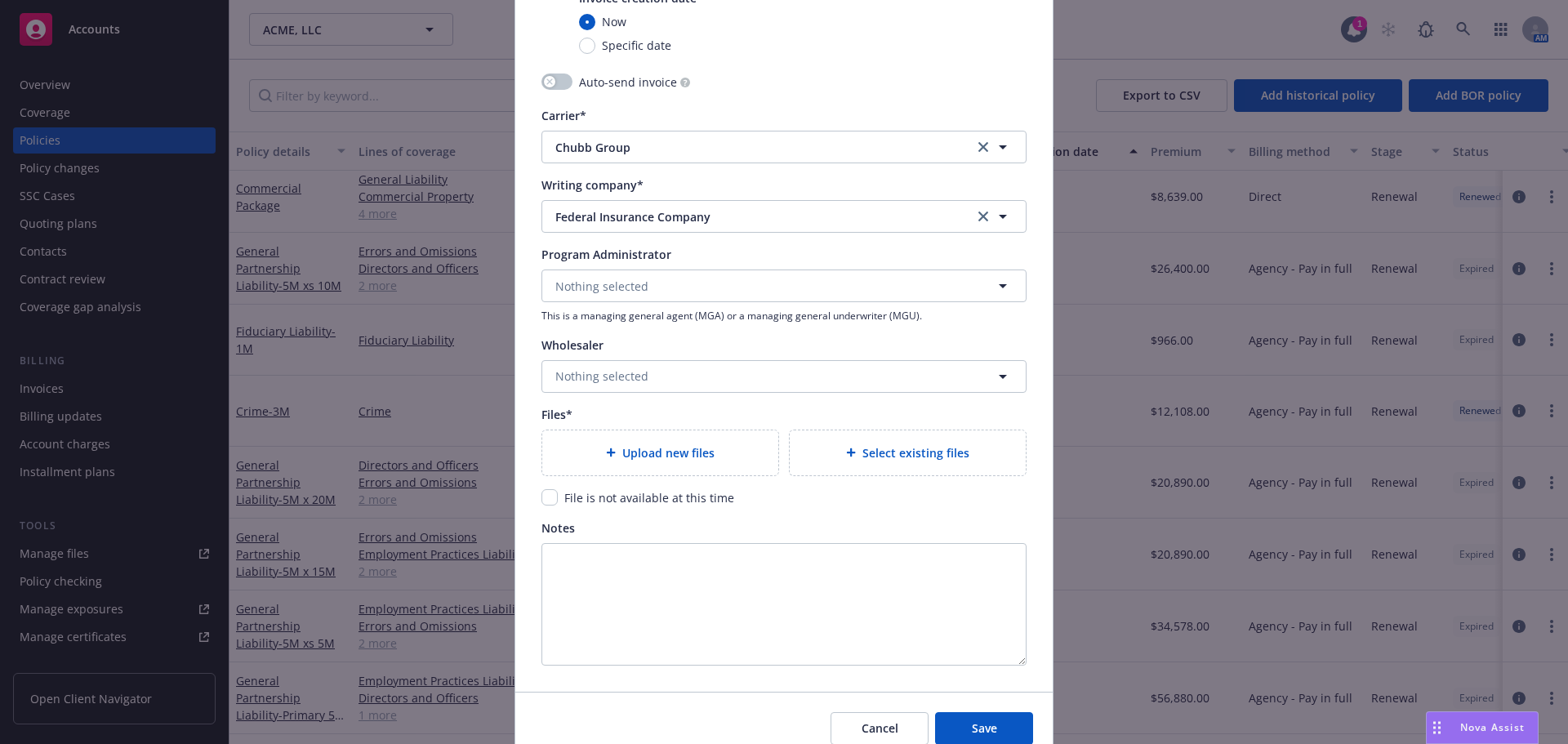
scroll to position [1715, 0]
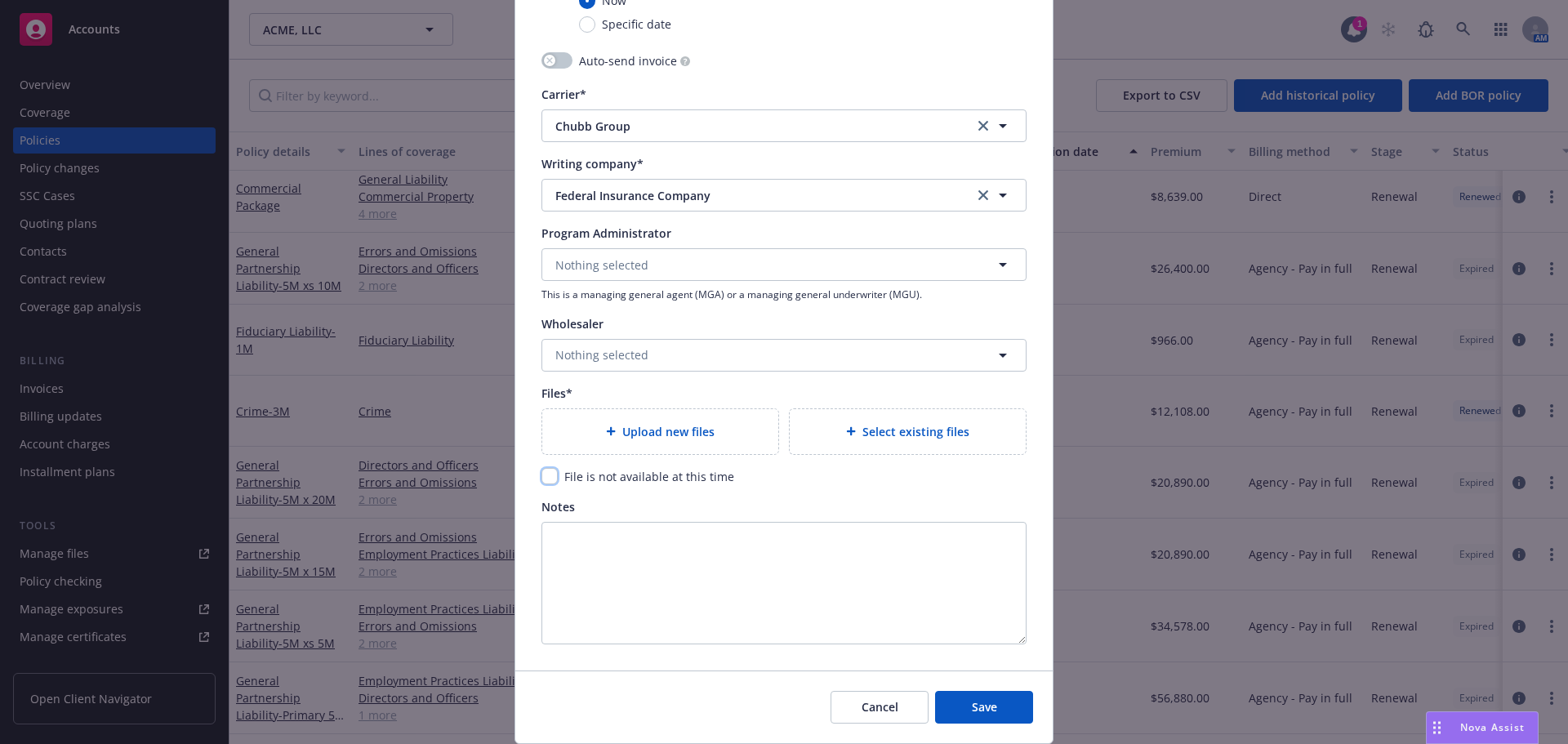
click at [548, 473] on input "checkbox" at bounding box center [549, 476] width 16 height 16
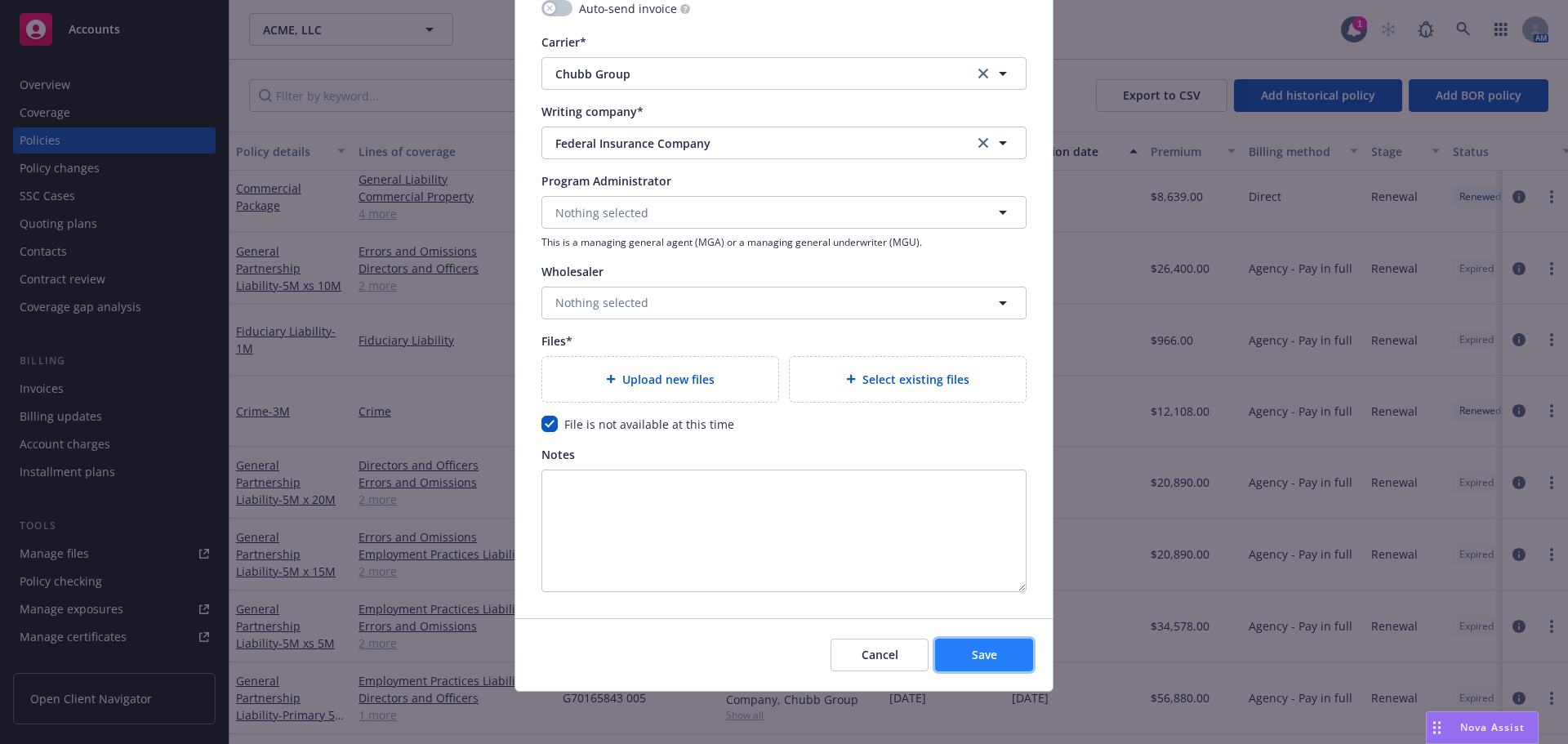
click at [972, 661] on span "Save" at bounding box center [984, 654] width 25 height 16
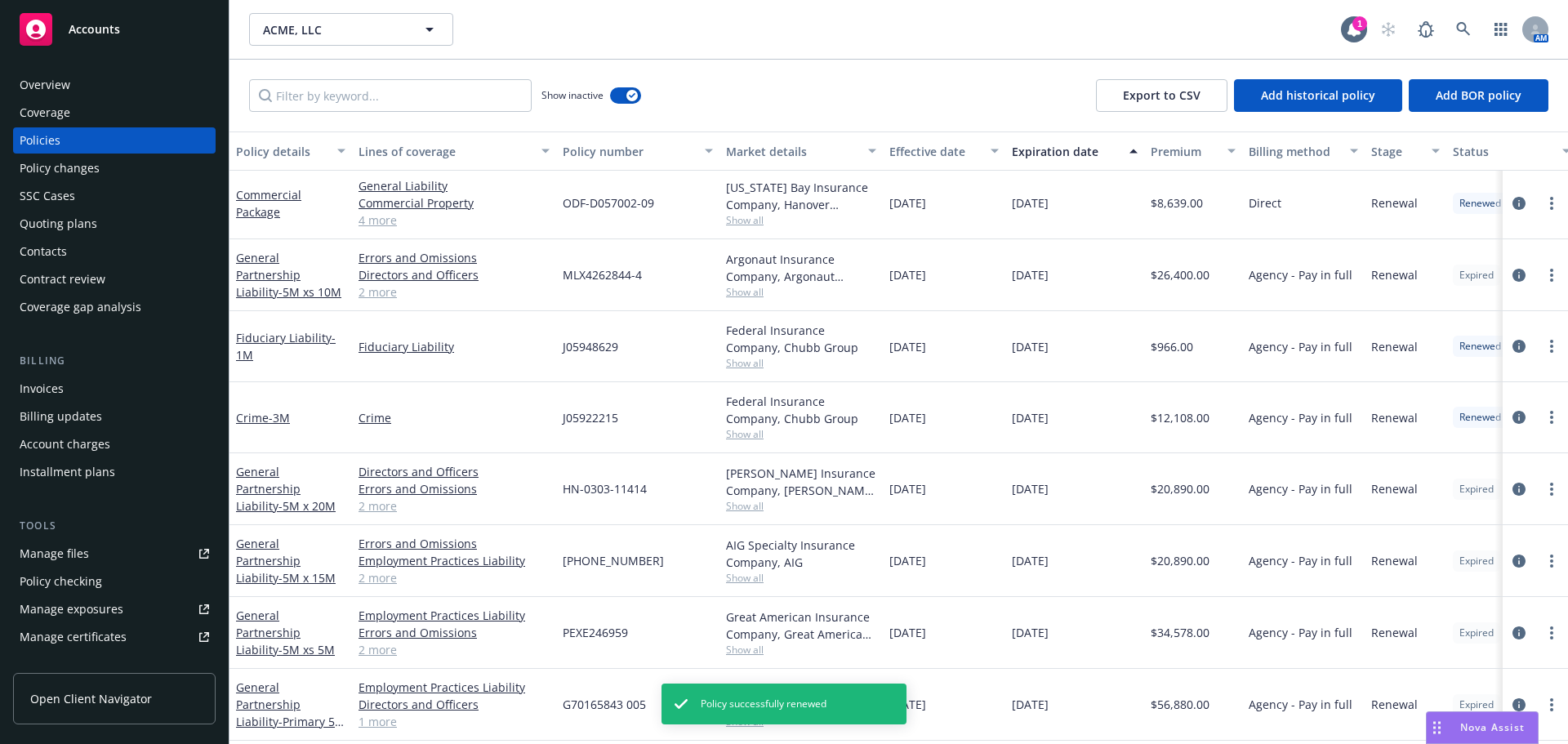
scroll to position [1399, 0]
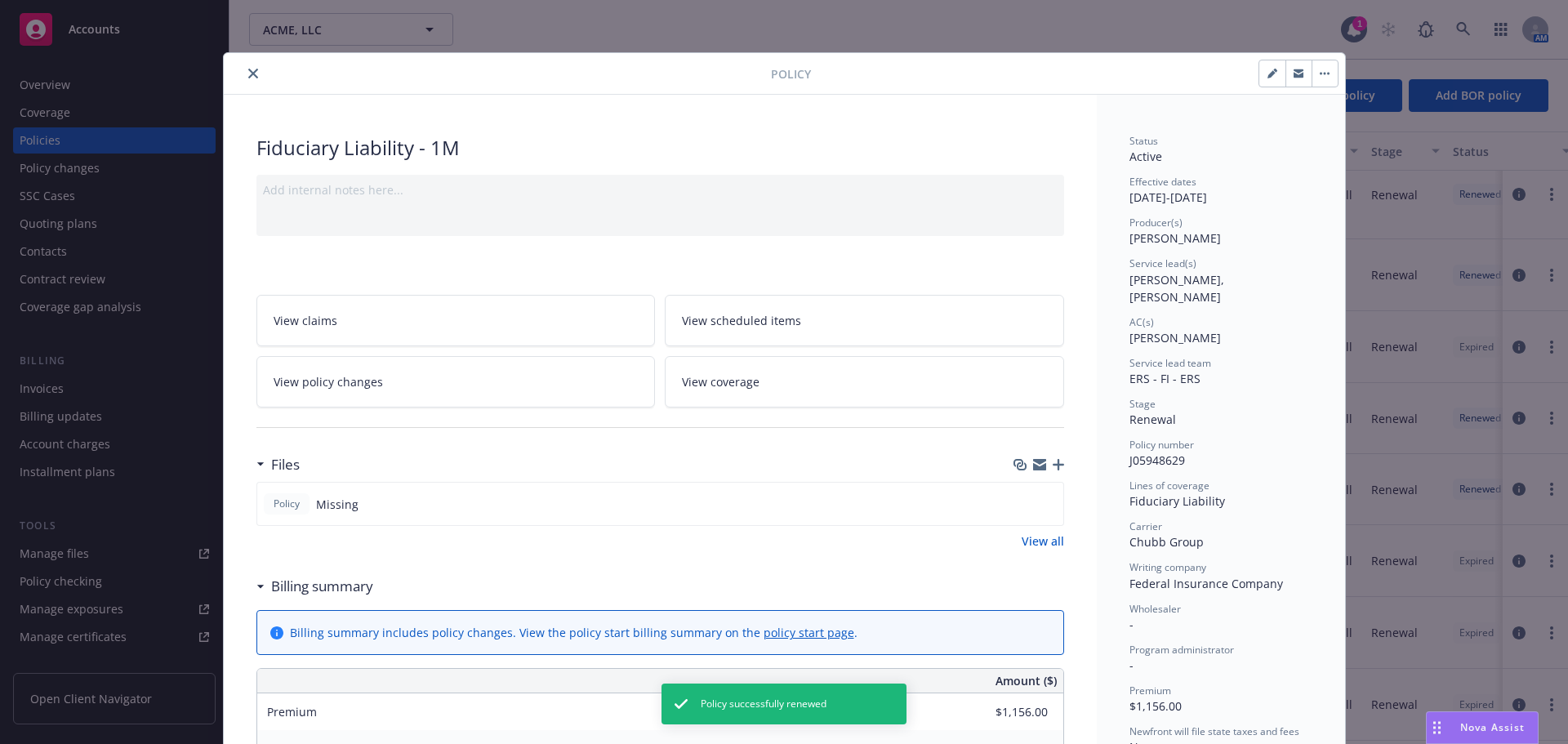
click at [248, 74] on icon "close" at bounding box center [253, 74] width 10 height 10
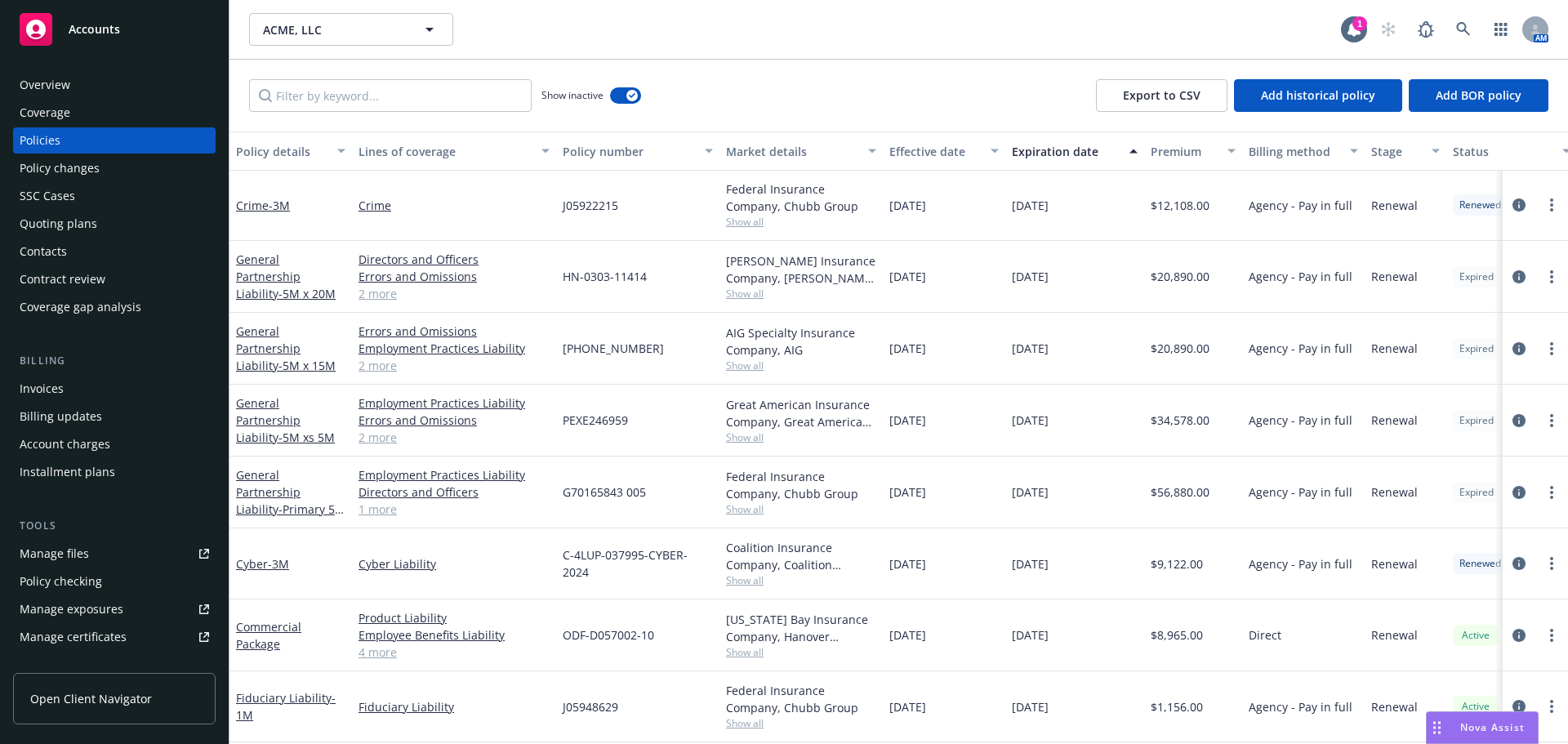
scroll to position [1644, 0]
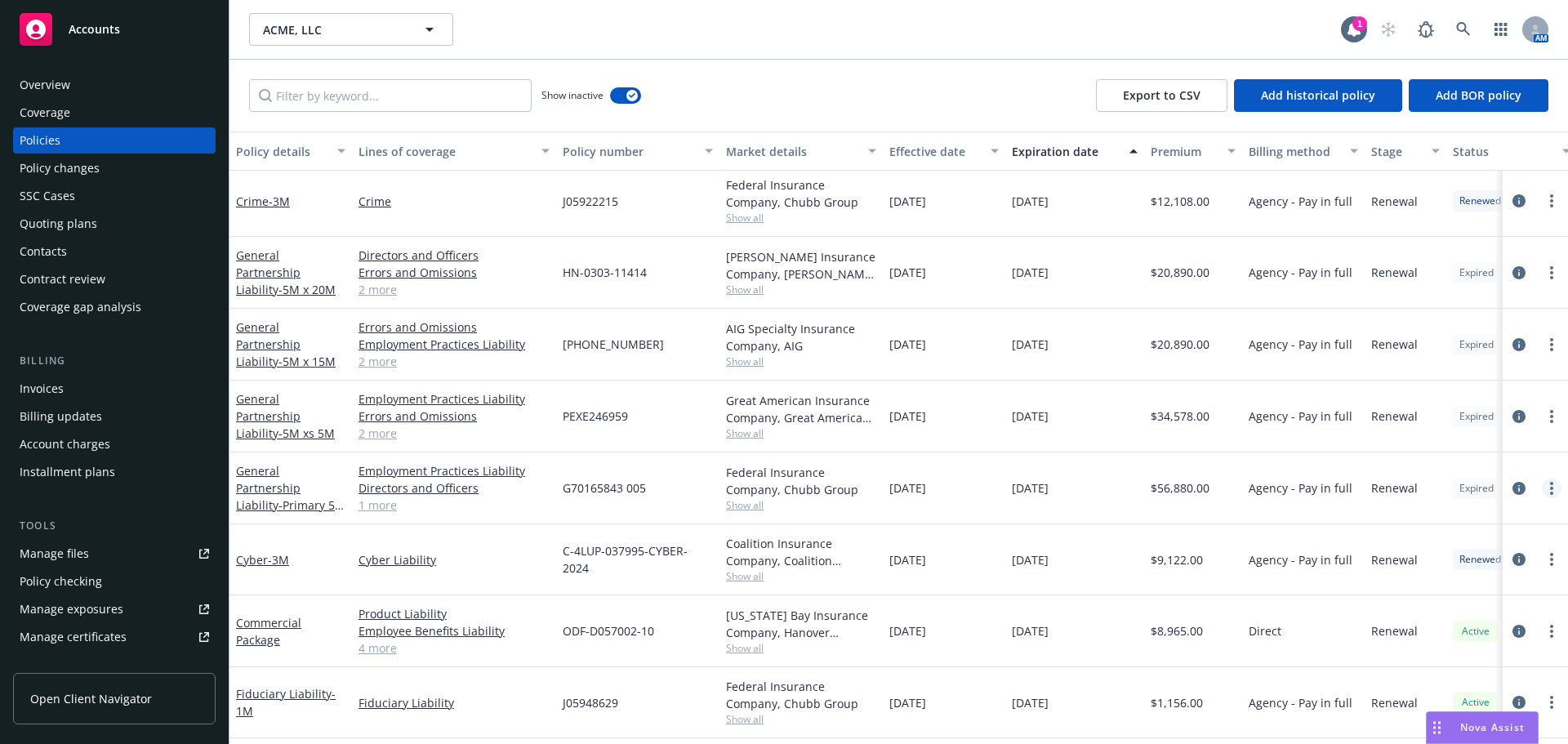
click at [1550, 484] on circle "more" at bounding box center [1551, 483] width 3 height 3
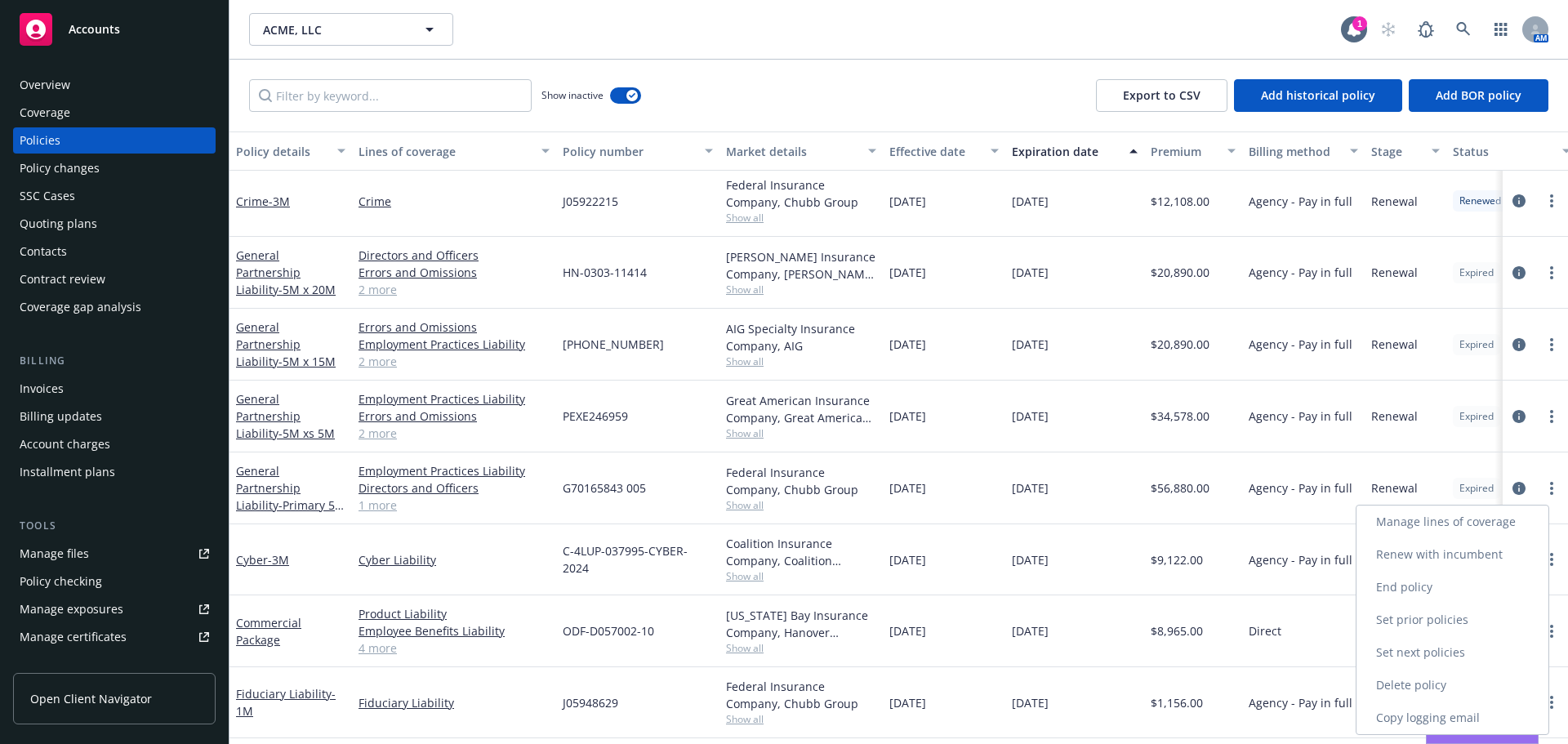
click at [1436, 557] on link "Renew with incumbent" at bounding box center [1452, 554] width 192 height 33
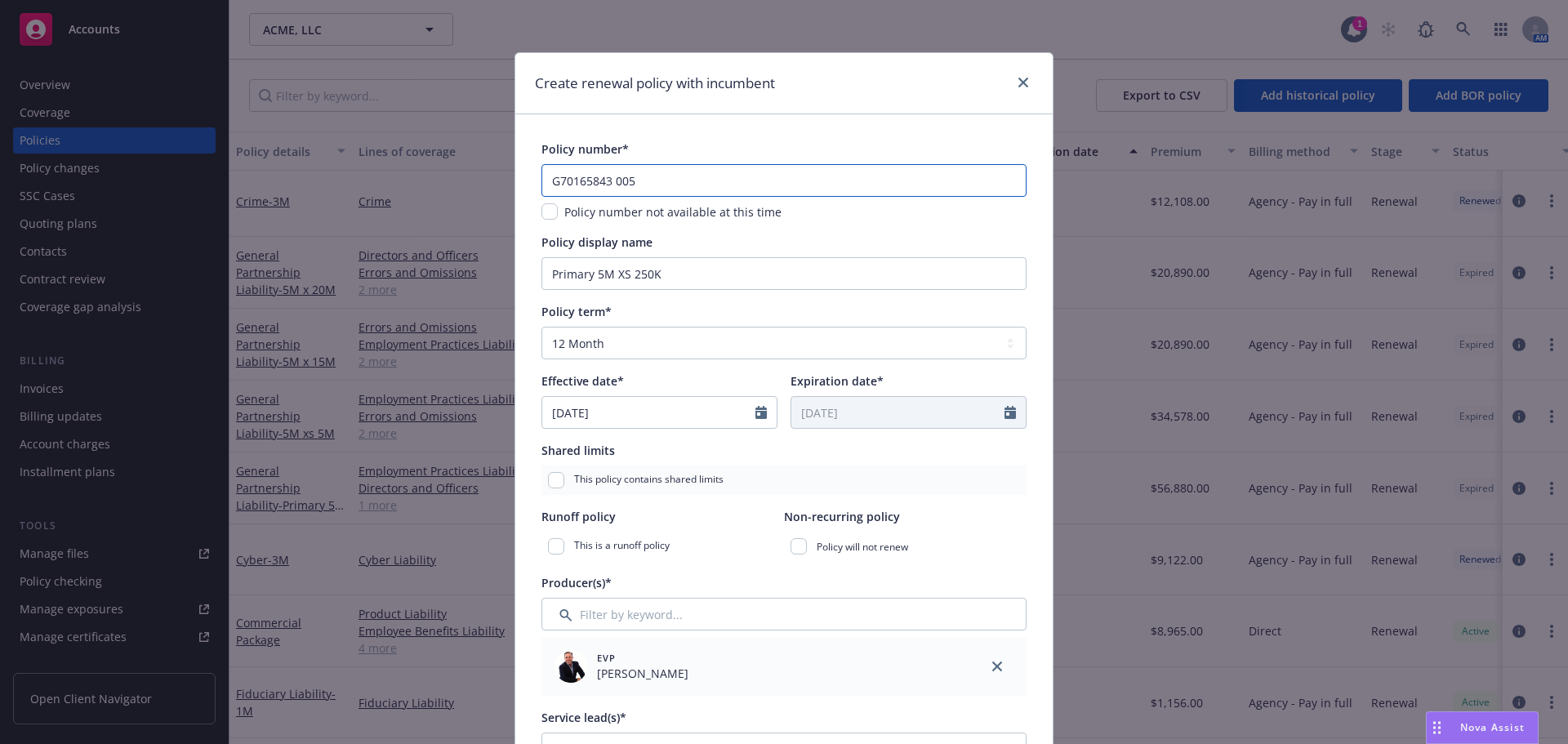
click at [657, 179] on input "G70165843 005" at bounding box center [783, 180] width 485 height 33
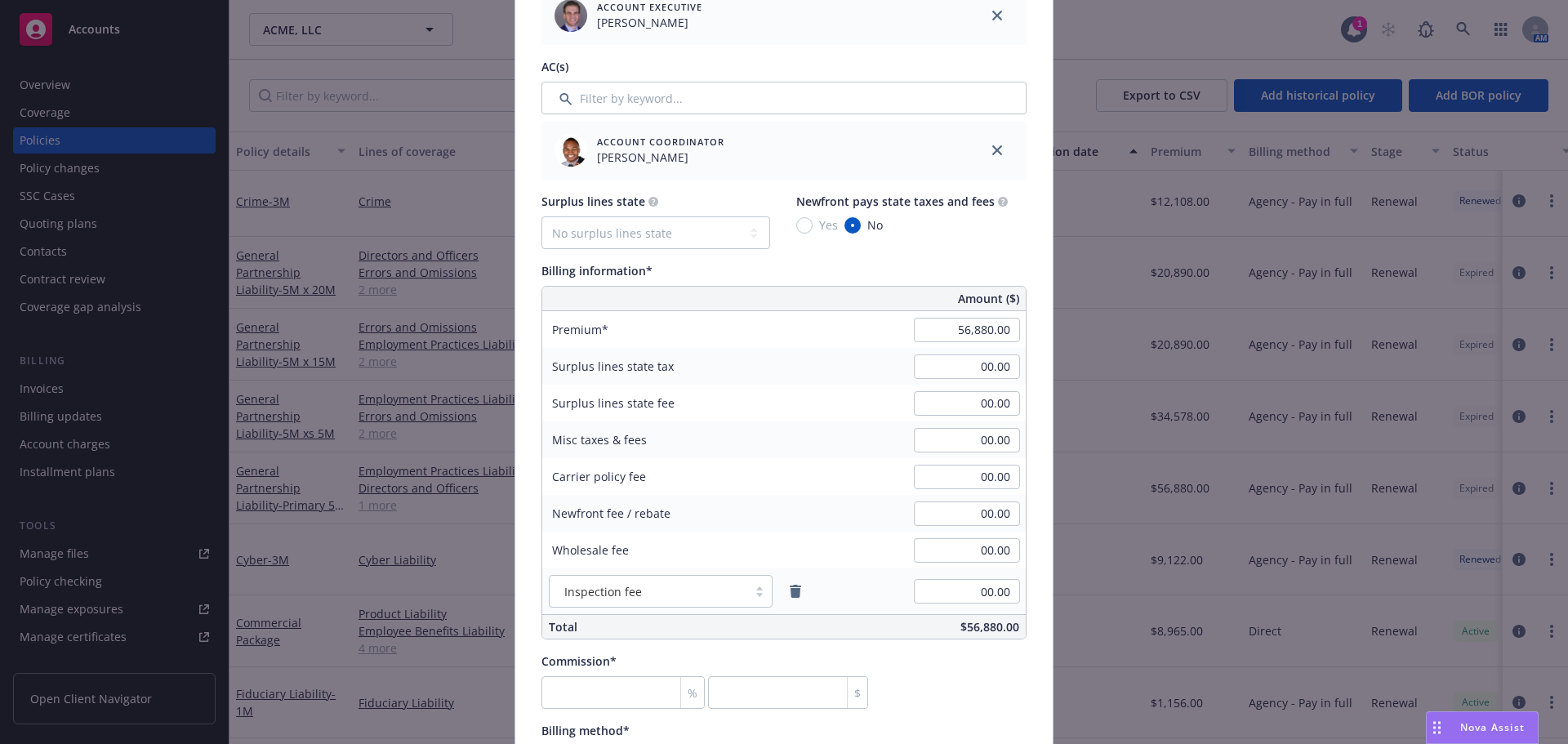
scroll to position [898, 0]
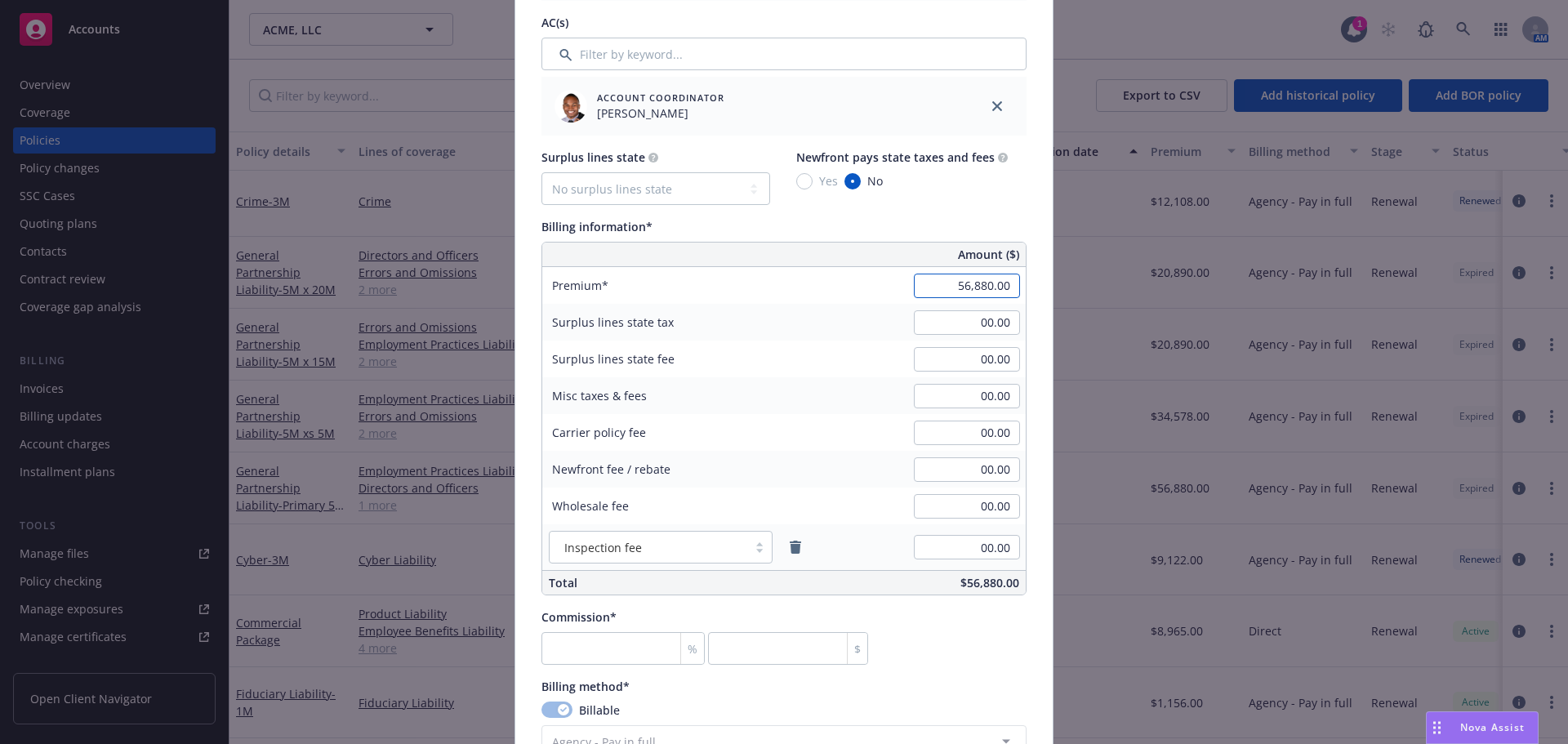
click at [929, 277] on input "56,880.00" at bounding box center [967, 286] width 106 height 24
click at [928, 225] on div "Billing information*" at bounding box center [783, 226] width 485 height 17
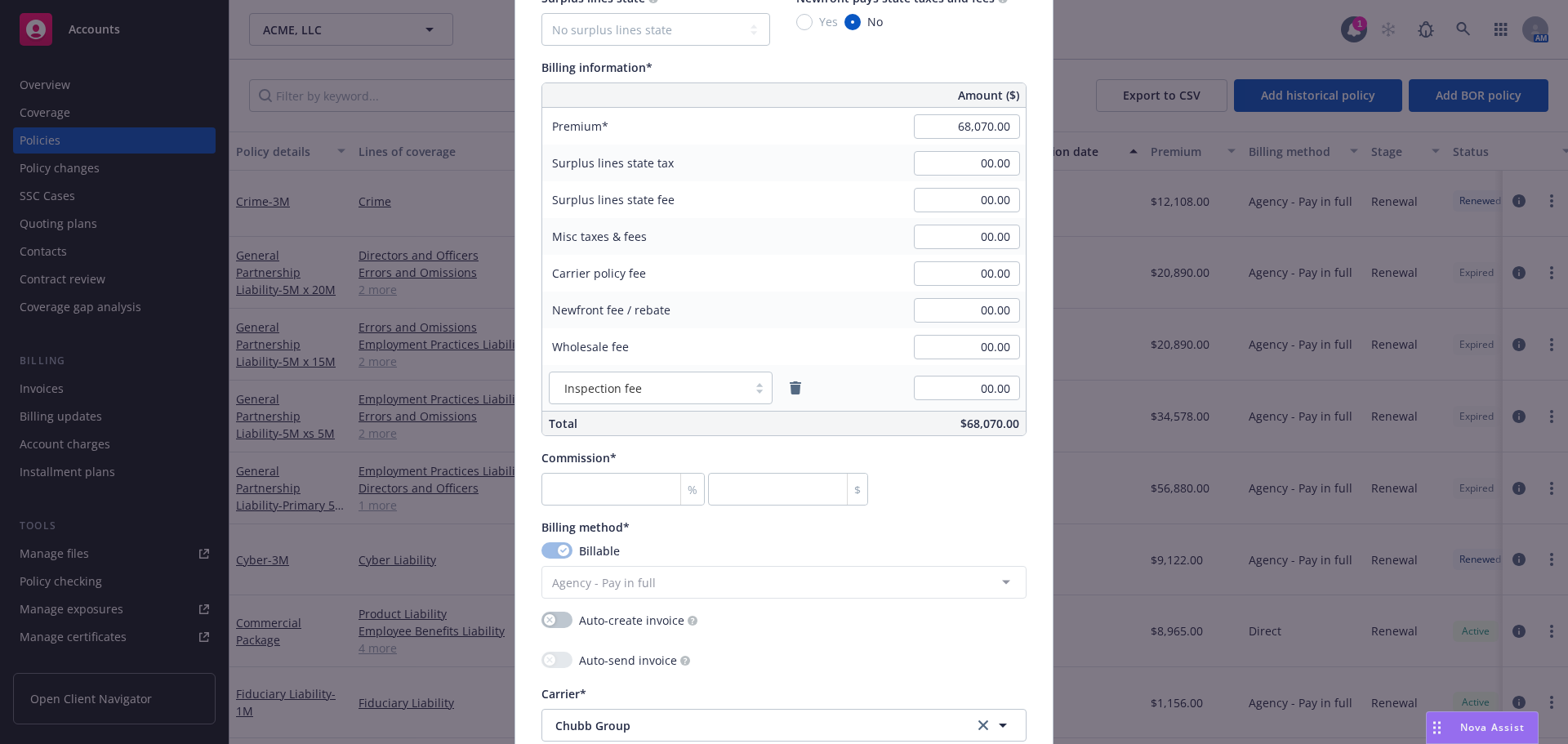
scroll to position [1062, 0]
click at [789, 388] on icon "remove" at bounding box center [796, 384] width 13 height 13
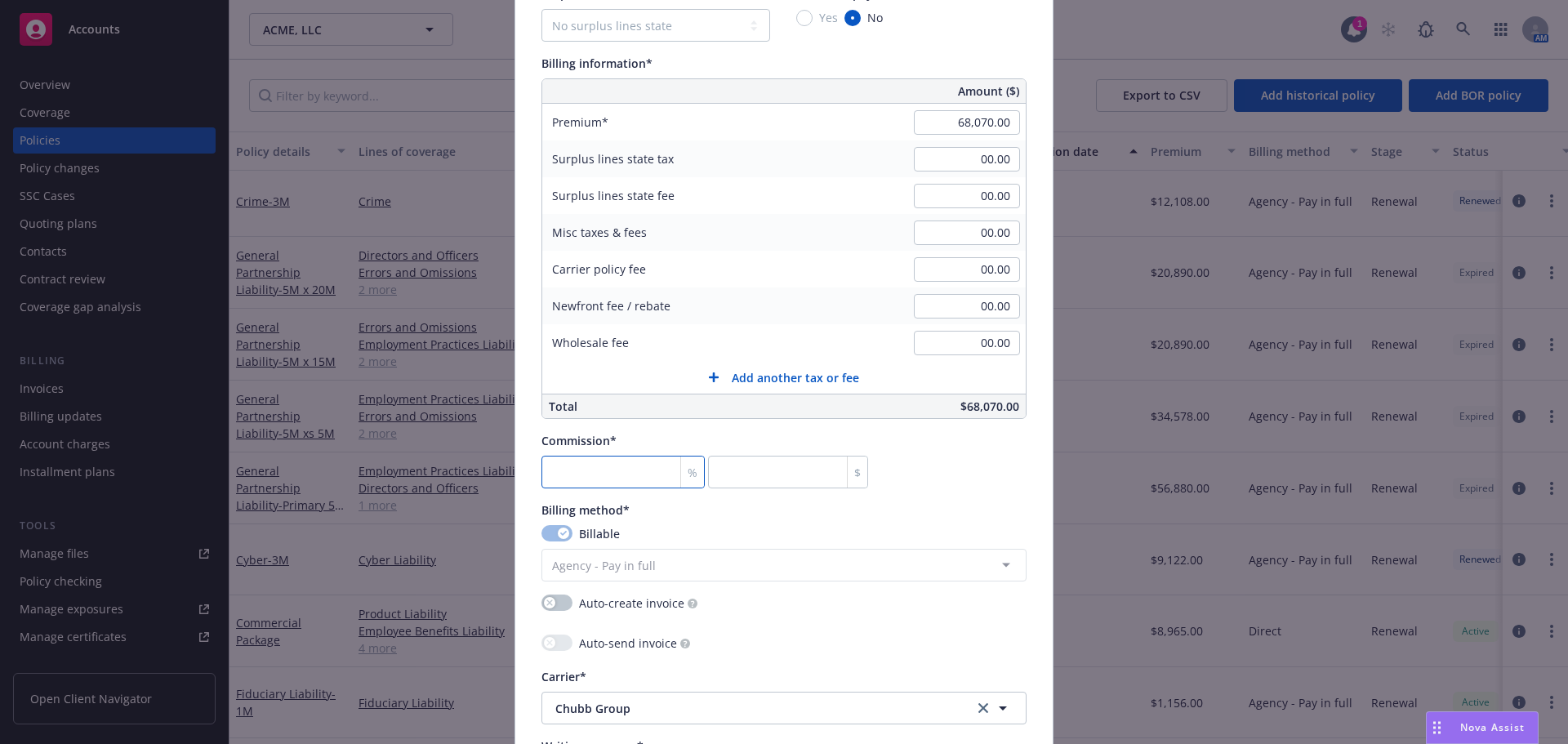
click at [599, 465] on input "number" at bounding box center [622, 472] width 163 height 33
click at [890, 442] on div "Commission* 15 % 10210.5 $" at bounding box center [783, 460] width 485 height 56
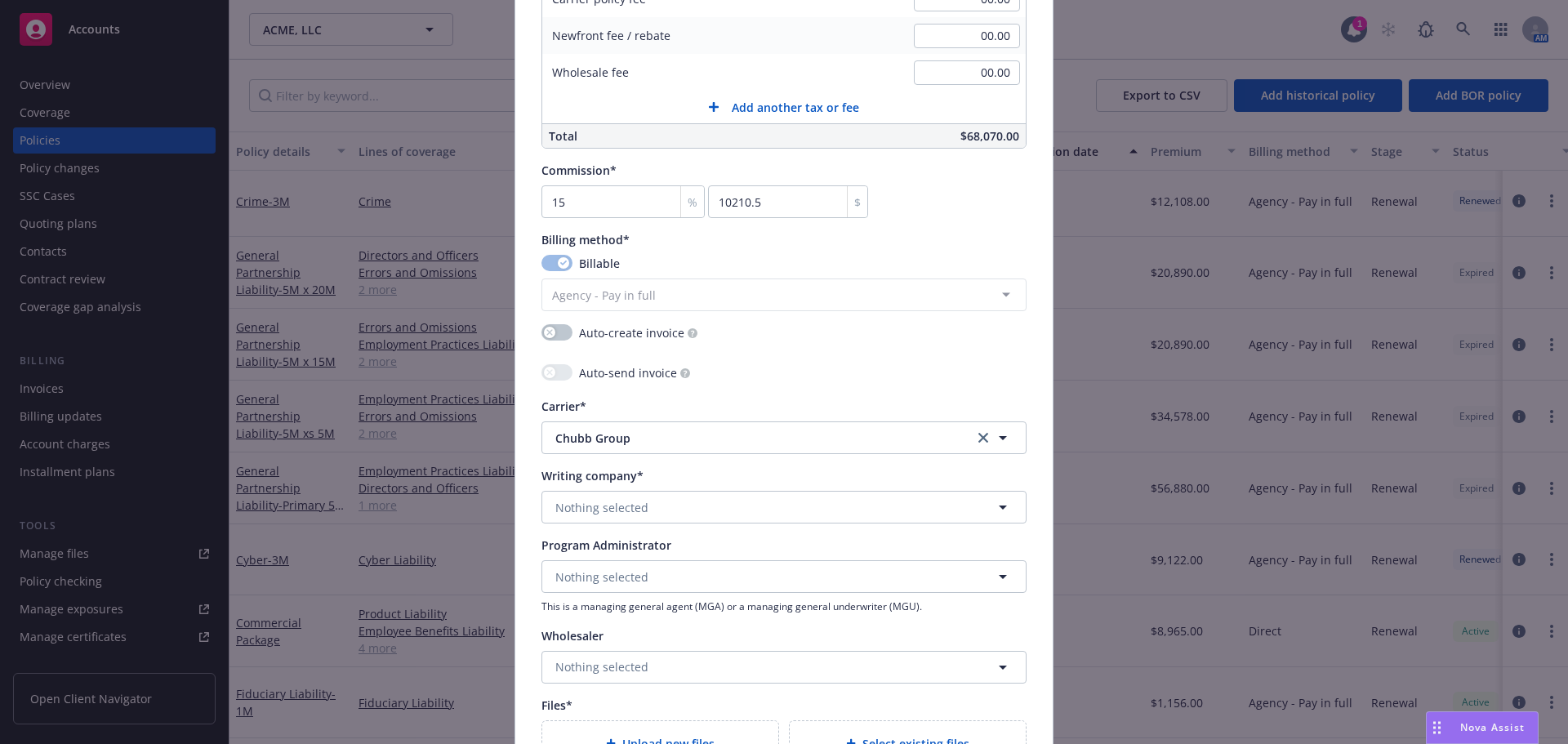
scroll to position [1388, 0]
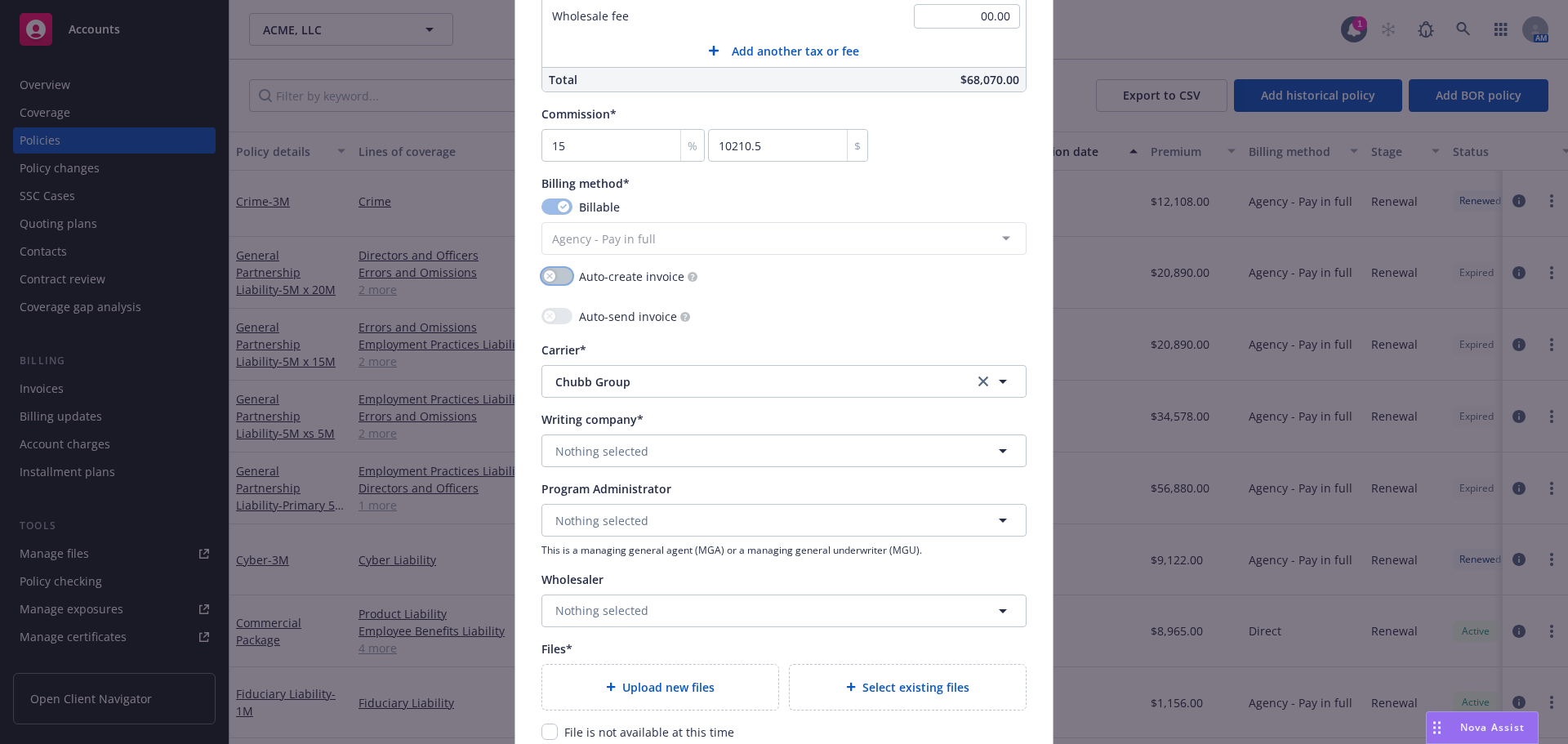
click at [553, 271] on button "button" at bounding box center [556, 276] width 31 height 16
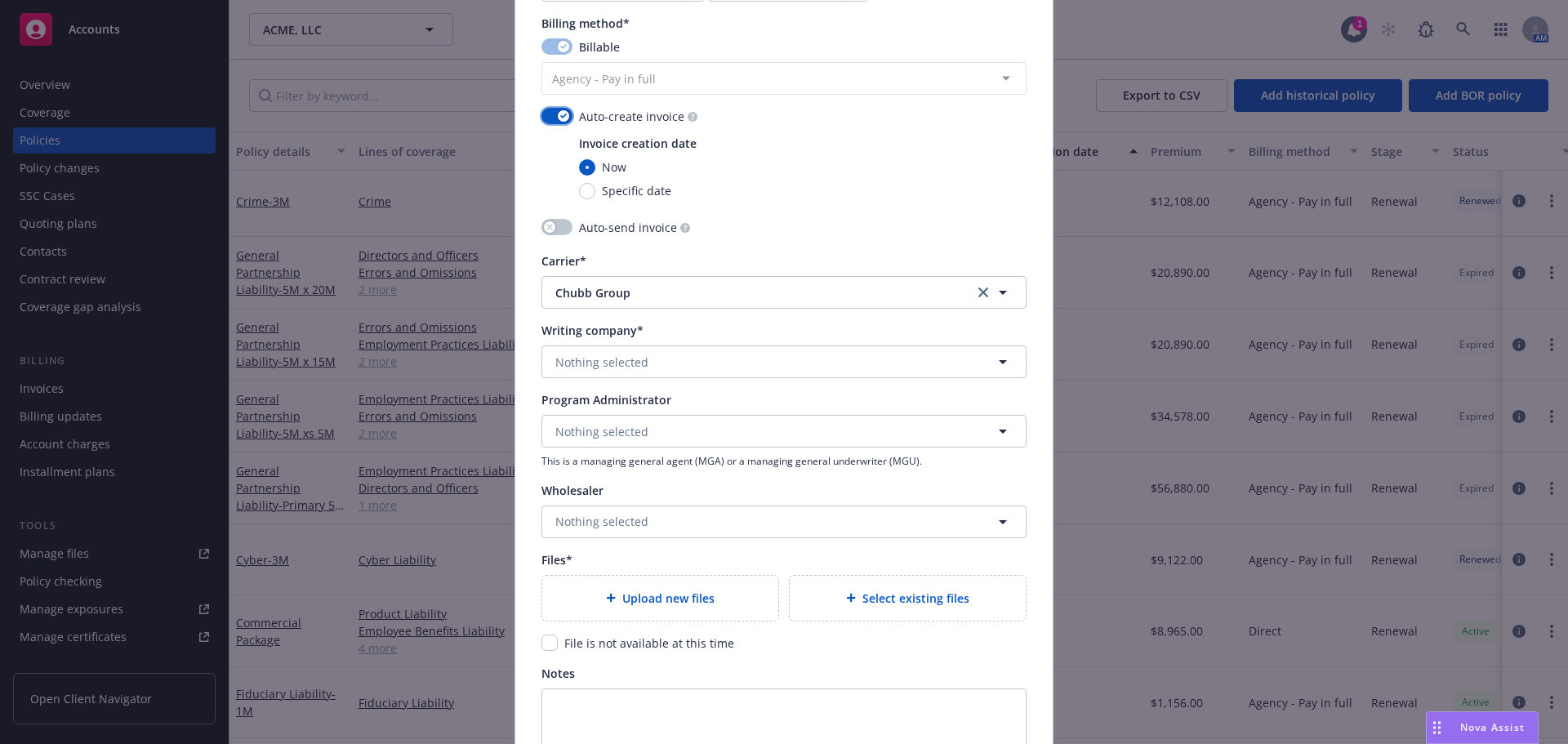
scroll to position [1552, 0]
click at [654, 369] on button "Nothing selected" at bounding box center [783, 358] width 485 height 33
click at [634, 410] on strong "Federal Insurance Company" at bounding box center [637, 405] width 155 height 16
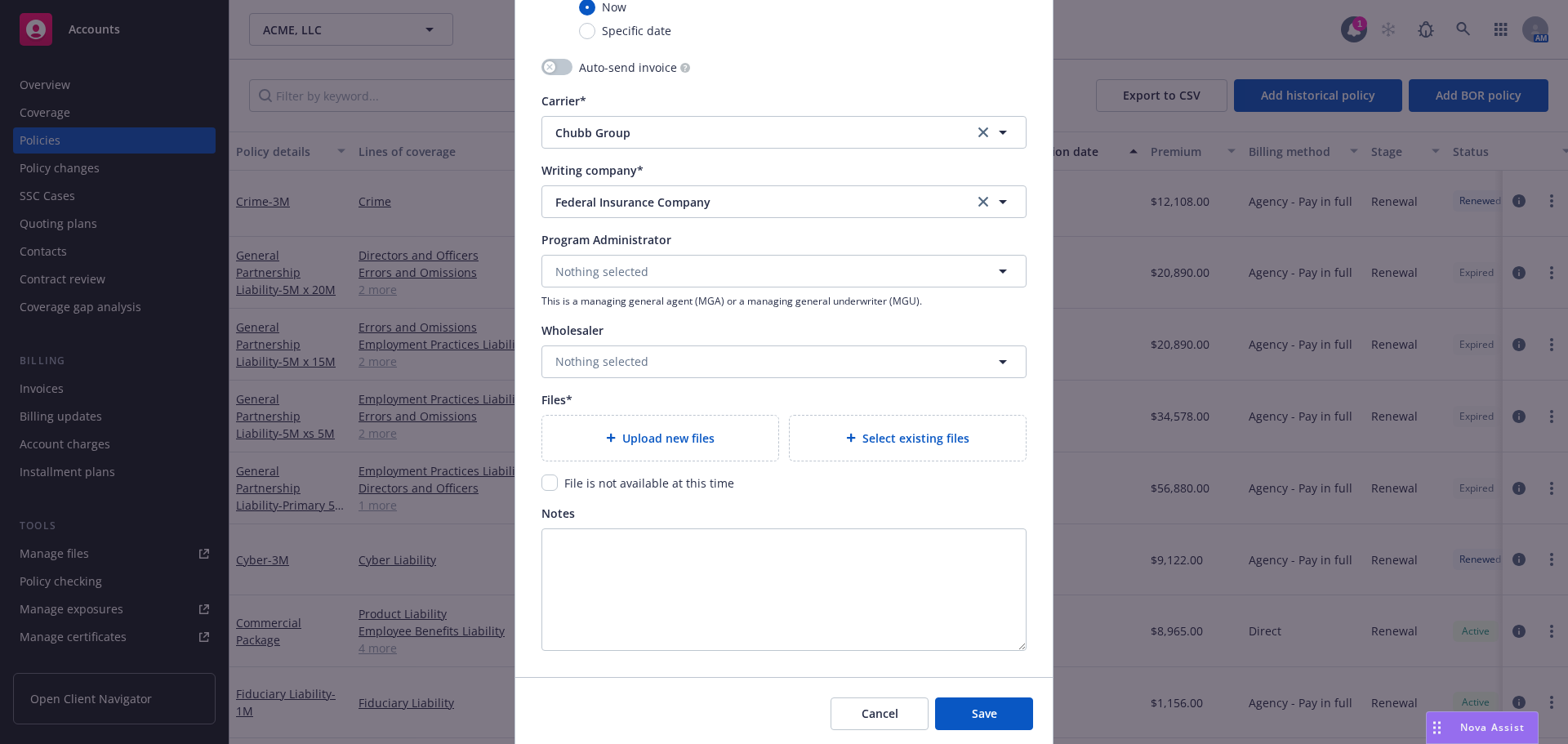
scroll to position [1715, 0]
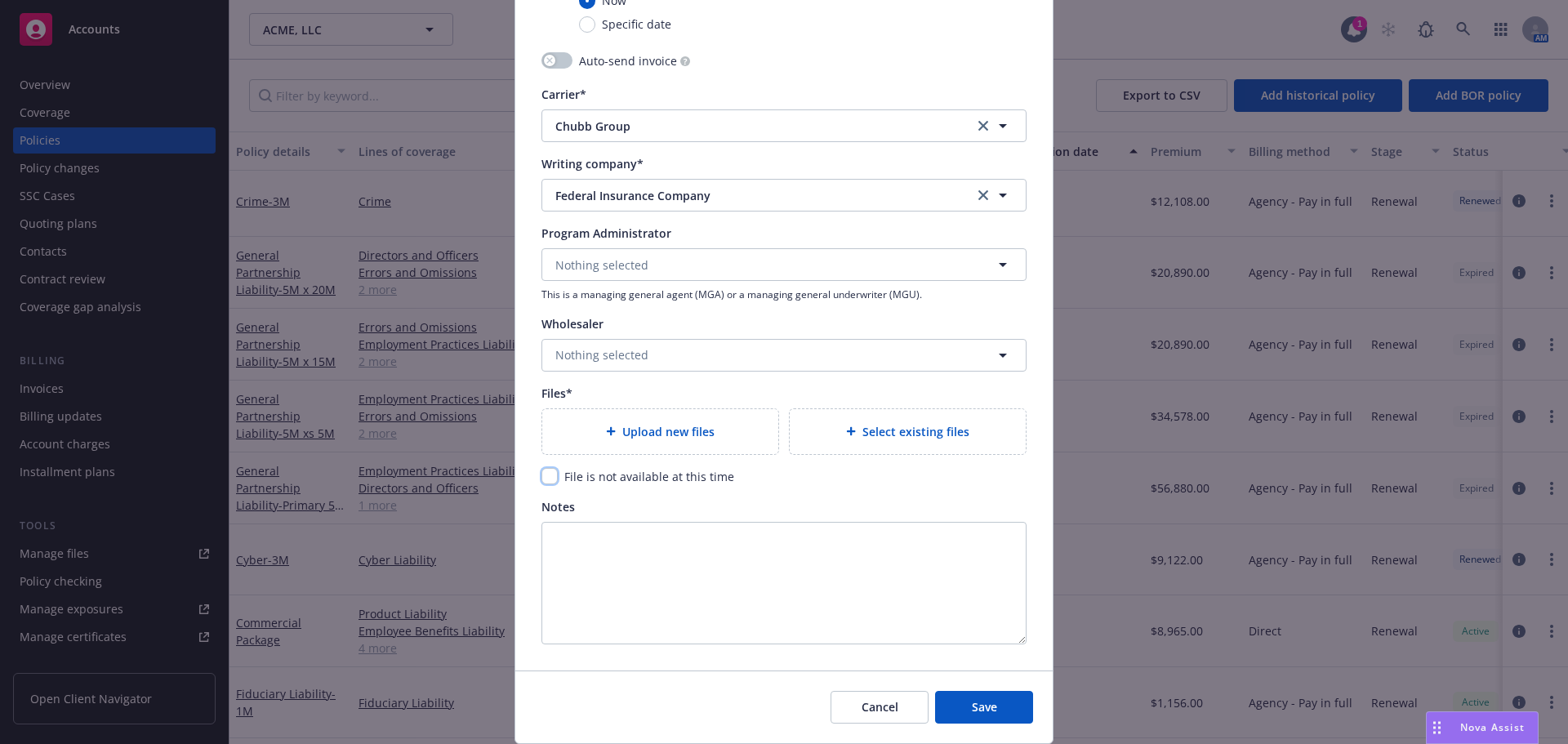
click at [545, 474] on input "checkbox" at bounding box center [549, 476] width 16 height 16
click at [975, 700] on span "Save" at bounding box center [984, 707] width 25 height 16
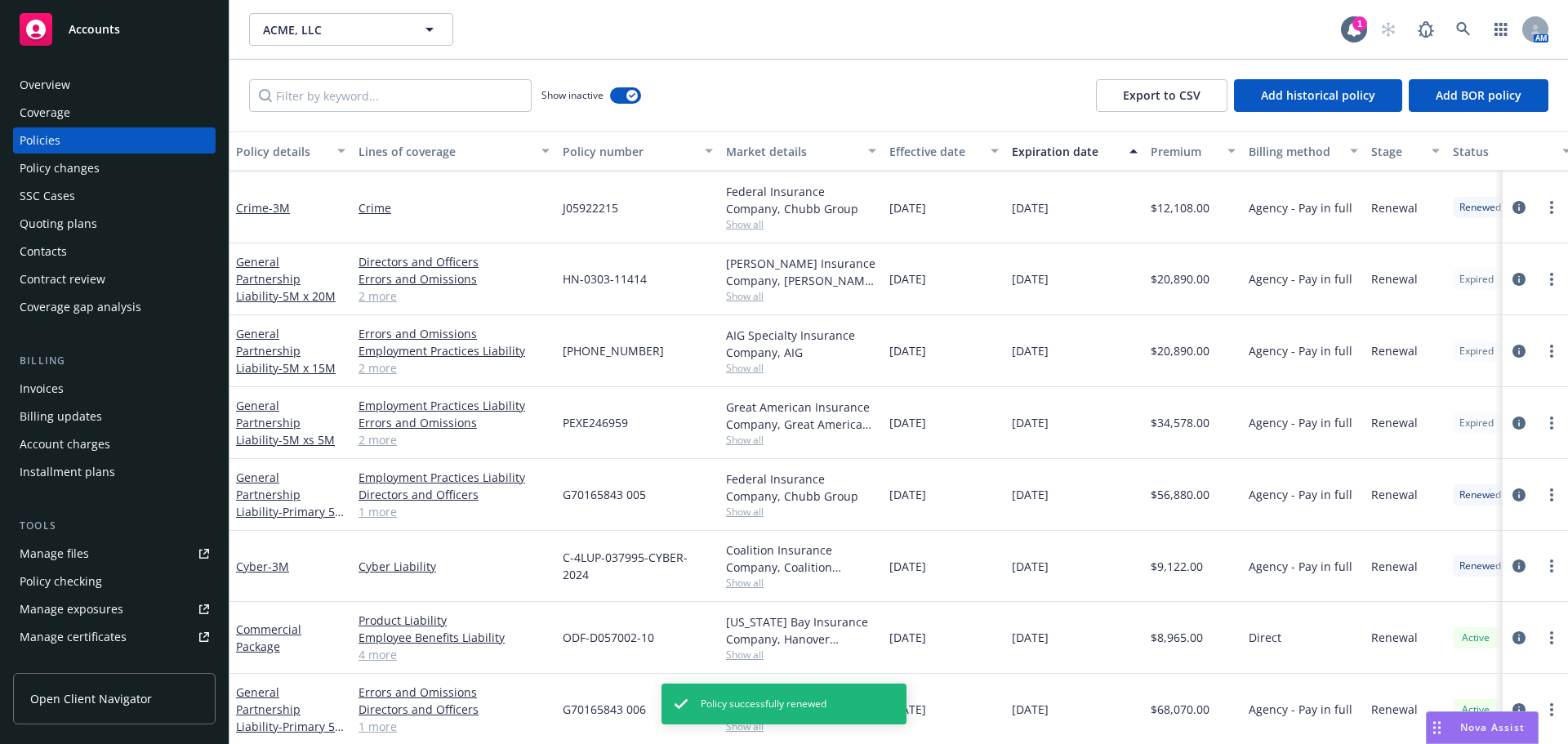
scroll to position [1573, 0]
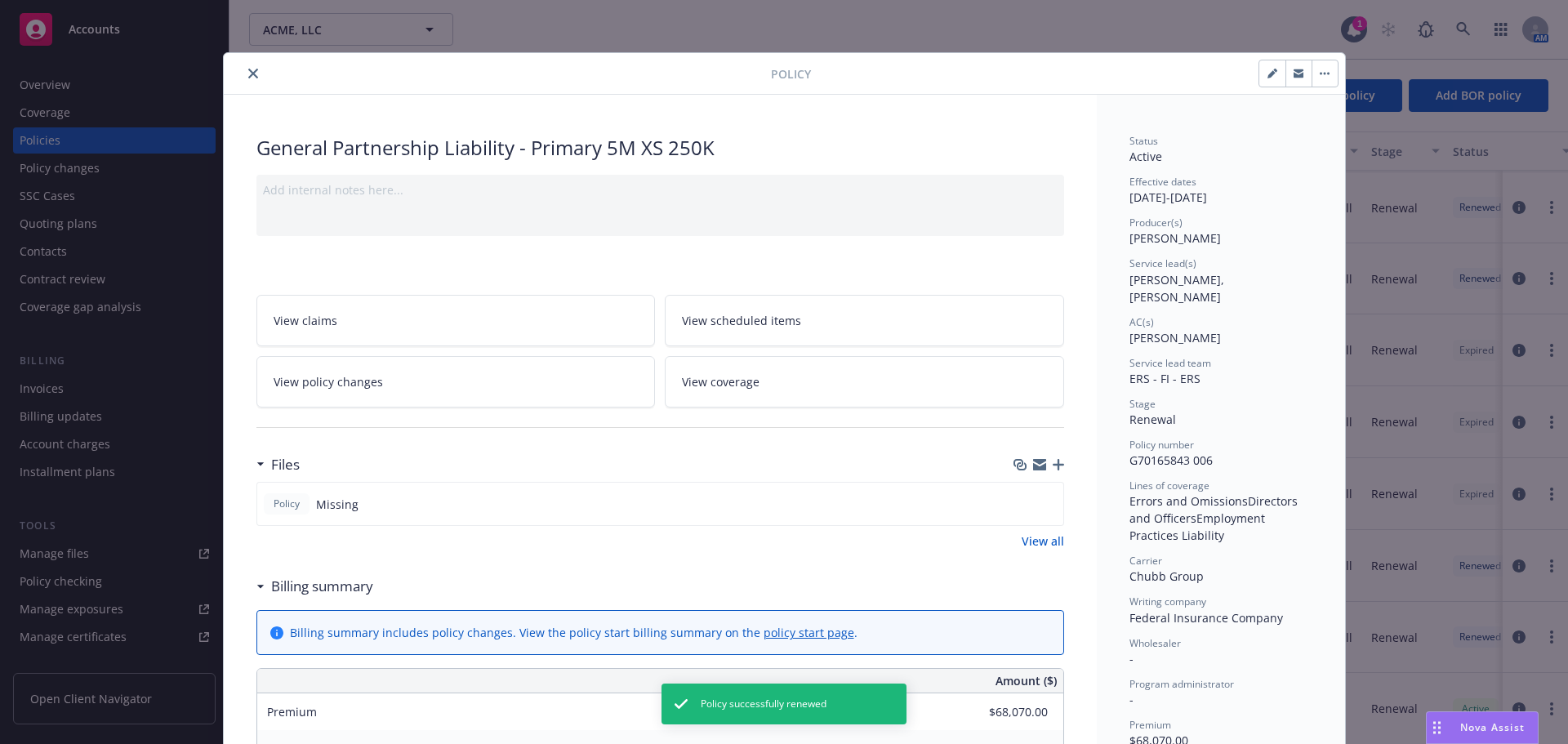
click at [250, 71] on icon "close" at bounding box center [253, 74] width 10 height 10
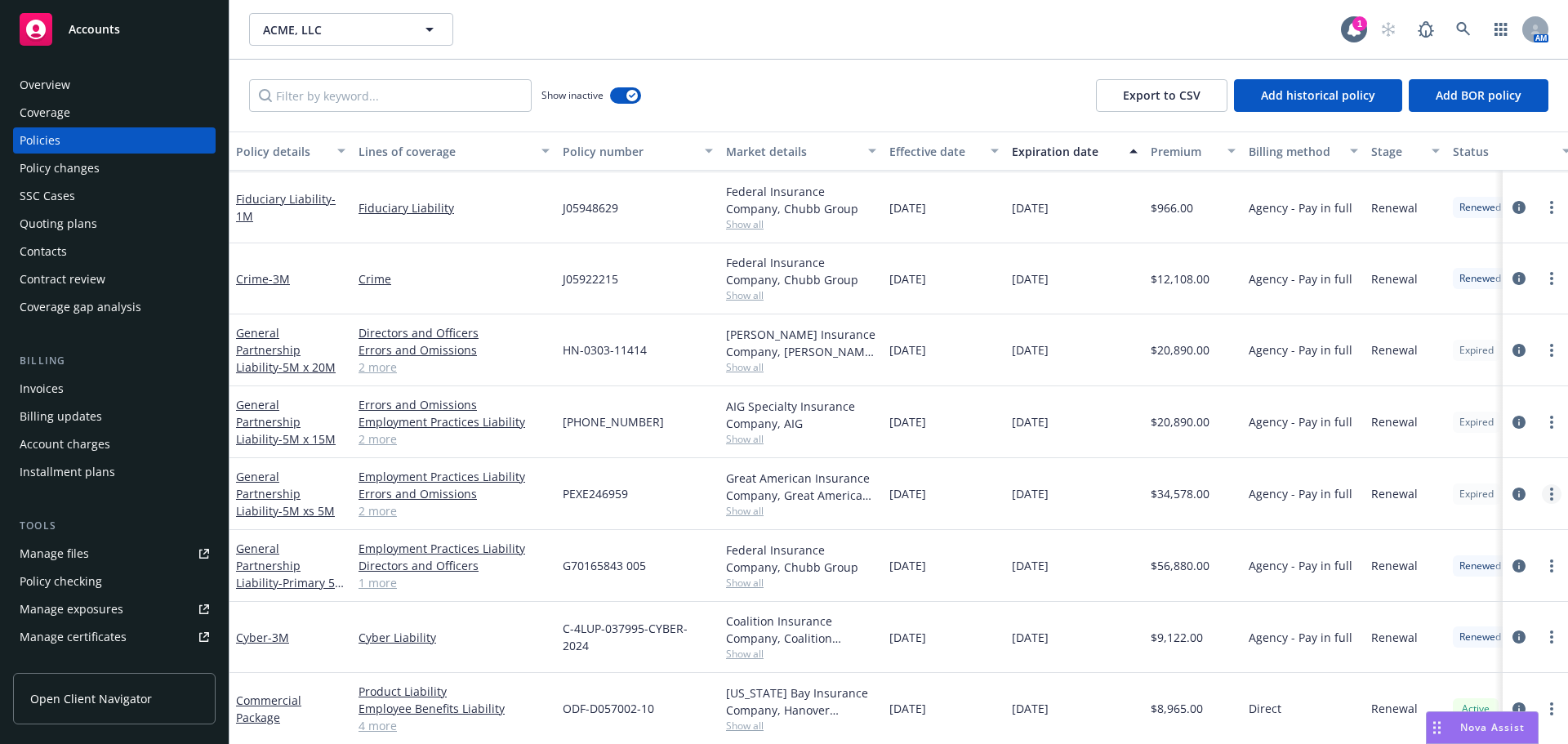
click at [1542, 494] on link "more" at bounding box center [1551, 493] width 19 height 19
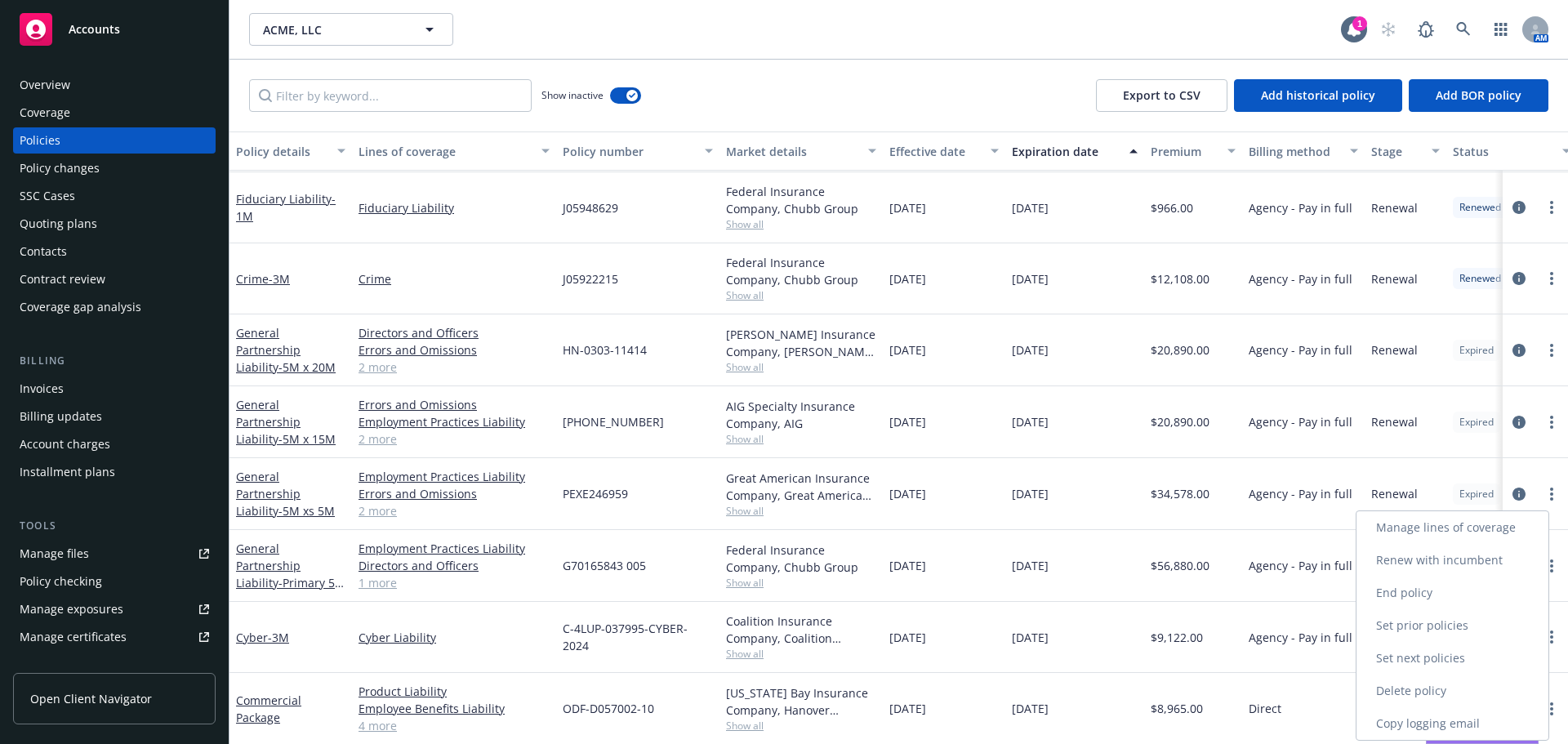
click at [1432, 556] on link "Renew with incumbent" at bounding box center [1452, 560] width 192 height 33
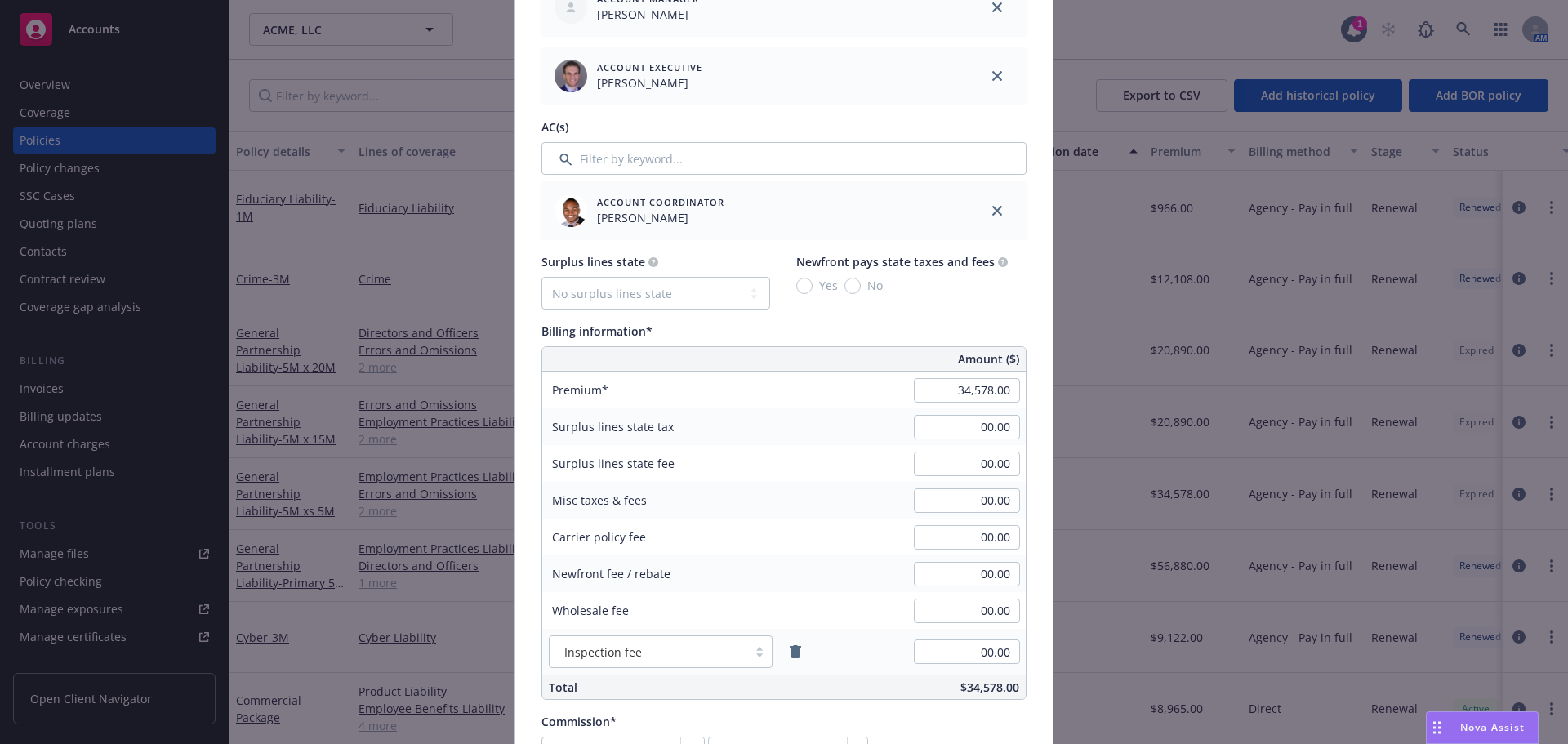
scroll to position [817, 0]
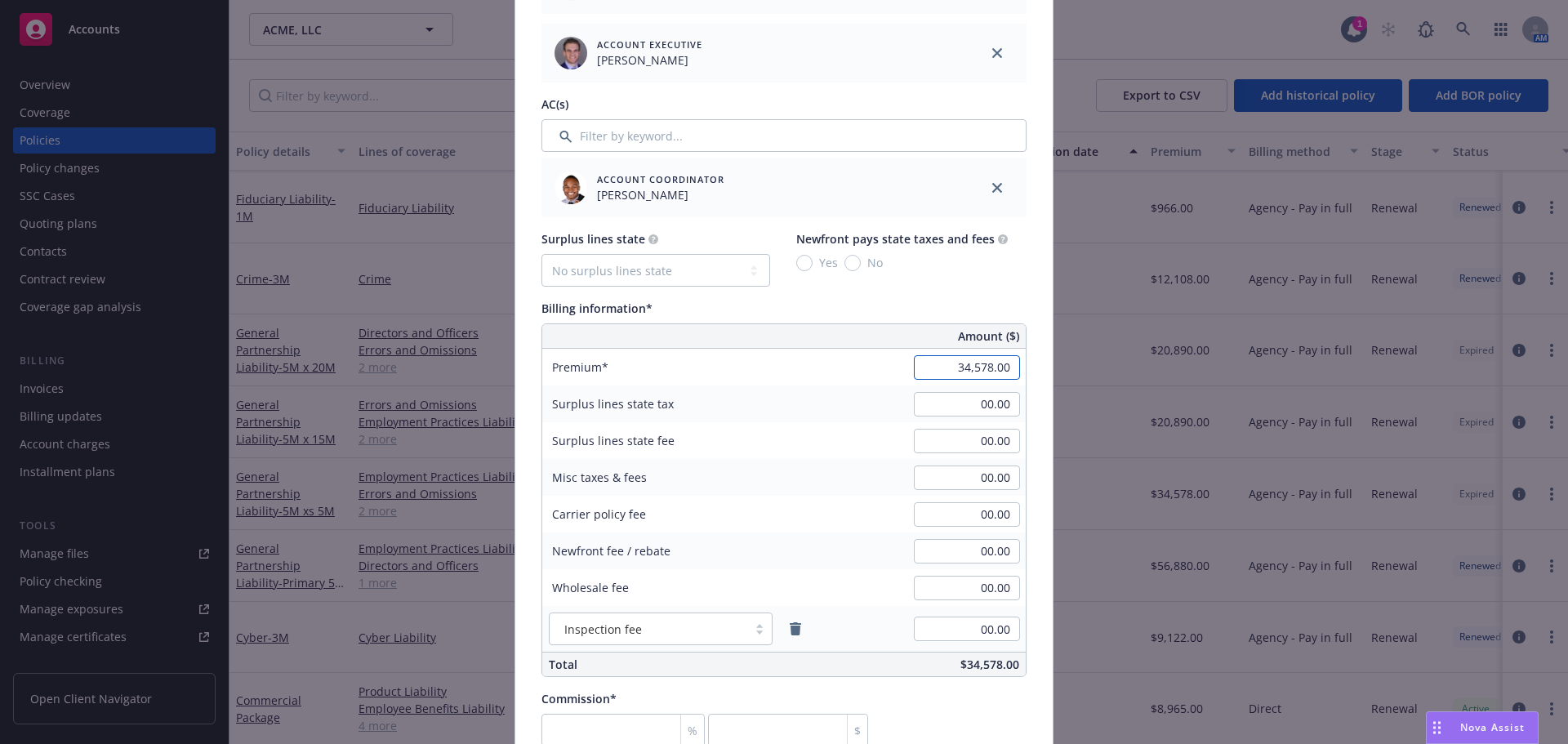
click at [947, 366] on input "34,578.00" at bounding box center [967, 367] width 106 height 24
click at [961, 287] on div "Surplus lines state No surplus lines state Alaska Alabama Arkansas Arizona Cali…" at bounding box center [783, 258] width 485 height 56
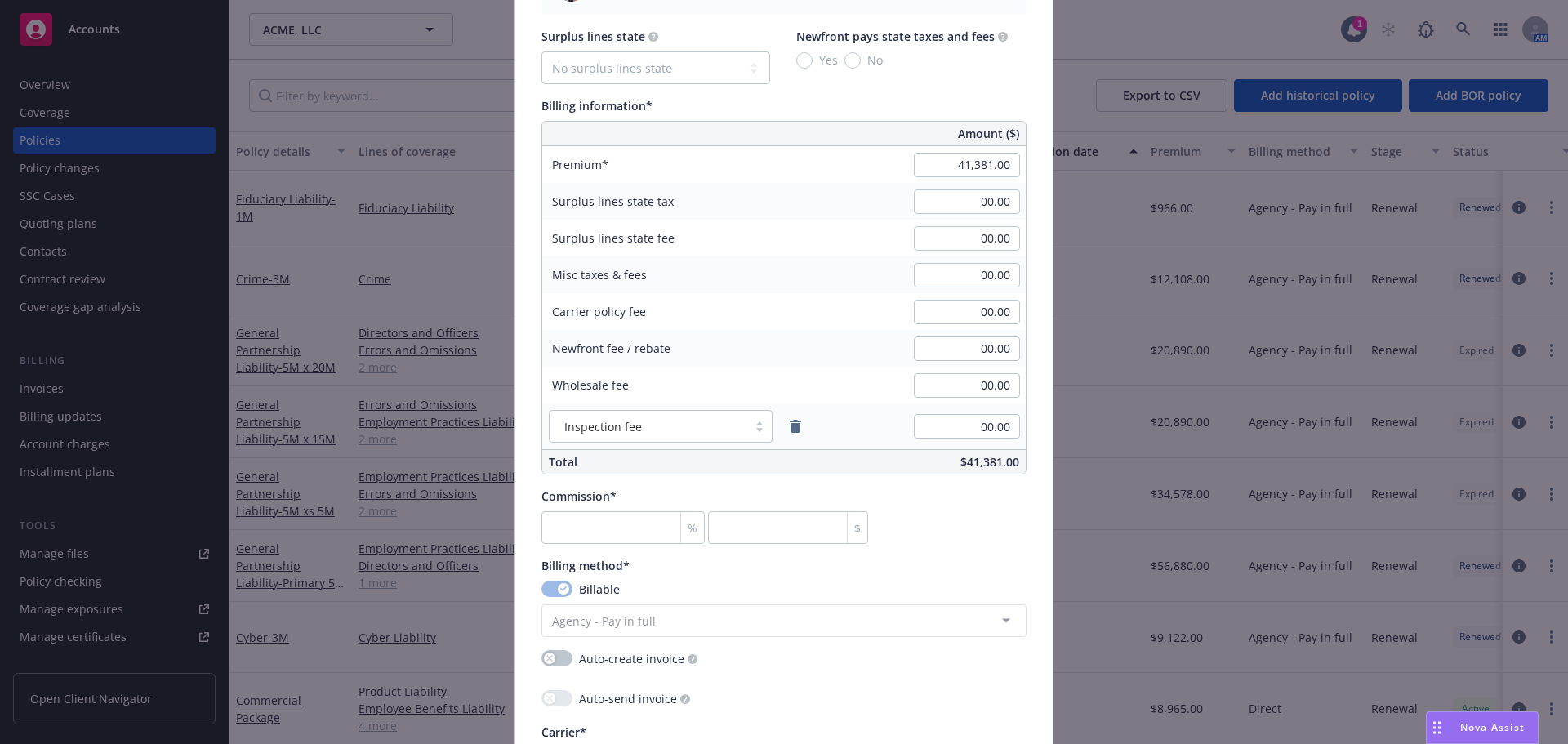
scroll to position [1062, 0]
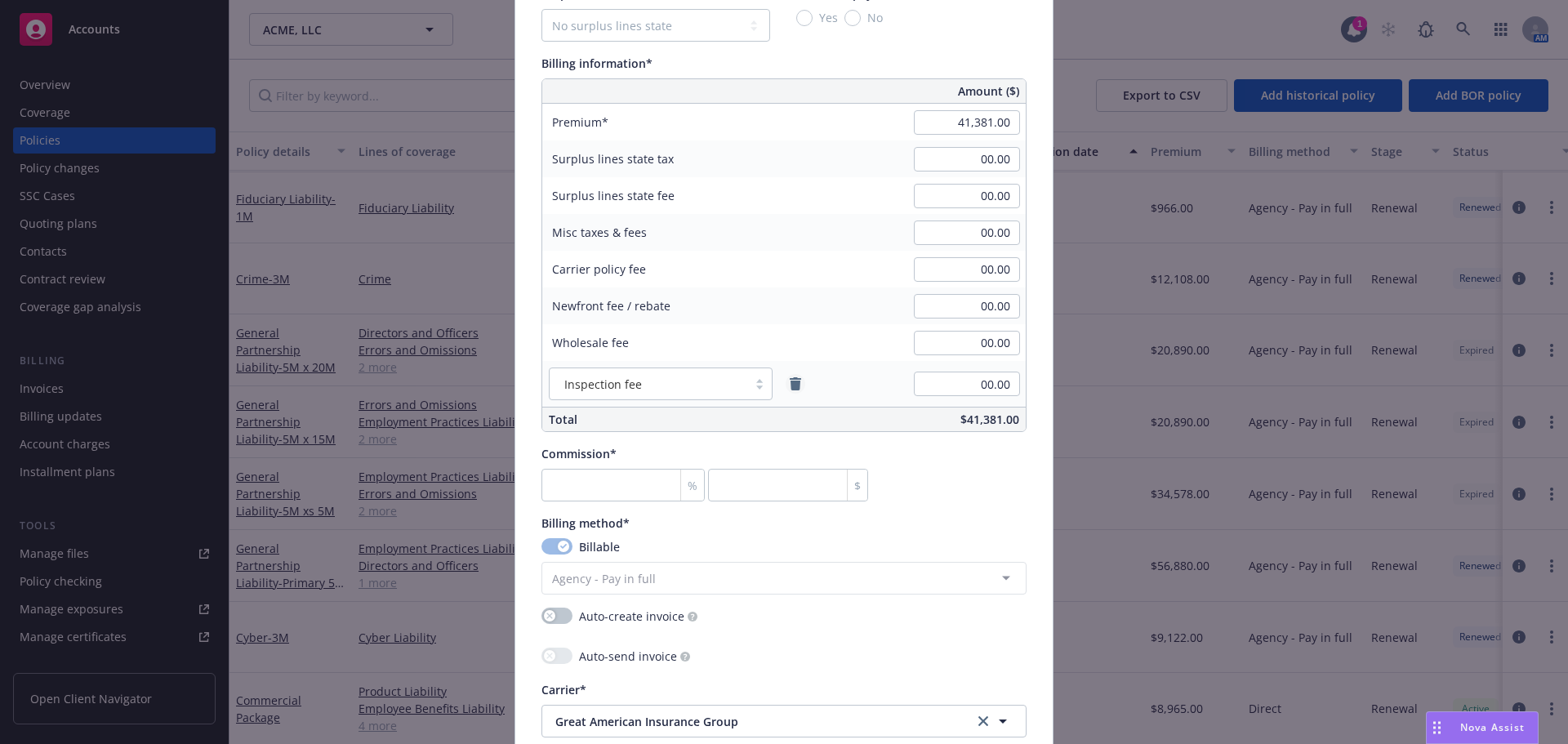
click at [790, 384] on icon "remove" at bounding box center [796, 384] width 12 height 13
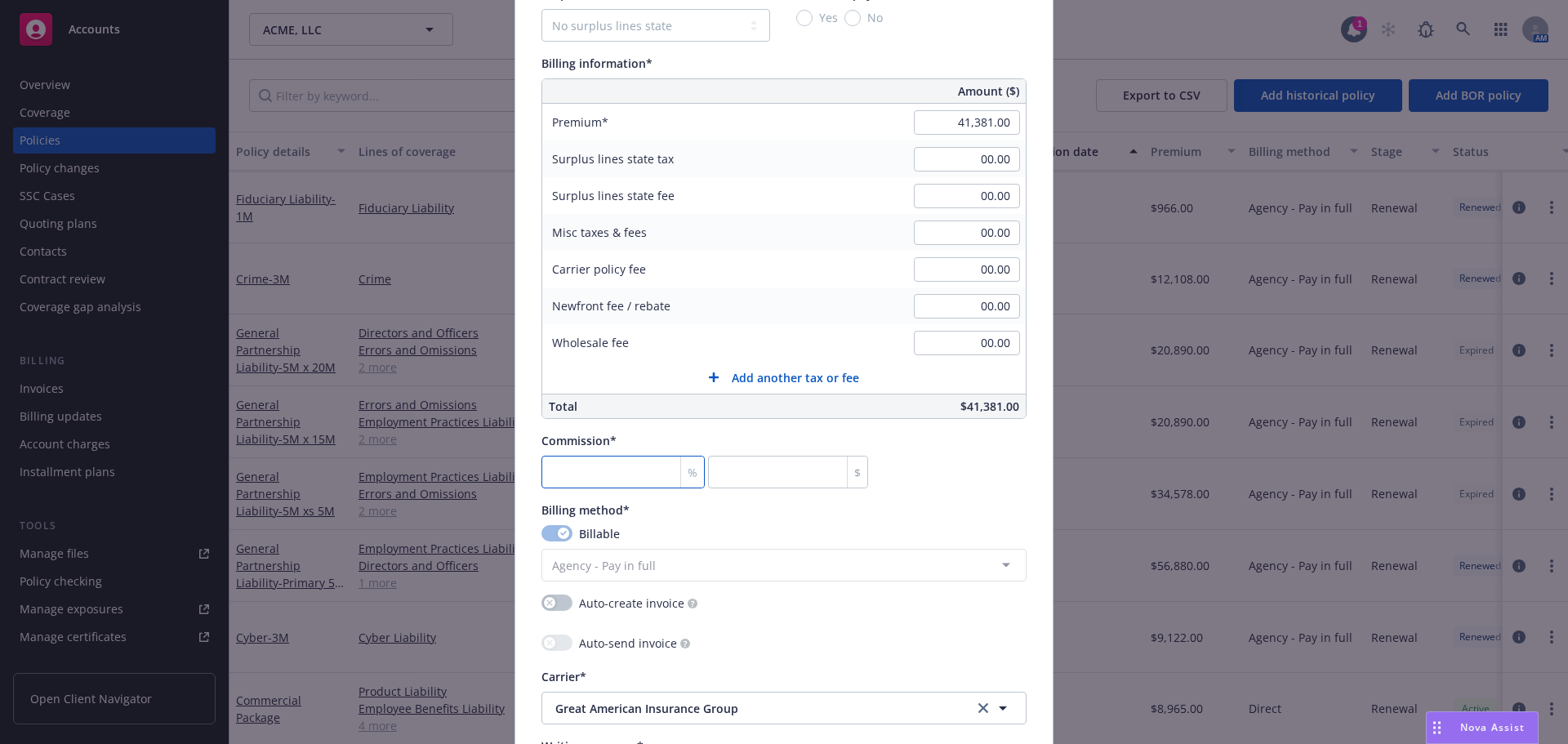
click at [591, 483] on input "number" at bounding box center [622, 472] width 163 height 33
click at [926, 457] on div "Commission* 17.5 % 7241.68 $" at bounding box center [783, 460] width 485 height 56
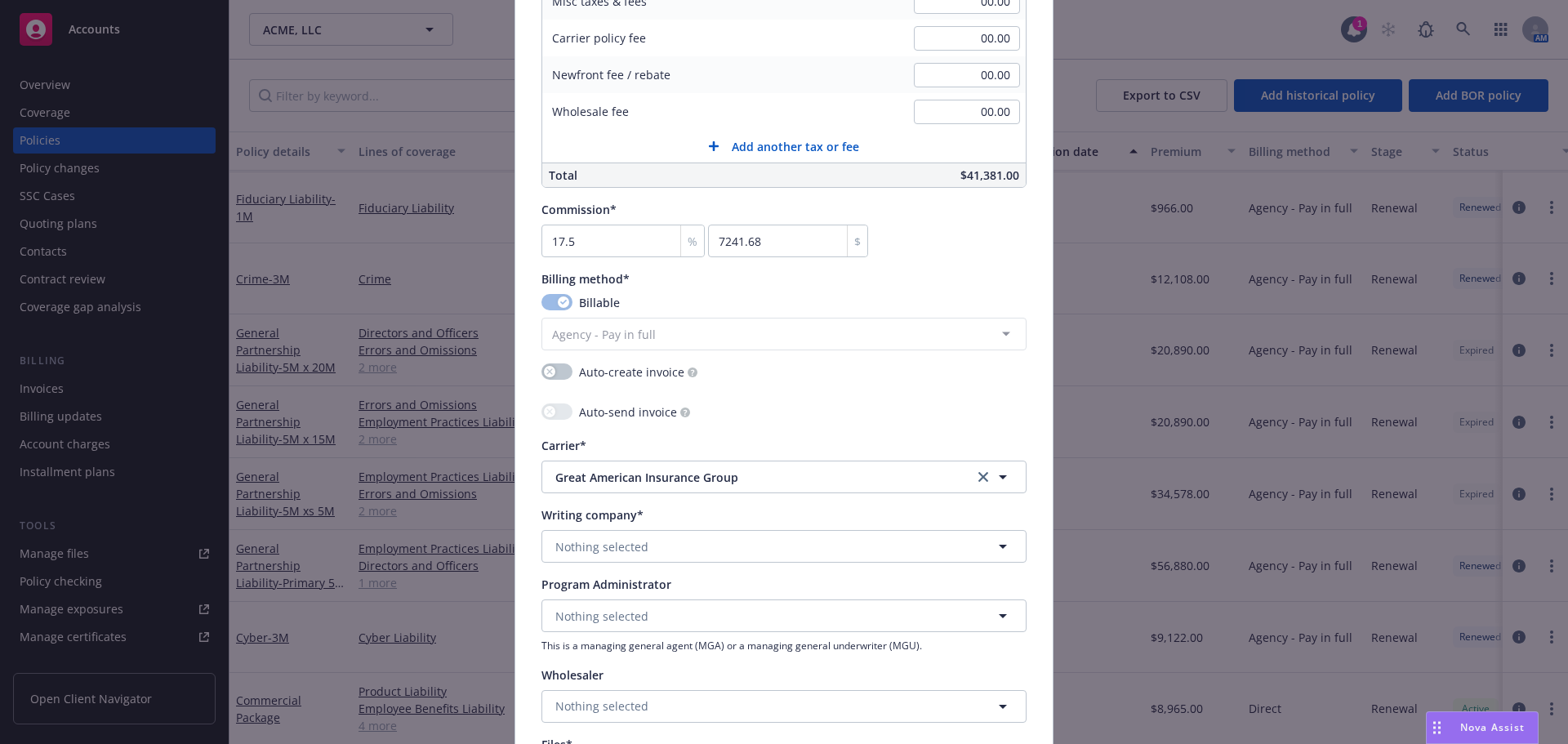
scroll to position [1307, 0]
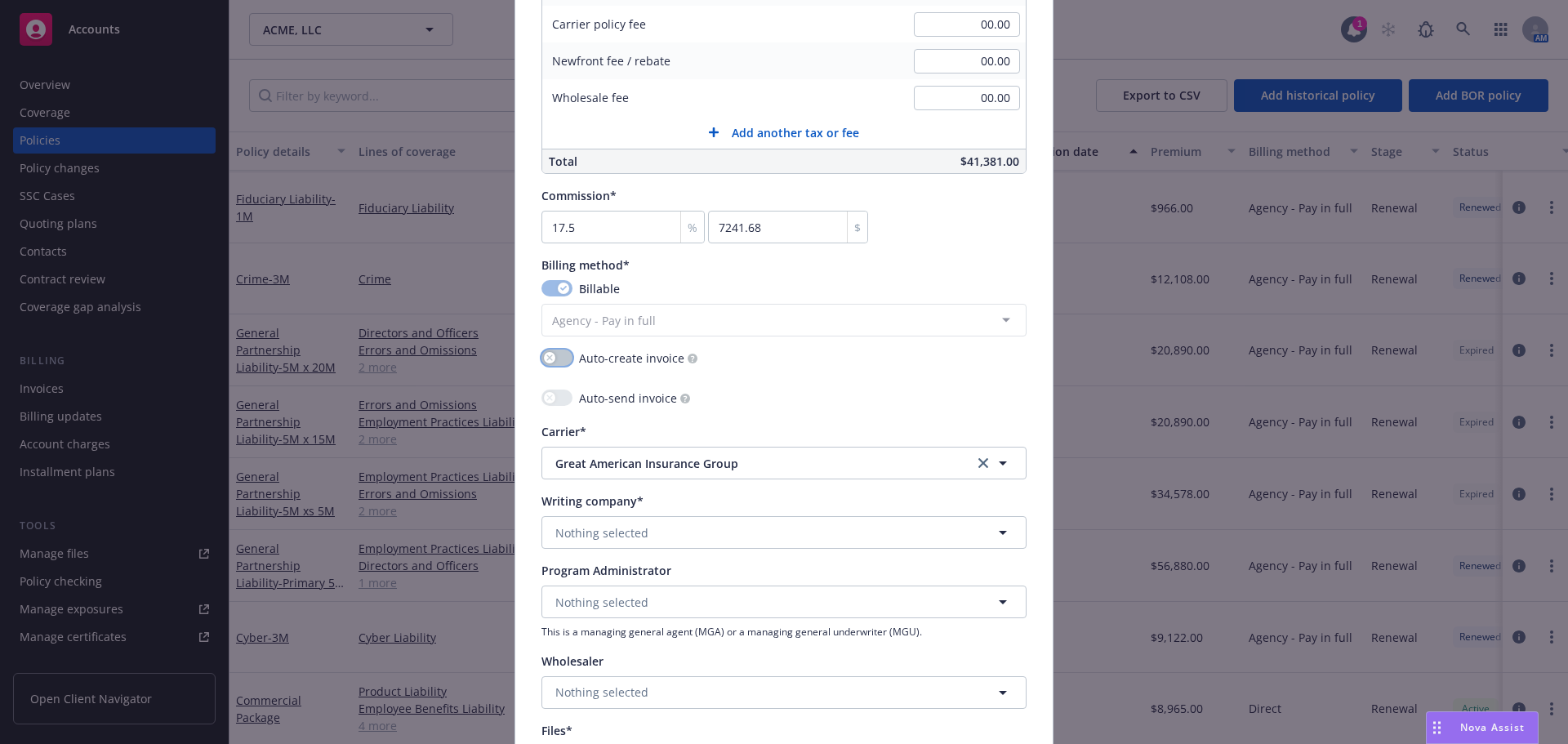
click at [544, 350] on button "button" at bounding box center [556, 357] width 31 height 16
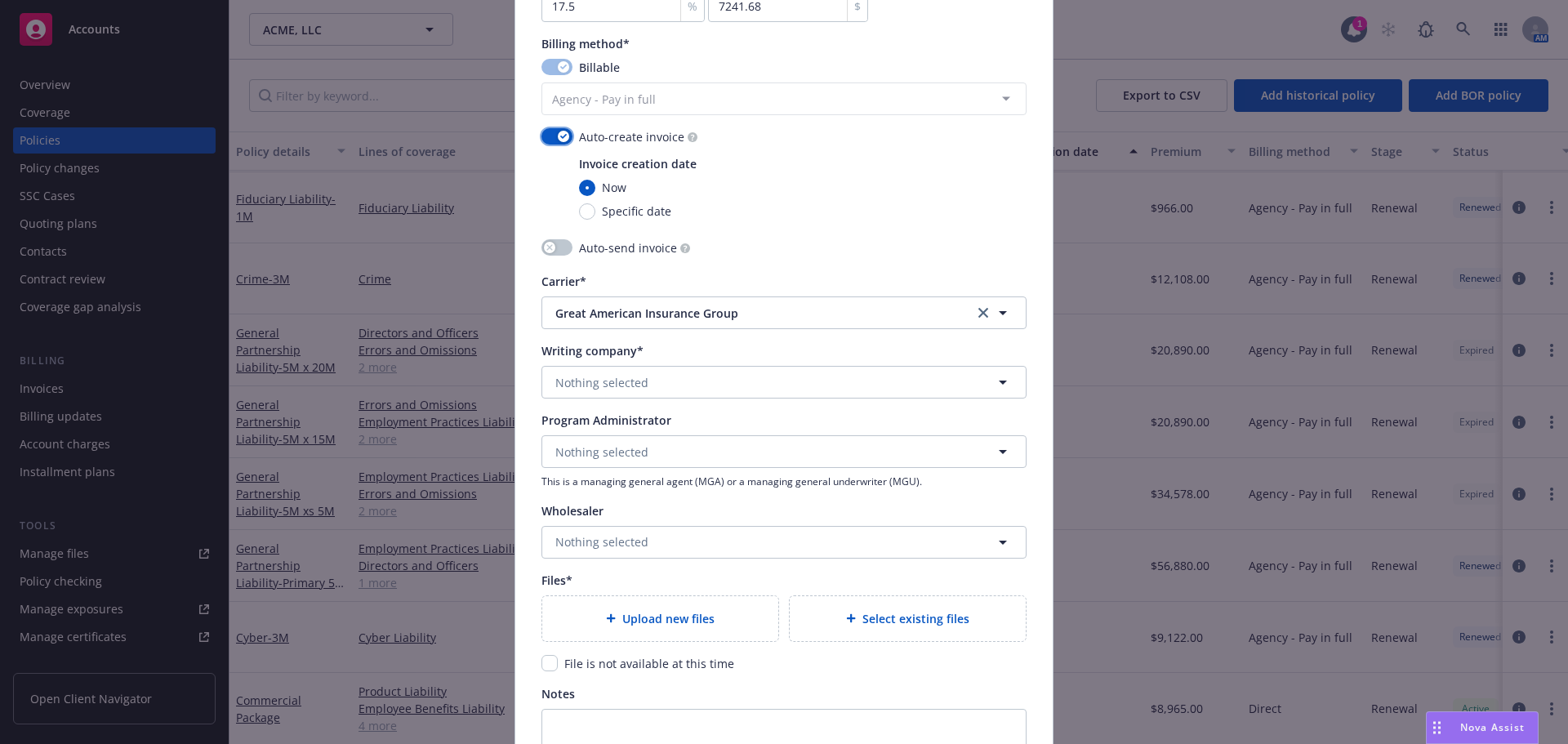
scroll to position [1552, 0]
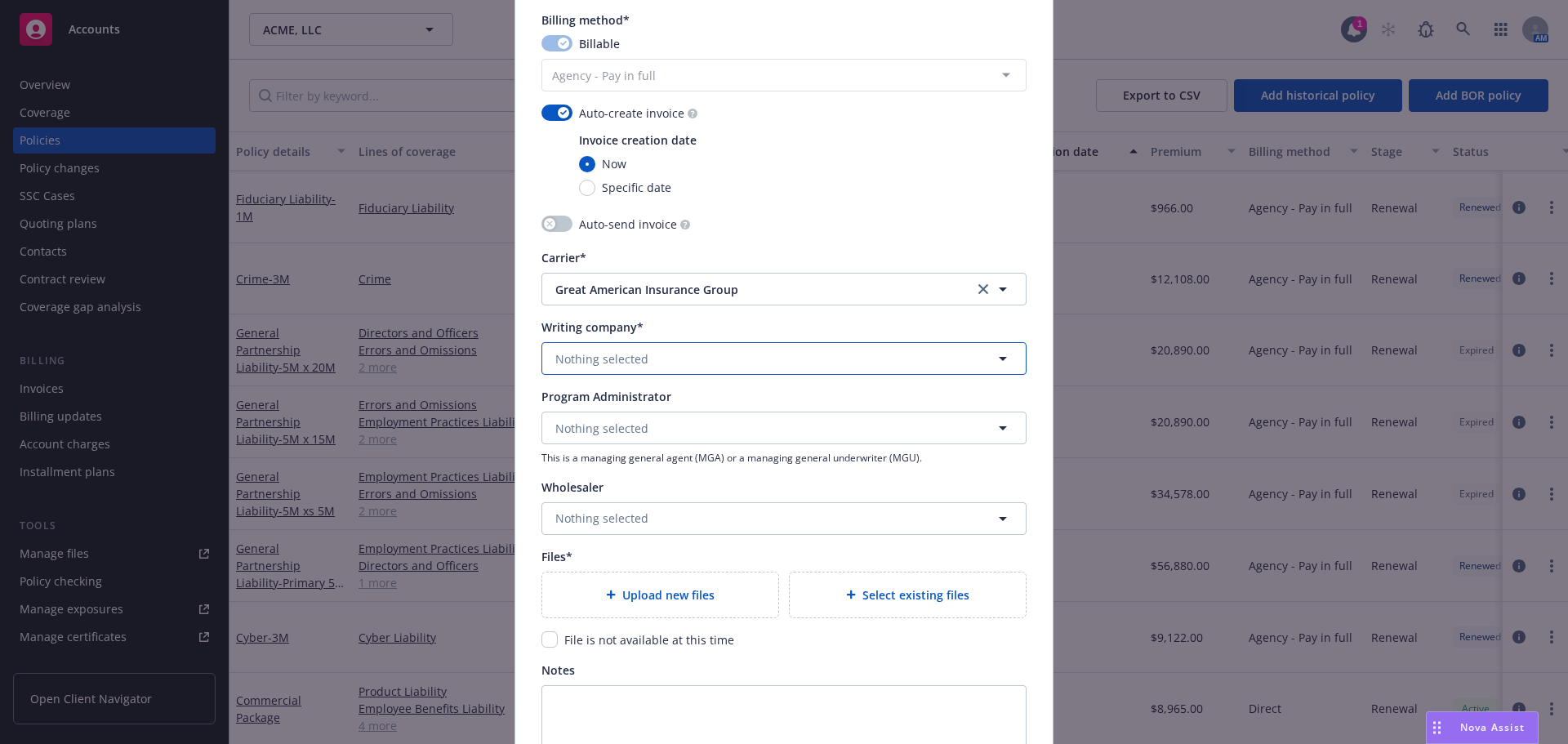
click at [624, 364] on span "Nothing selected" at bounding box center [601, 359] width 93 height 17
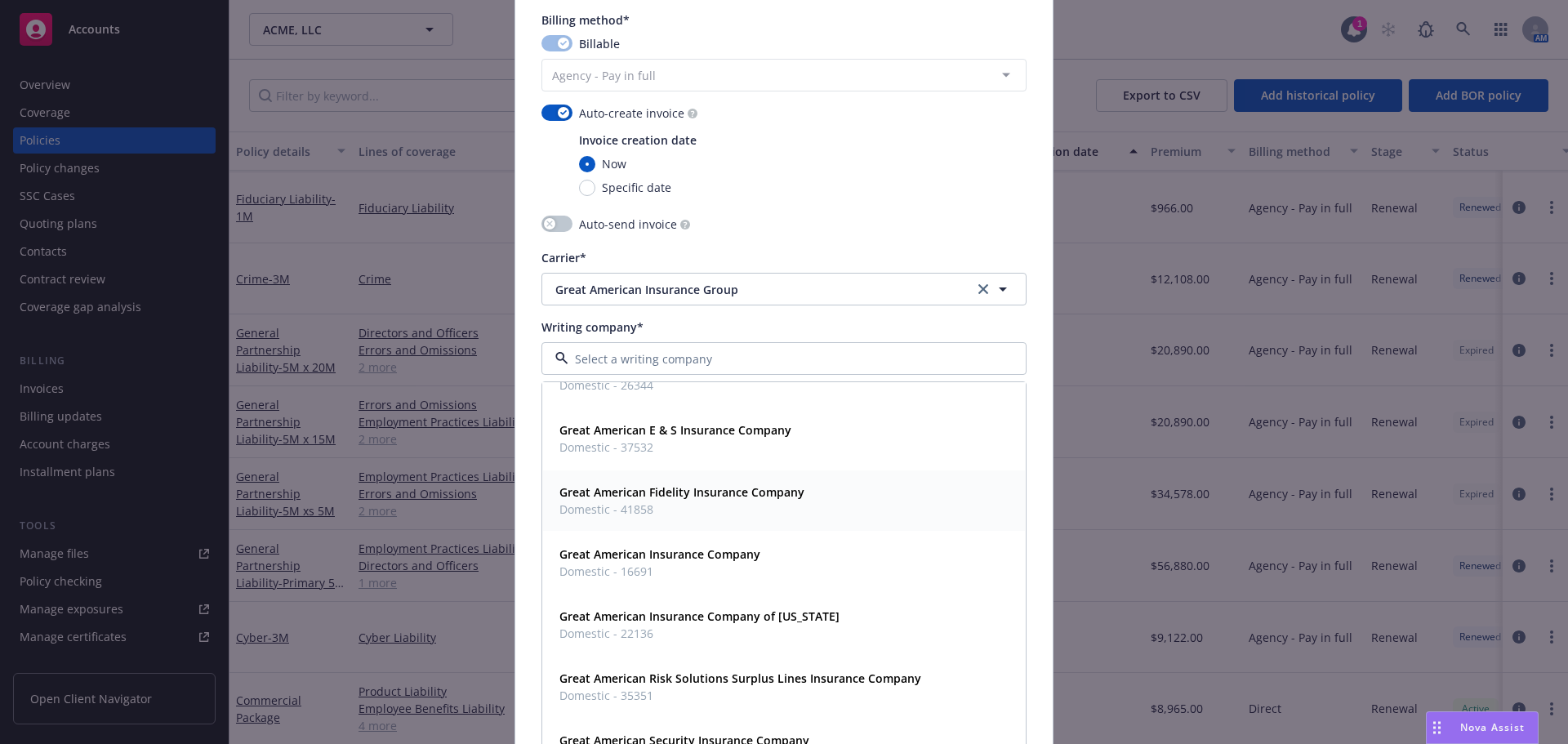
scroll to position [163, 0]
click at [709, 562] on span "Domestic - 16691" at bounding box center [660, 569] width 201 height 17
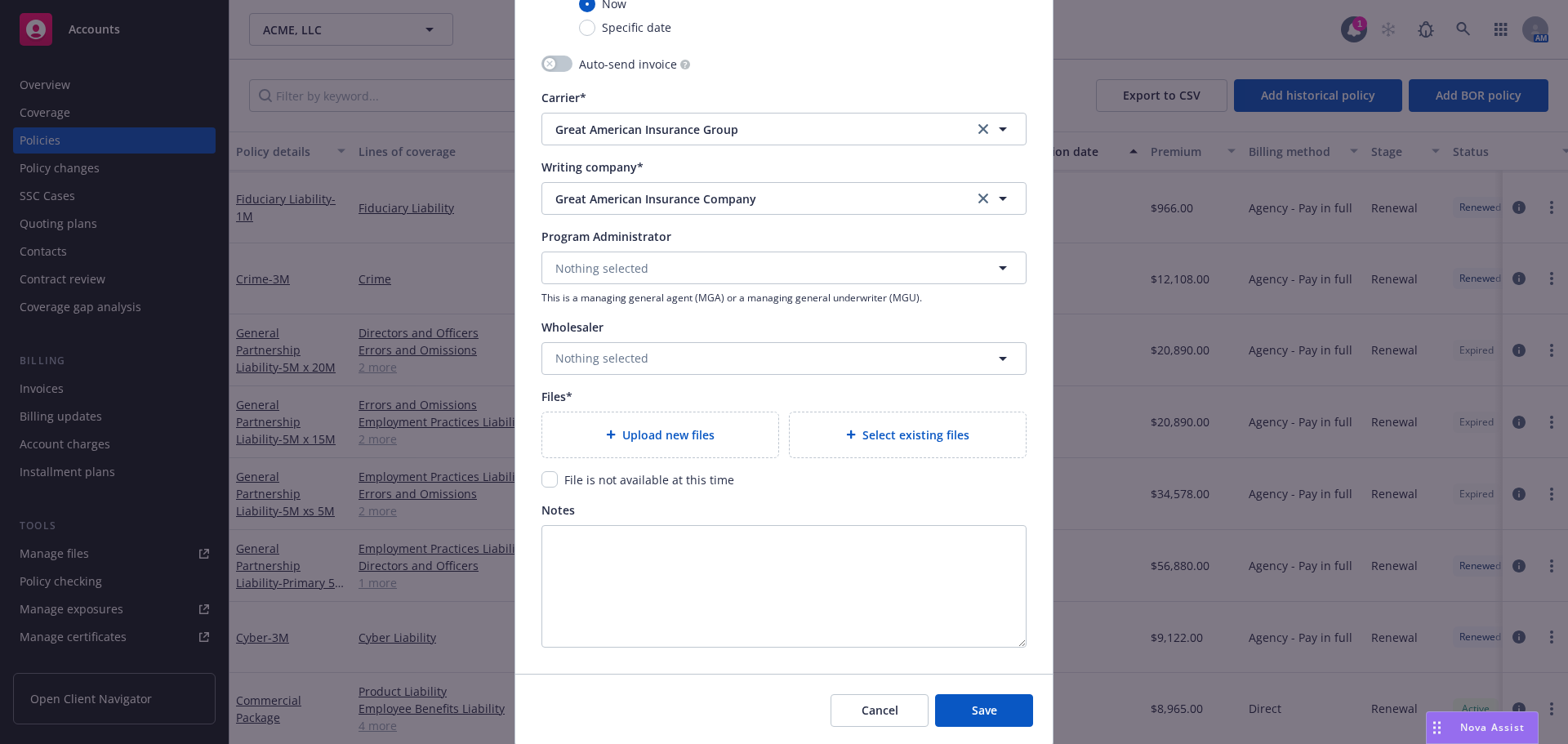
scroll to position [1715, 0]
click at [547, 476] on input "checkbox" at bounding box center [549, 476] width 16 height 16
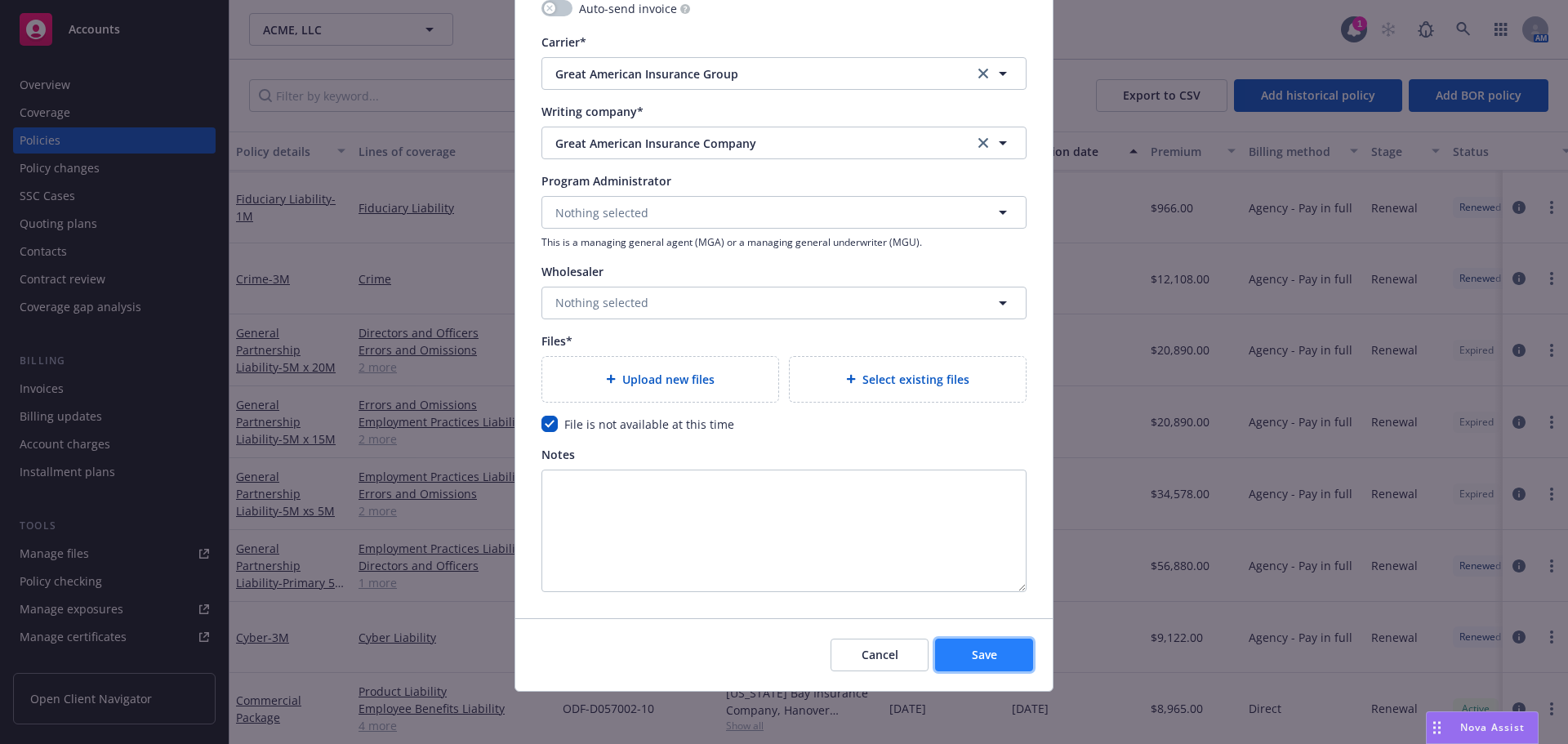
click at [972, 659] on span "Save" at bounding box center [984, 654] width 25 height 16
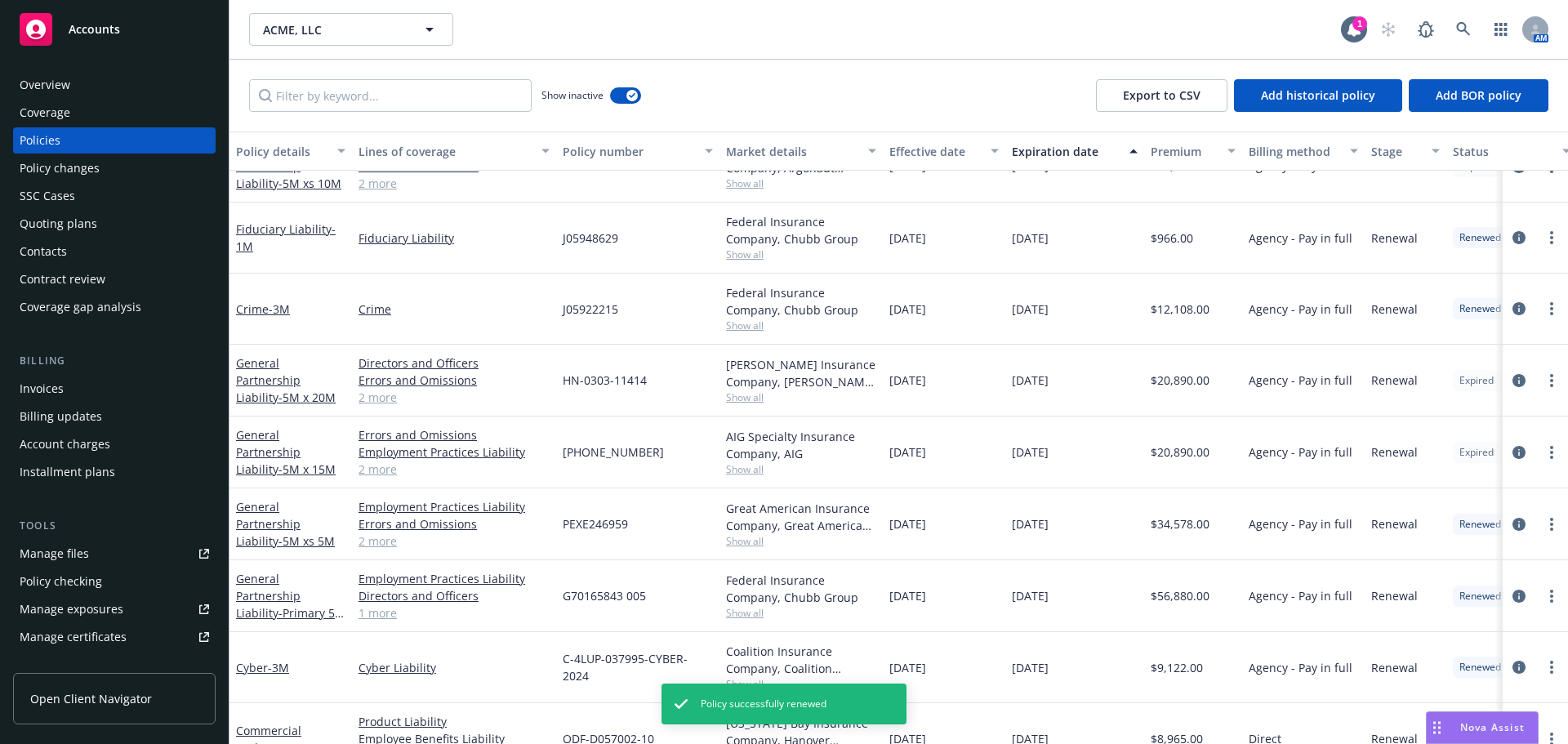
scroll to position [1501, 0]
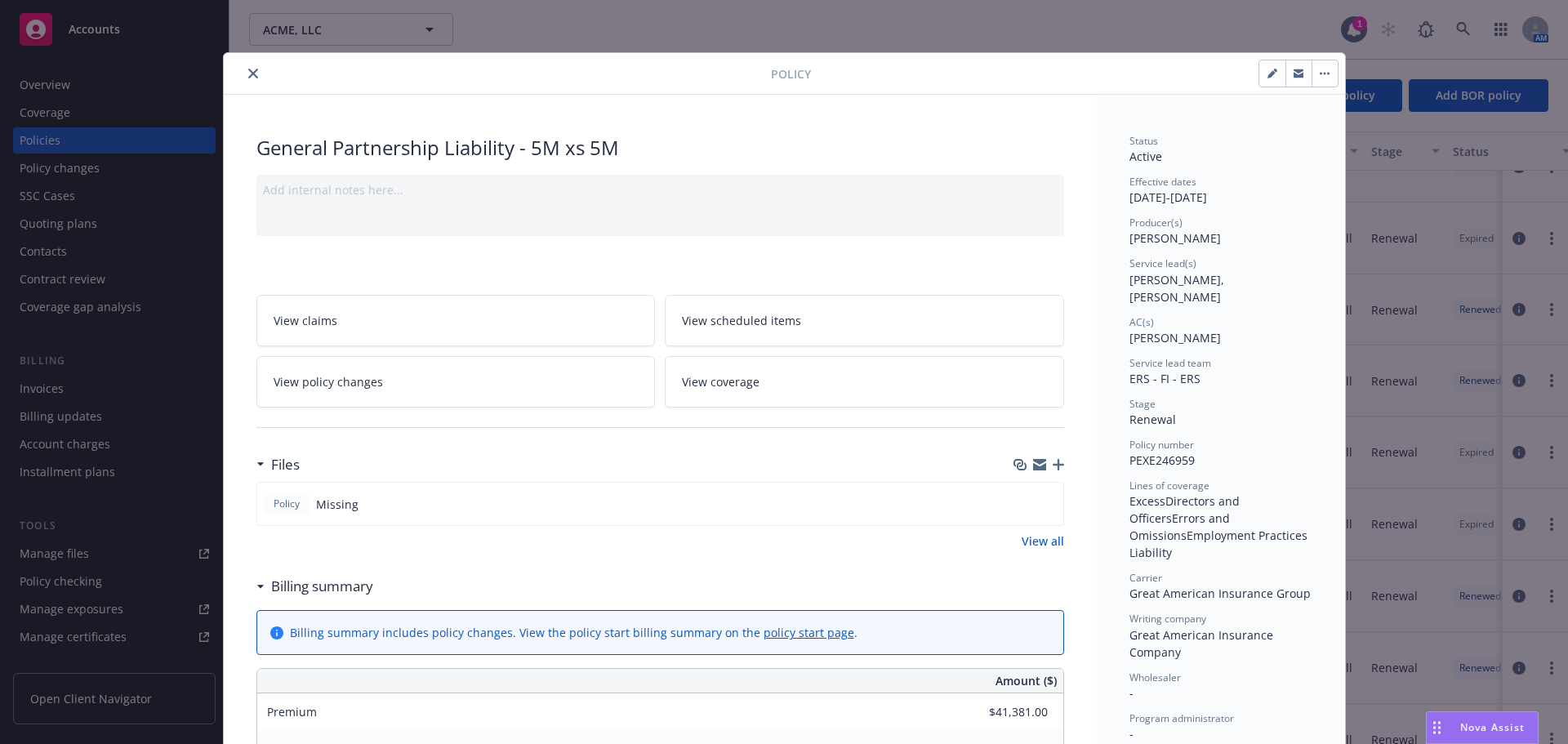
click at [248, 70] on icon "close" at bounding box center [253, 74] width 10 height 10
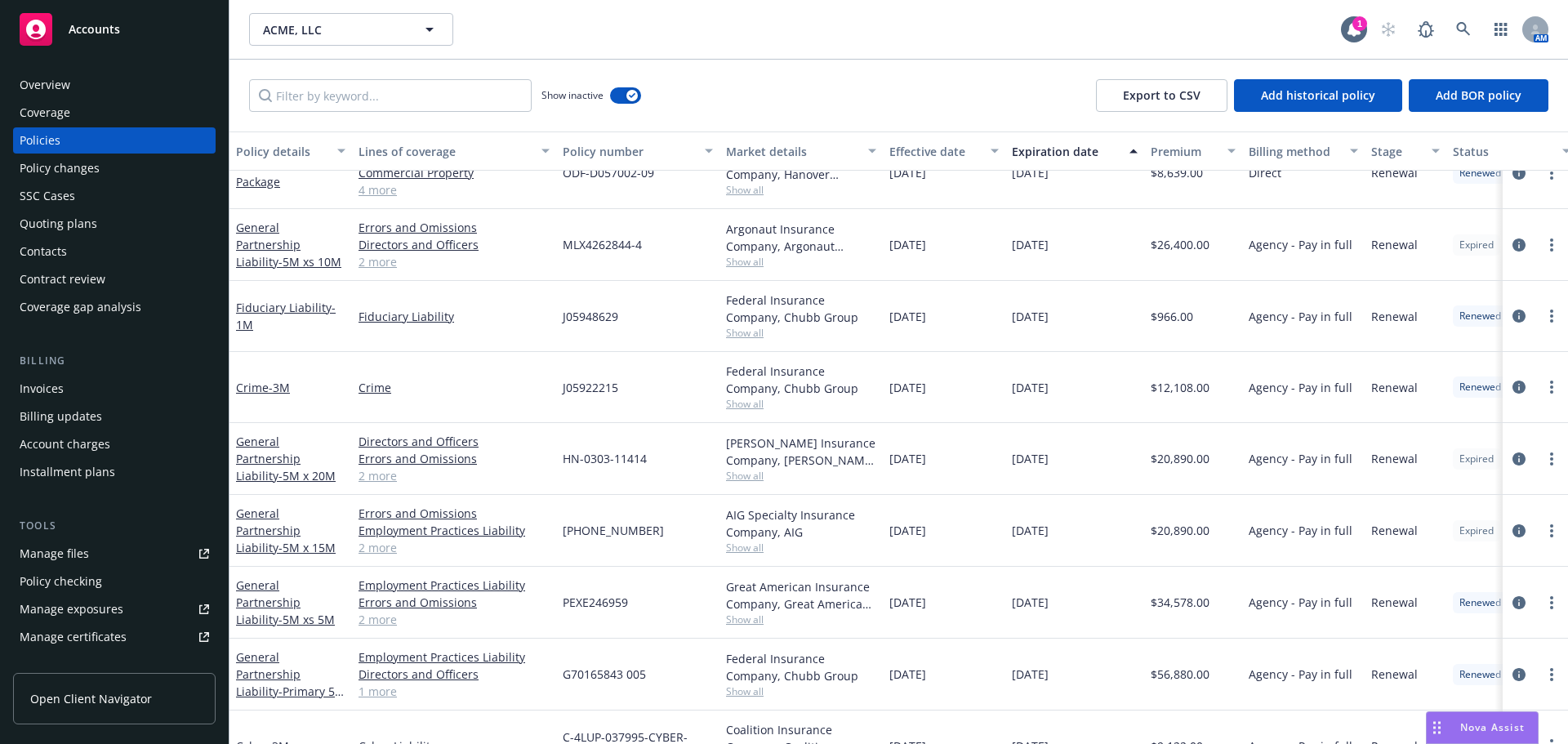
scroll to position [1419, 0]
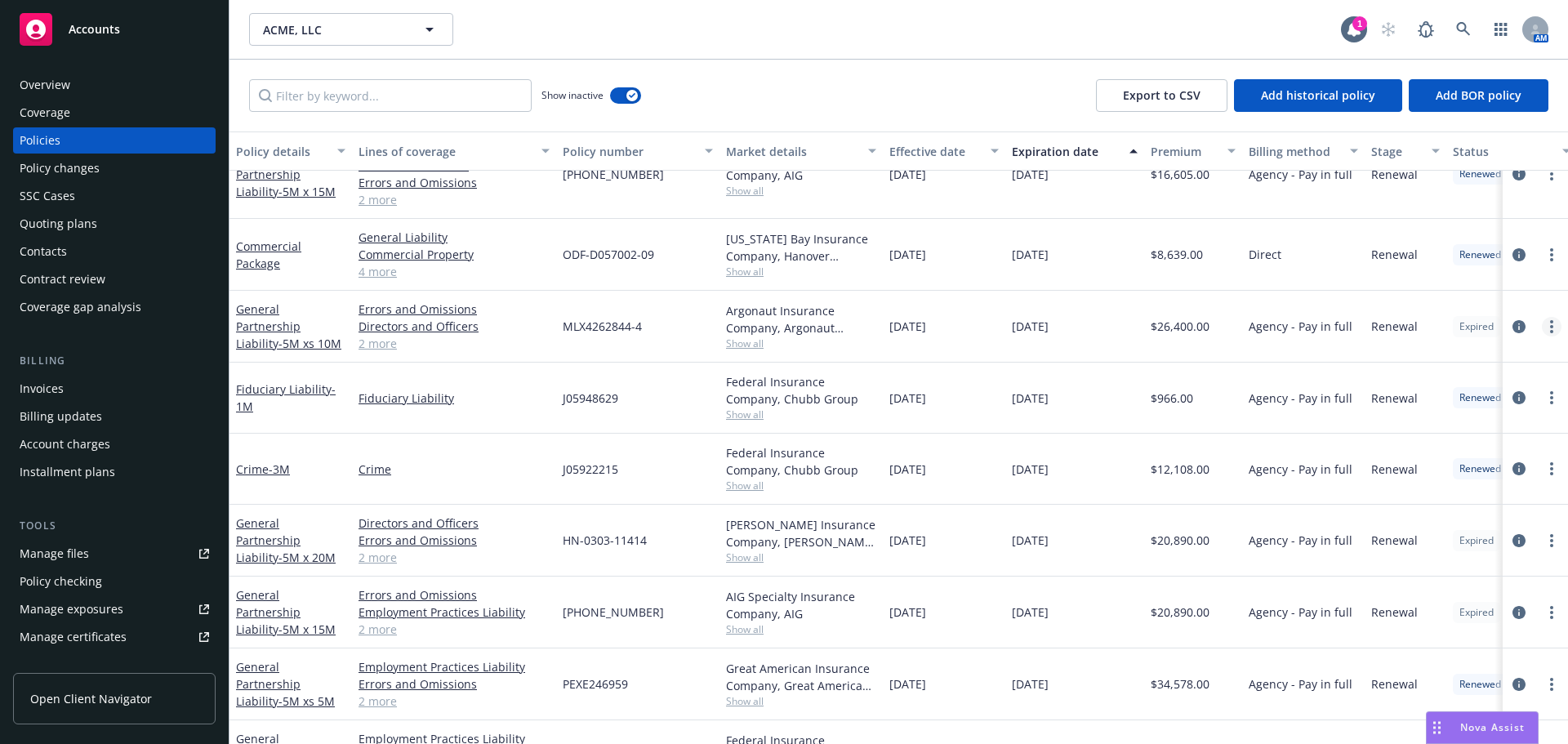
click at [1542, 325] on link "more" at bounding box center [1551, 326] width 19 height 19
click at [1441, 392] on link "Renew with incumbent" at bounding box center [1452, 392] width 192 height 33
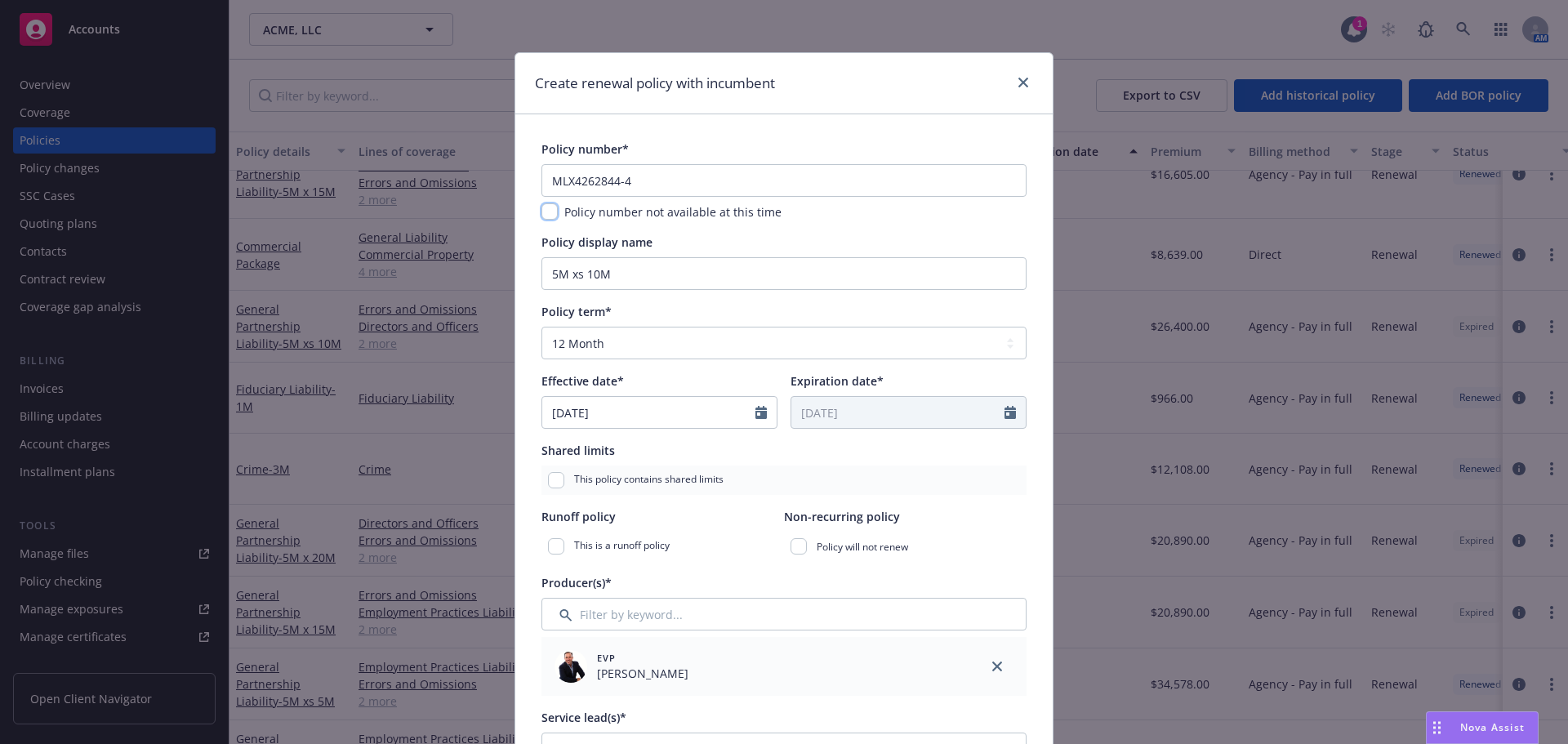
click at [543, 217] on input "checkbox" at bounding box center [549, 211] width 16 height 16
click at [545, 210] on input "checkbox" at bounding box center [549, 211] width 16 height 16
drag, startPoint x: 663, startPoint y: 187, endPoint x: 529, endPoint y: 184, distance: 134.0
click at [545, 212] on input "checkbox" at bounding box center [549, 211] width 16 height 16
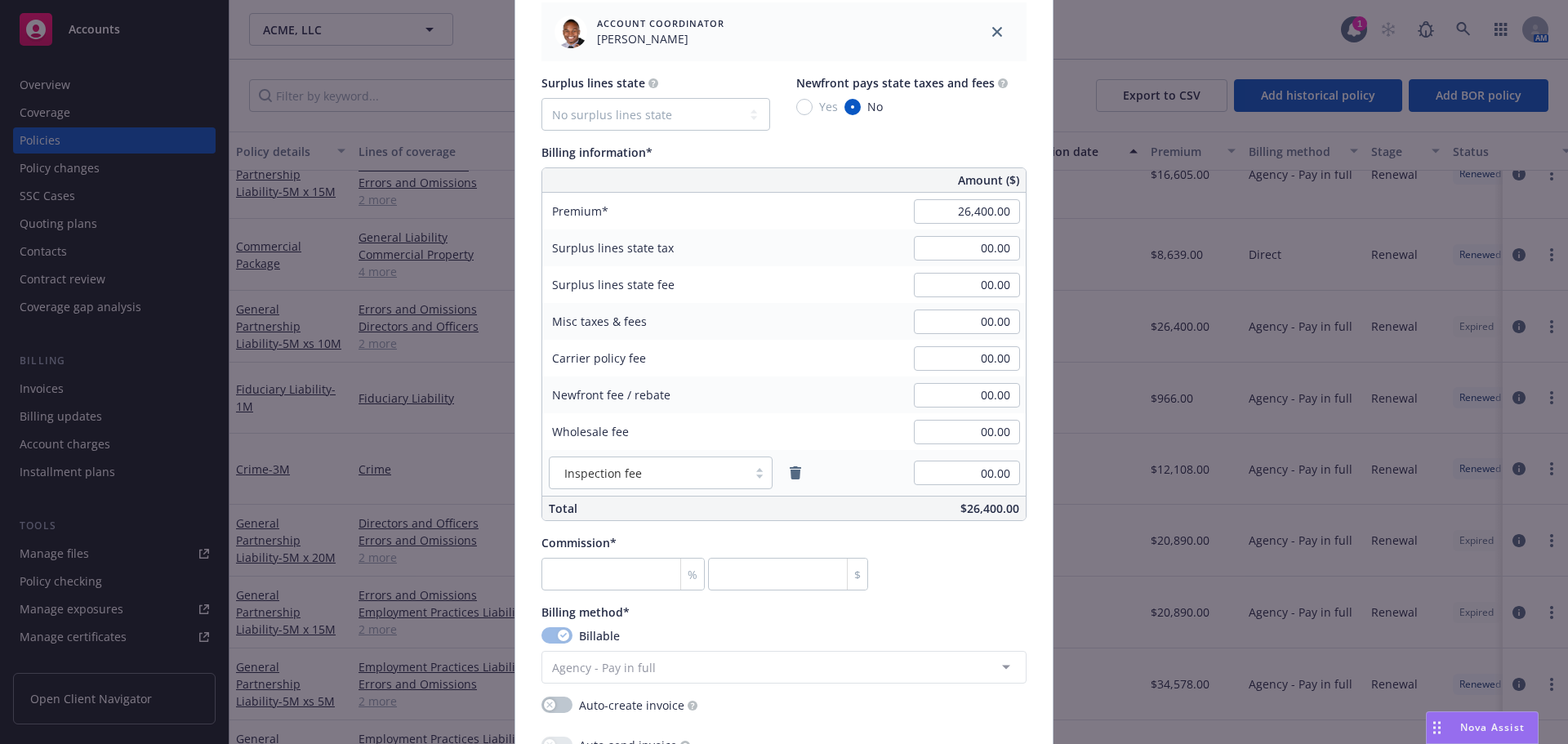
scroll to position [980, 0]
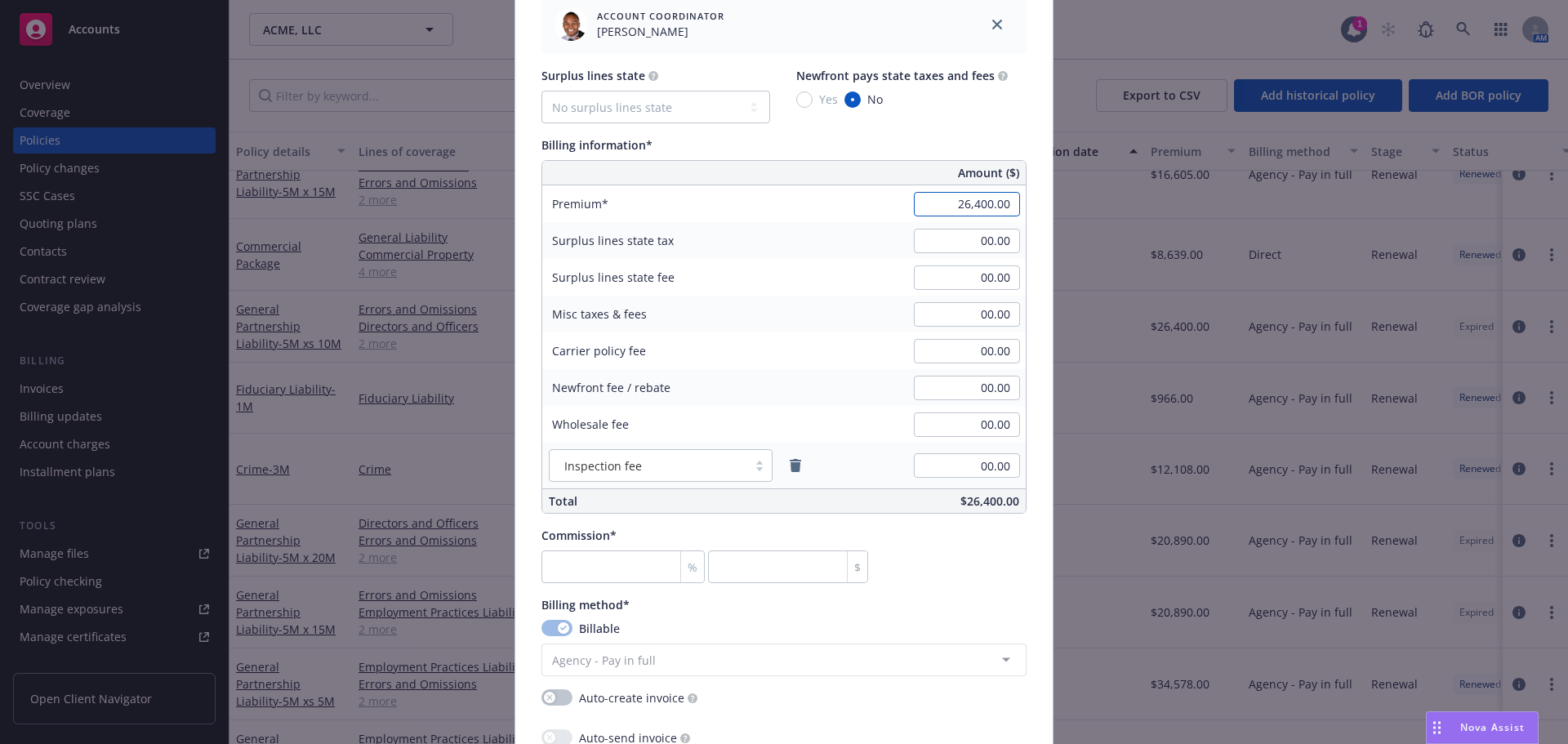
click at [932, 204] on input "26,400.00" at bounding box center [967, 204] width 106 height 24
click at [905, 134] on div "Surplus lines state No surplus lines state Alaska Alabama Arkansas Arizona Cali…" at bounding box center [783, 290] width 485 height 447
click at [790, 462] on icon "remove" at bounding box center [796, 466] width 12 height 13
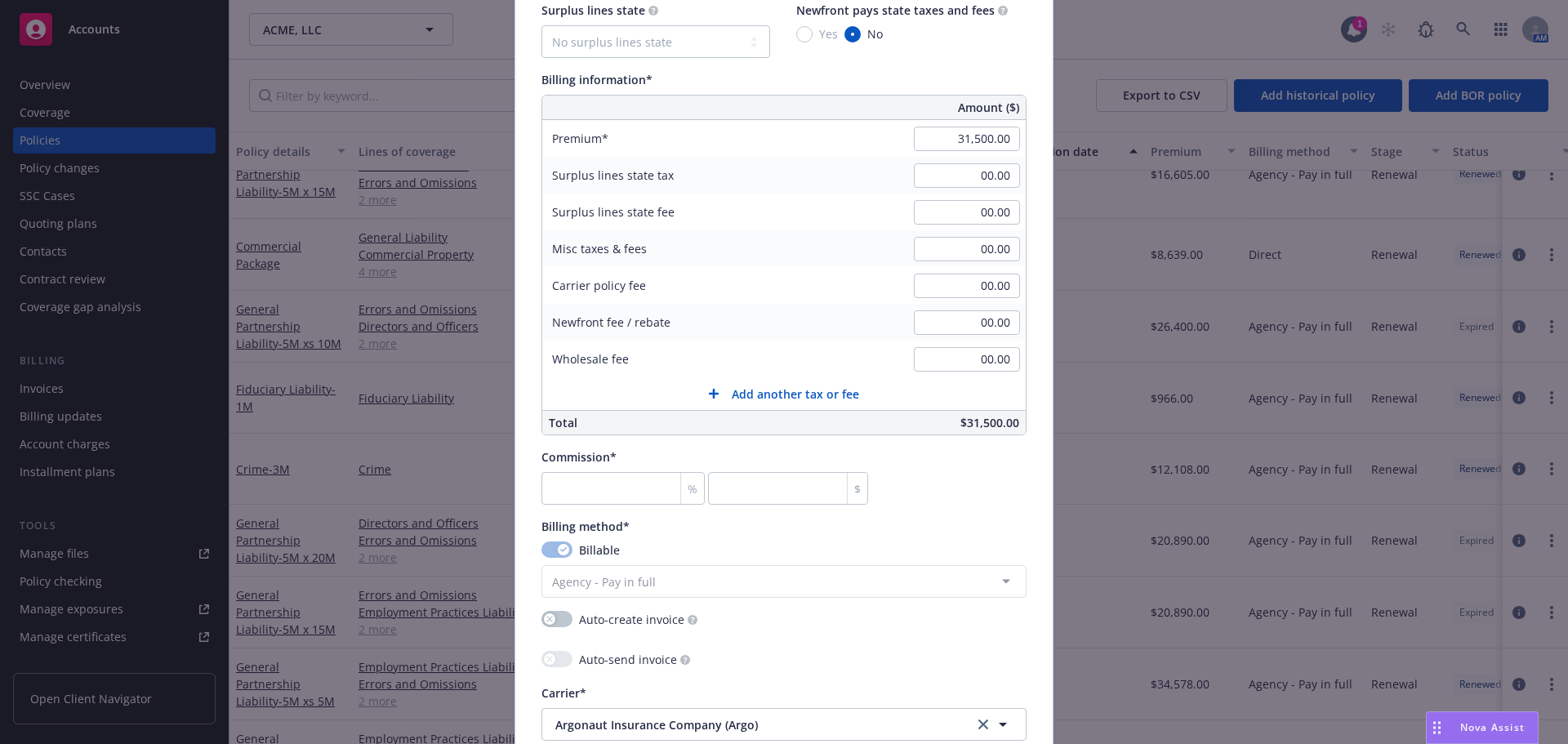
scroll to position [1144, 0]
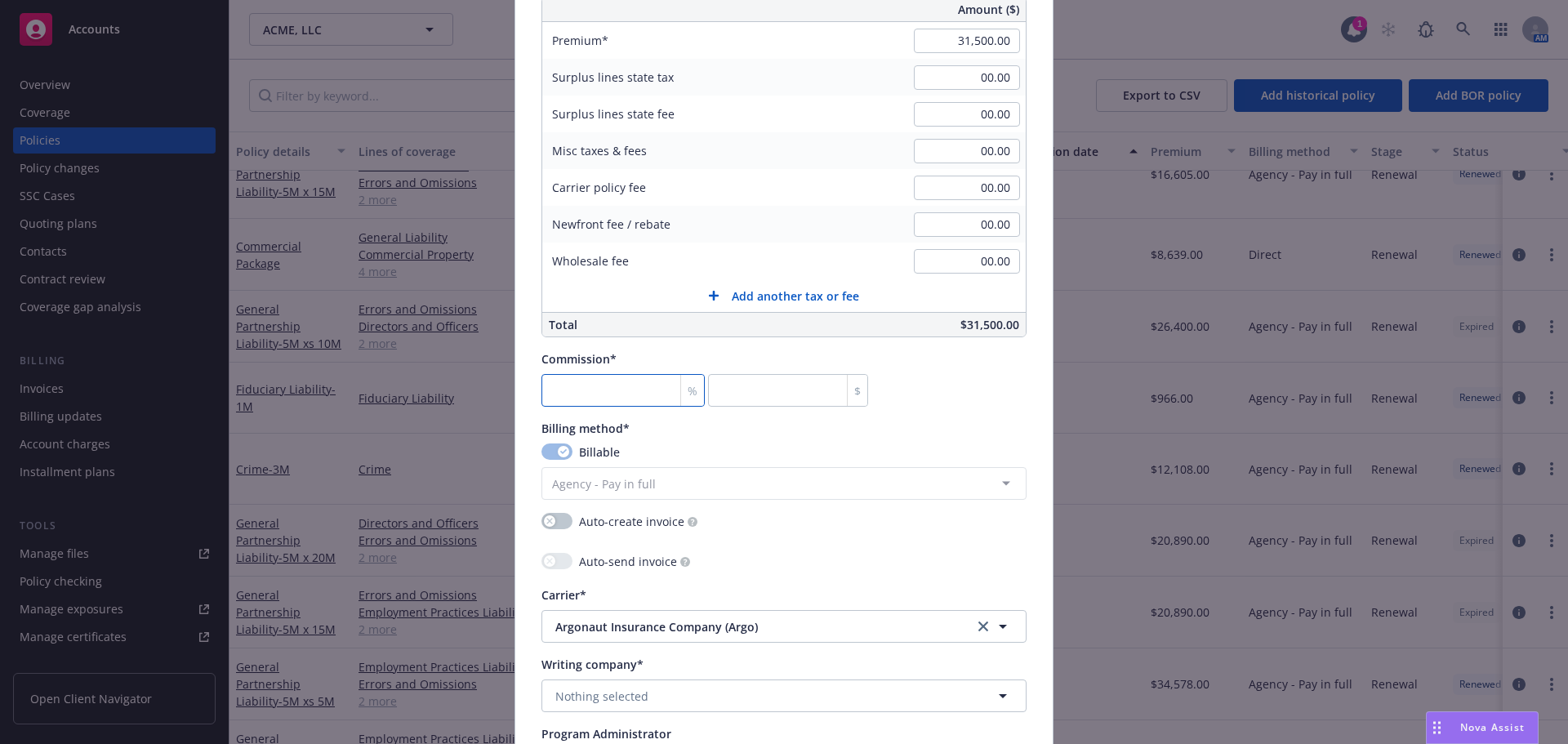
click at [578, 387] on input "number" at bounding box center [622, 390] width 163 height 33
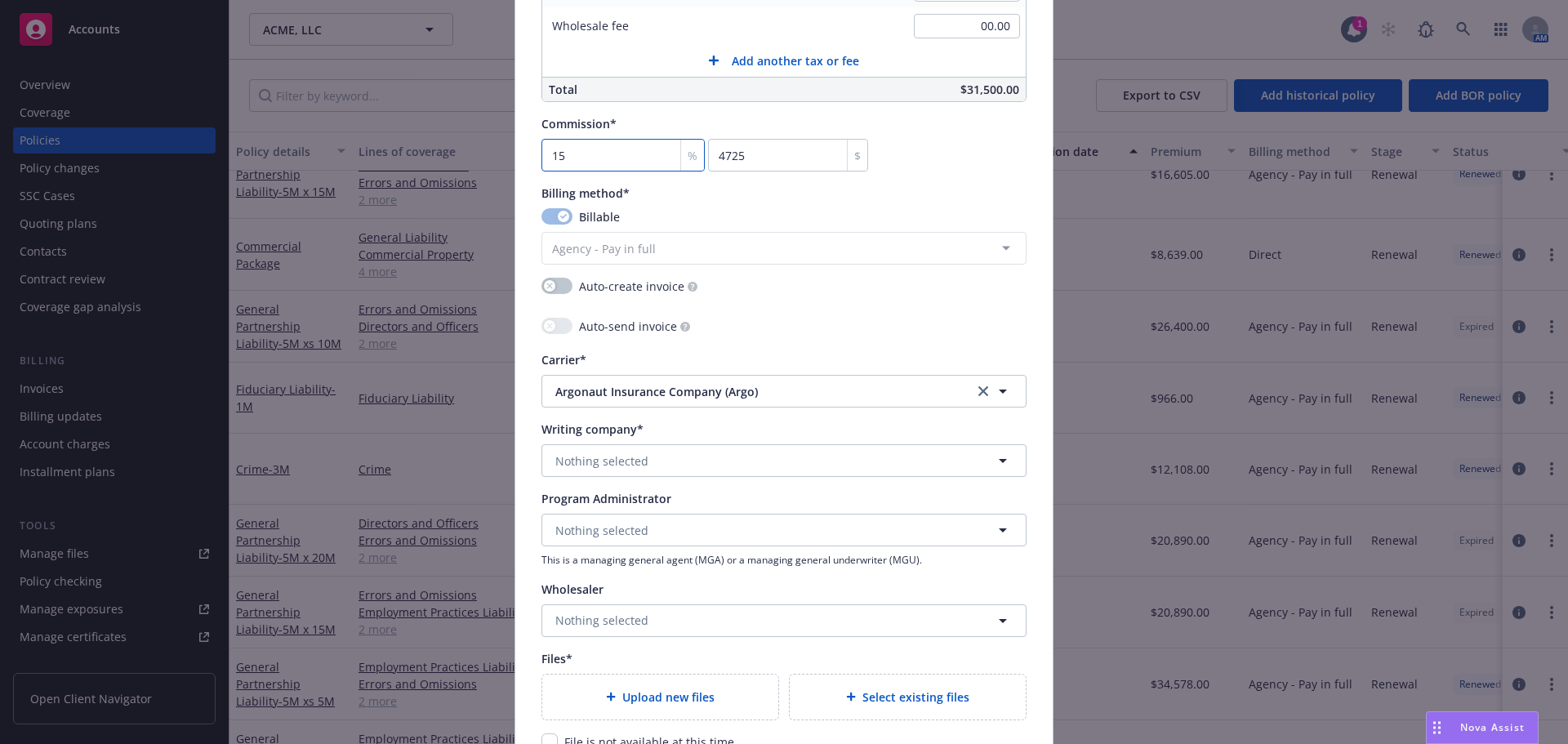
scroll to position [1388, 0]
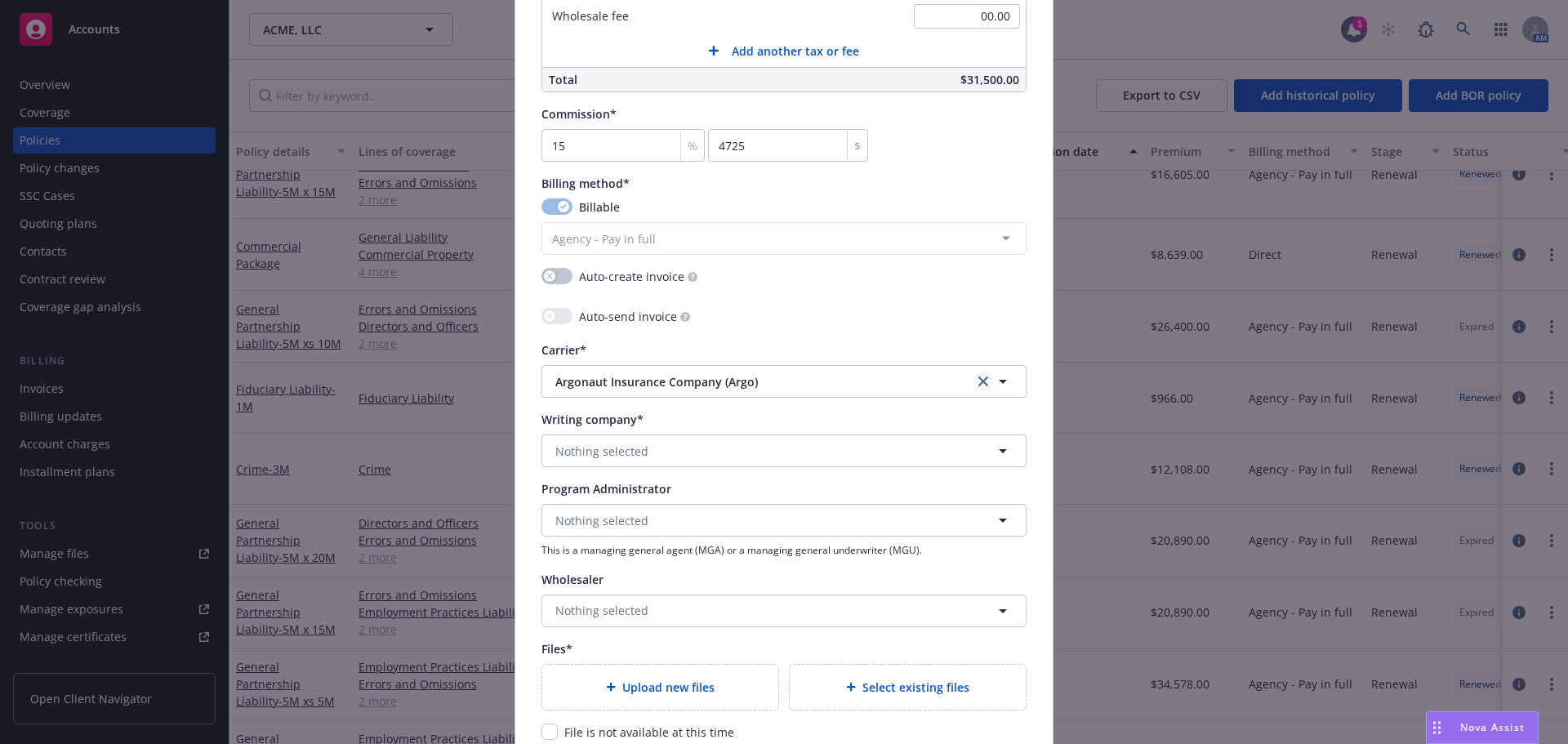
click at [978, 379] on icon "clear selection" at bounding box center [983, 381] width 10 height 10
click at [883, 384] on button "Nothing selected" at bounding box center [783, 381] width 485 height 33
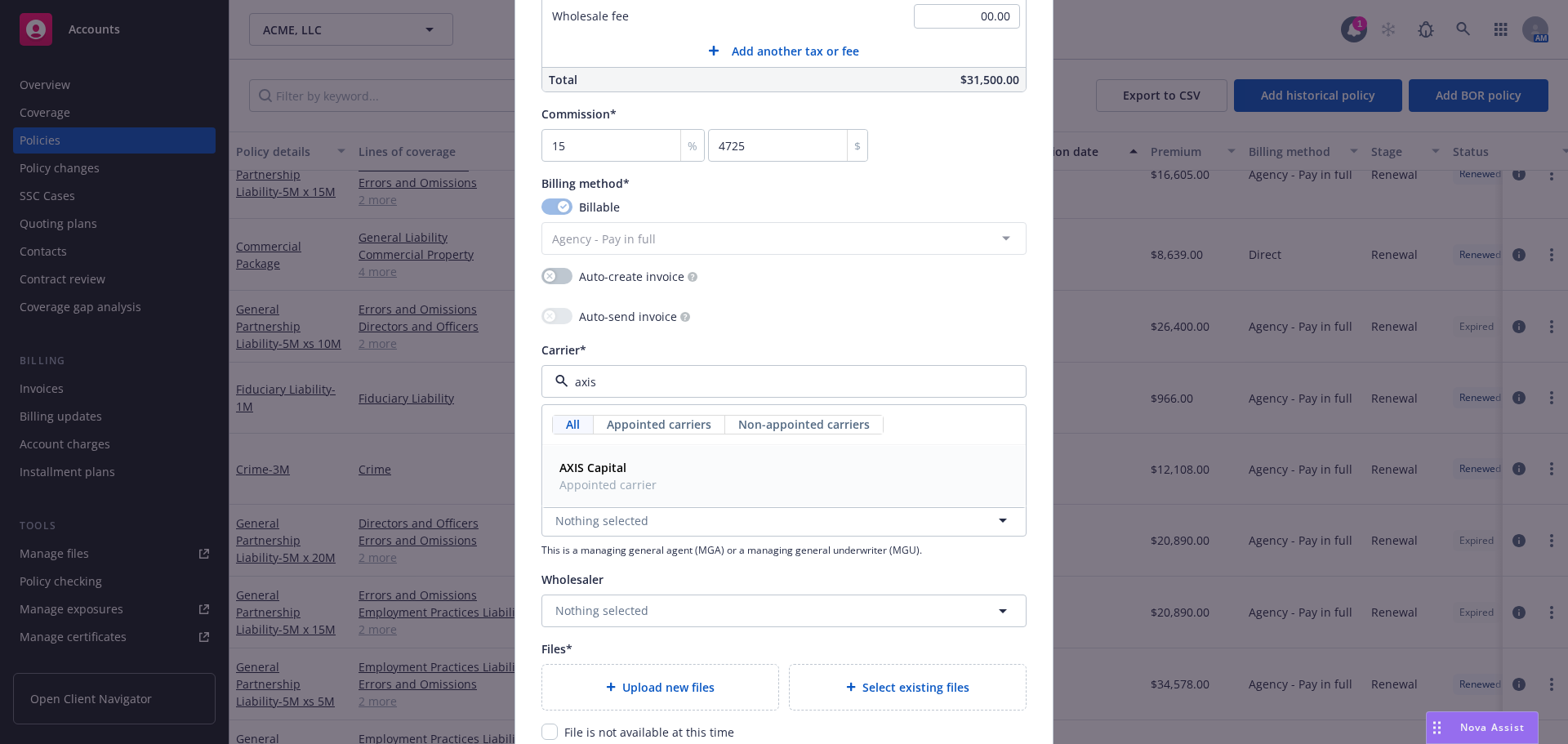
click at [619, 476] on span "AXIS Capital" at bounding box center [608, 468] width 97 height 17
click at [622, 457] on span "Nothing selected" at bounding box center [601, 451] width 93 height 17
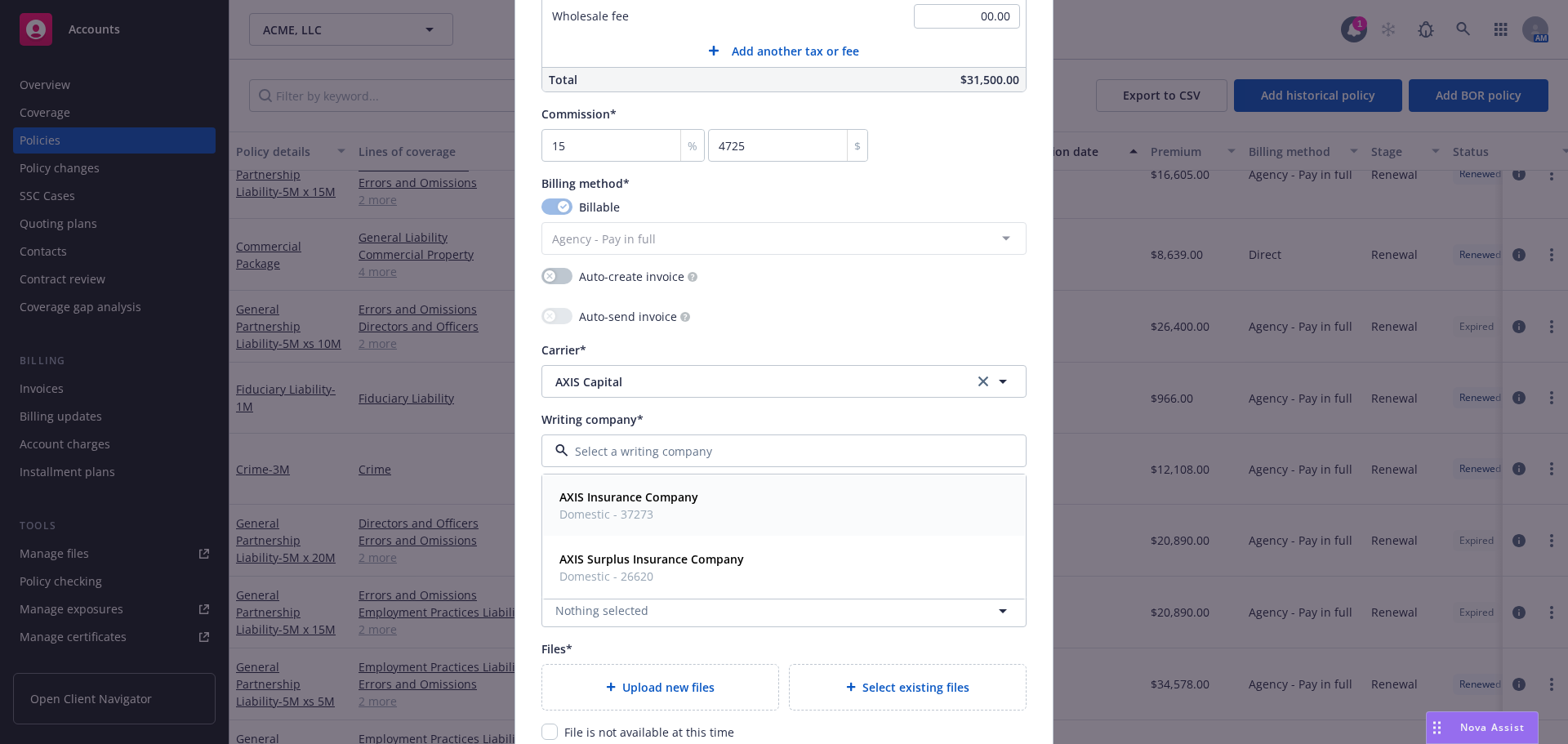
click at [627, 505] on span "AXIS Insurance Company" at bounding box center [629, 497] width 139 height 17
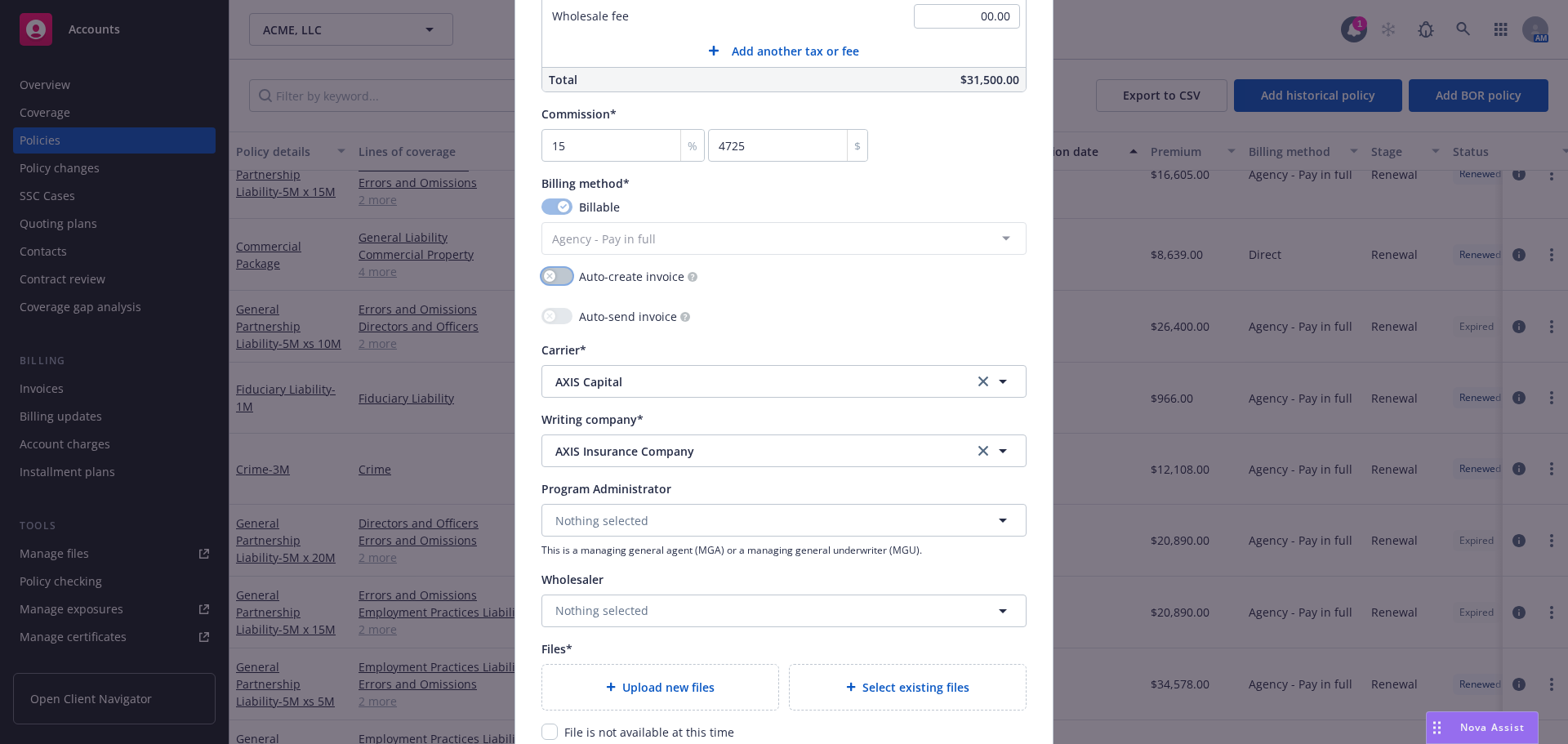
click at [546, 278] on icon "button" at bounding box center [549, 276] width 6 height 6
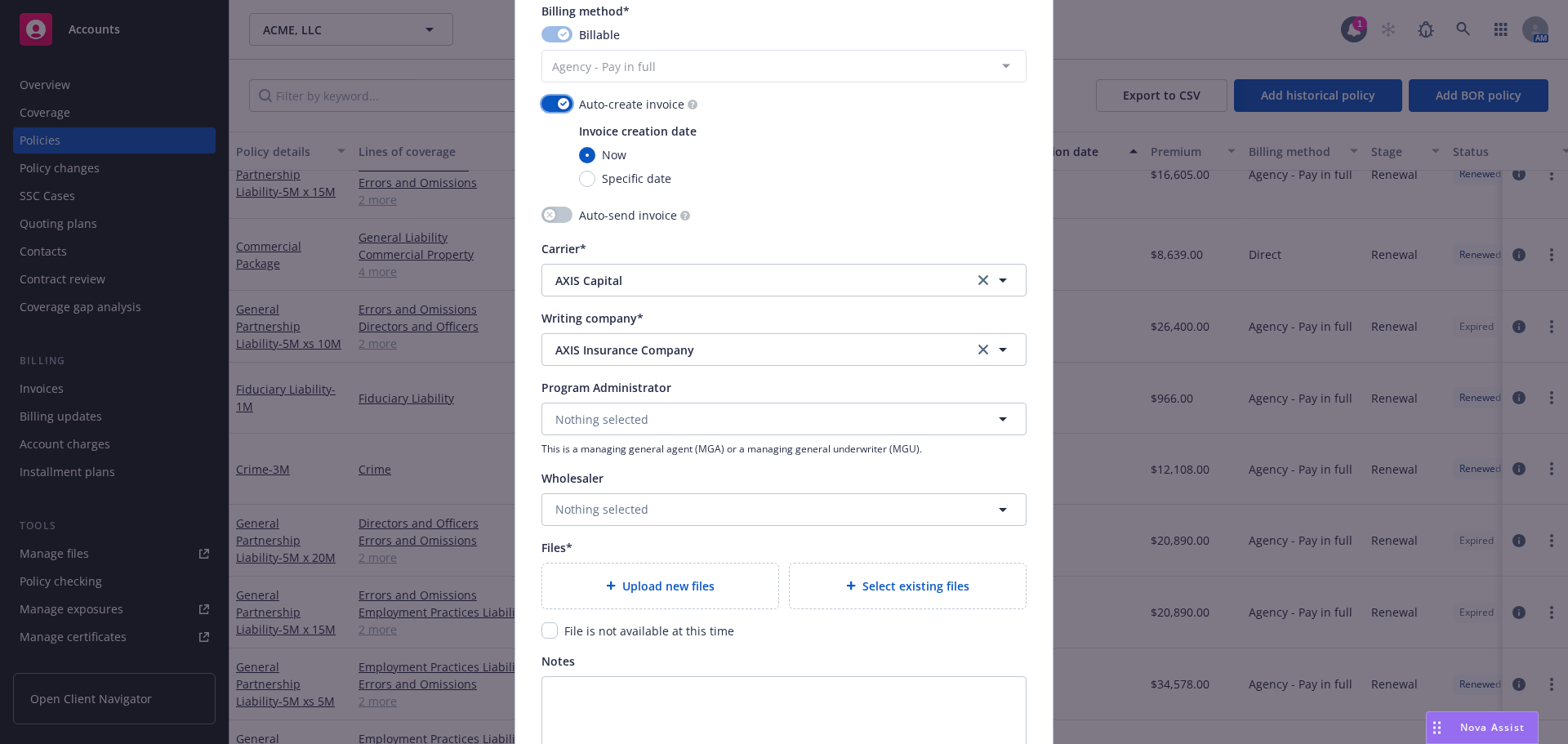
scroll to position [1634, 0]
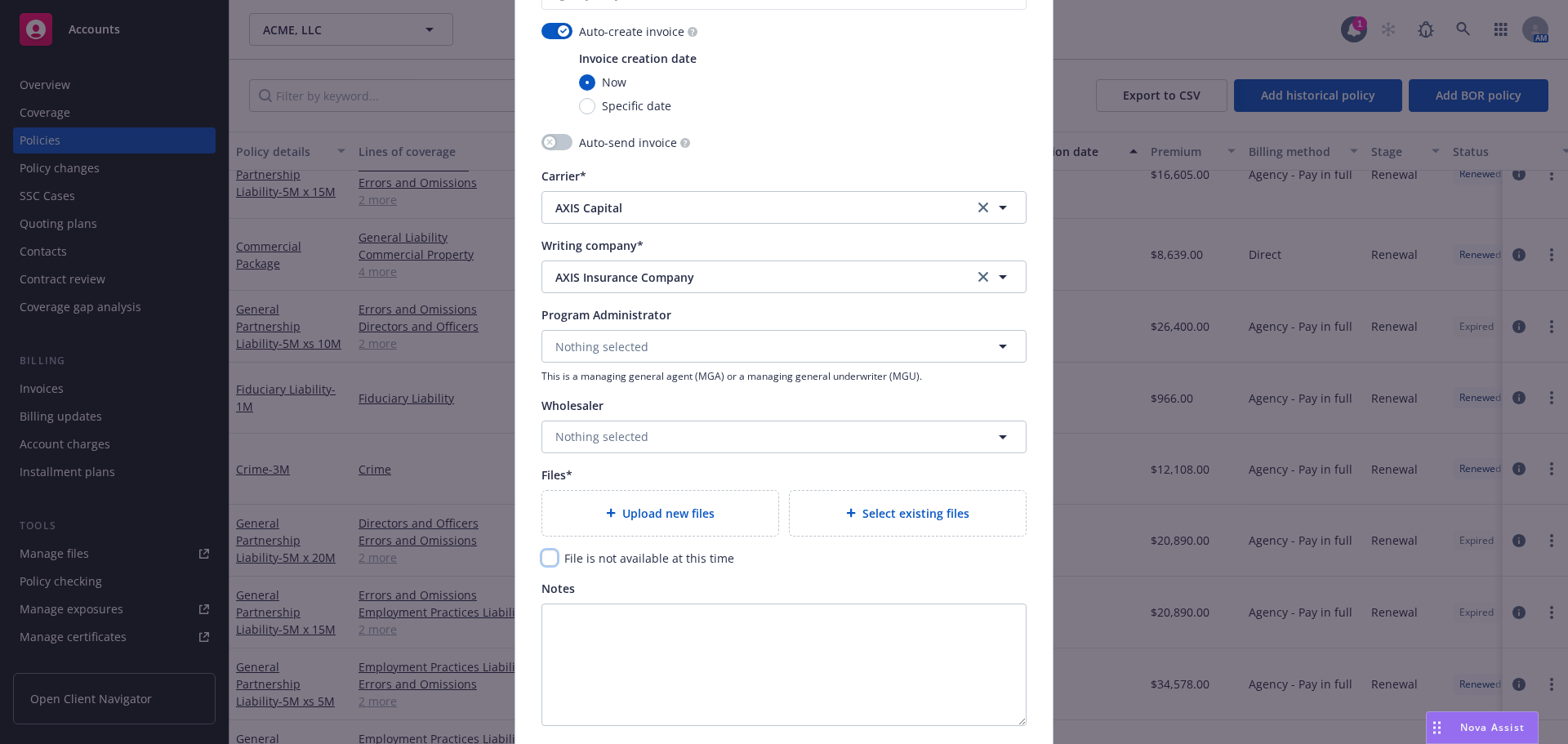
click at [541, 563] on input "checkbox" at bounding box center [549, 557] width 16 height 16
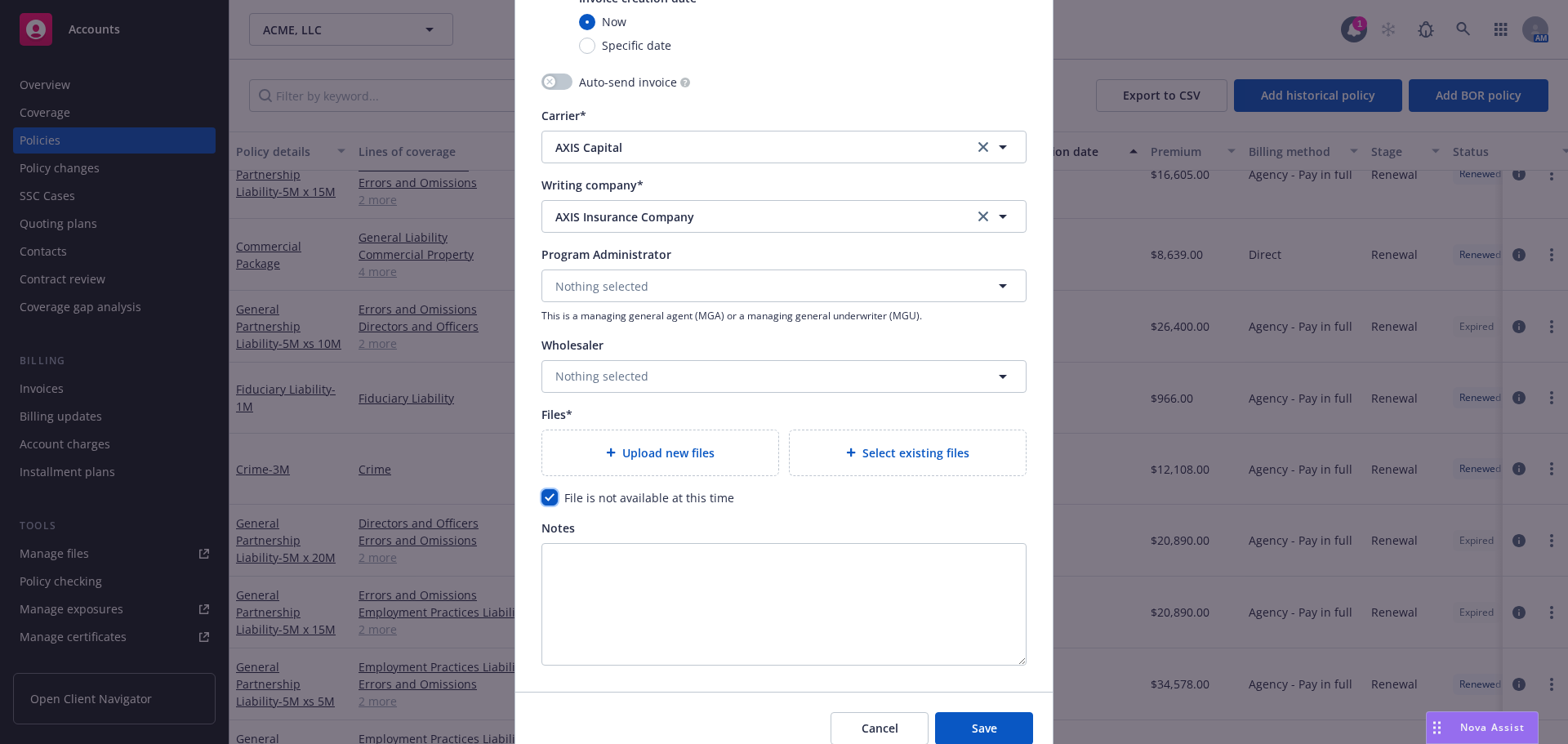
scroll to position [1768, 0]
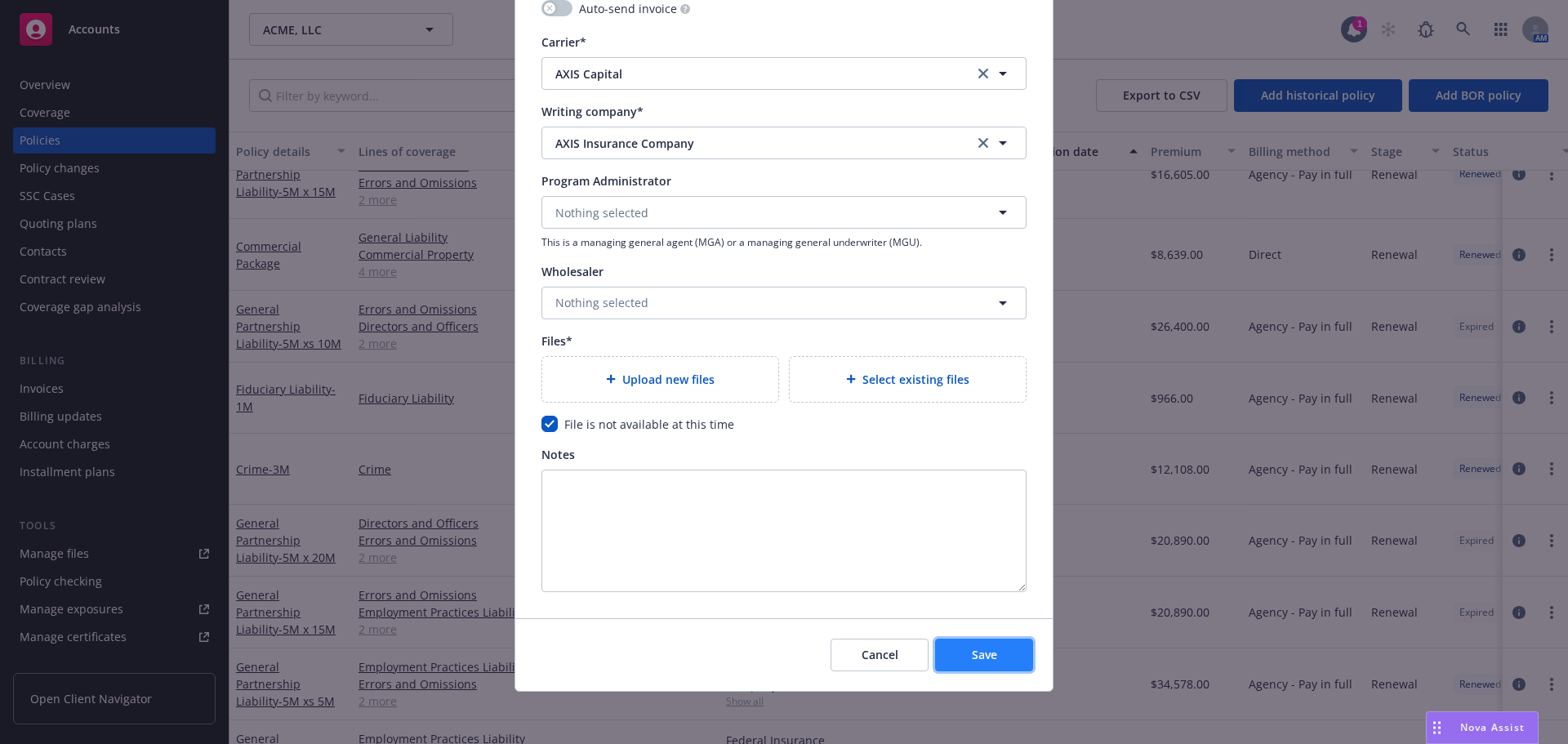
click at [1010, 667] on button "Save" at bounding box center [983, 654] width 98 height 33
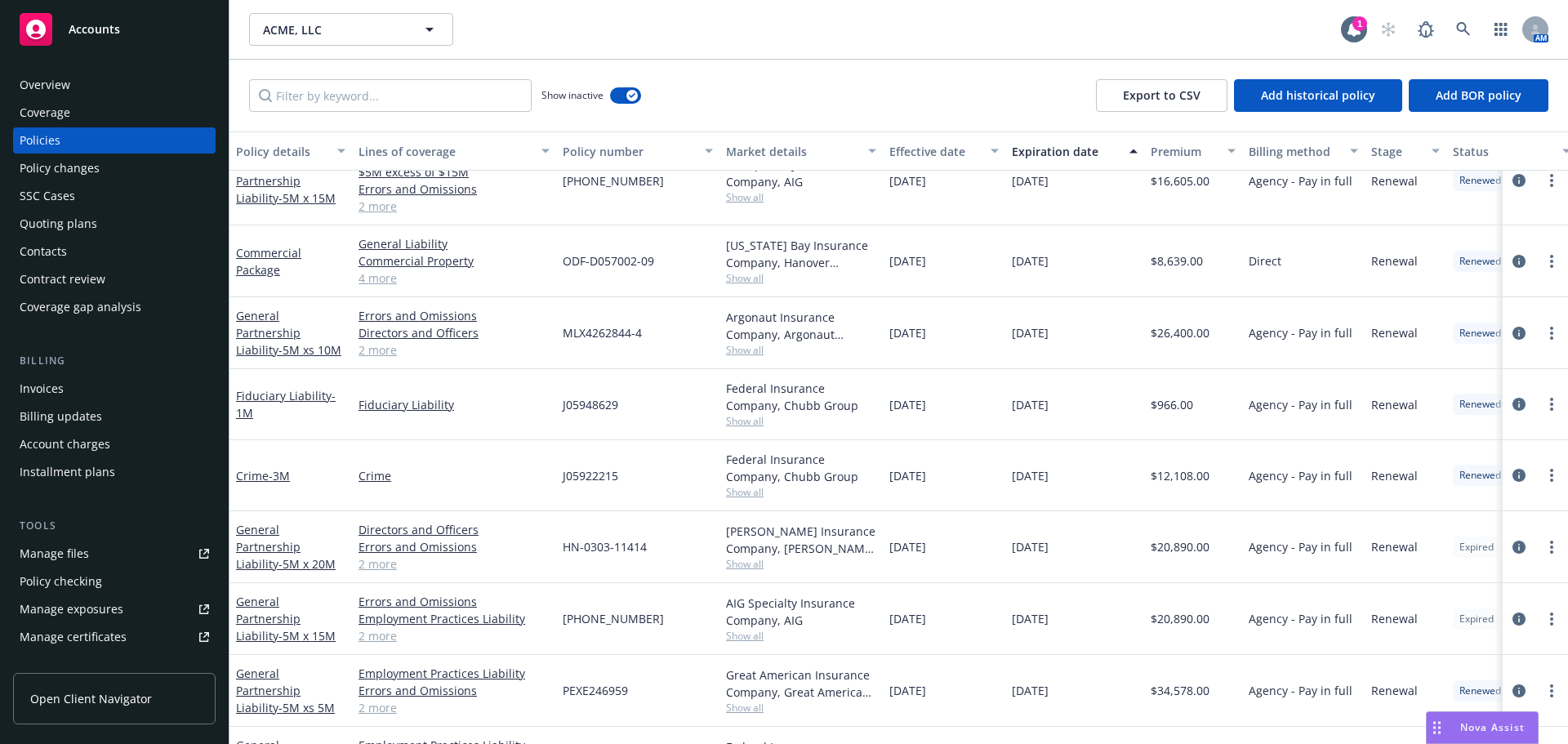
scroll to position [1348, 0]
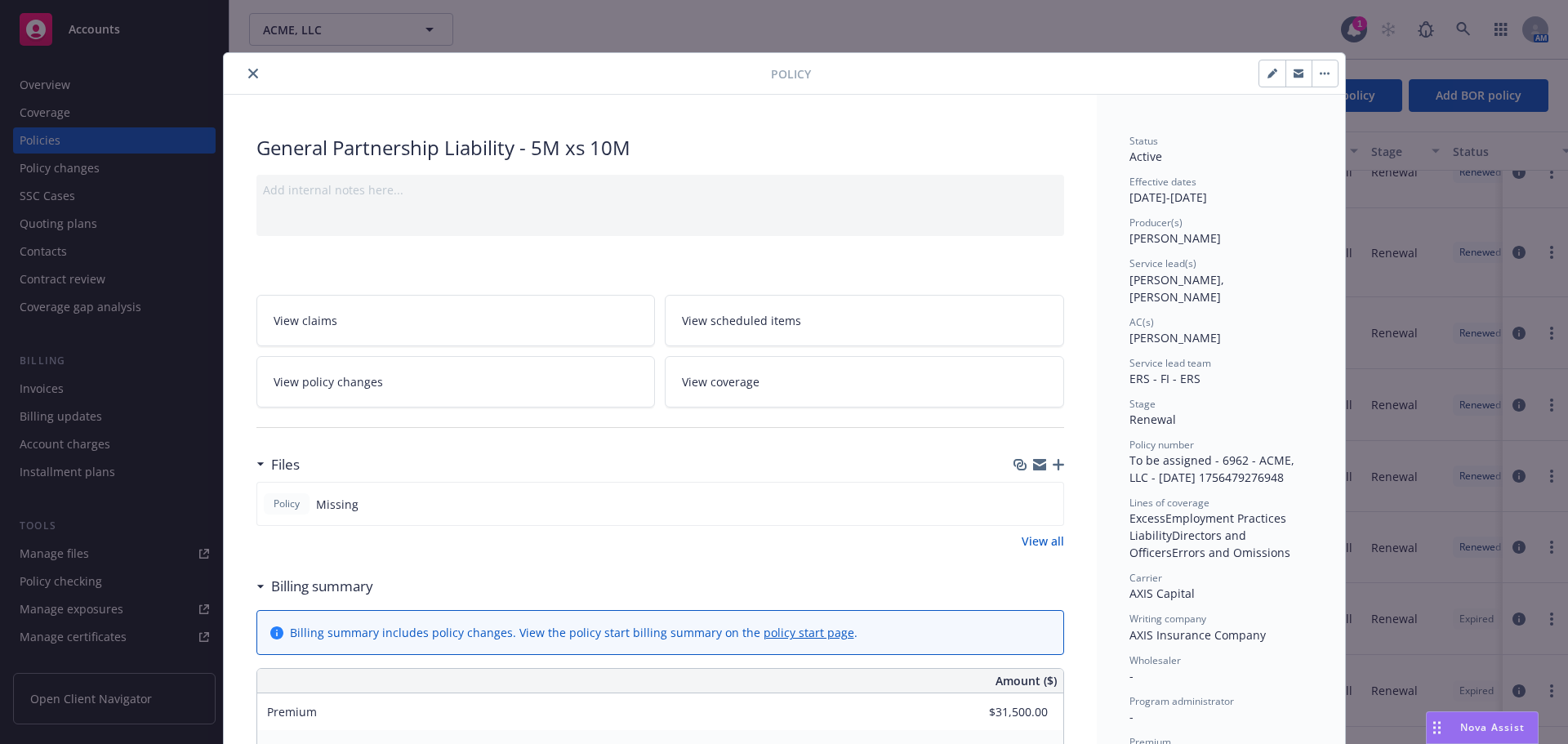
click at [248, 75] on icon "close" at bounding box center [253, 74] width 10 height 10
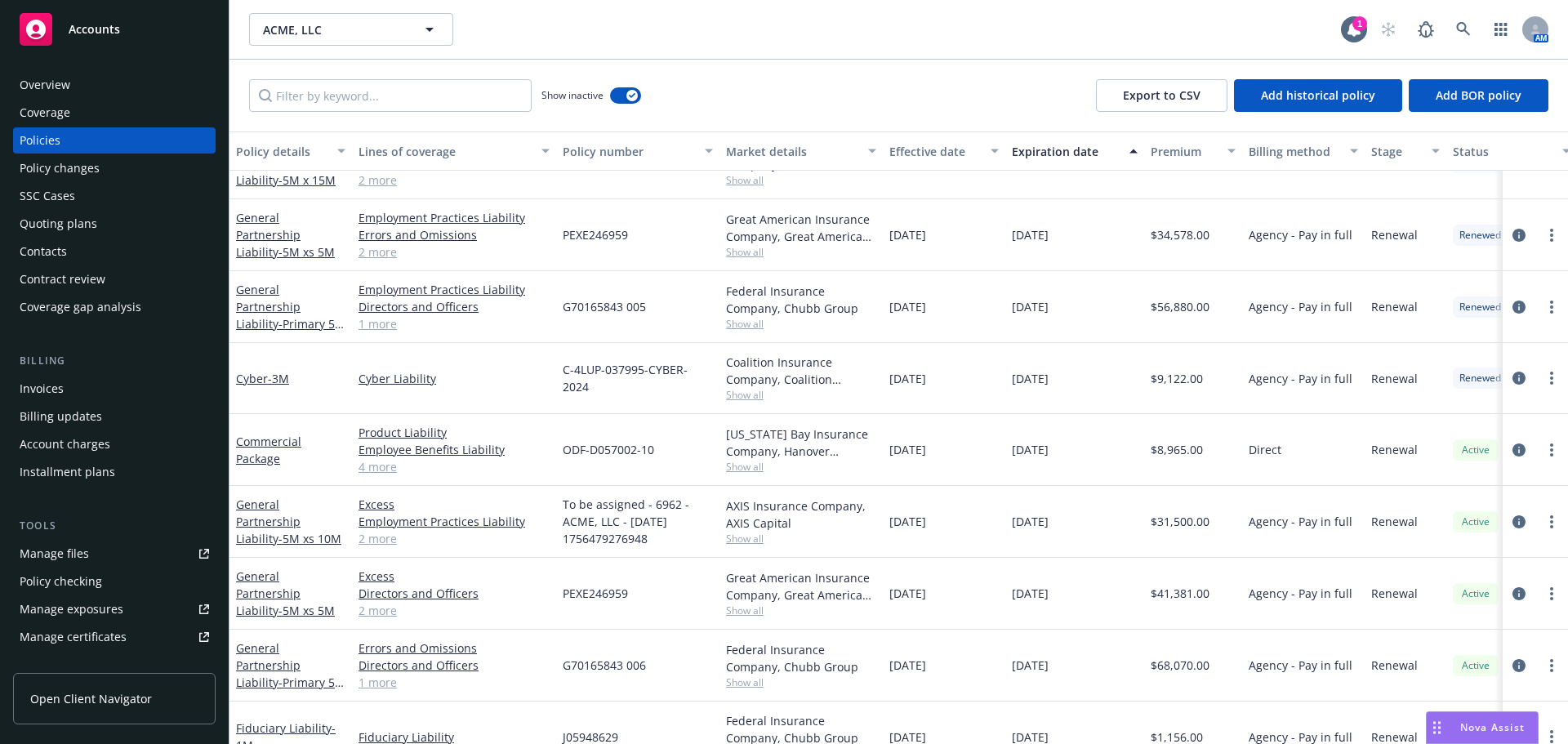
scroll to position [1733, 0]
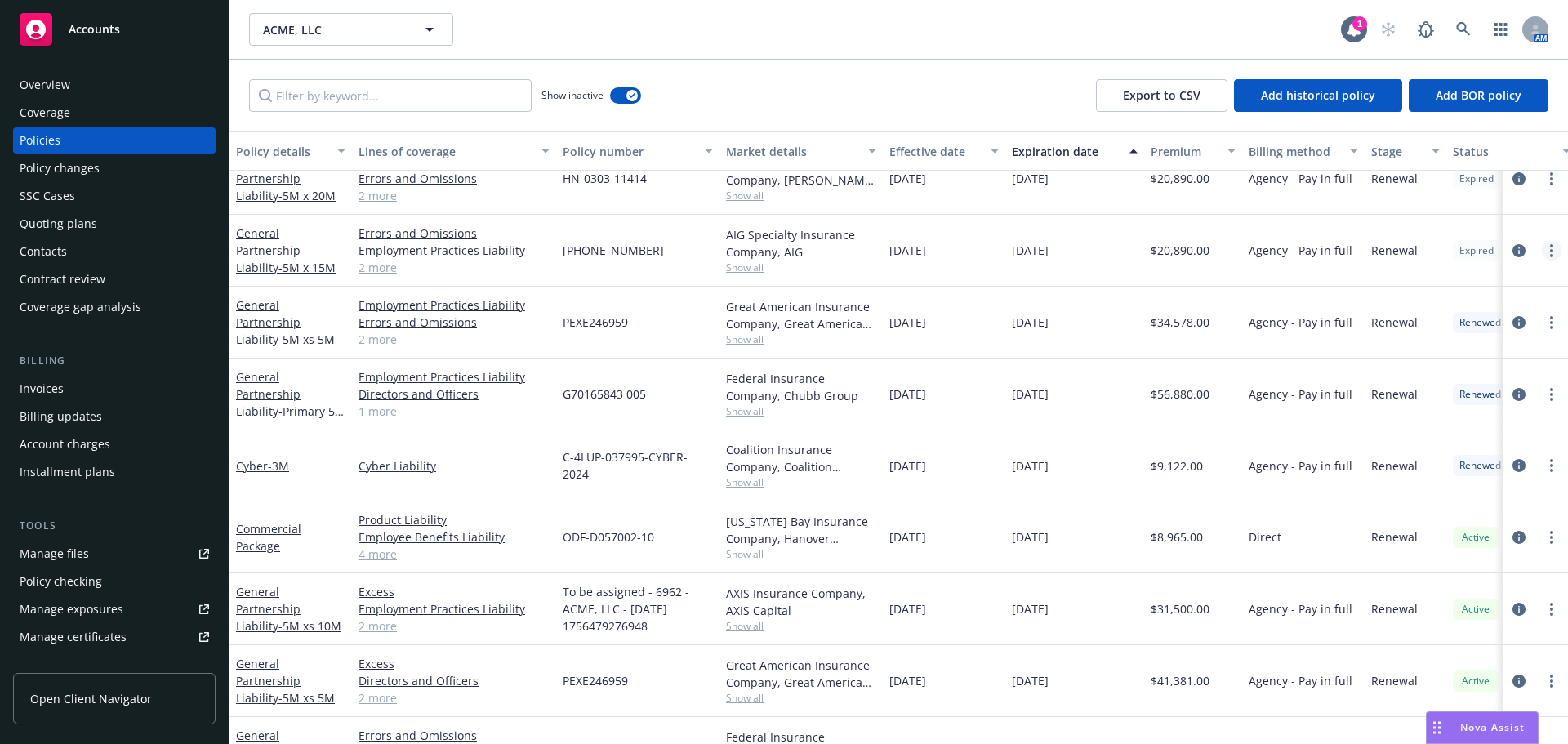
click at [1550, 252] on icon "more" at bounding box center [1551, 251] width 3 height 13
click at [1443, 327] on link "Renew with incumbent" at bounding box center [1452, 317] width 192 height 33
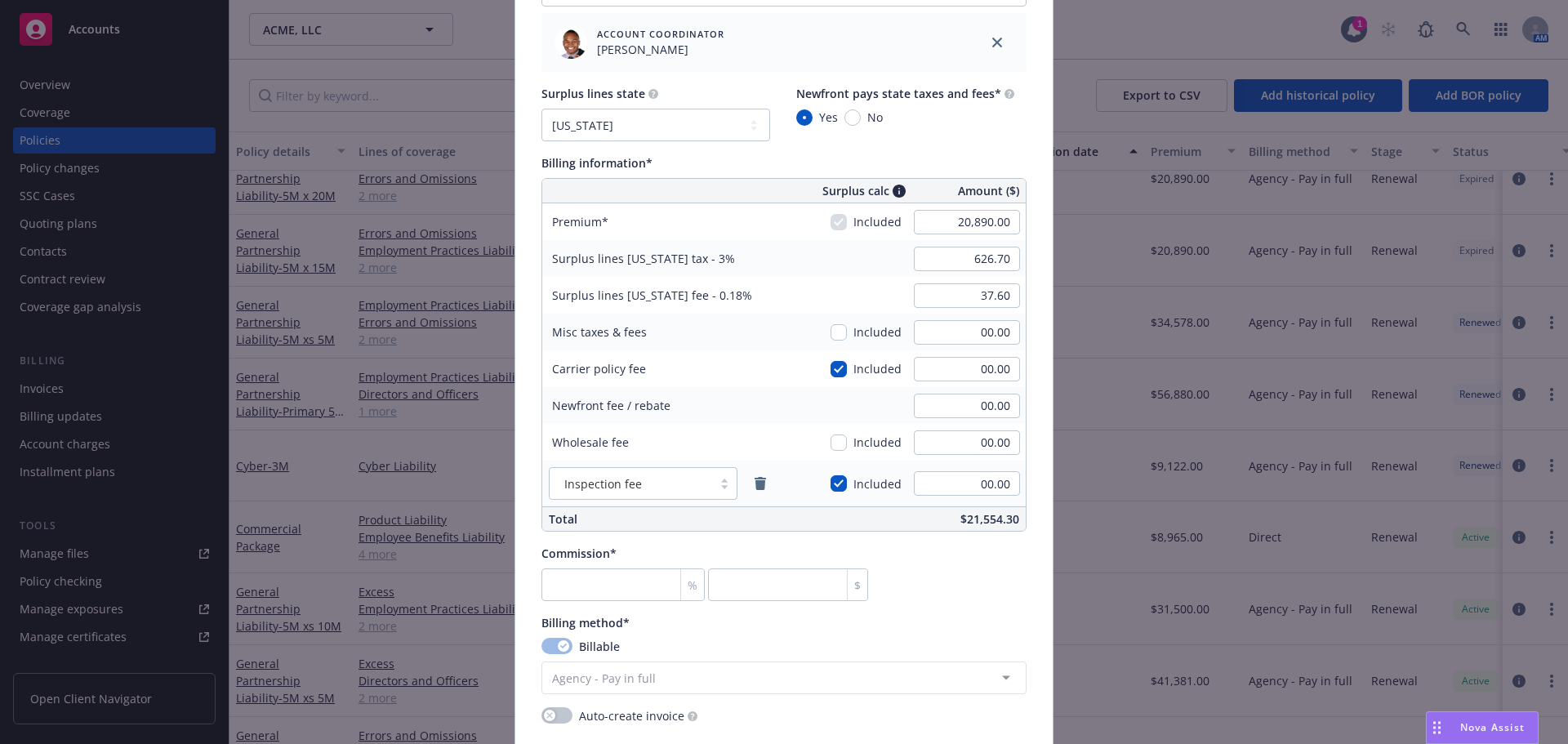
scroll to position [980, 0]
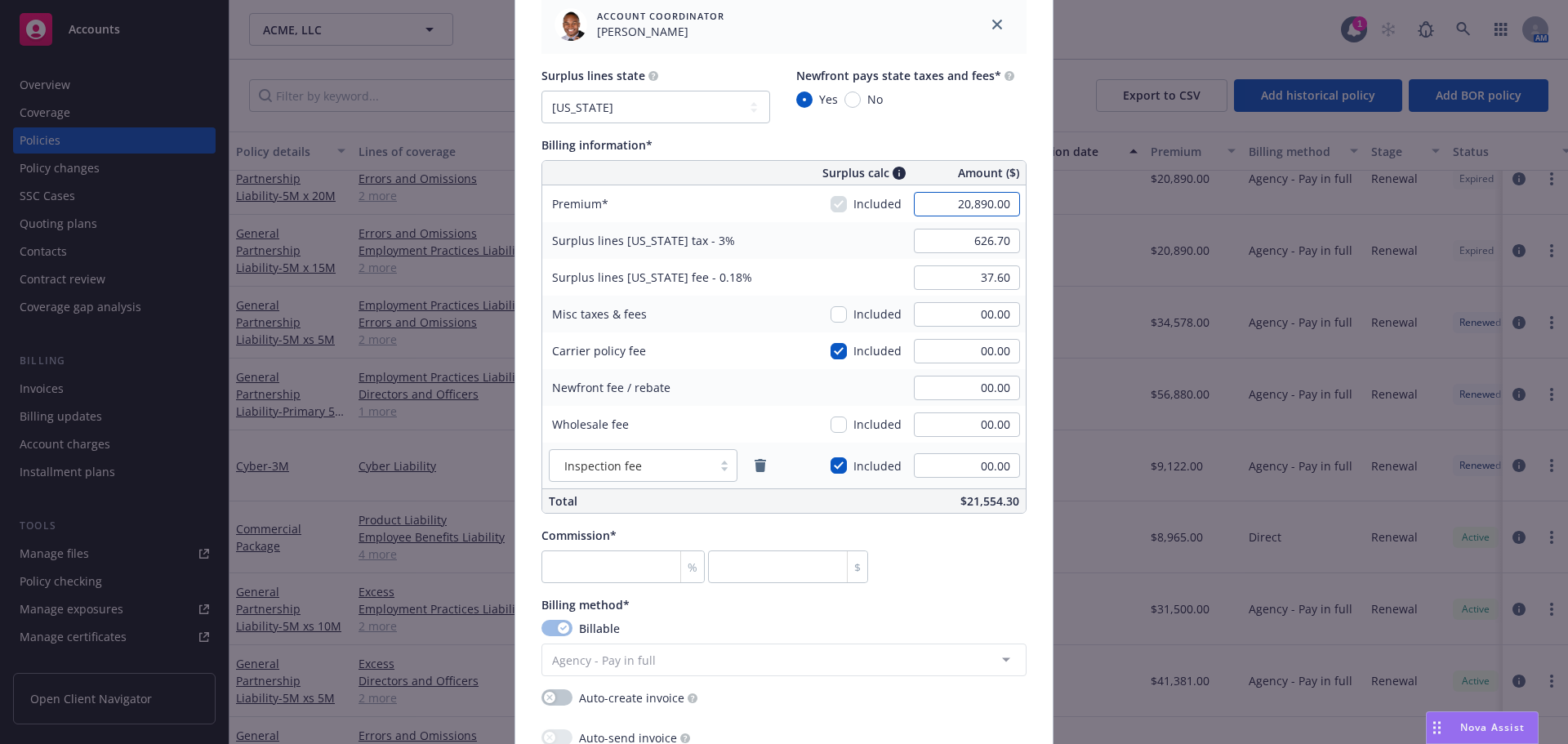
click at [954, 202] on input "20,890.00" at bounding box center [967, 204] width 106 height 24
click at [844, 102] on input "No" at bounding box center [852, 99] width 16 height 16
click at [690, 112] on select "No surplus lines state Alaska Alabama Arkansas Arizona California Colorado Conn…" at bounding box center [655, 106] width 229 height 33
click at [541, 90] on select "No surplus lines state Alaska Alabama Arkansas Arizona California Colorado Conn…" at bounding box center [655, 106] width 229 height 33
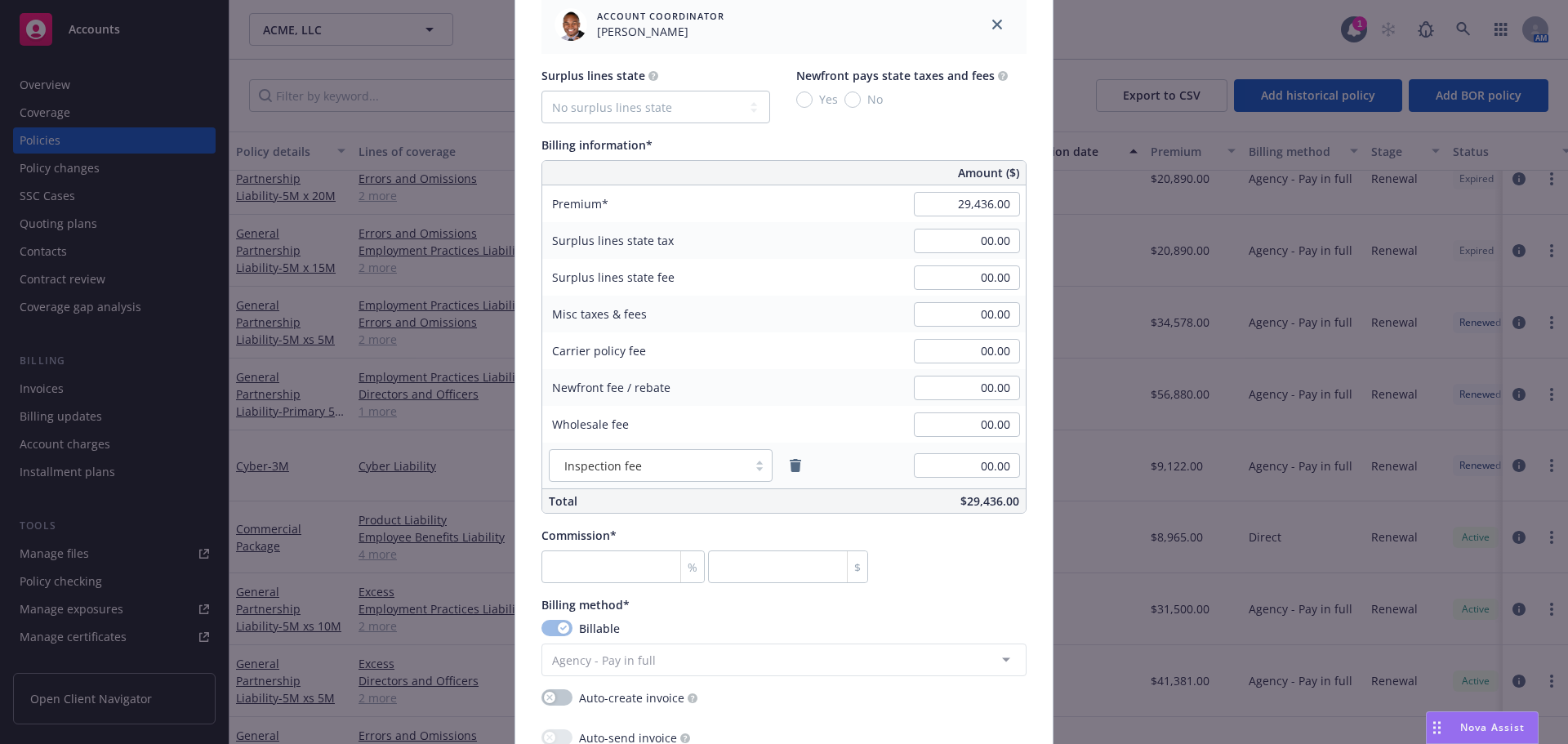
click at [828, 133] on div "Surplus lines state No surplus lines state Alaska Alabama Arkansas Arizona Cali…" at bounding box center [783, 290] width 485 height 447
click at [790, 466] on icon "remove" at bounding box center [796, 466] width 12 height 13
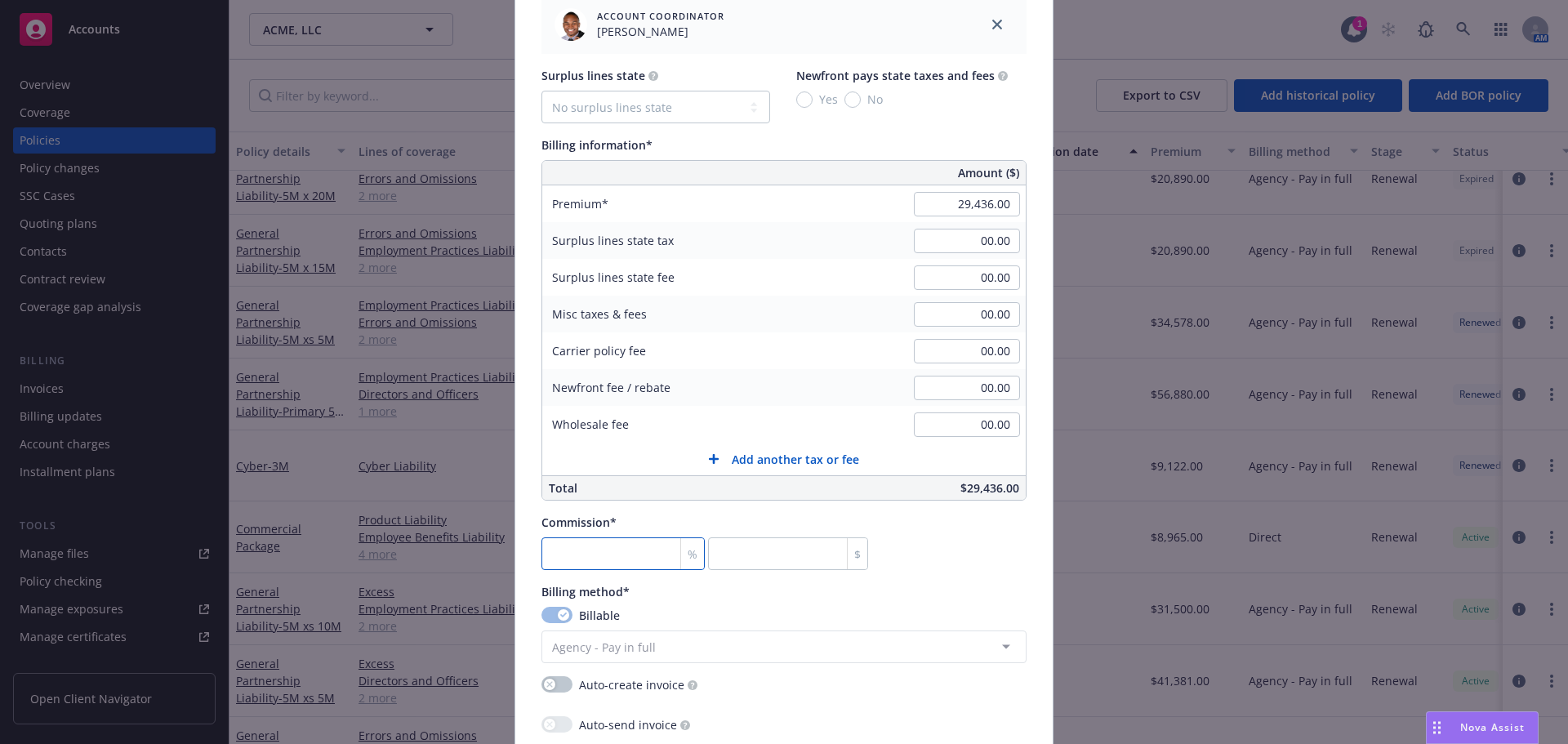
click at [572, 558] on input "number" at bounding box center [622, 553] width 163 height 33
click at [920, 518] on div "Commission* 15 % 4415.4 $" at bounding box center [783, 541] width 485 height 56
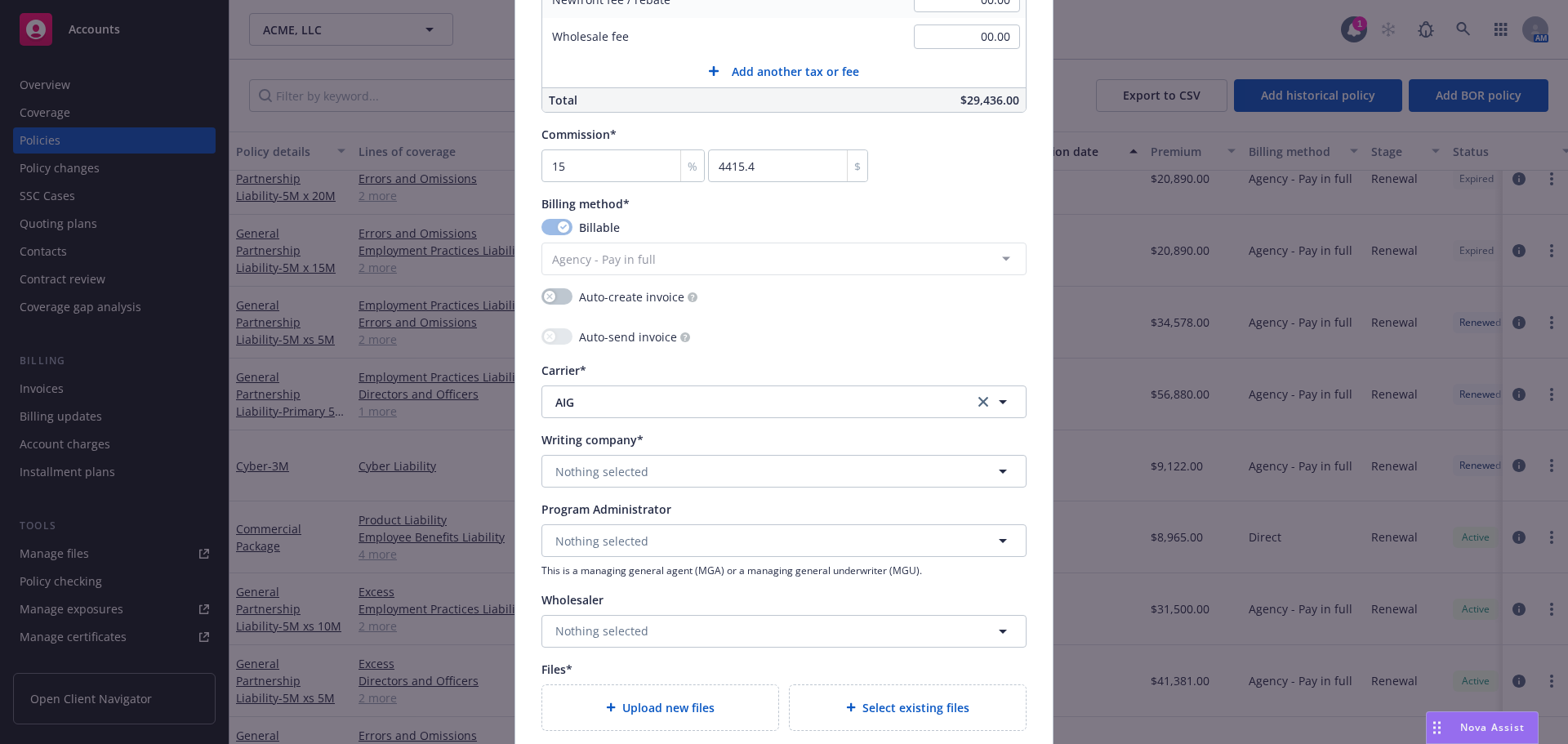
scroll to position [1388, 0]
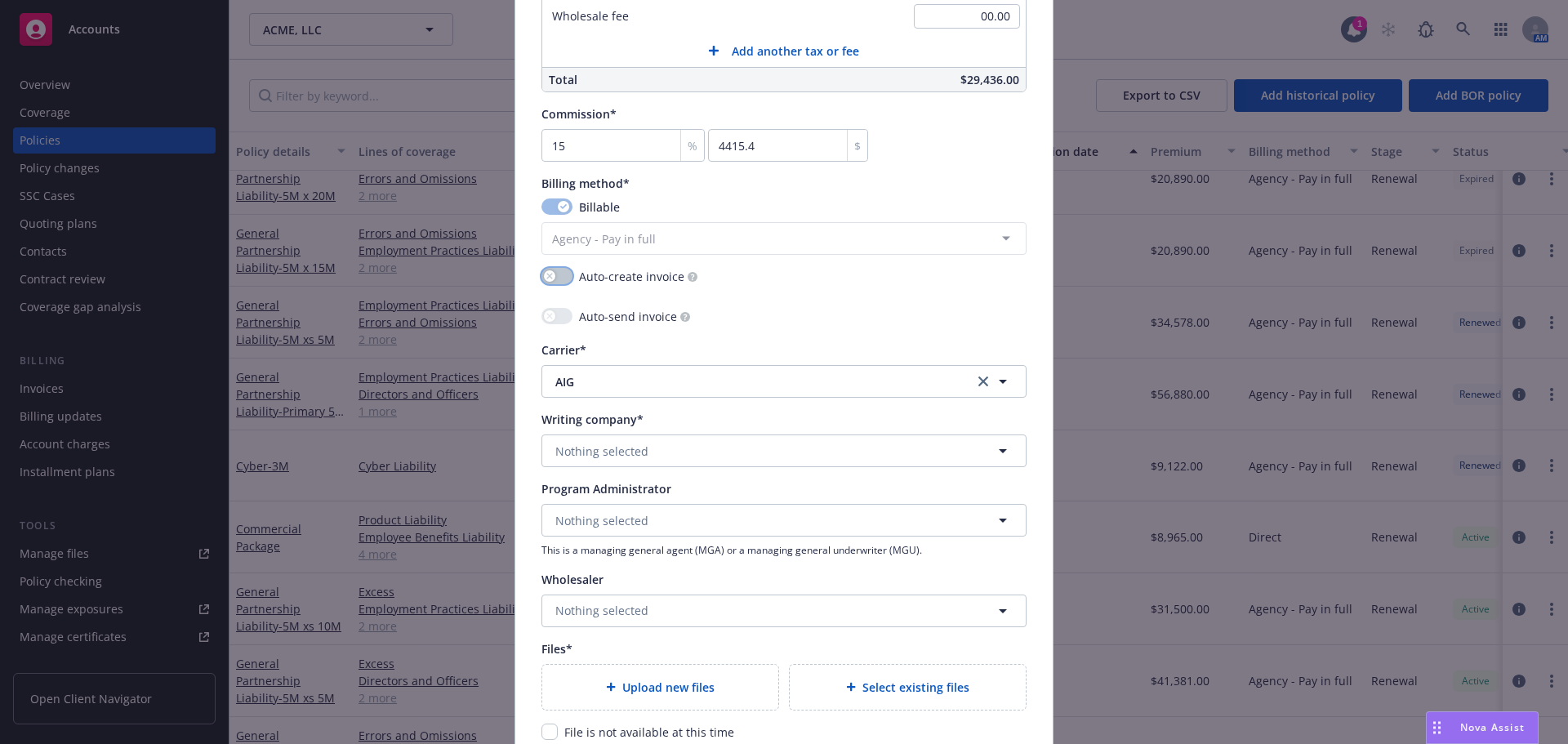
click at [553, 278] on button "button" at bounding box center [556, 276] width 31 height 16
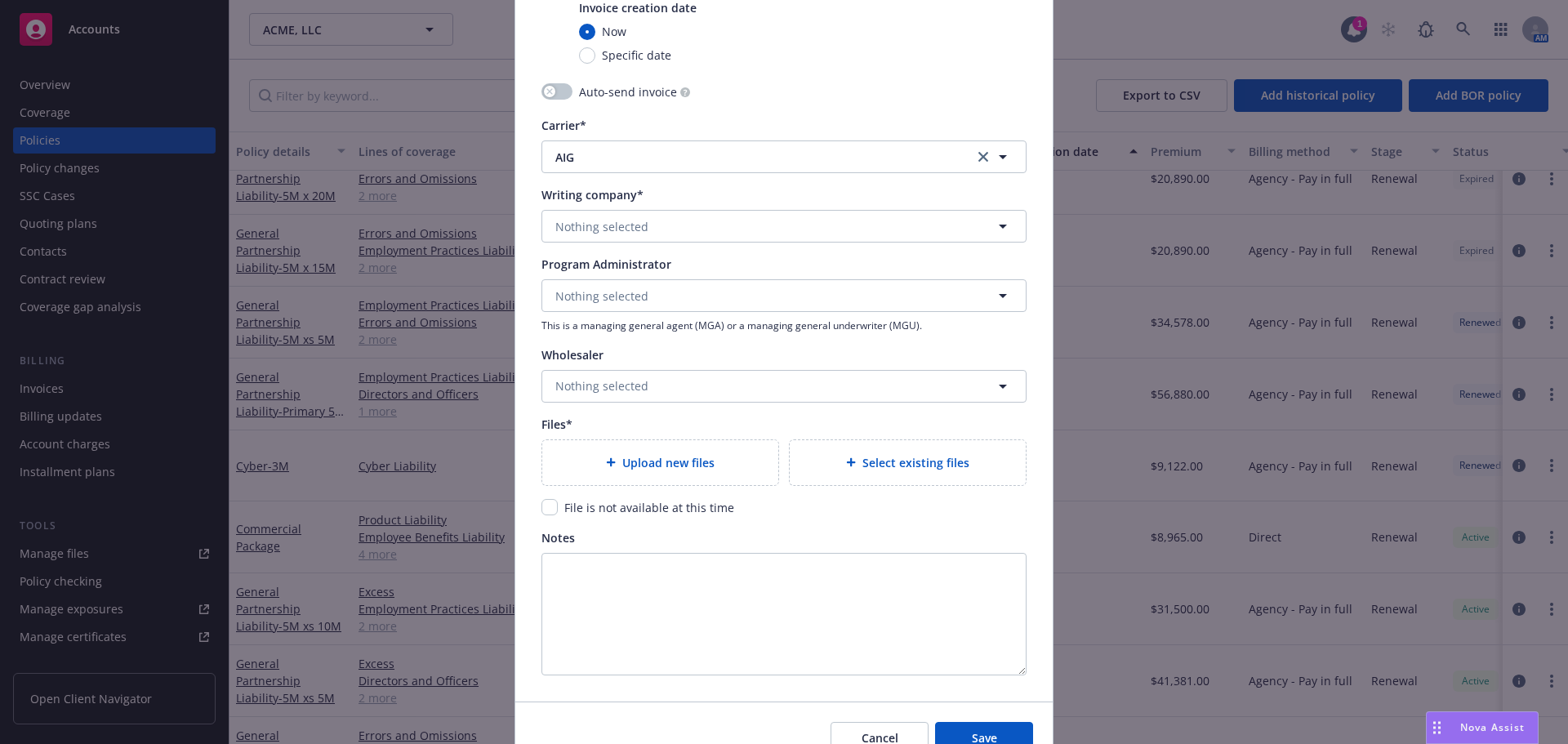
scroll to position [1715, 0]
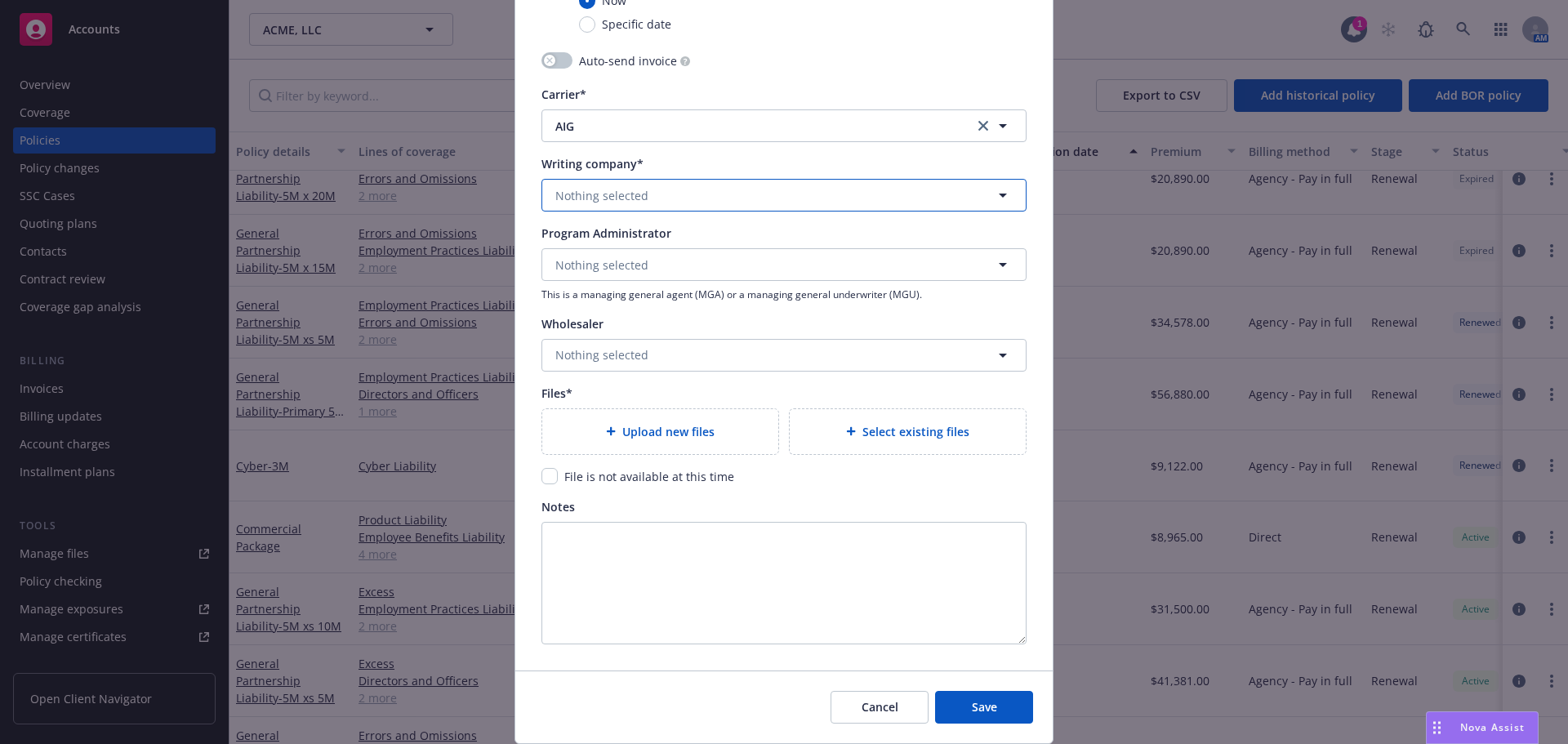
click at [620, 194] on span "Nothing selected" at bounding box center [601, 195] width 93 height 17
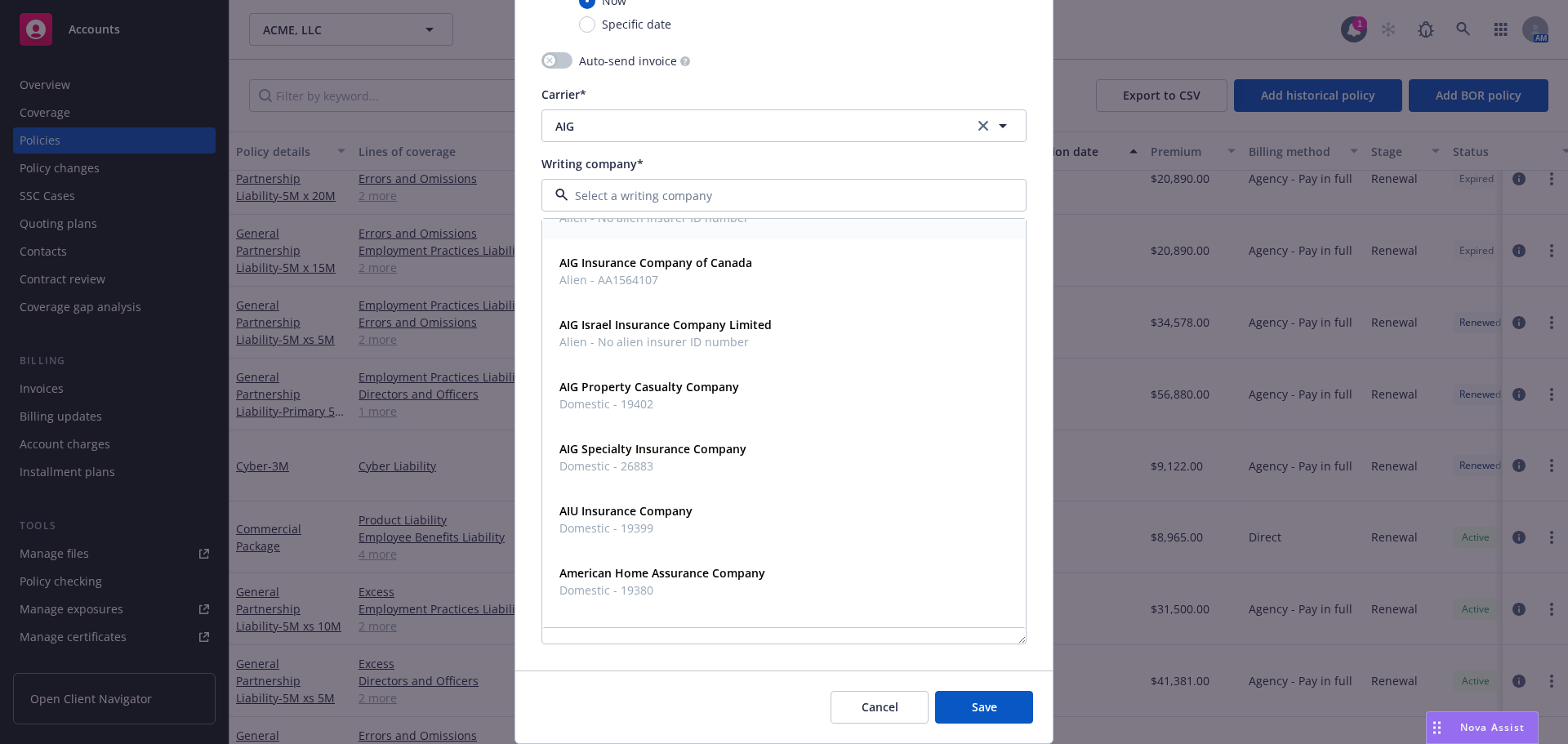
scroll to position [245, 0]
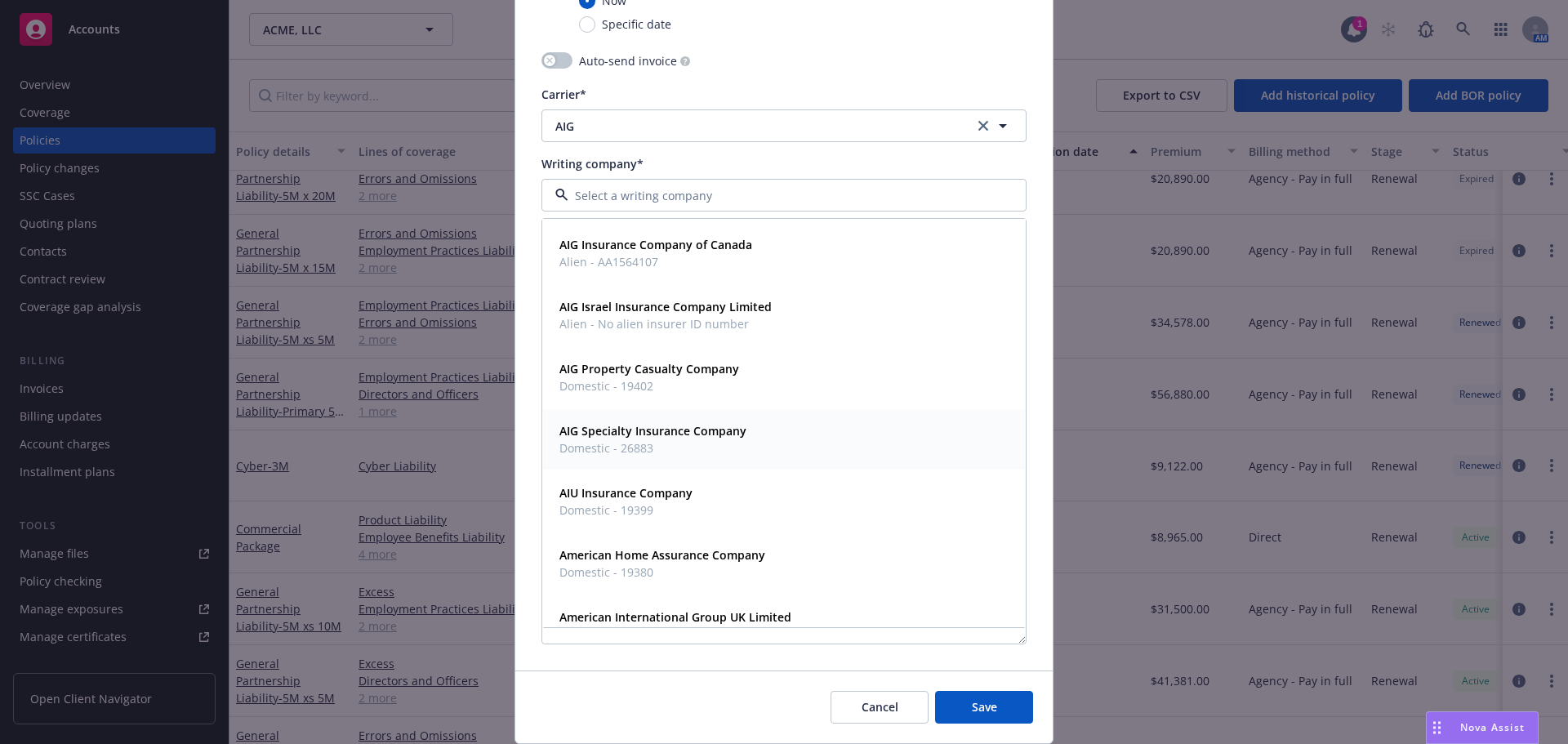
click at [699, 438] on strong "AIG Specialty Insurance Company" at bounding box center [652, 431] width 187 height 16
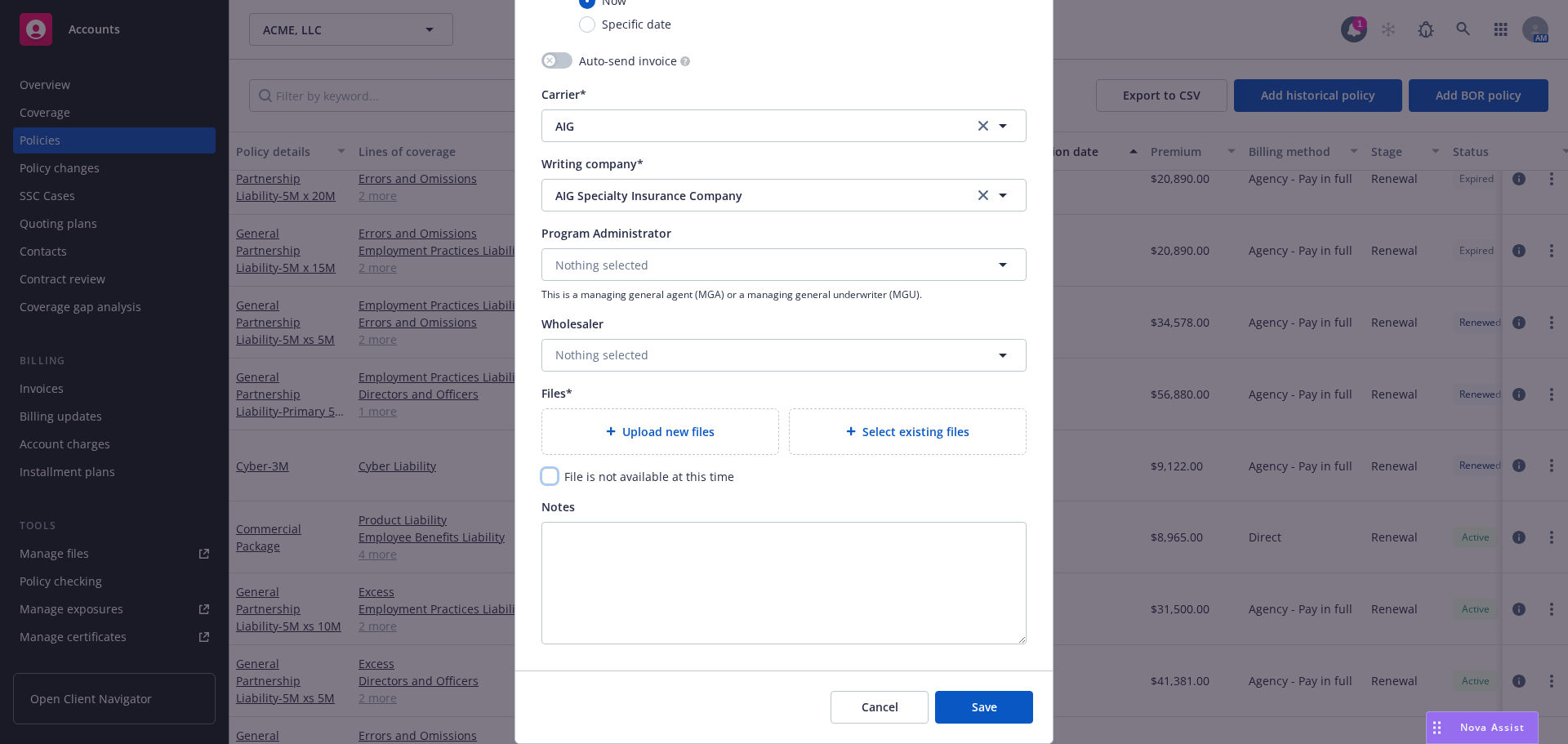
click at [544, 477] on input "checkbox" at bounding box center [549, 476] width 16 height 16
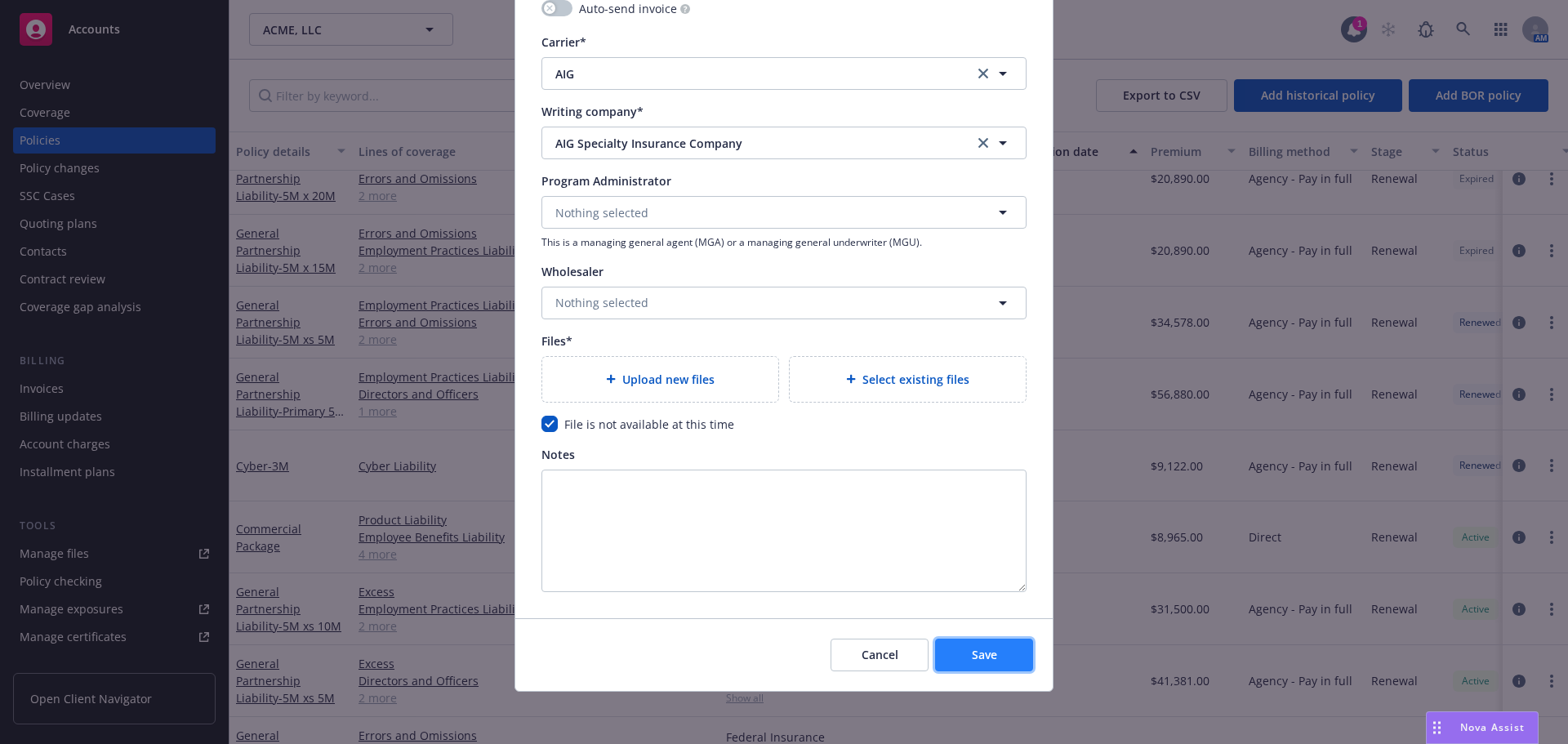
click at [972, 652] on span "Save" at bounding box center [984, 654] width 25 height 16
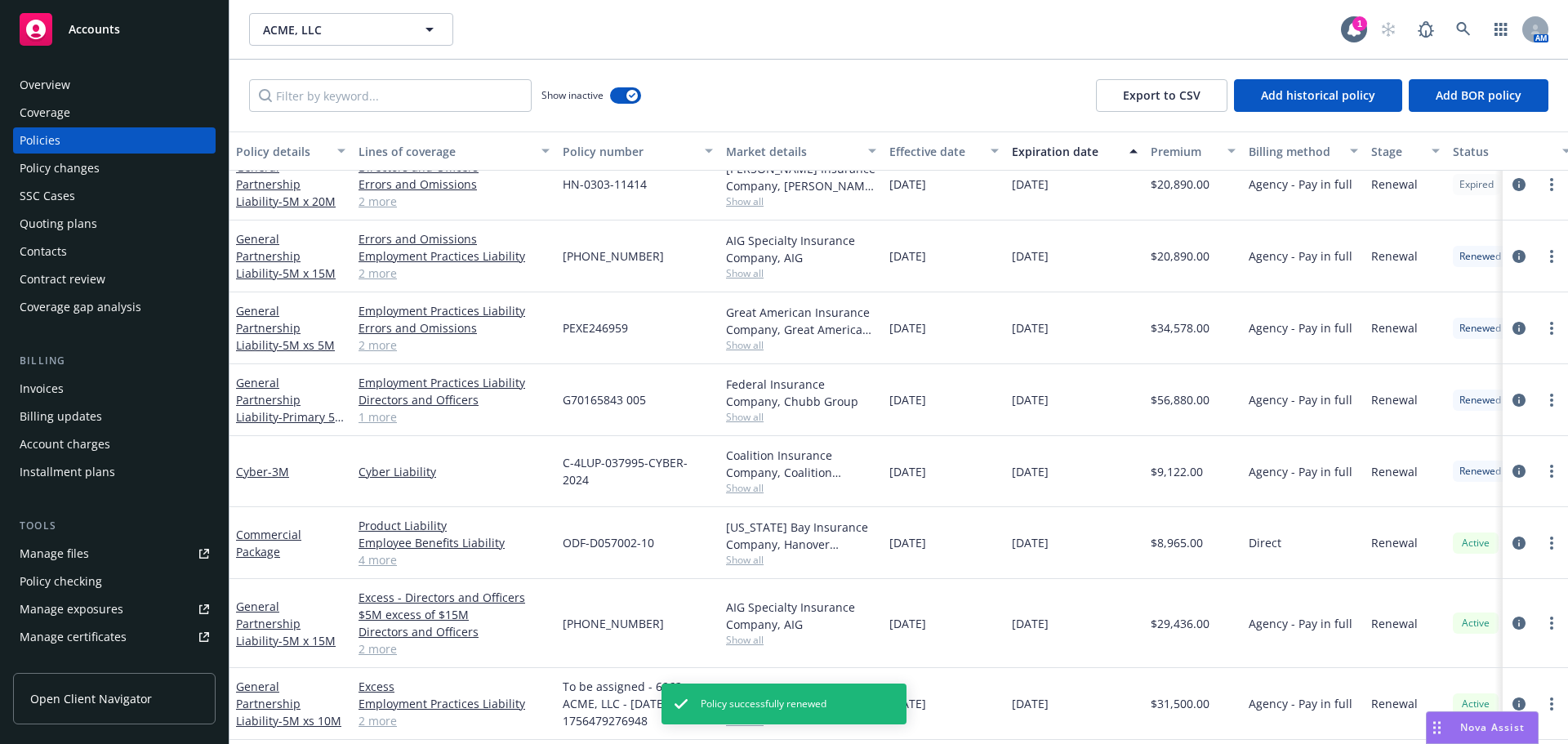
scroll to position [1661, 0]
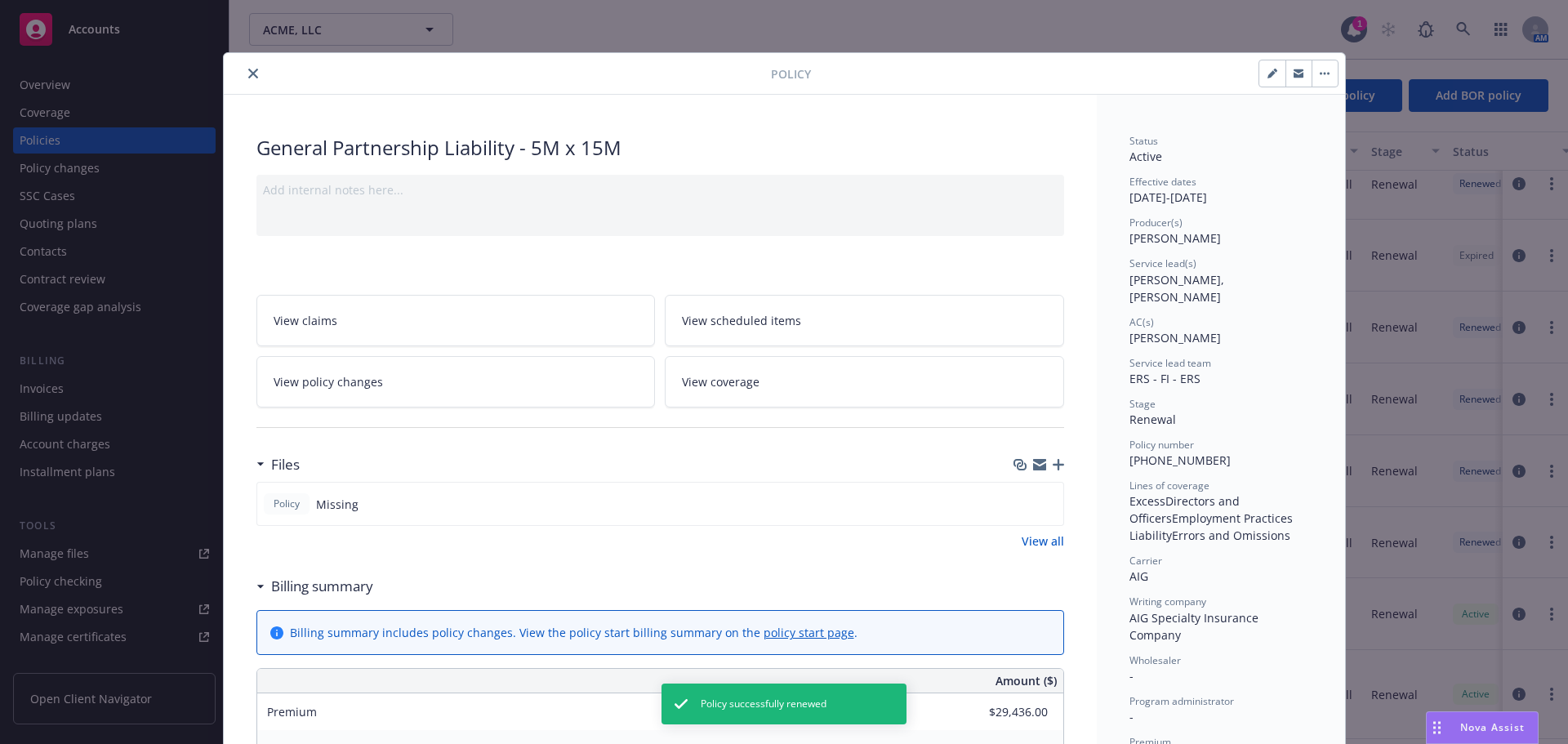
click at [248, 76] on icon "close" at bounding box center [253, 74] width 10 height 10
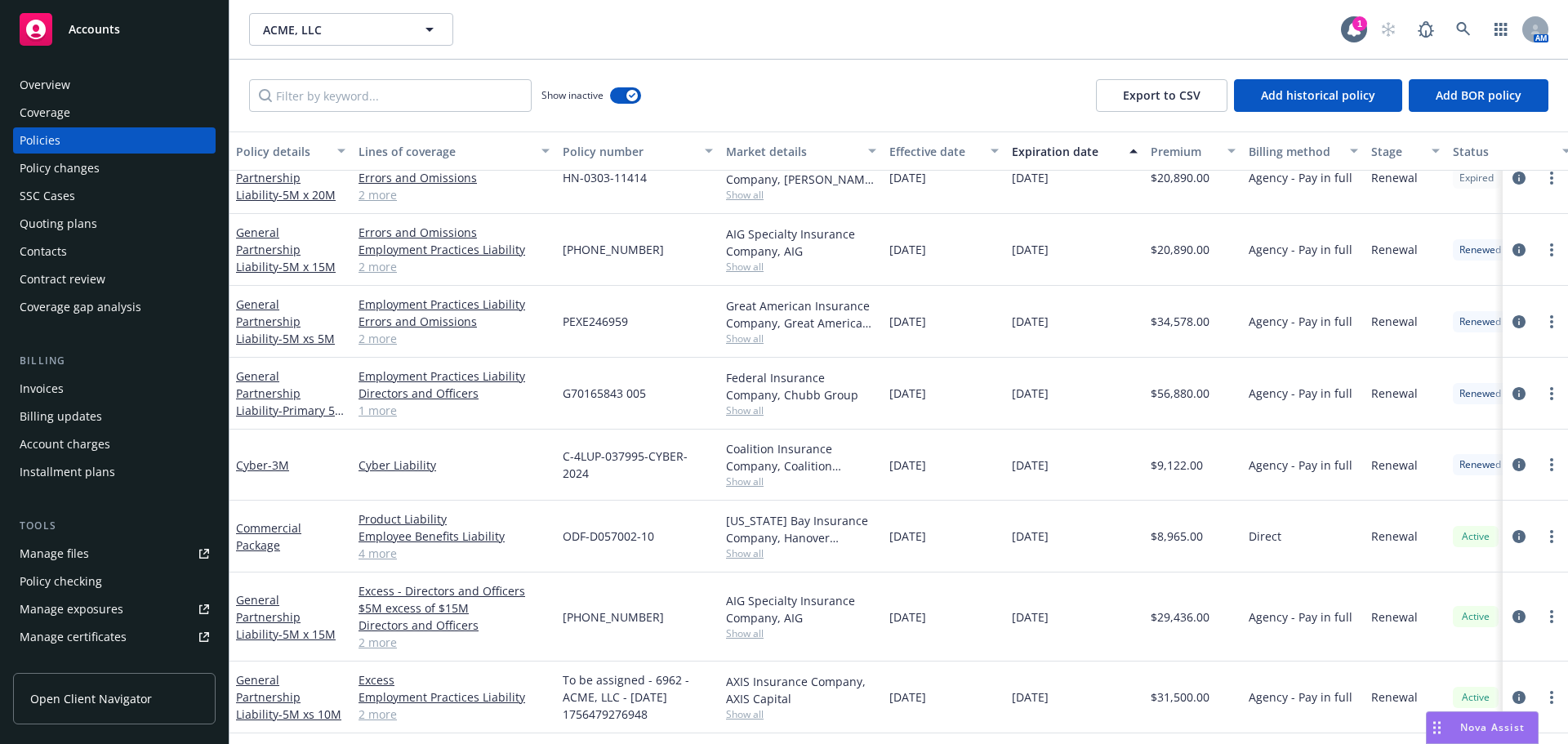
scroll to position [1651, 0]
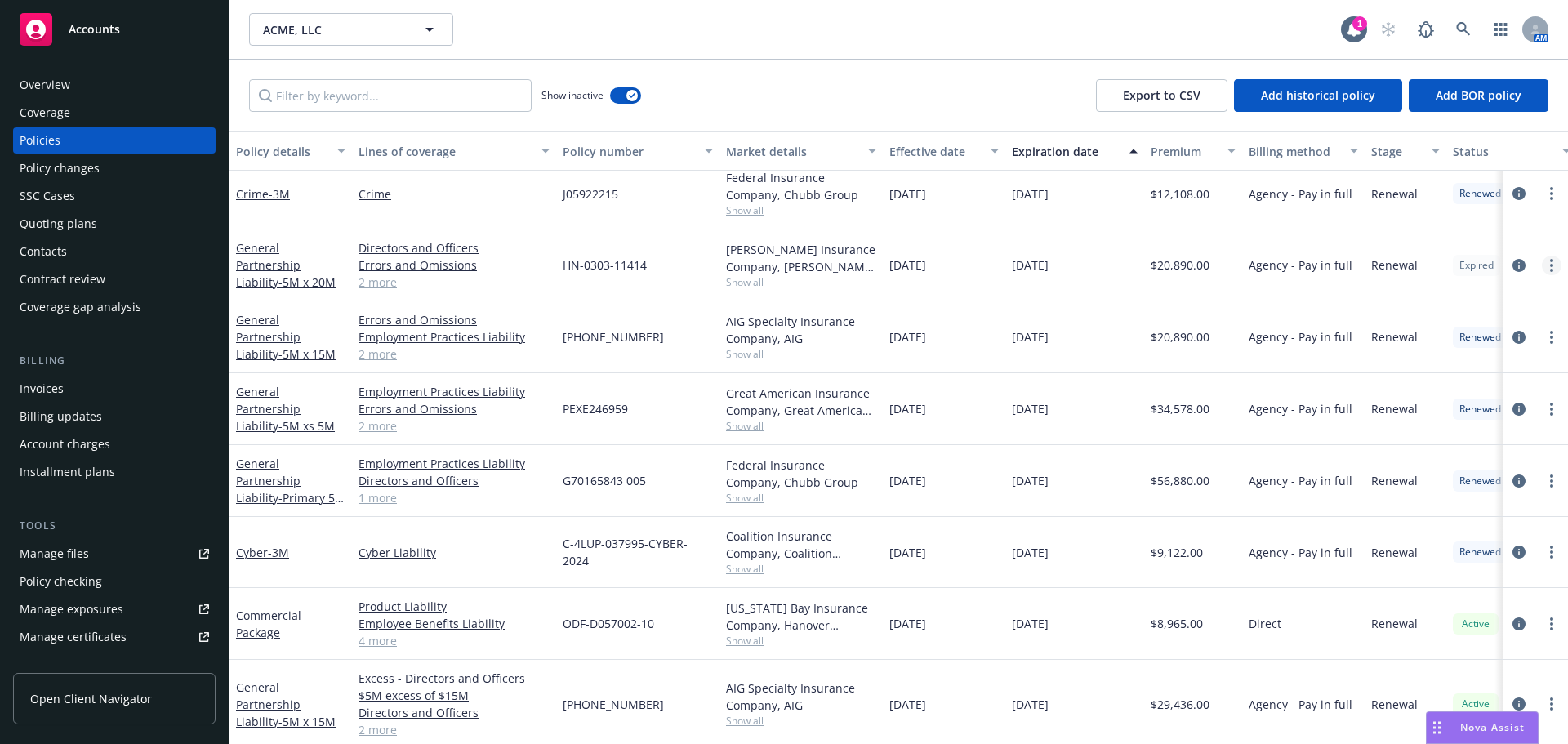
click at [1542, 263] on link "more" at bounding box center [1551, 265] width 19 height 19
click at [1471, 330] on link "Renew with incumbent" at bounding box center [1452, 331] width 192 height 33
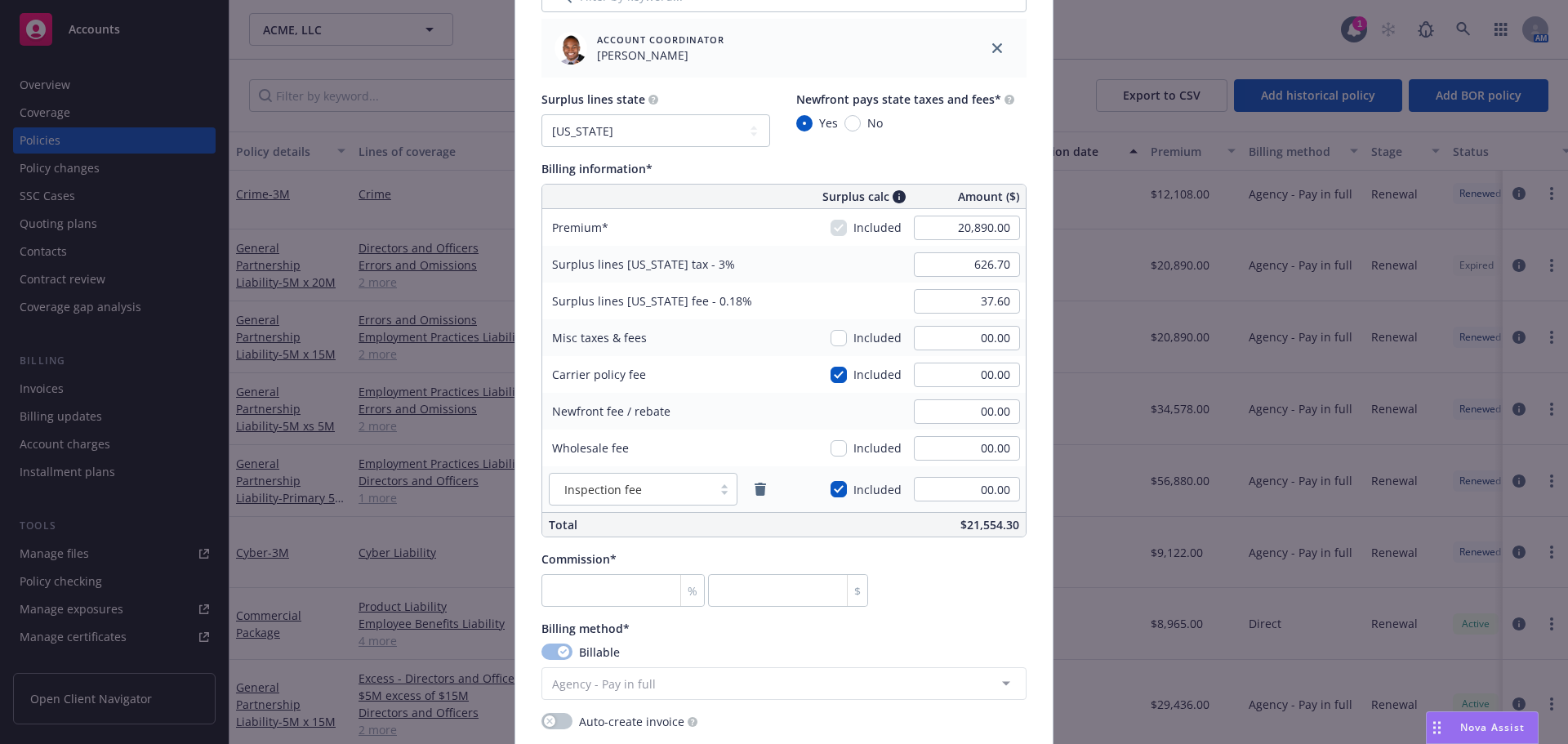
scroll to position [980, 0]
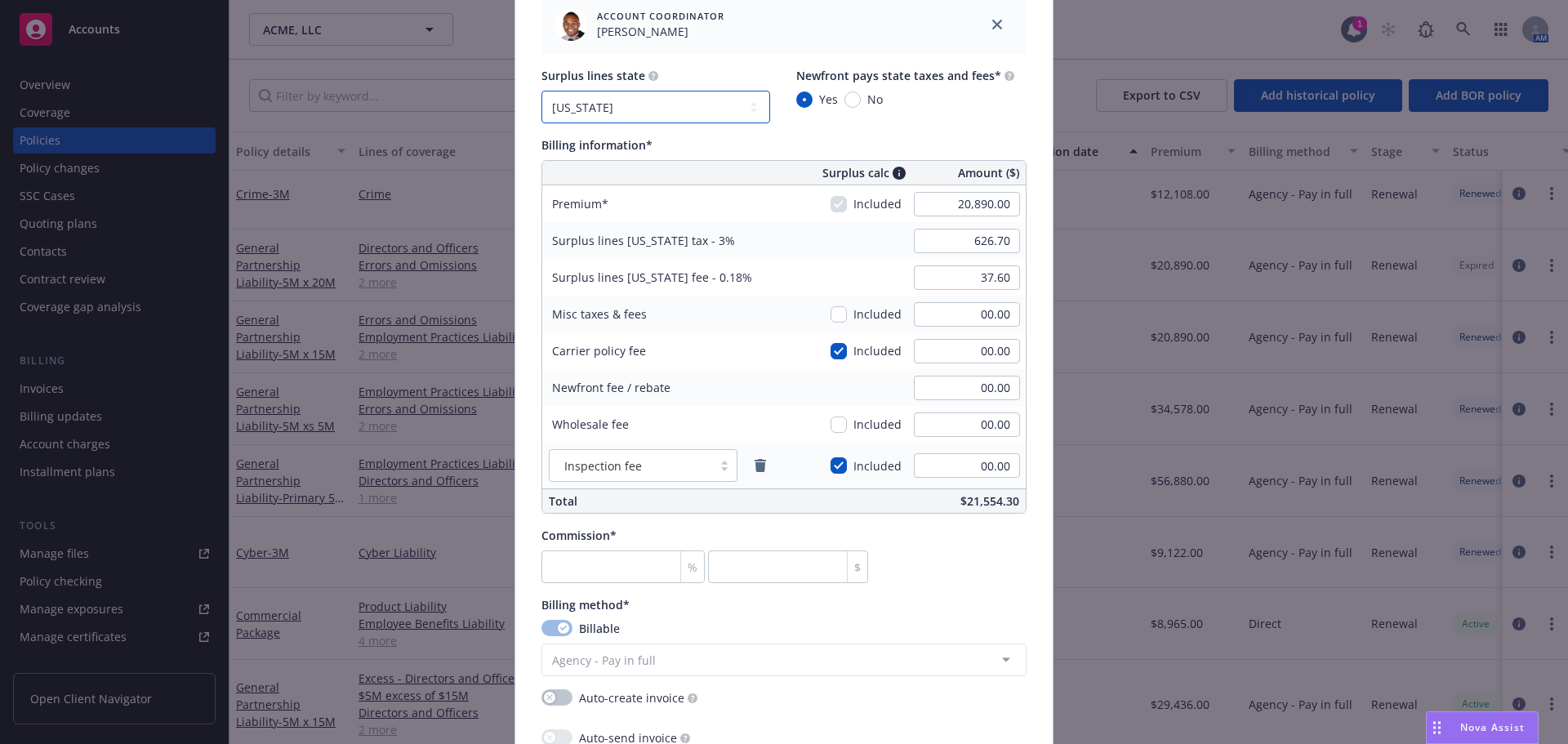
click at [668, 104] on select "No surplus lines state Alaska Alabama Arkansas Arizona California Colorado Conn…" at bounding box center [655, 106] width 229 height 33
click at [541, 90] on select "No surplus lines state Alaska Alabama Arkansas Arizona California Colorado Conn…" at bounding box center [655, 106] width 229 height 33
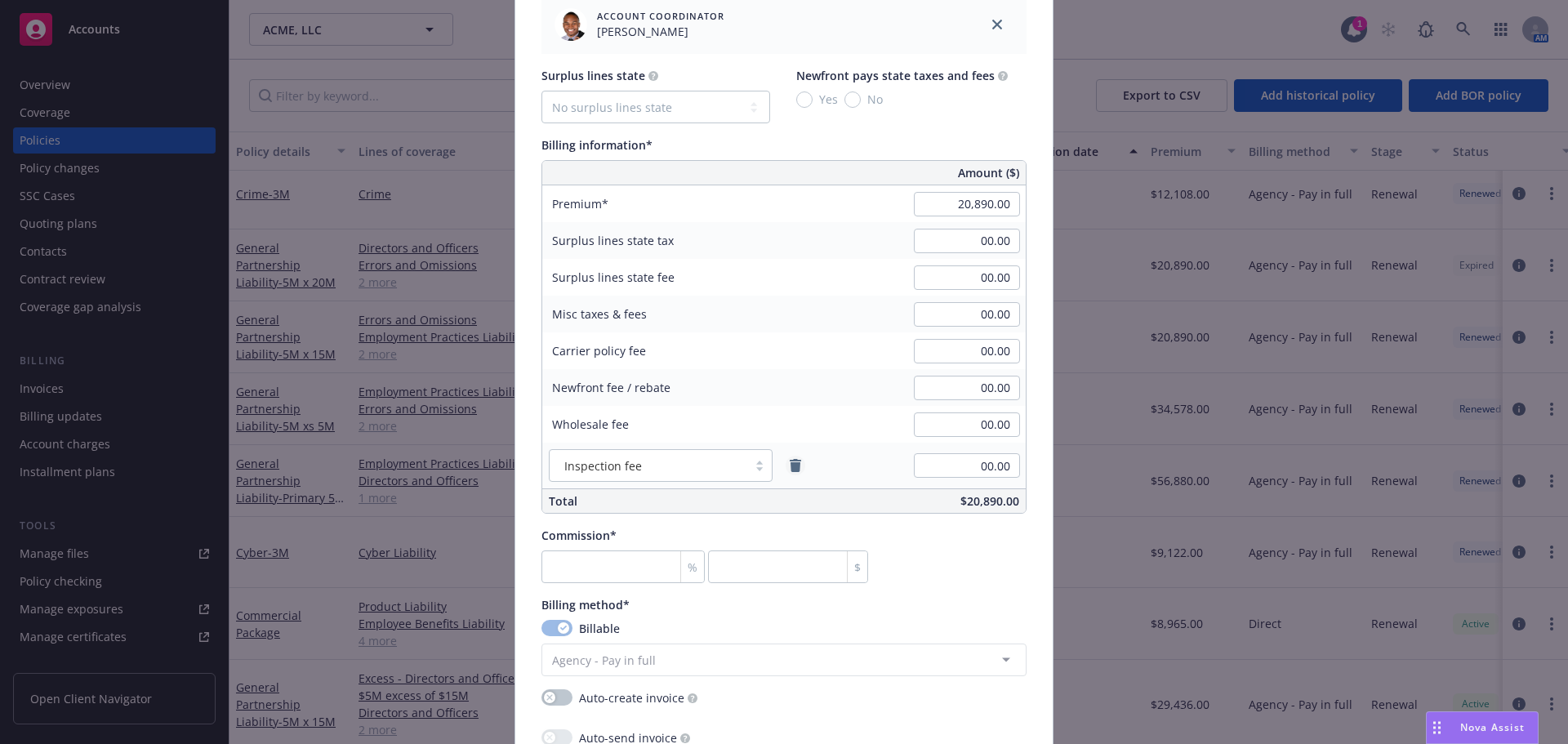
click at [792, 470] on icon "remove" at bounding box center [796, 466] width 12 height 13
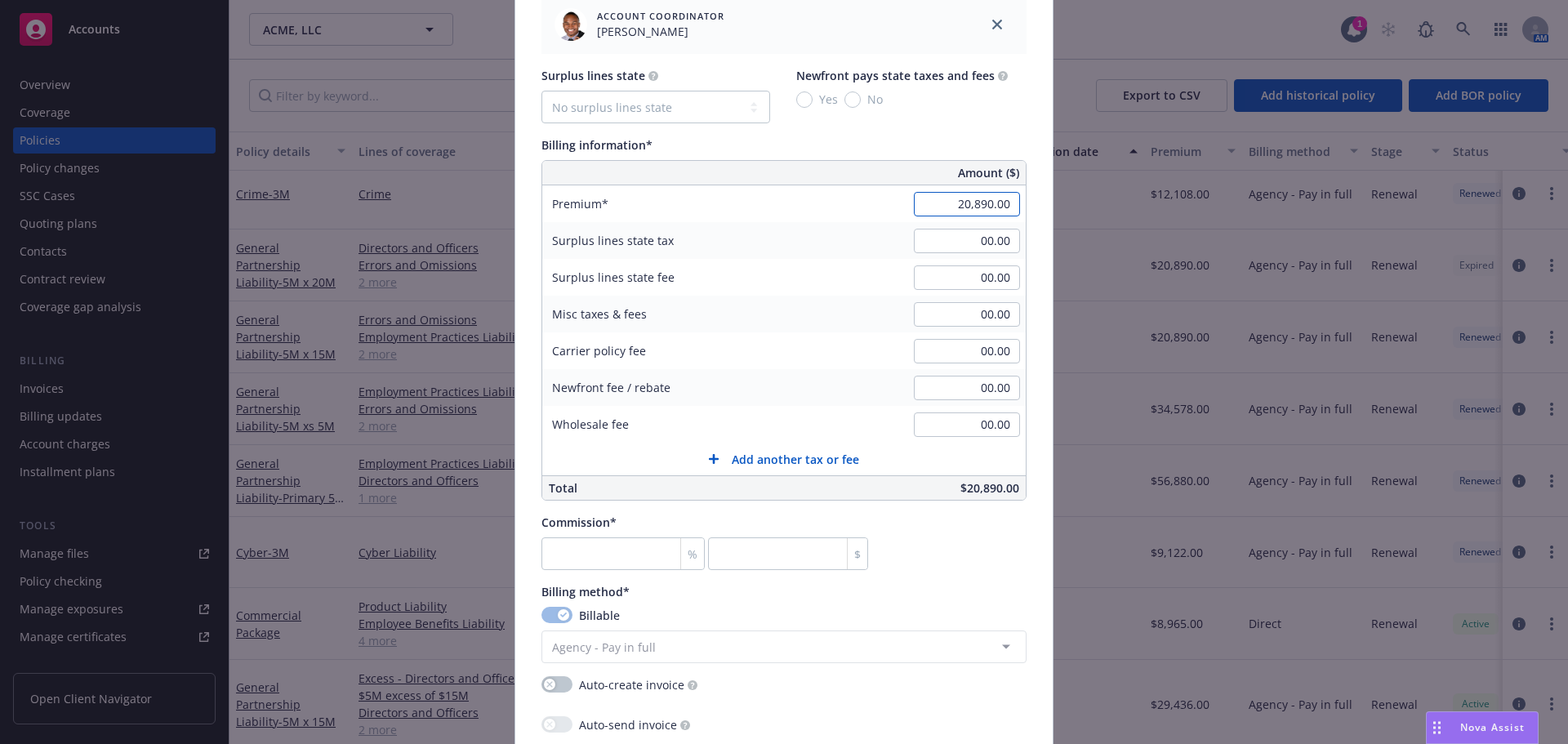
click at [936, 204] on input "20,890.00" at bounding box center [967, 204] width 106 height 24
click at [953, 537] on div "Commission* % $" at bounding box center [783, 541] width 485 height 56
click at [632, 549] on input "number" at bounding box center [622, 553] width 163 height 33
click at [955, 554] on div "Commission* 15 % 4238.85 $" at bounding box center [783, 541] width 485 height 56
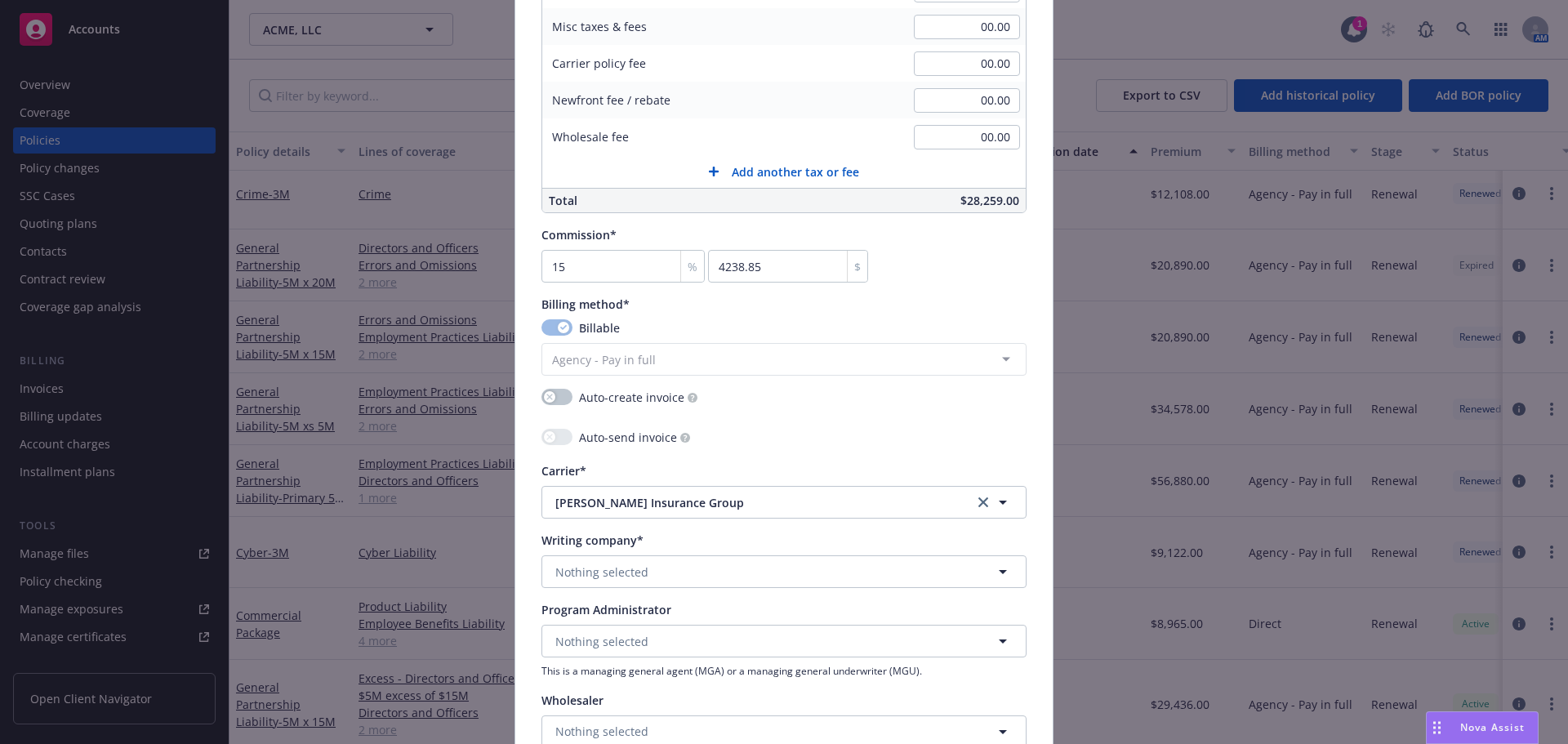
scroll to position [1307, 0]
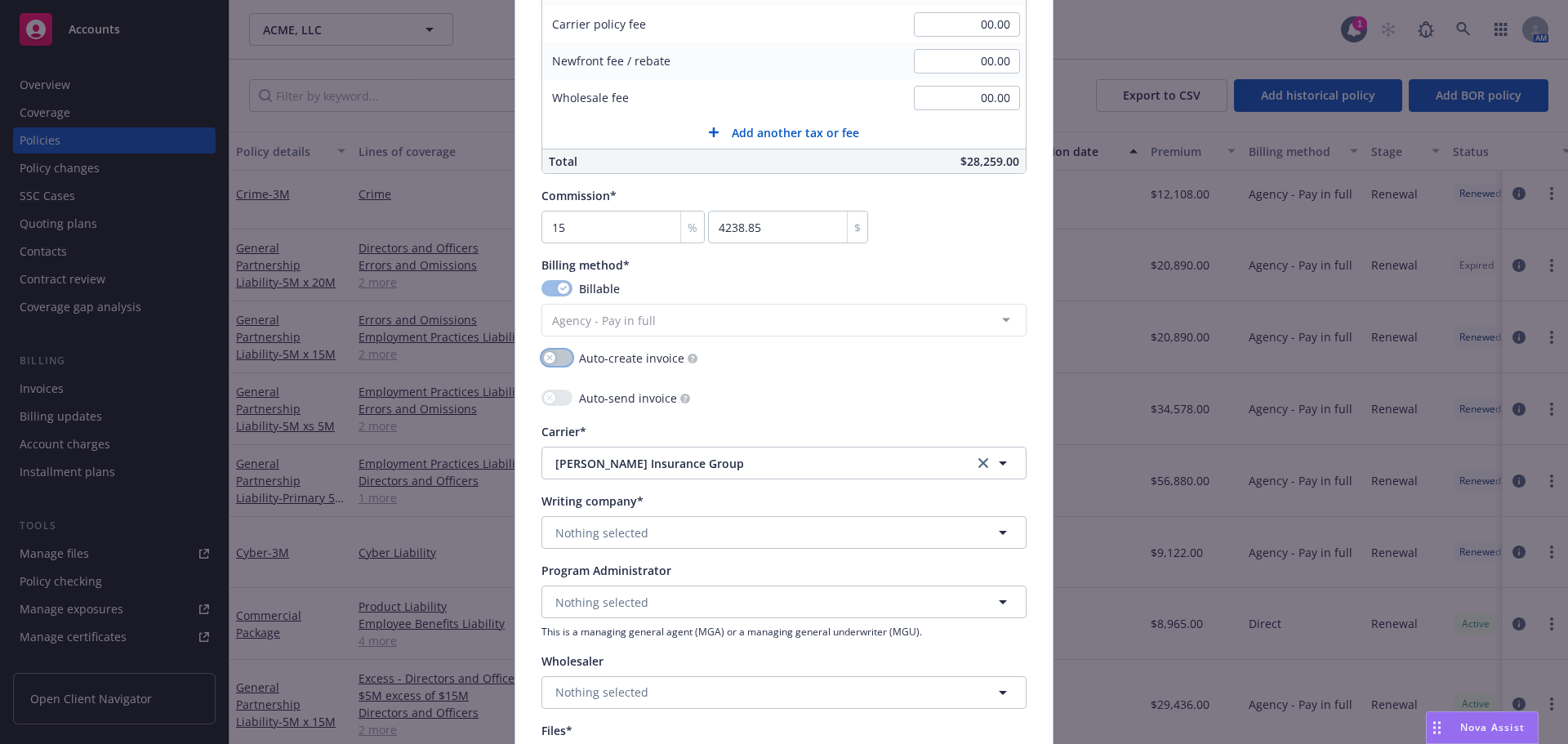
click at [551, 356] on button "button" at bounding box center [556, 357] width 31 height 16
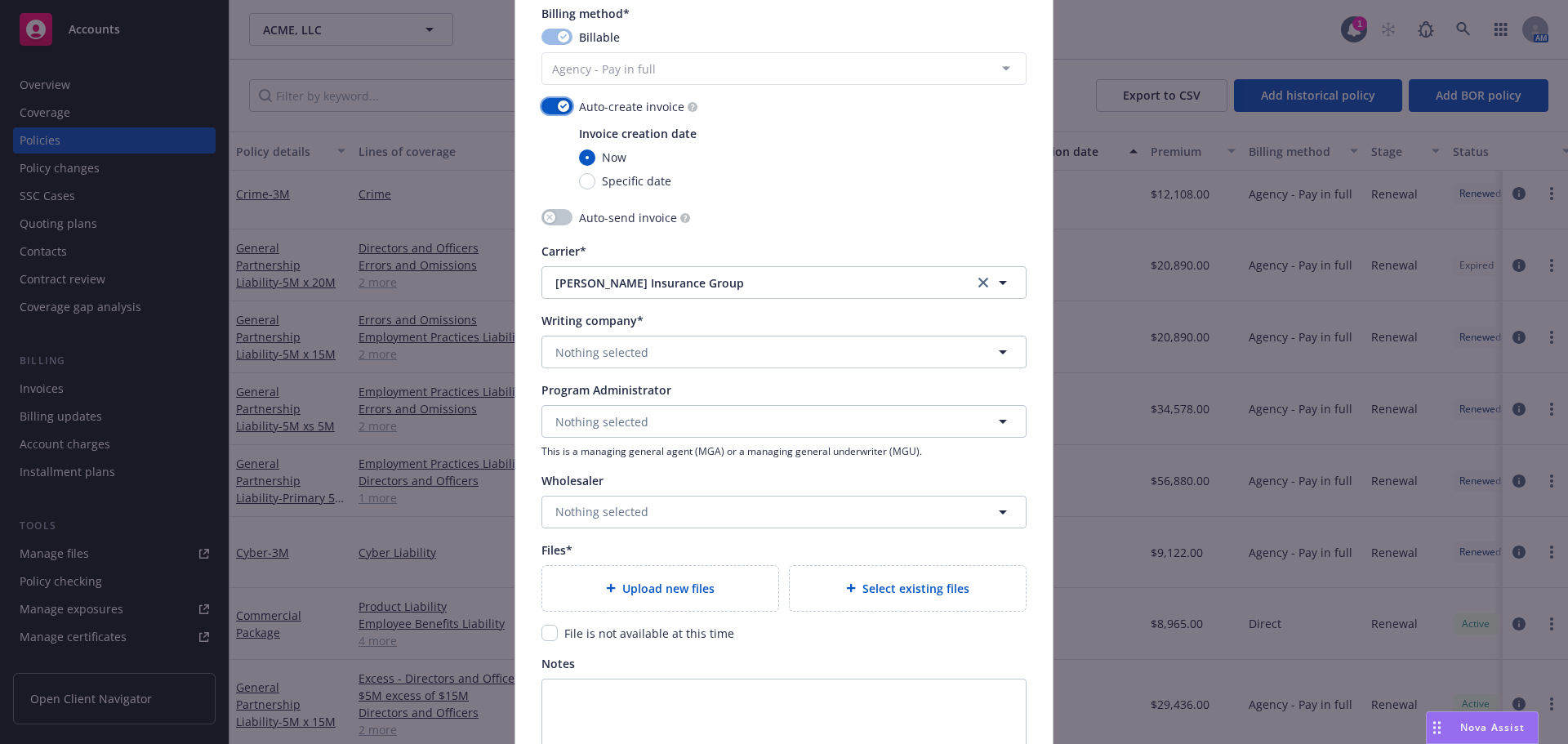
scroll to position [1634, 0]
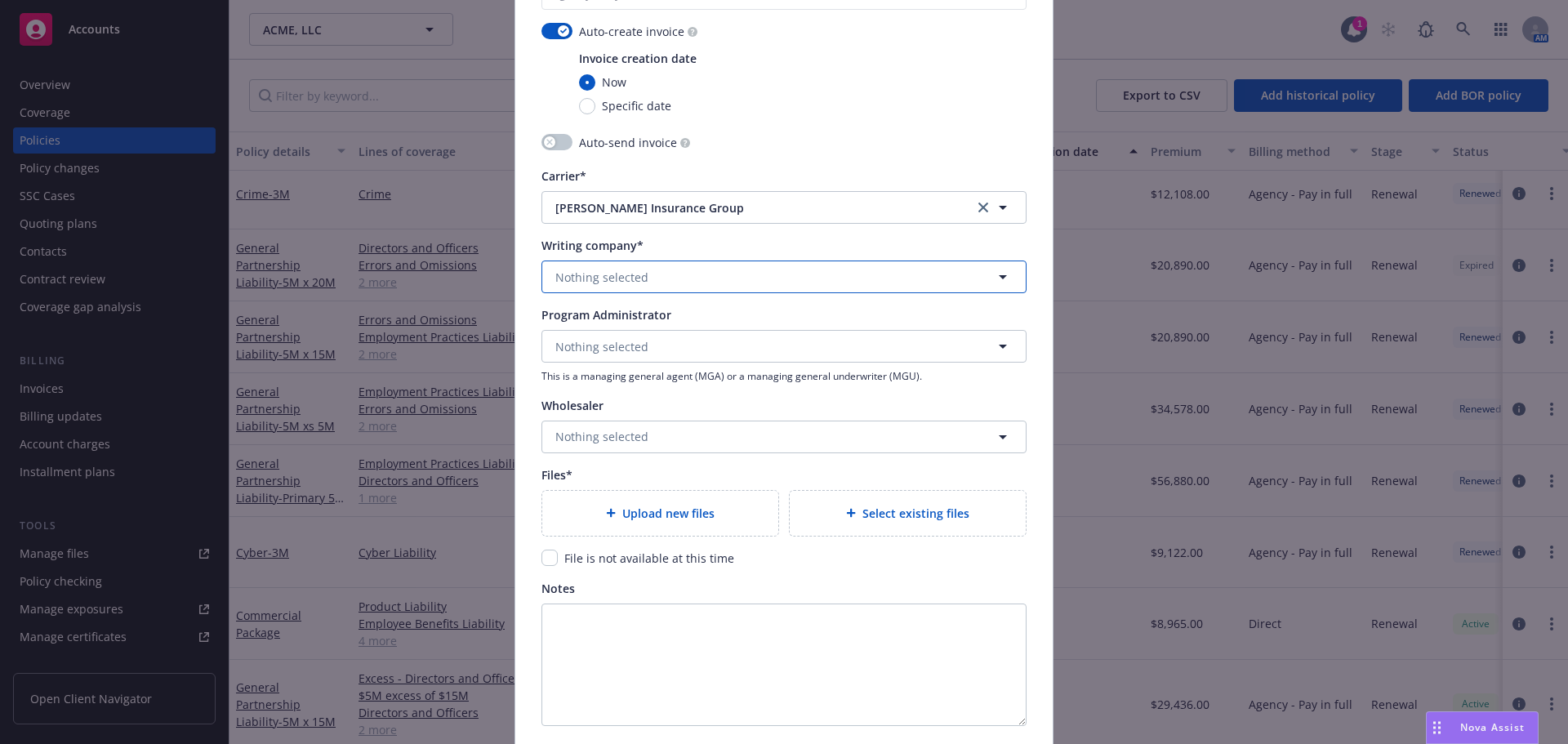
click at [586, 282] on span "Nothing selected" at bounding box center [601, 277] width 93 height 17
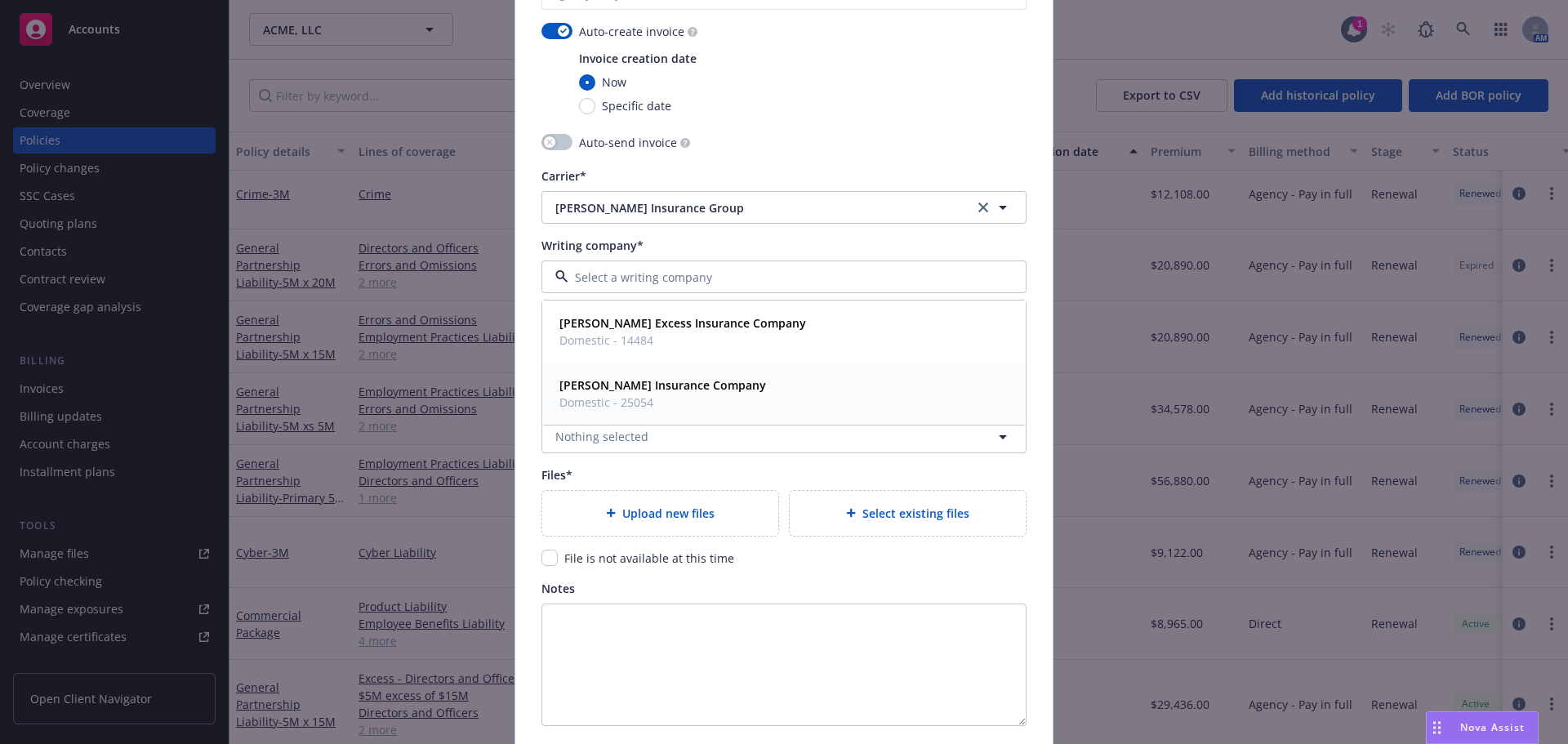
click at [616, 399] on span "Domestic - 25054" at bounding box center [663, 402] width 207 height 17
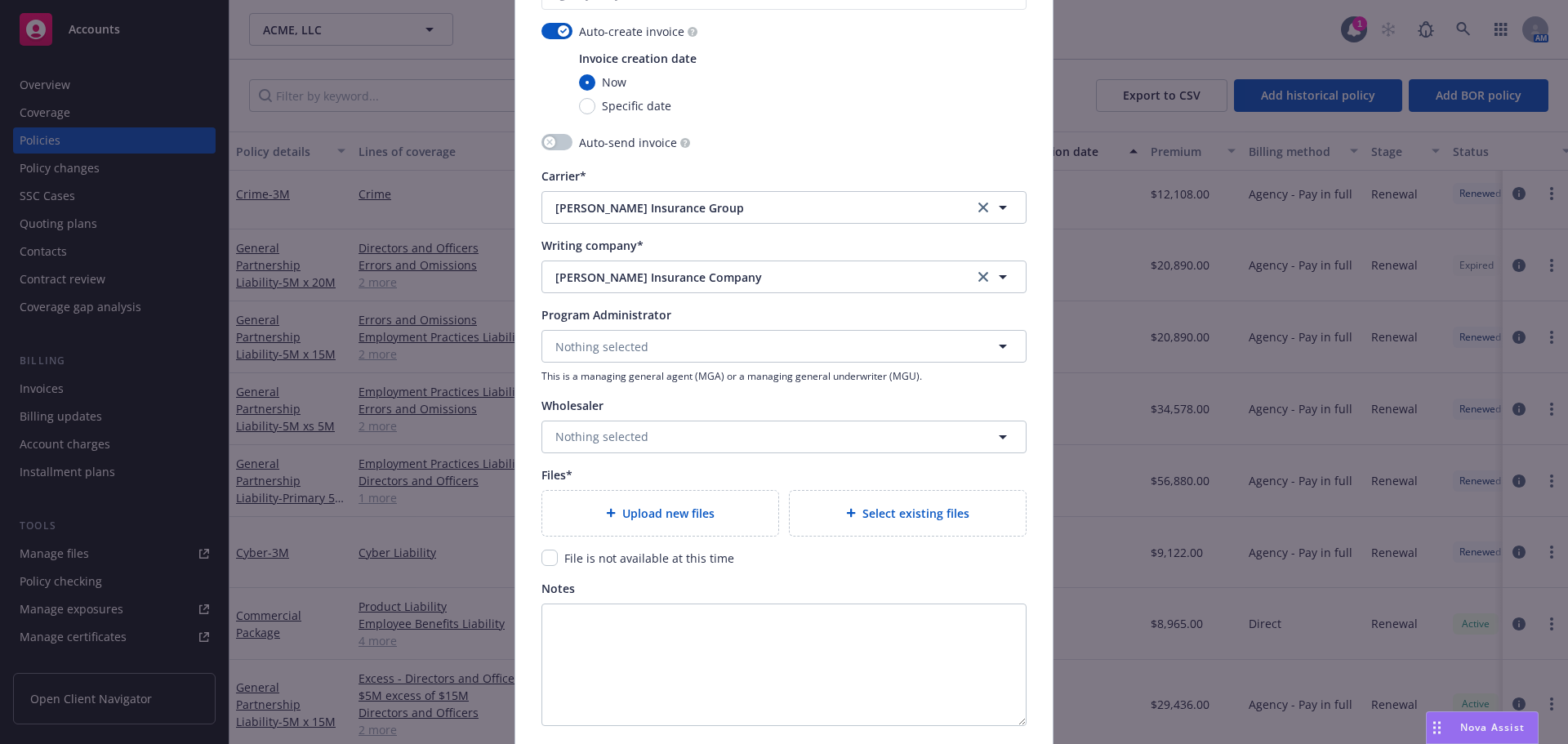
scroll to position [1768, 0]
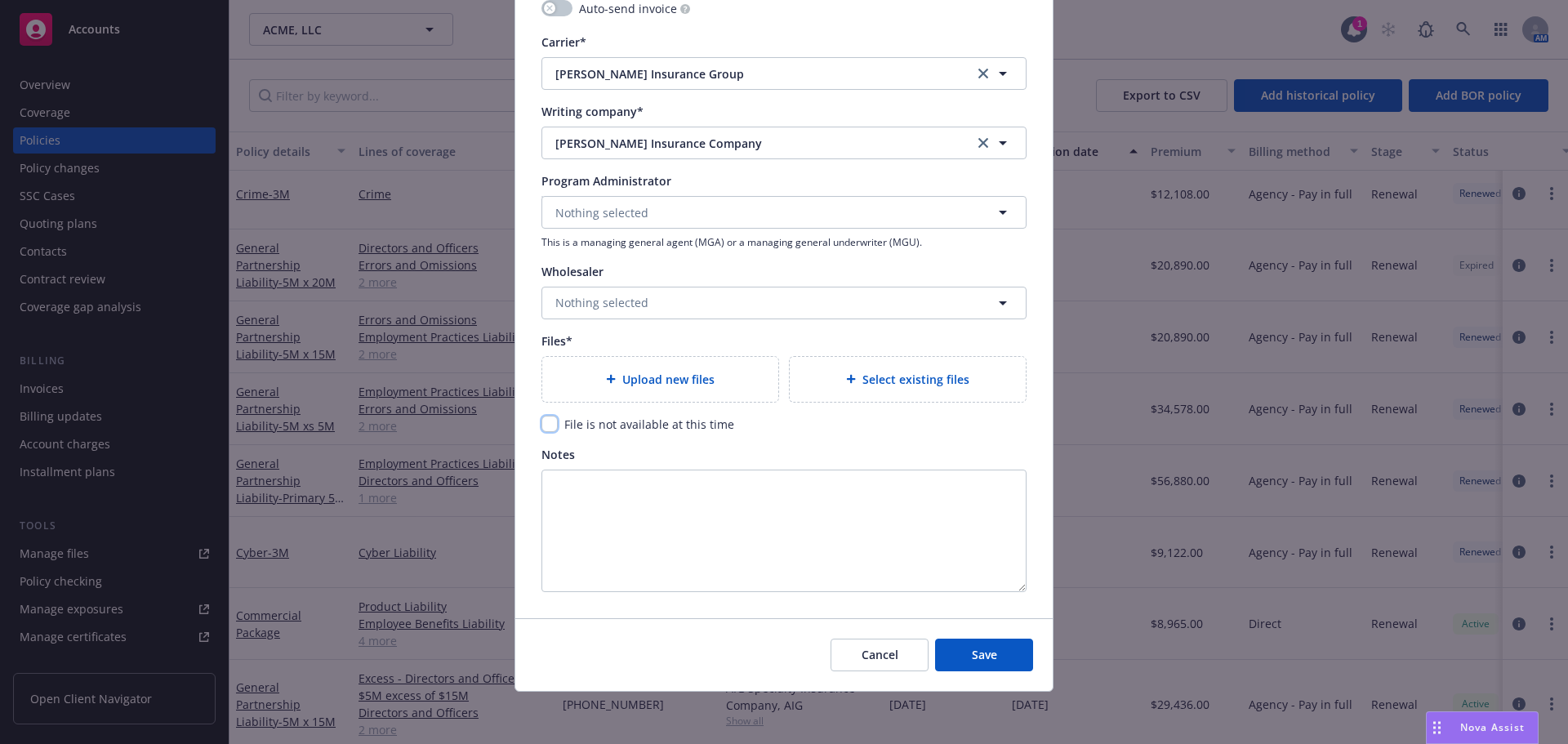
click at [544, 428] on input "checkbox" at bounding box center [549, 423] width 16 height 16
click at [969, 668] on button "Save" at bounding box center [983, 654] width 98 height 33
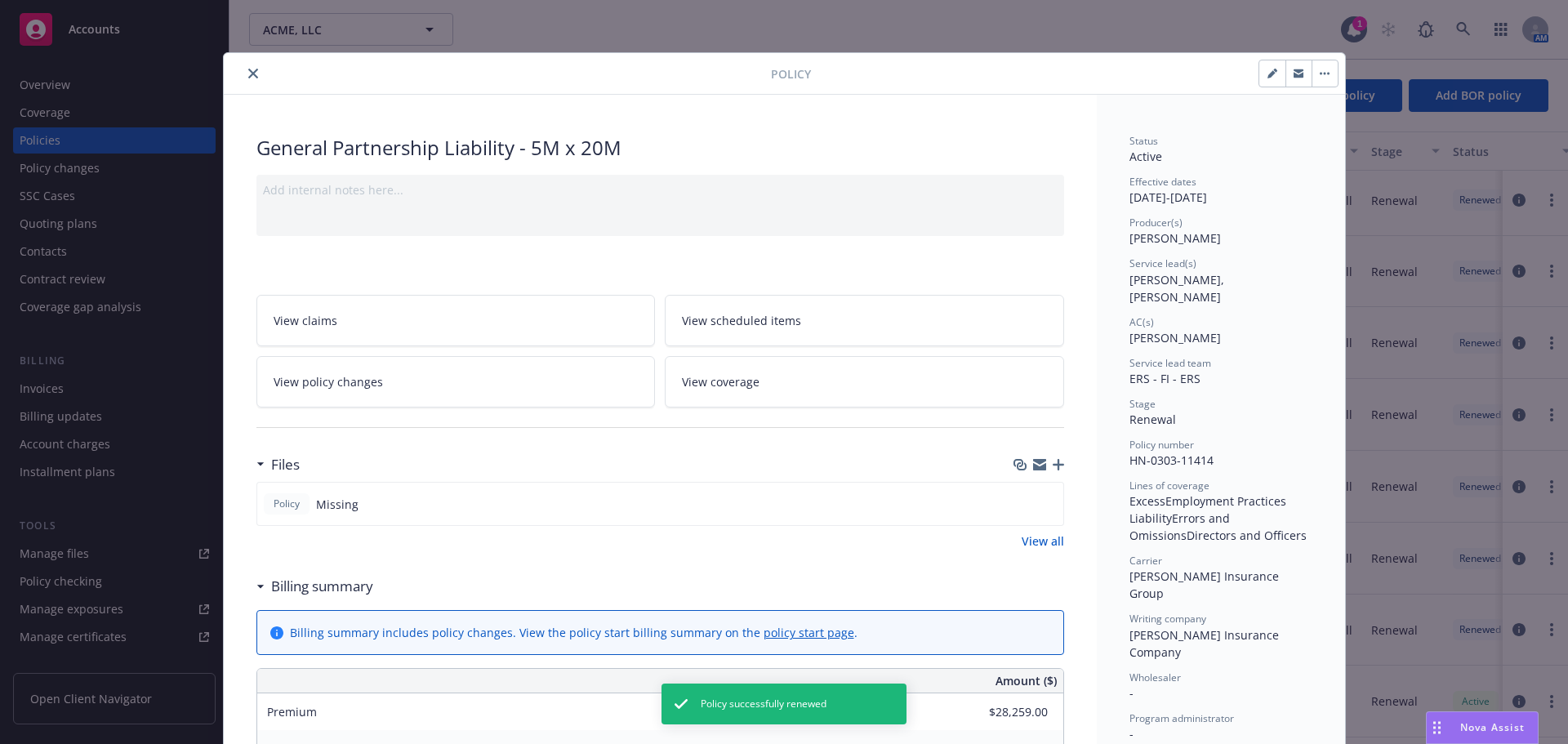
click at [248, 80] on button "close" at bounding box center [253, 73] width 19 height 19
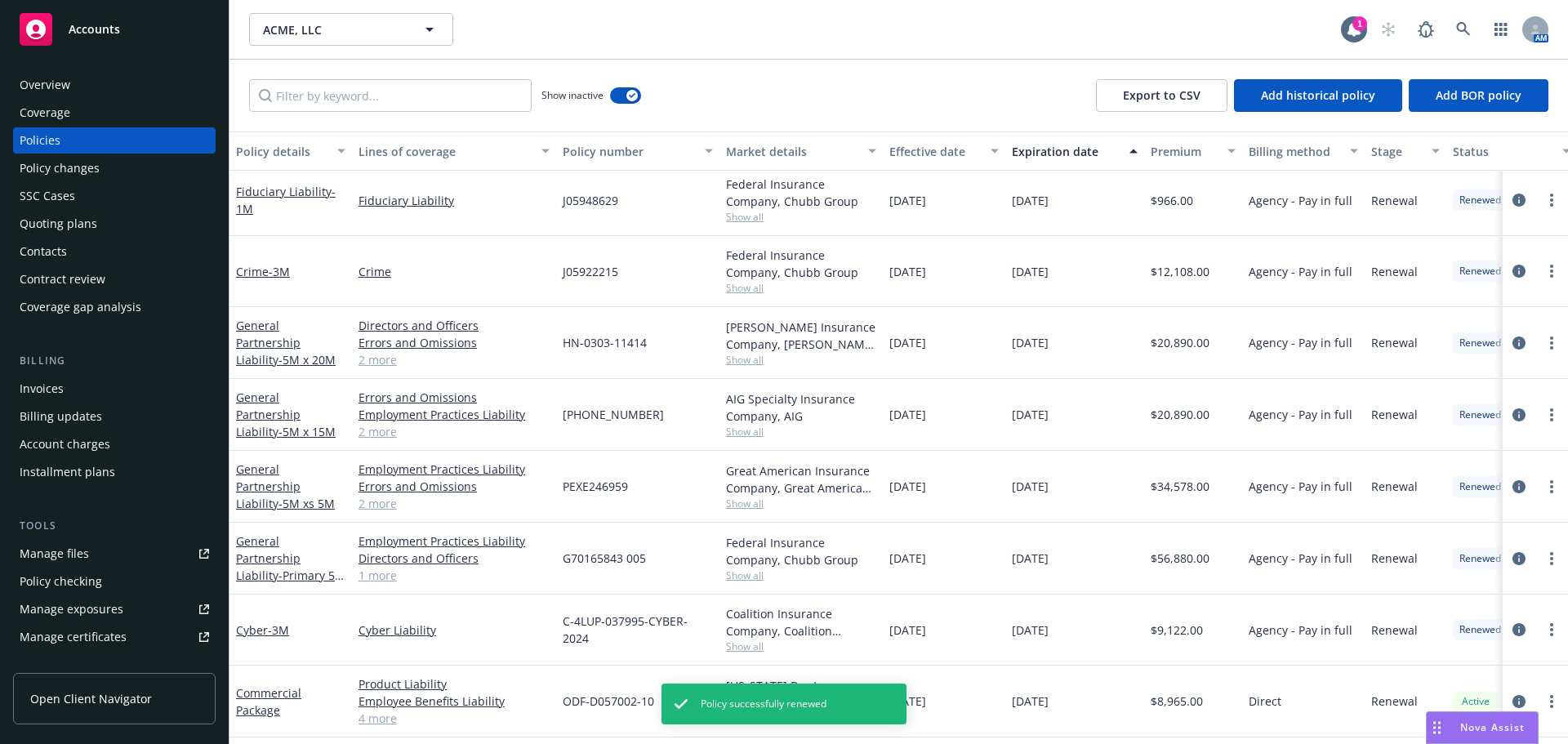
click at [618, 105] on div "Show inactive" at bounding box center [591, 96] width 100 height 33
click at [620, 96] on button "button" at bounding box center [625, 95] width 31 height 16
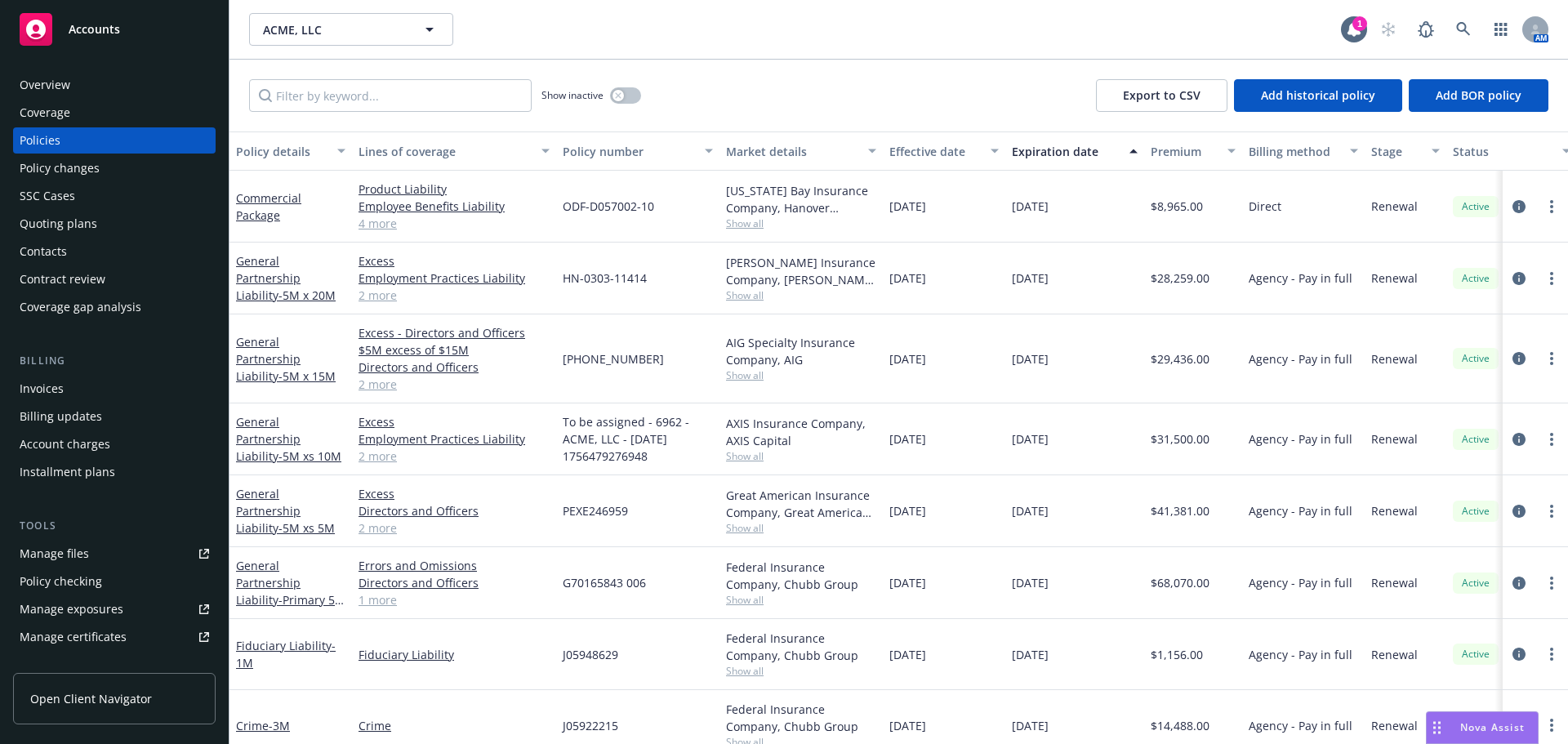
click at [111, 85] on div "Overview" at bounding box center [114, 85] width 189 height 26
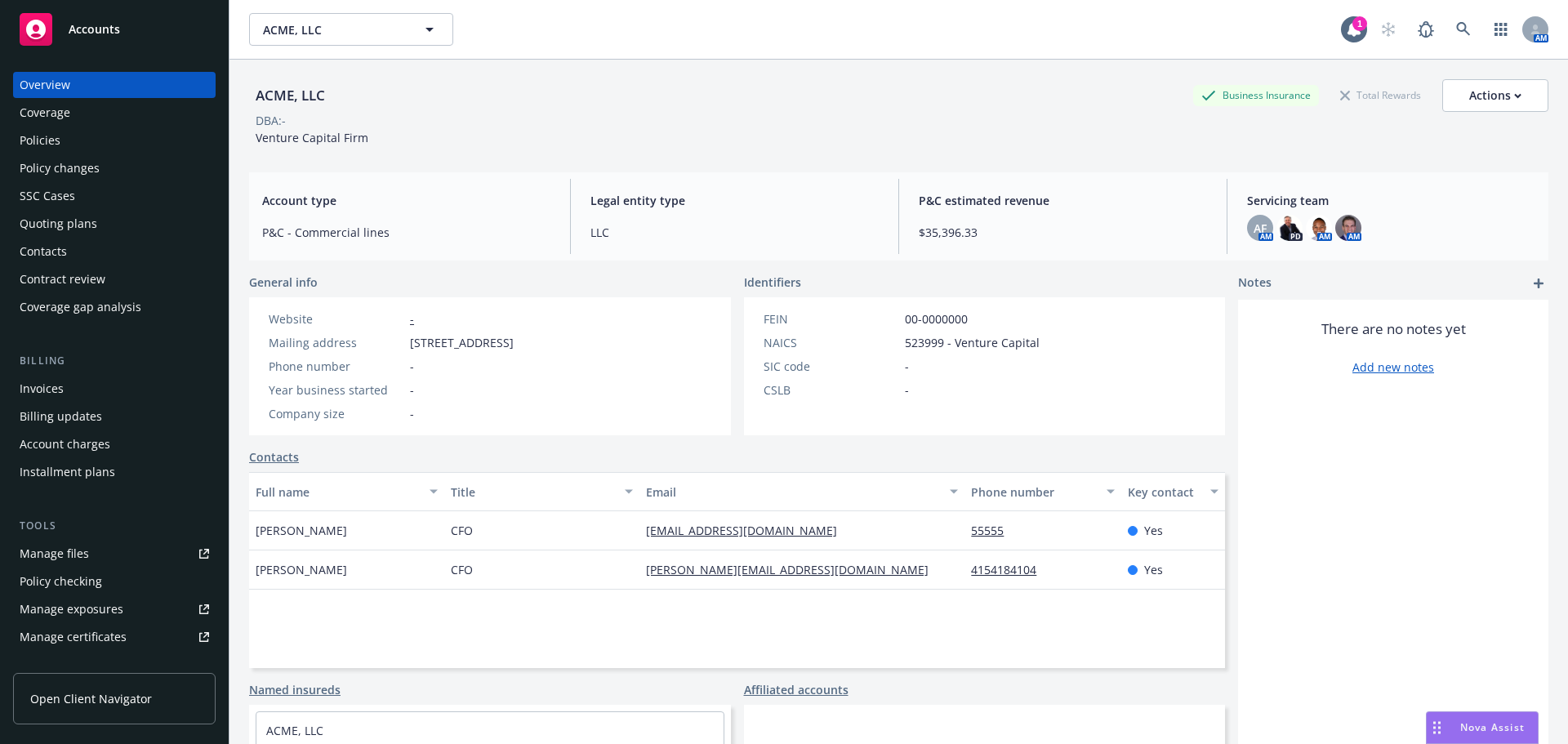
click at [63, 35] on div "Accounts" at bounding box center [114, 29] width 189 height 33
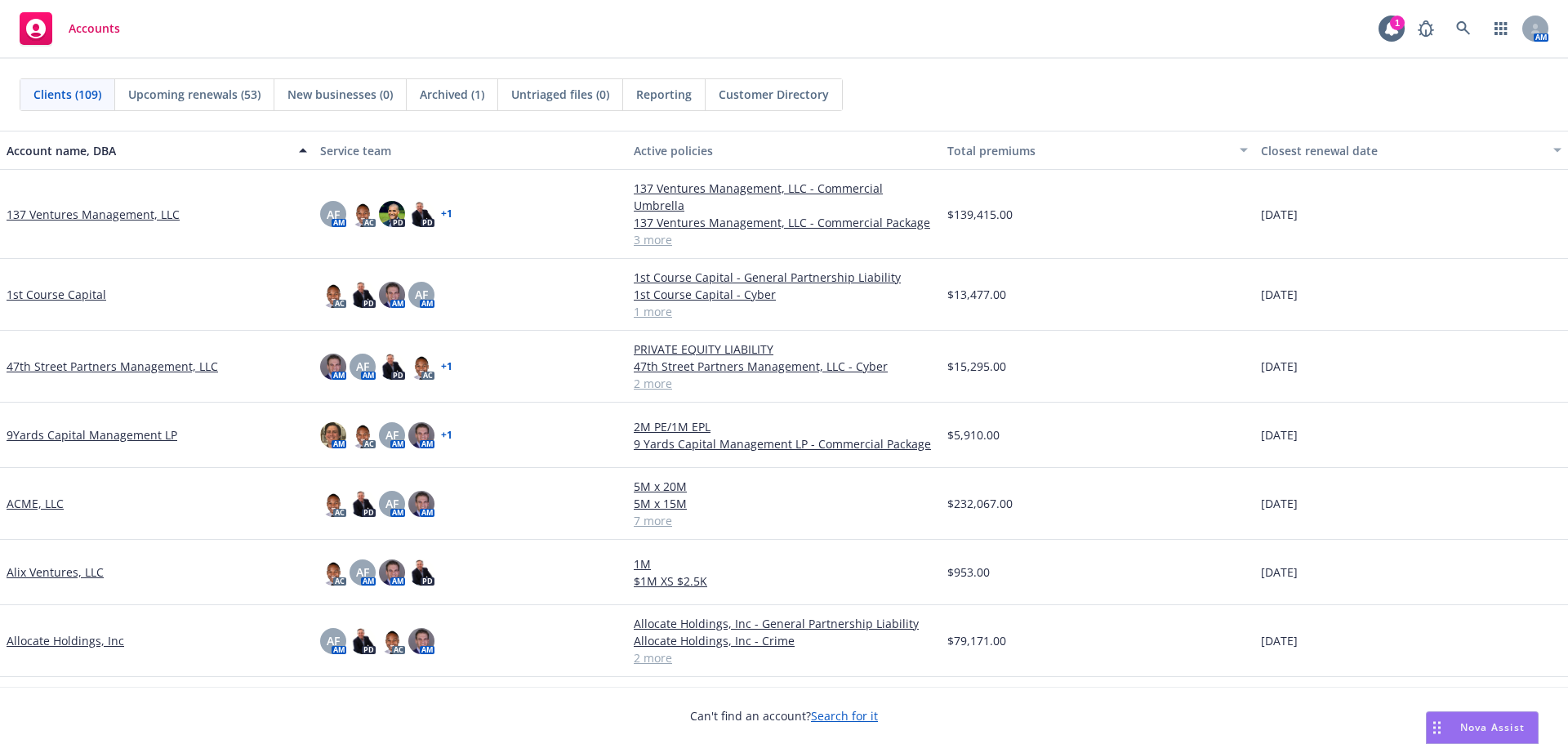
click at [663, 102] on span "Reporting" at bounding box center [663, 94] width 55 height 17
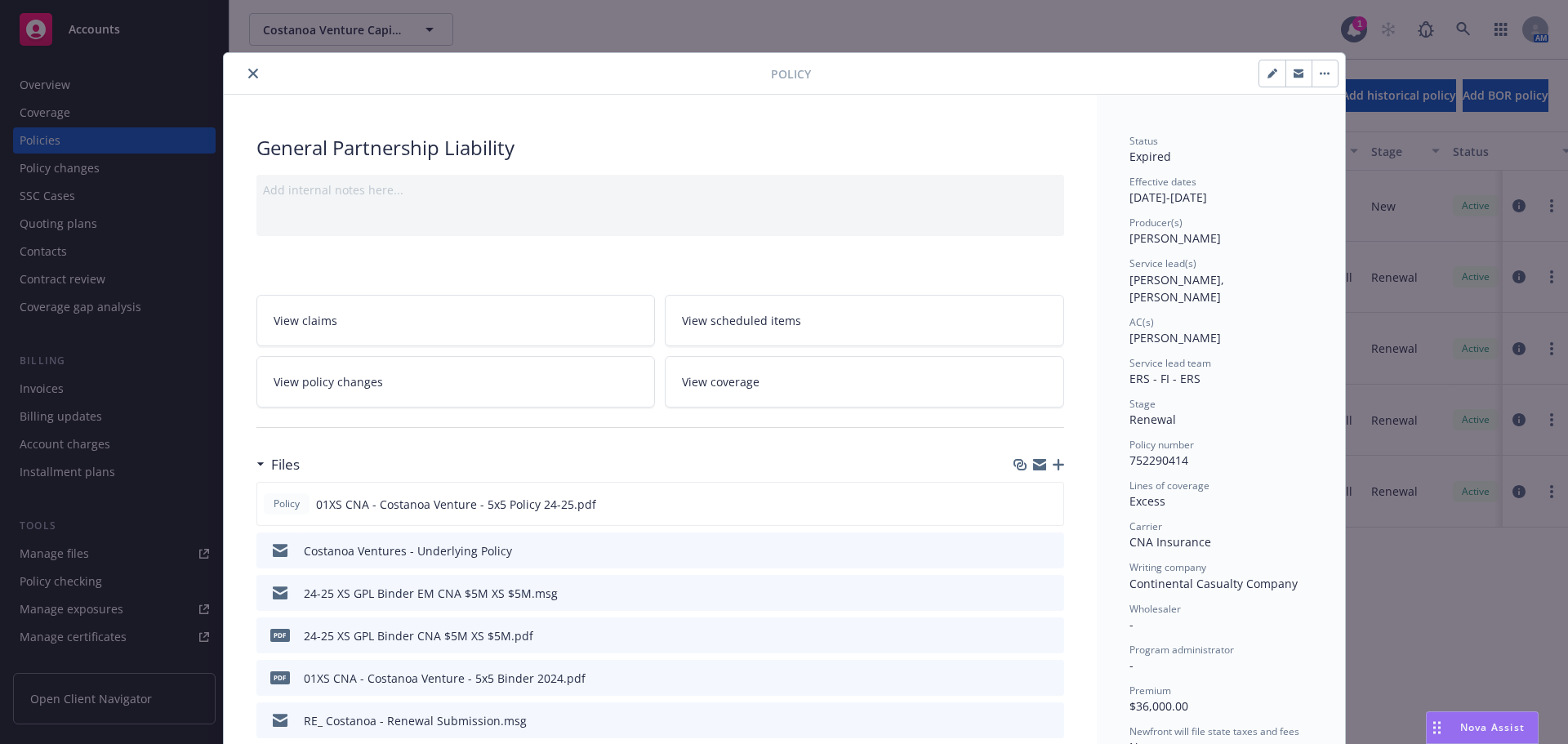
click at [1323, 74] on button "button" at bounding box center [1324, 73] width 26 height 26
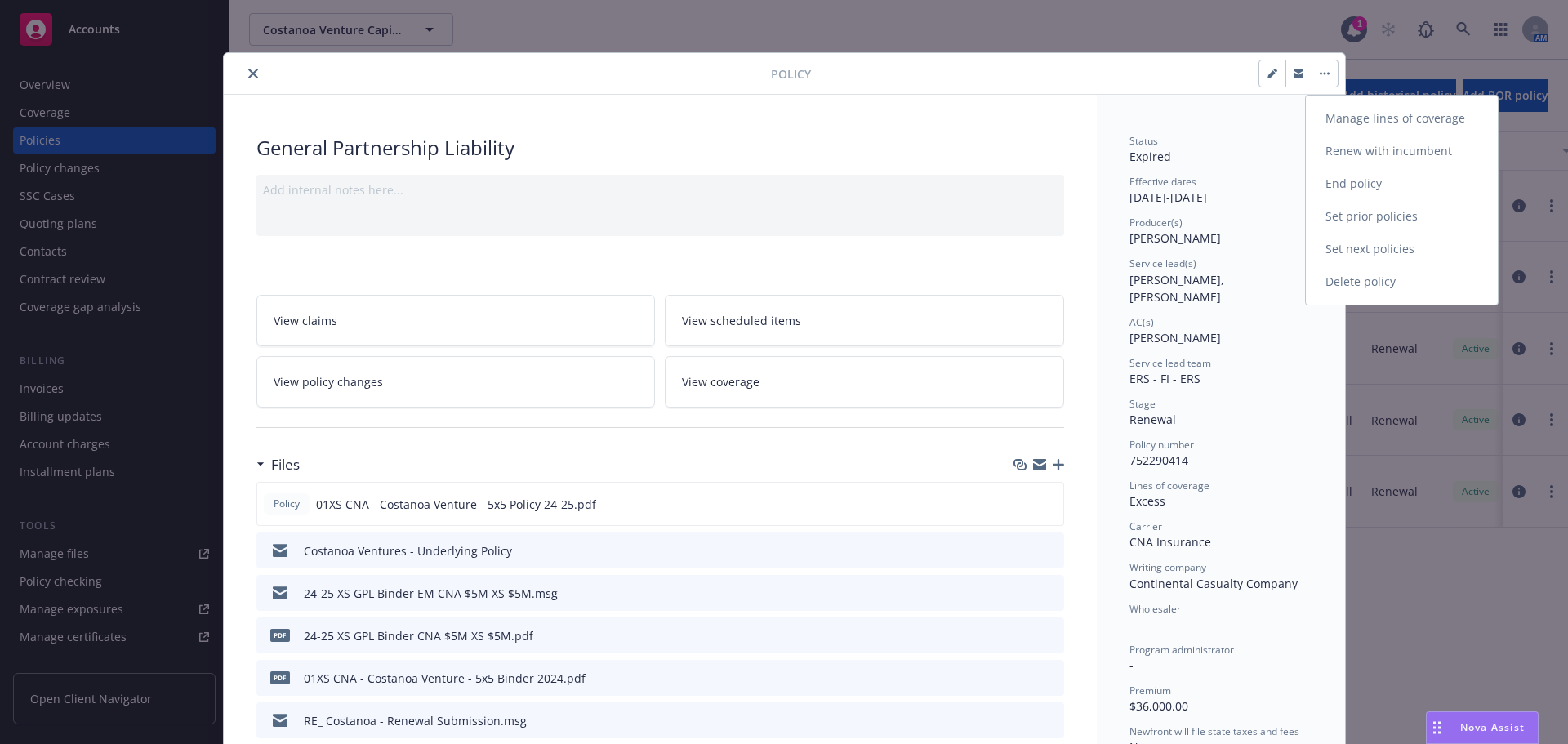
click at [1373, 245] on link "Set next policies" at bounding box center [1401, 249] width 192 height 33
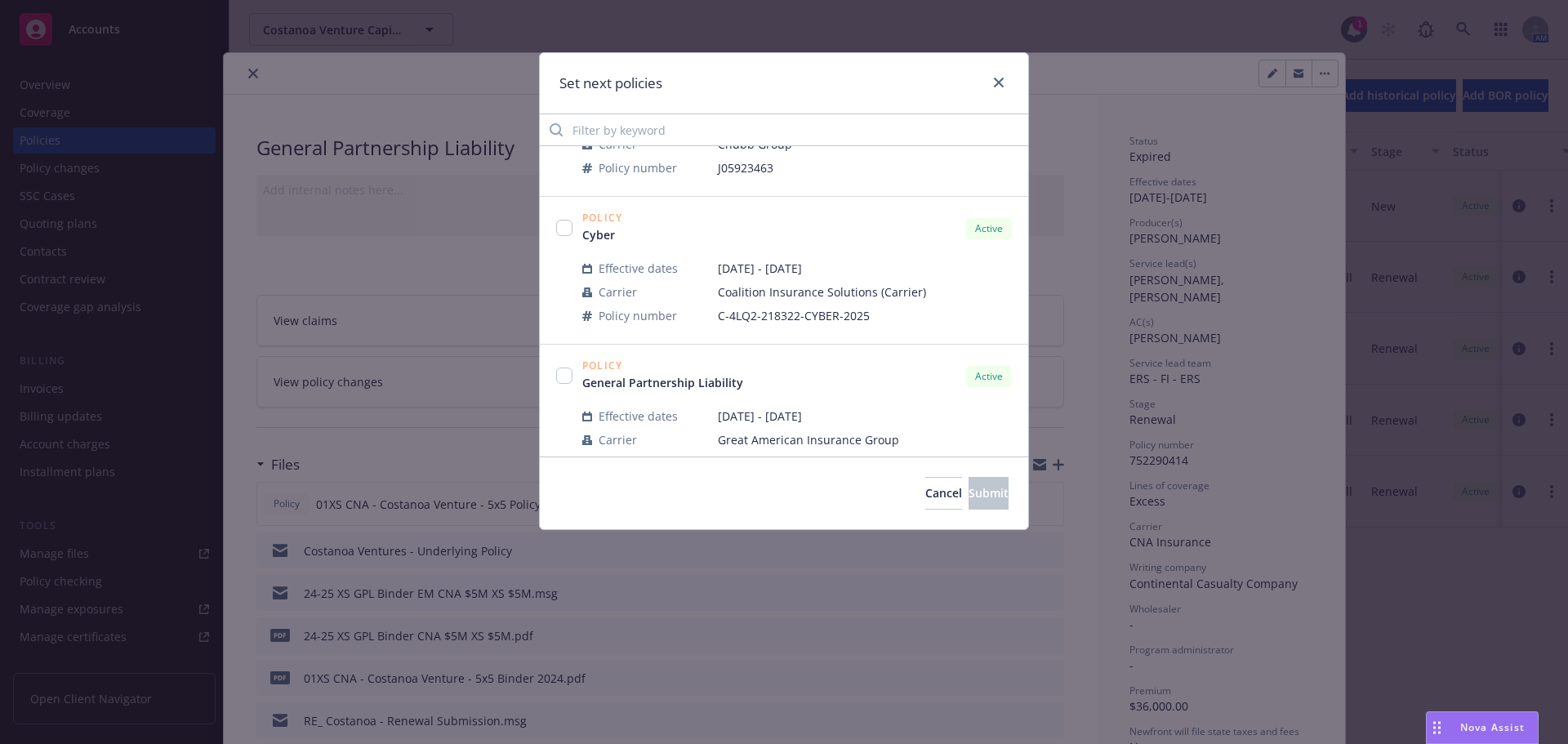
scroll to position [294, 0]
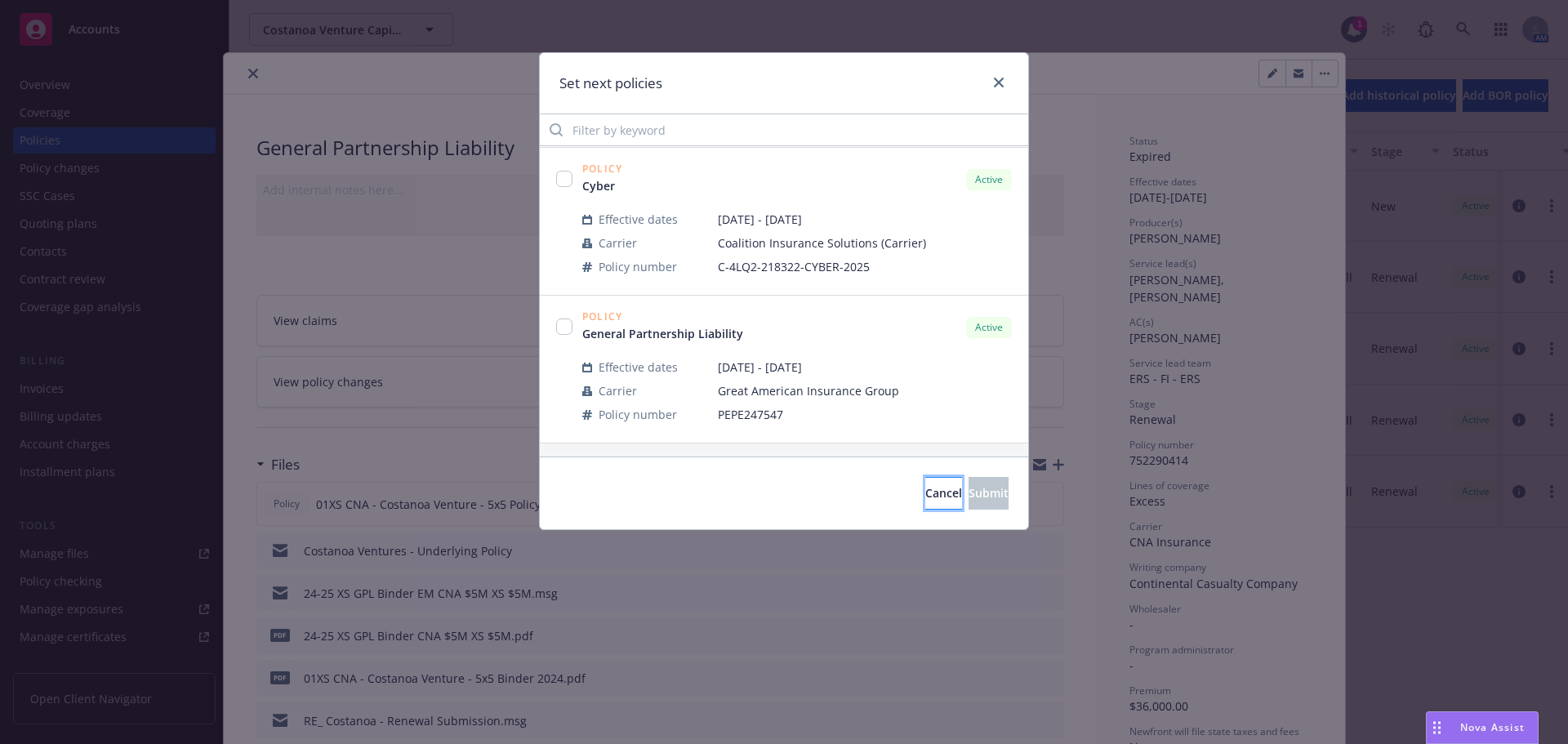
click at [926, 500] on button "Cancel" at bounding box center [944, 493] width 37 height 33
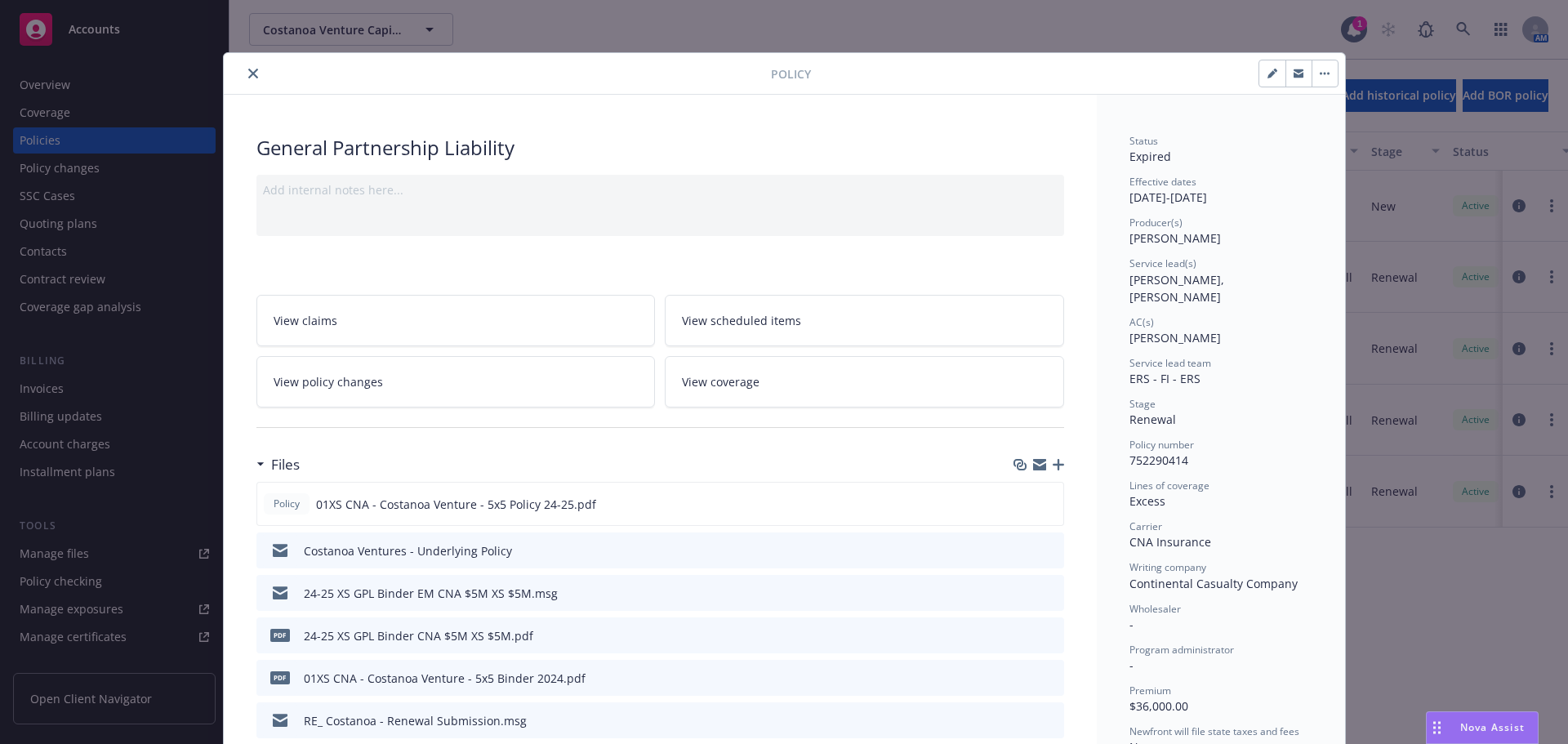
click at [244, 75] on button "close" at bounding box center [253, 73] width 19 height 19
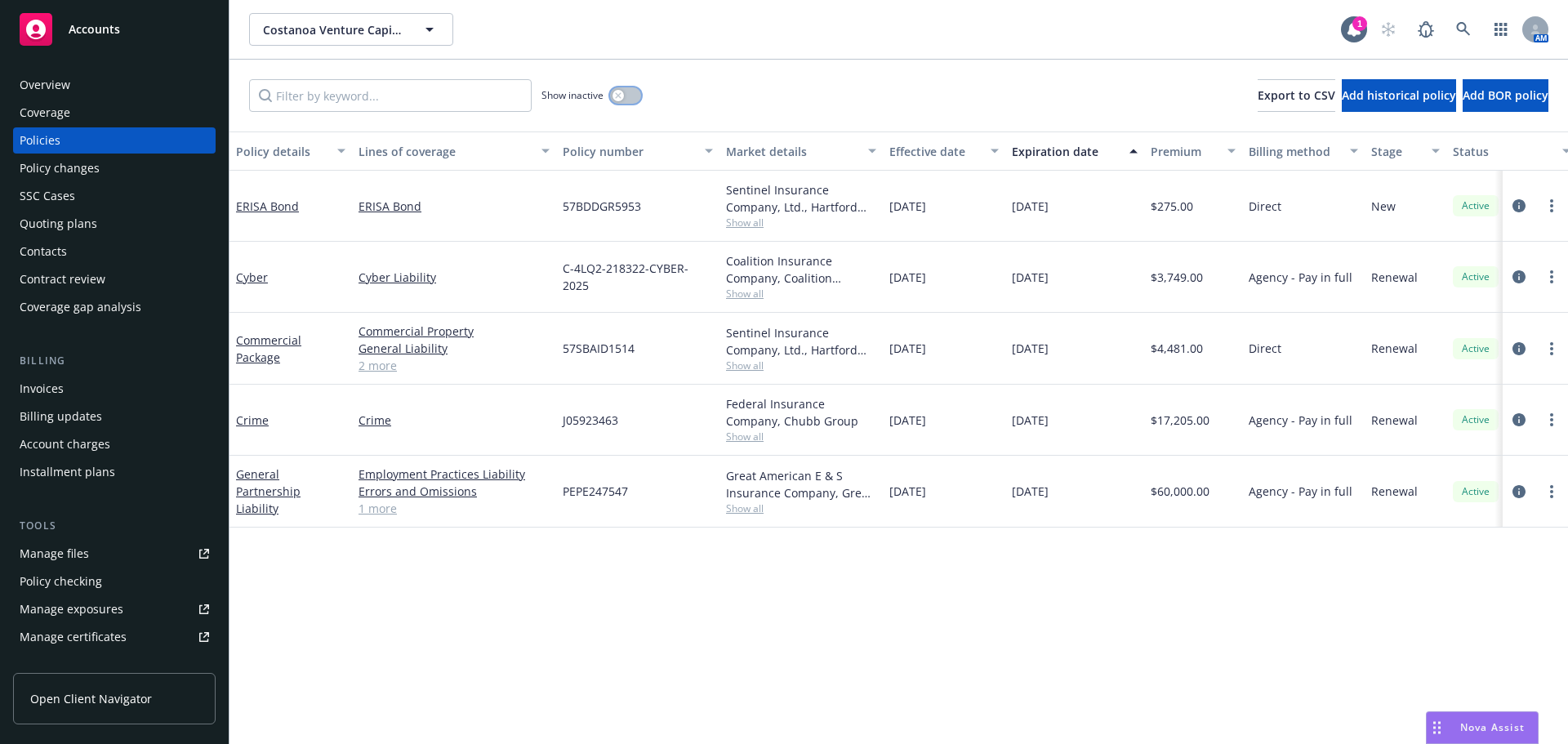
click at [636, 96] on button "button" at bounding box center [625, 95] width 31 height 16
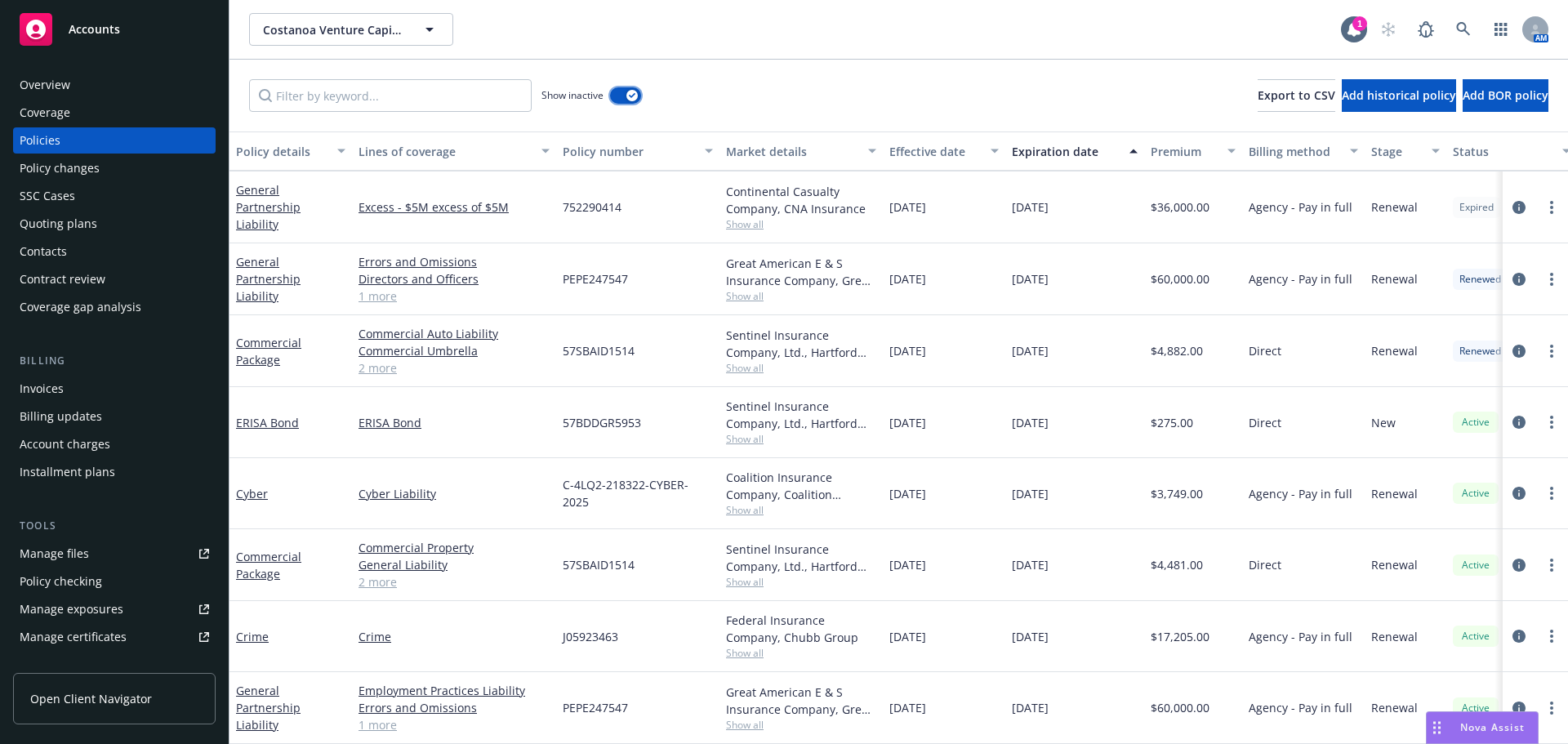
scroll to position [1048, 0]
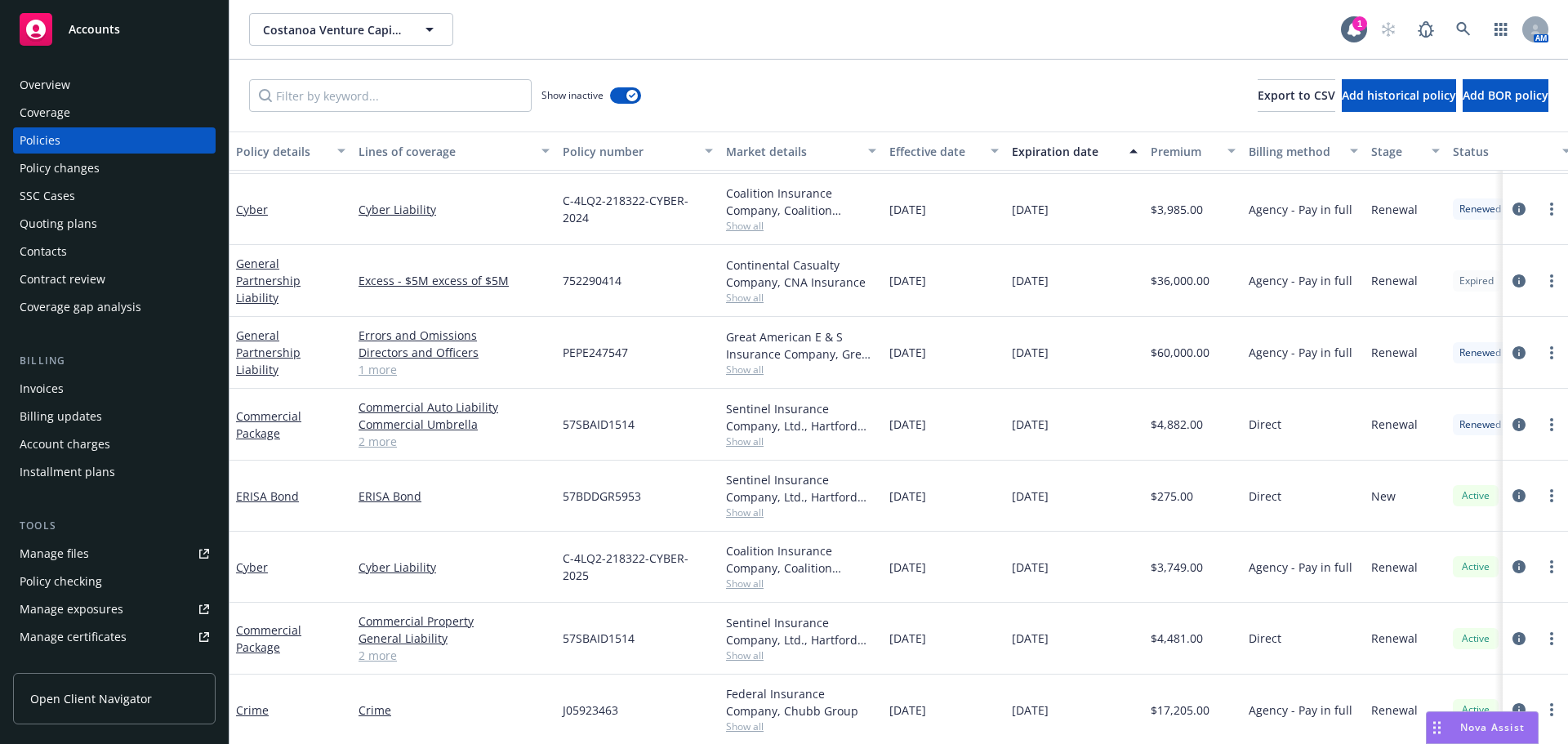
click at [99, 201] on div "SSC Cases" at bounding box center [114, 195] width 189 height 26
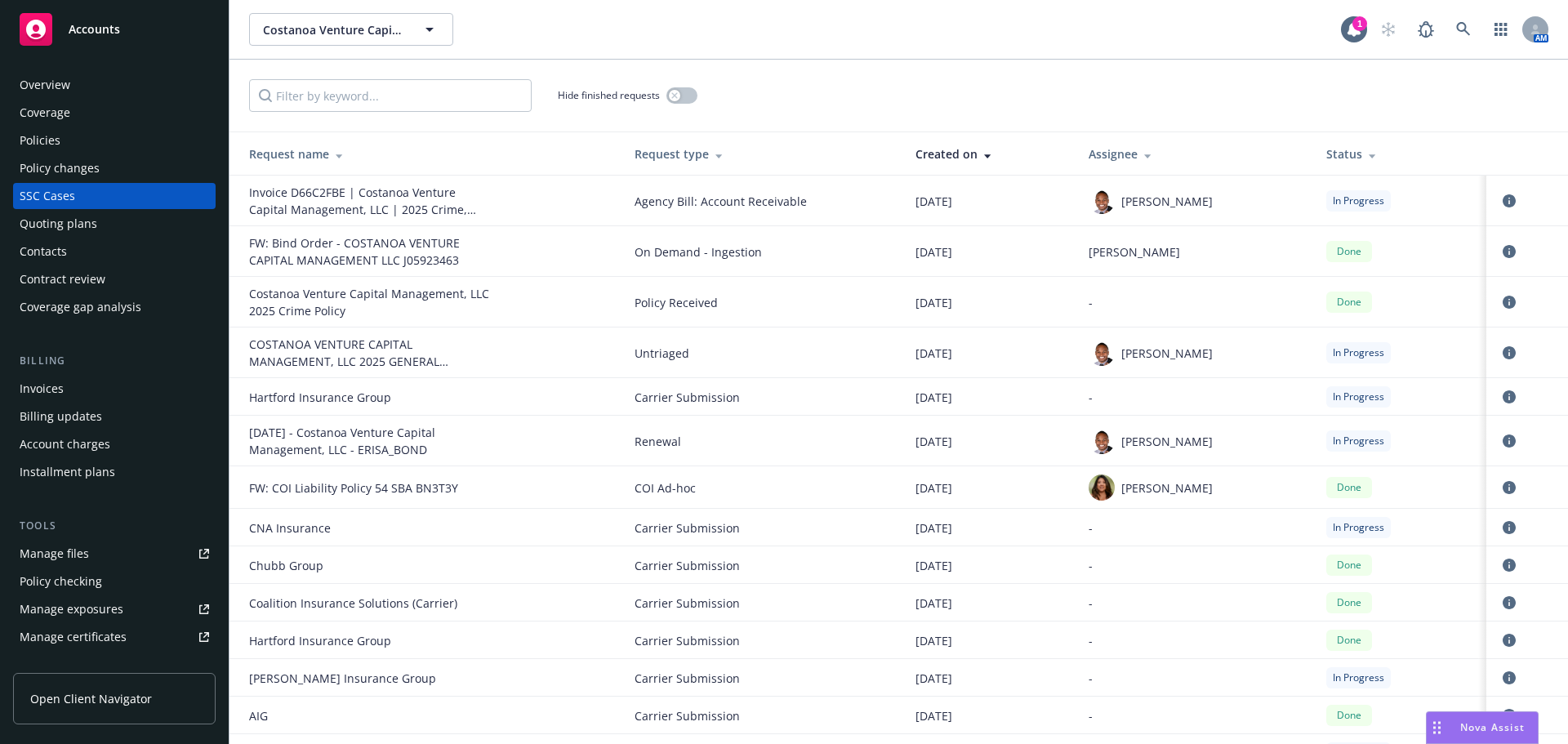
click at [81, 226] on div "Quoting plans" at bounding box center [58, 224] width 78 height 26
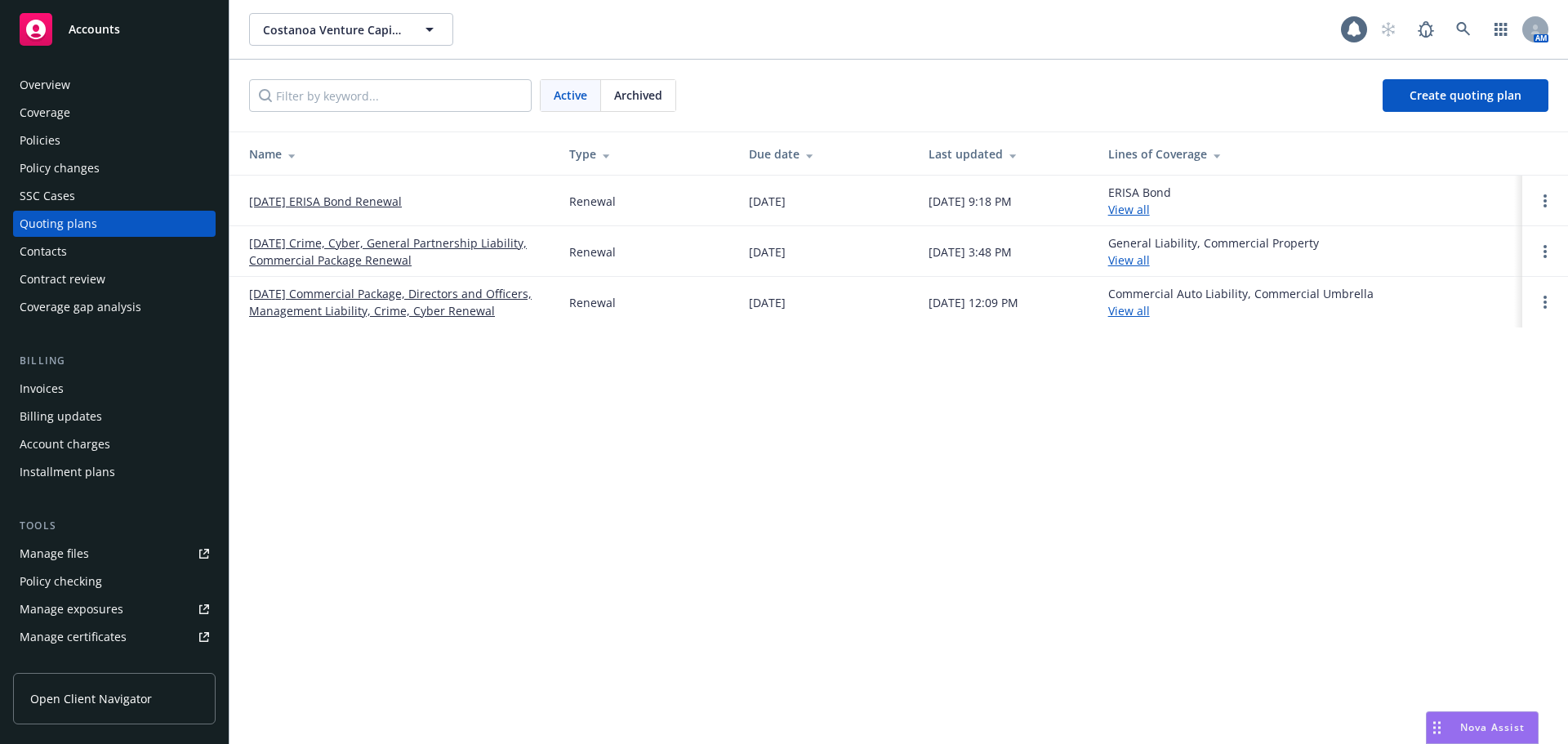
click at [343, 235] on link "08/01/25 Crime, Cyber, General Partnership Liability, Commercial Package Renewal" at bounding box center [395, 251] width 294 height 34
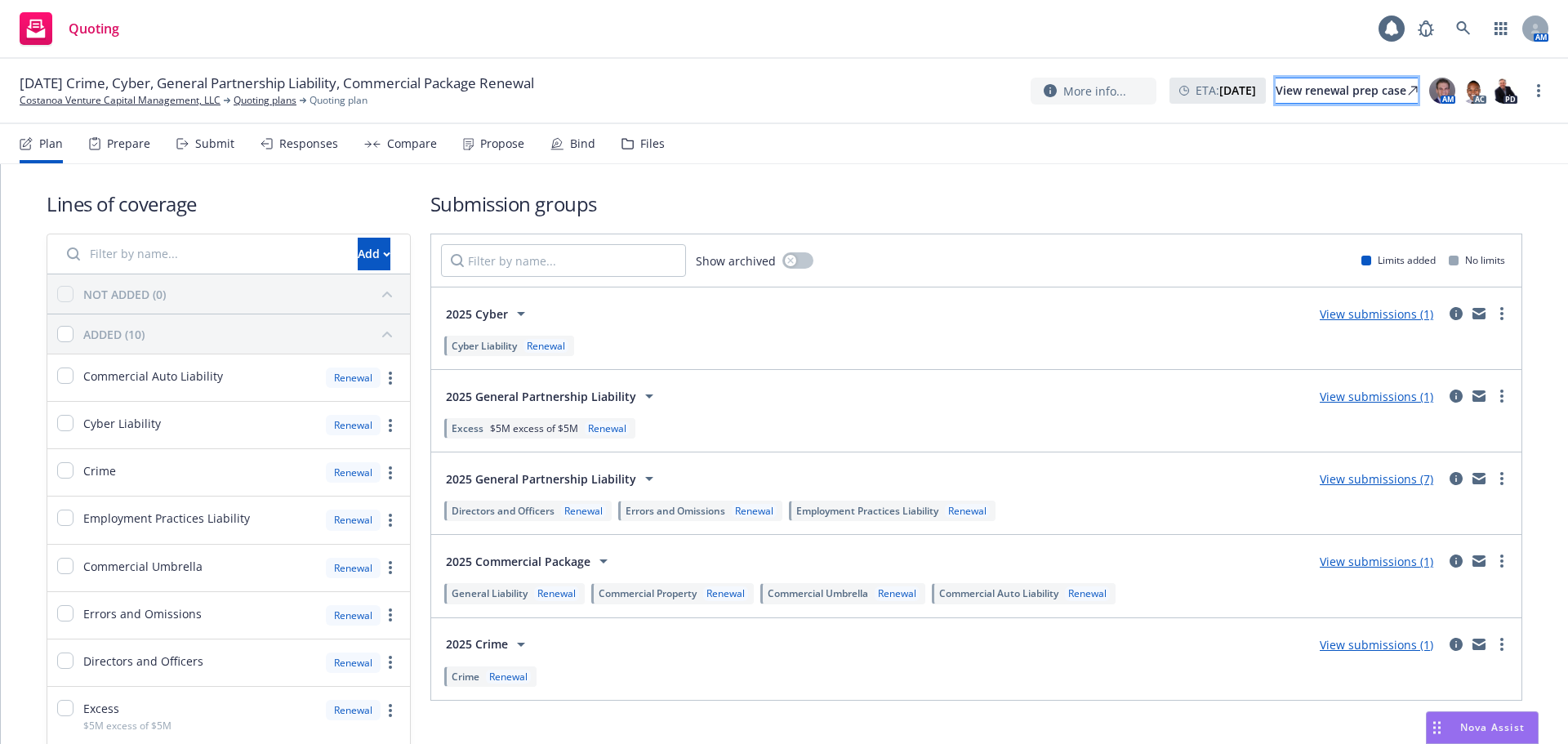
click at [1308, 86] on div "View renewal prep case" at bounding box center [1347, 90] width 142 height 24
click at [120, 105] on link "Costanoa Venture Capital Management, LLC" at bounding box center [120, 101] width 201 height 15
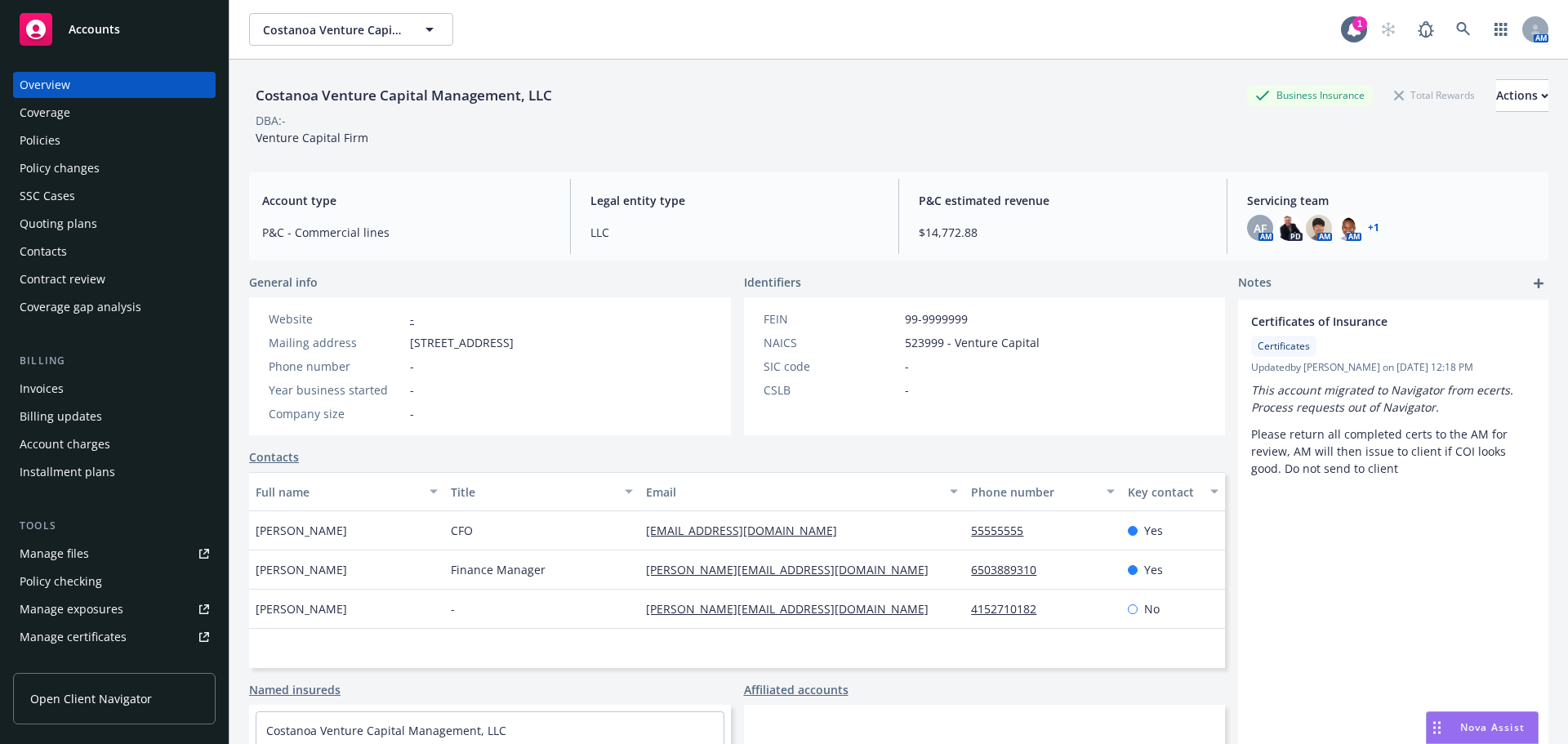
click at [66, 149] on div "Policies" at bounding box center [114, 140] width 189 height 26
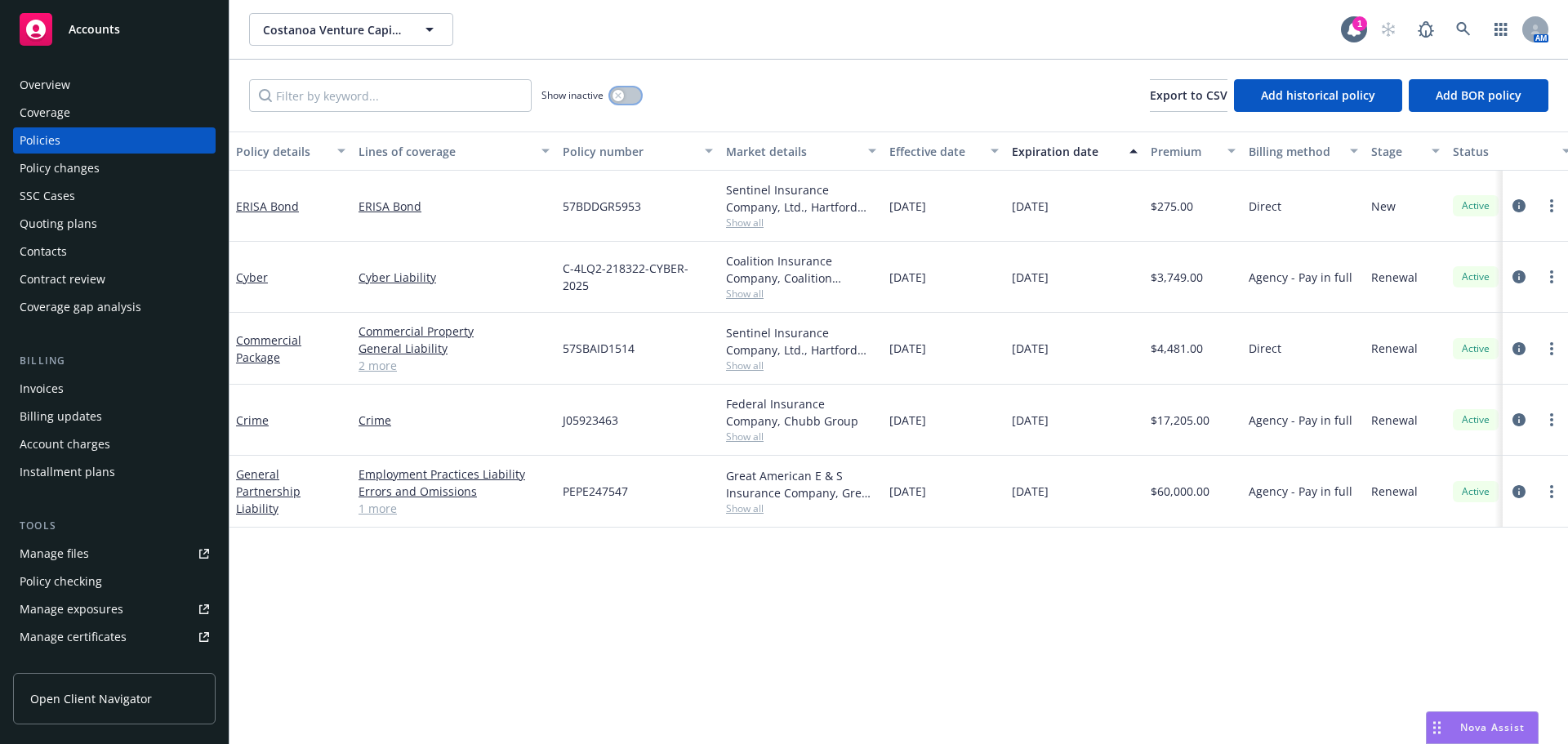
click at [633, 99] on button "button" at bounding box center [625, 95] width 31 height 16
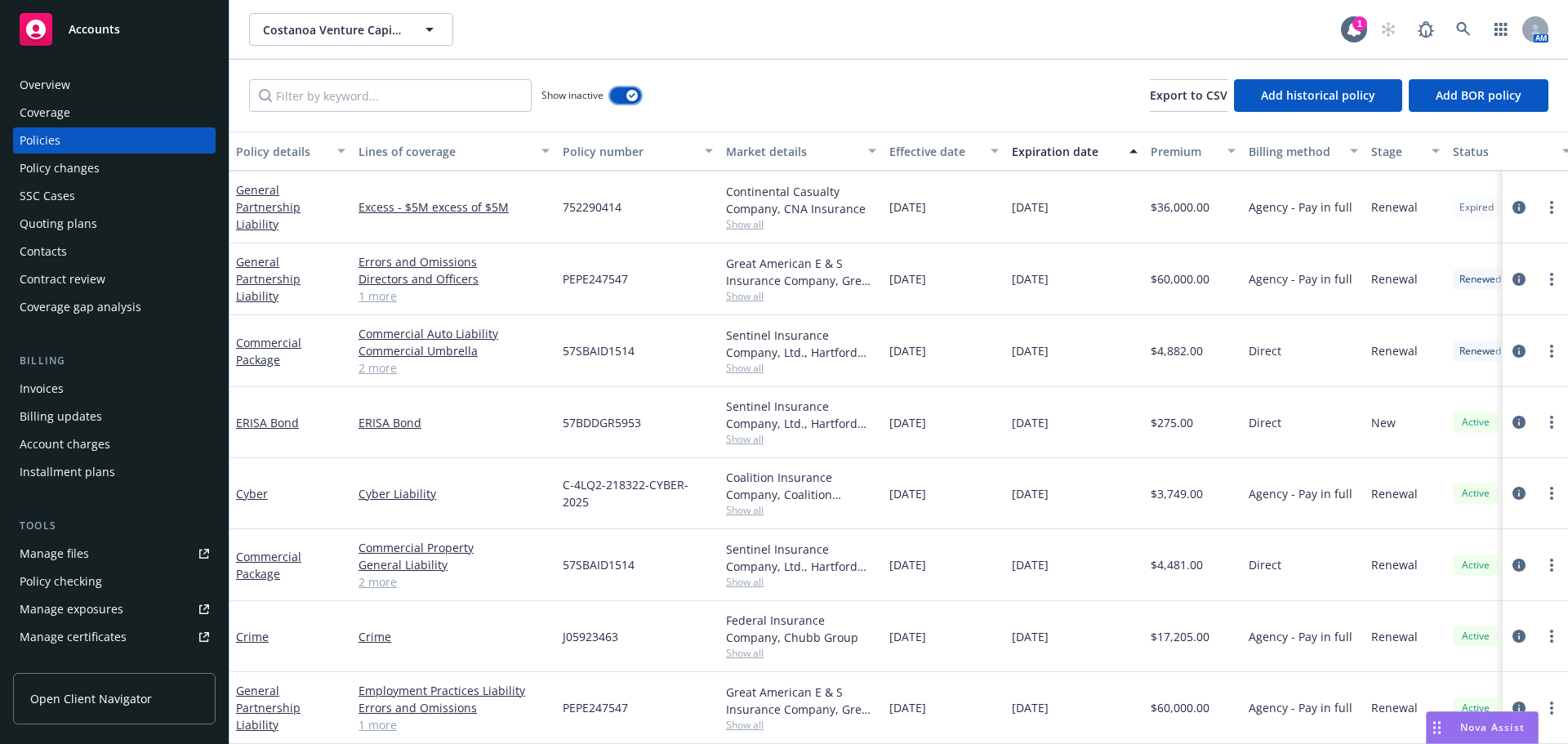
scroll to position [1127, 0]
click at [1550, 201] on icon "more" at bounding box center [1551, 208] width 3 height 13
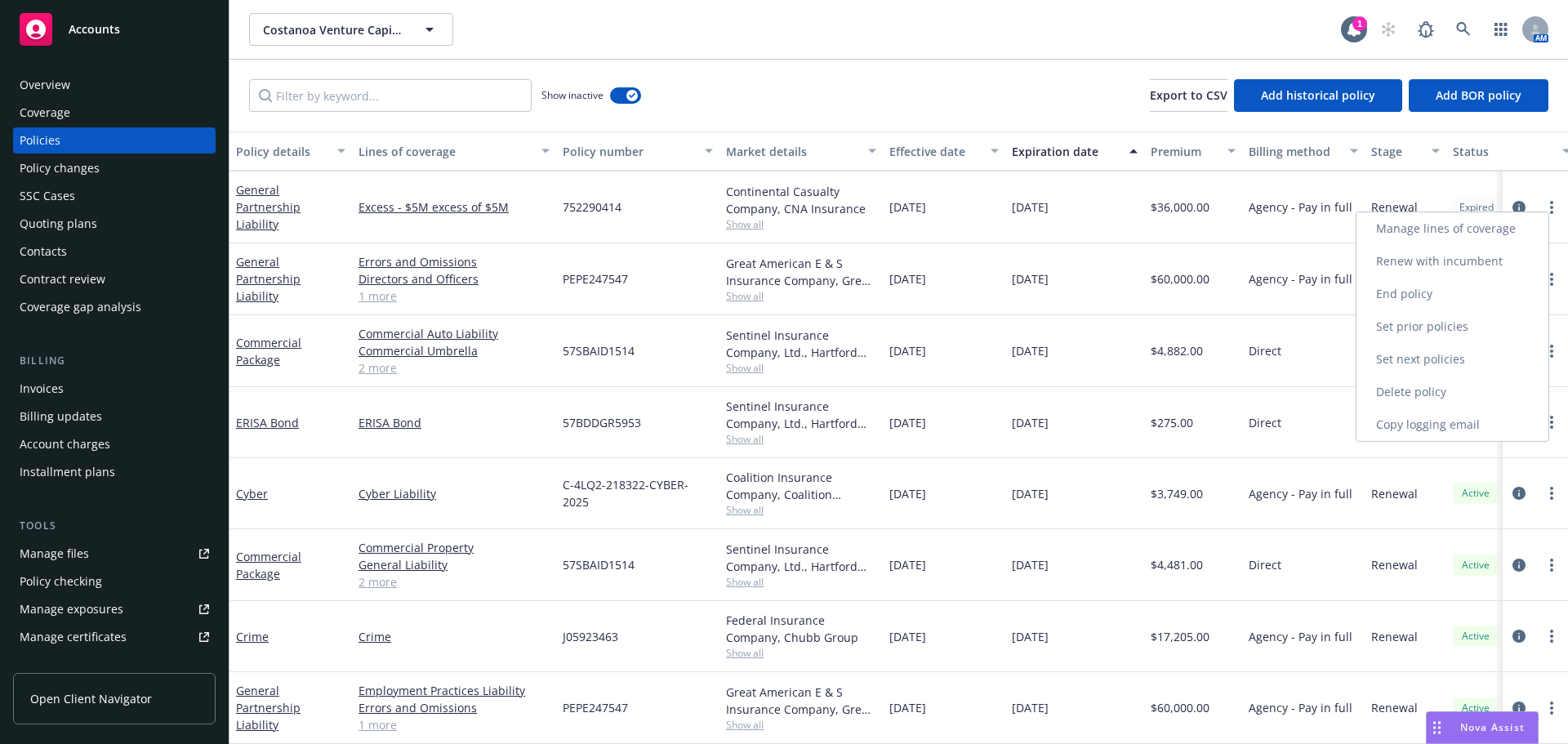
click at [1415, 266] on link "Renew with incumbent" at bounding box center [1452, 261] width 192 height 33
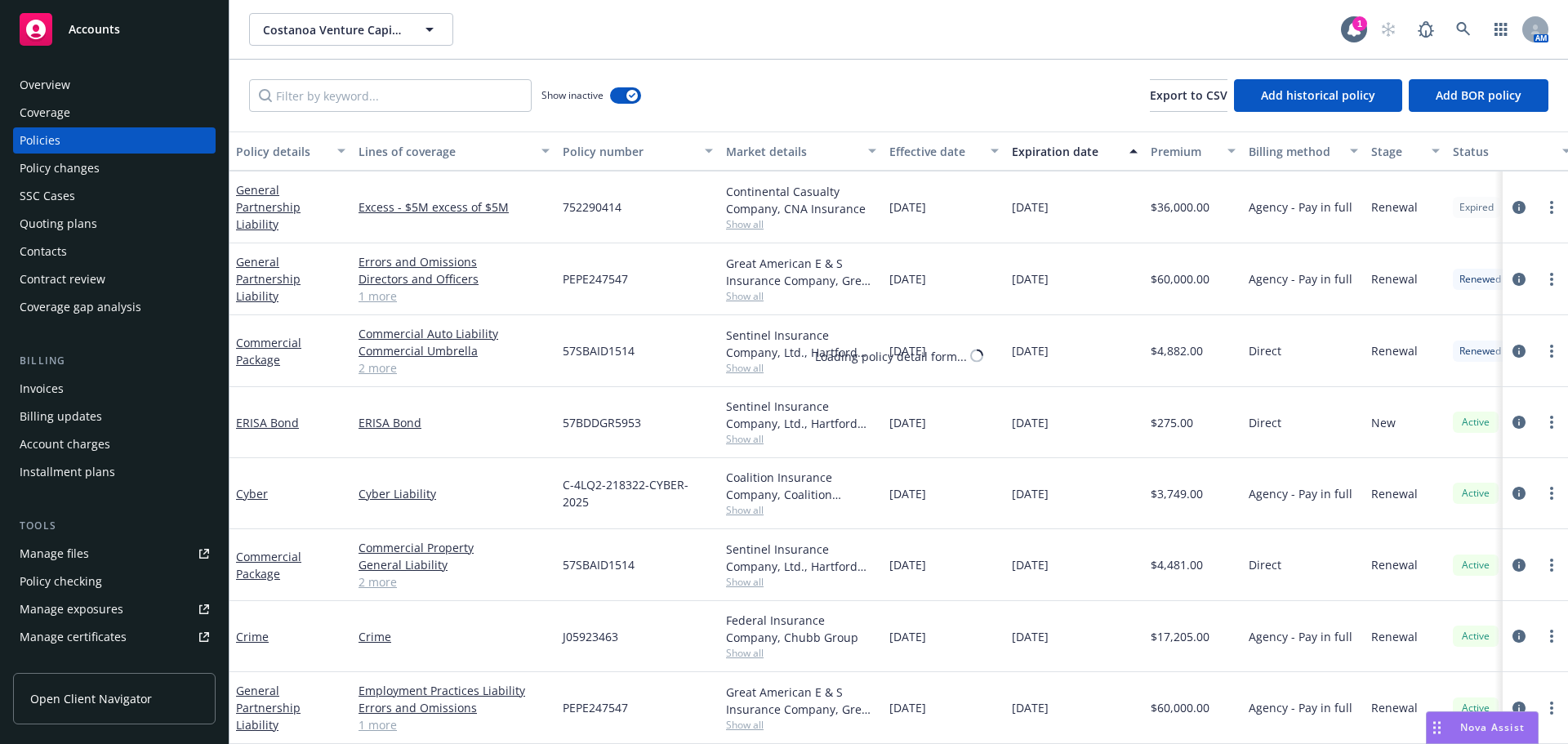
select select "12"
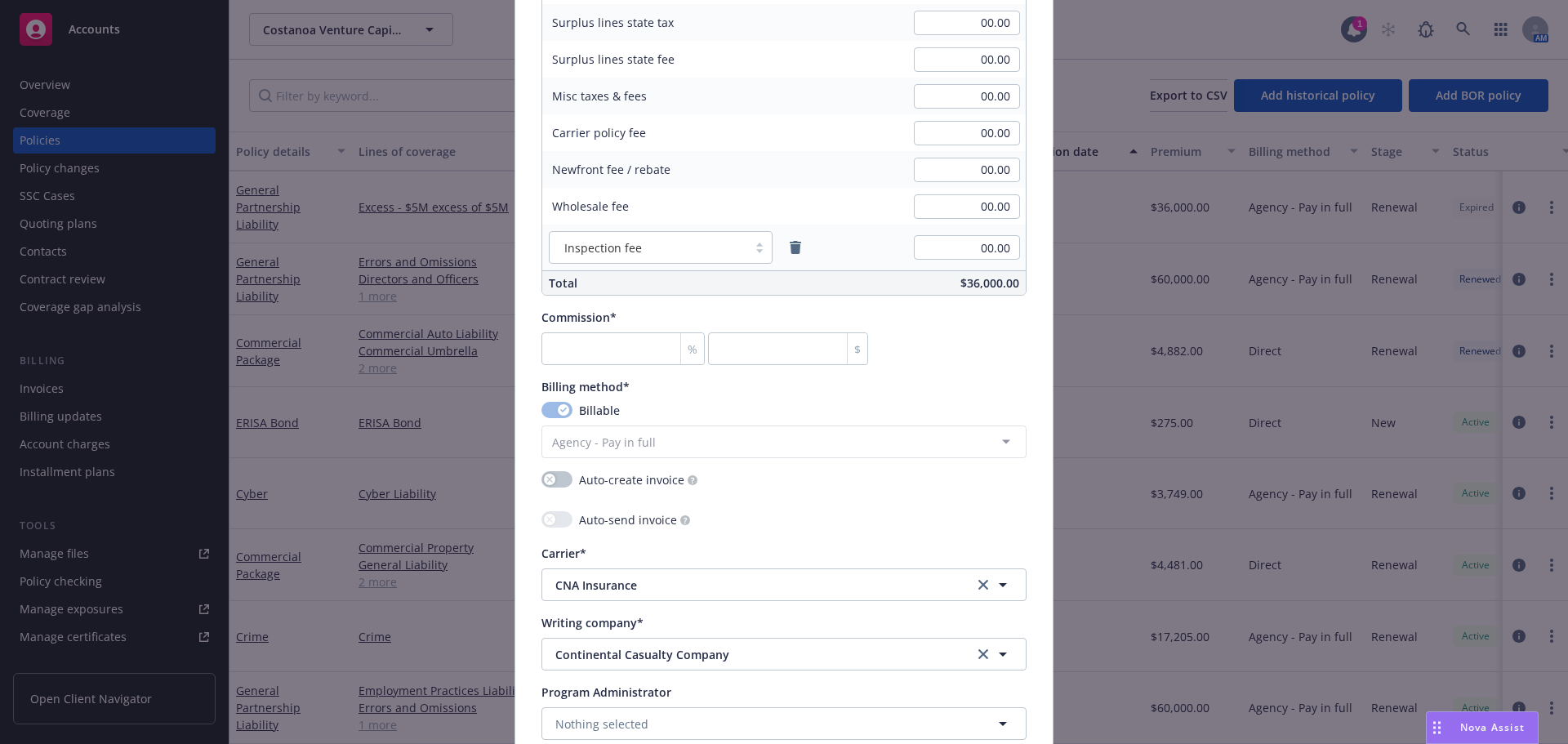
scroll to position [1144, 0]
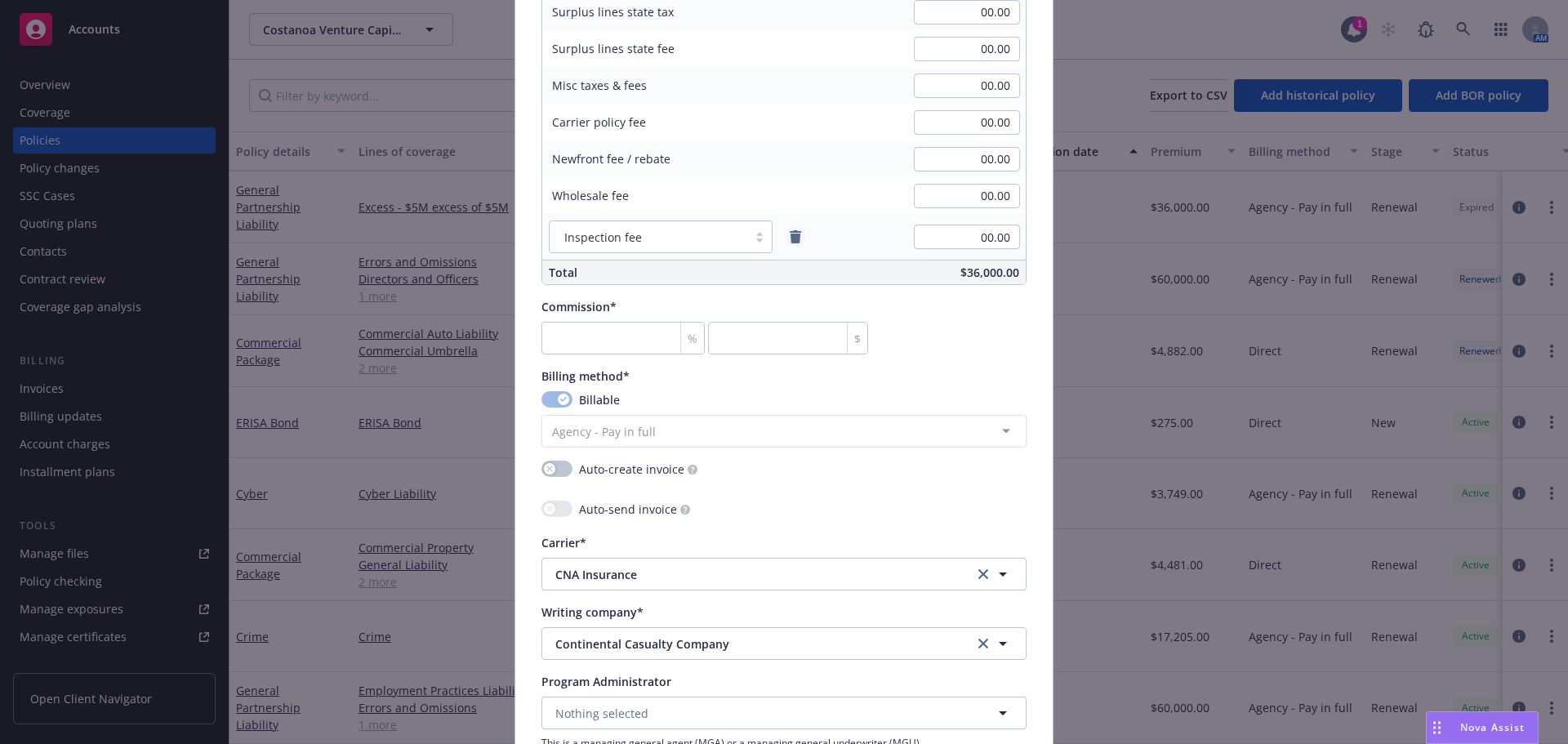
click at [793, 237] on icon "remove" at bounding box center [796, 237] width 12 height 13
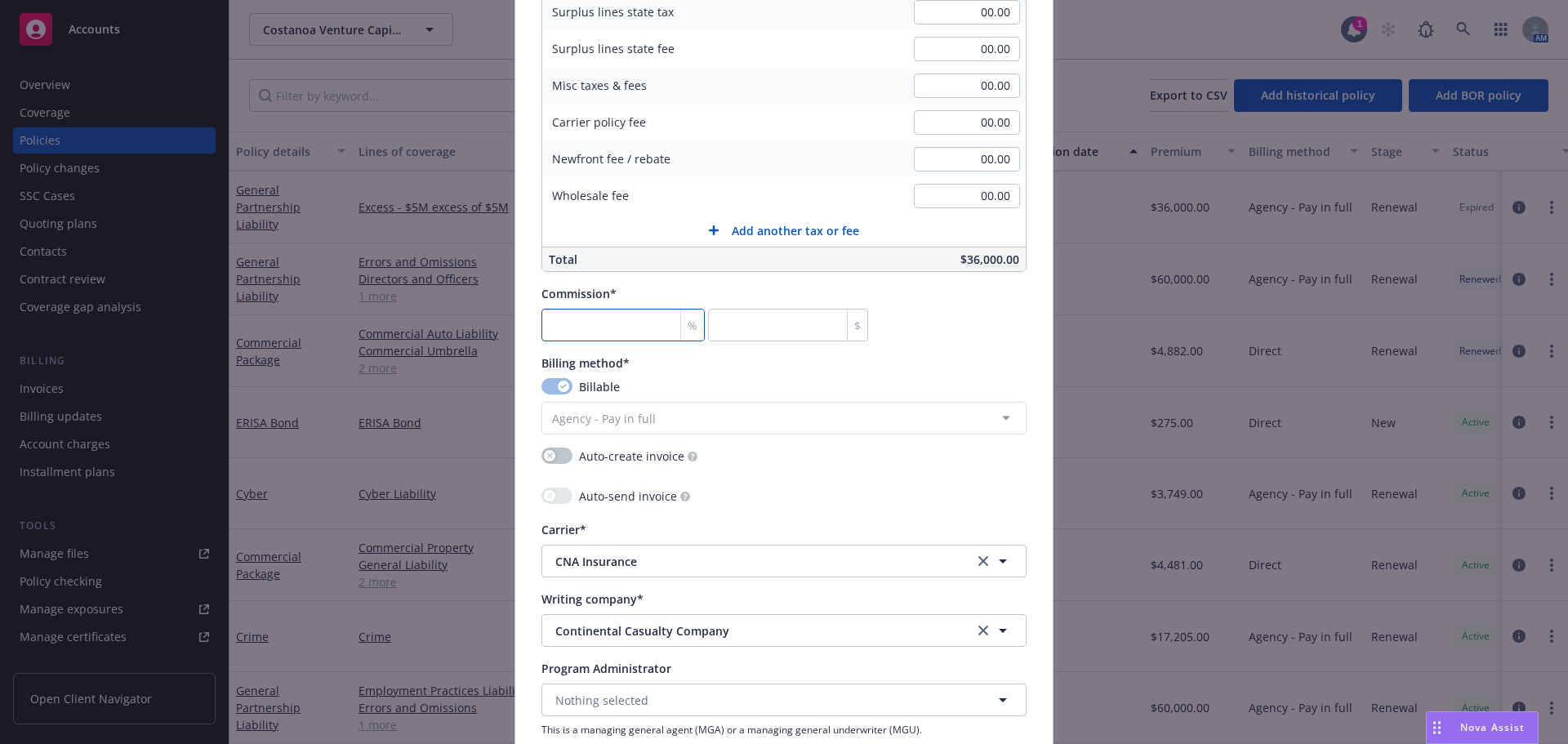
click at [569, 319] on input "number" at bounding box center [622, 325] width 163 height 33
type input "1"
type input "360"
type input "17"
type input "6120"
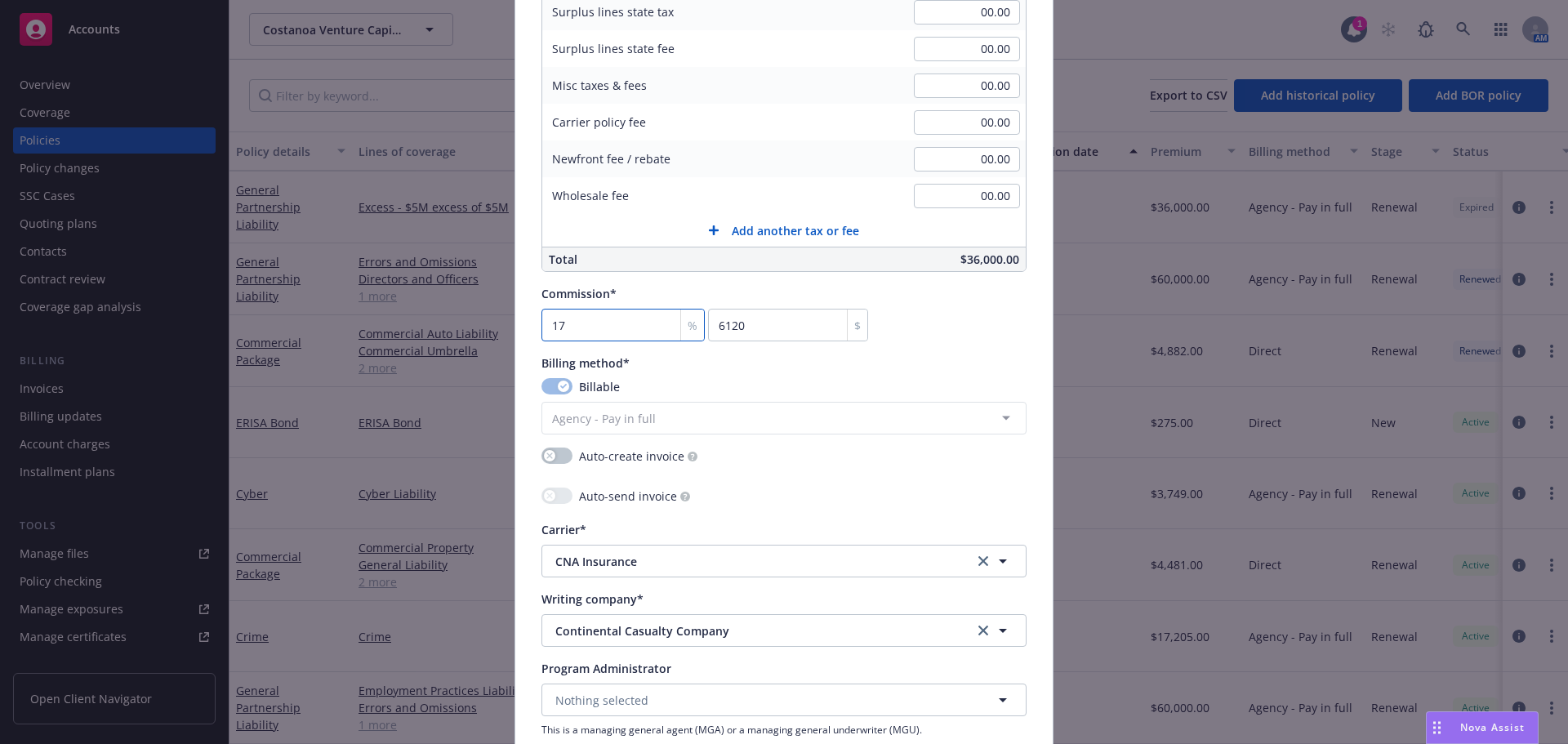
type input "17.5"
type input "6300"
type input "17.5"
click at [959, 329] on div "Commission* 17.5 % 6300 $" at bounding box center [783, 313] width 485 height 56
click at [546, 456] on icon "button" at bounding box center [549, 456] width 7 height 7
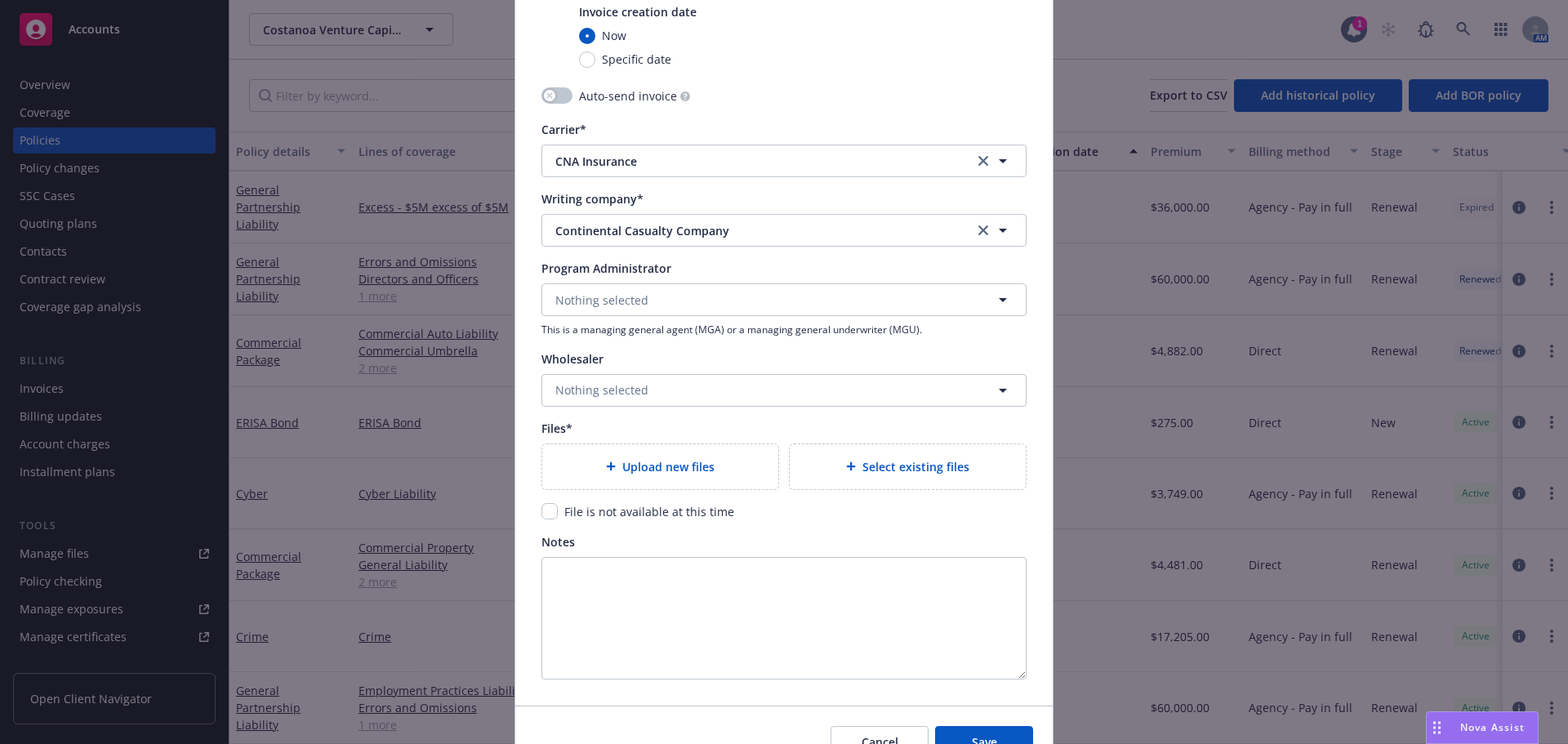
scroll to position [1702, 0]
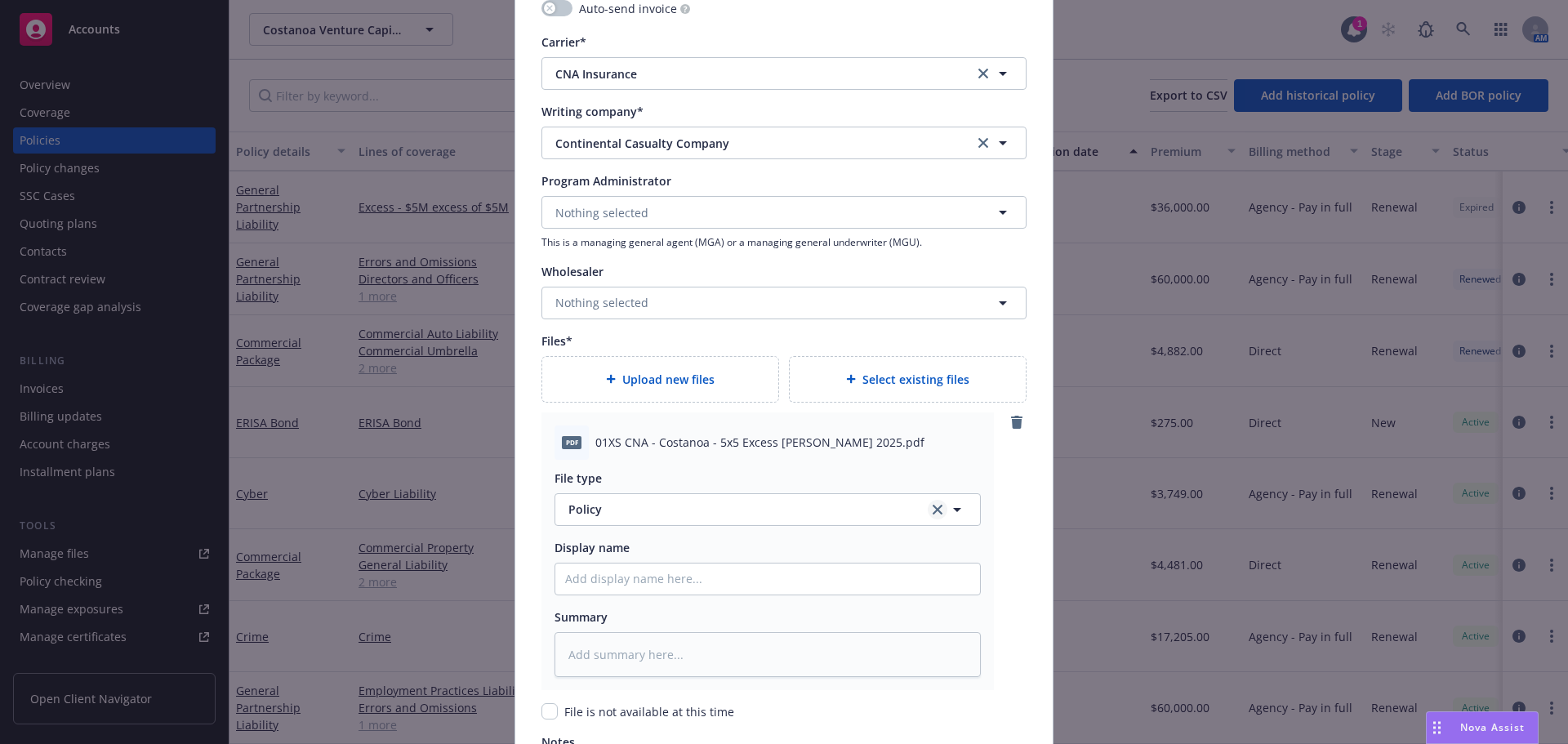
click at [932, 504] on icon "clear selection" at bounding box center [937, 509] width 10 height 10
type textarea "x"
click at [859, 510] on button "Select an option" at bounding box center [767, 509] width 426 height 33
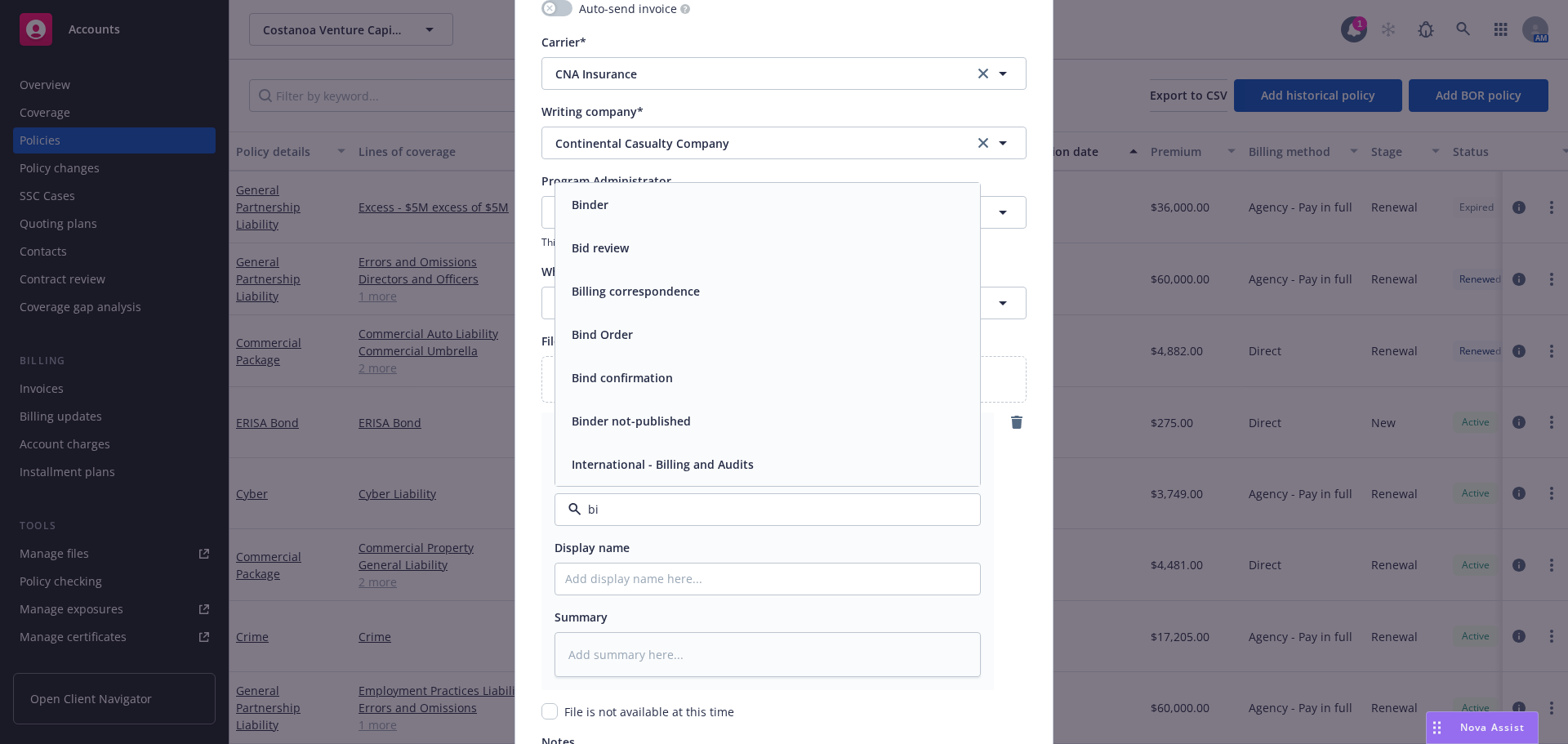
type input "bin"
click at [615, 343] on div "Binder" at bounding box center [768, 334] width 405 height 23
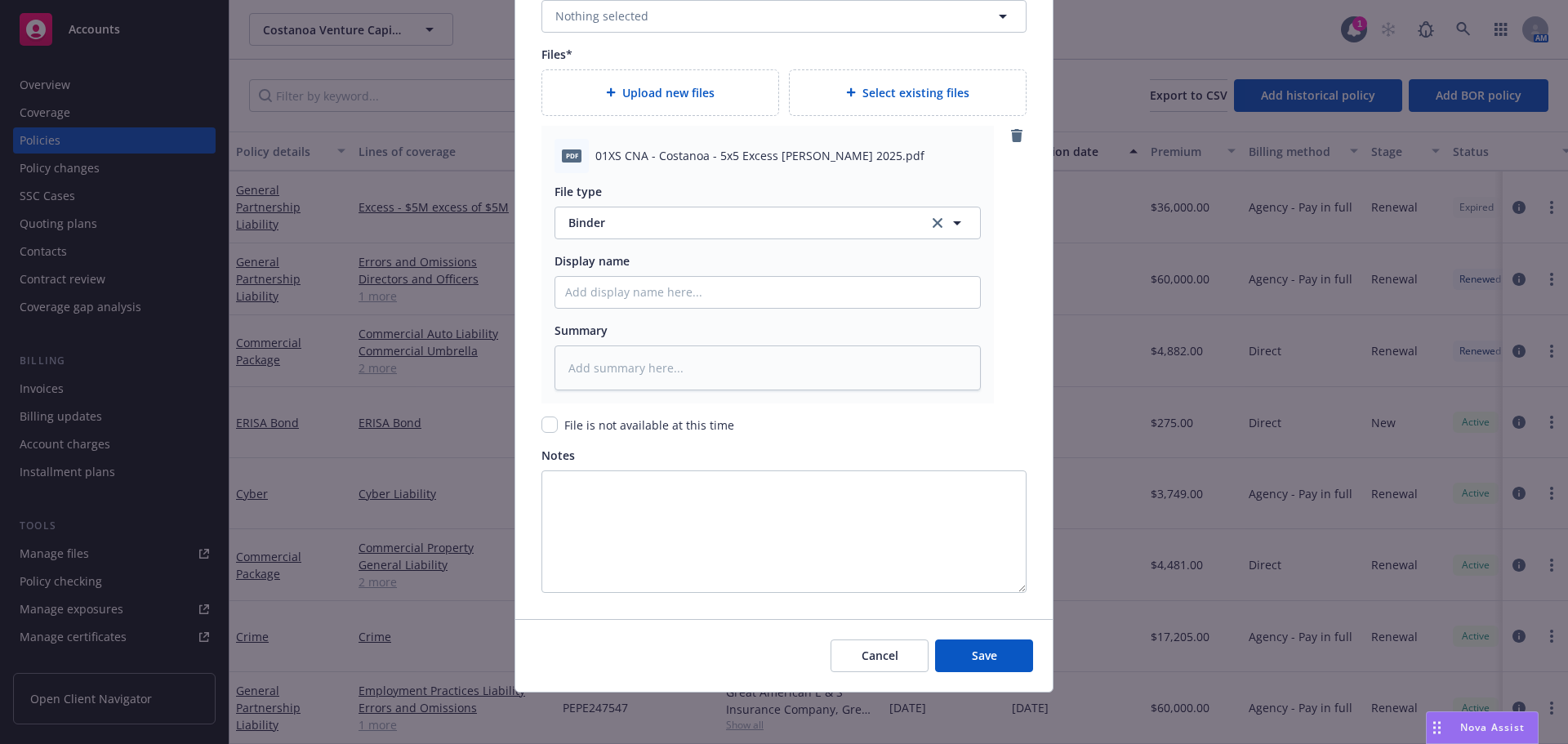
scroll to position [1990, 0]
click at [986, 652] on span "Save" at bounding box center [984, 654] width 25 height 16
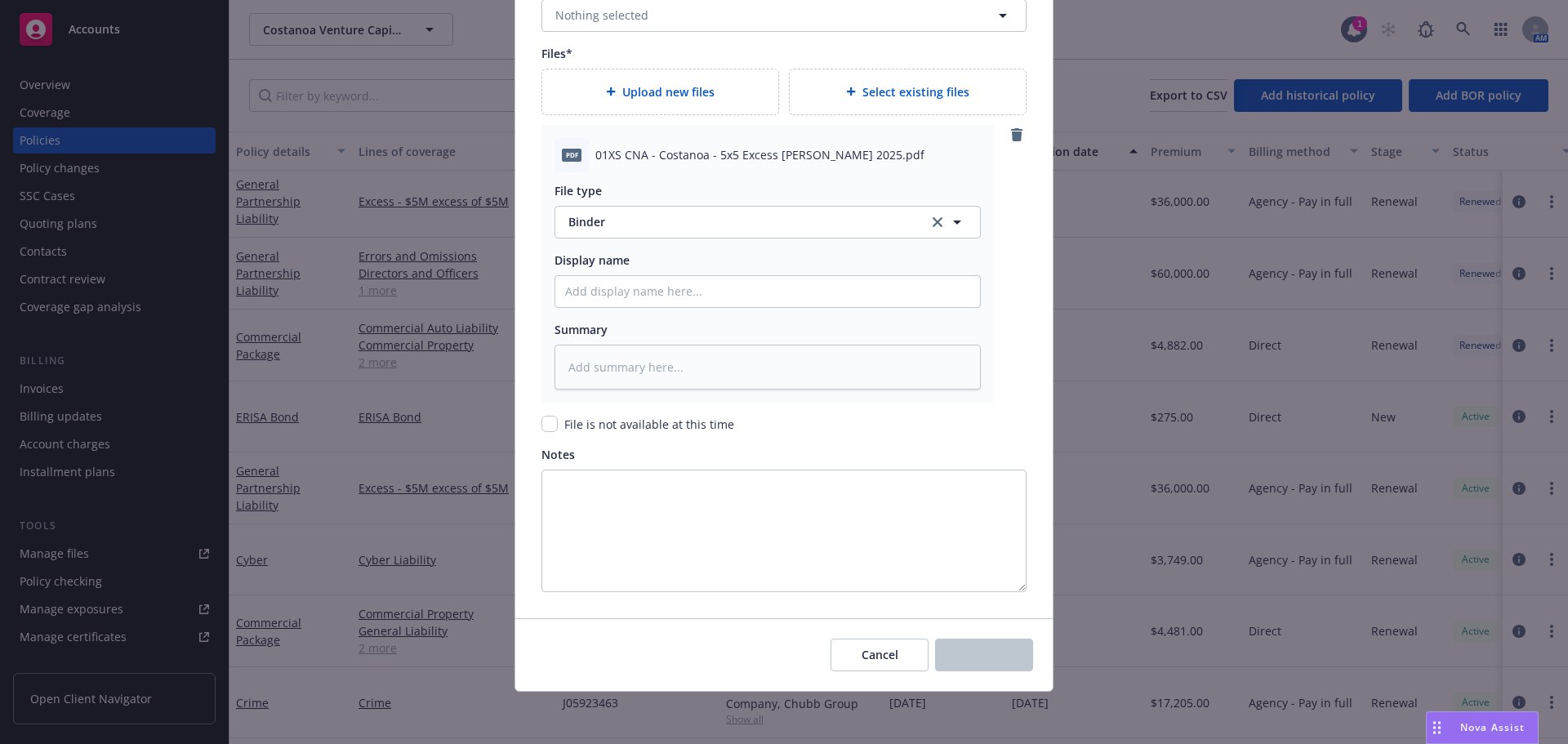
scroll to position [1057, 0]
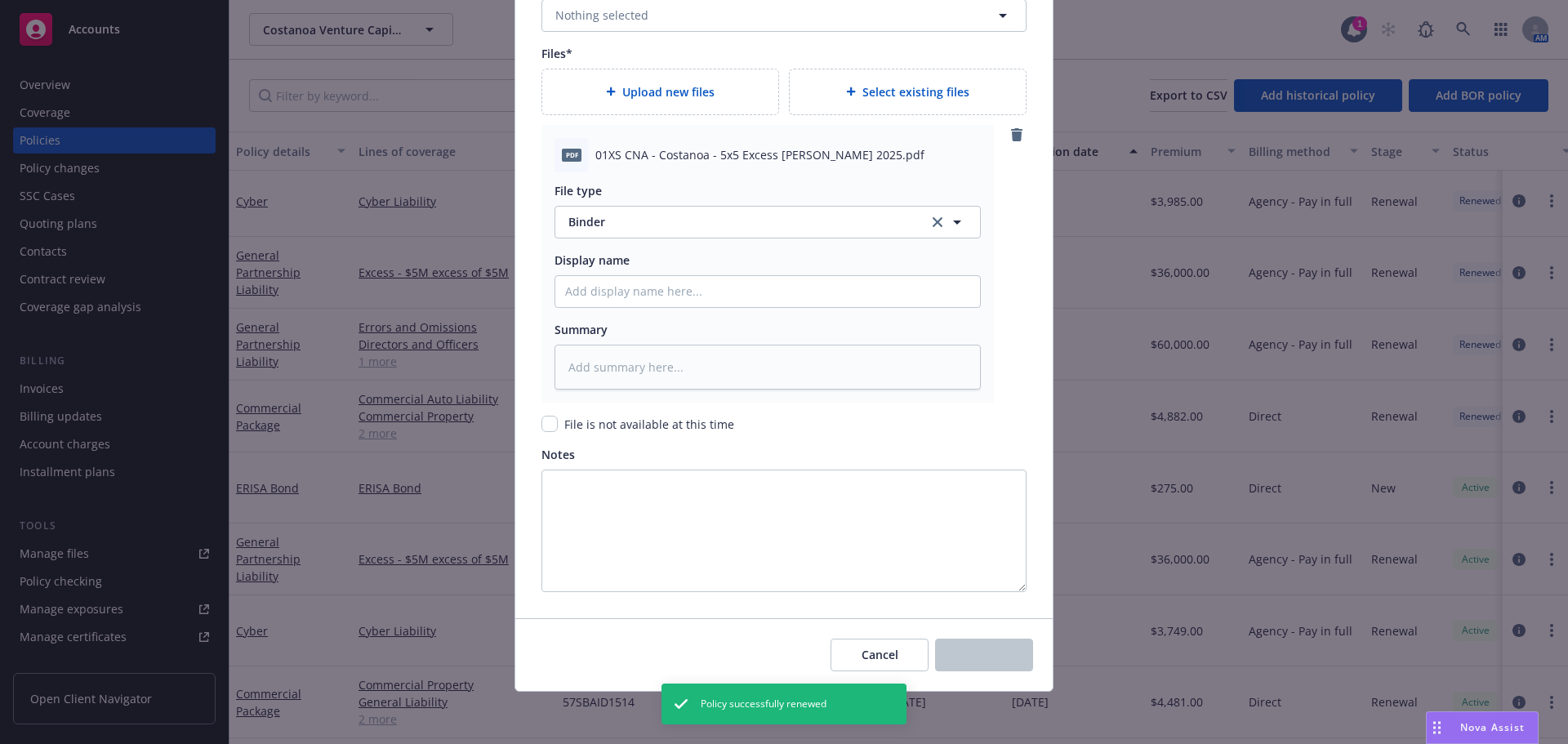
type textarea "x"
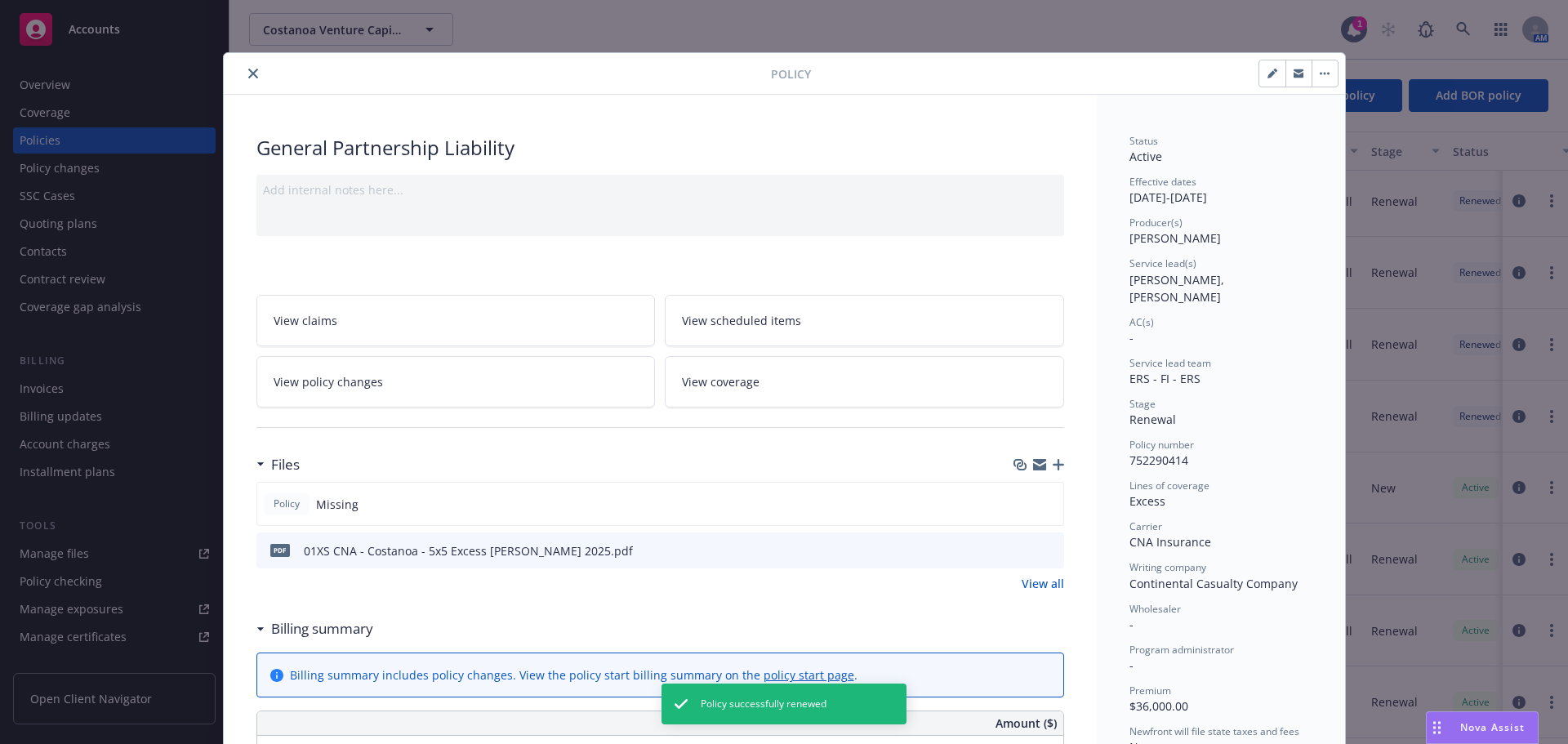
click at [244, 68] on button "close" at bounding box center [253, 73] width 19 height 19
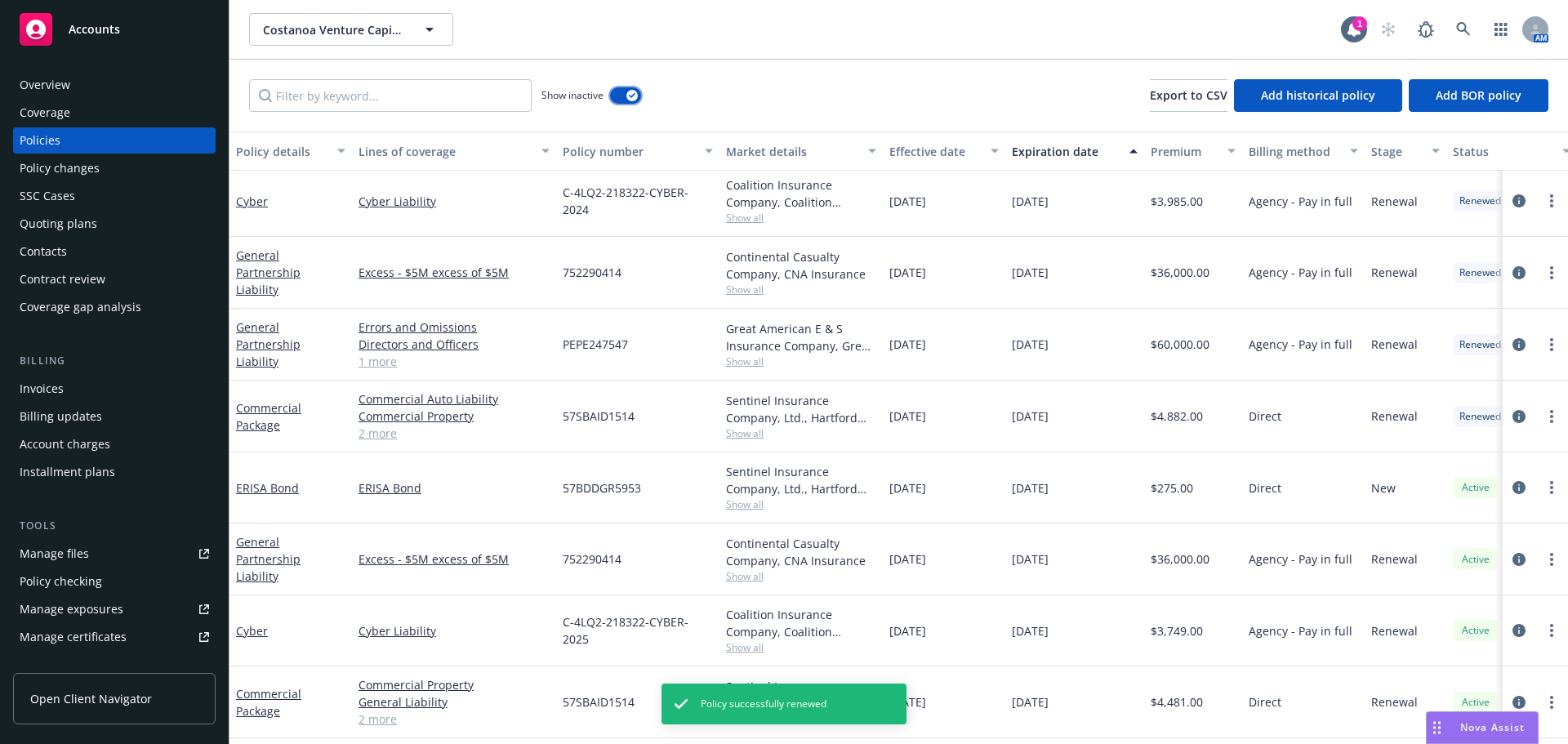
click at [632, 94] on icon "button" at bounding box center [632, 96] width 7 height 5
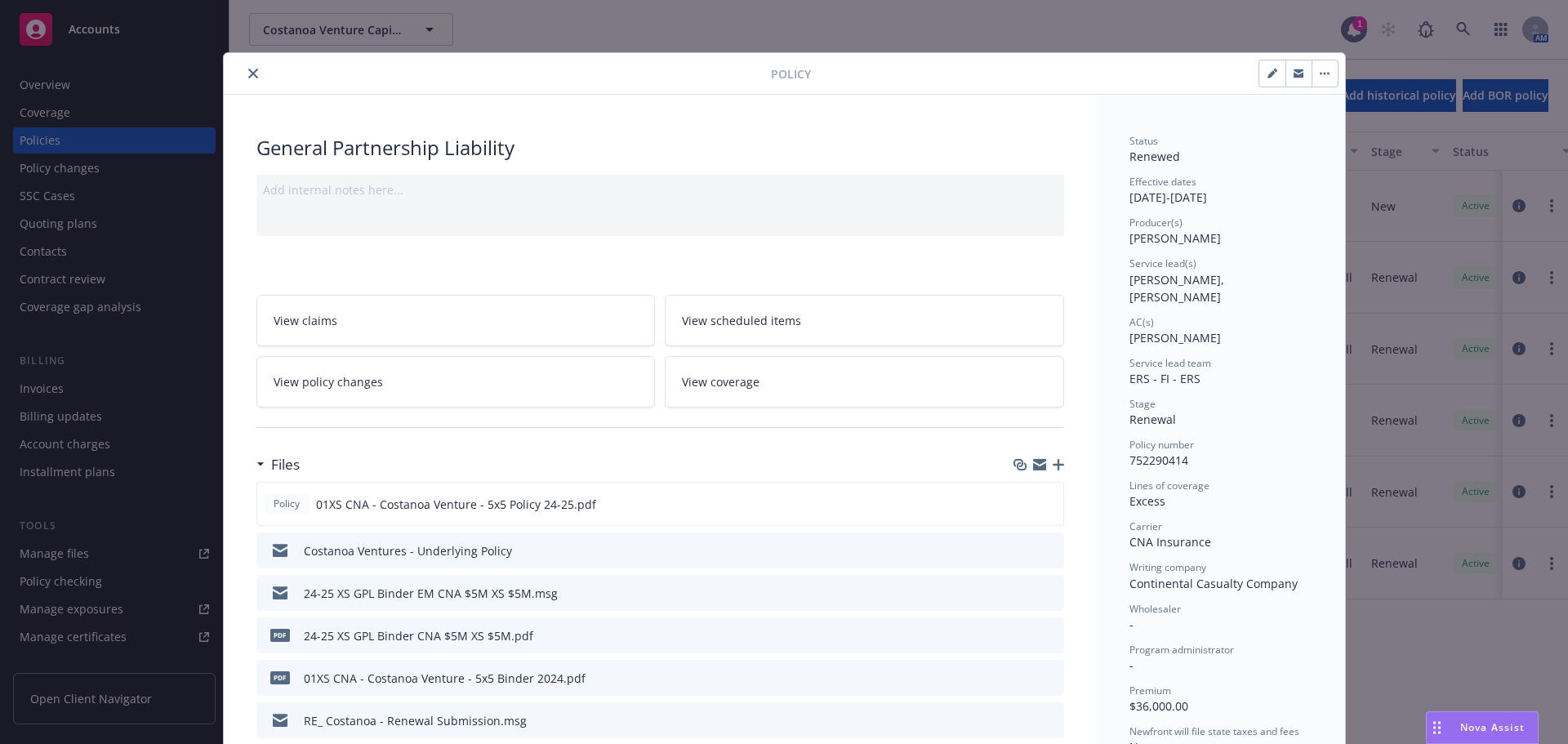
click at [1318, 69] on button "button" at bounding box center [1324, 73] width 26 height 26
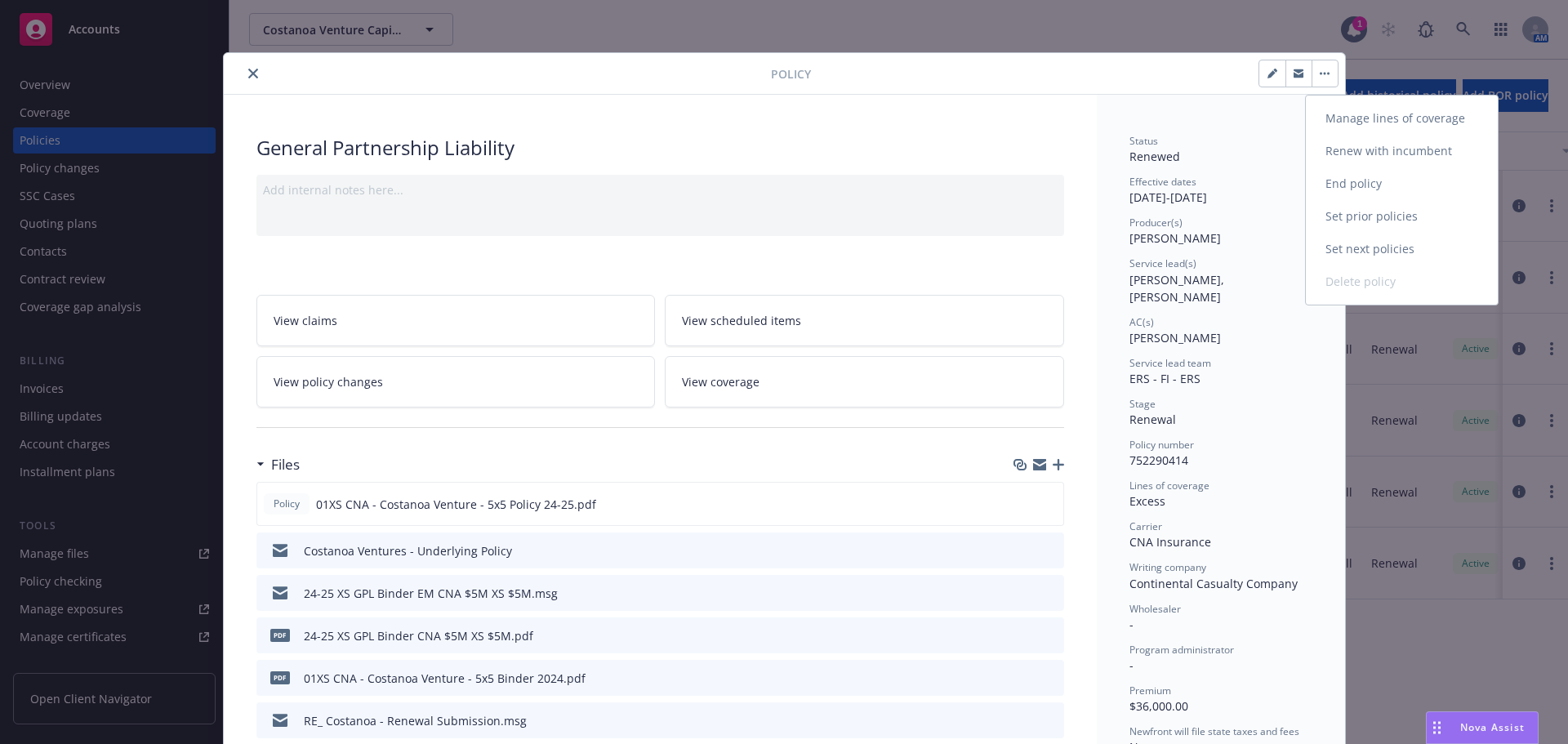
click at [1352, 256] on link "Set next policies" at bounding box center [1401, 249] width 192 height 33
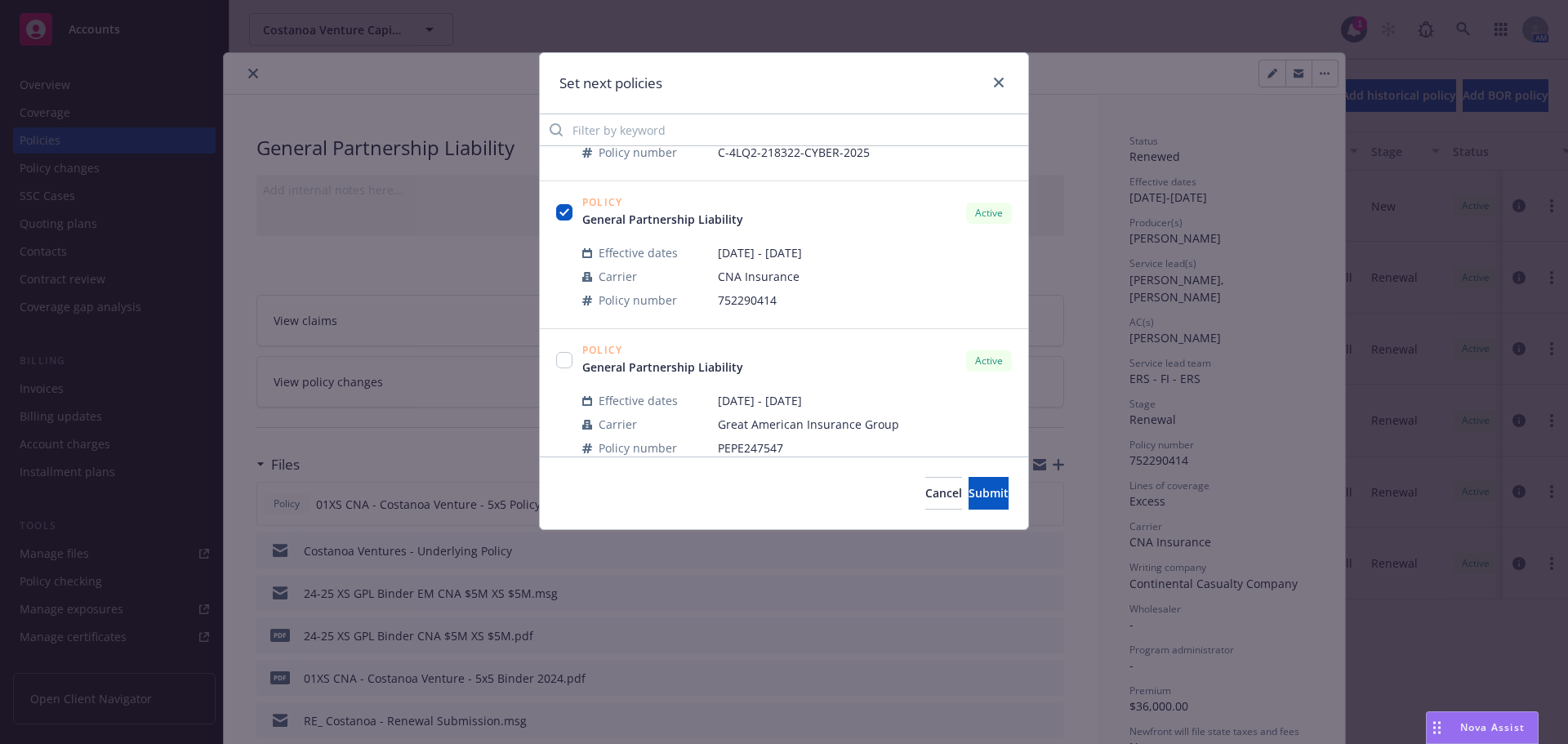
scroll to position [442, 0]
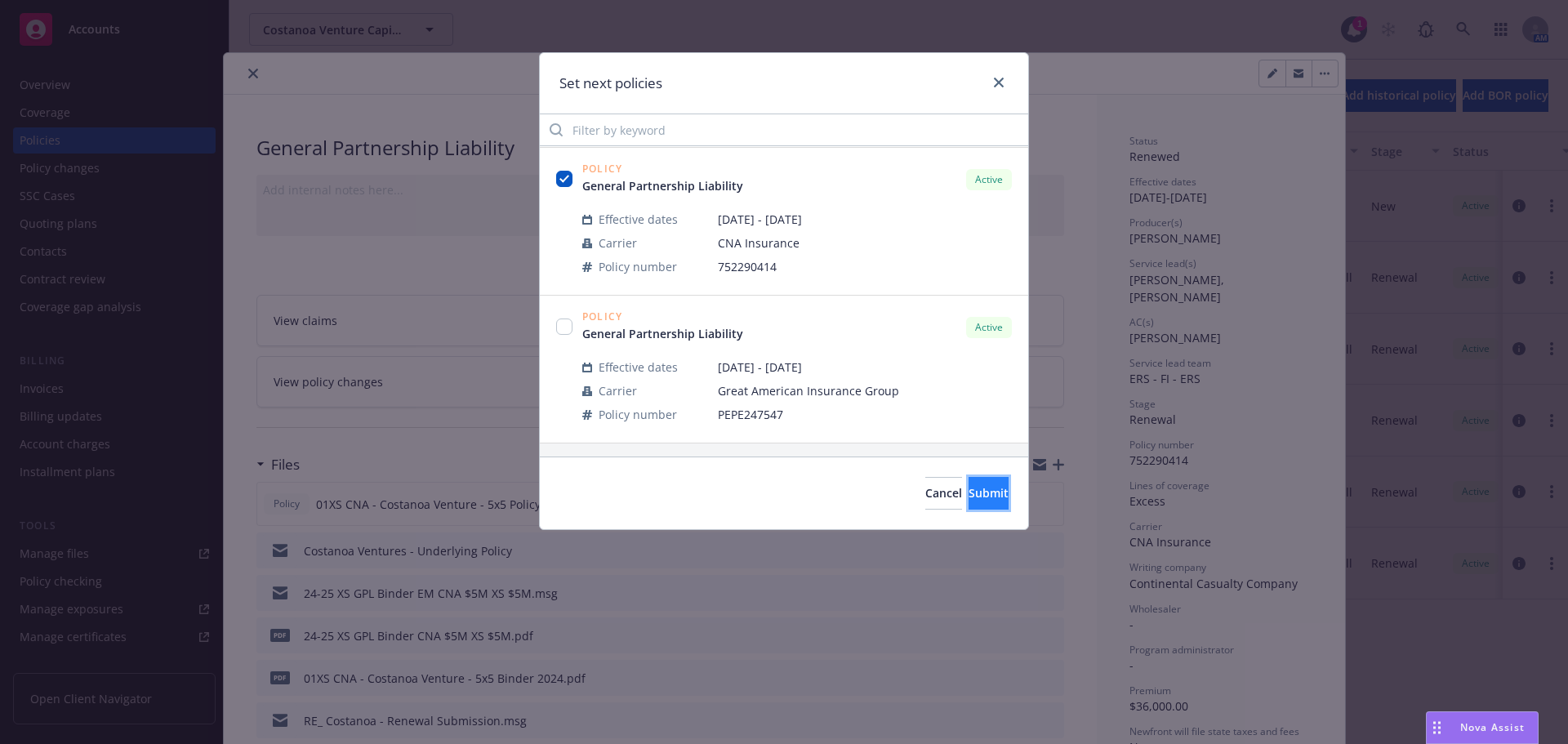
click at [972, 504] on button "Submit" at bounding box center [988, 493] width 40 height 33
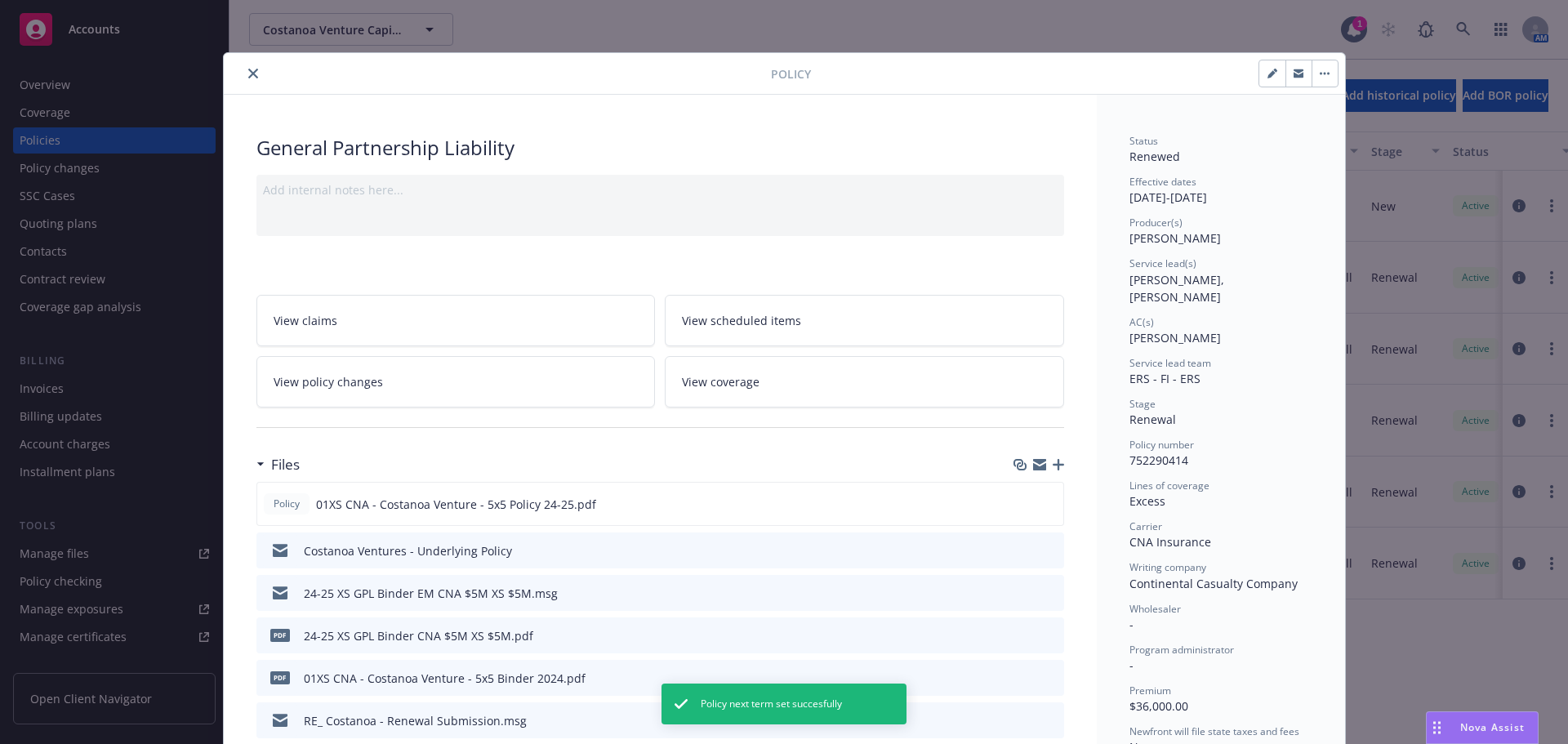
click at [248, 70] on icon "close" at bounding box center [253, 74] width 10 height 10
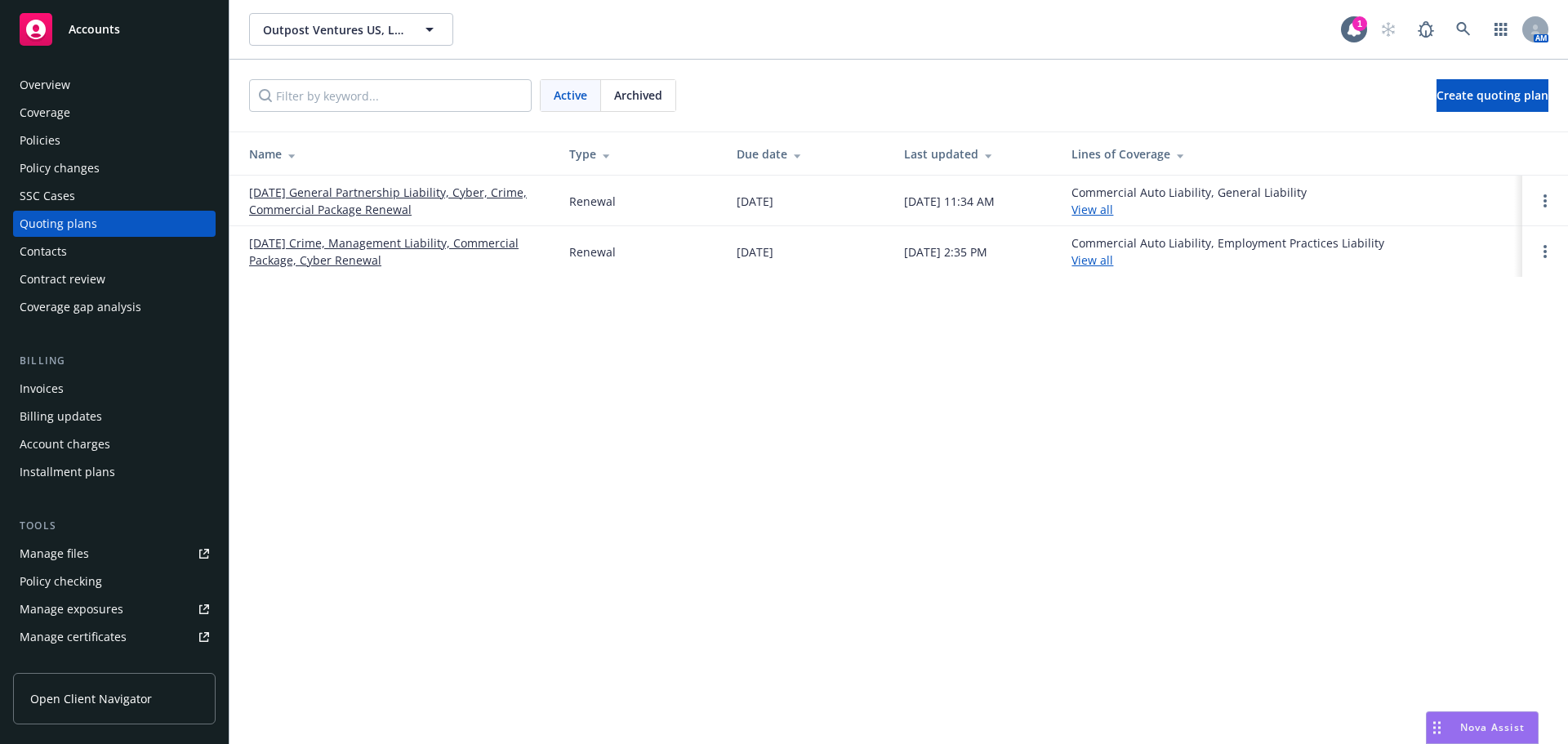
click at [399, 187] on link "[DATE] General Partnership Liability, Cyber, Crime, Commercial Package Renewal" at bounding box center [395, 200] width 294 height 34
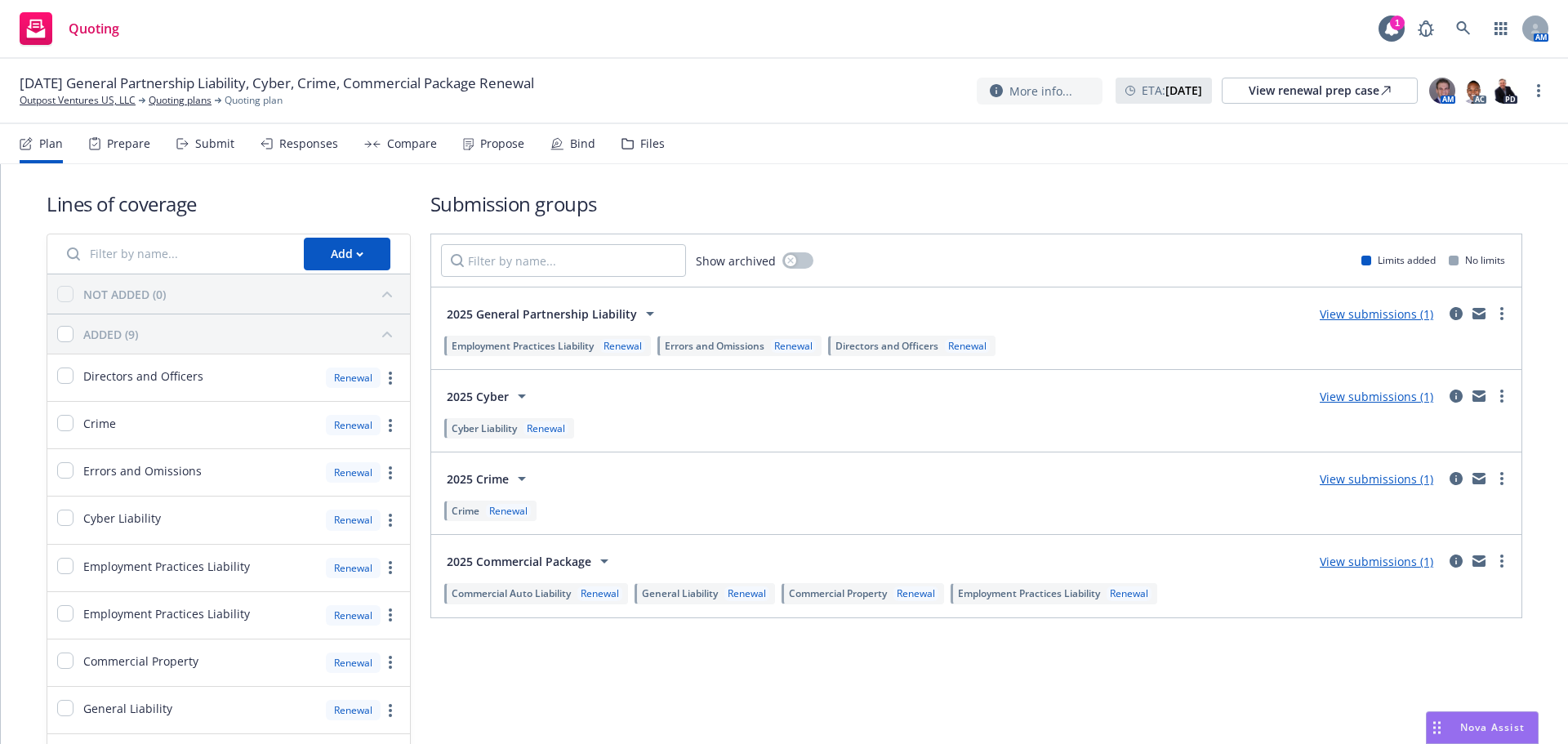
click at [644, 147] on div "Files" at bounding box center [652, 144] width 24 height 13
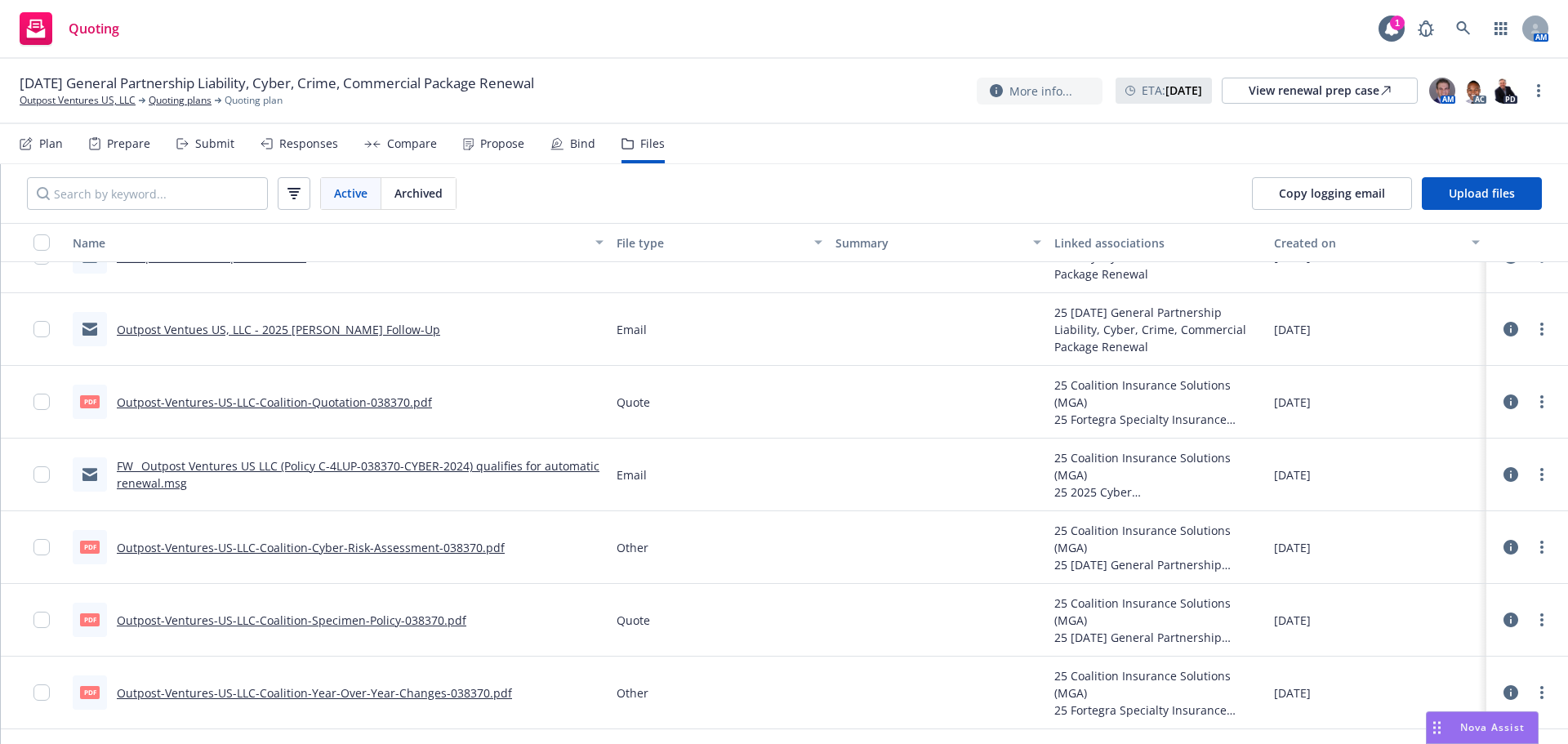
scroll to position [1634, 0]
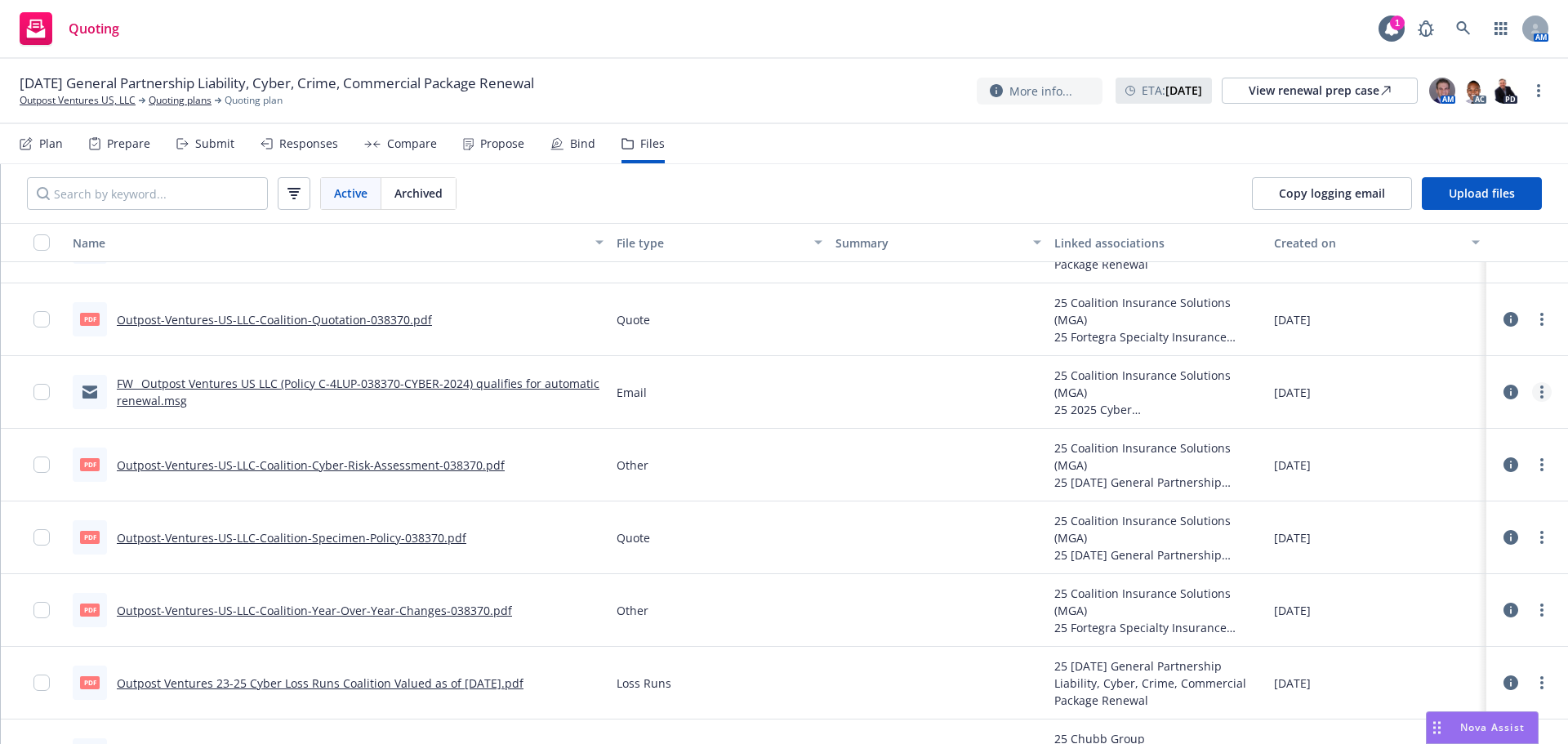
click at [1536, 390] on link "more" at bounding box center [1541, 391] width 19 height 19
click at [1433, 452] on link "Download" at bounding box center [1457, 457] width 162 height 33
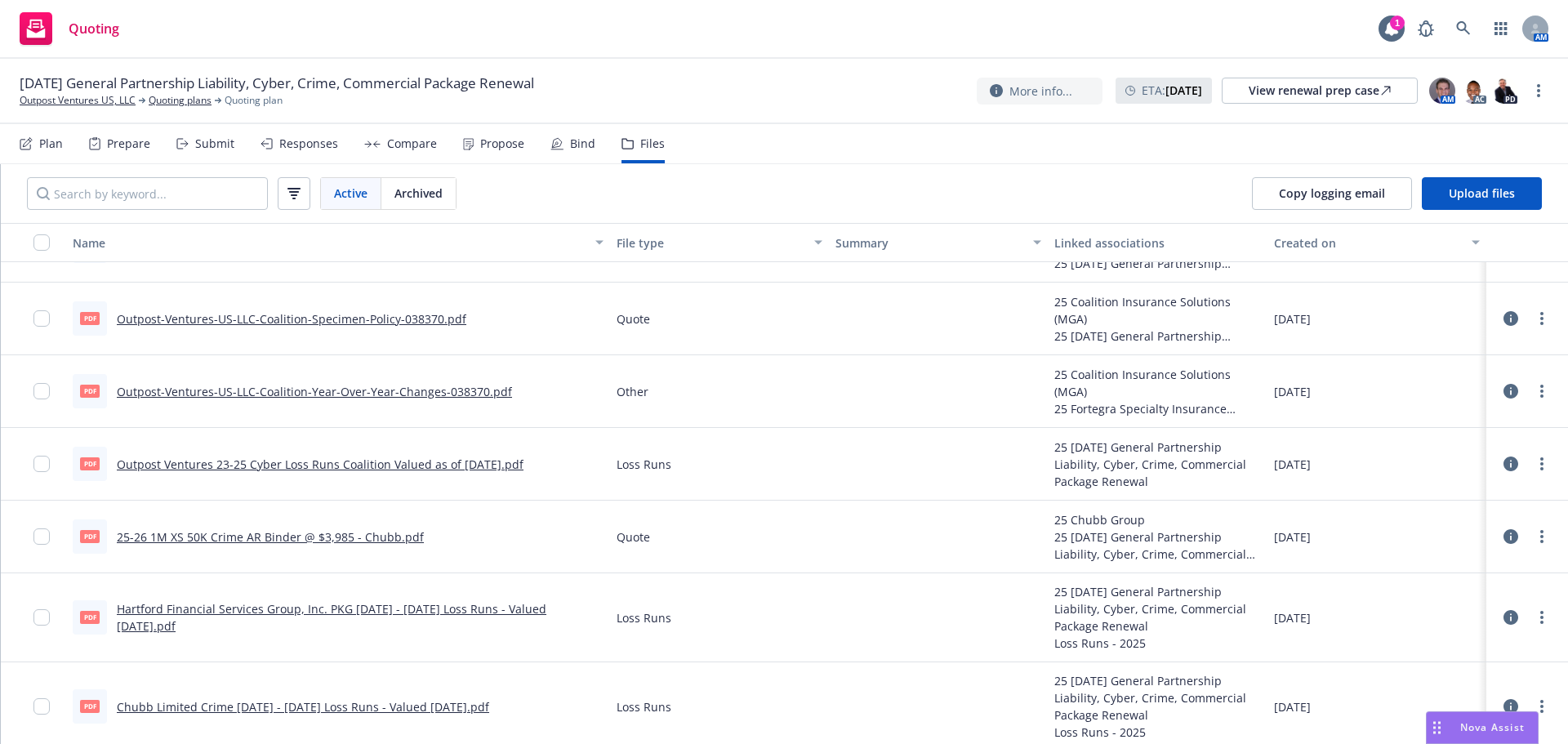
scroll to position [1878, 0]
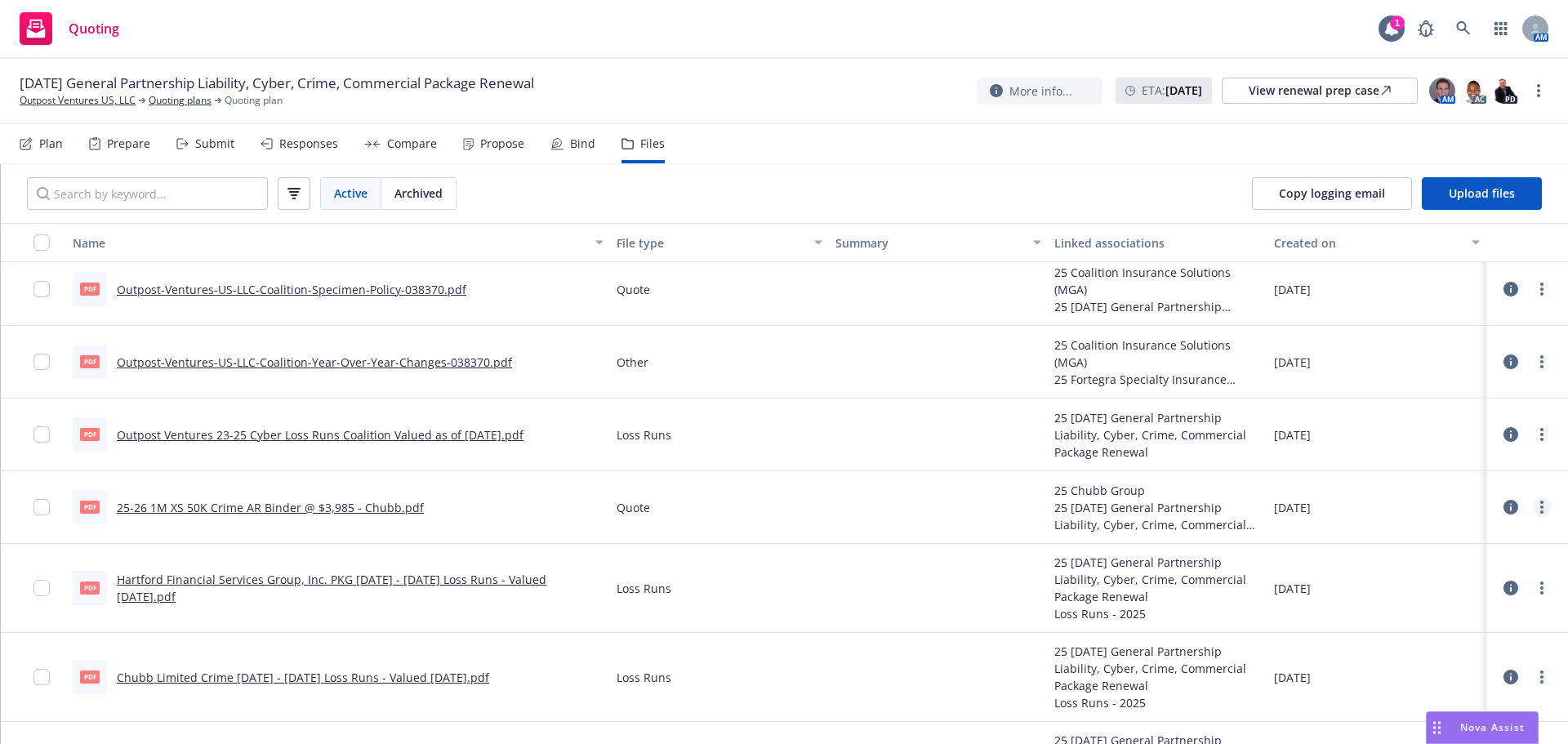
click at [1532, 504] on link "more" at bounding box center [1541, 507] width 19 height 19
click at [1439, 575] on link "Download" at bounding box center [1457, 573] width 162 height 33
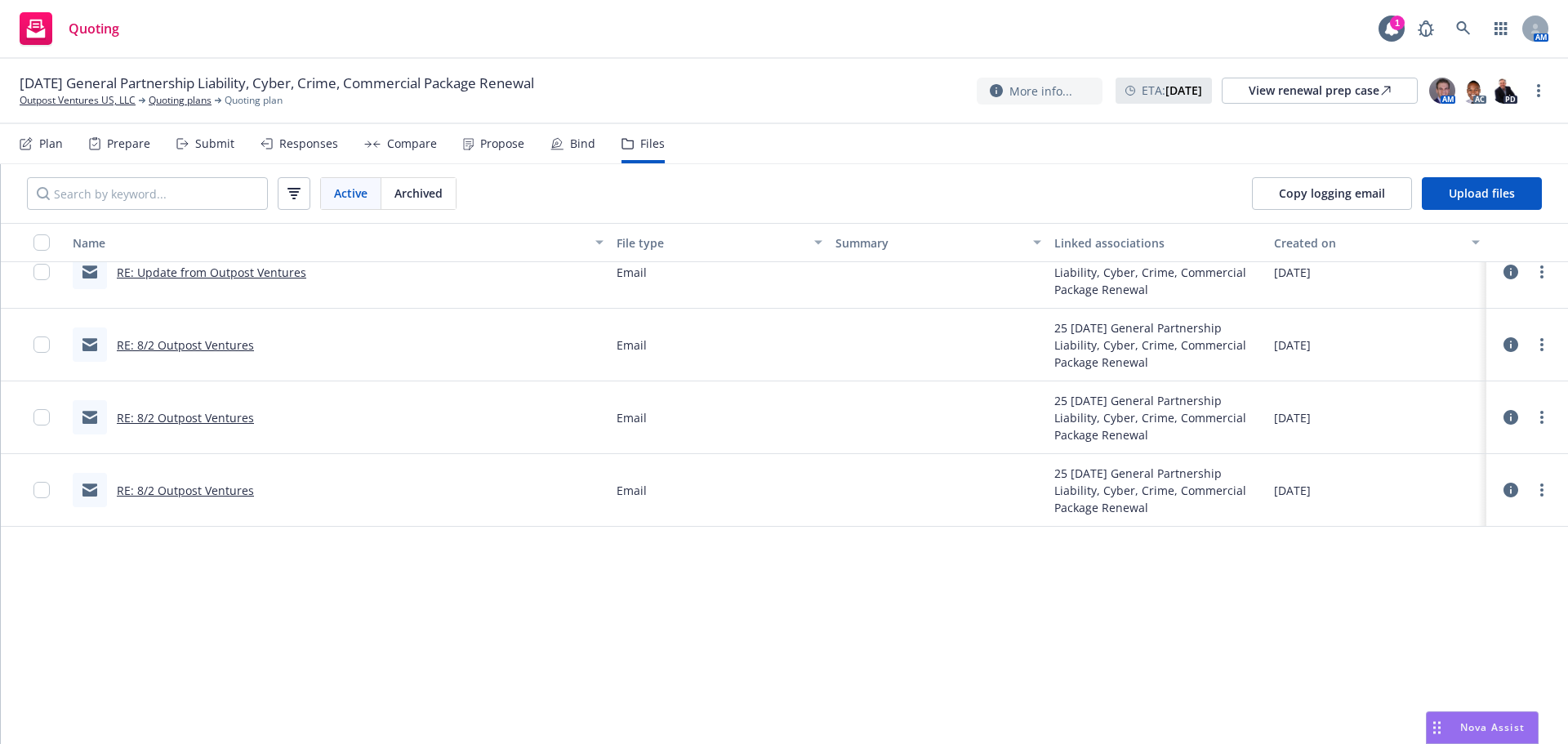
scroll to position [817, 0]
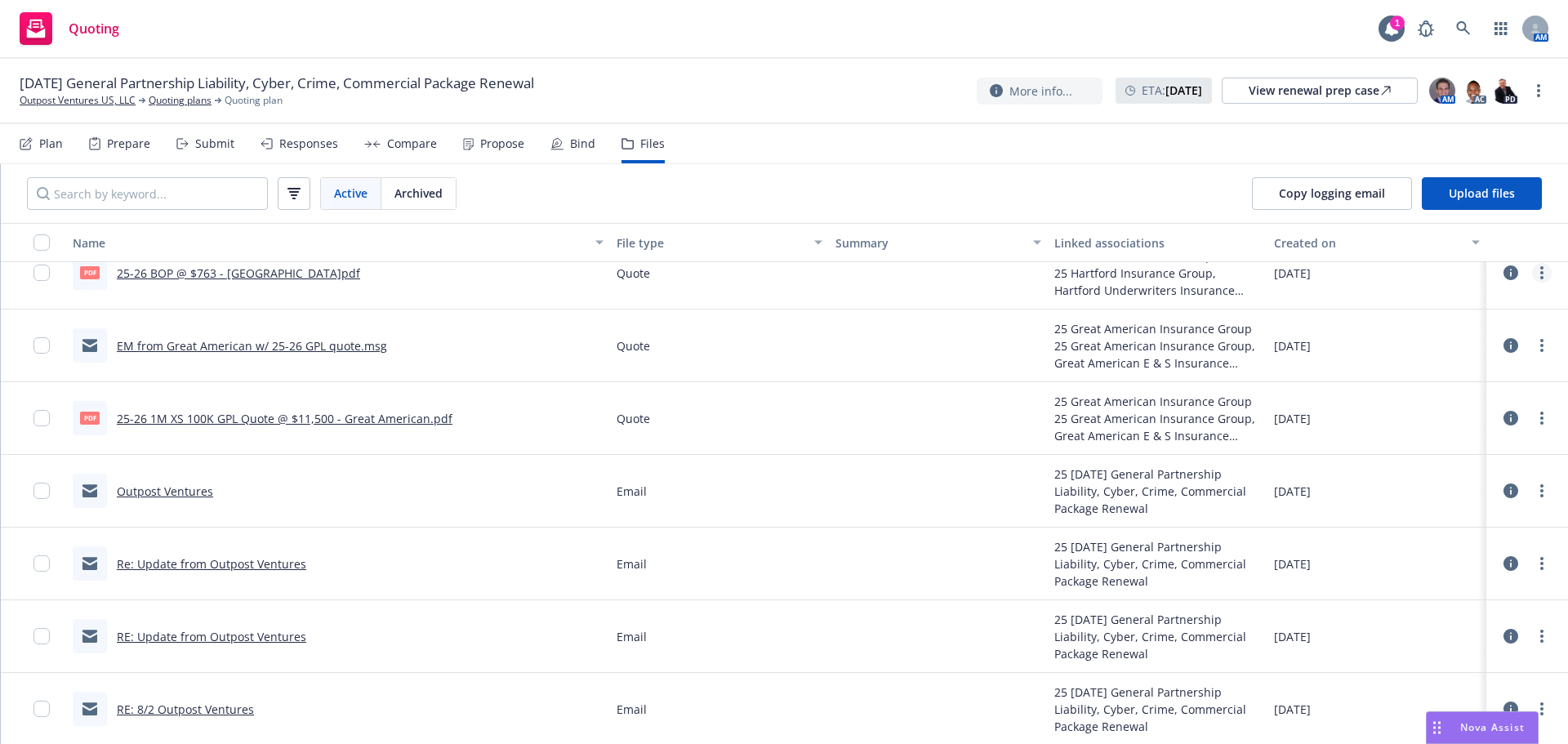
click at [1532, 275] on link "more" at bounding box center [1541, 272] width 19 height 19
click at [1417, 346] on link "Download" at bounding box center [1457, 338] width 162 height 33
